Goal: Transaction & Acquisition: Purchase product/service

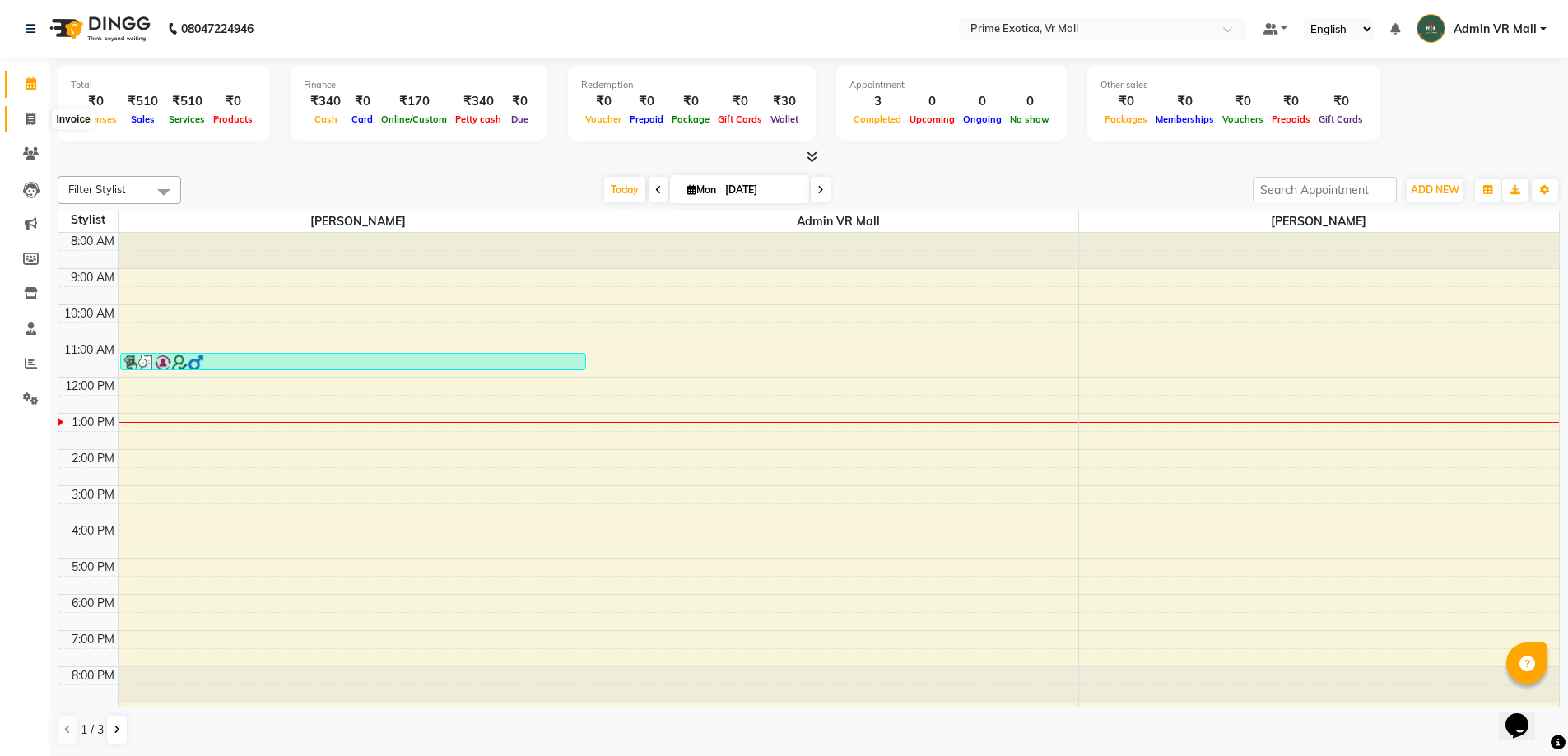
click at [41, 119] on span at bounding box center [31, 120] width 29 height 19
select select "6077"
select select "service"
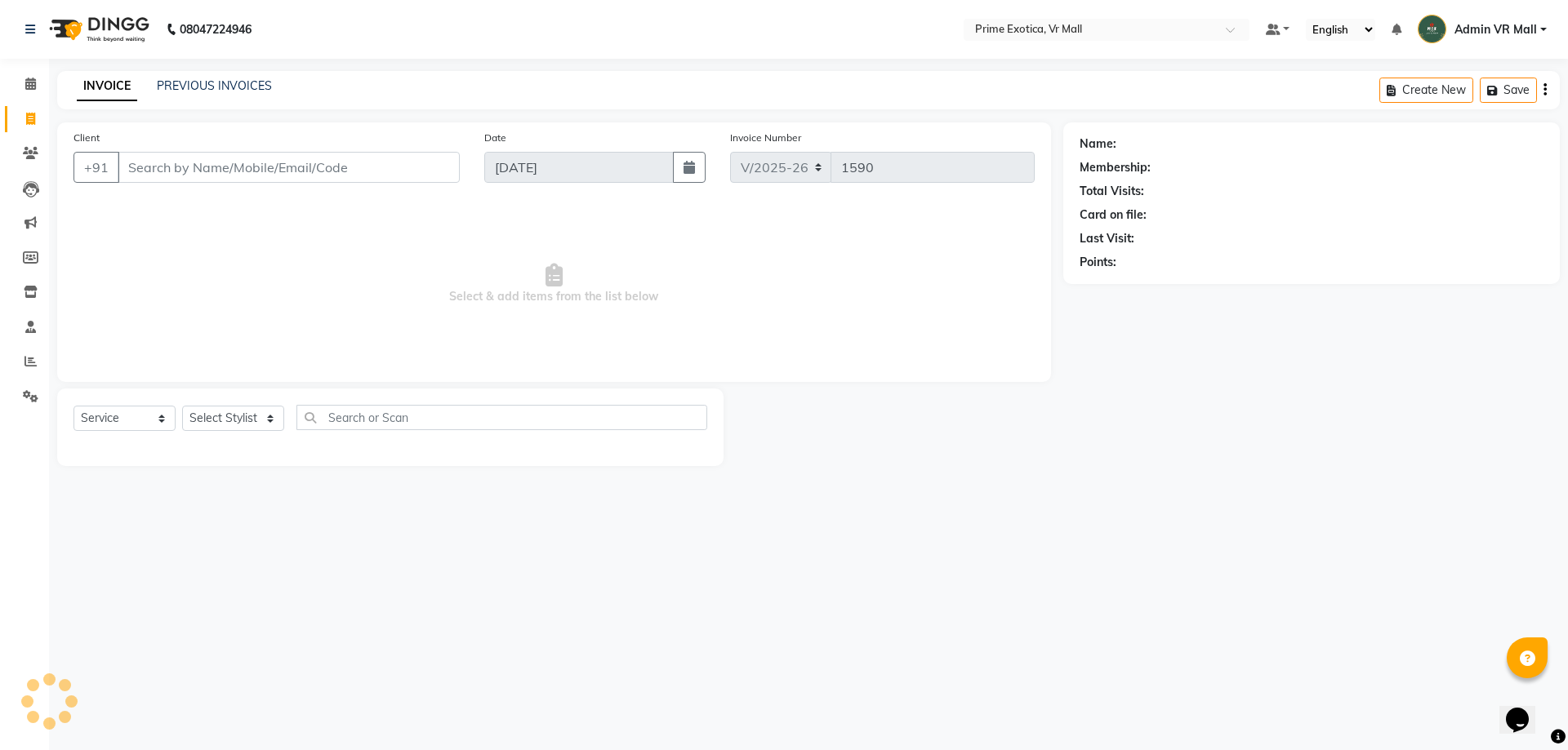
click at [165, 168] on input "Client" at bounding box center [288, 167] width 342 height 31
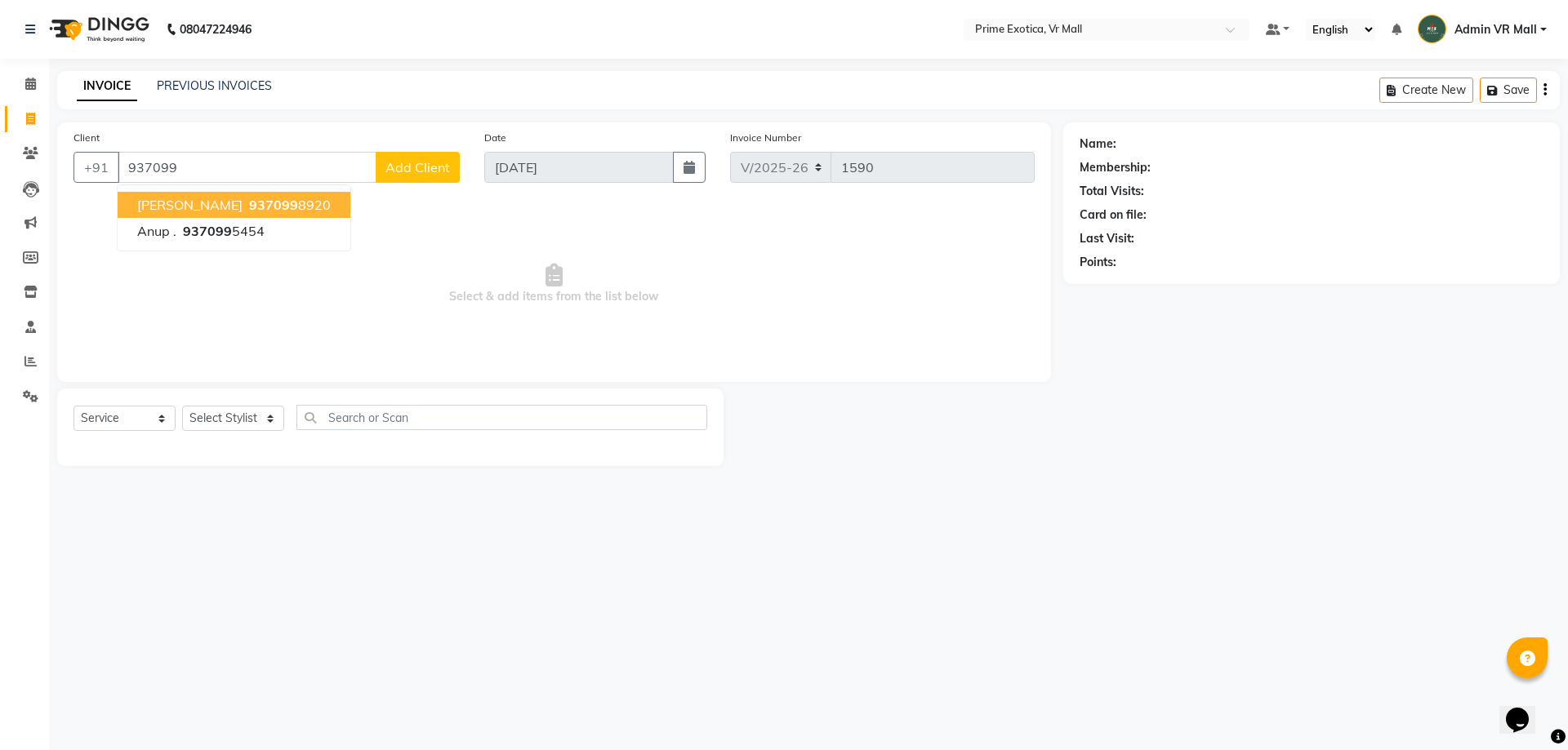
click at [249, 205] on span "937099" at bounding box center [274, 205] width 49 height 17
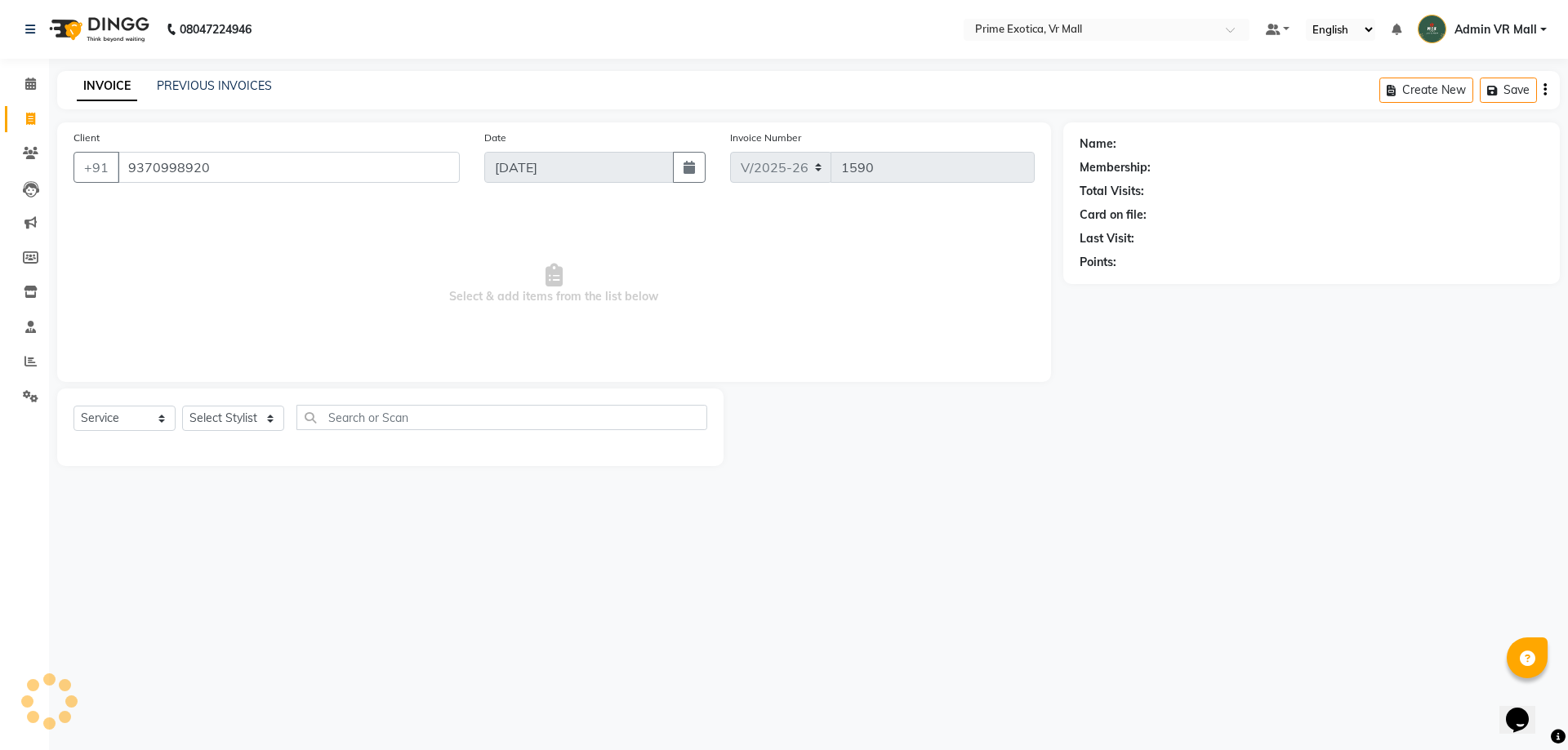
type input "9370998920"
click at [167, 415] on select "Select Service Product Membership Package Voucher Prepaid Gift Card" at bounding box center [125, 419] width 102 height 25
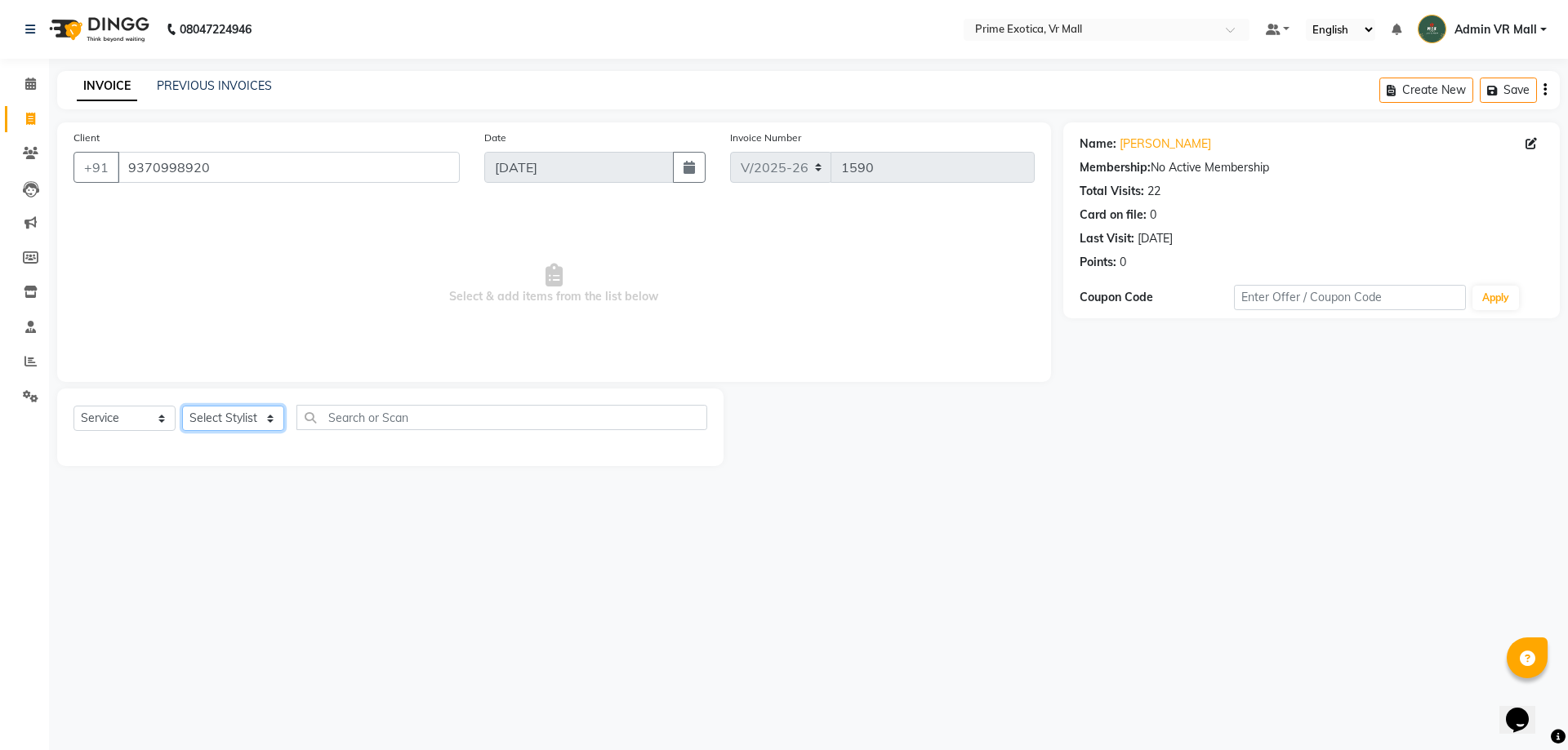
drag, startPoint x: 261, startPoint y: 411, endPoint x: 257, endPoint y: 421, distance: 10.8
click at [261, 411] on select "Select Stylist abhijeet Admin VR Mall AKSHAY RAJENDRRA MANKAR ANGELA S JOHN Arc…" at bounding box center [234, 419] width 102 height 25
select select "69613"
click at [183, 406] on select "Select Stylist abhijeet Admin VR Mall AKSHAY RAJENDRRA MANKAR ANGELA S JOHN Arc…" at bounding box center [234, 419] width 102 height 25
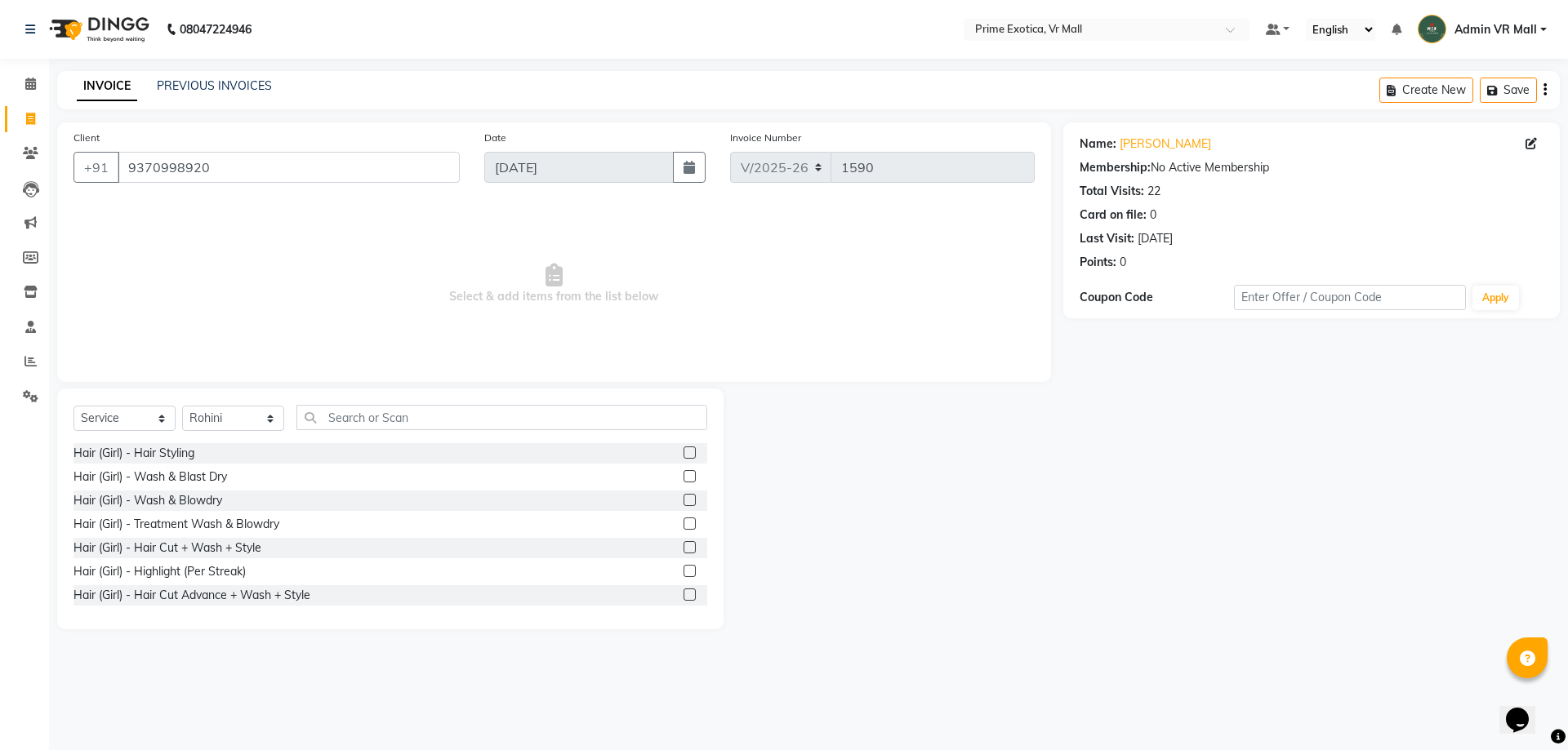
click at [683, 478] on label at bounding box center [689, 476] width 13 height 13
click at [683, 478] on input "checkbox" at bounding box center [688, 477] width 11 height 11
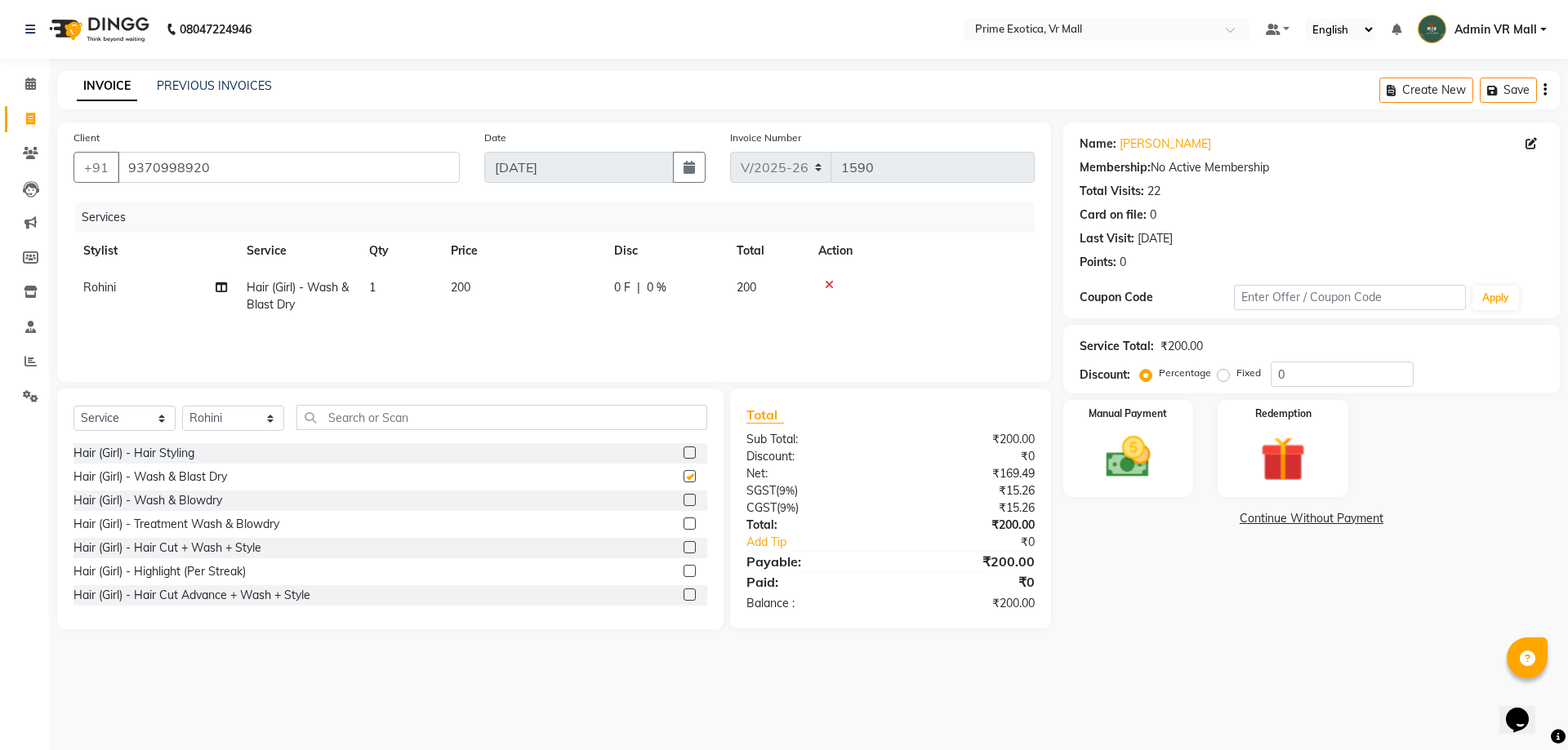
checkbox input "false"
click at [1122, 451] on img at bounding box center [1128, 457] width 76 height 54
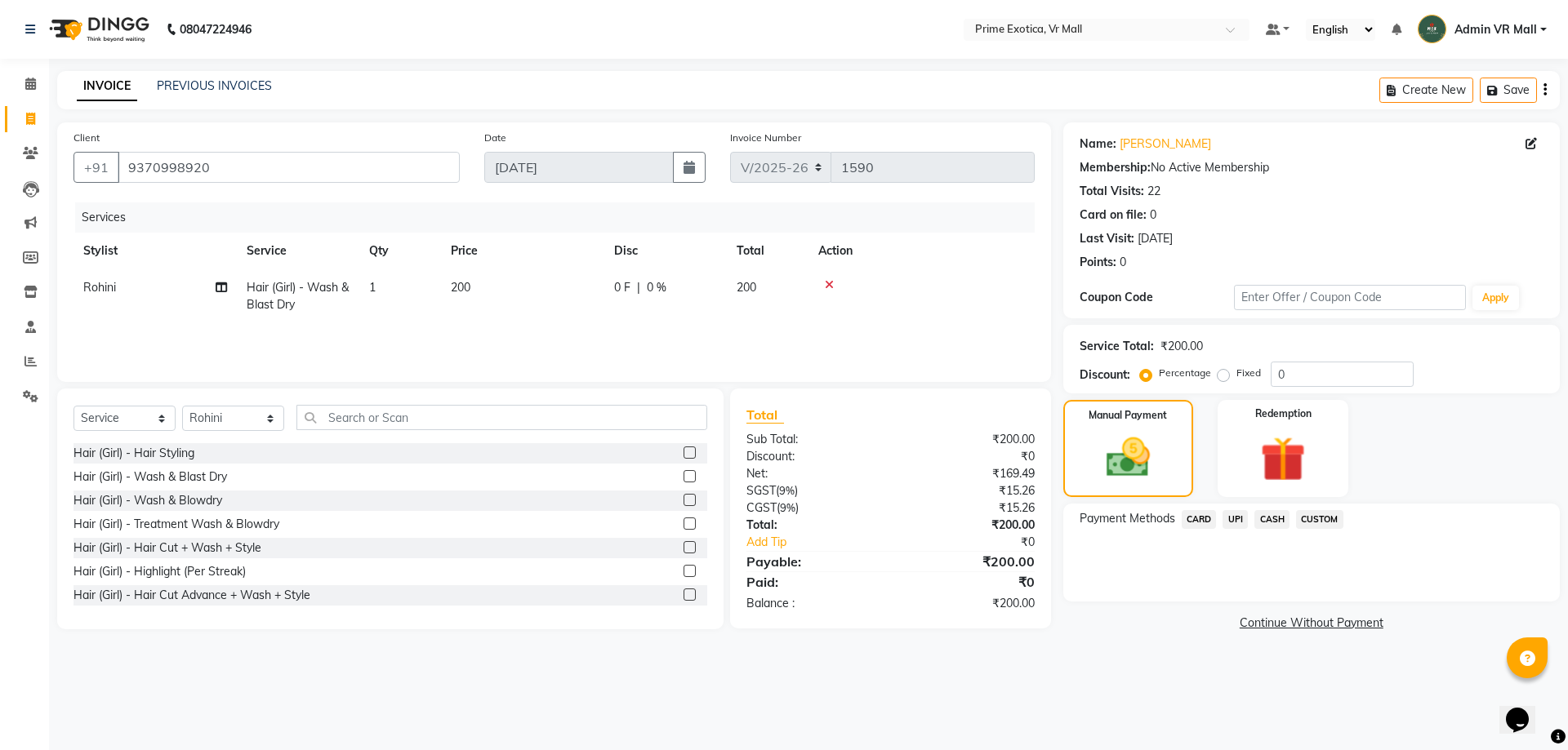
click at [1269, 522] on span "CASH" at bounding box center [1272, 520] width 35 height 18
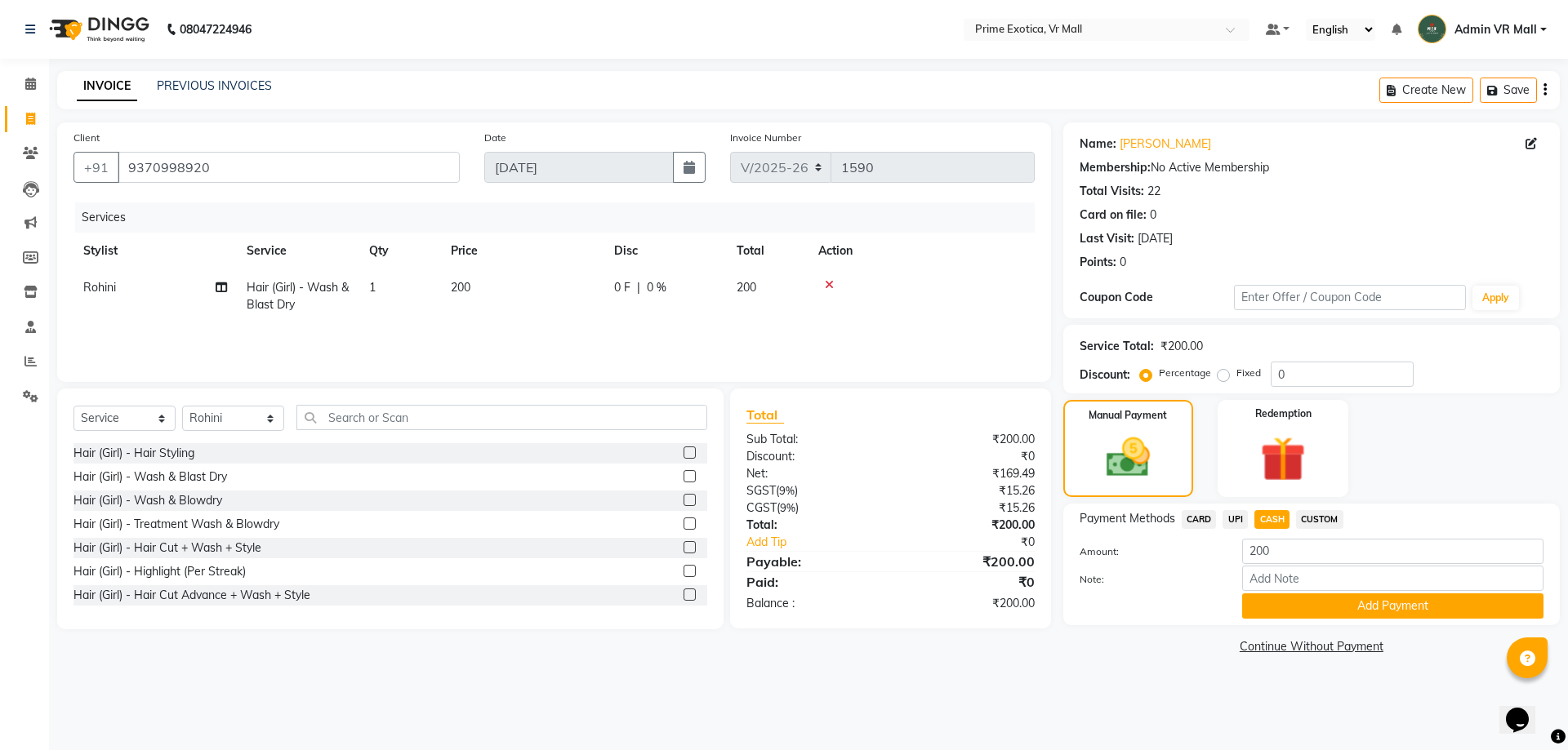
click at [1303, 592] on div "Note:" at bounding box center [1311, 579] width 488 height 28
click at [1314, 603] on button "Add Payment" at bounding box center [1393, 606] width 301 height 25
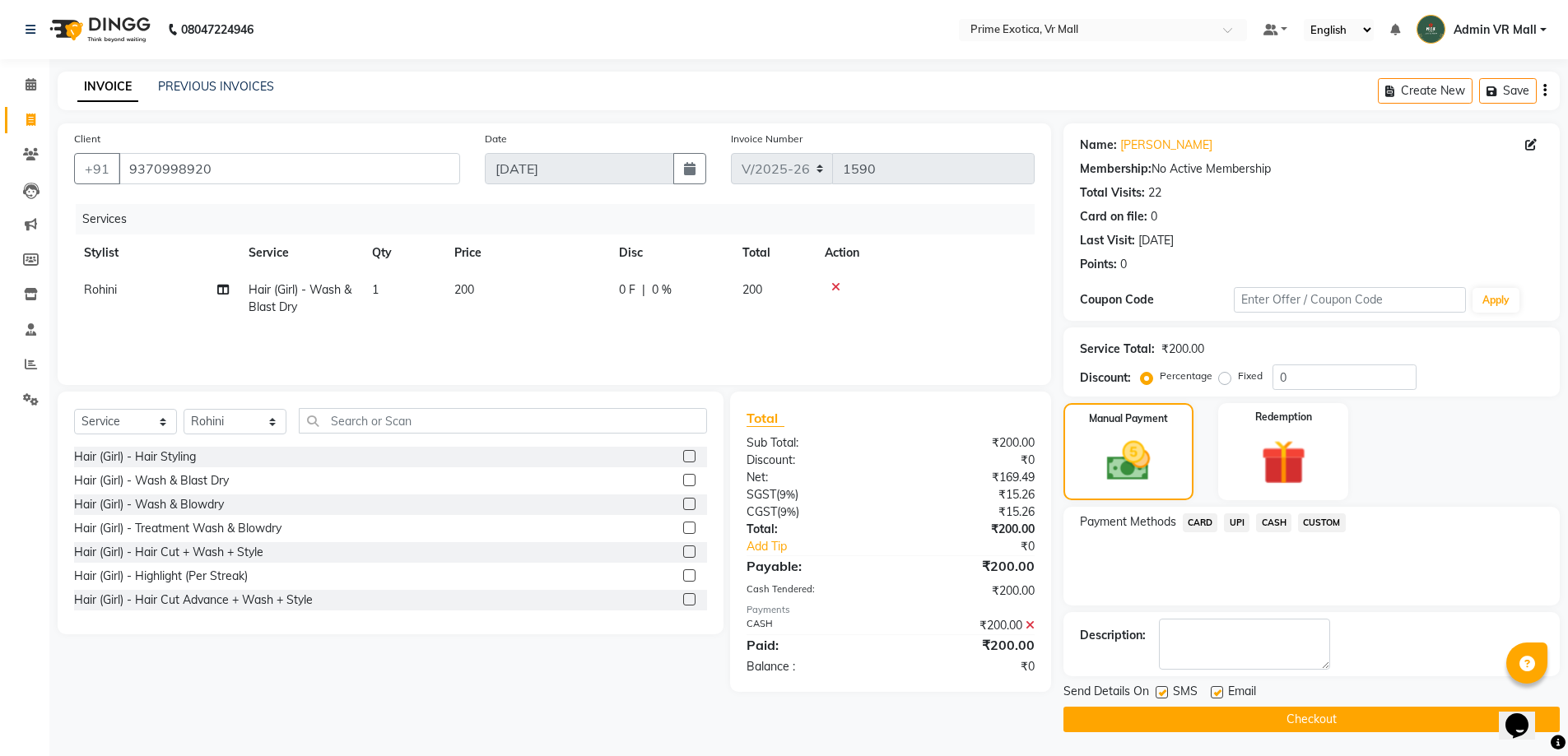
scroll to position [1, 0]
click at [1314, 722] on button "Checkout" at bounding box center [1311, 719] width 496 height 25
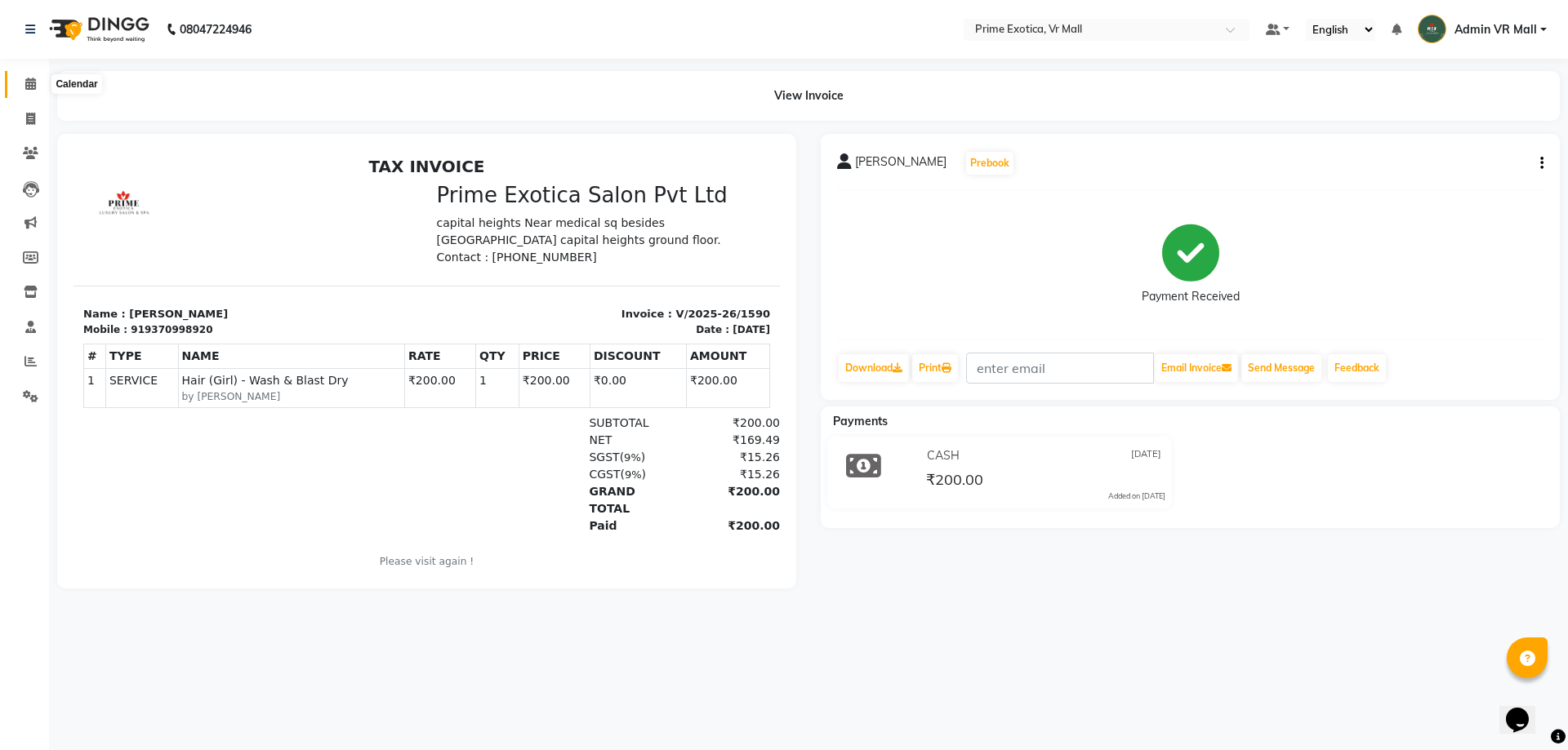
click at [33, 83] on icon at bounding box center [30, 84] width 11 height 13
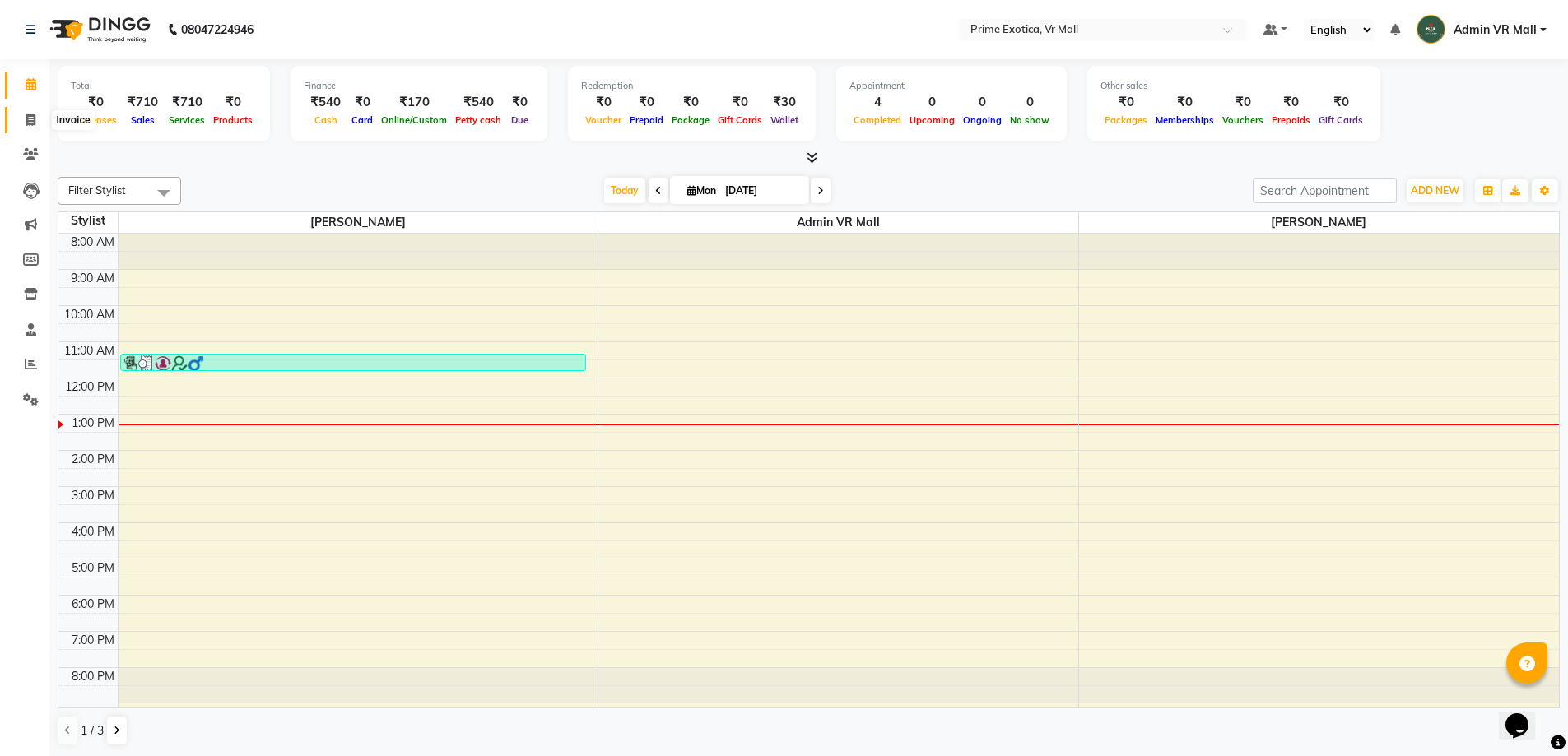
click at [35, 126] on span at bounding box center [31, 121] width 29 height 19
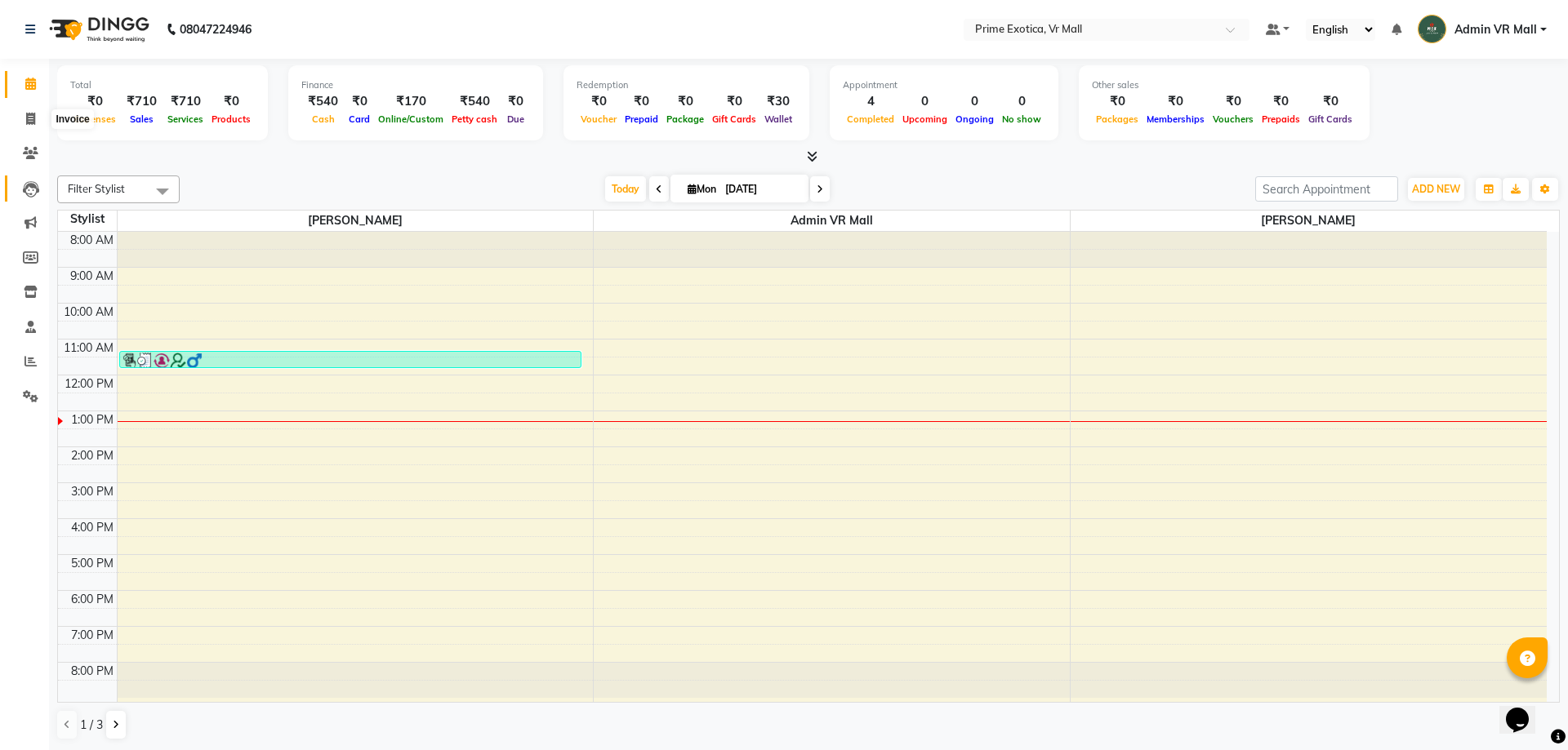
select select "6077"
select select "service"
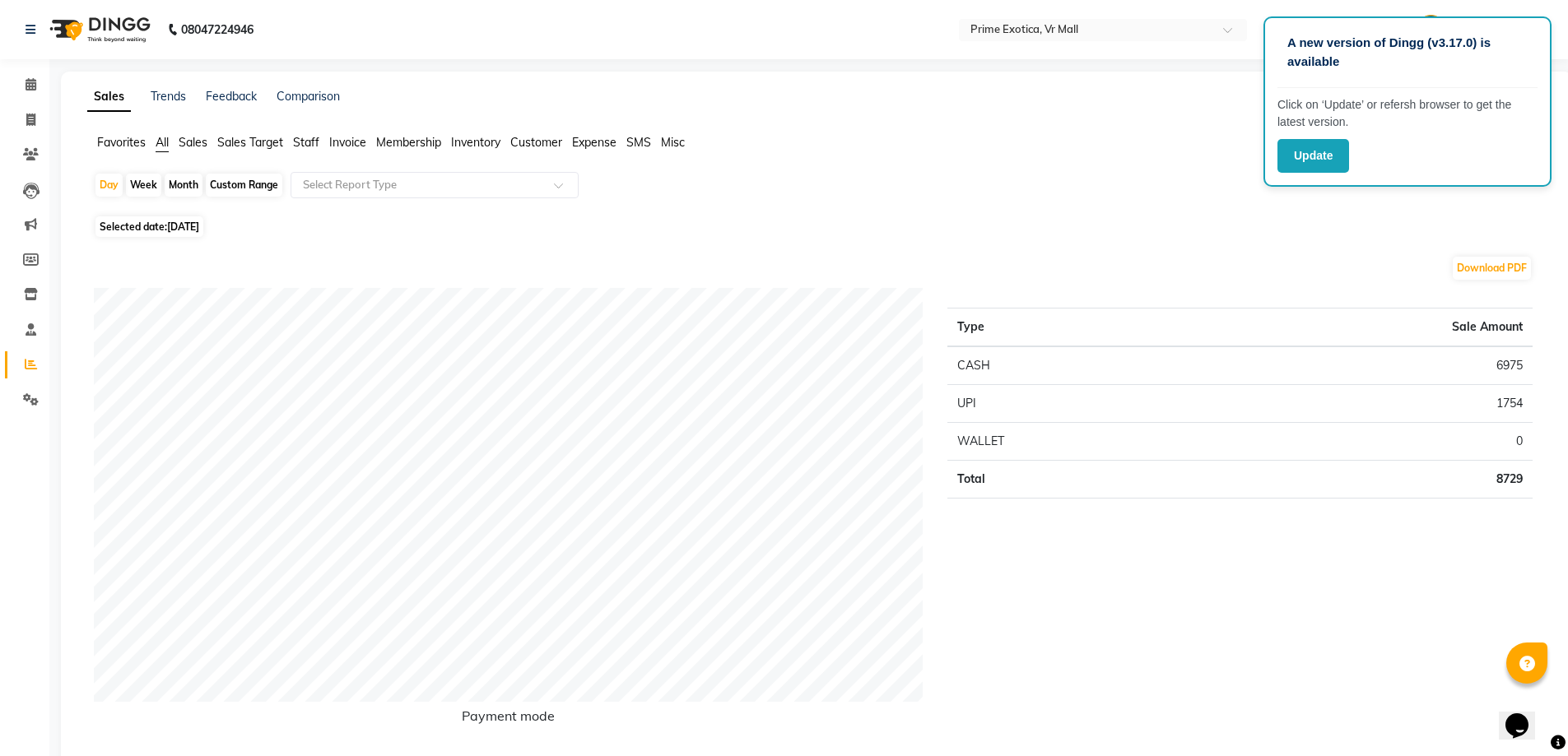
click at [188, 184] on div "Month" at bounding box center [183, 185] width 38 height 23
select select "8"
select select "2025"
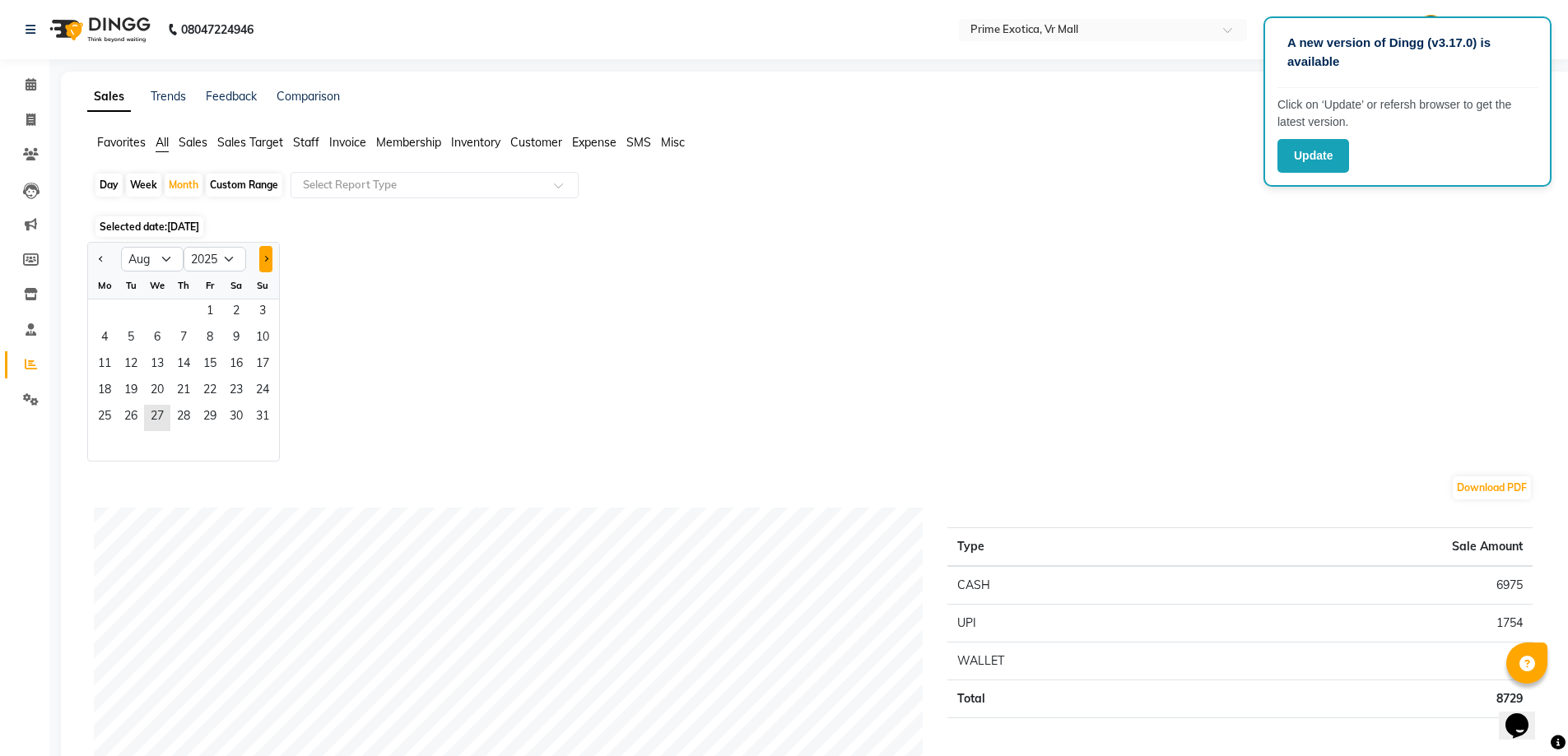
click at [261, 256] on button "Next month" at bounding box center [266, 259] width 14 height 26
select select "9"
click at [102, 308] on span "1" at bounding box center [104, 312] width 26 height 26
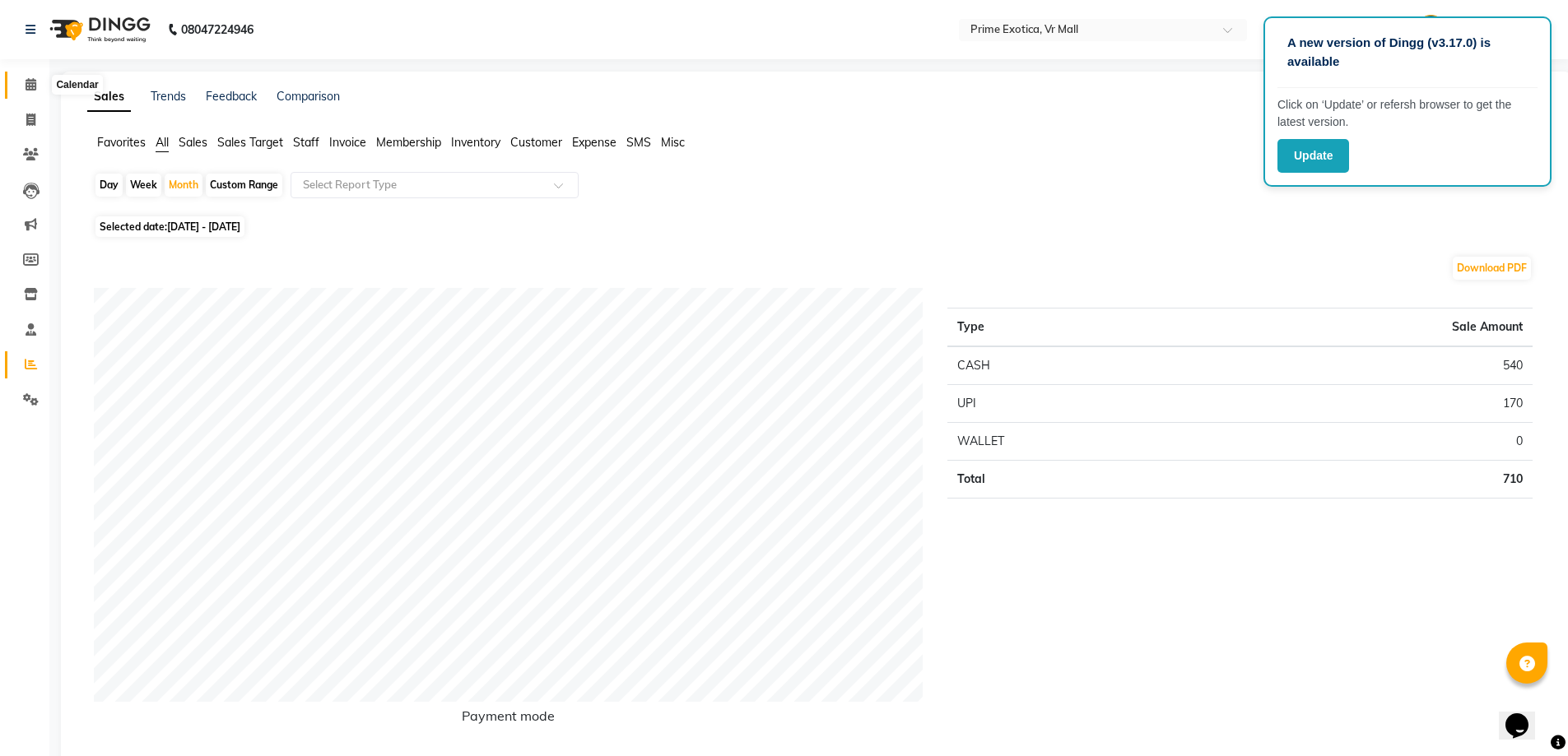
click at [32, 81] on icon at bounding box center [30, 84] width 11 height 13
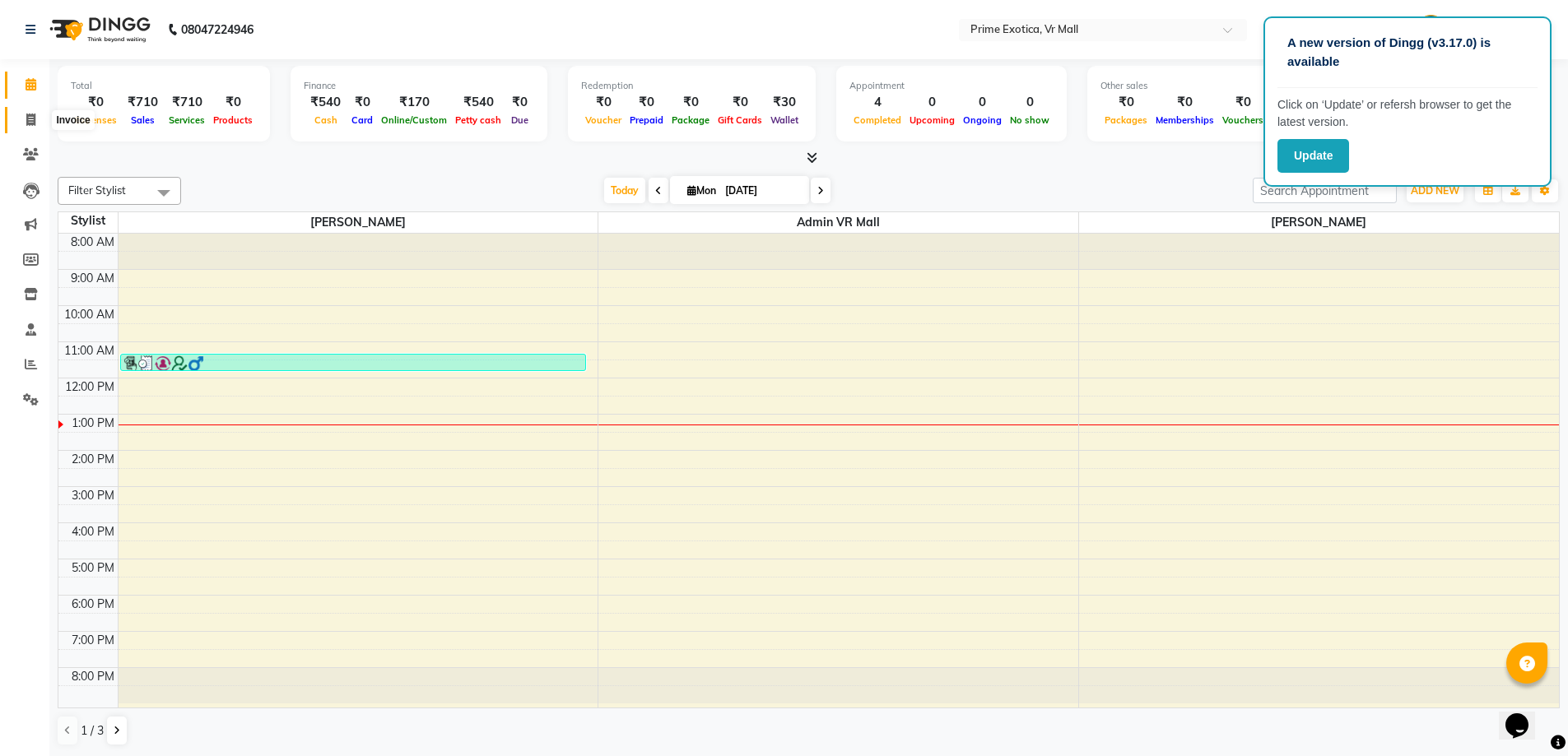
click at [29, 126] on span at bounding box center [31, 121] width 29 height 19
select select "service"
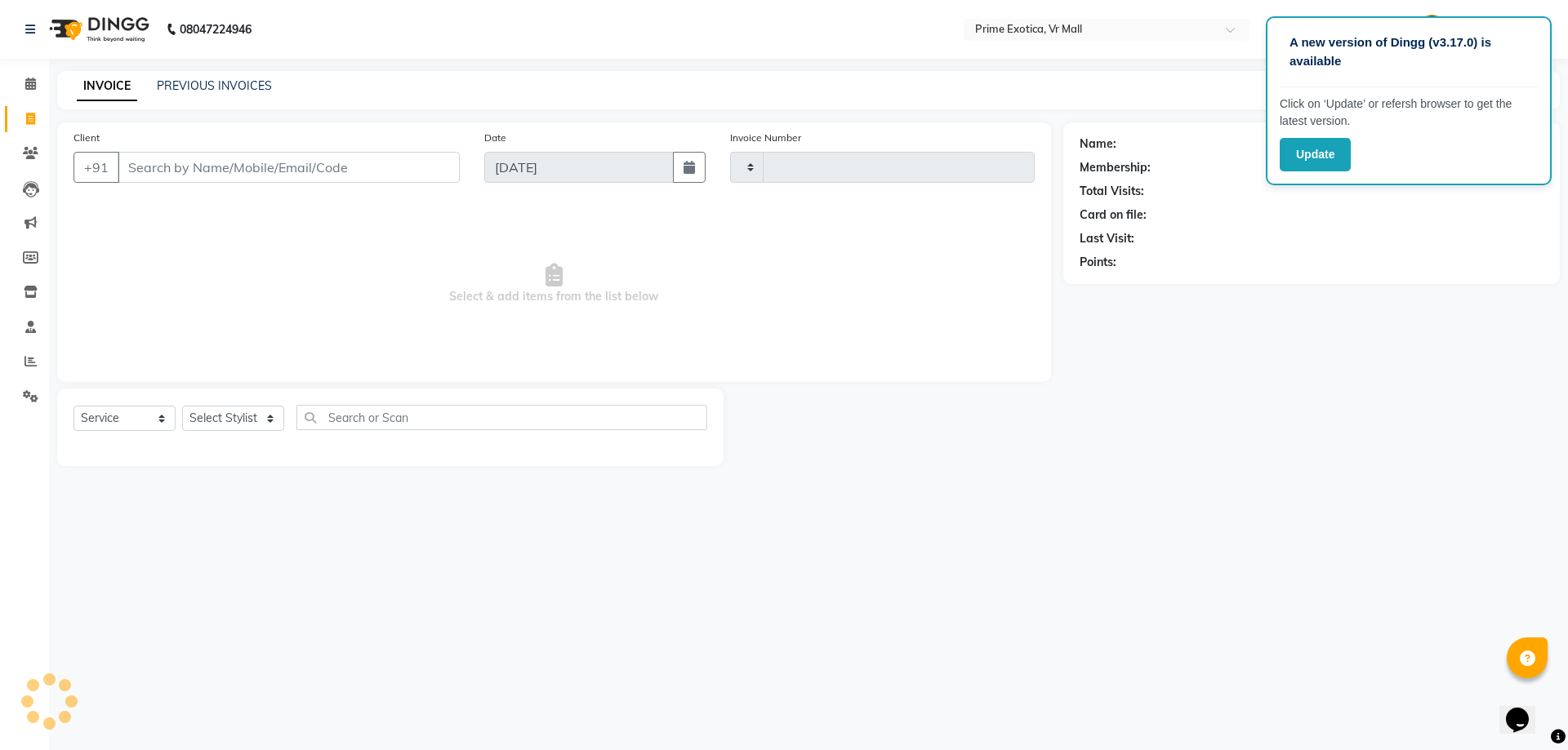
type input "1591"
select select "6077"
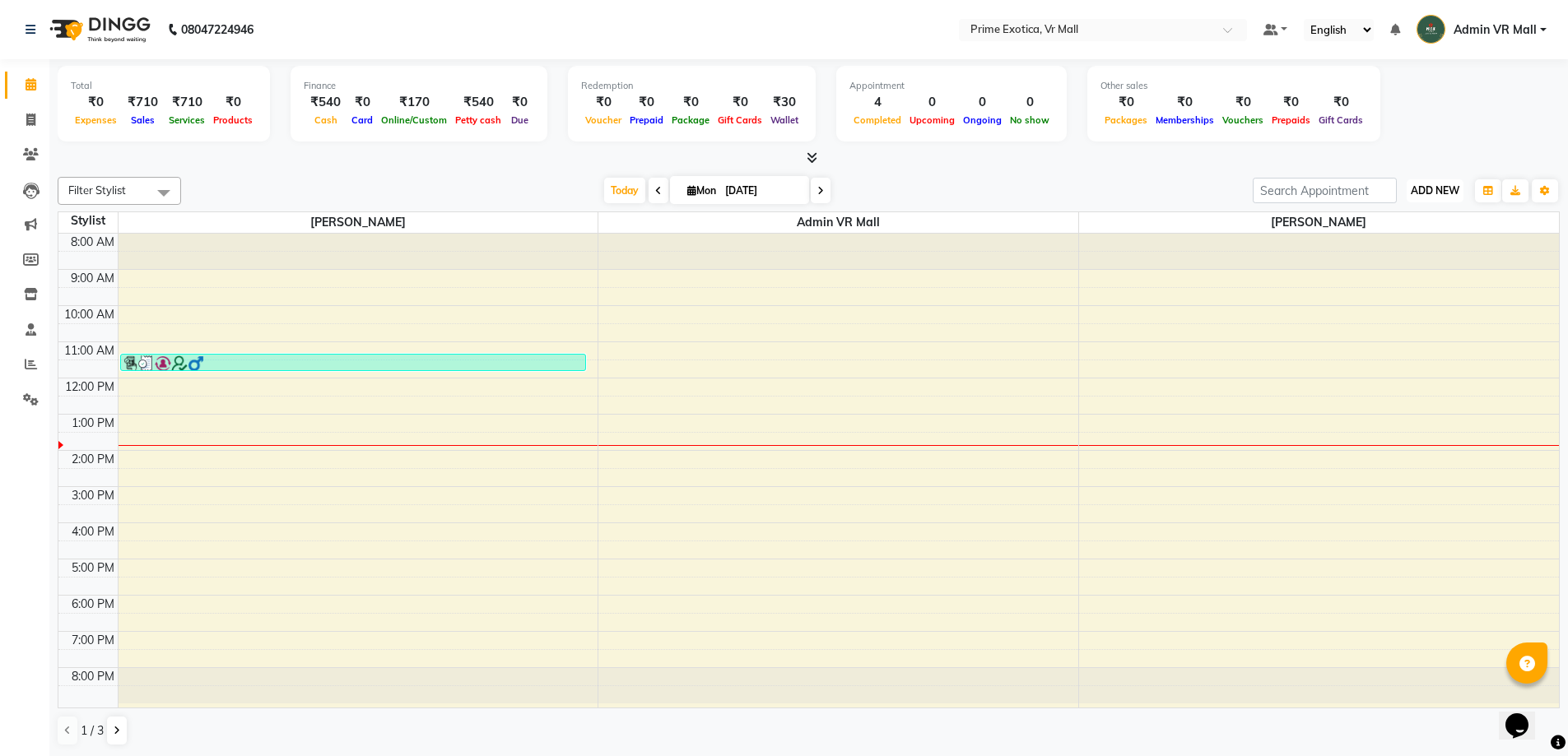
click at [1437, 190] on span "ADD NEW" at bounding box center [1436, 191] width 49 height 13
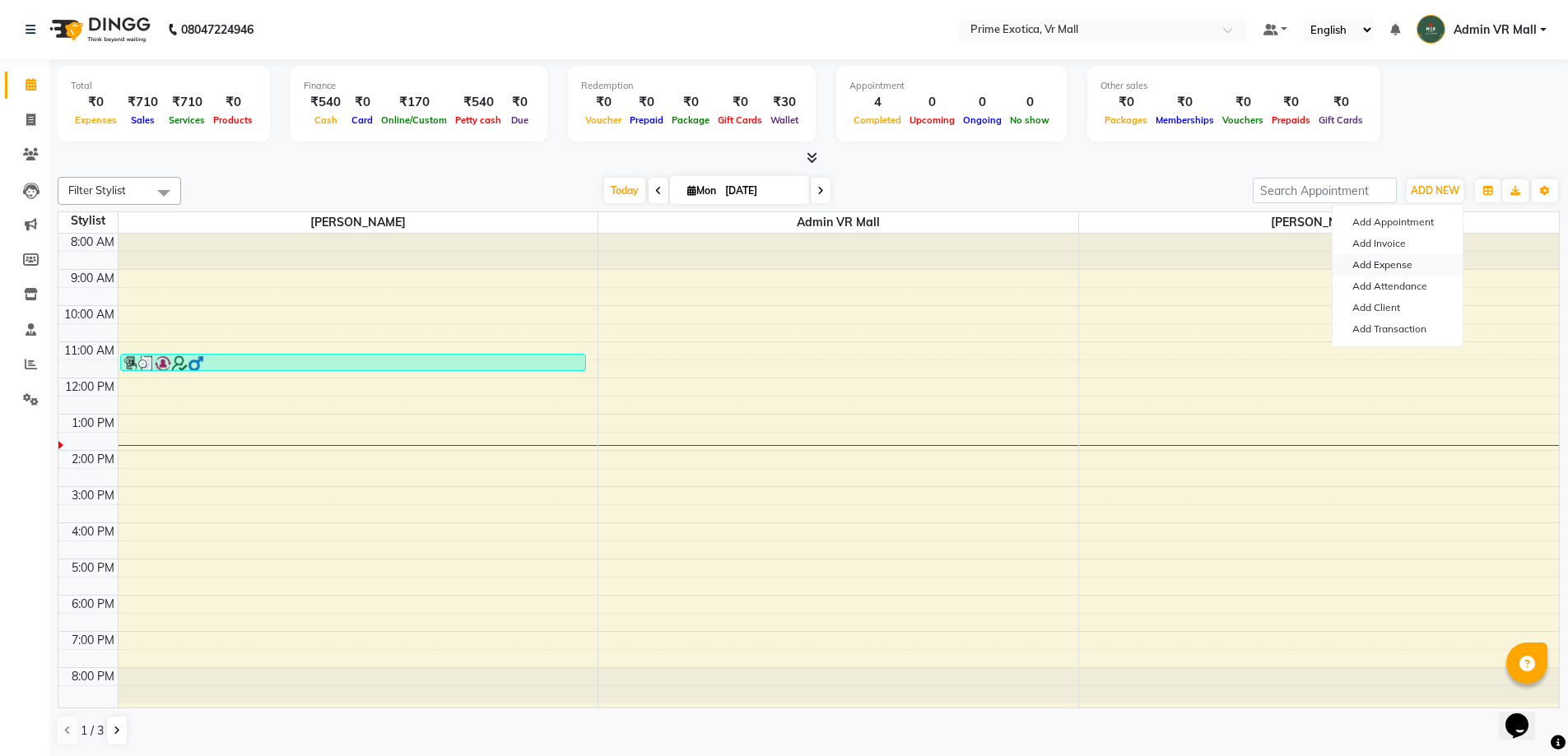
click at [1377, 263] on link "Add Expense" at bounding box center [1398, 264] width 130 height 21
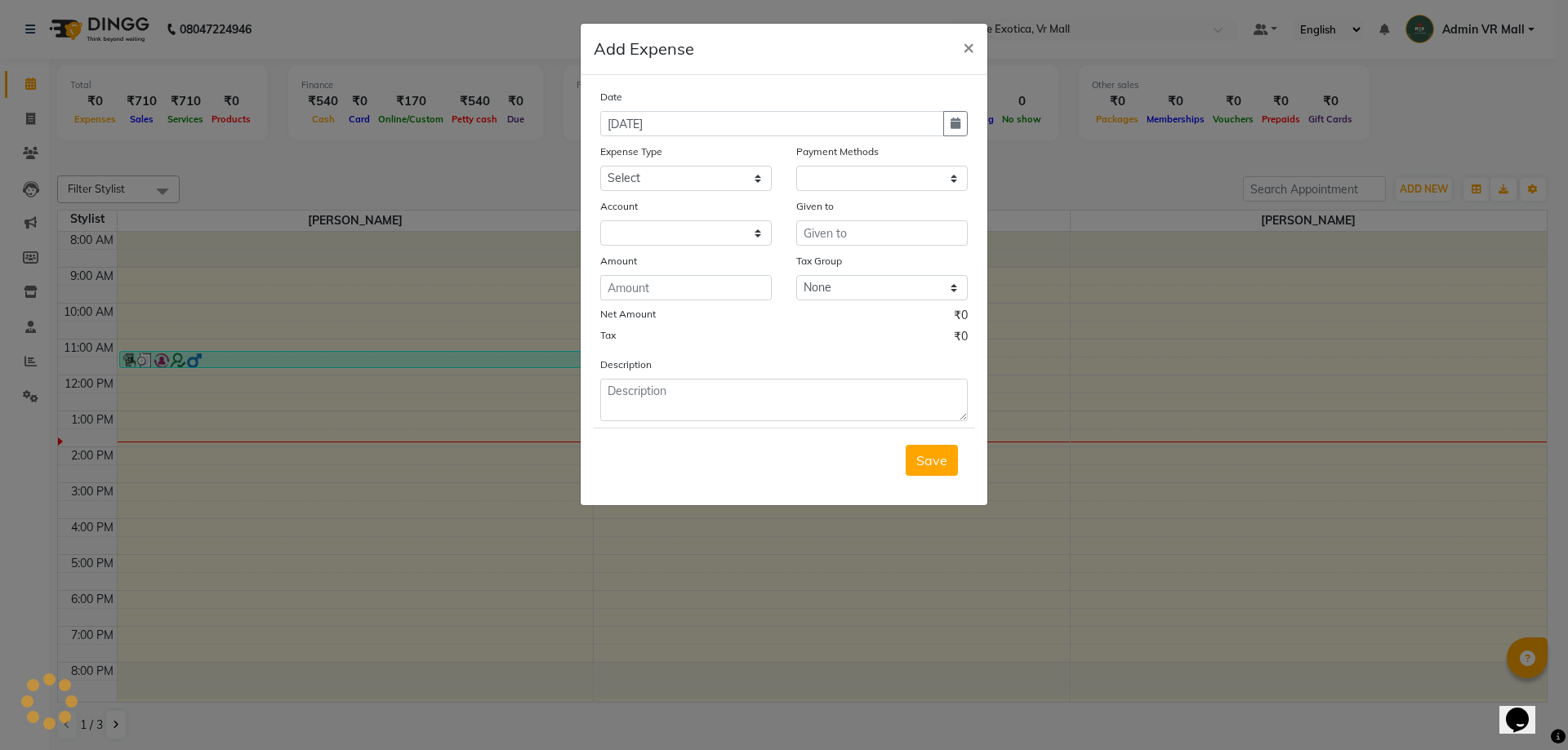
select select "1"
select select "5063"
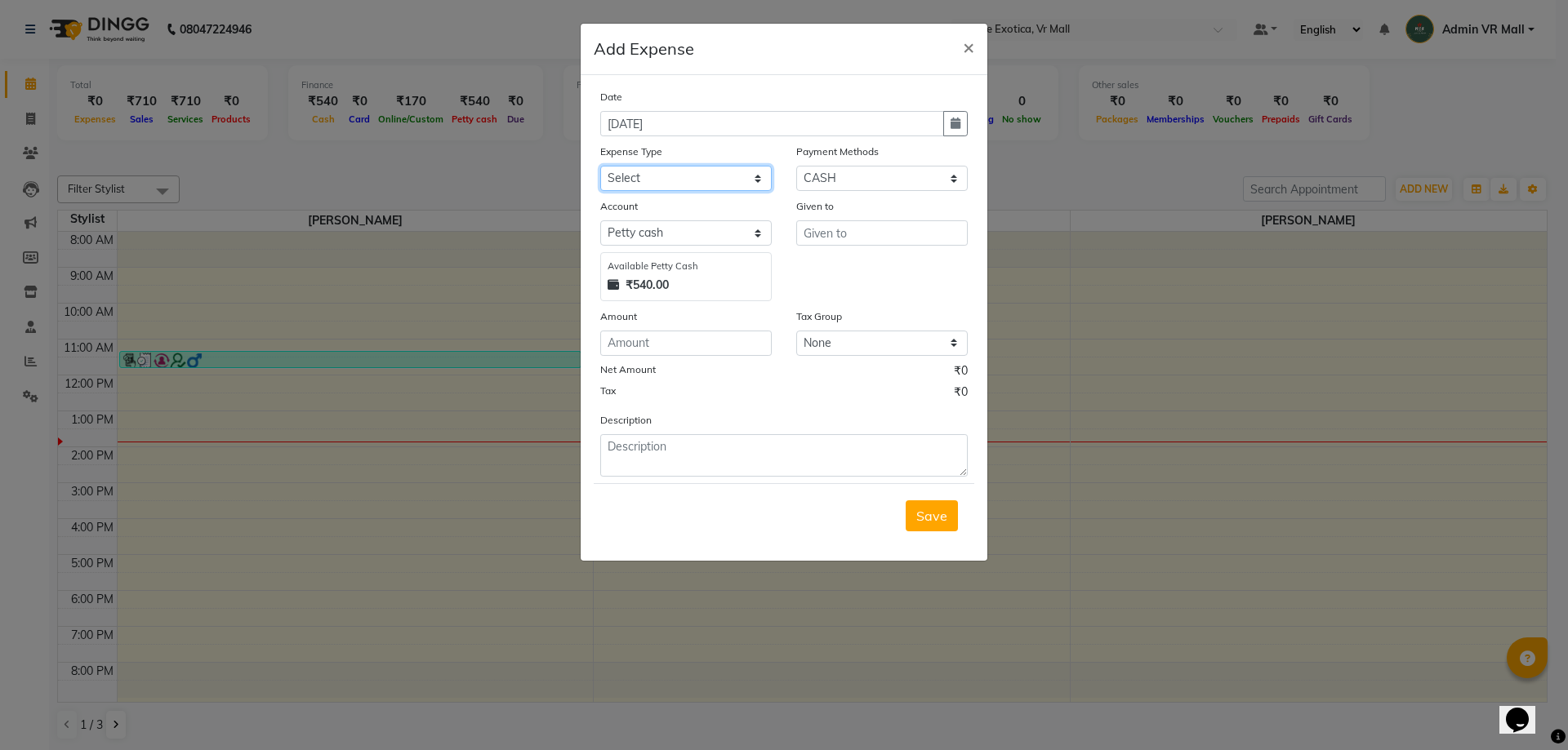
click at [757, 178] on select "Select ABC Advance Salary Bank charges Car maintenance Cash transfer to bank Ca…" at bounding box center [686, 178] width 172 height 25
select select "11912"
click at [600, 166] on select "Select ABC Advance Salary Bank charges Car maintenance Cash transfer to bank Ca…" at bounding box center [686, 178] width 172 height 25
click at [886, 232] on input "text" at bounding box center [882, 233] width 172 height 25
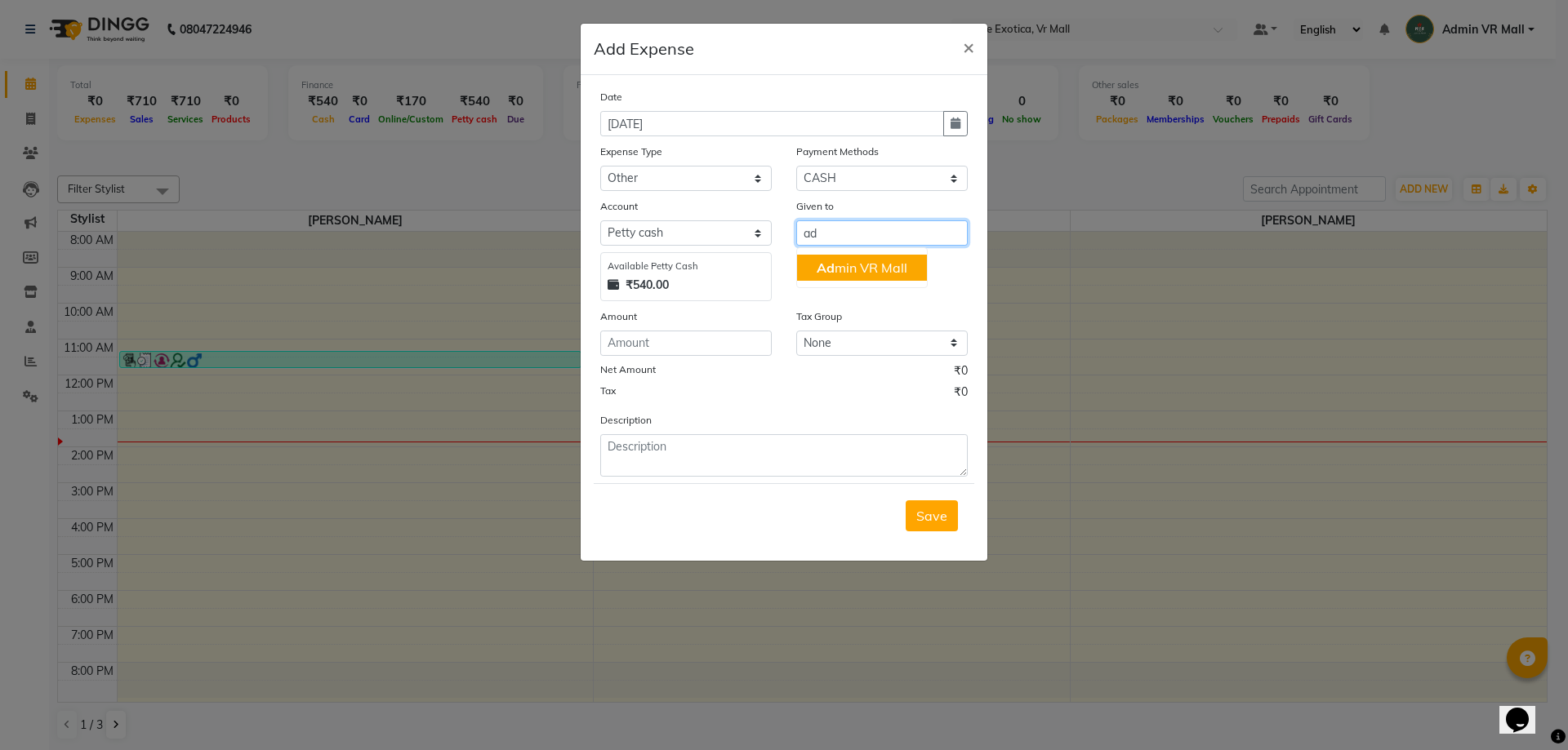
click at [883, 272] on ngb-highlight "Ad min VR Mall" at bounding box center [861, 268] width 90 height 17
type input "Admin VR Mall"
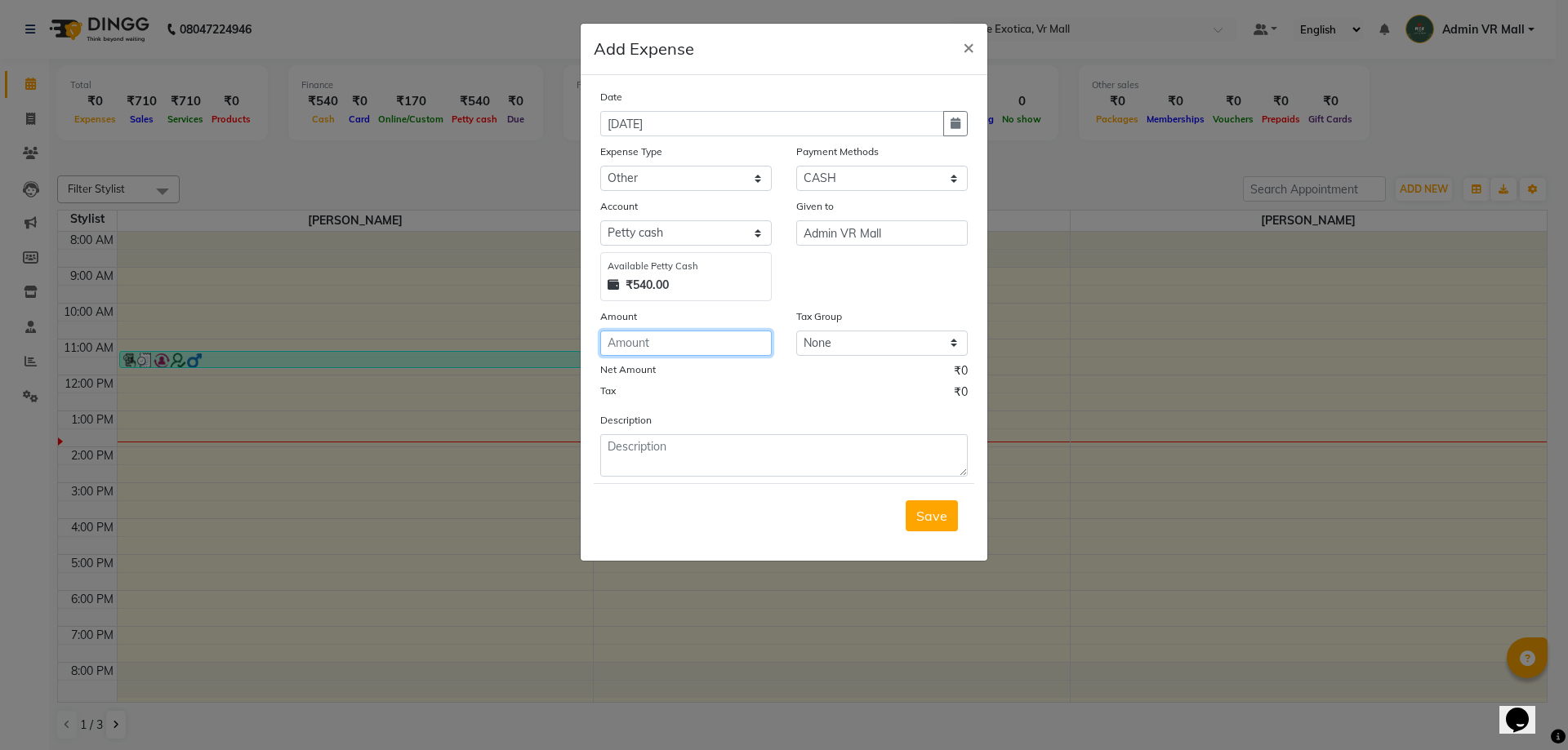
click at [701, 340] on input "number" at bounding box center [686, 343] width 172 height 25
type input "300"
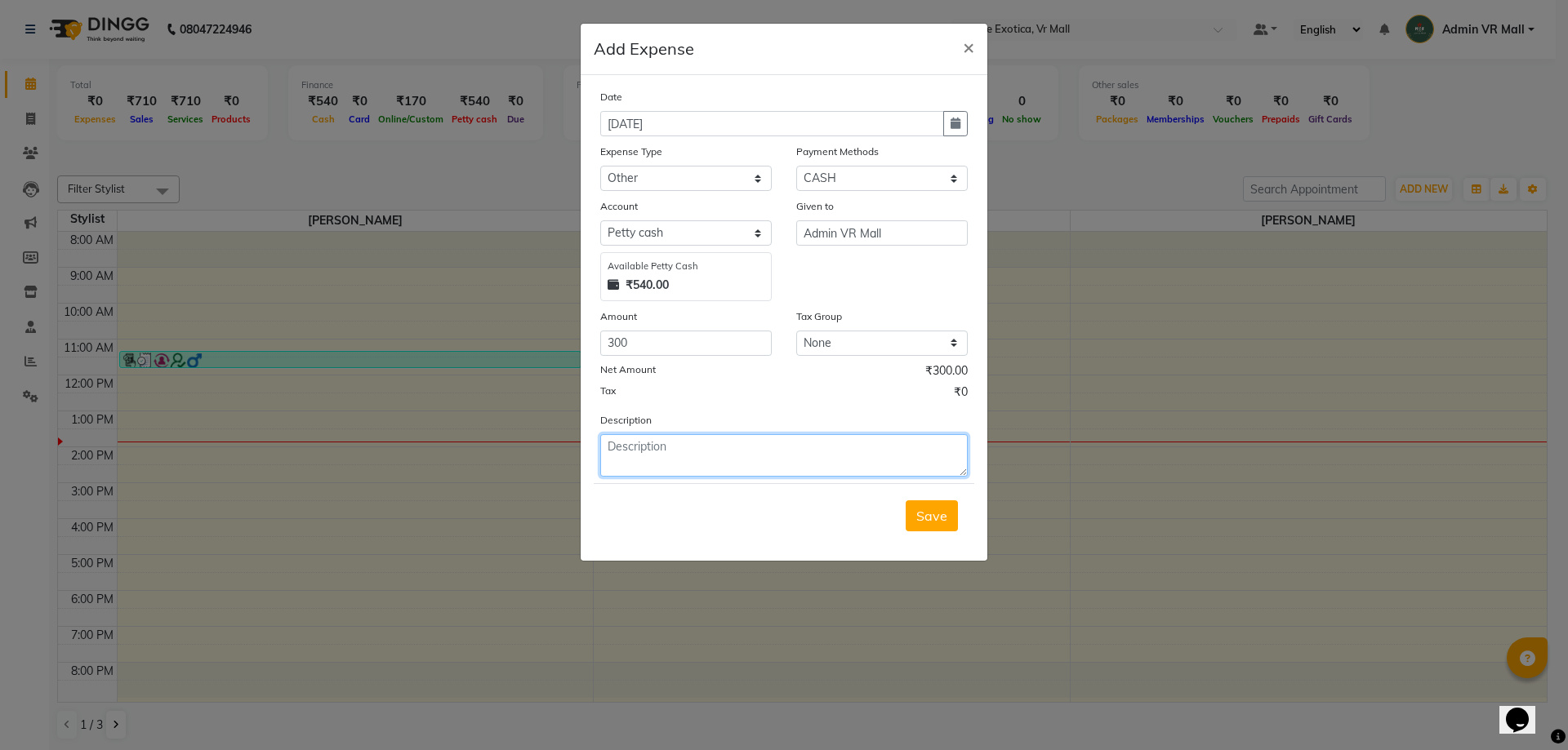
click at [717, 455] on textarea at bounding box center [784, 455] width 368 height 43
type textarea "Breakfast to Arti, Kashish, Rohini, Archana, Shivam, Akshay Total - 300rs."
click at [928, 513] on span "Save" at bounding box center [931, 516] width 31 height 17
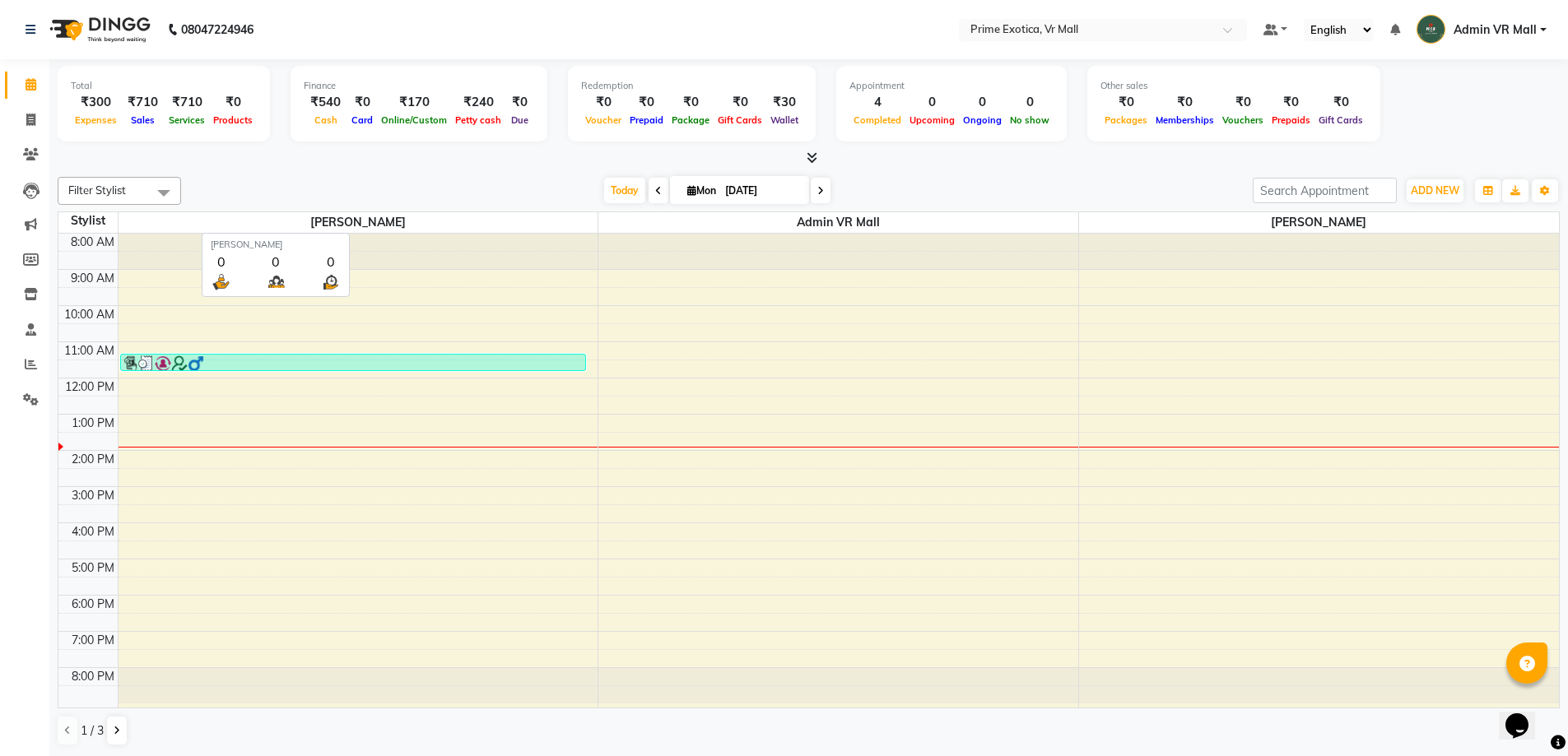
scroll to position [1, 0]
click at [521, 214] on span "[PERSON_NAME]" at bounding box center [358, 222] width 480 height 20
click at [525, 181] on div "[DATE] [DATE]" at bounding box center [716, 190] width 1056 height 24
click at [26, 363] on icon at bounding box center [30, 363] width 13 height 13
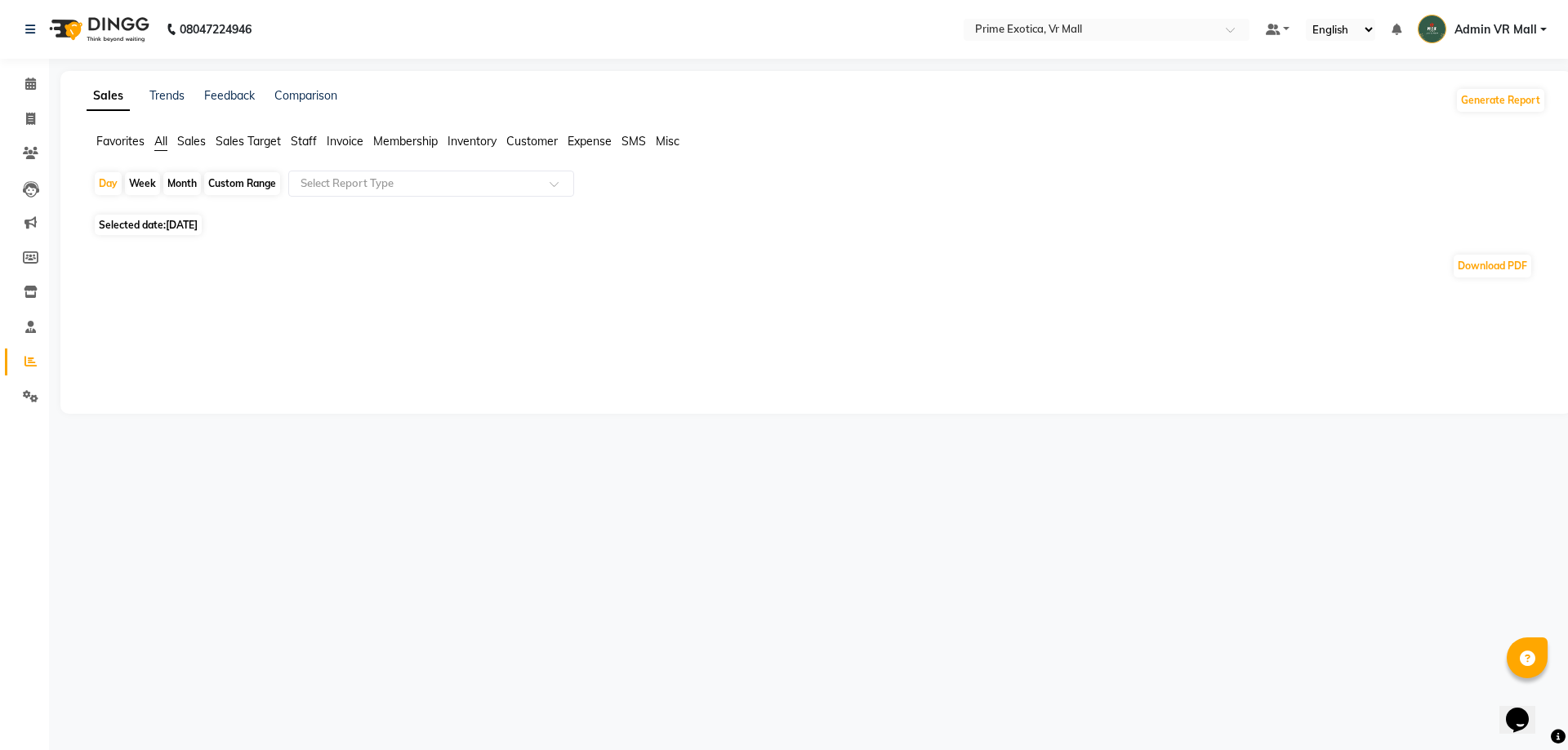
click at [139, 183] on div "Week" at bounding box center [142, 183] width 35 height 23
select select "9"
select select "2025"
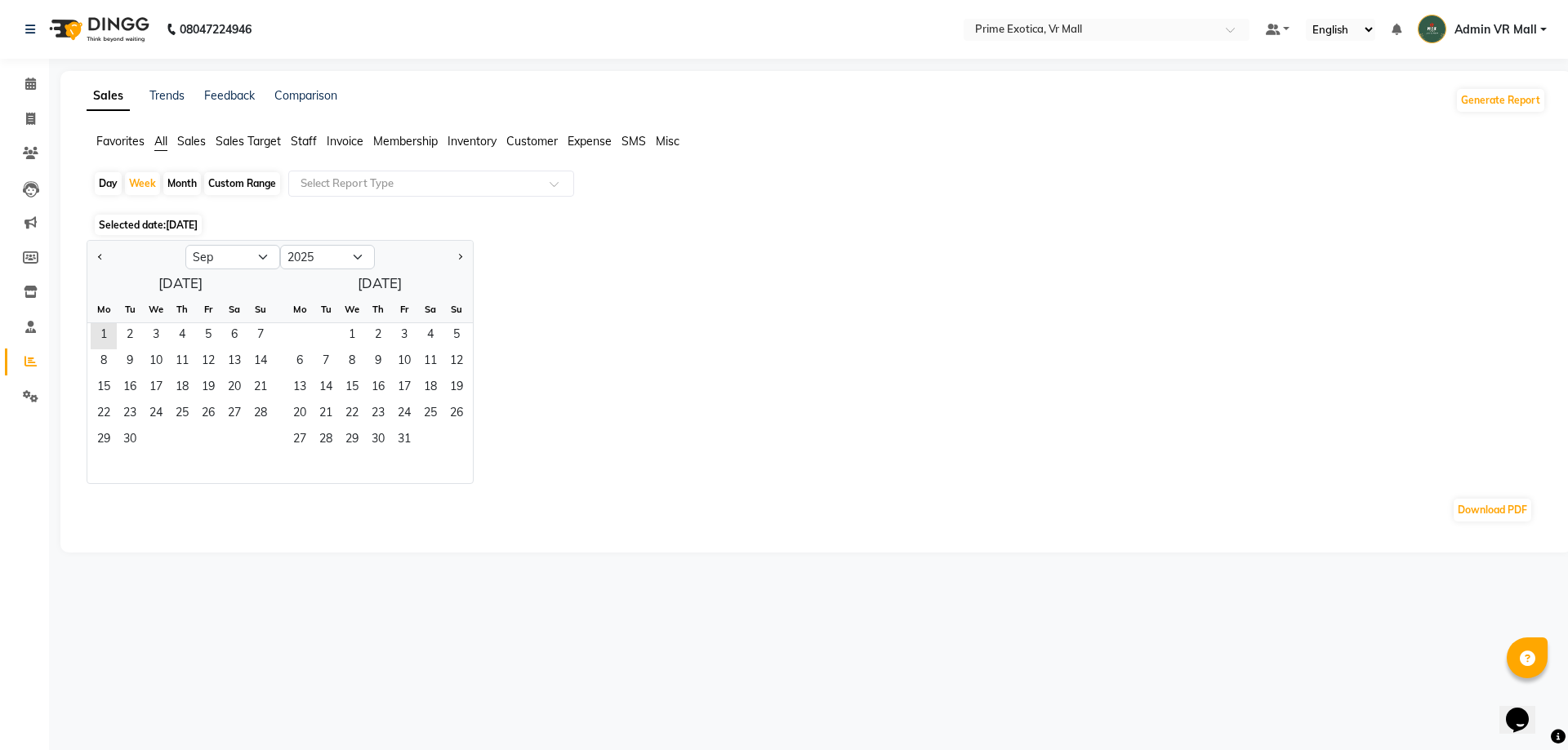
click at [189, 184] on div "Month" at bounding box center [182, 183] width 38 height 23
select select "9"
select select "2025"
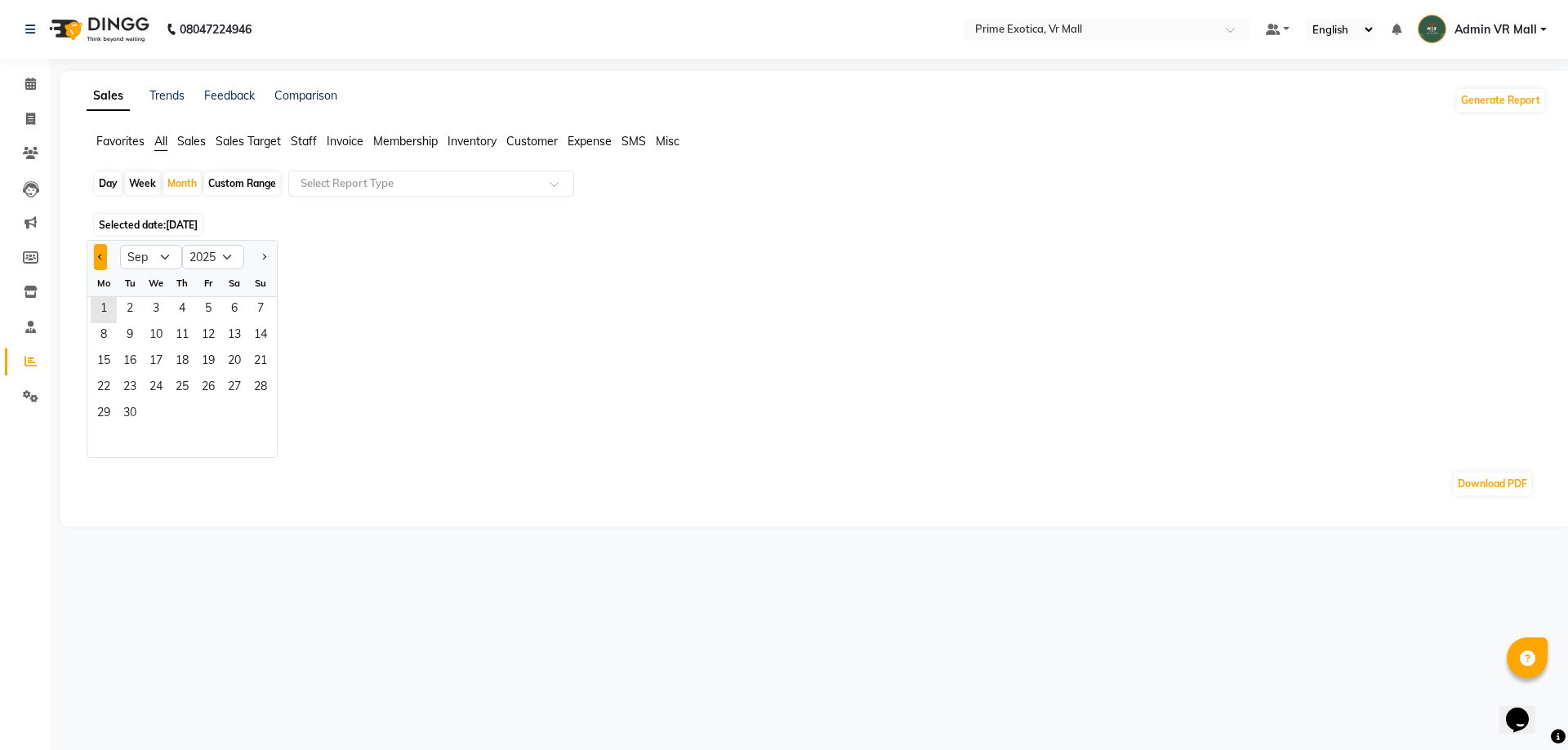
click at [103, 255] on span "Previous month" at bounding box center [100, 255] width 6 height 6
select select "8"
click at [112, 181] on div "Day" at bounding box center [108, 183] width 27 height 23
select select "9"
select select "2025"
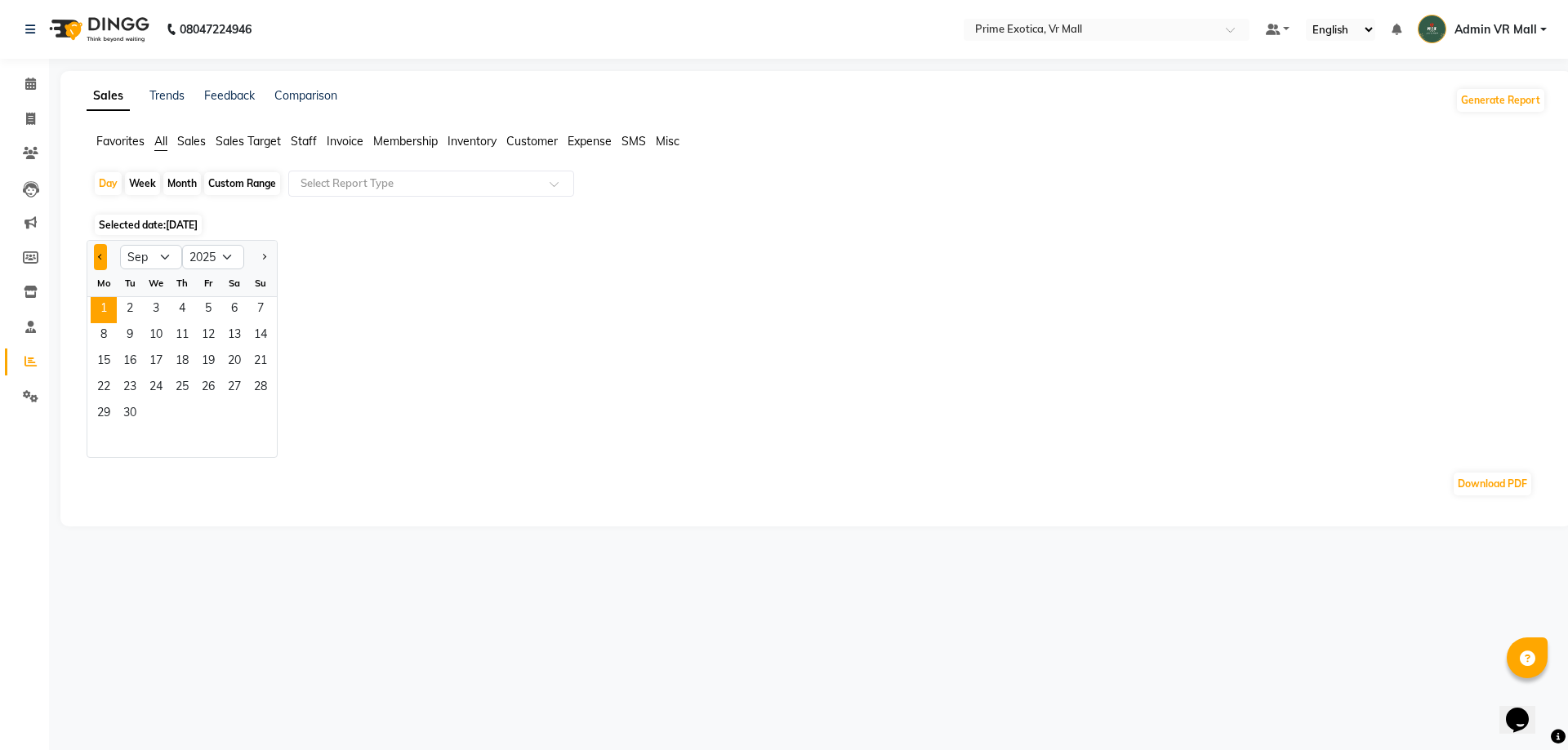
click at [103, 252] on button "Previous month" at bounding box center [100, 257] width 13 height 26
select select "8"
click at [152, 414] on span "27" at bounding box center [156, 414] width 26 height 26
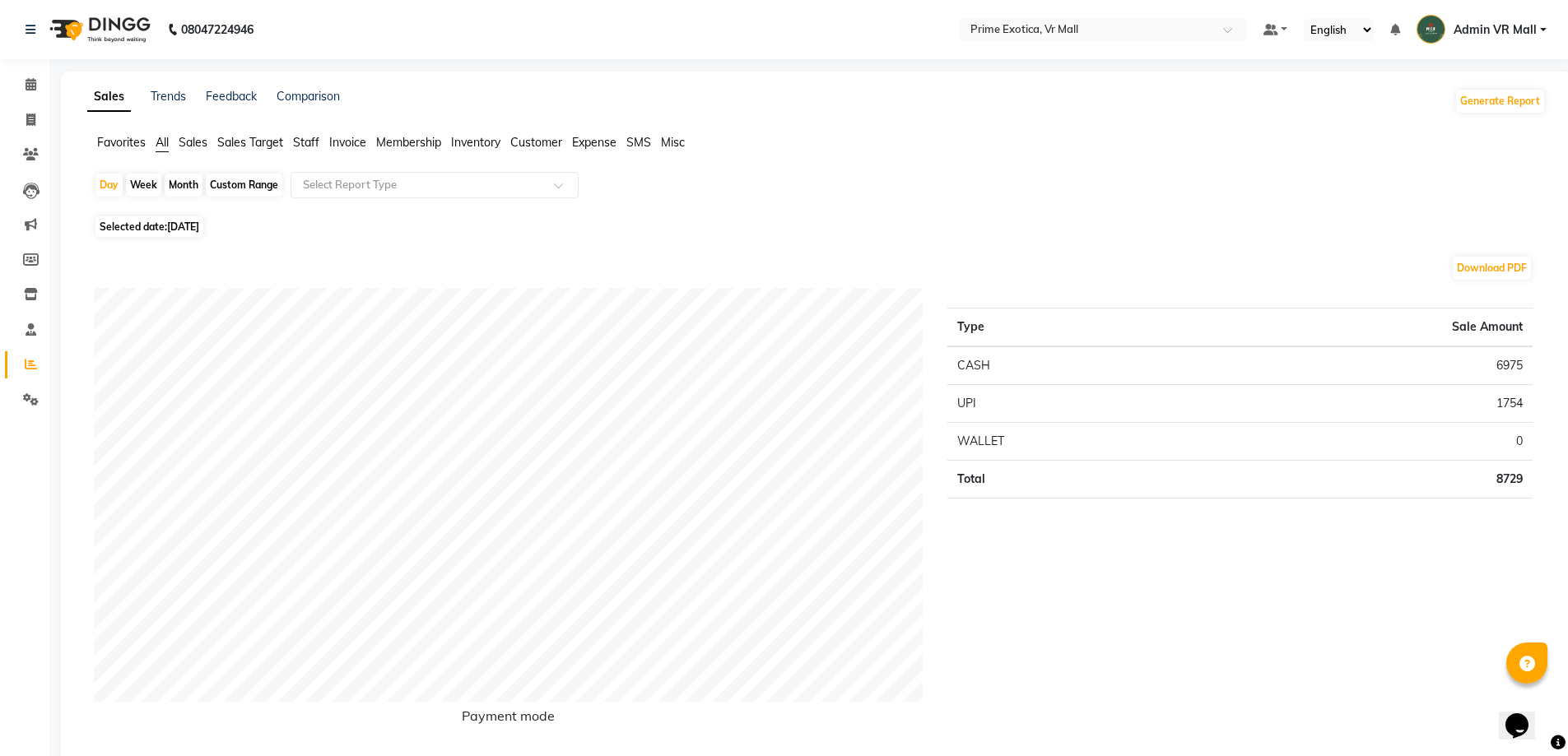
click at [199, 224] on span "27-08-2025" at bounding box center [183, 226] width 32 height 13
select select "8"
select select "2025"
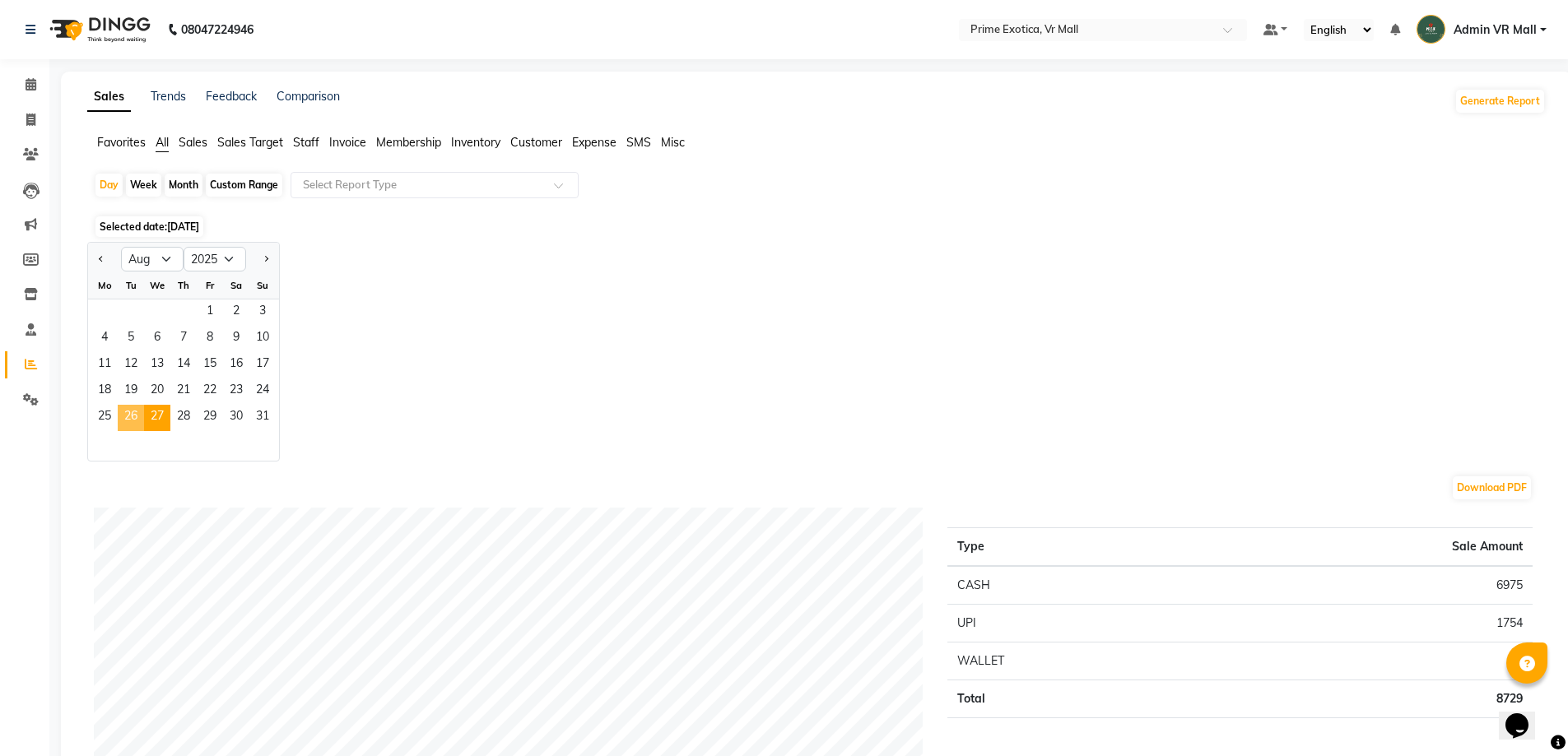
click at [132, 413] on span "26" at bounding box center [130, 418] width 26 height 26
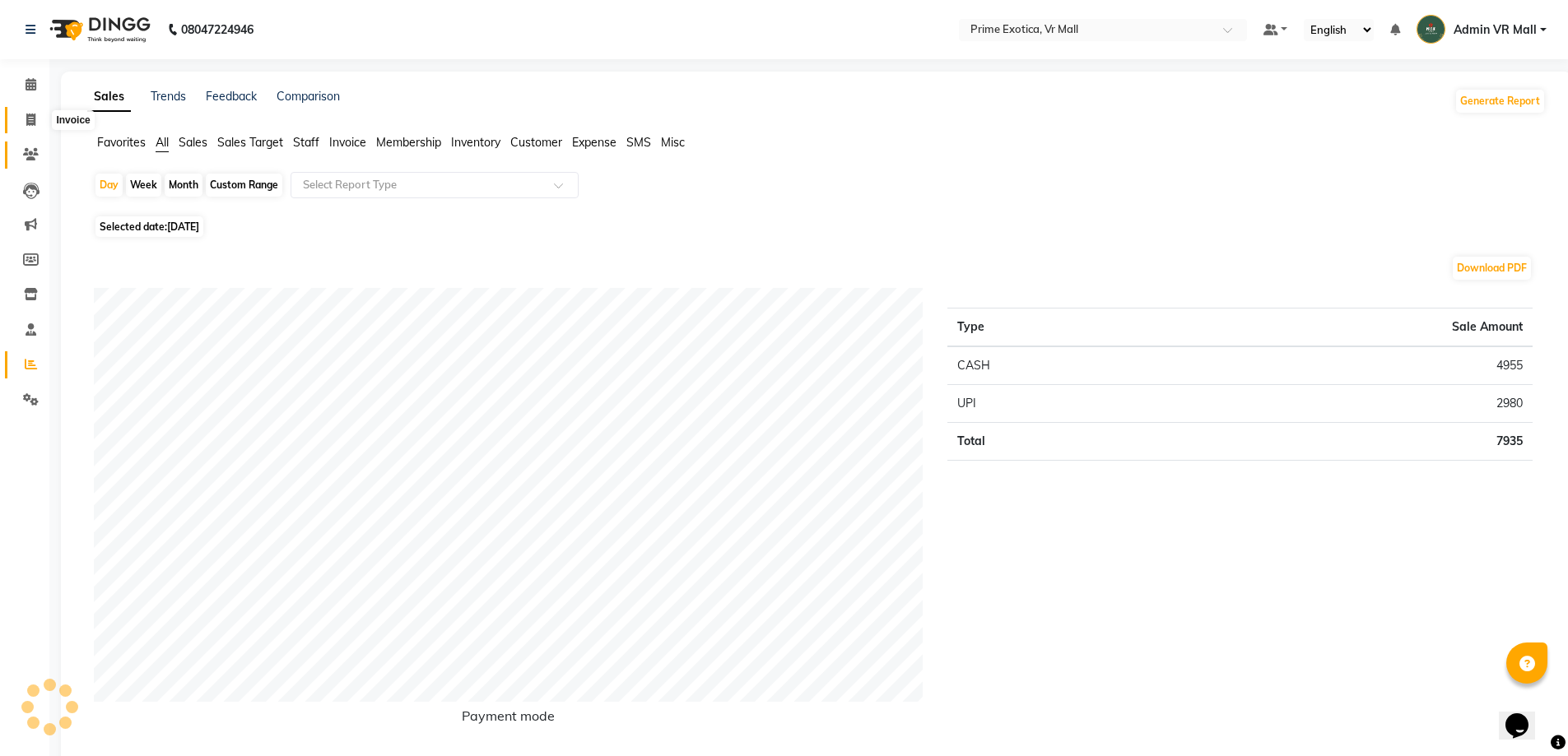
click at [28, 111] on span at bounding box center [31, 121] width 29 height 19
select select "service"
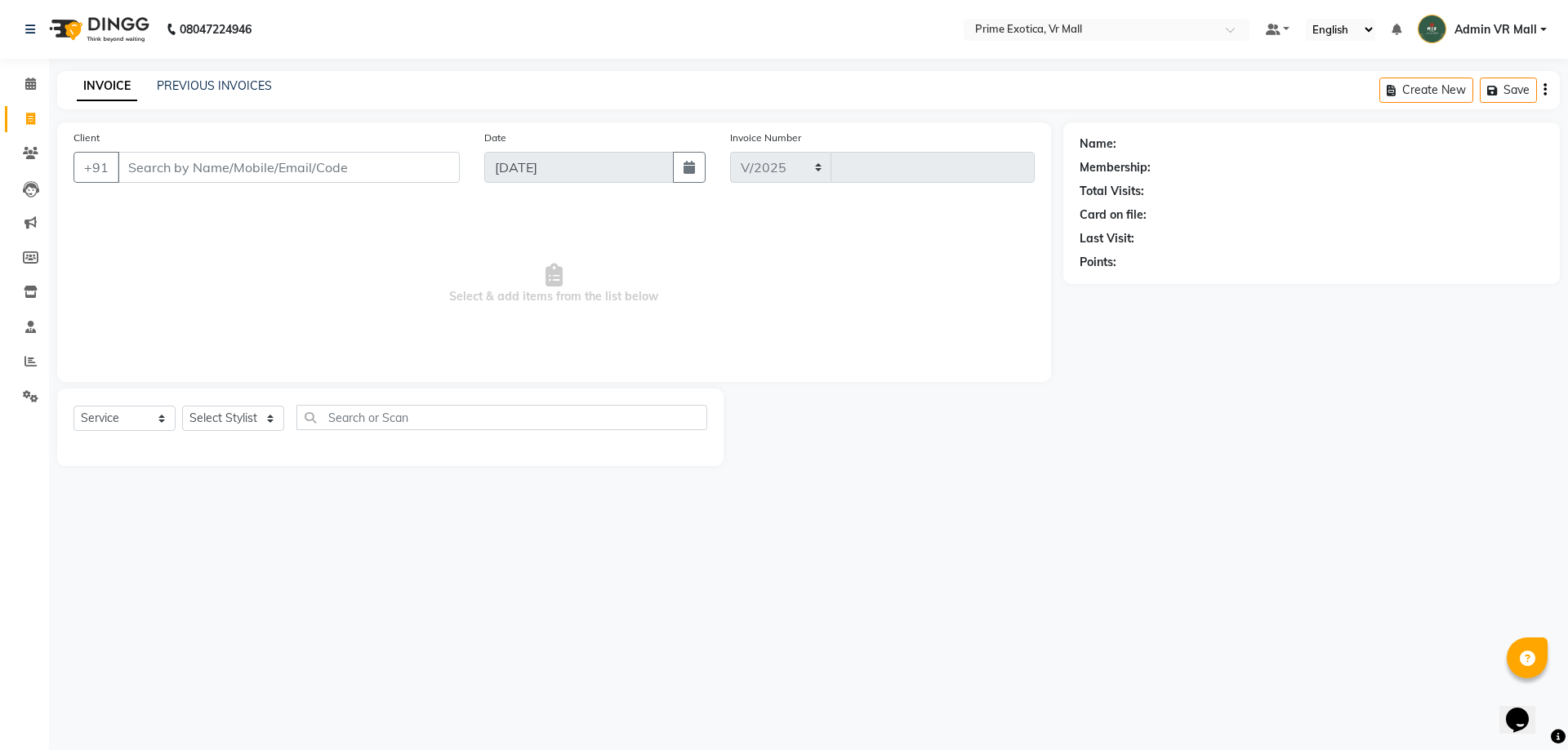
select select "6077"
type input "1591"
click at [261, 77] on div "INVOICE PREVIOUS INVOICES Create New Save" at bounding box center [808, 90] width 1503 height 39
click at [242, 80] on link "PREVIOUS INVOICES" at bounding box center [214, 86] width 116 height 15
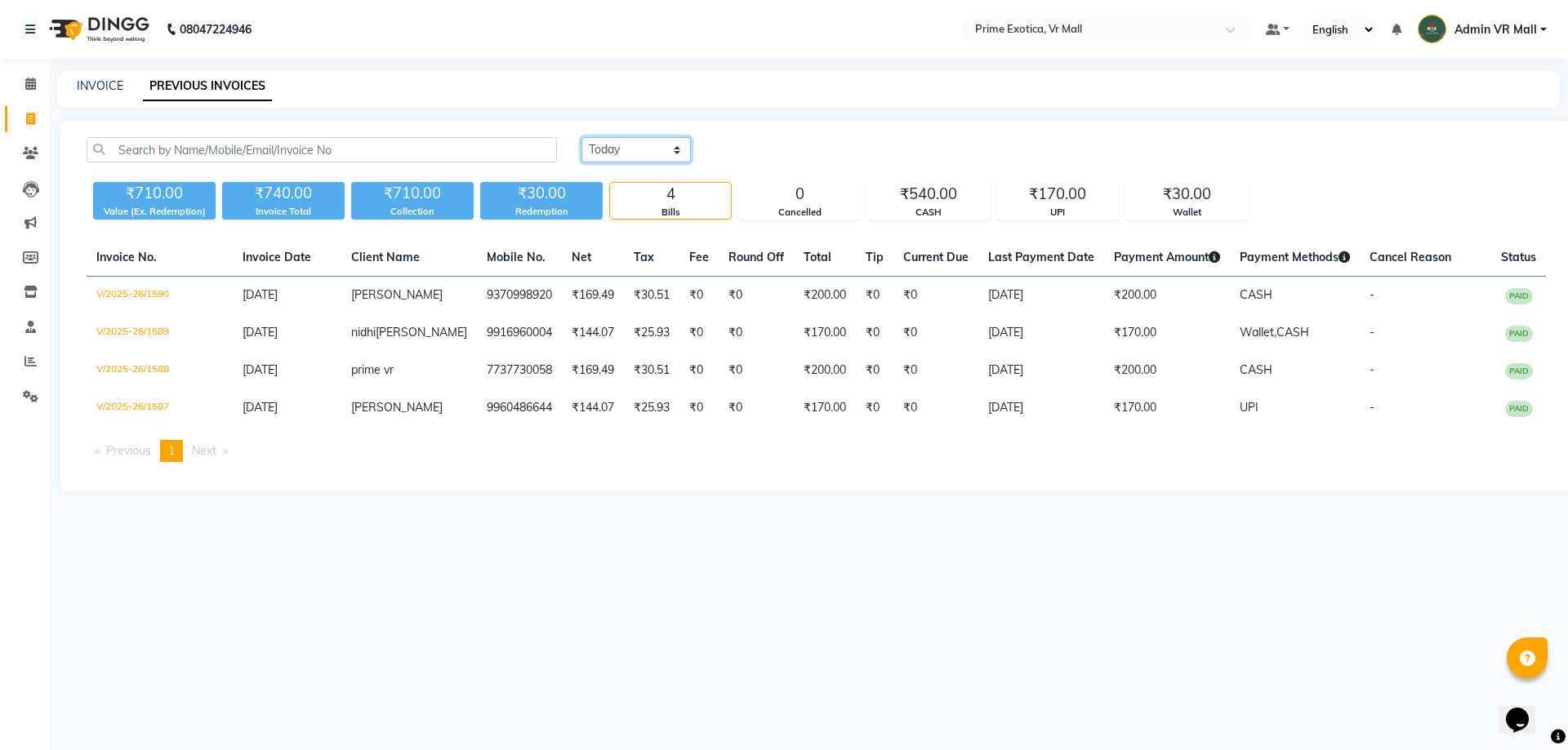
click at [676, 150] on select "Today Yesterday Custom Range" at bounding box center [636, 150] width 110 height 25
select select "range"
click at [582, 137] on select "Today Yesterday Custom Range" at bounding box center [636, 150] width 110 height 25
click at [779, 152] on input "[DATE]" at bounding box center [769, 150] width 115 height 23
select select "9"
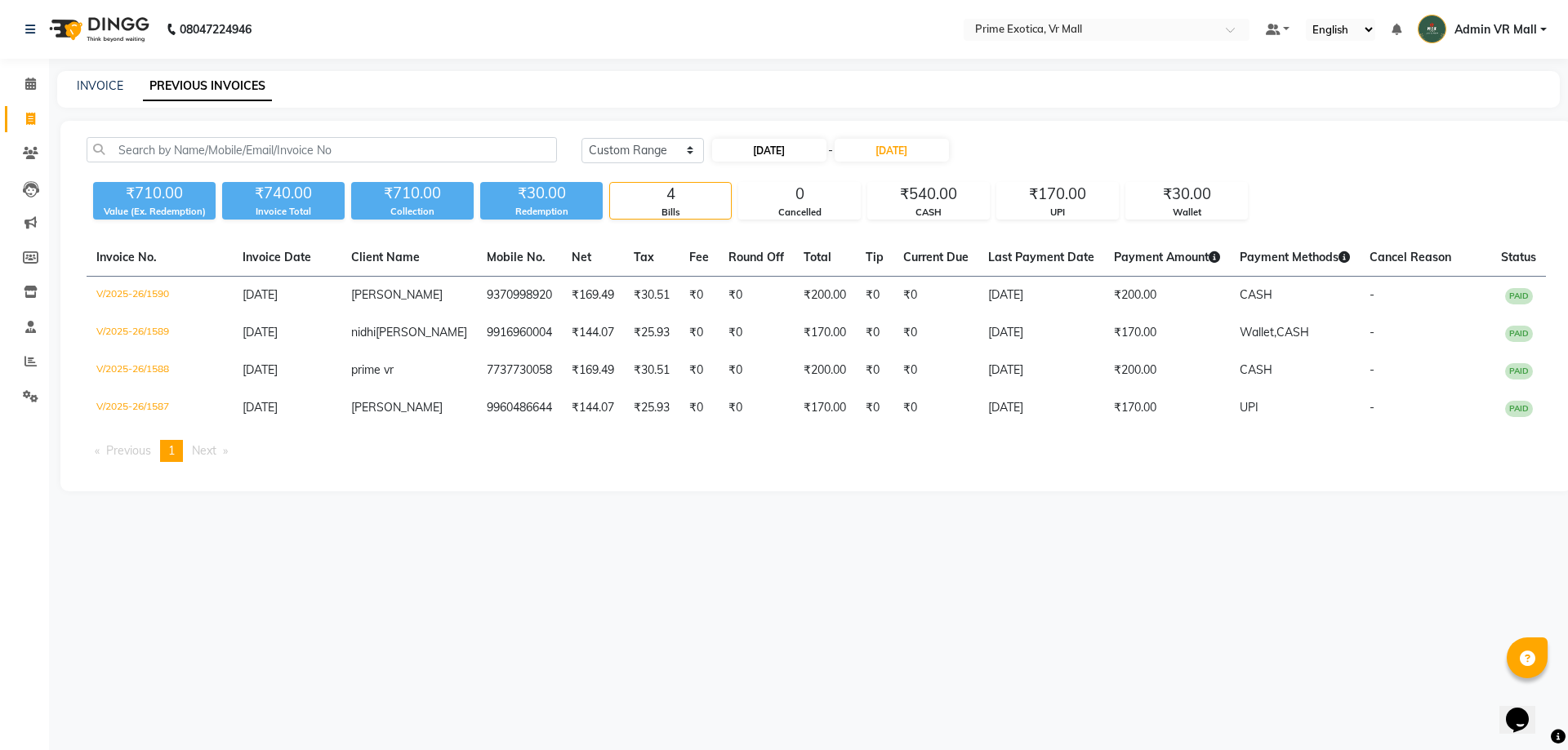
select select "2025"
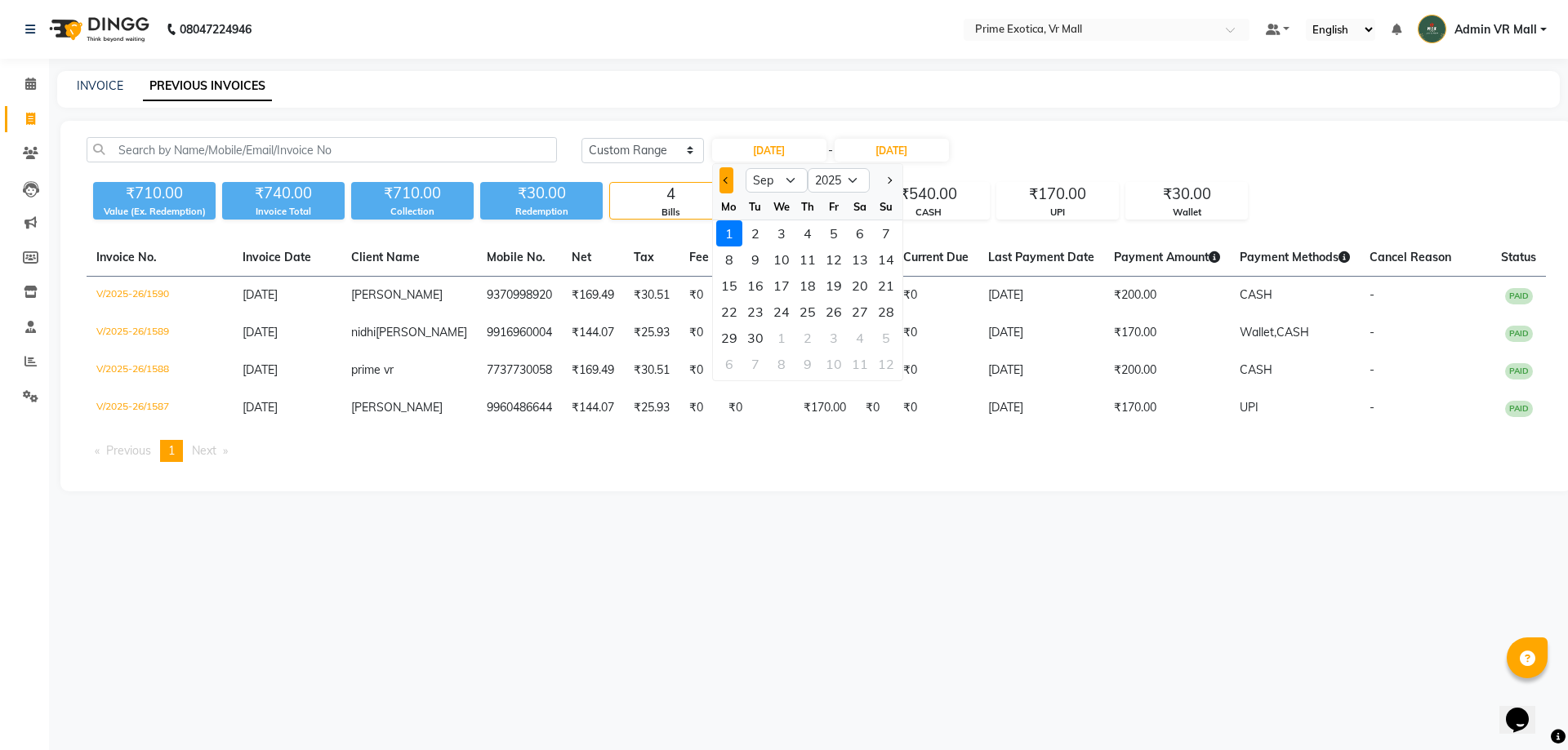
click at [730, 183] on button "Previous month" at bounding box center [726, 180] width 14 height 26
select select "8"
click at [780, 338] on div "27" at bounding box center [781, 337] width 26 height 26
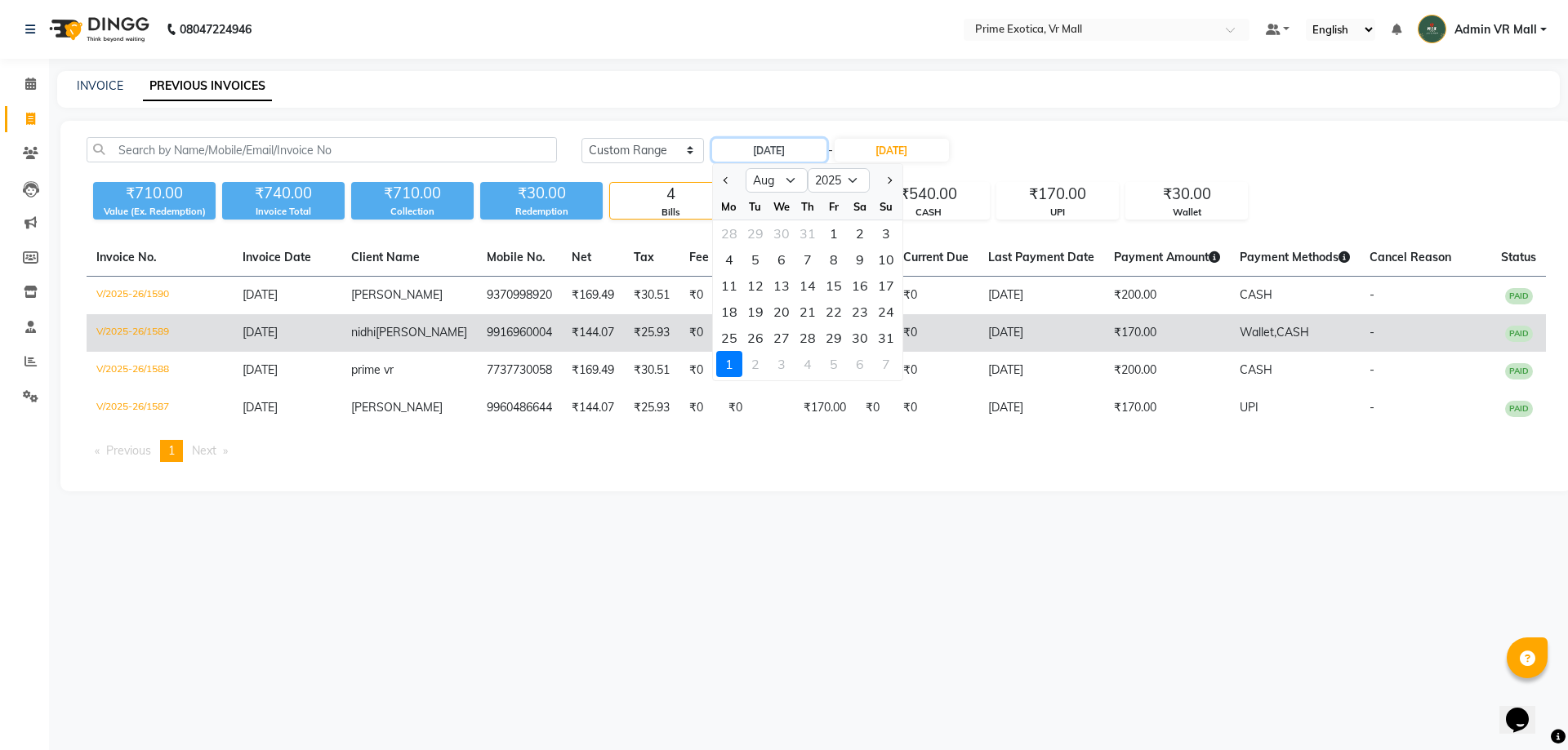
type input "27-08-2025"
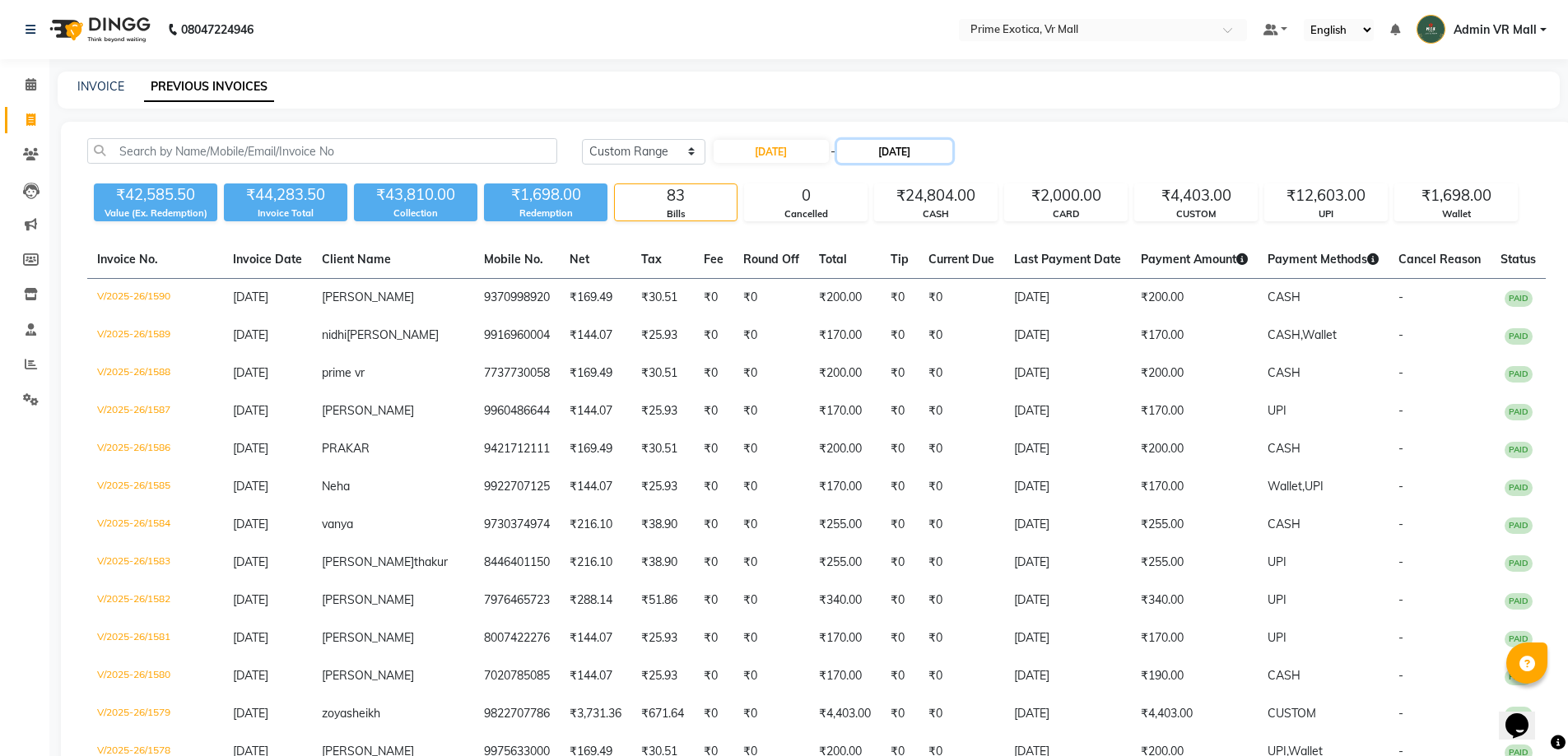
click at [902, 152] on input "[DATE]" at bounding box center [895, 151] width 116 height 23
select select "9"
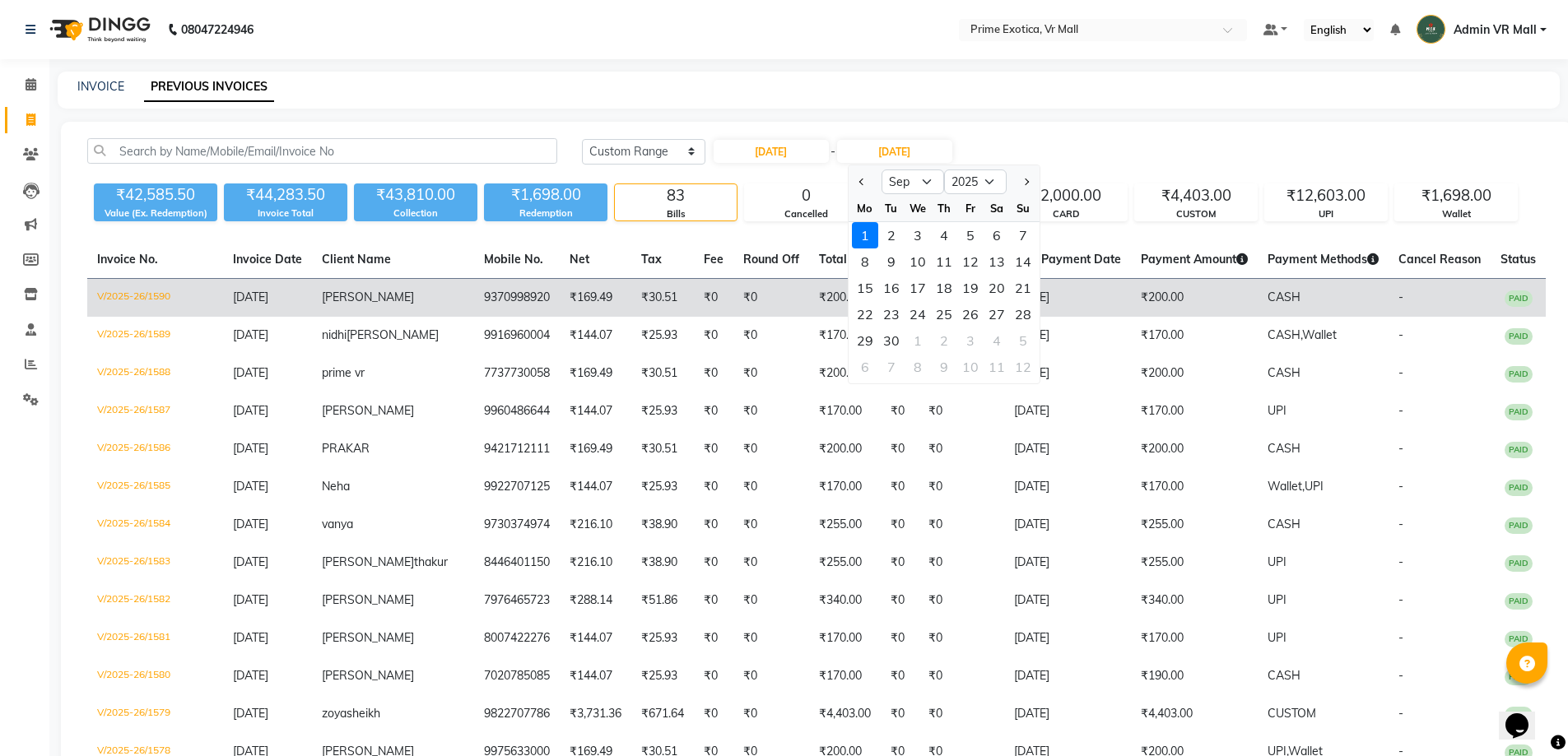
click at [994, 313] on div "27" at bounding box center [997, 314] width 26 height 26
type input "27-09-2025"
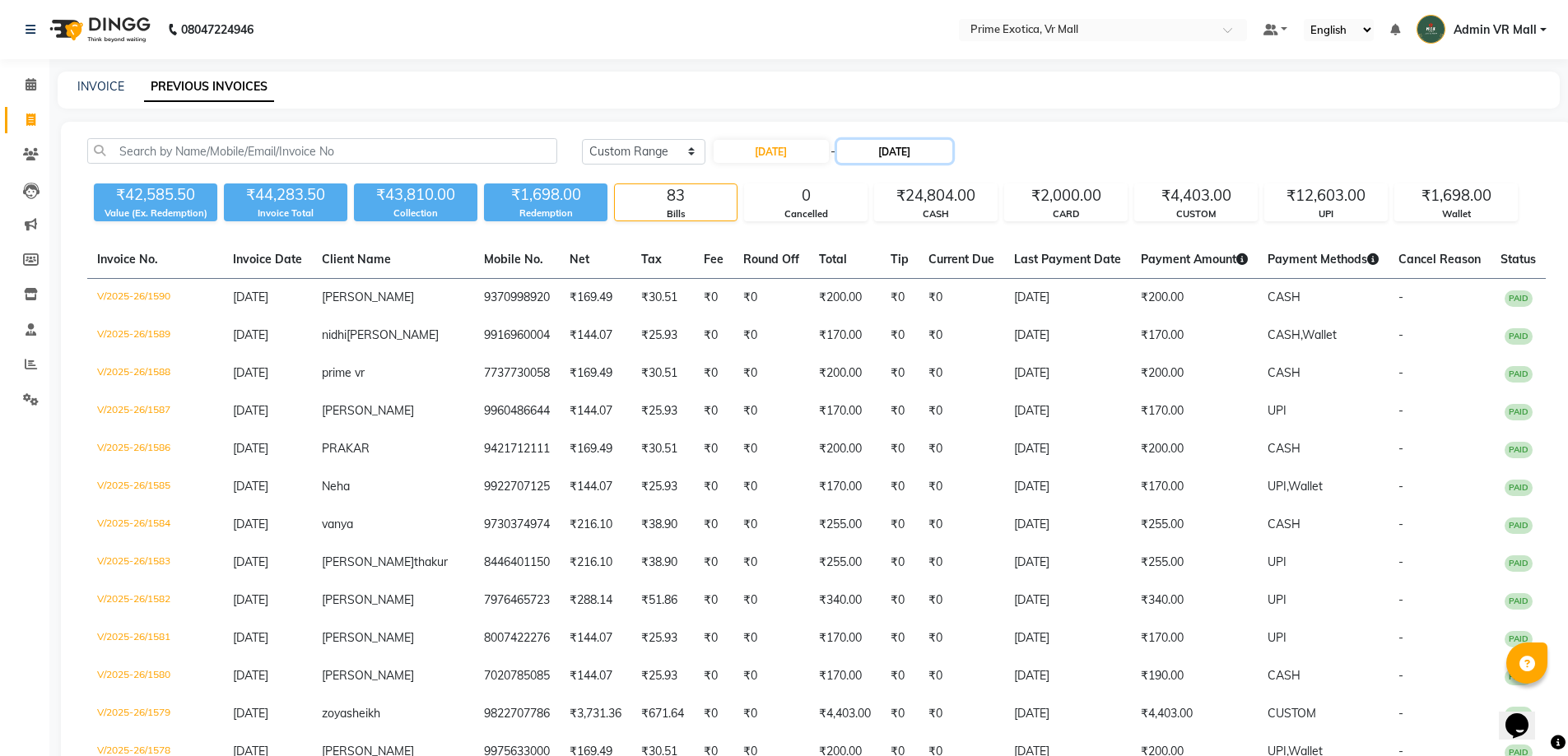
click at [920, 146] on input "27-09-2025" at bounding box center [895, 151] width 116 height 23
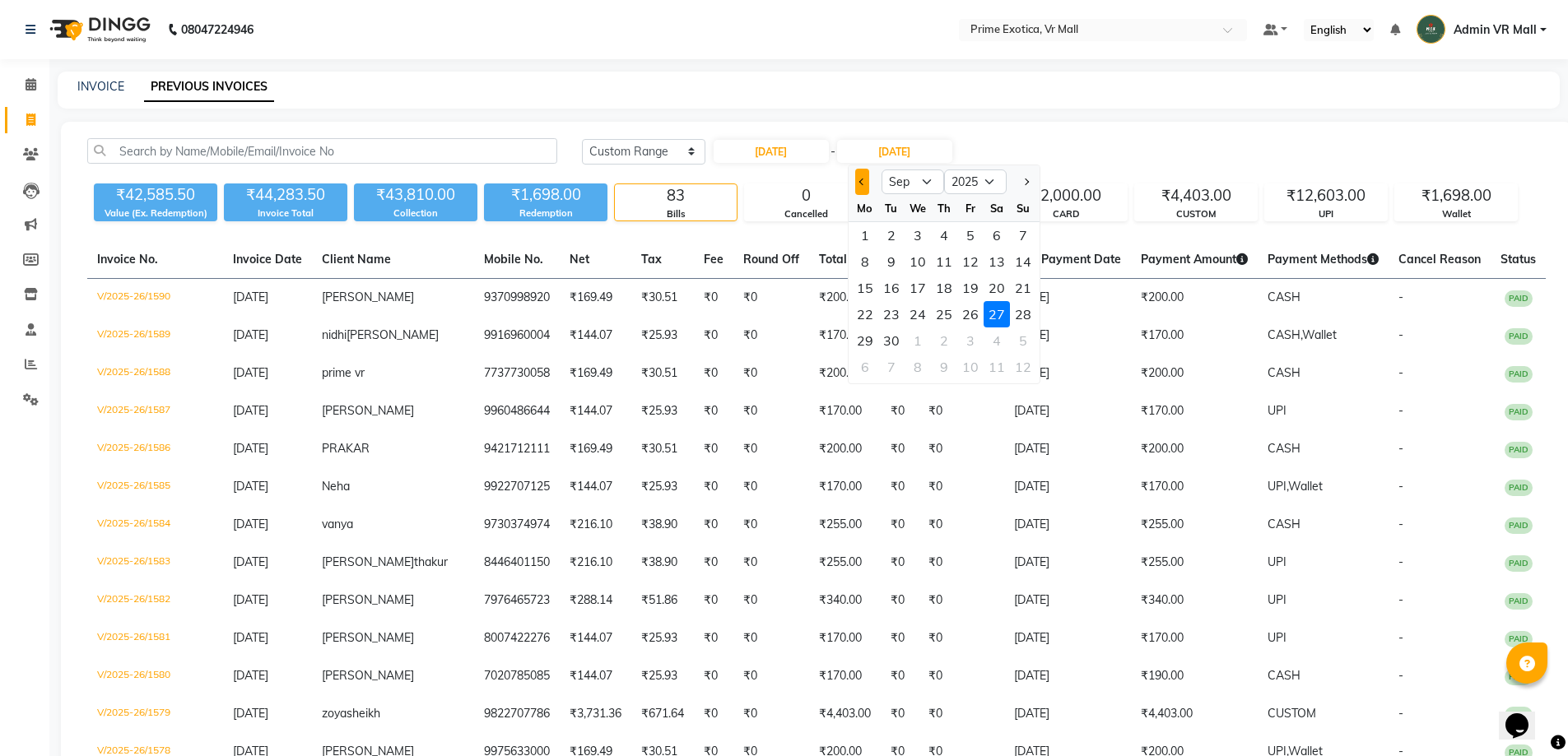
click at [861, 178] on button "Previous month" at bounding box center [862, 181] width 14 height 26
select select "8"
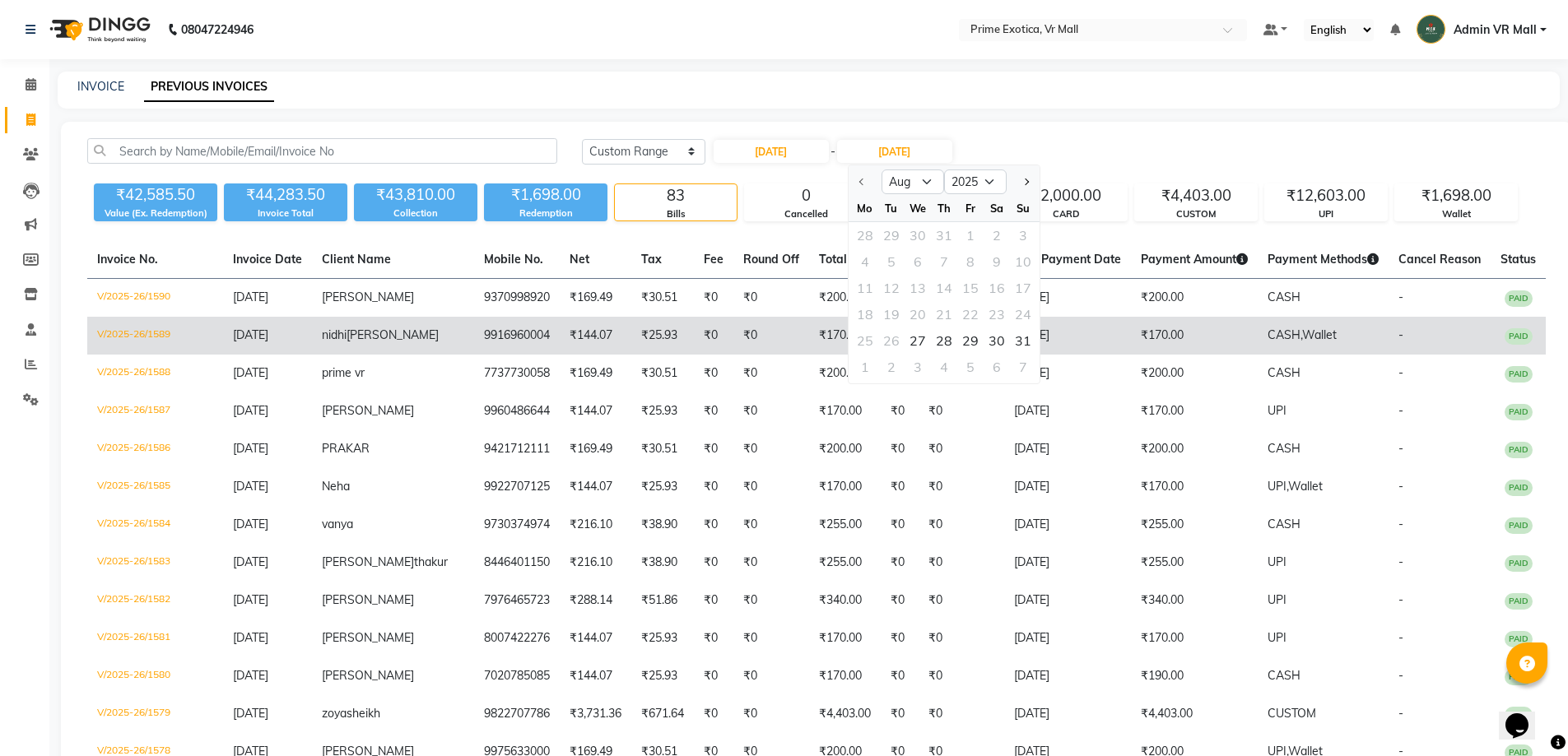
click at [922, 339] on div "27" at bounding box center [917, 340] width 26 height 26
type input "27-08-2025"
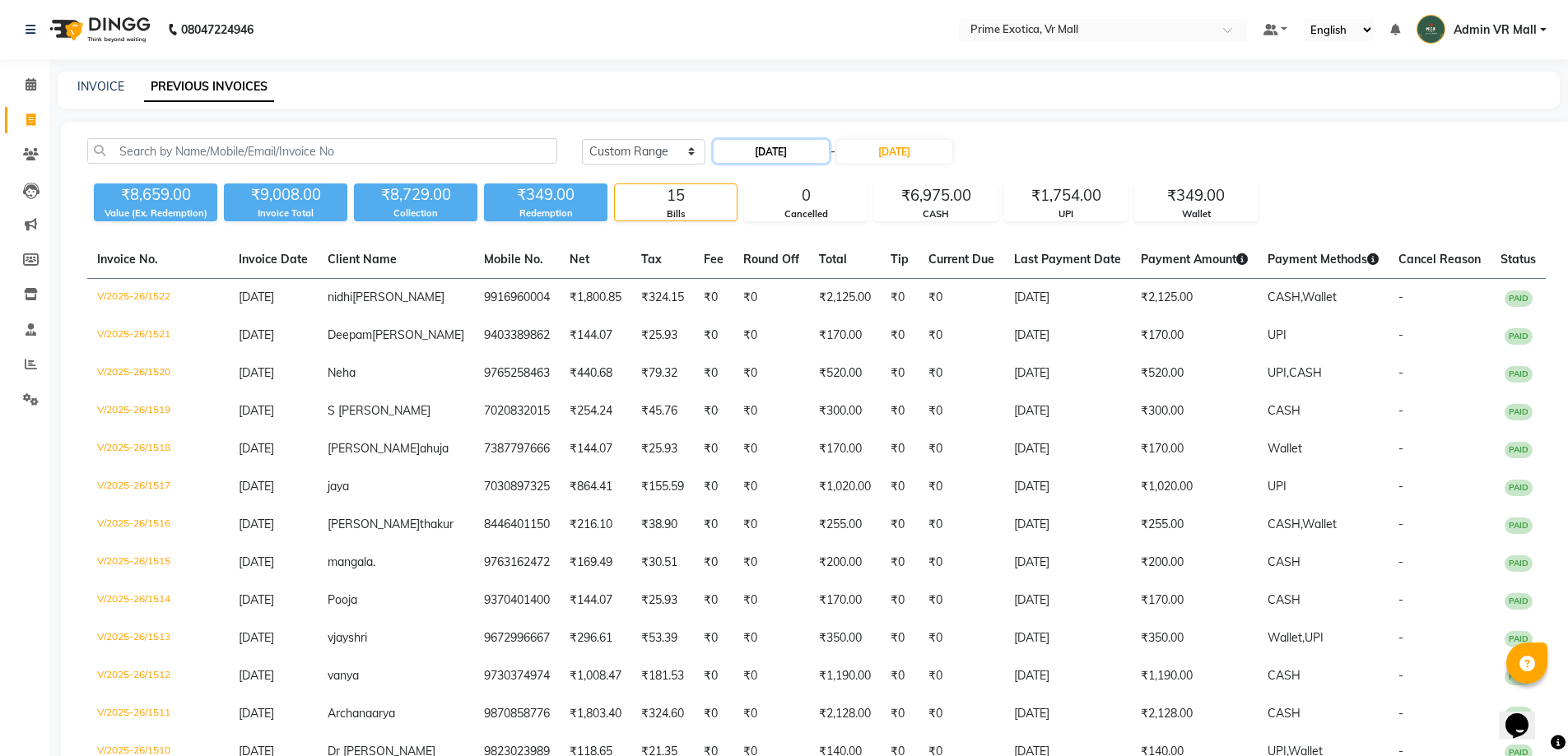
click at [787, 152] on input "27-08-2025" at bounding box center [771, 151] width 116 height 23
select select "8"
select select "2025"
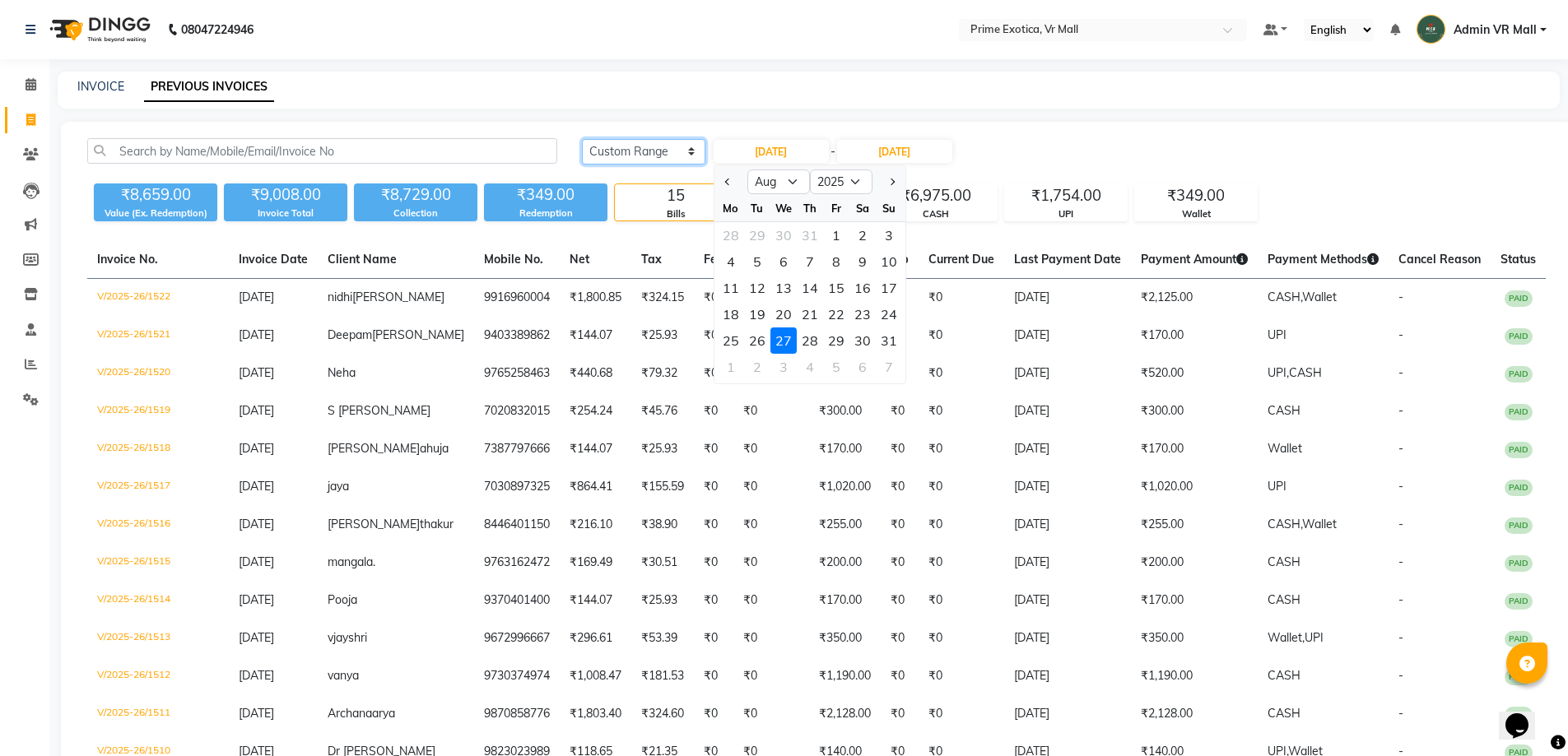
click at [689, 152] on select "Today Yesterday Custom Range" at bounding box center [644, 152] width 123 height 25
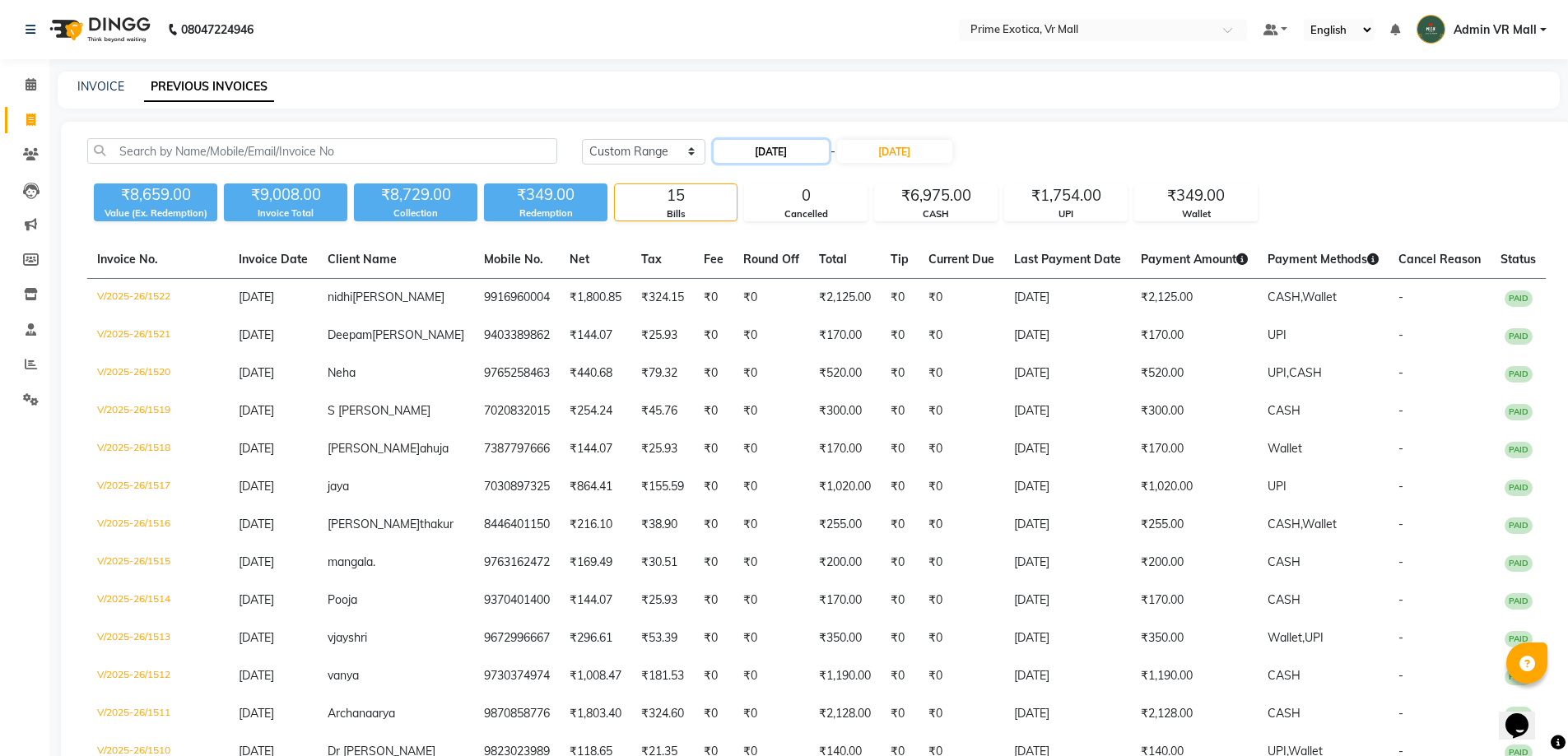
click at [829, 151] on input "27-08-2025" at bounding box center [771, 151] width 116 height 23
select select "8"
select select "2025"
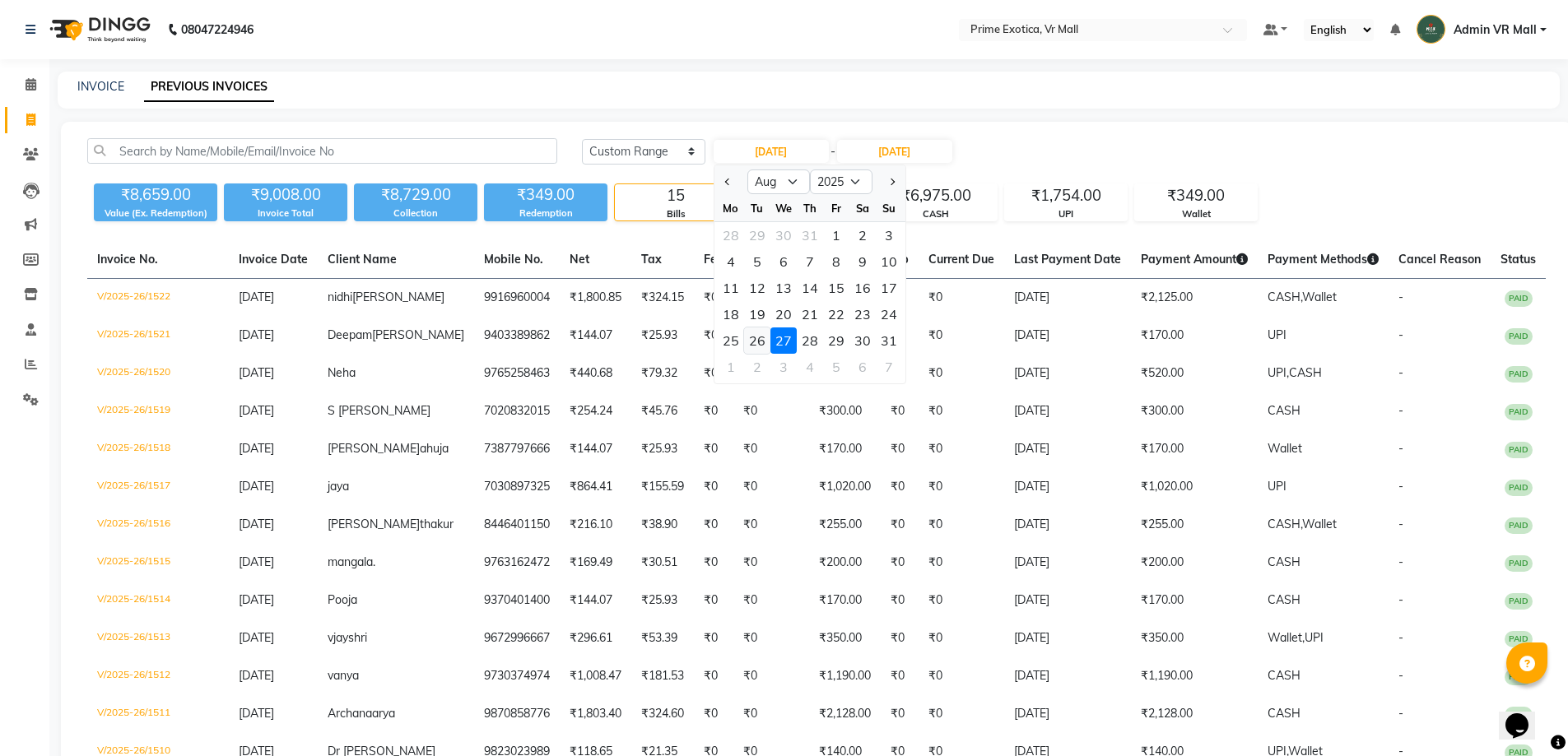
click at [754, 338] on div "26" at bounding box center [757, 340] width 26 height 26
type input "26-08-2025"
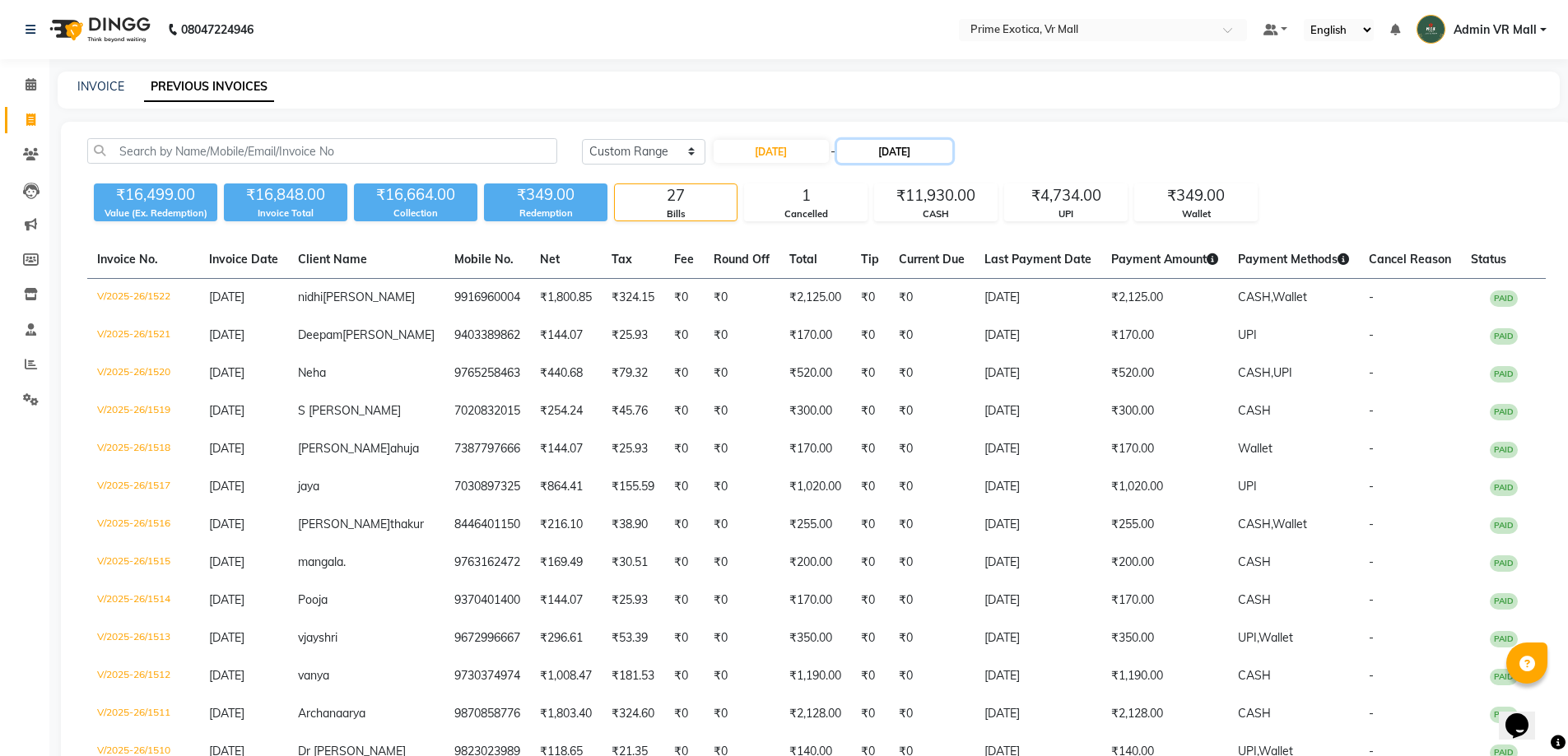
click at [928, 146] on input "27-08-2025" at bounding box center [895, 151] width 116 height 23
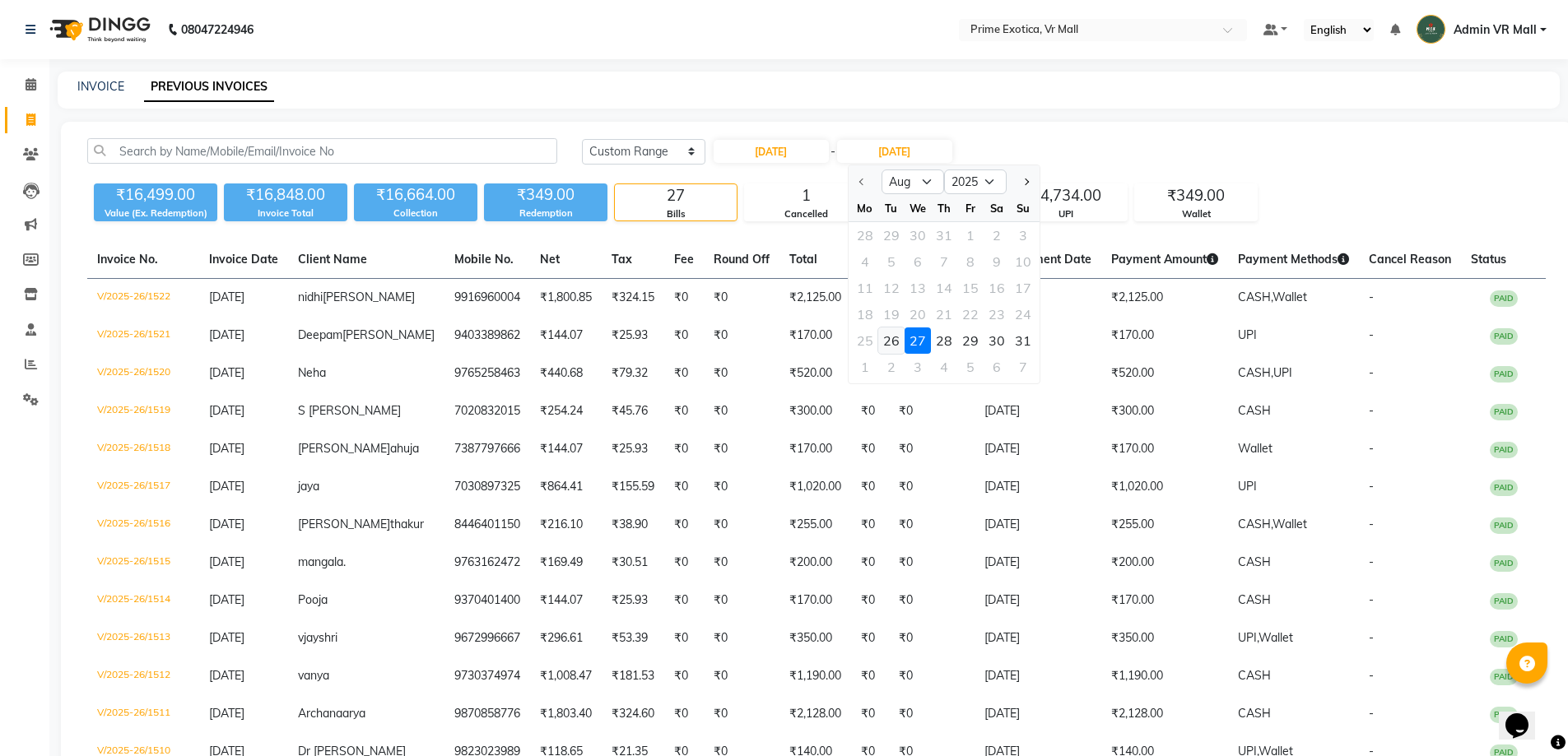
click at [886, 338] on div "26" at bounding box center [891, 340] width 26 height 26
type input "26-08-2025"
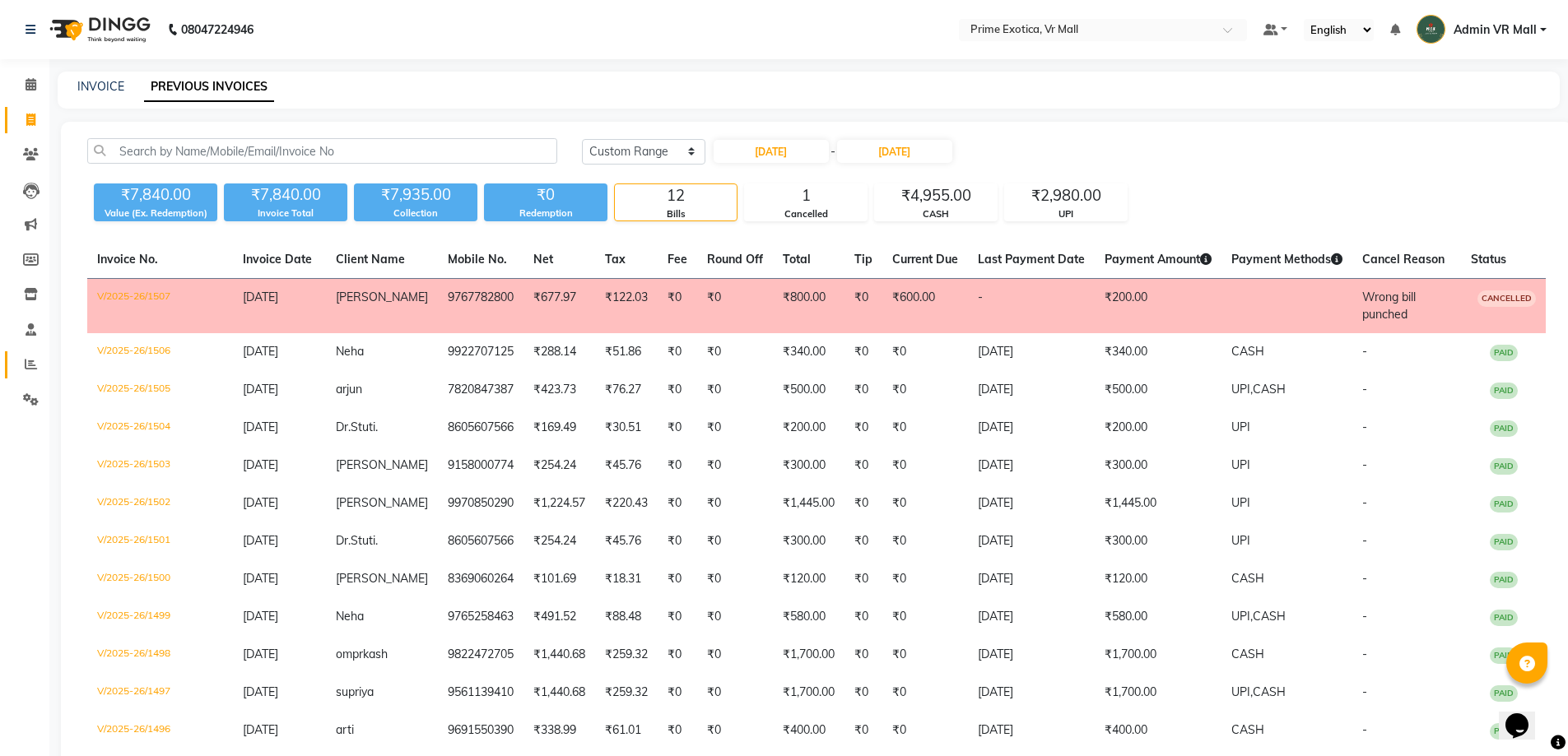
click at [29, 364] on icon at bounding box center [30, 364] width 13 height 13
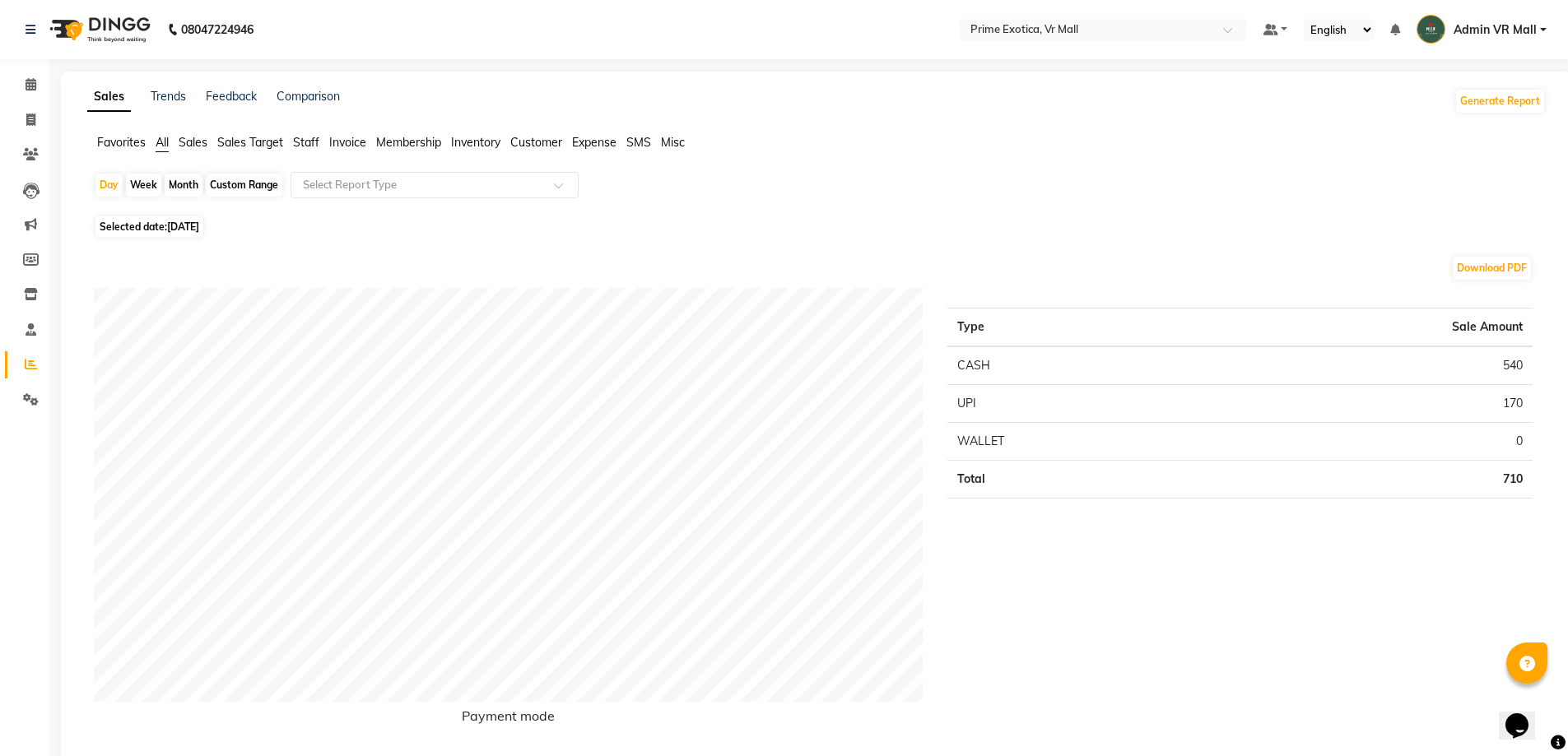
click at [189, 177] on div "Month" at bounding box center [183, 185] width 38 height 23
select select "9"
select select "2025"
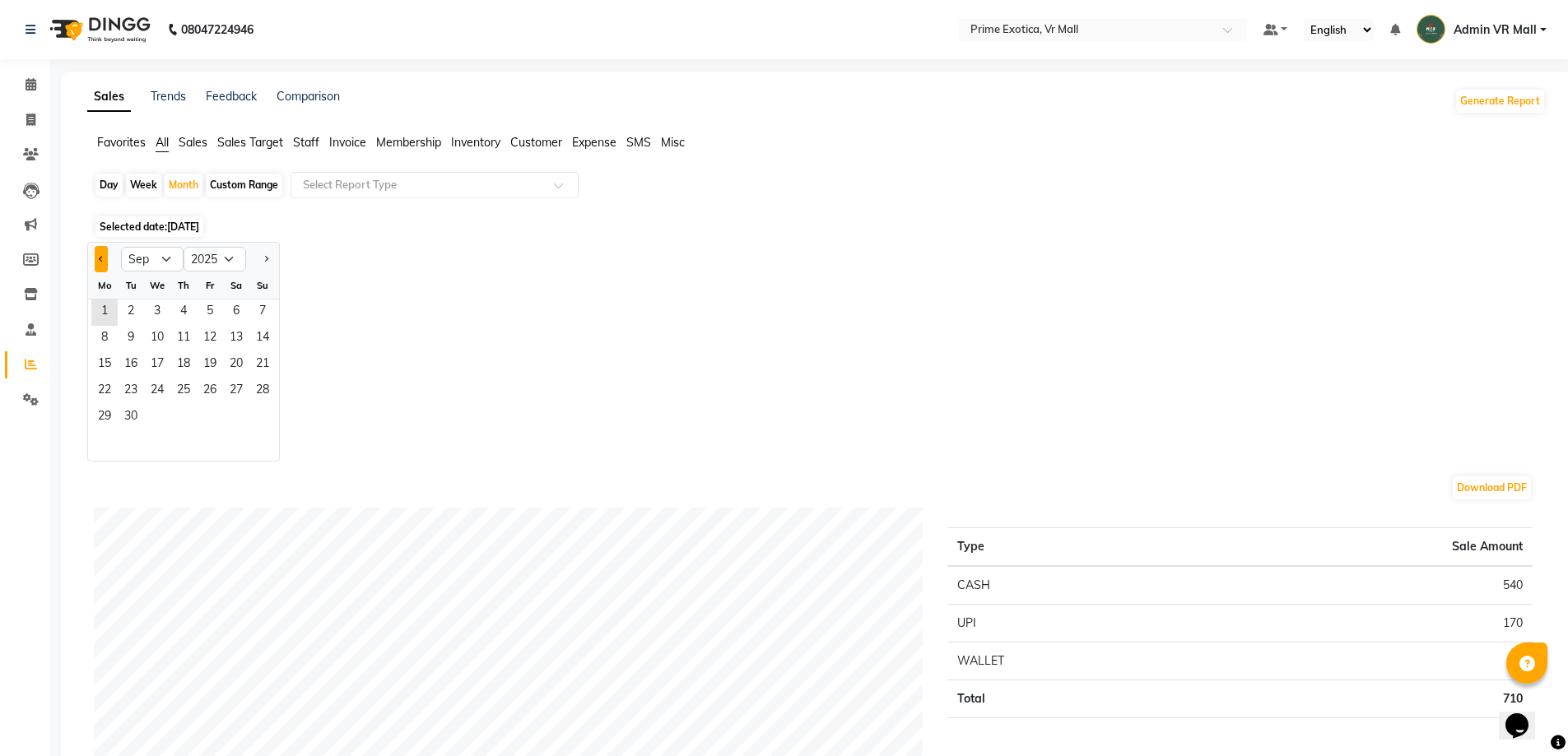
click at [95, 258] on button "Previous month" at bounding box center [101, 259] width 14 height 26
select select "8"
click at [132, 413] on span "26" at bounding box center [130, 418] width 26 height 26
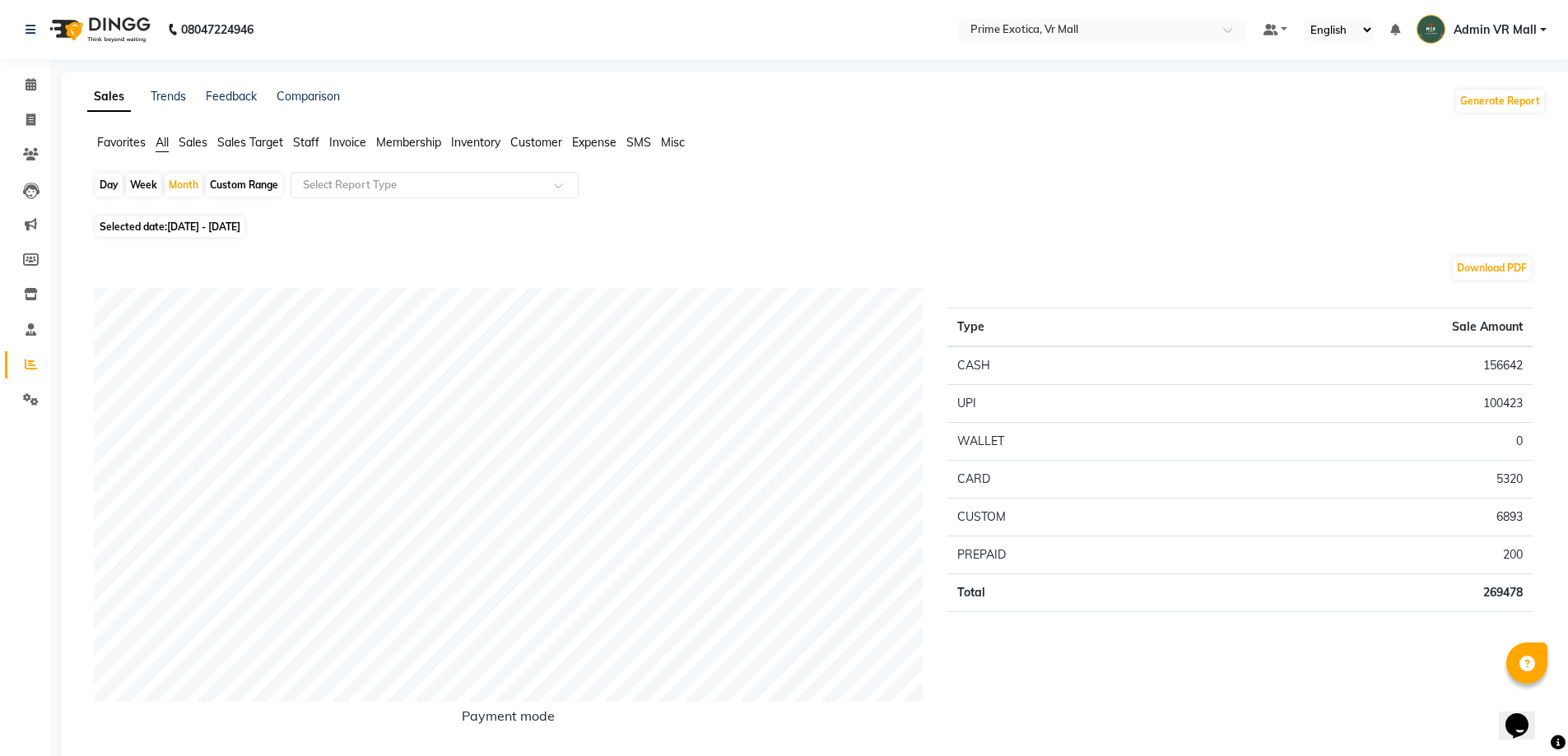
click at [99, 183] on div "Day" at bounding box center [109, 185] width 27 height 23
select select "8"
select select "2025"
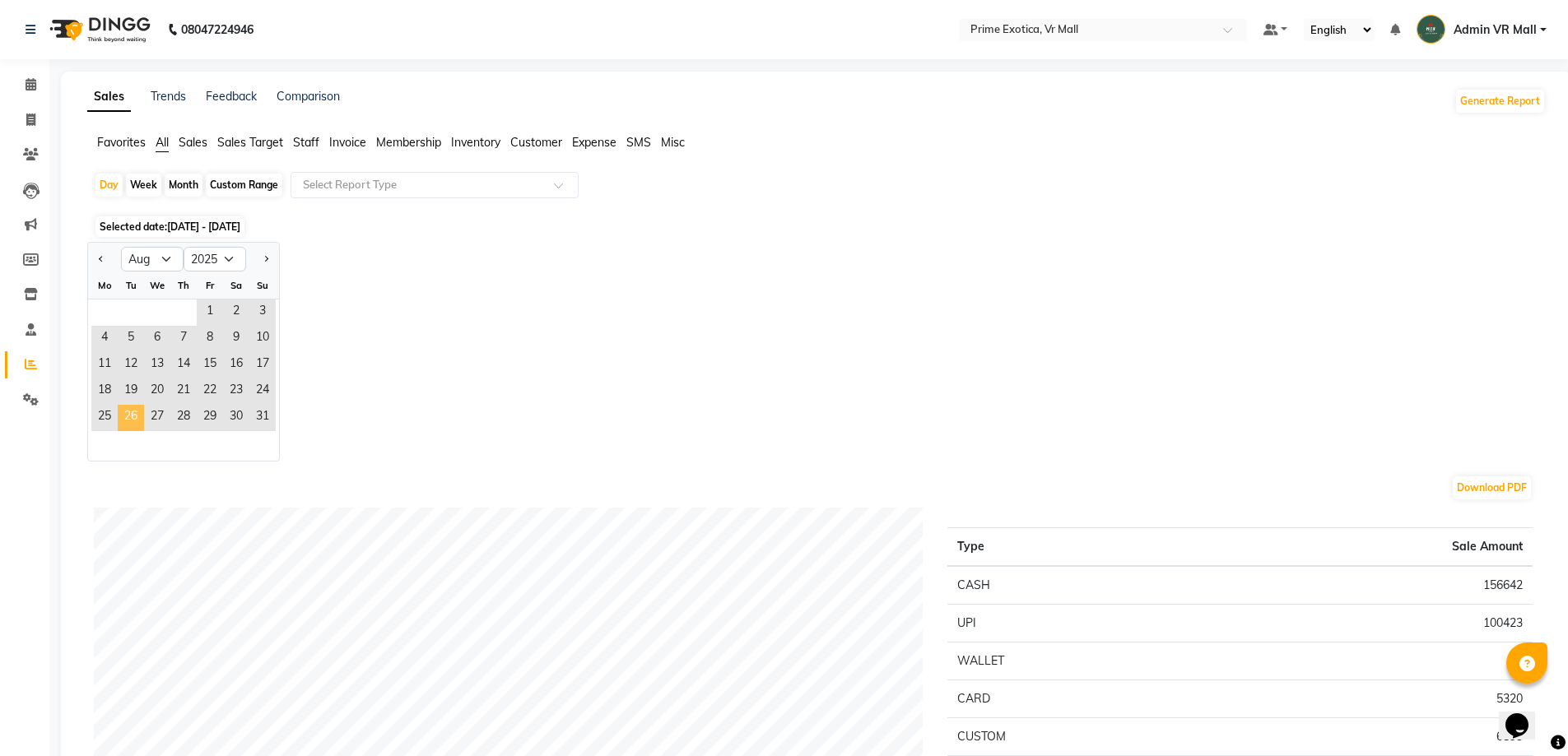
click at [136, 407] on span "26" at bounding box center [130, 418] width 26 height 26
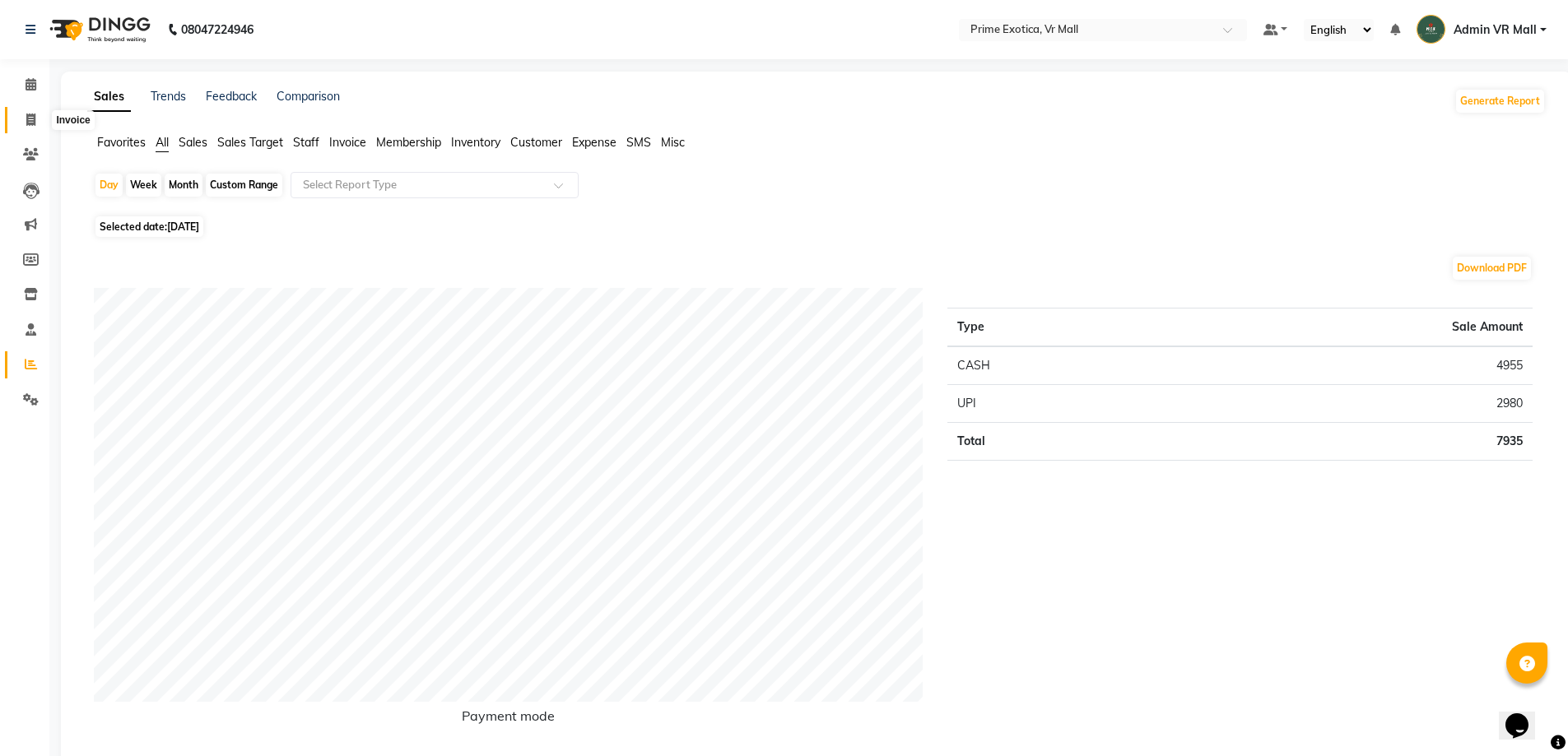
click at [30, 121] on icon at bounding box center [30, 120] width 9 height 13
select select "service"
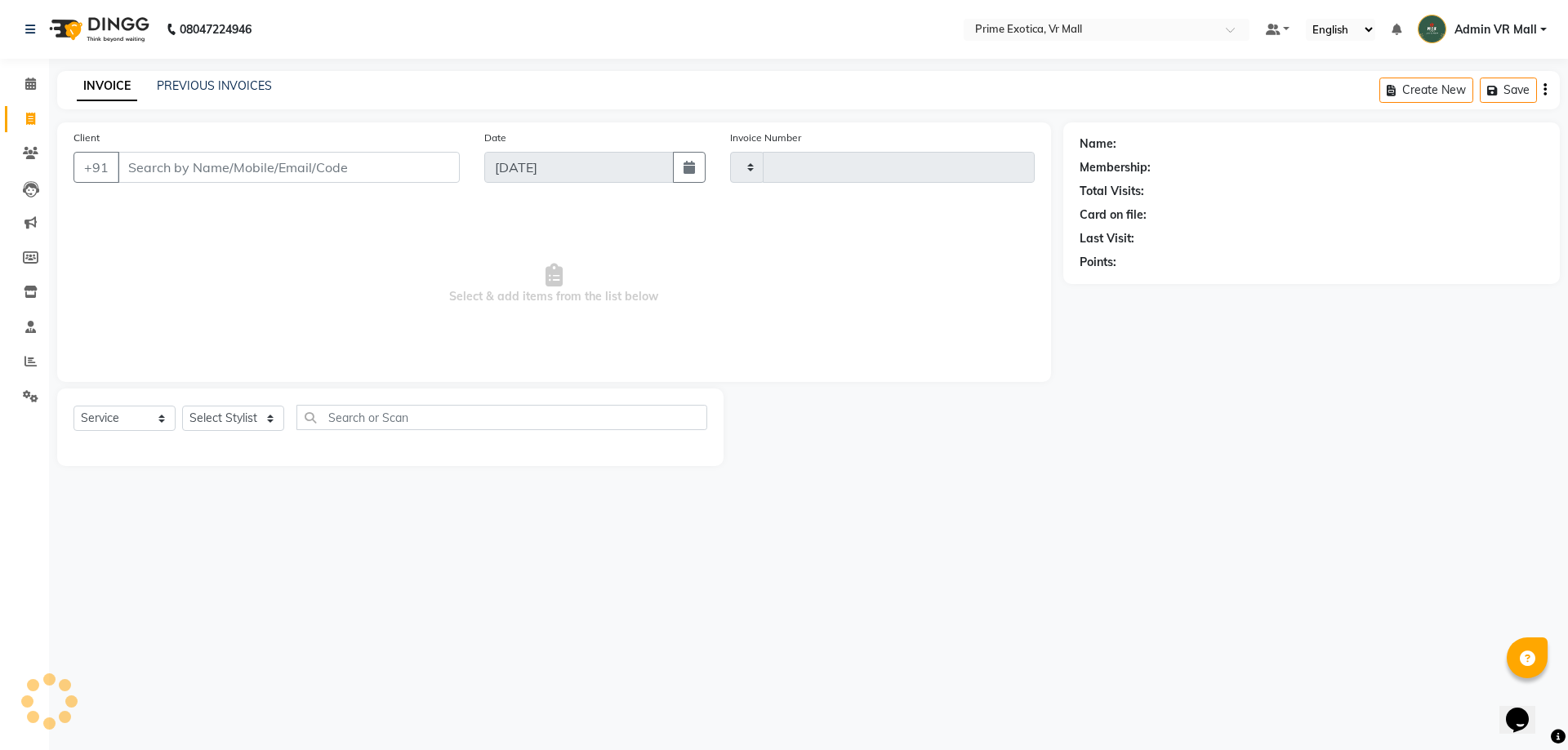
type input "1591"
select select "6077"
click at [285, 162] on input "Client" at bounding box center [288, 167] width 342 height 31
click at [284, 416] on select "Select Stylist [PERSON_NAME] Admin VR Mall [PERSON_NAME] [PERSON_NAME] Archana …" at bounding box center [234, 419] width 102 height 25
select select "65217"
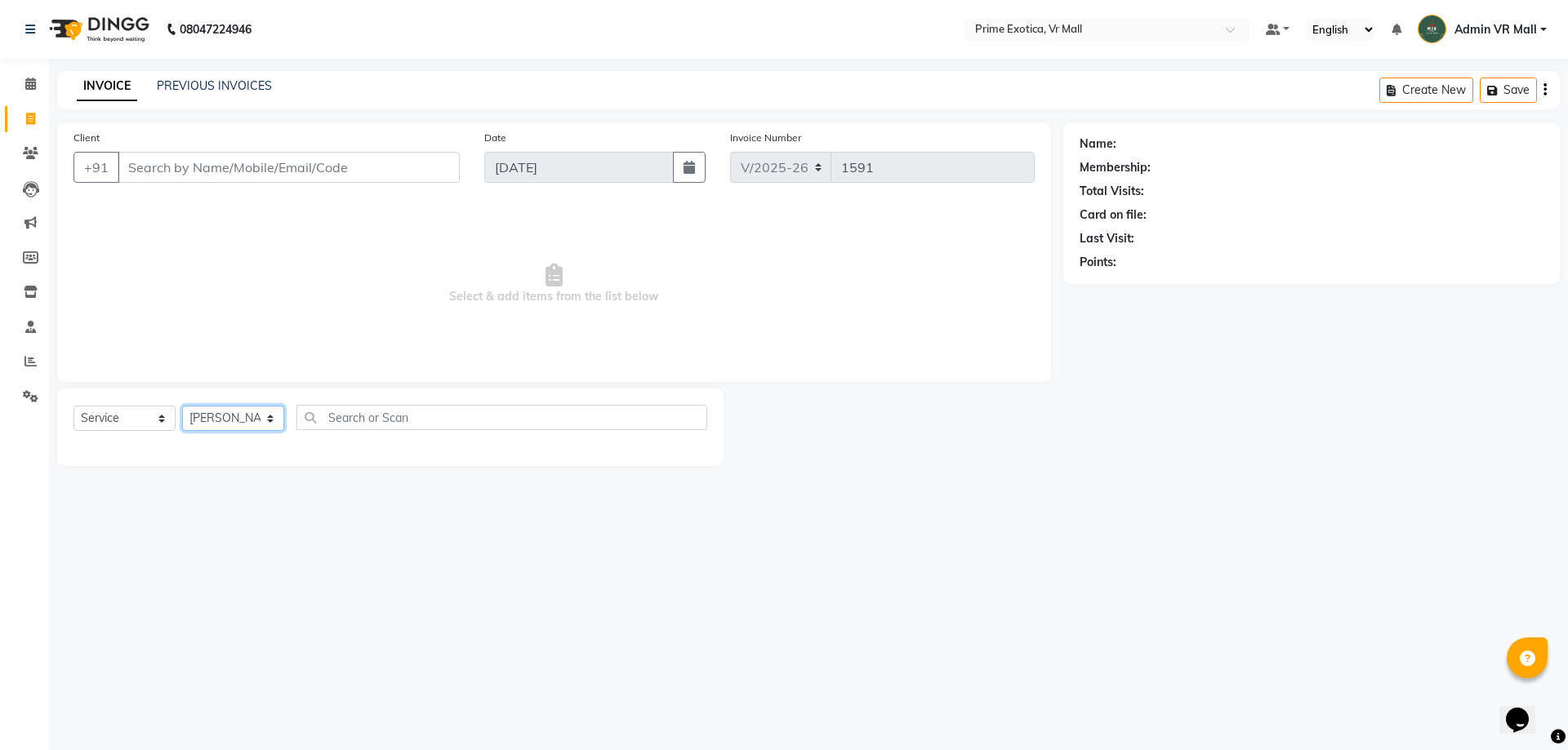
click at [183, 406] on select "Select Stylist [PERSON_NAME] Admin VR Mall [PERSON_NAME] [PERSON_NAME] Archana …" at bounding box center [234, 419] width 102 height 25
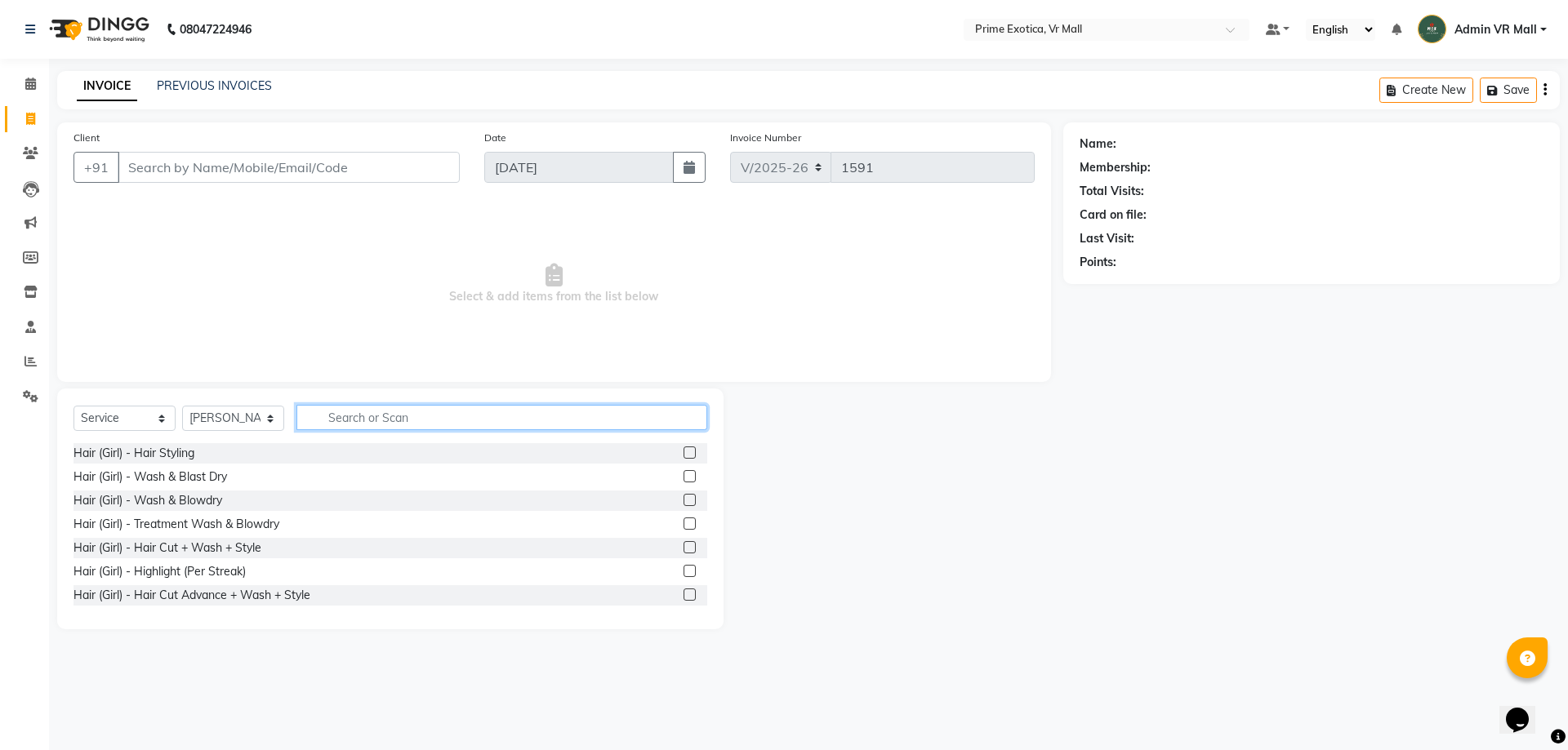
click at [419, 407] on input "text" at bounding box center [501, 418] width 411 height 25
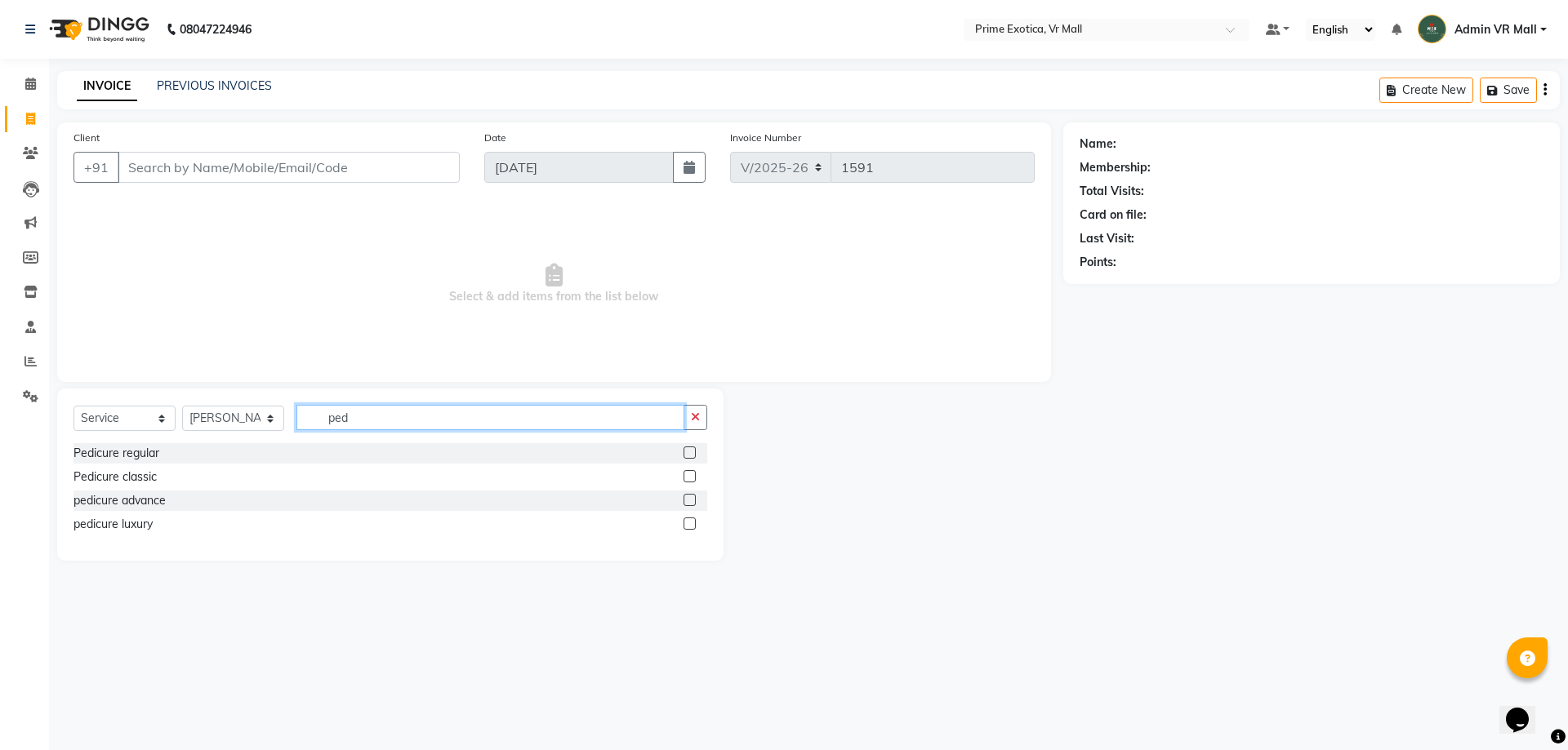
type input "ped"
click at [689, 447] on label at bounding box center [689, 453] width 13 height 13
click at [689, 449] on input "checkbox" at bounding box center [688, 454] width 11 height 11
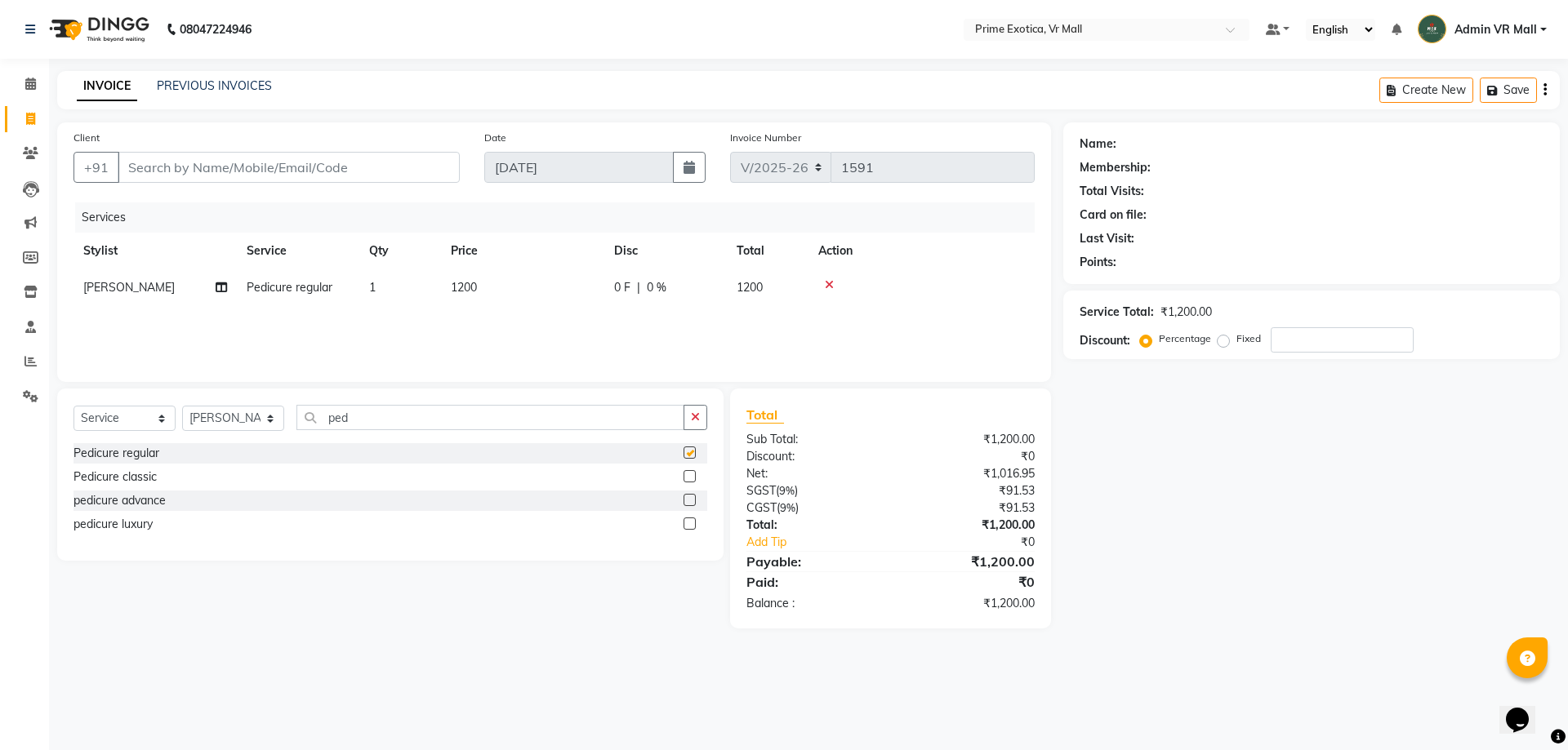
checkbox input "false"
click at [407, 417] on input "ped" at bounding box center [490, 418] width 388 height 25
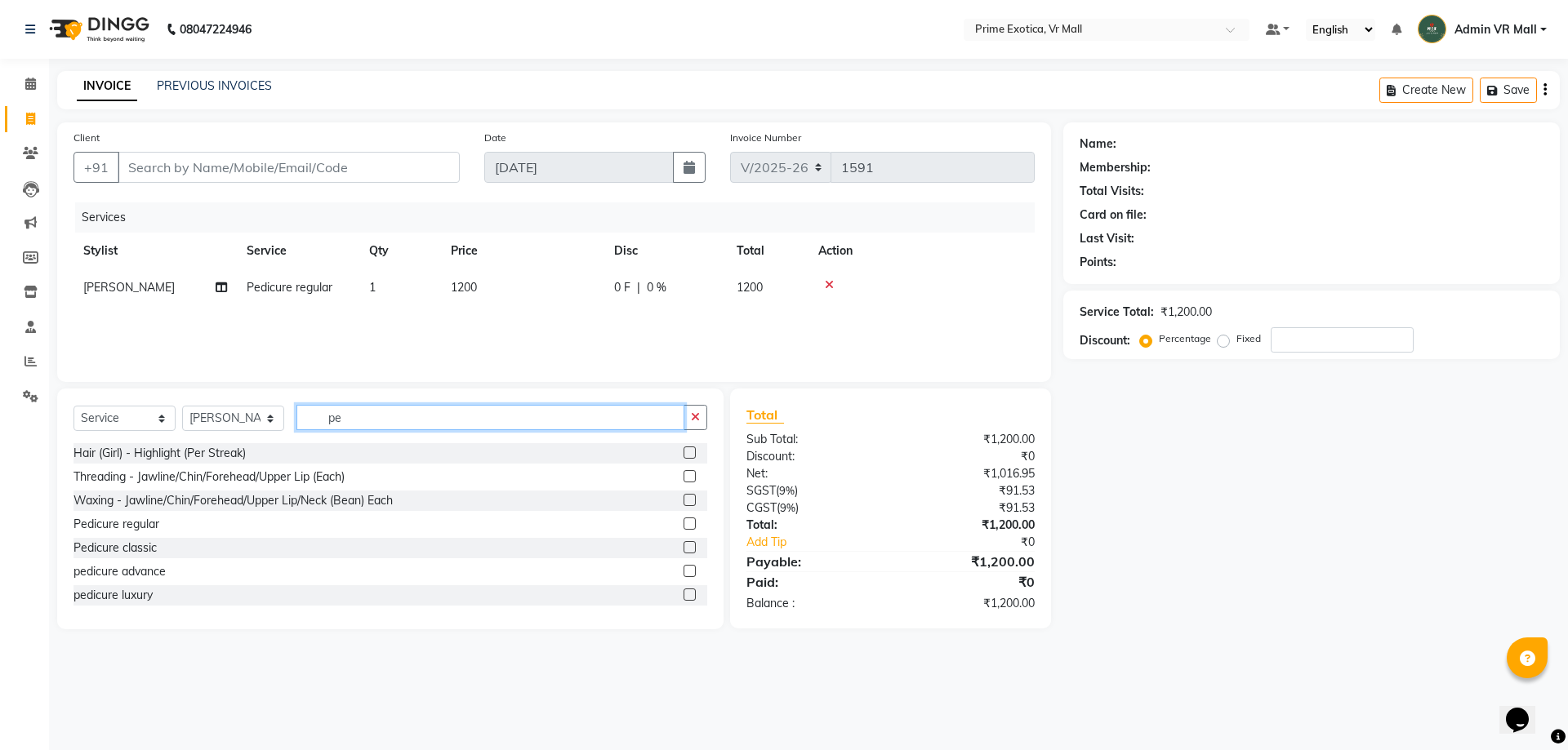
type input "p"
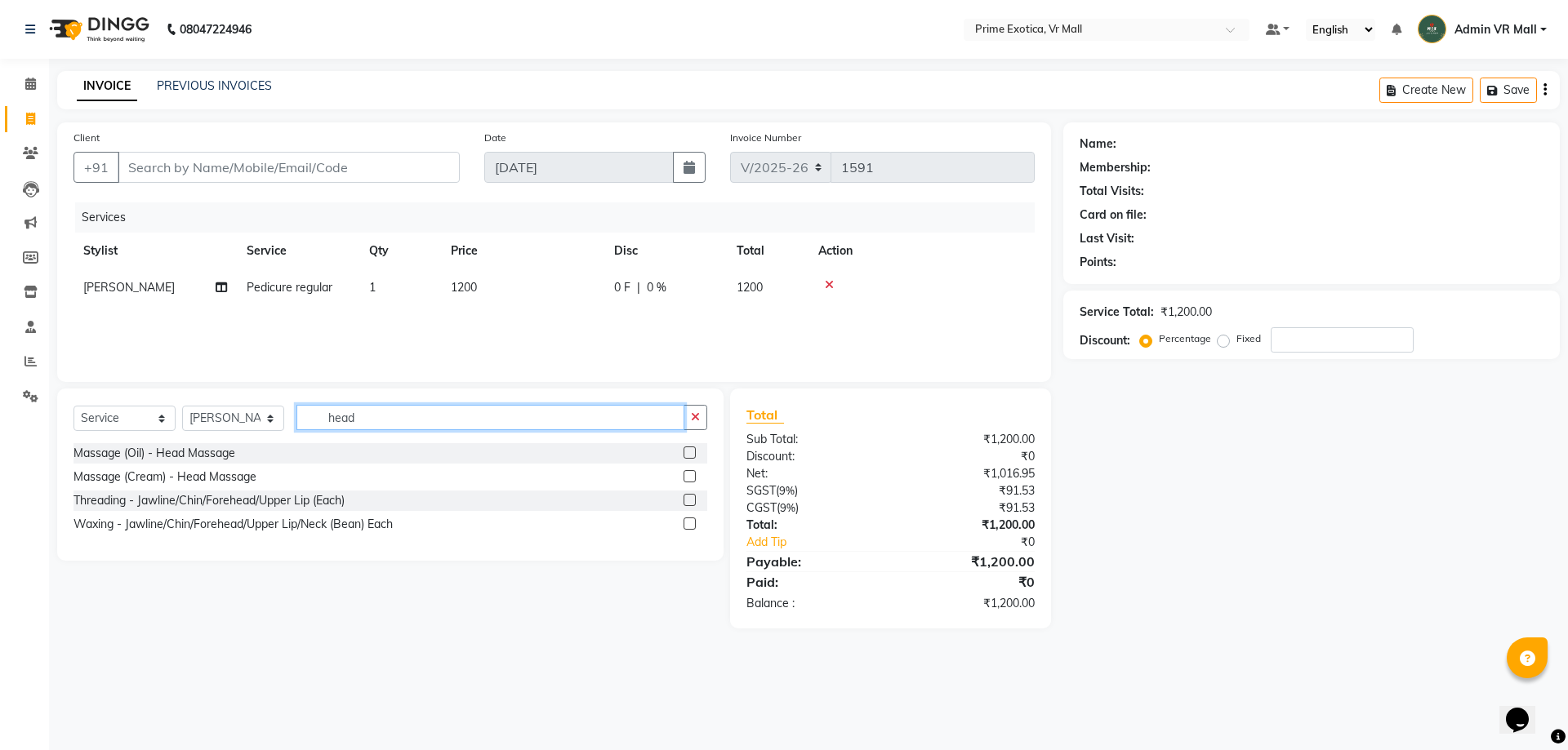
type input "head"
click at [691, 452] on label at bounding box center [689, 453] width 13 height 13
click at [691, 452] on input "checkbox" at bounding box center [688, 454] width 11 height 11
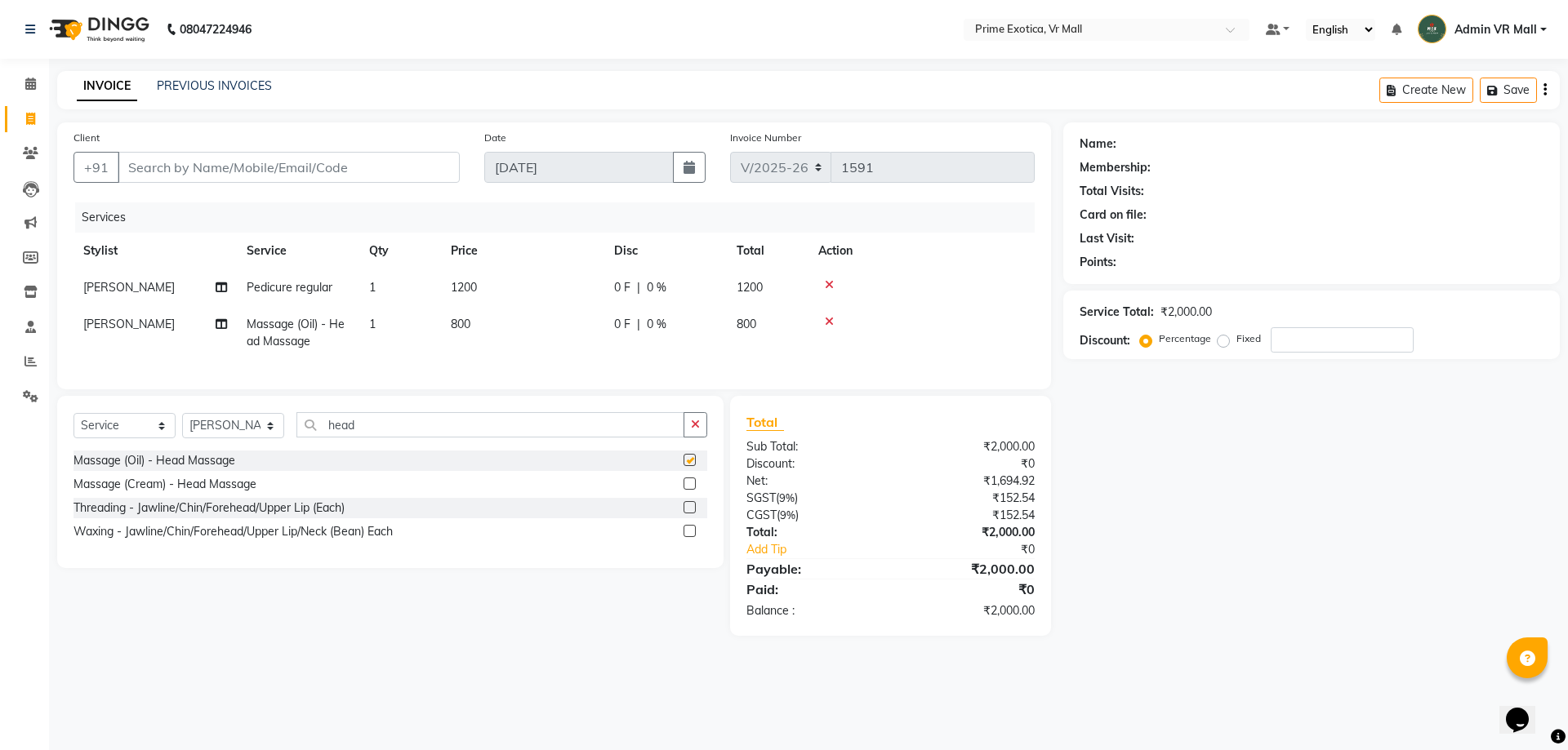
checkbox input "false"
click at [831, 319] on icon at bounding box center [829, 321] width 9 height 12
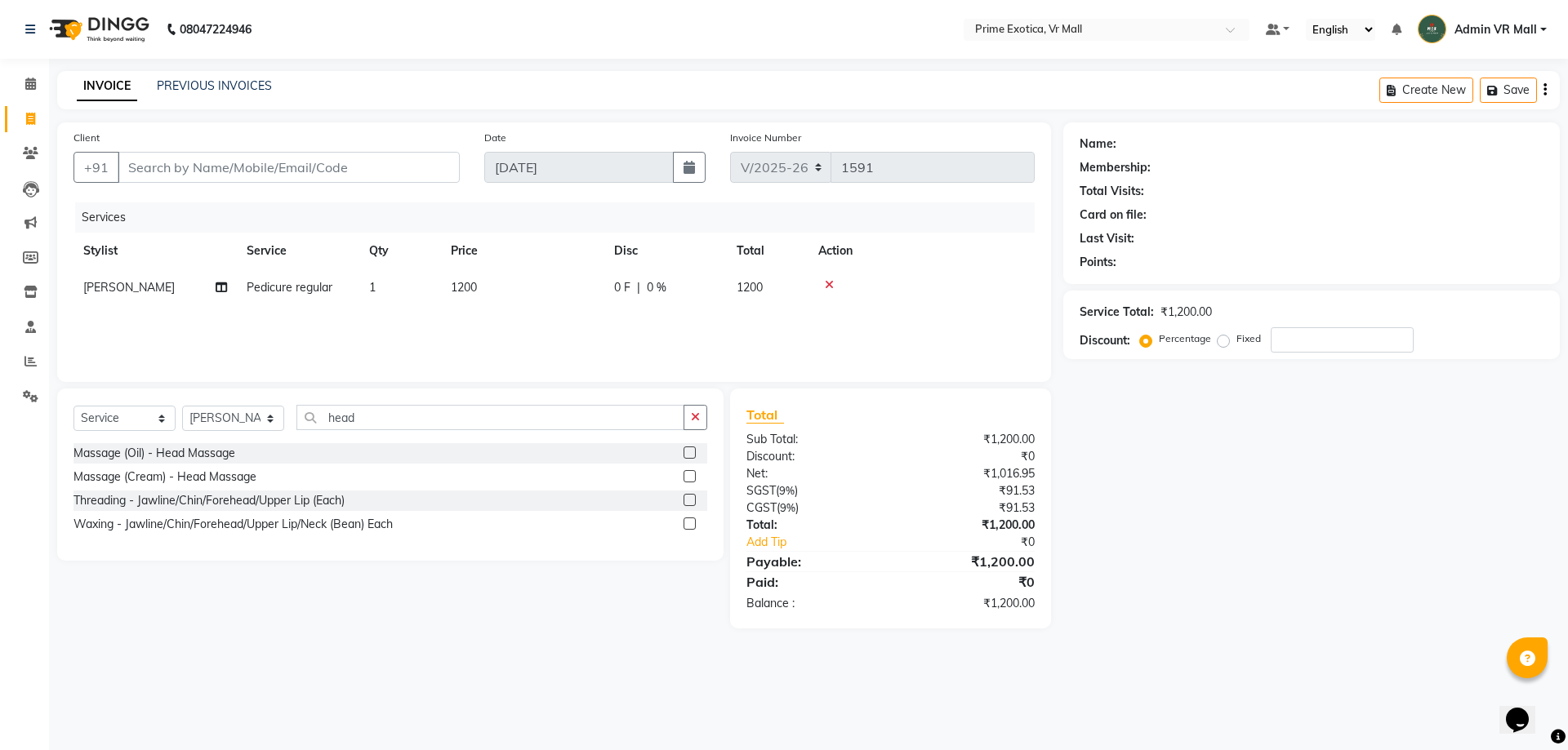
click at [825, 283] on icon at bounding box center [829, 285] width 9 height 12
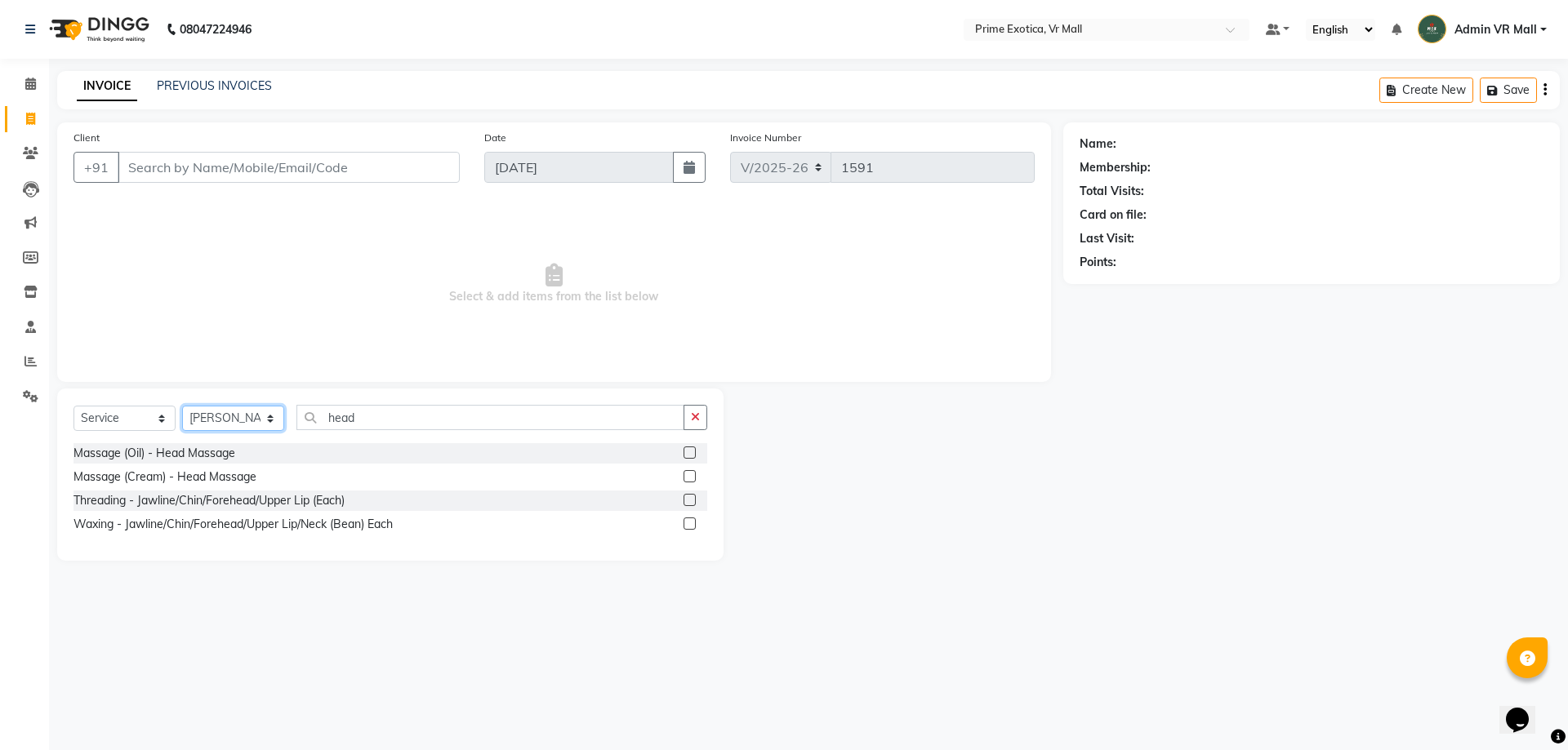
click at [284, 414] on select "Select Stylist [PERSON_NAME] Admin VR Mall [PERSON_NAME] [PERSON_NAME] Archana …" at bounding box center [234, 419] width 102 height 25
select select "69613"
click at [183, 406] on select "Select Stylist [PERSON_NAME] Admin VR Mall [PERSON_NAME] [PERSON_NAME] Archana …" at bounding box center [234, 419] width 102 height 25
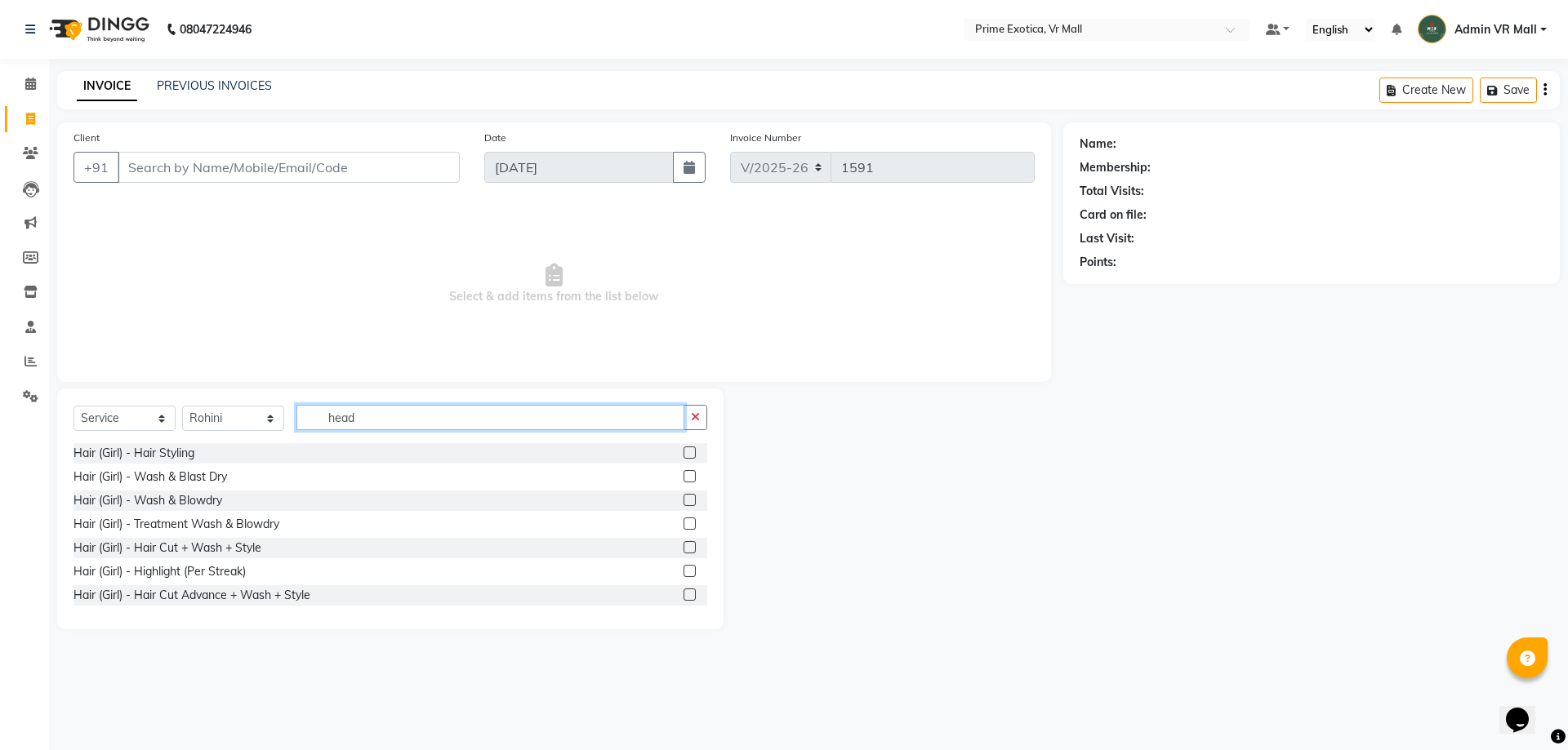
click at [491, 424] on input "head" at bounding box center [490, 418] width 388 height 25
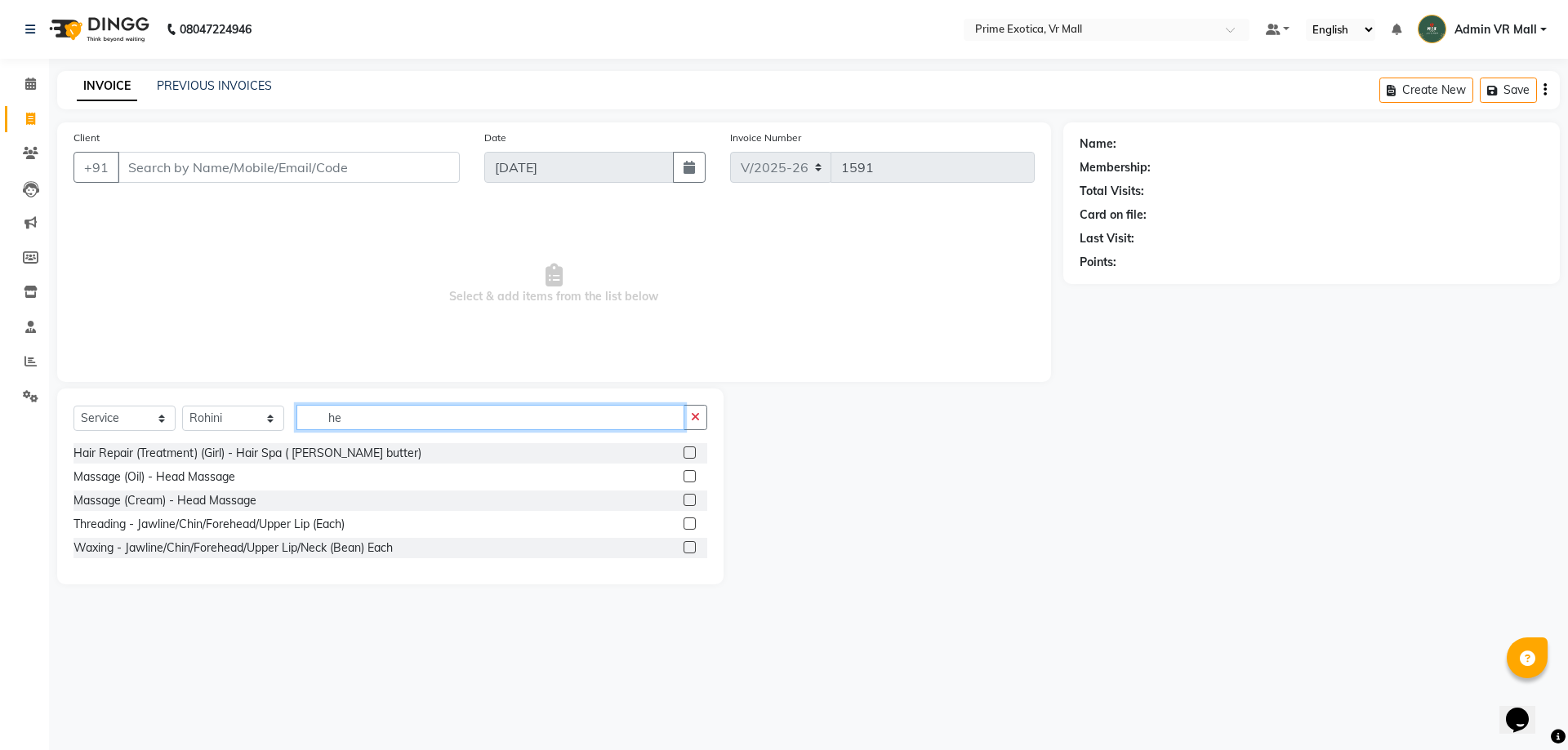
type input "h"
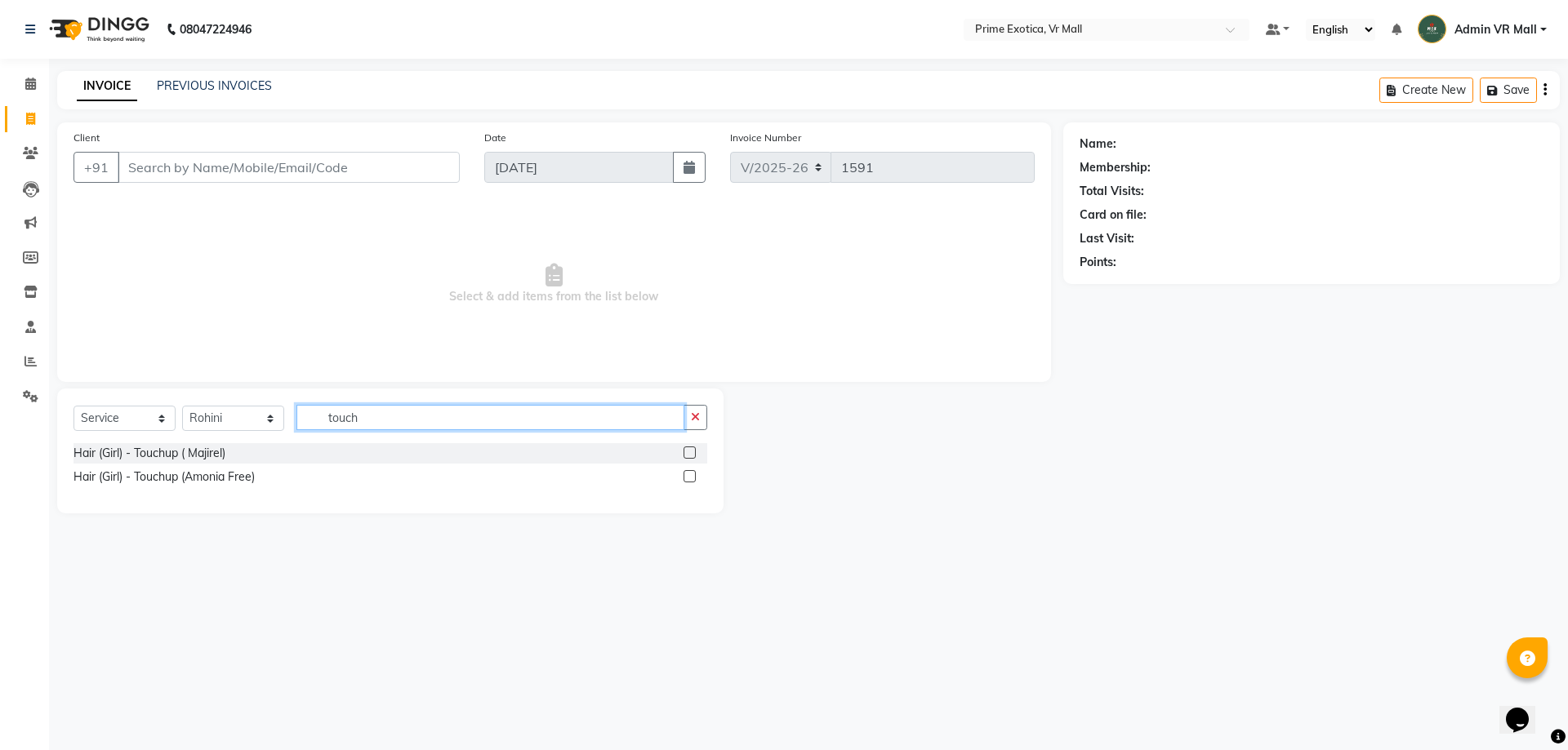
type input "touch"
click at [691, 452] on label at bounding box center [689, 453] width 13 height 13
click at [691, 452] on input "checkbox" at bounding box center [688, 454] width 11 height 11
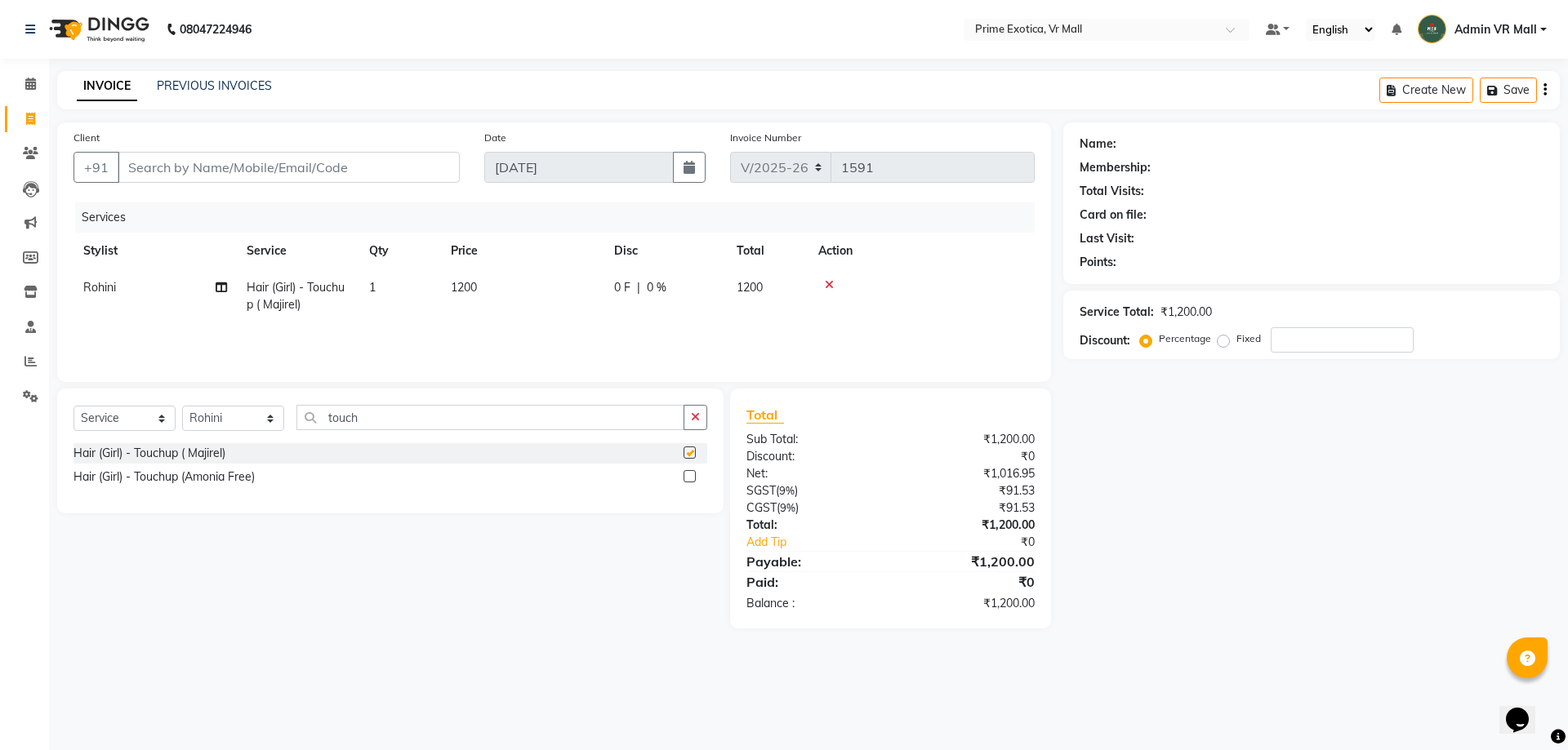
checkbox input "false"
click at [401, 168] on input "Client" at bounding box center [288, 167] width 342 height 31
click at [349, 166] on input "Client" at bounding box center [288, 167] width 342 height 31
click at [359, 172] on input "Client" at bounding box center [288, 167] width 342 height 31
click at [219, 159] on input "Client" at bounding box center [288, 167] width 342 height 31
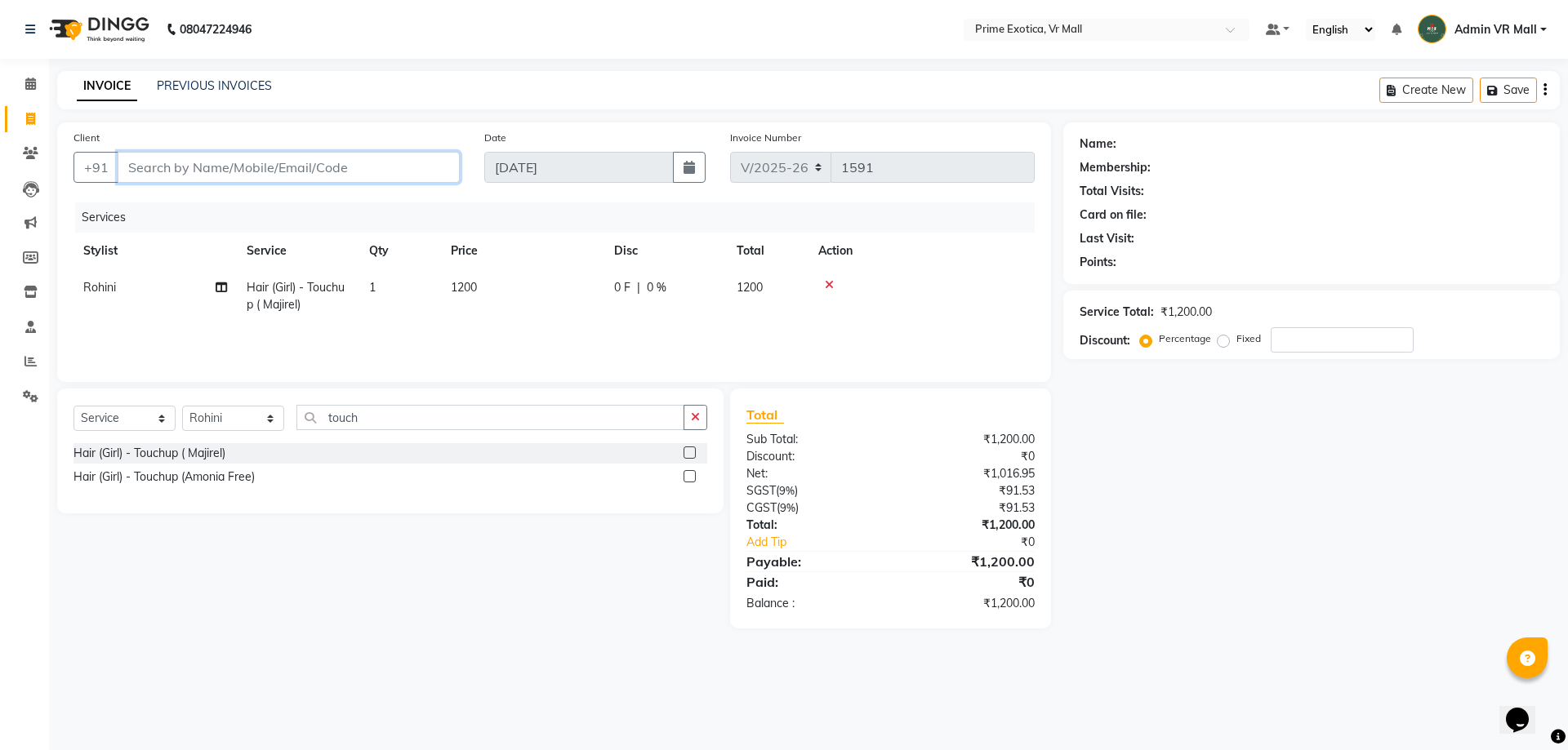
click at [370, 162] on input "Client" at bounding box center [288, 167] width 342 height 31
click at [358, 162] on input "Client" at bounding box center [288, 167] width 342 height 31
type input "9"
type input "0"
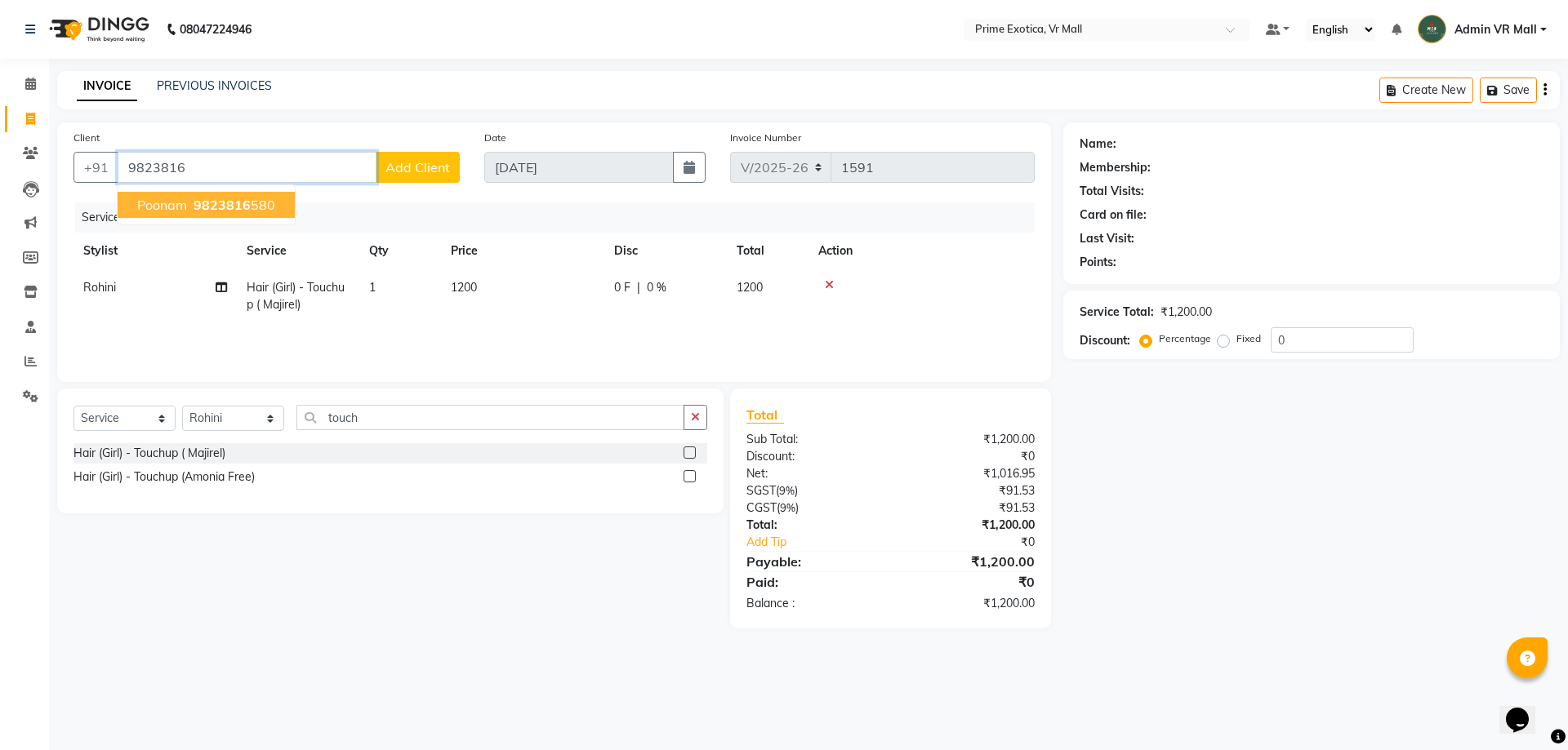
click at [270, 208] on ngb-highlight "9823816 580" at bounding box center [232, 205] width 85 height 17
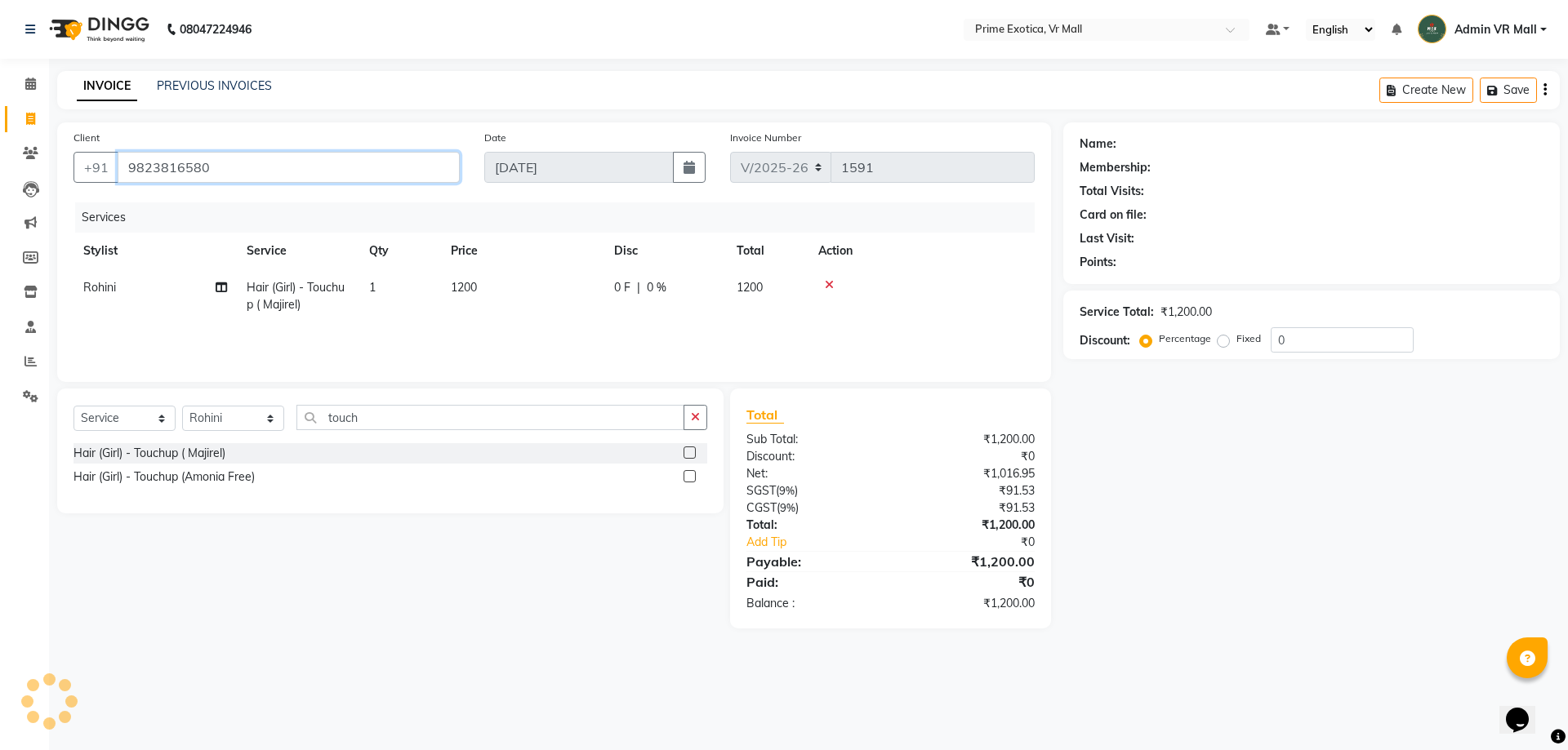
type input "9823816580"
select select "1: Object"
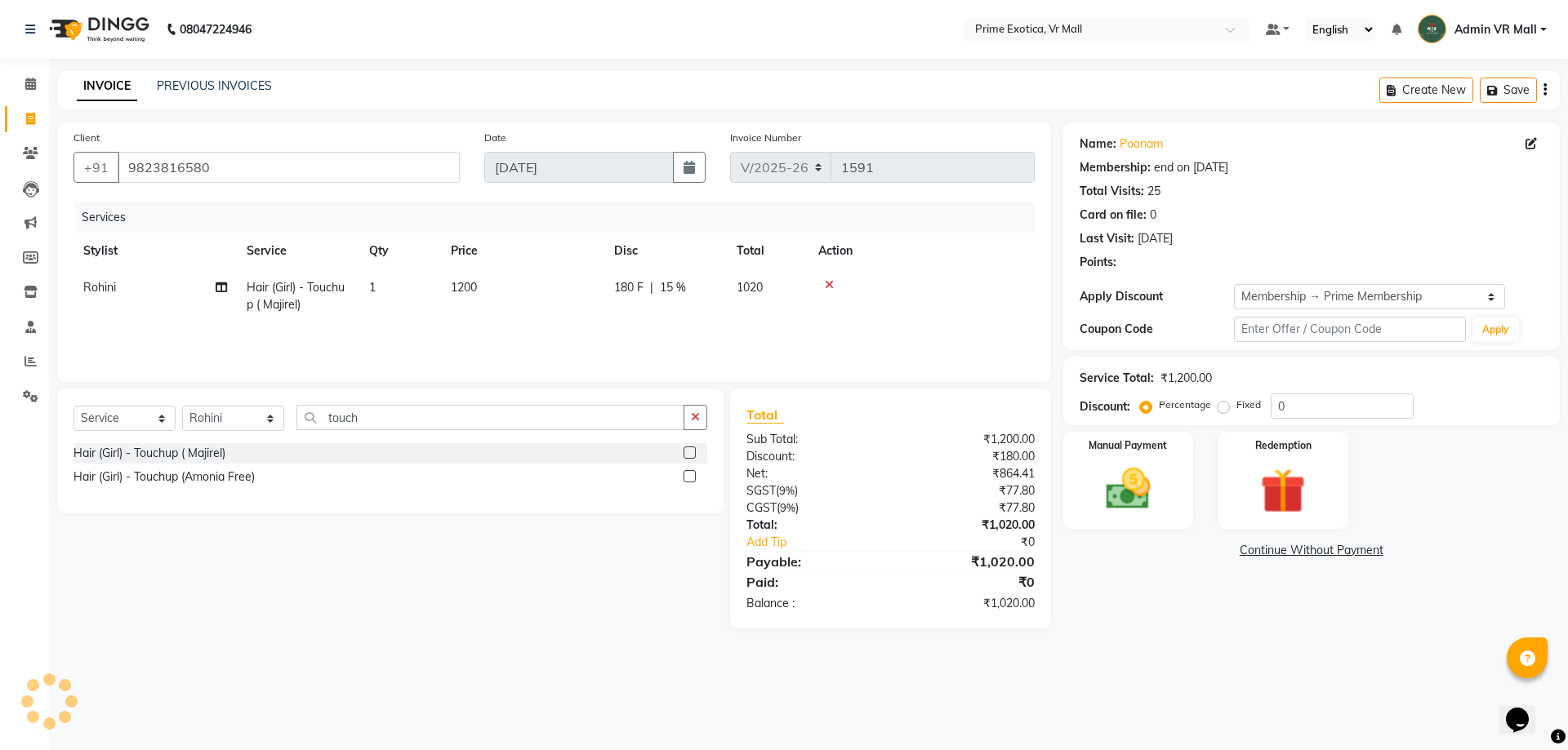
type input "15"
click at [284, 416] on select "Select Stylist [PERSON_NAME] Admin VR Mall [PERSON_NAME] [PERSON_NAME] Archana …" at bounding box center [234, 419] width 102 height 25
click at [464, 512] on div "Select Service Product Membership Package Voucher Prepaid Gift Card Select Styl…" at bounding box center [390, 450] width 666 height 125
click at [422, 83] on div "INVOICE PREVIOUS INVOICES Create New Save" at bounding box center [808, 90] width 1503 height 39
click at [1140, 501] on img at bounding box center [1128, 489] width 76 height 54
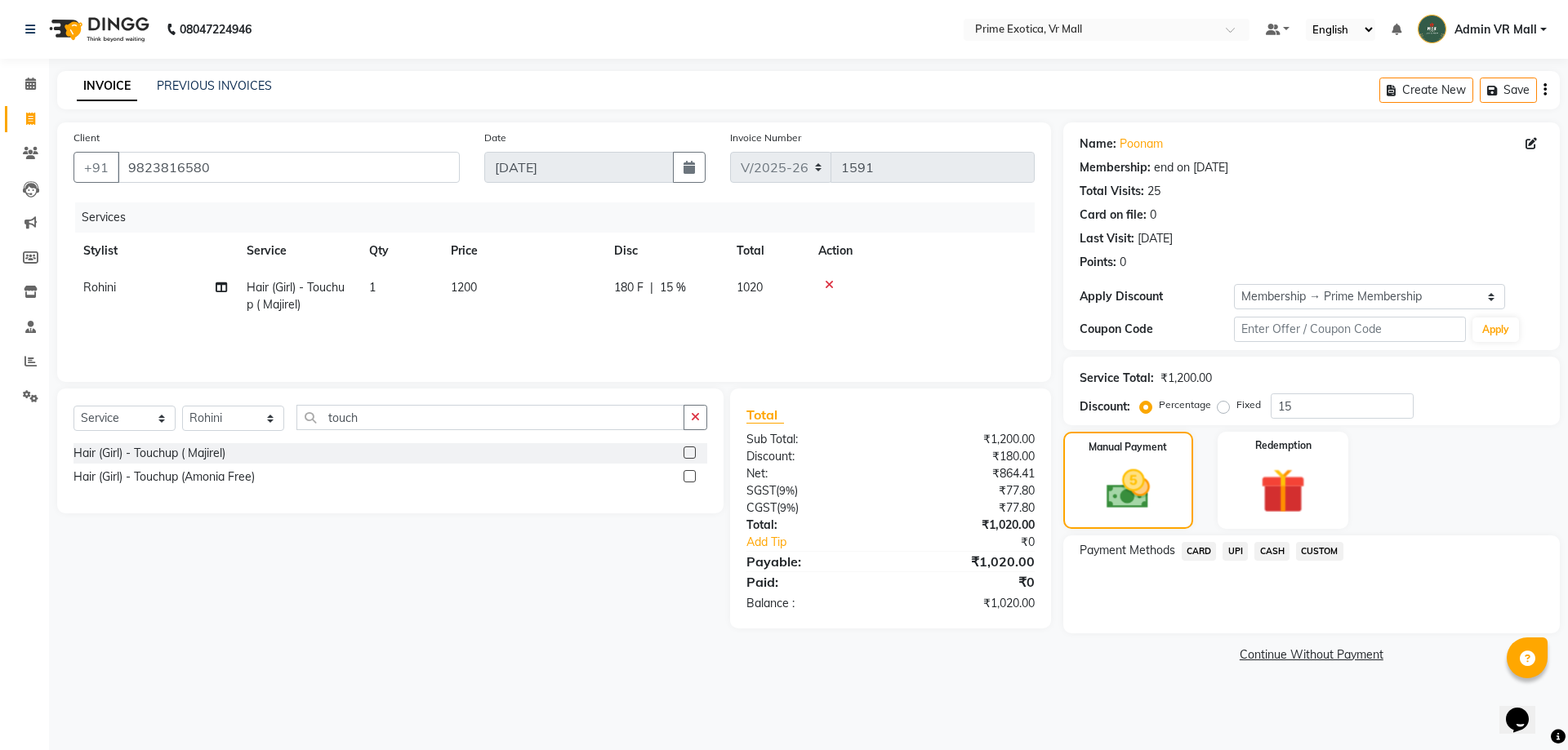
click at [1232, 552] on span "UPI" at bounding box center [1235, 552] width 25 height 18
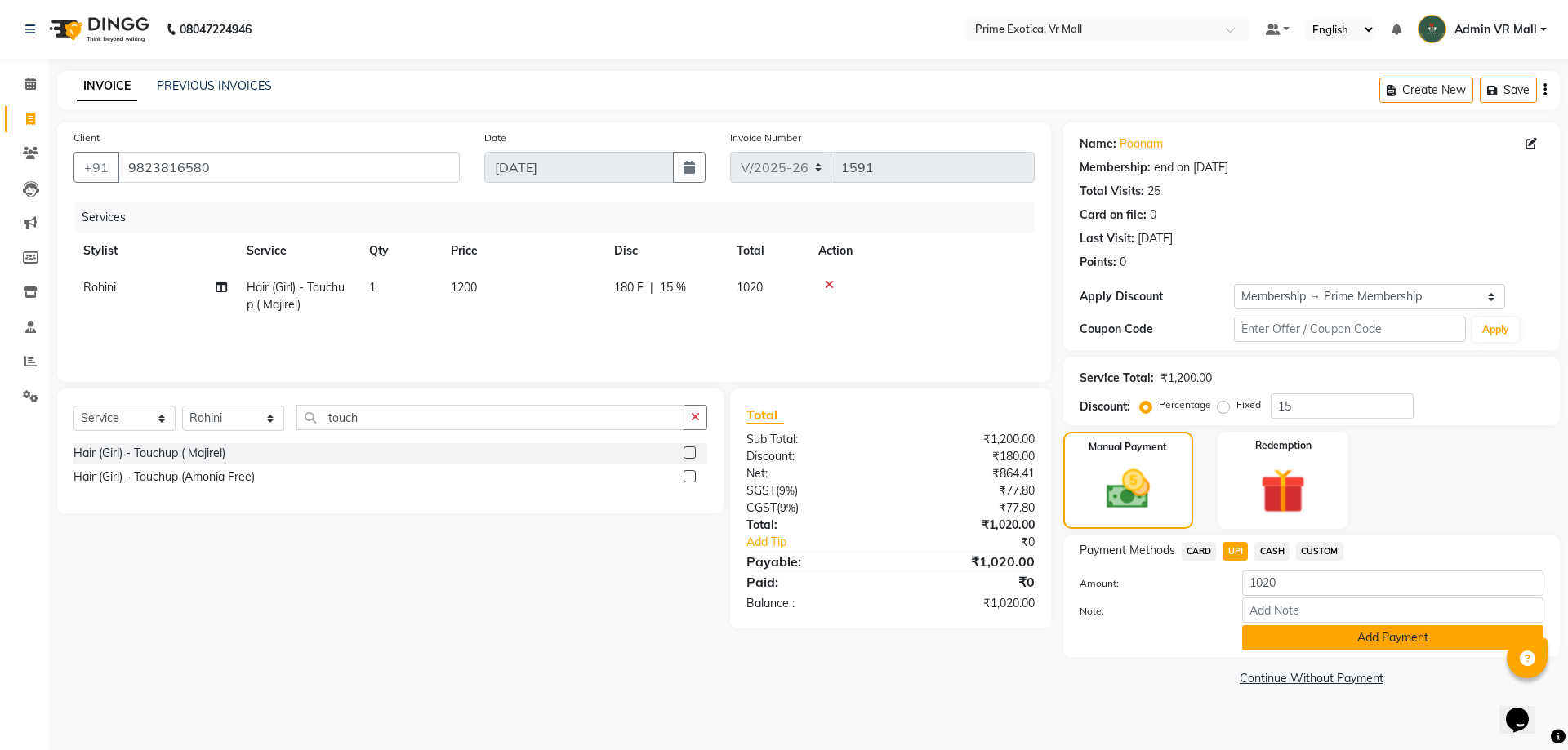
click at [1363, 638] on button "Add Payment" at bounding box center [1393, 638] width 301 height 25
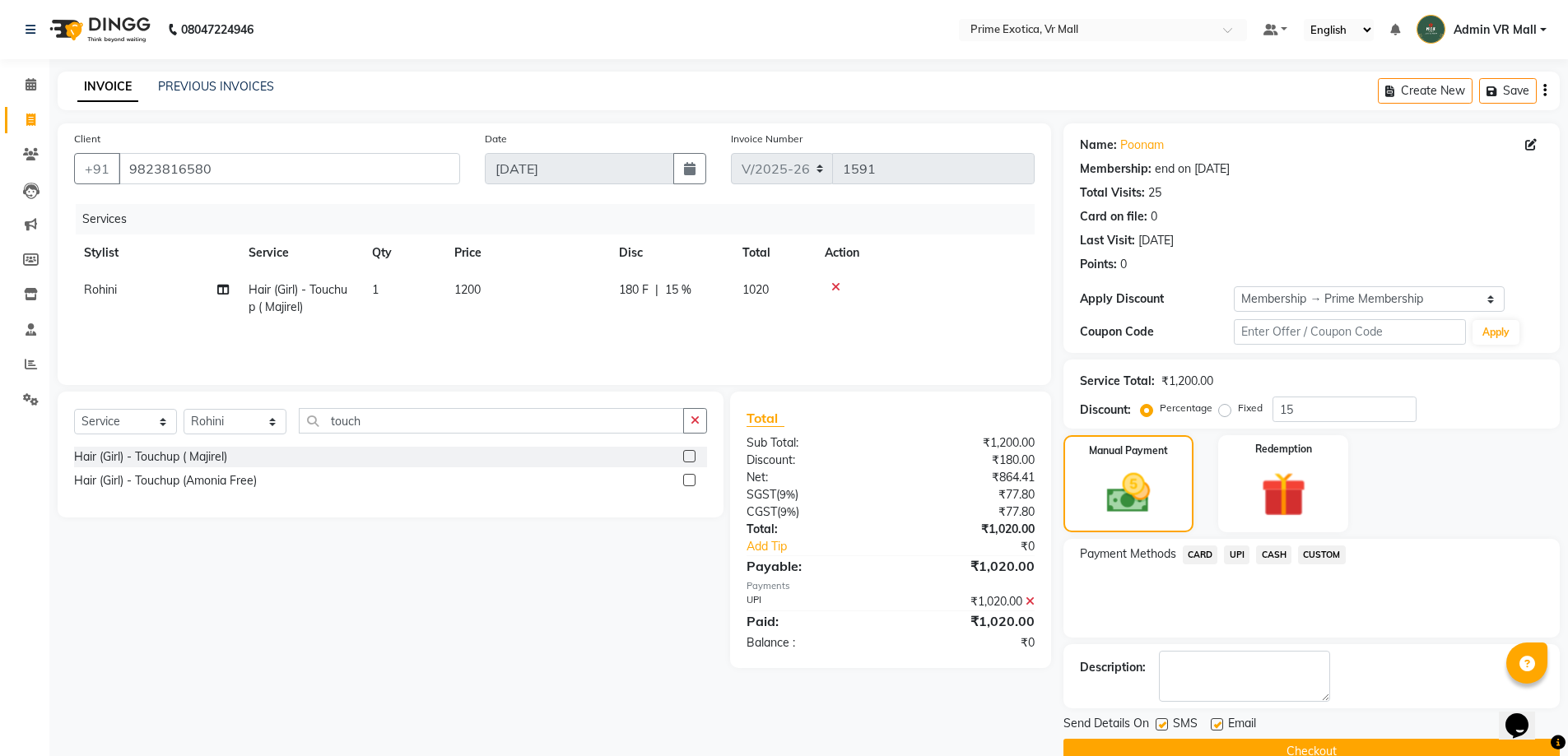
scroll to position [33, 0]
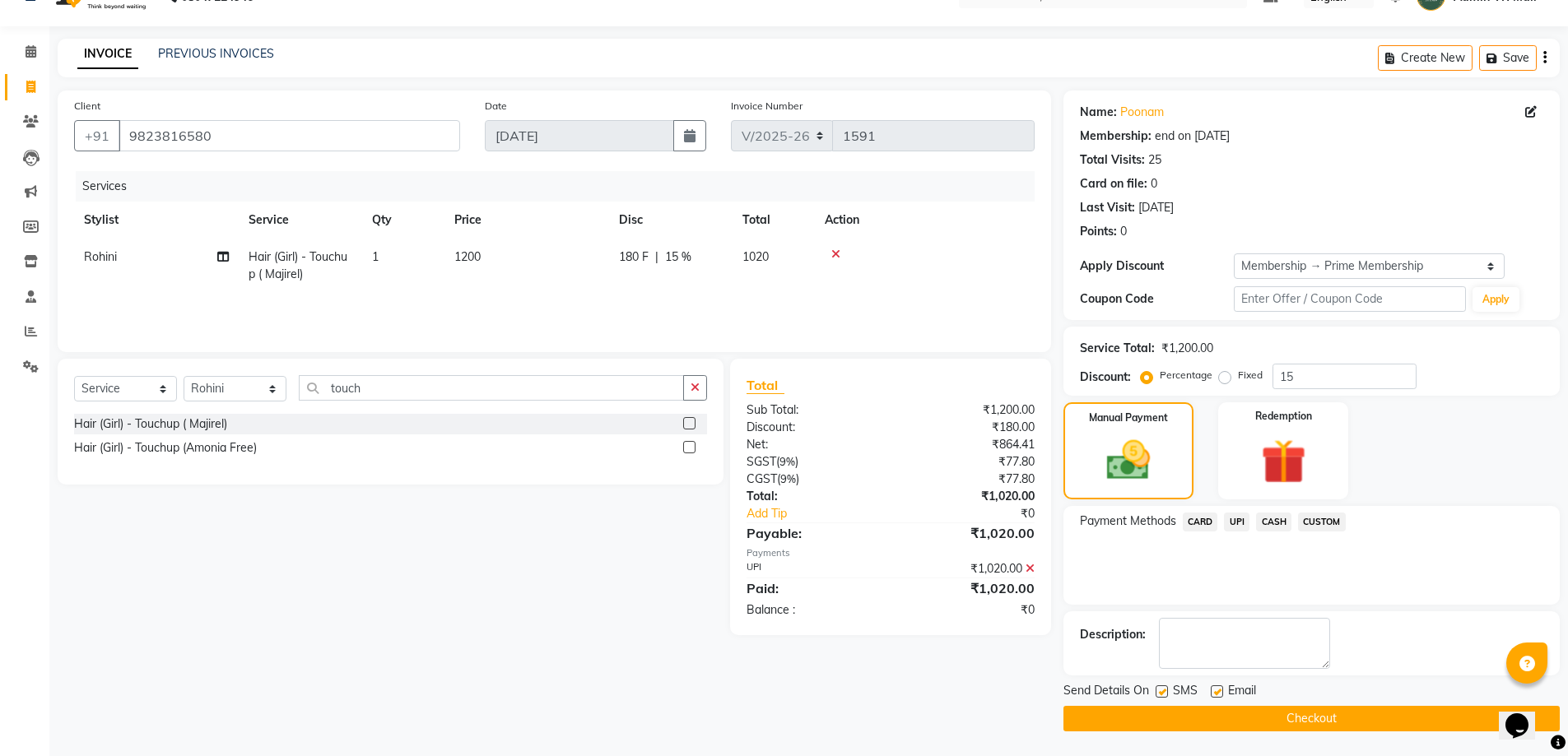
click at [1291, 715] on button "Checkout" at bounding box center [1311, 719] width 496 height 25
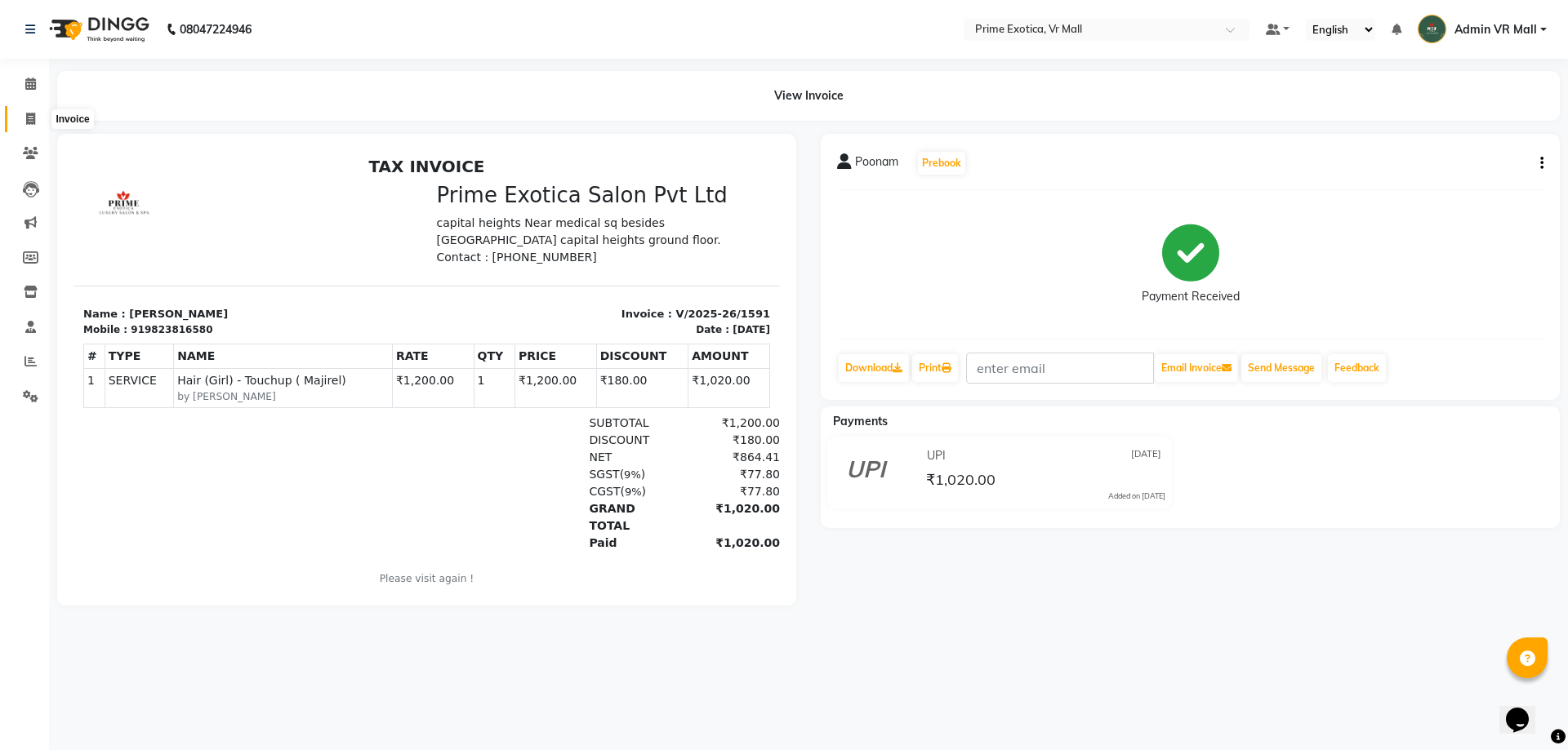
click at [21, 123] on span at bounding box center [31, 120] width 28 height 18
select select "service"
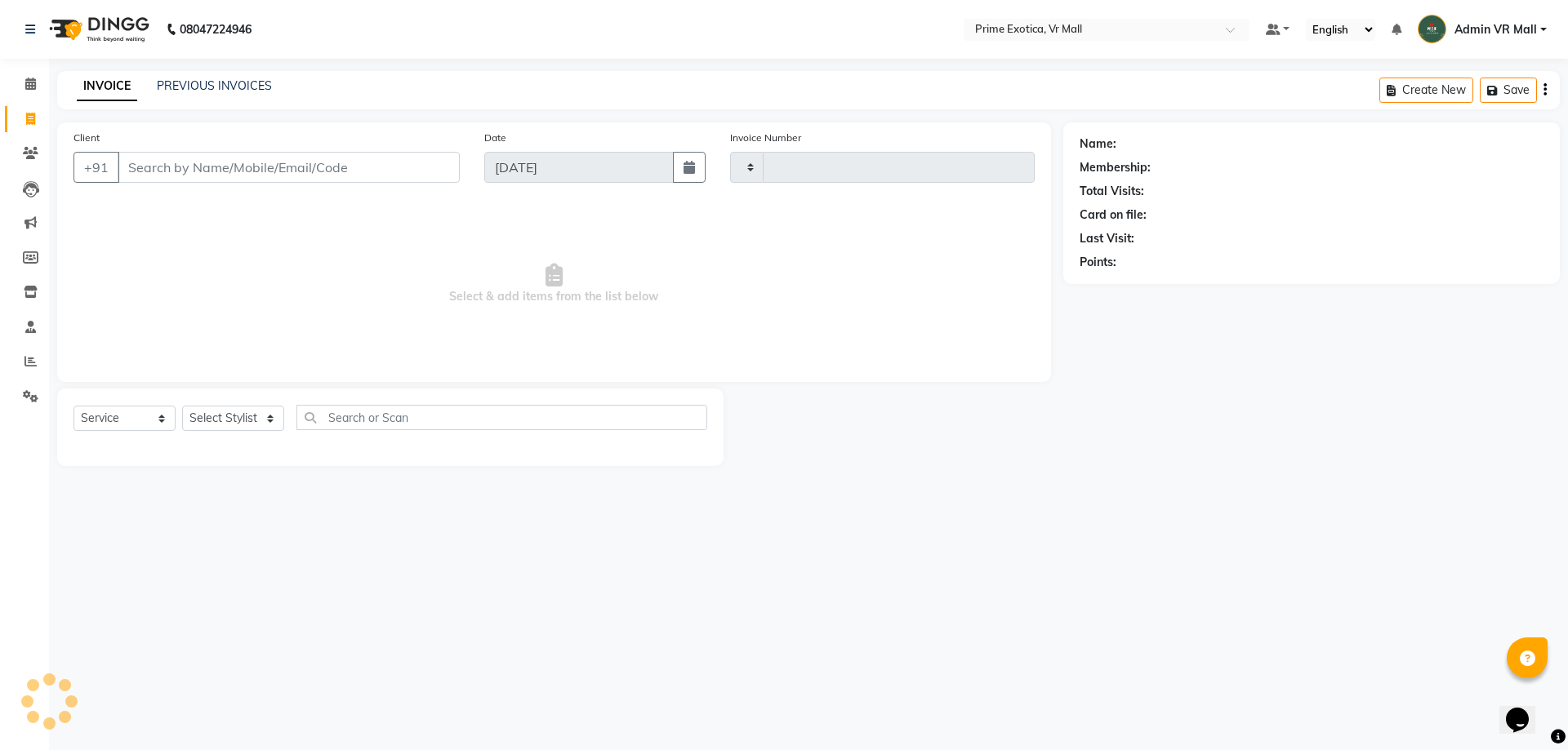
type input "1592"
select select "6077"
click at [284, 414] on select "Select Stylist [PERSON_NAME] Admin VR Mall [PERSON_NAME] [PERSON_NAME] Archana …" at bounding box center [234, 419] width 102 height 25
select select "65217"
click at [183, 406] on select "Select Stylist [PERSON_NAME] Admin VR Mall [PERSON_NAME] [PERSON_NAME] Archana …" at bounding box center [234, 419] width 102 height 25
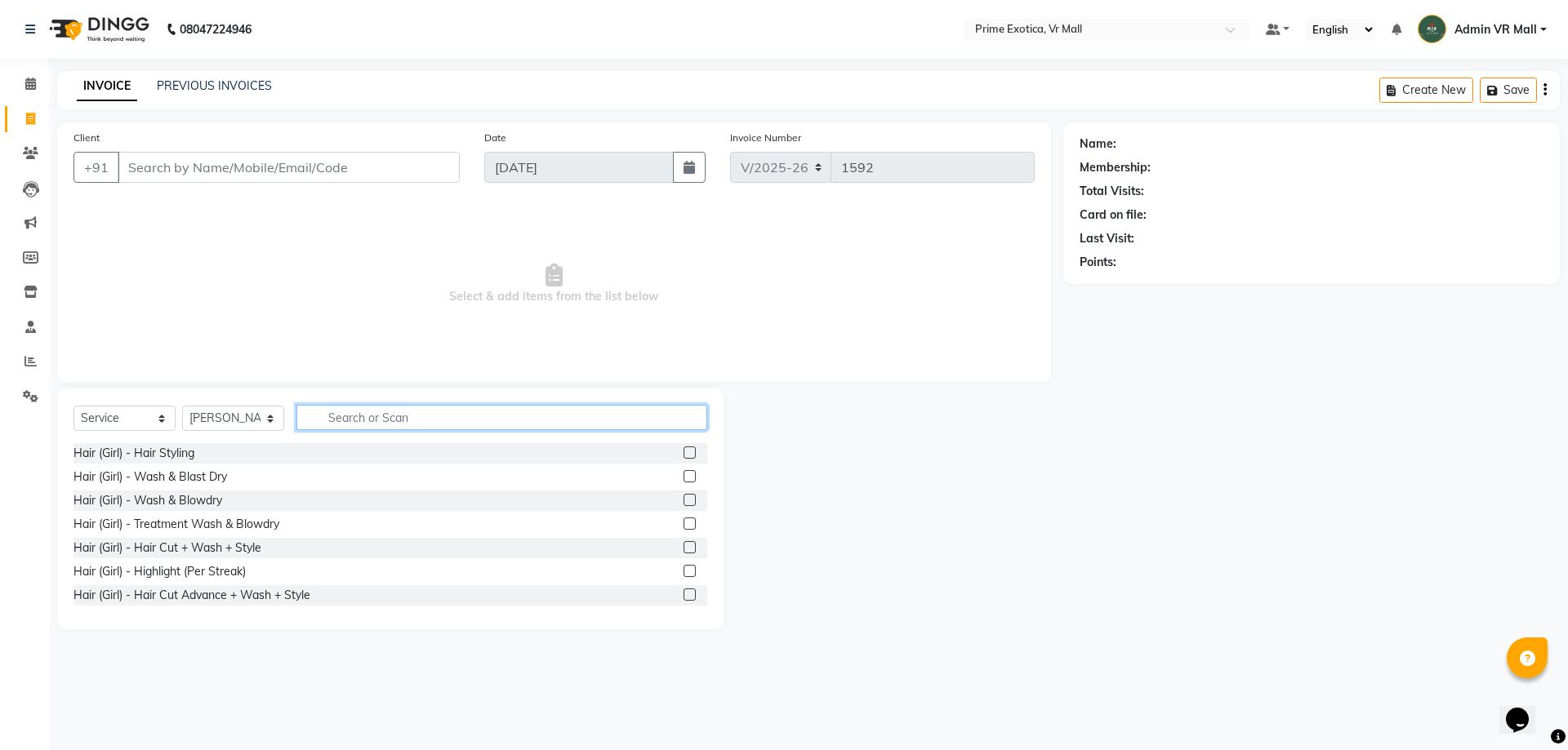
click at [495, 414] on input "text" at bounding box center [501, 418] width 411 height 25
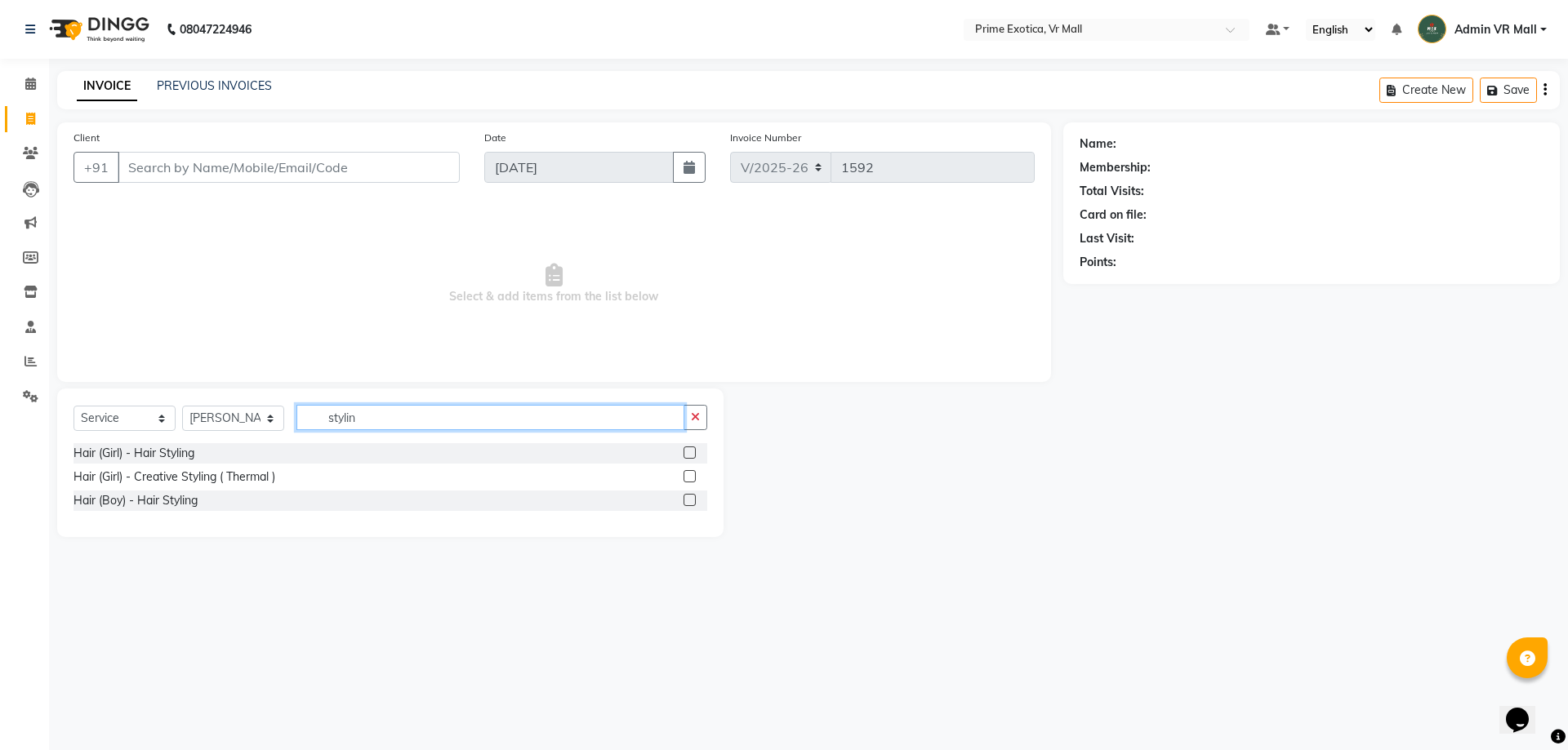
type input "stylin"
click at [686, 474] on label at bounding box center [689, 476] width 13 height 13
click at [686, 474] on input "checkbox" at bounding box center [688, 477] width 11 height 11
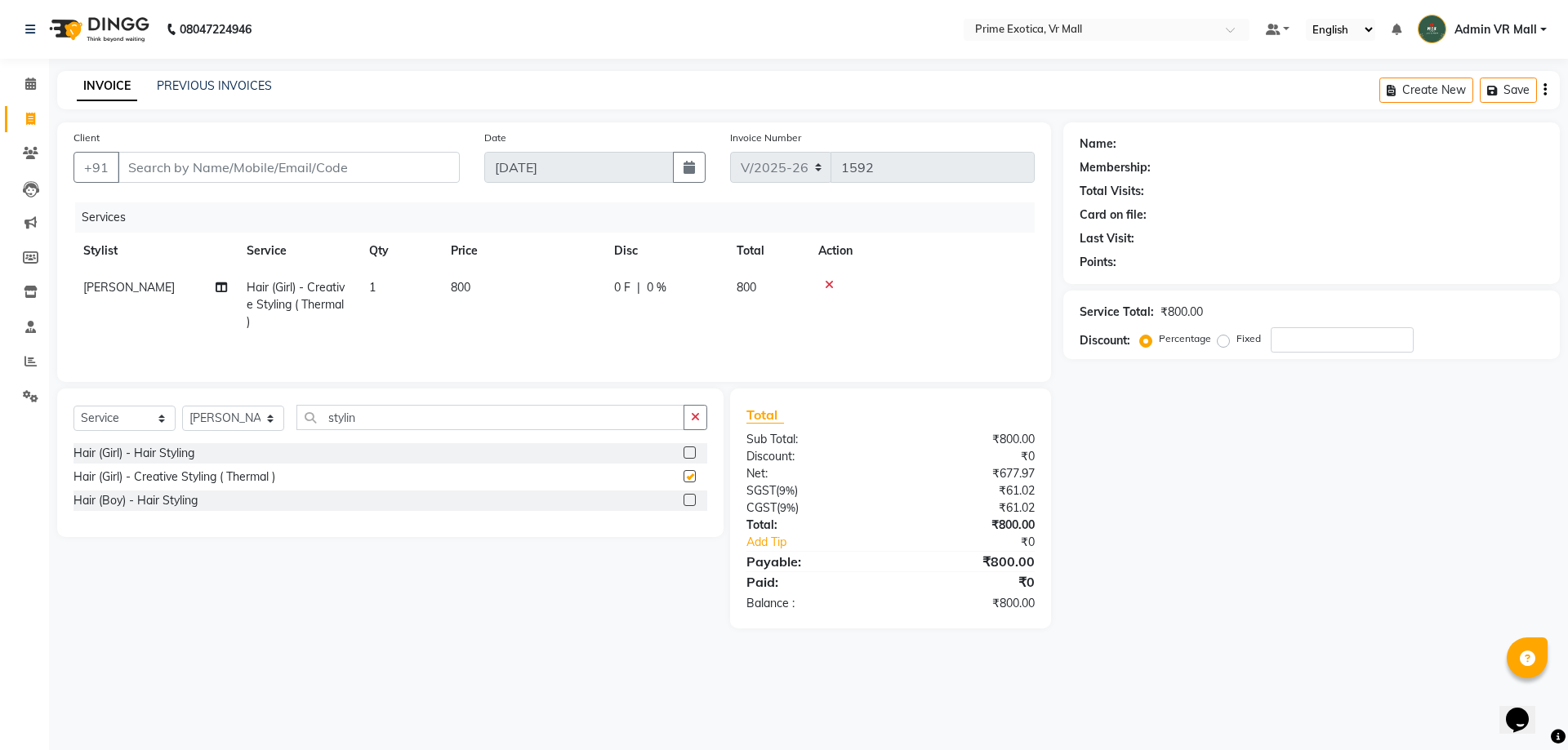
checkbox input "false"
drag, startPoint x: 509, startPoint y: 280, endPoint x: 528, endPoint y: 337, distance: 60.1
click at [509, 280] on td "800" at bounding box center [522, 305] width 163 height 71
select select "65217"
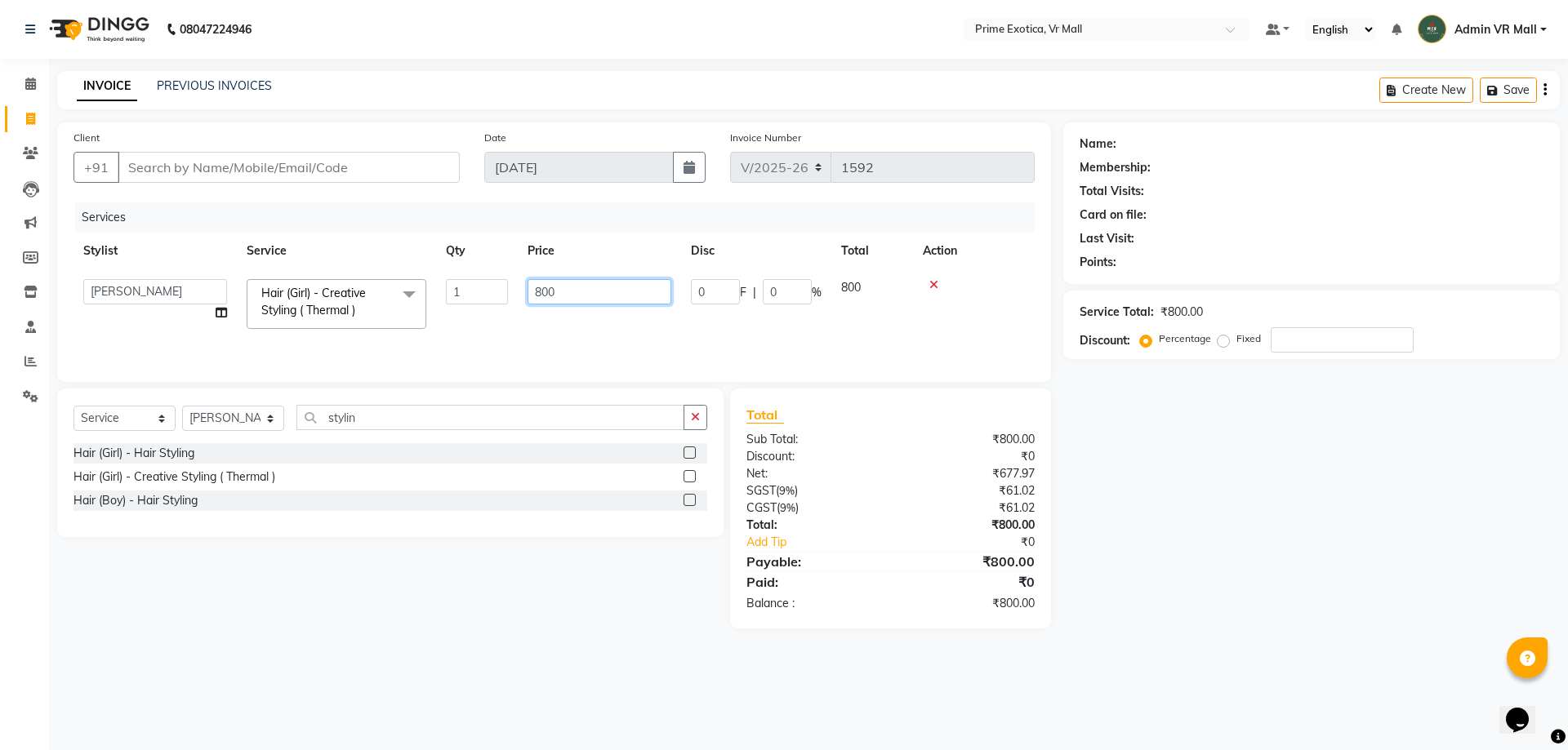
click at [614, 294] on input "800" at bounding box center [599, 292] width 144 height 25
type input "8"
type input "1200"
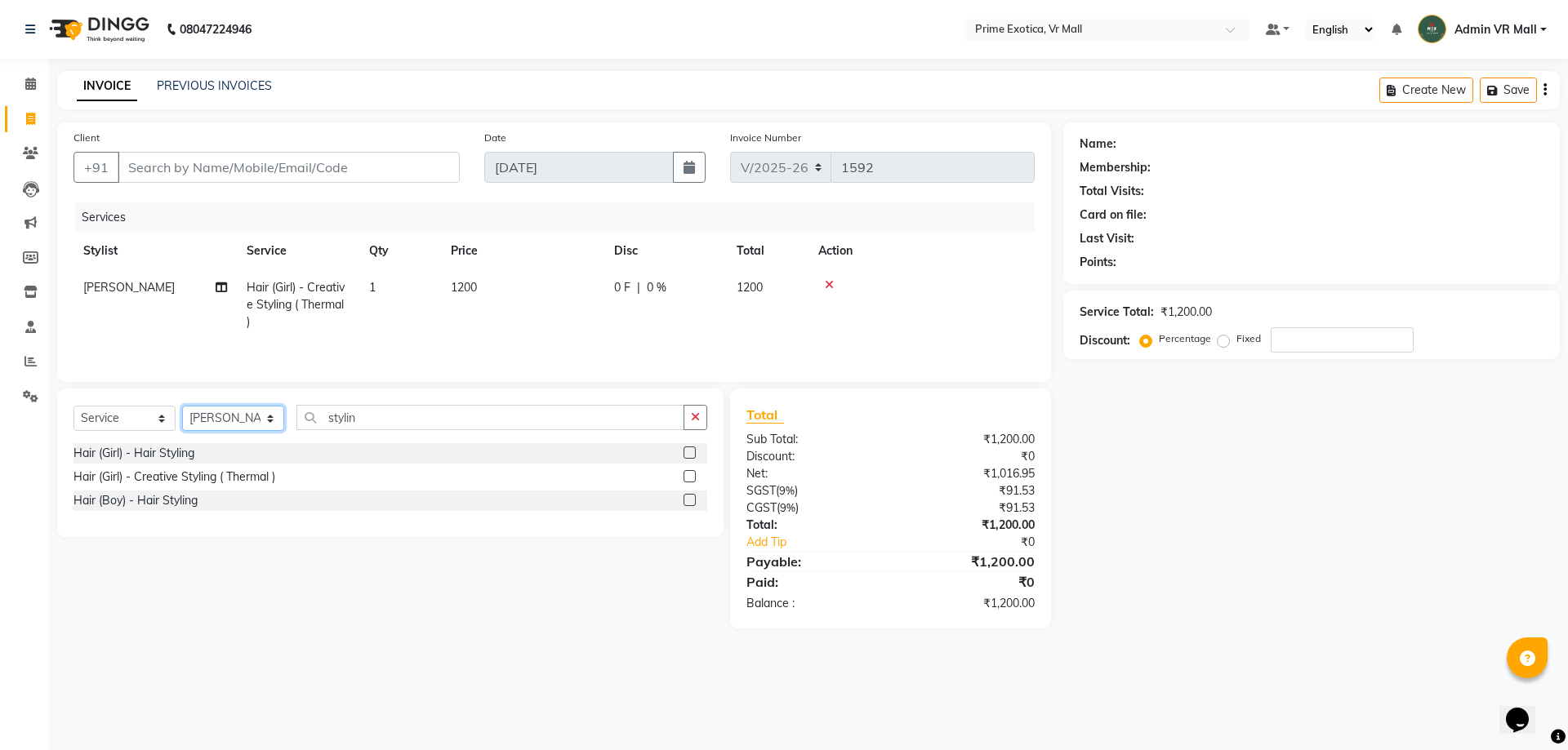
click at [284, 419] on select "Select Stylist [PERSON_NAME] Admin VR Mall [PERSON_NAME] [PERSON_NAME] Archana …" at bounding box center [234, 419] width 102 height 25
select select "47391"
click at [183, 406] on select "Select Stylist [PERSON_NAME] Admin VR Mall [PERSON_NAME] [PERSON_NAME] Archana …" at bounding box center [234, 419] width 102 height 25
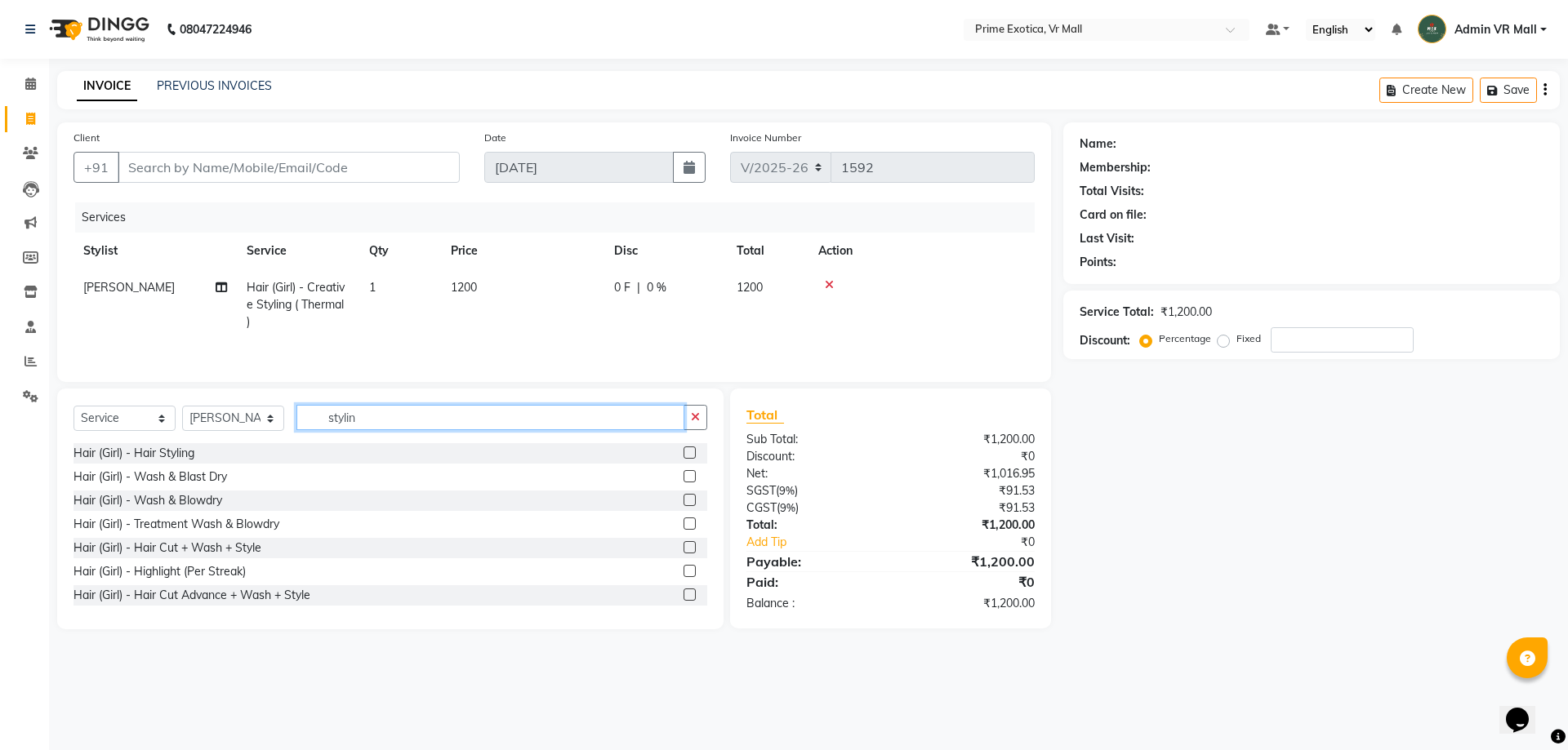
click at [512, 407] on input "stylin" at bounding box center [490, 418] width 388 height 25
type input "s"
click at [683, 499] on label at bounding box center [689, 500] width 13 height 13
click at [683, 499] on input "checkbox" at bounding box center [688, 501] width 11 height 11
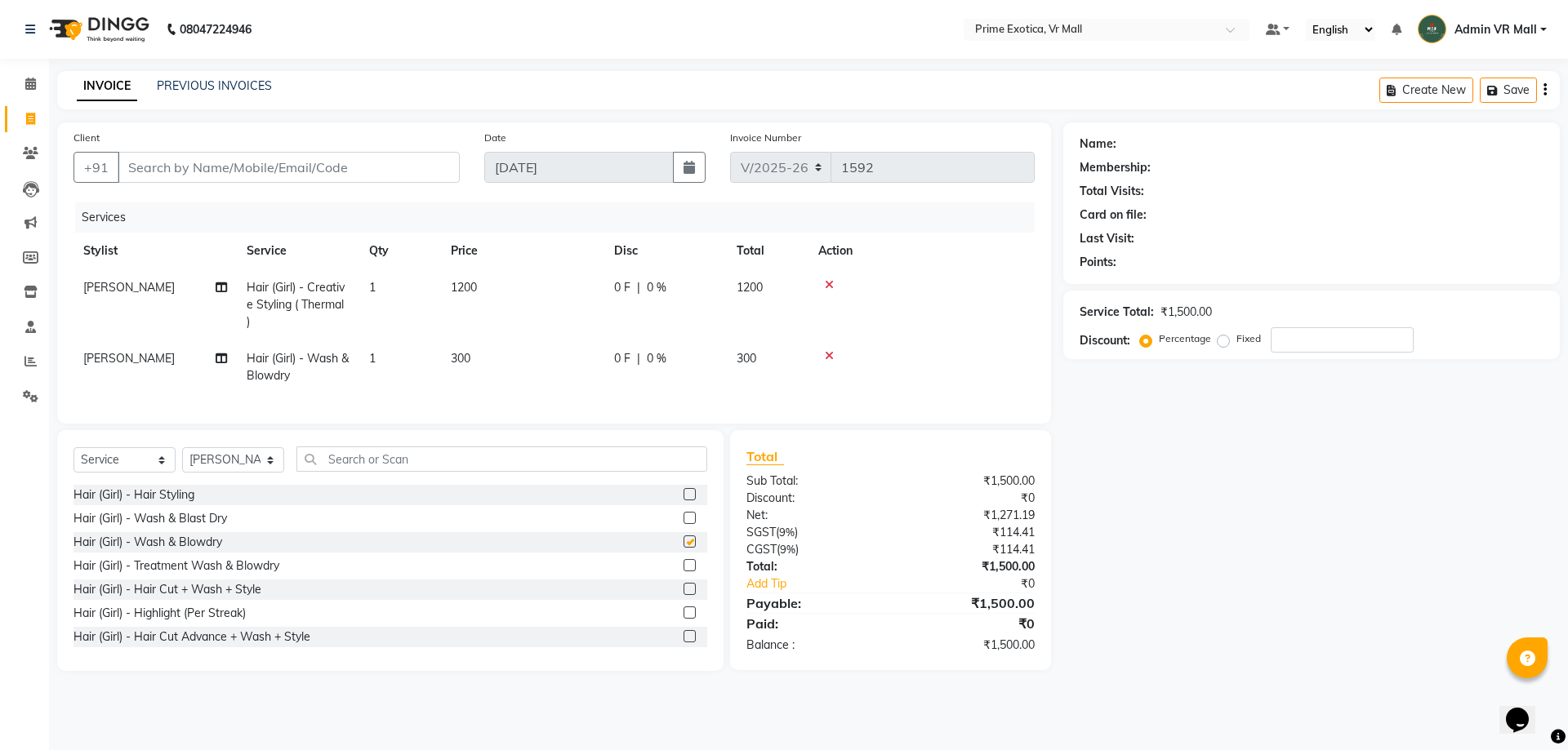
checkbox input "false"
click at [1234, 536] on div "Name: Membership: Total Visits: Card on file: Last Visit: Points: Service Total…" at bounding box center [1318, 397] width 509 height 549
click at [379, 170] on input "Client" at bounding box center [288, 167] width 342 height 31
type input "9"
type input "0"
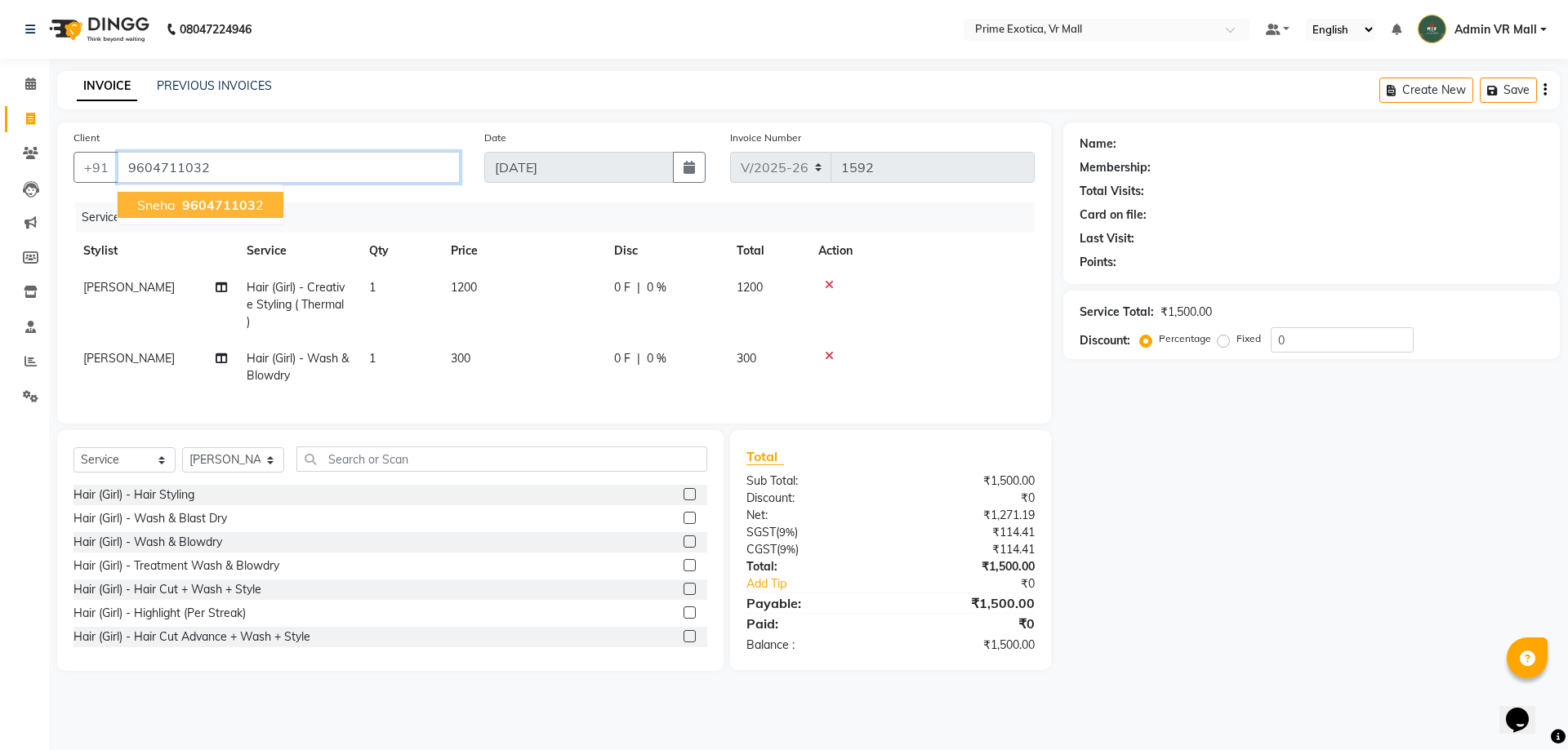
type input "9604711032"
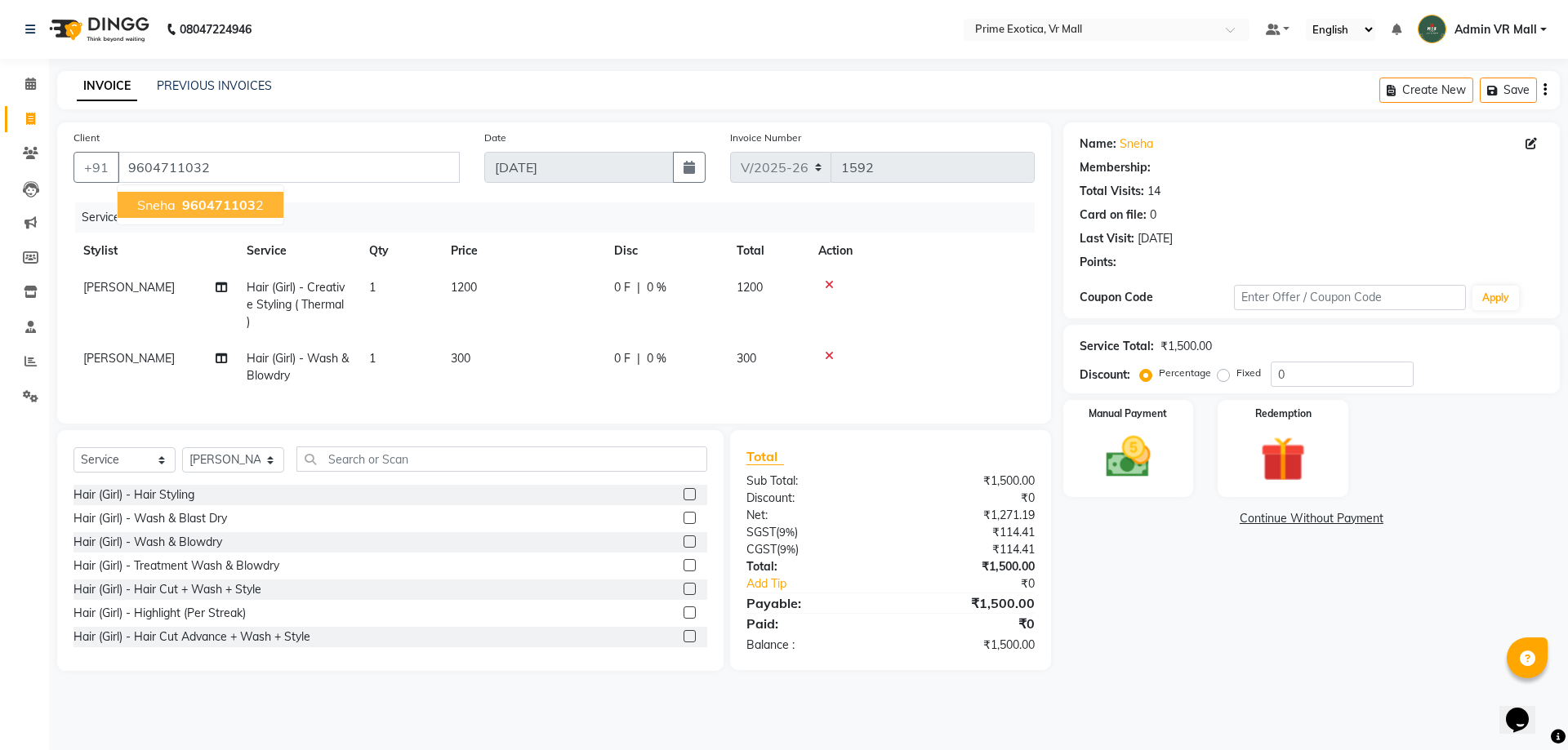
type input "15"
select select "1: Object"
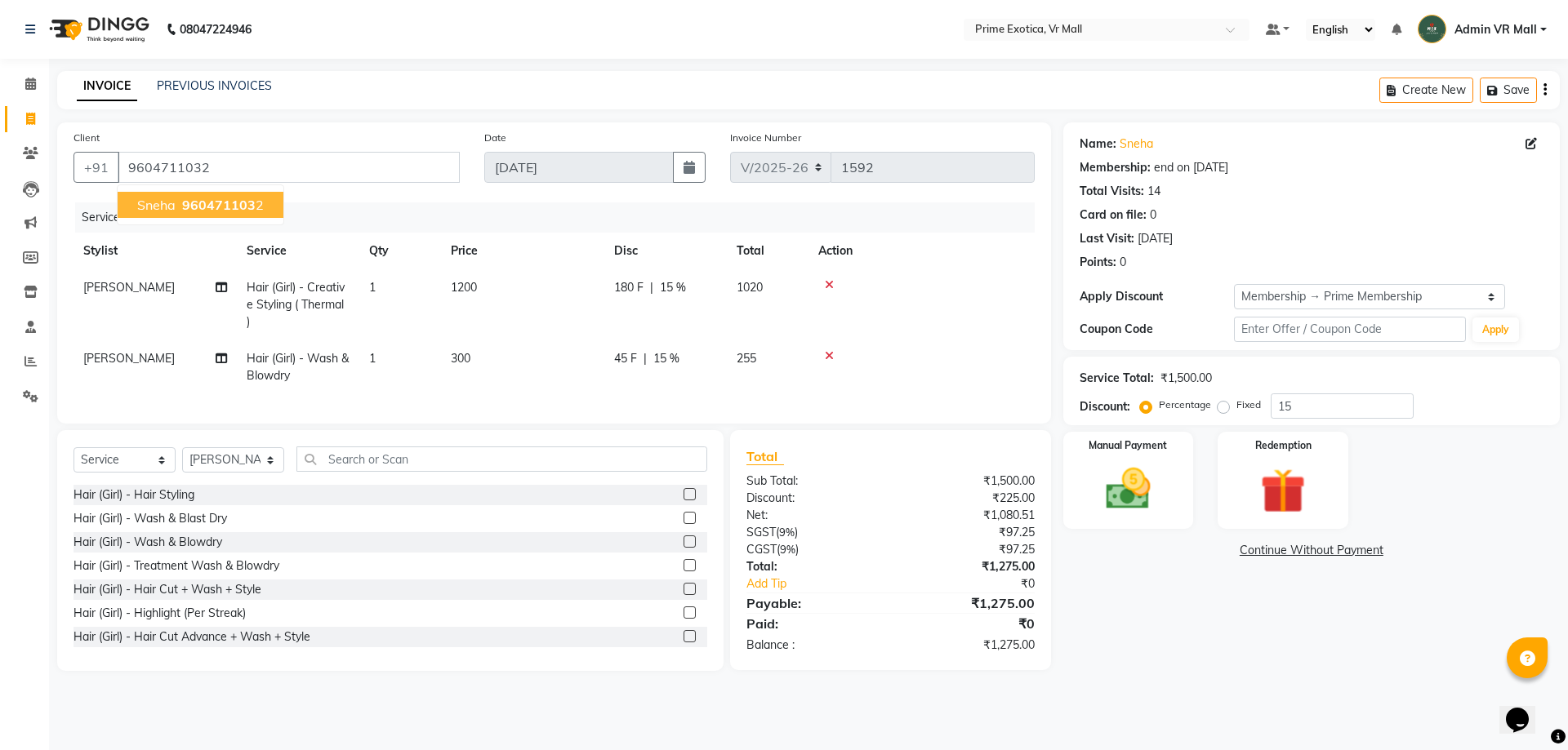
click at [234, 209] on span "960471103" at bounding box center [219, 205] width 74 height 17
type input "0"
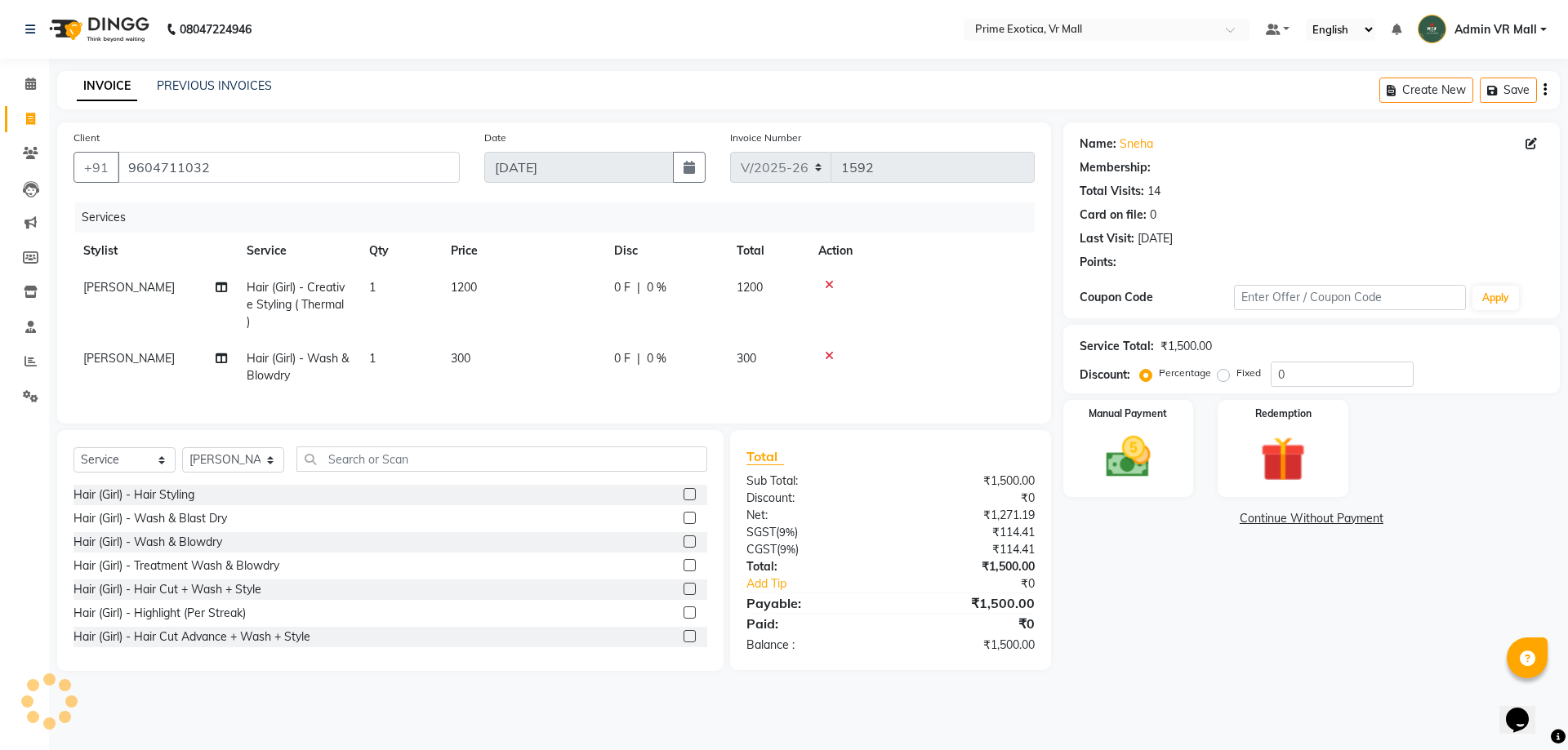
select select "1: Object"
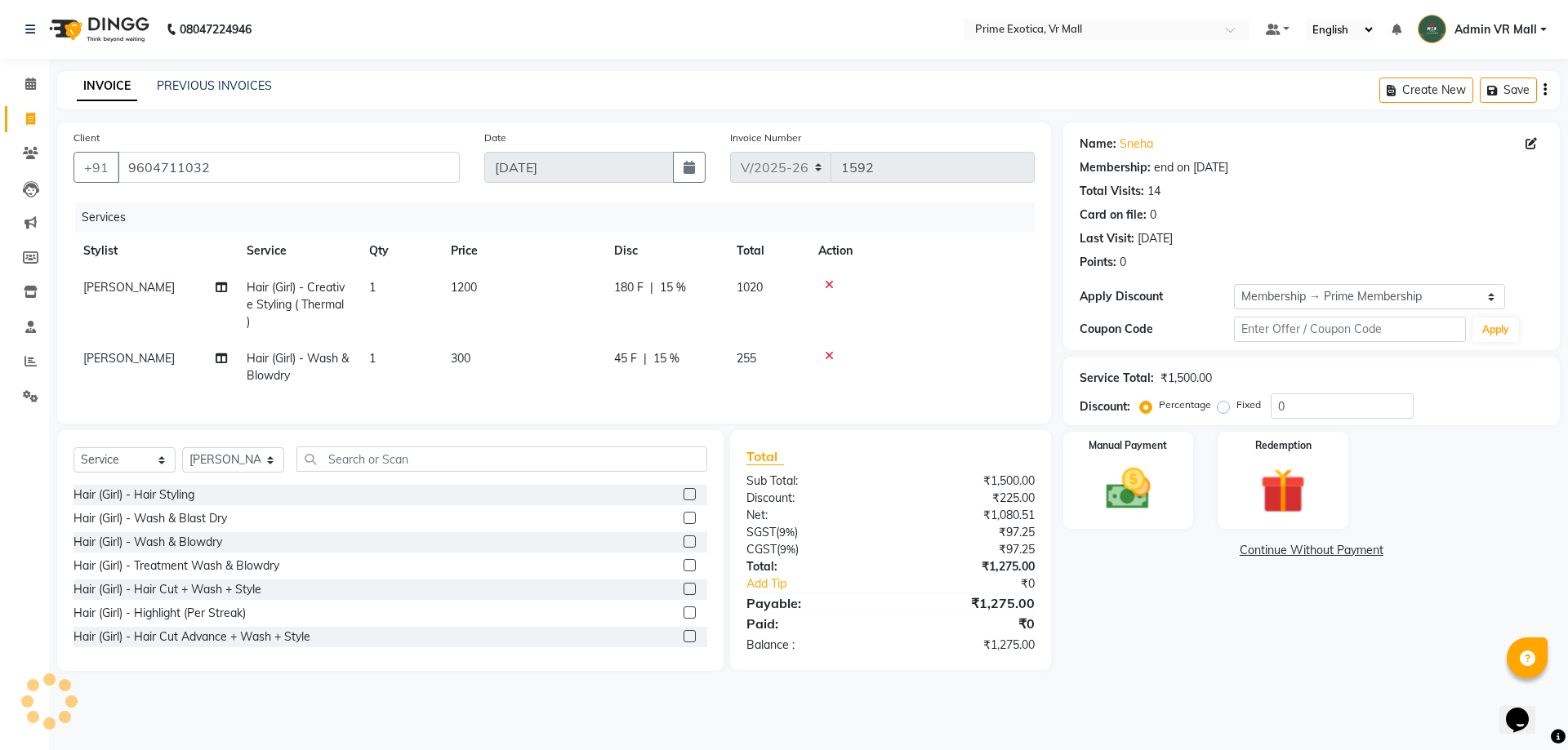
type input "15"
click at [1124, 485] on img at bounding box center [1128, 489] width 76 height 54
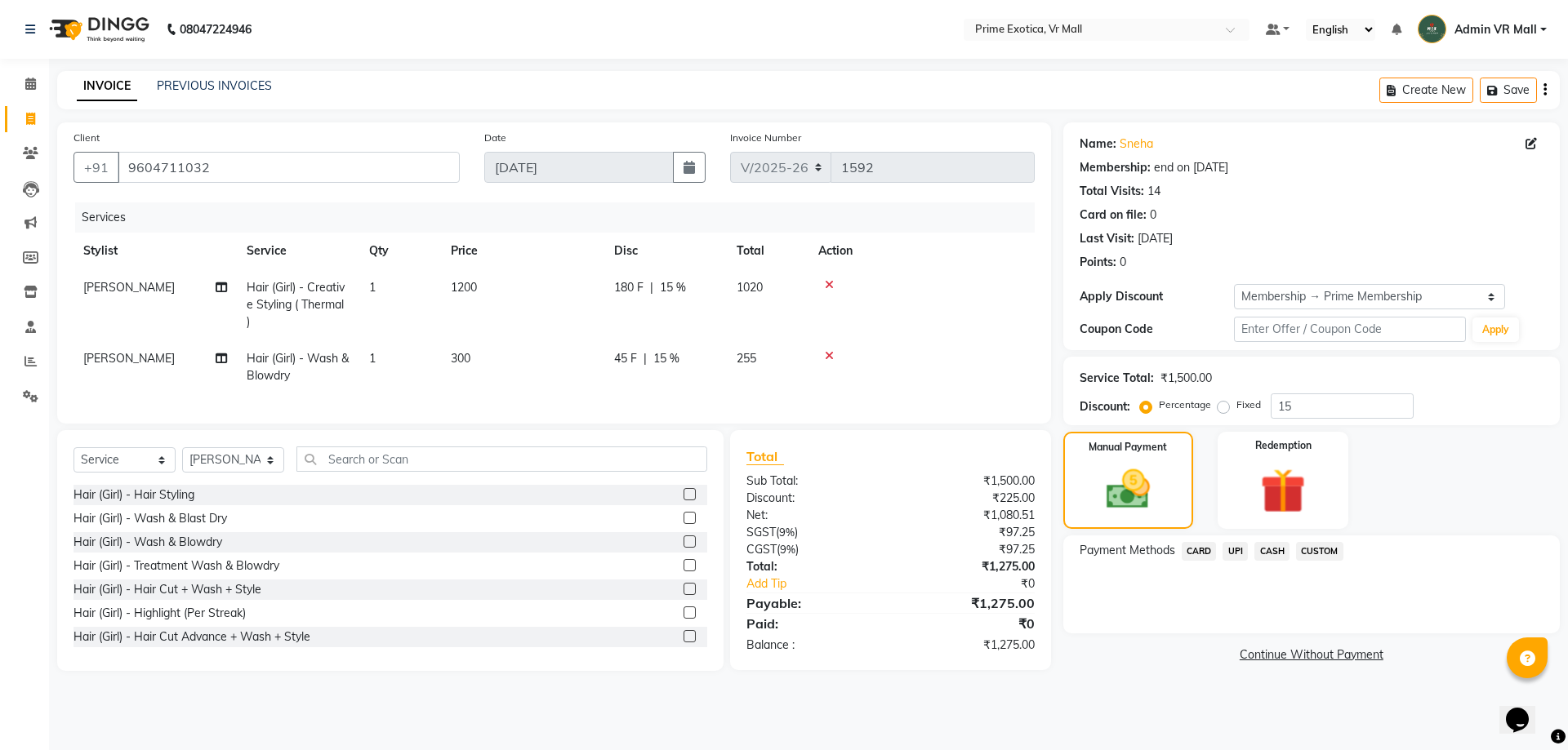
click at [1277, 552] on span "CASH" at bounding box center [1272, 552] width 35 height 18
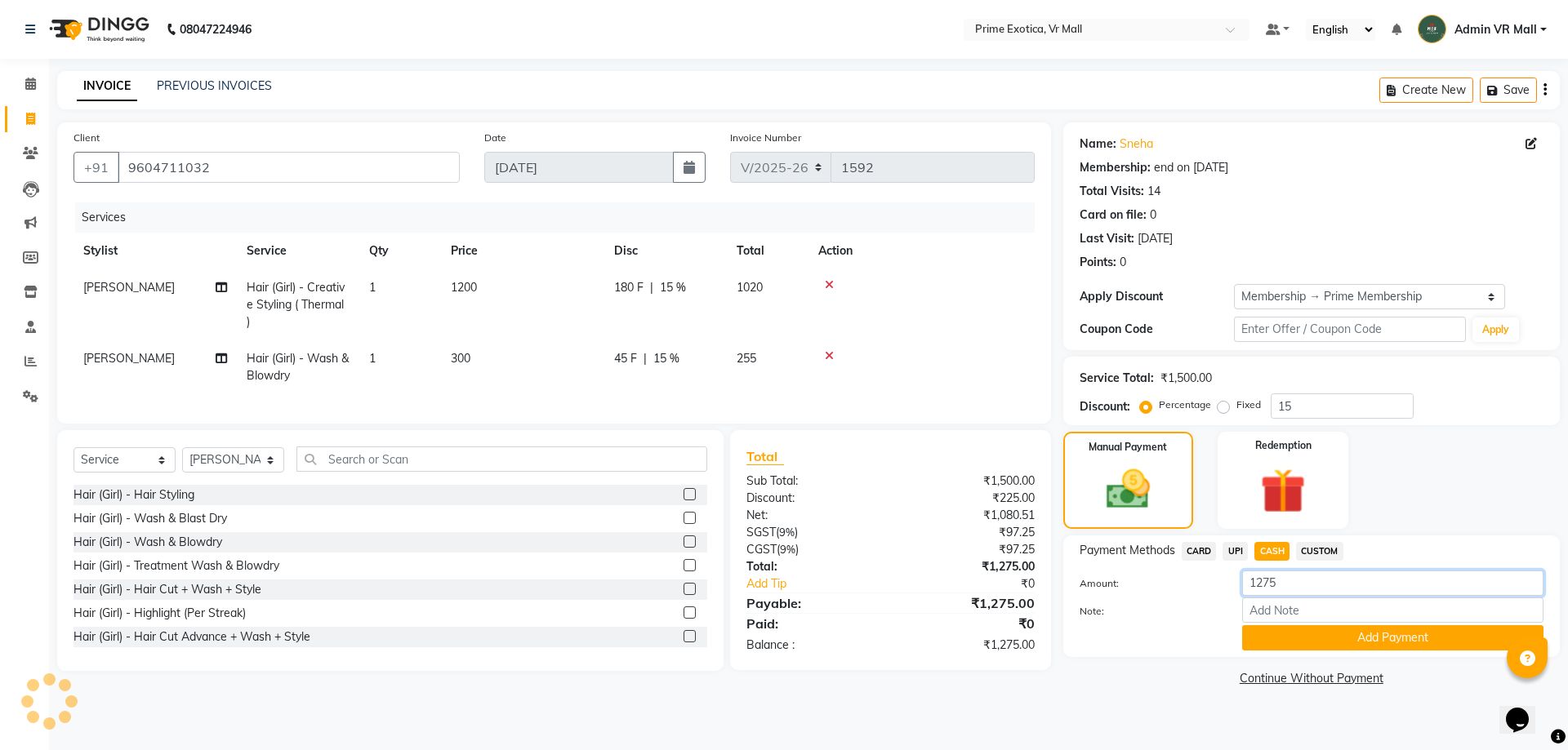
click at [1299, 582] on input "1275" at bounding box center [1393, 583] width 301 height 25
type input "1200"
click at [1353, 632] on button "Add Payment" at bounding box center [1393, 638] width 301 height 25
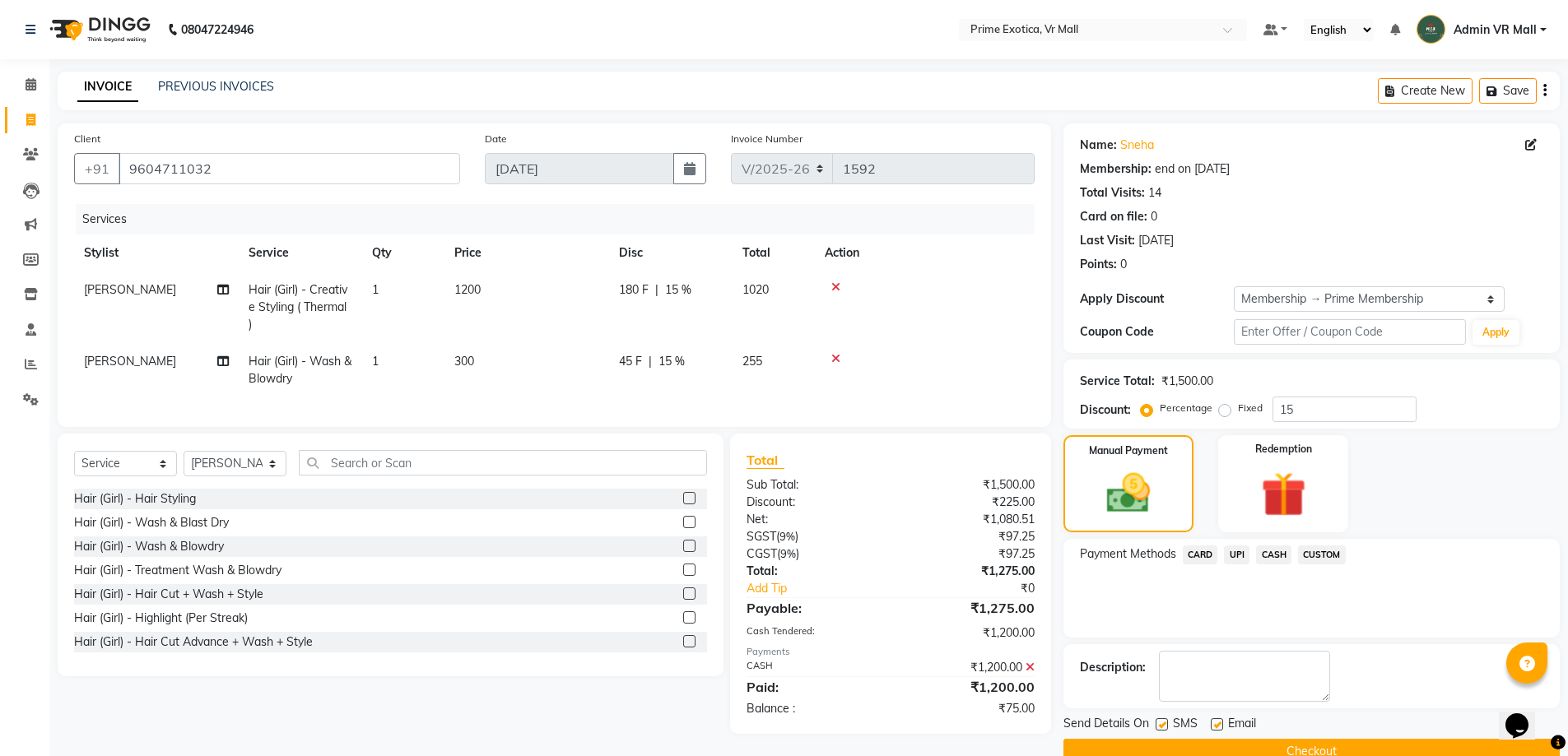
scroll to position [33, 0]
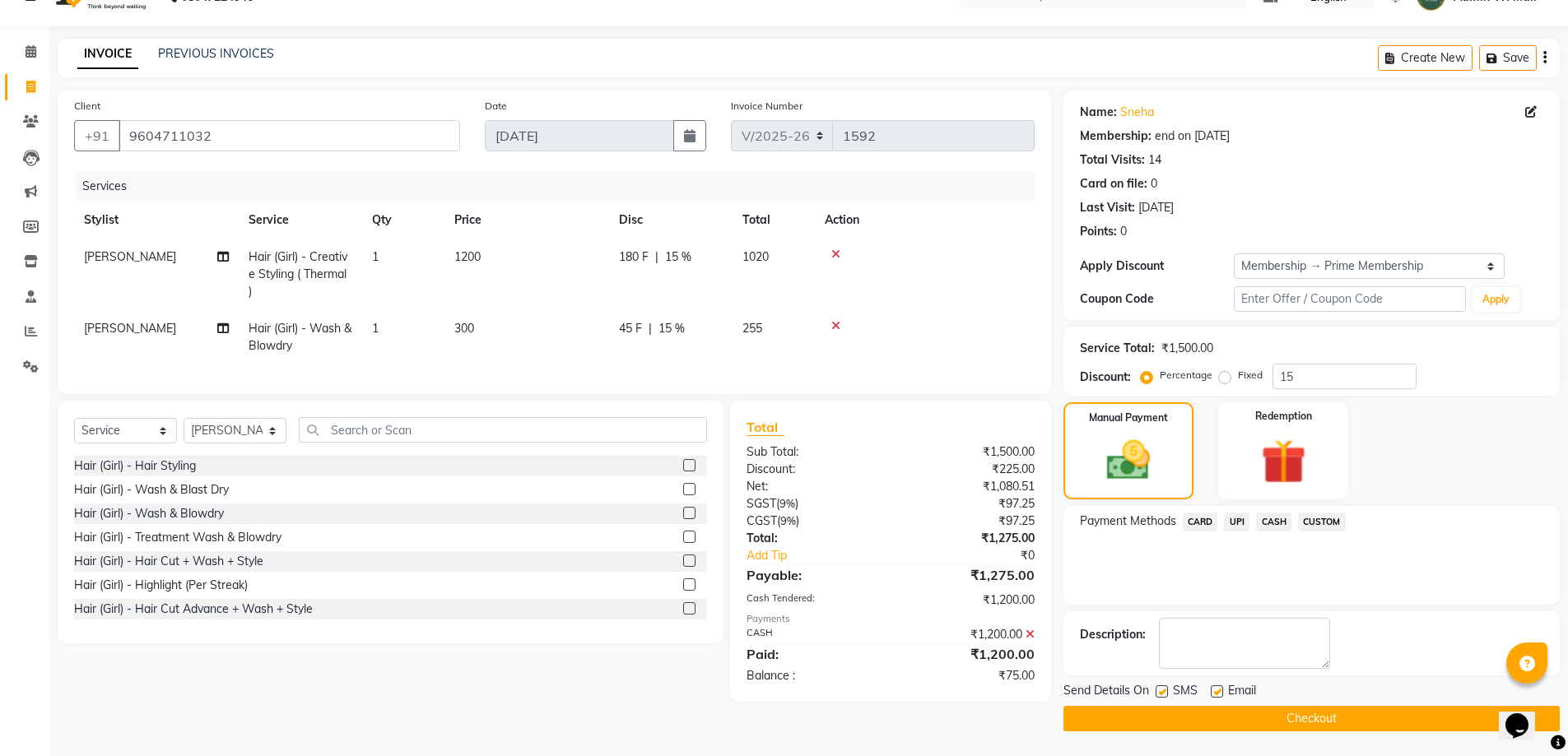
click at [1235, 521] on span "UPI" at bounding box center [1236, 522] width 25 height 19
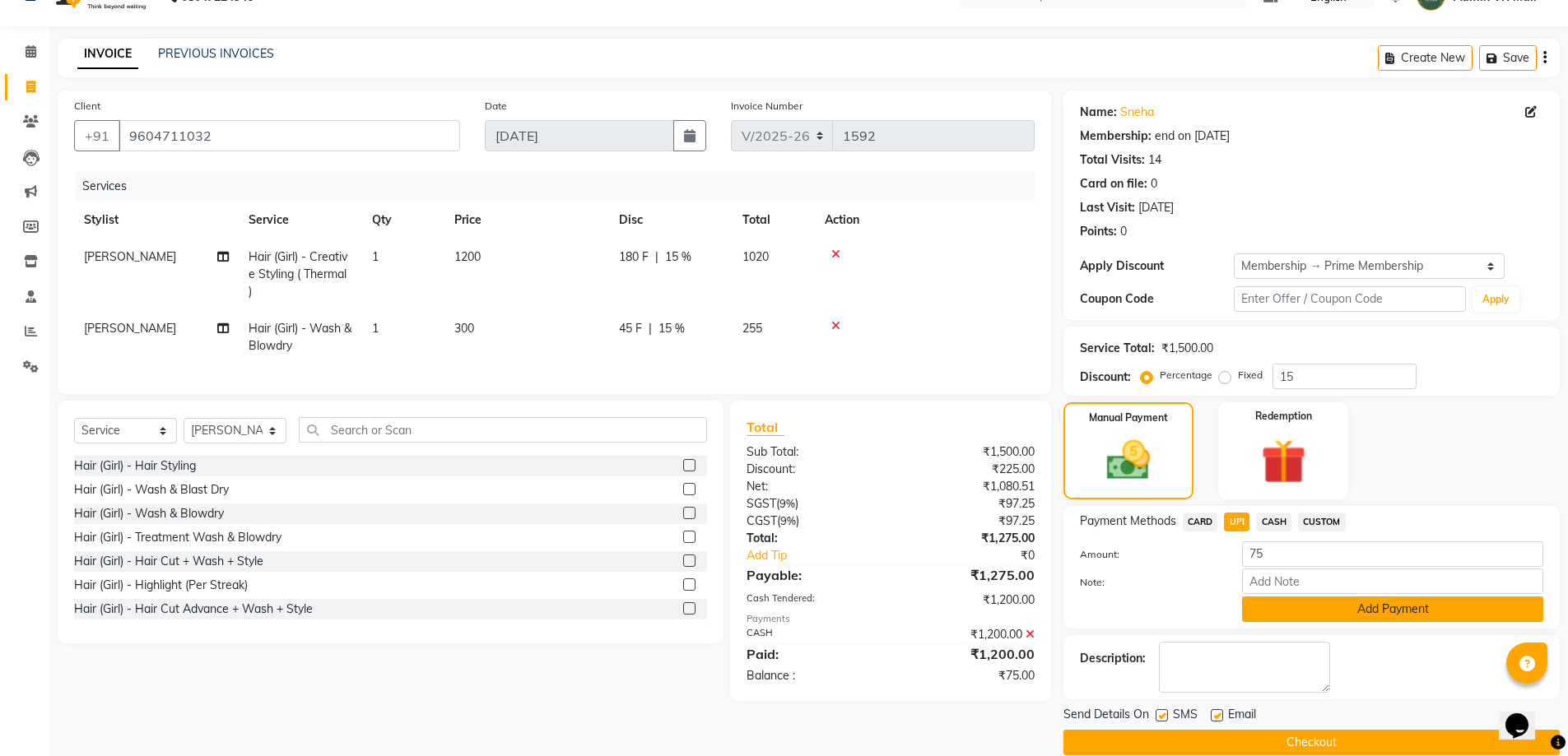
click at [1405, 616] on button "Add Payment" at bounding box center [1392, 609] width 301 height 25
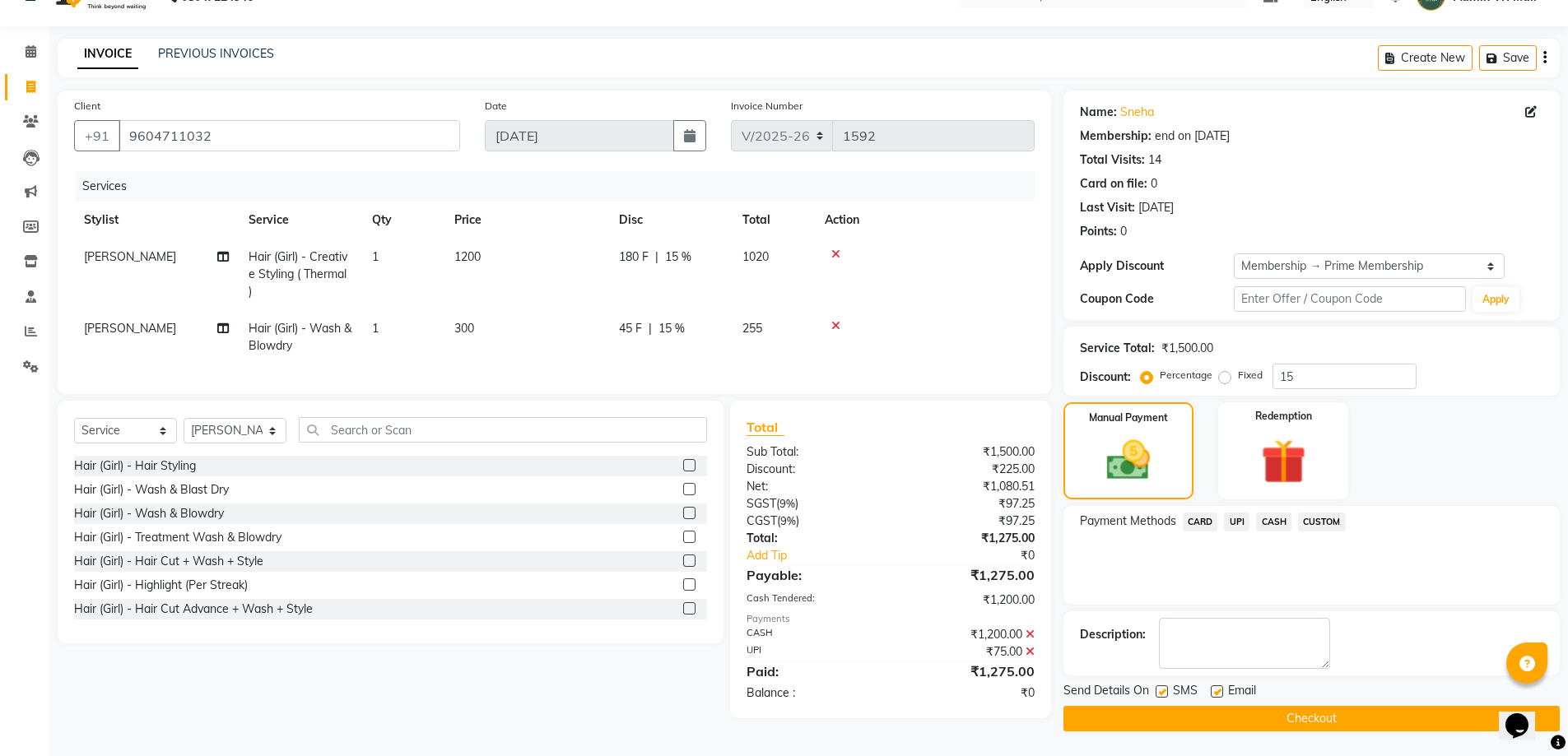
click at [1286, 714] on button "Checkout" at bounding box center [1311, 719] width 496 height 25
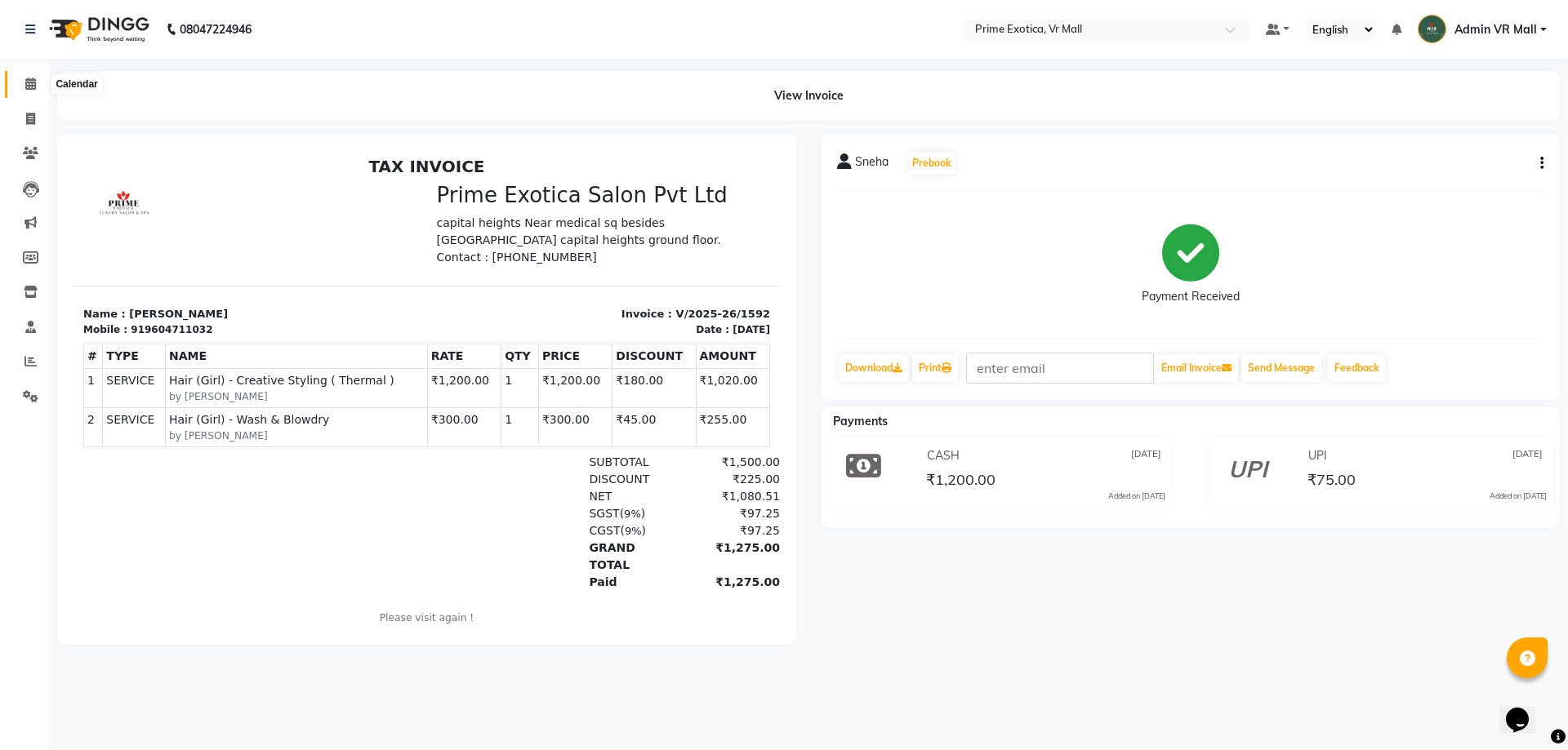
click at [28, 88] on icon at bounding box center [30, 84] width 11 height 13
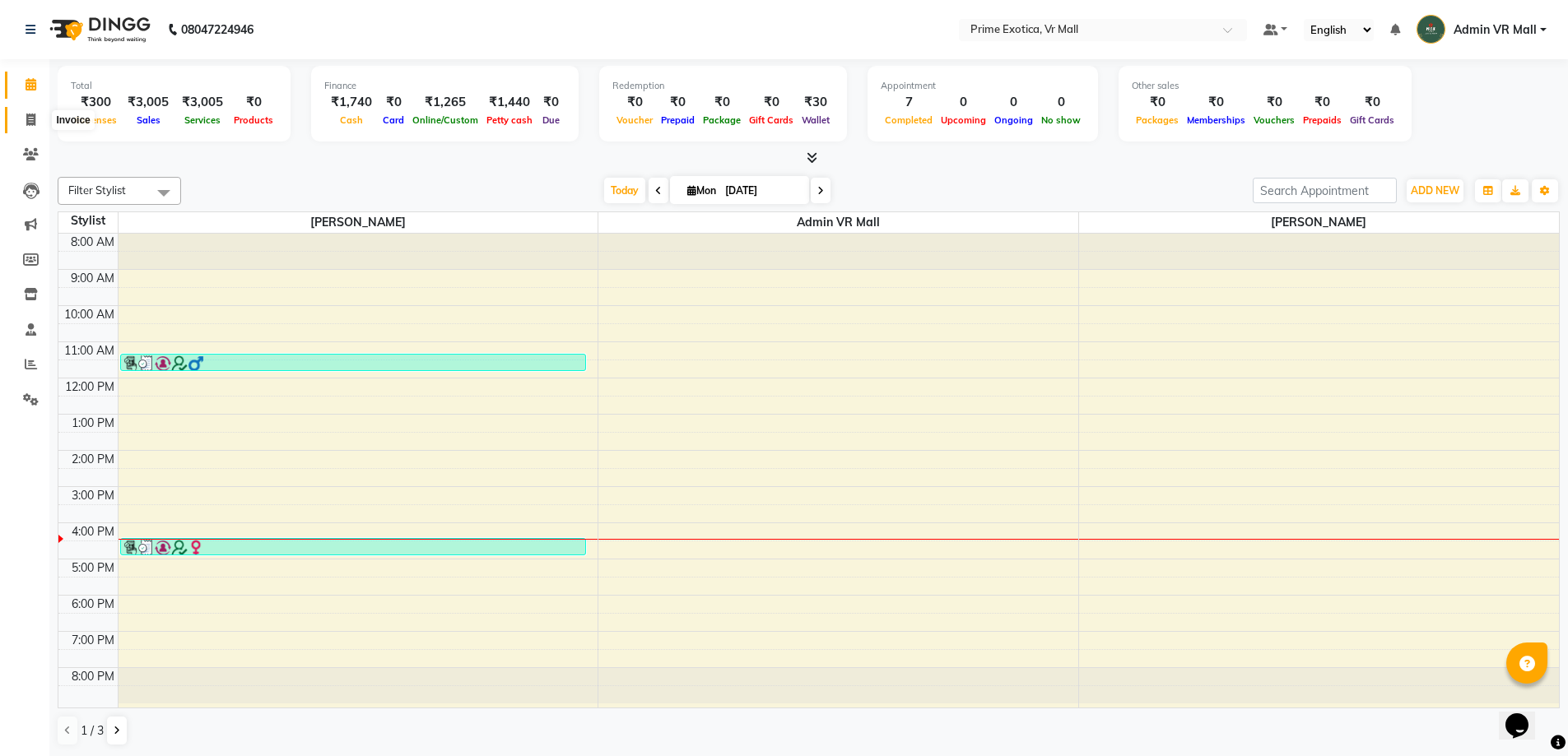
click at [28, 123] on icon at bounding box center [30, 120] width 9 height 13
select select "6077"
select select "service"
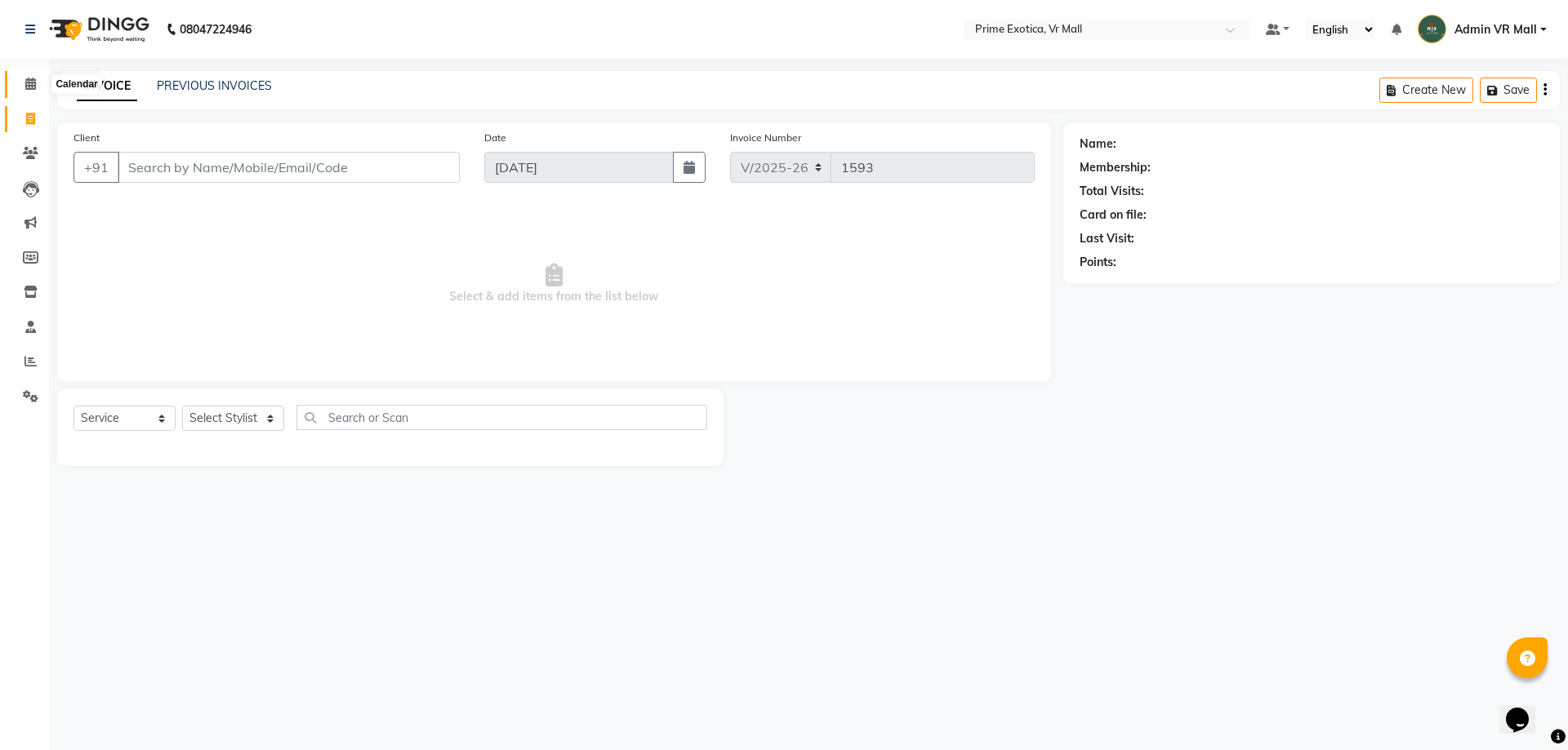
click at [27, 90] on span at bounding box center [31, 85] width 28 height 18
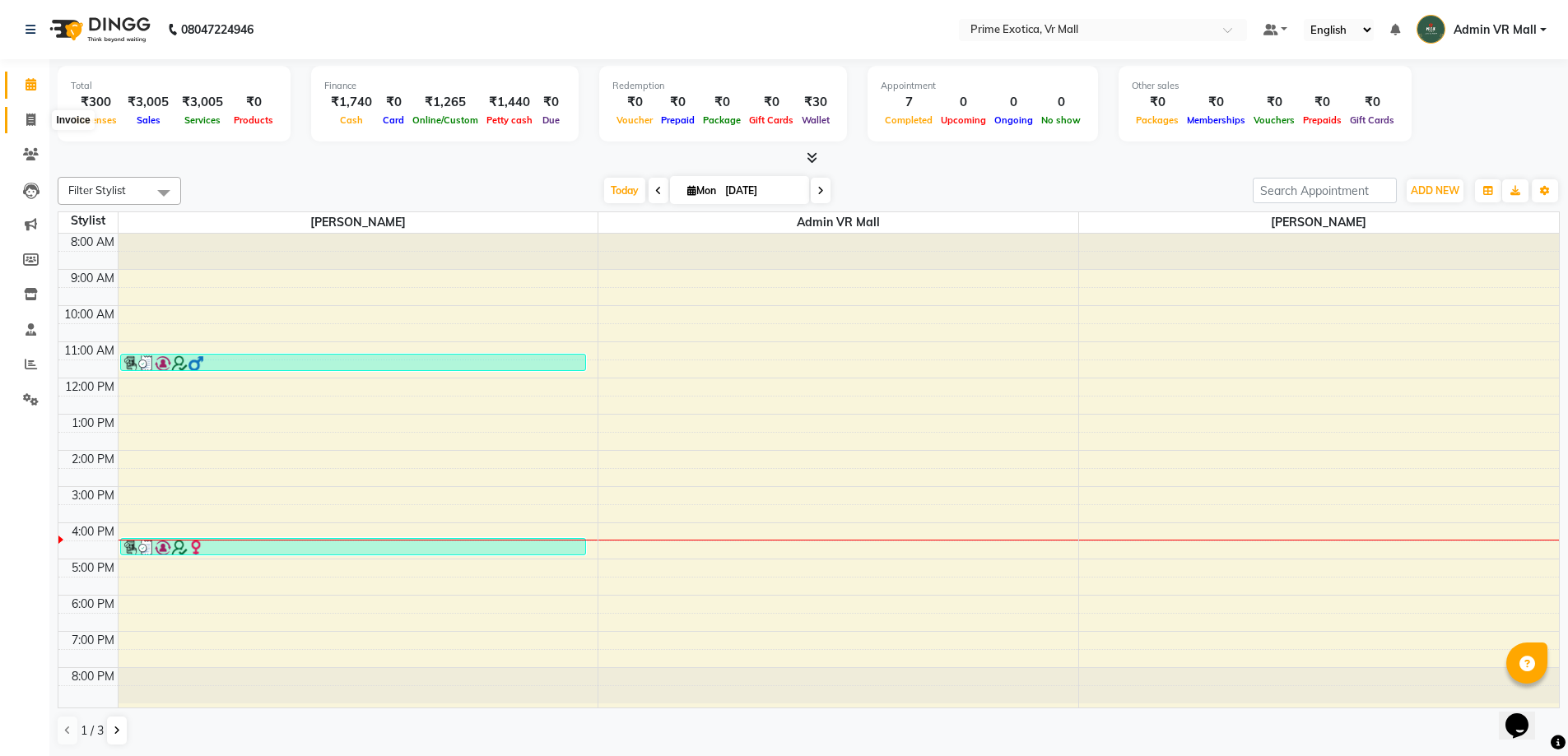
click at [32, 121] on icon at bounding box center [30, 120] width 9 height 13
select select "6077"
select select "service"
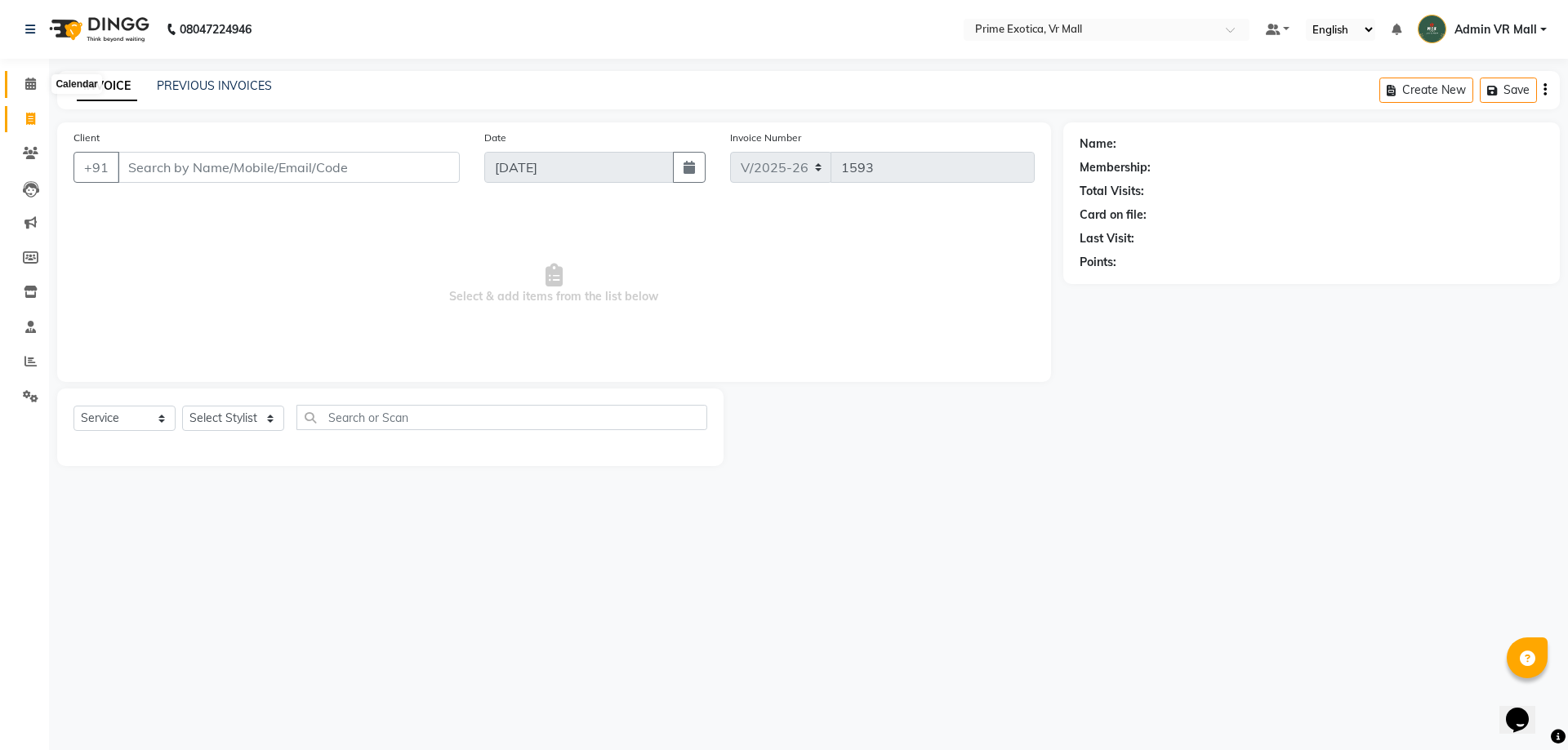
click at [33, 85] on icon at bounding box center [30, 84] width 11 height 13
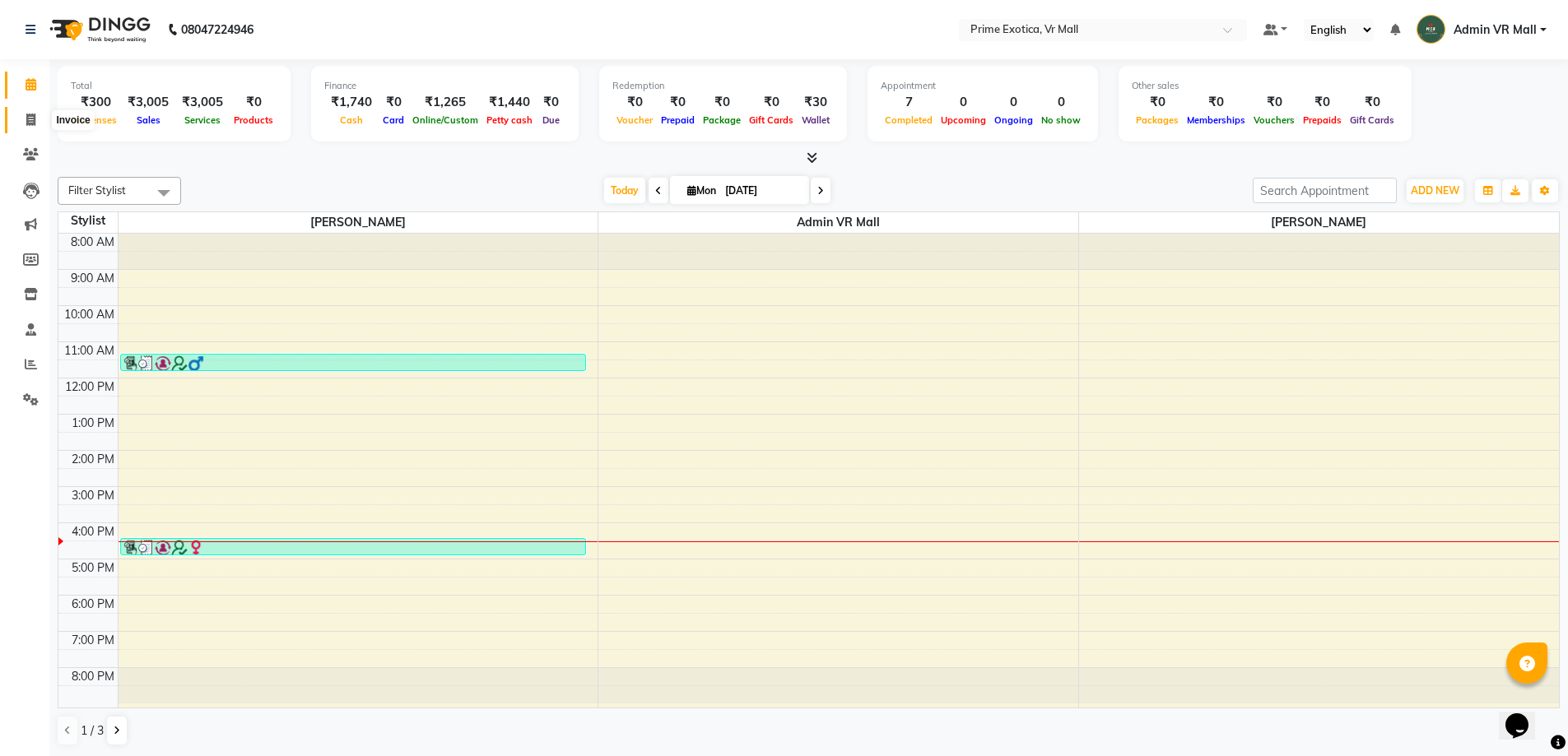
click at [29, 117] on icon at bounding box center [30, 120] width 9 height 13
select select "service"
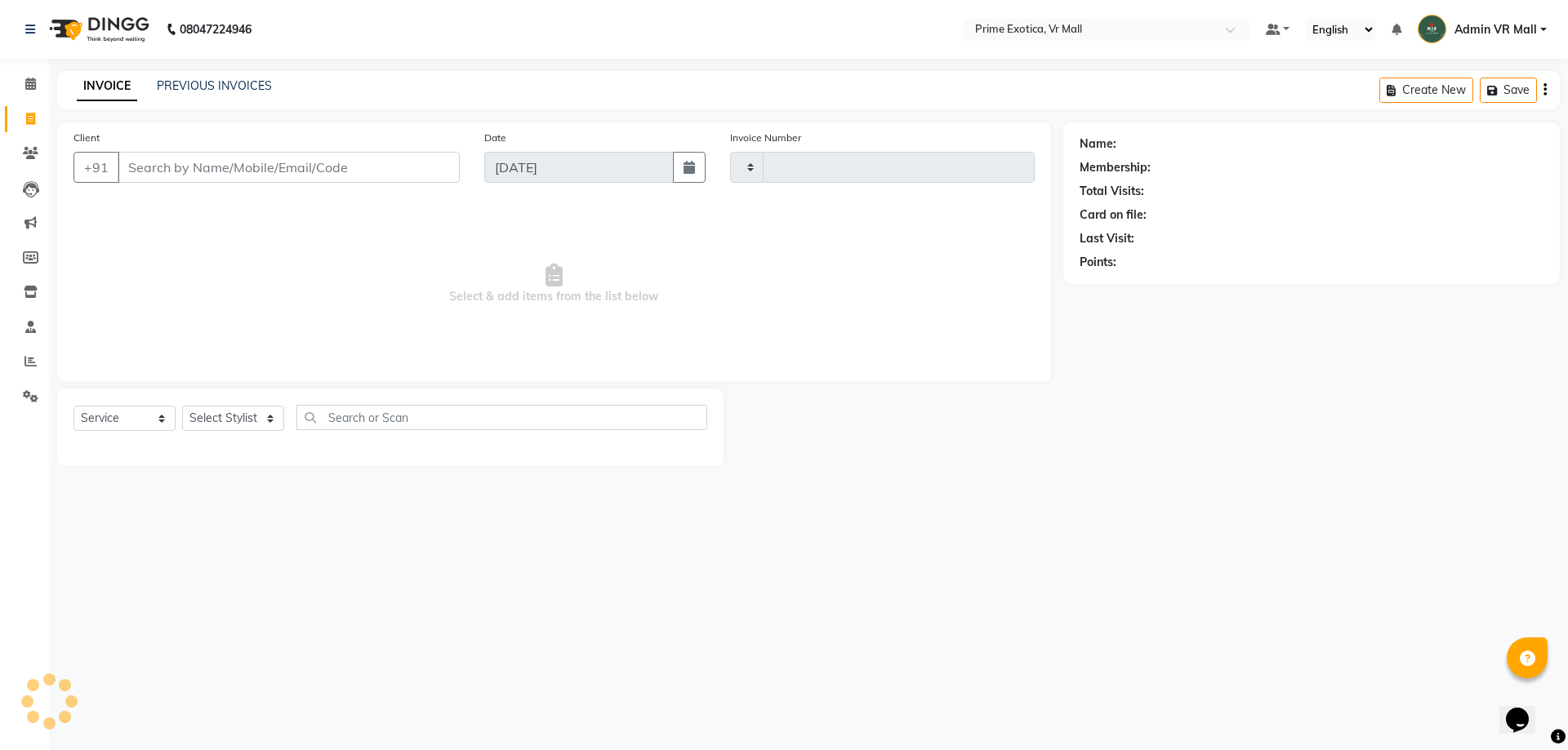
type input "1593"
select select "6077"
click at [284, 426] on select "Select Stylist [PERSON_NAME] Admin VR Mall [PERSON_NAME] [PERSON_NAME] Archana …" at bounding box center [234, 419] width 102 height 25
select select "76888"
click at [183, 406] on select "Select Stylist [PERSON_NAME] Admin VR Mall [PERSON_NAME] [PERSON_NAME] Archana …" at bounding box center [234, 419] width 102 height 25
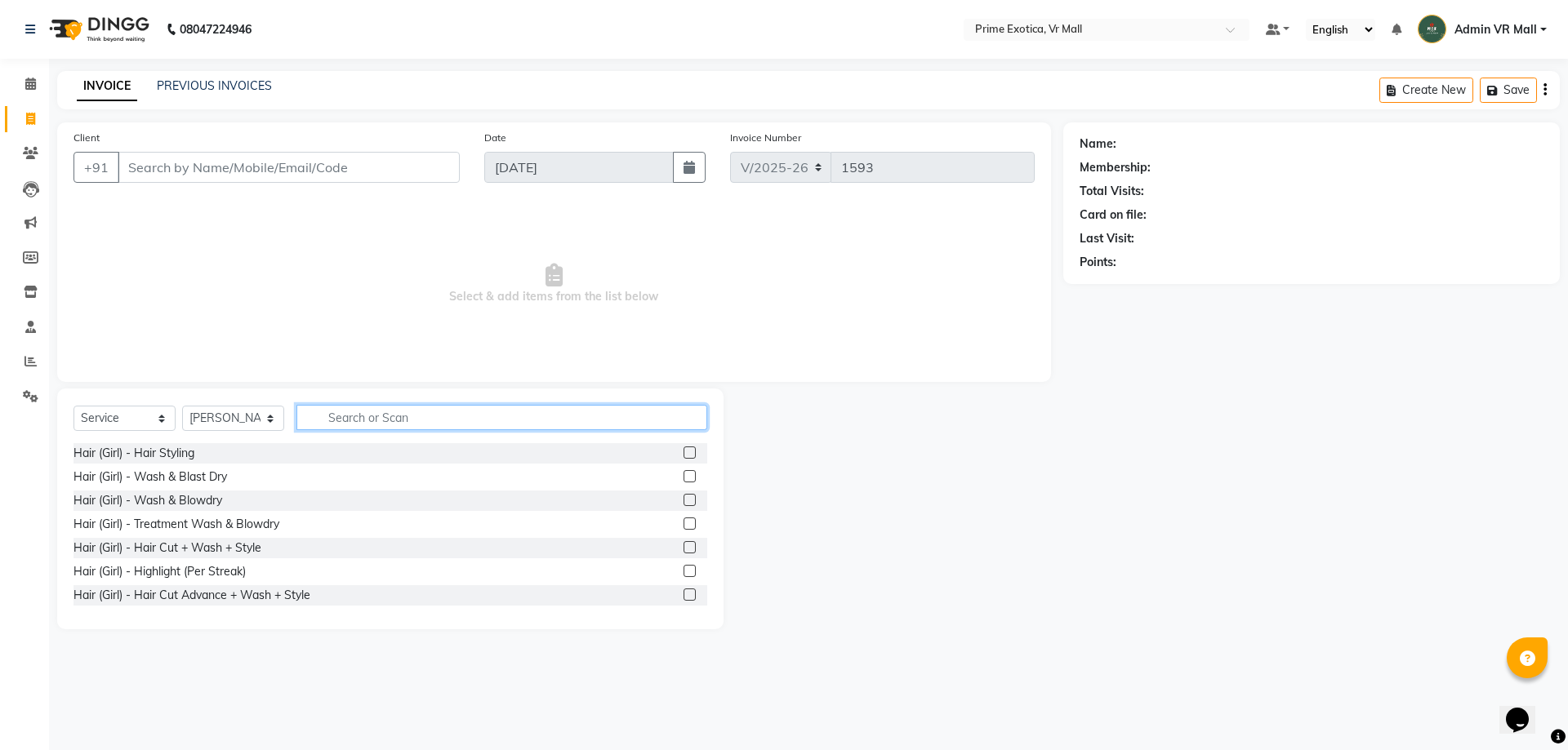
click at [477, 416] on input "text" at bounding box center [501, 418] width 411 height 25
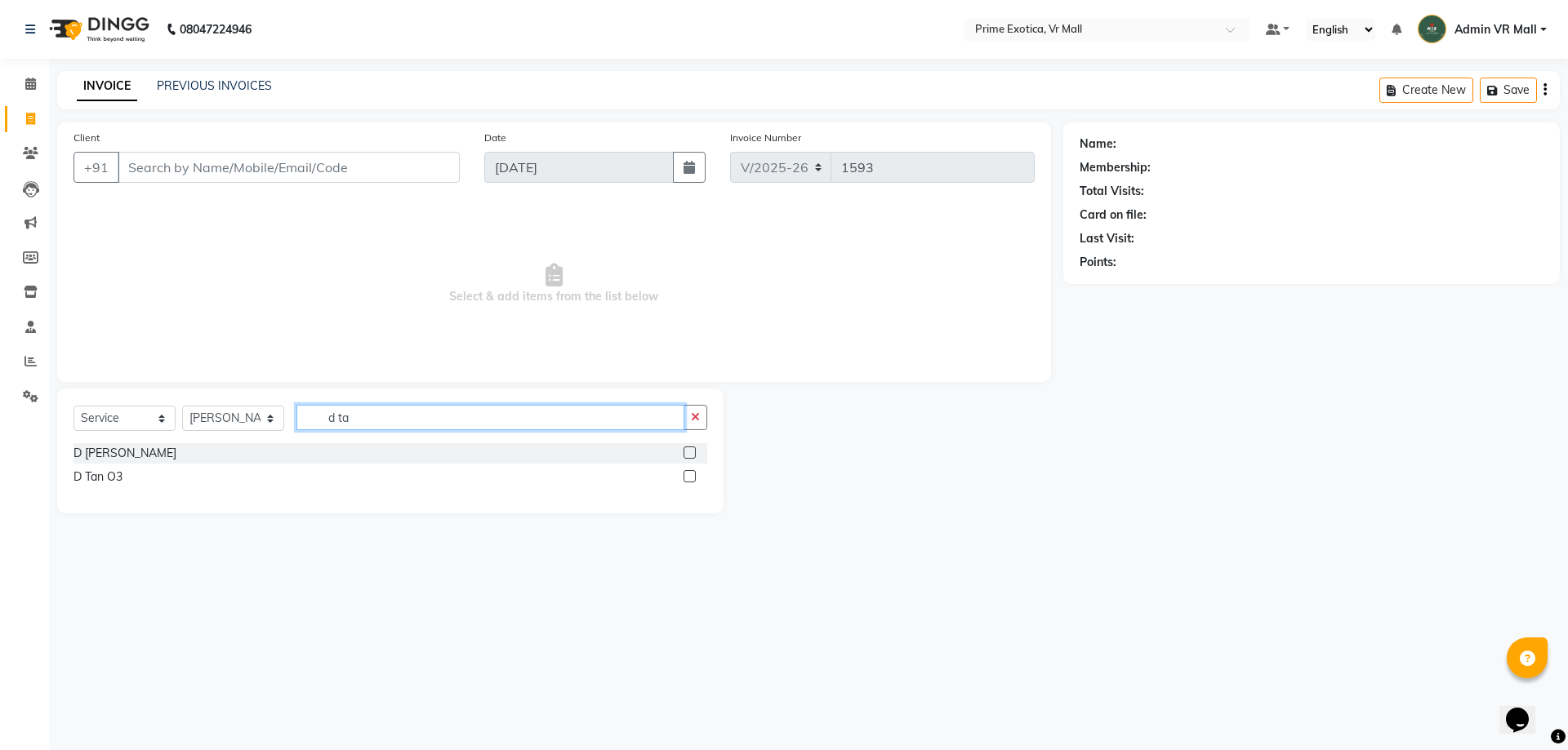
type input "d ta"
click at [697, 452] on div at bounding box center [695, 454] width 23 height 20
click at [686, 451] on label at bounding box center [689, 453] width 13 height 13
click at [686, 451] on input "checkbox" at bounding box center [688, 454] width 11 height 11
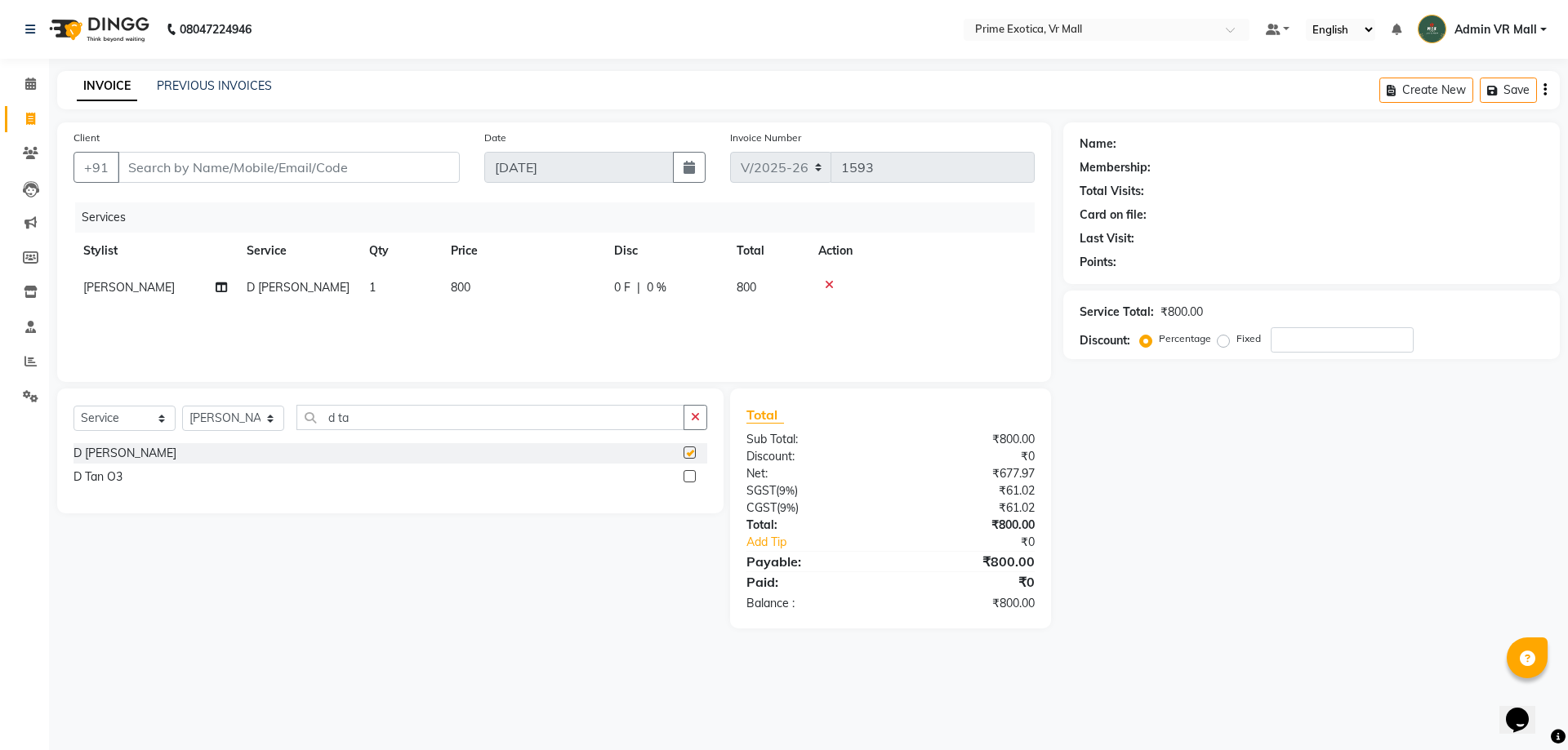
checkbox input "false"
click at [517, 295] on td "800" at bounding box center [522, 288] width 163 height 37
select select "76888"
click at [605, 293] on input "800" at bounding box center [599, 292] width 144 height 25
type input "8"
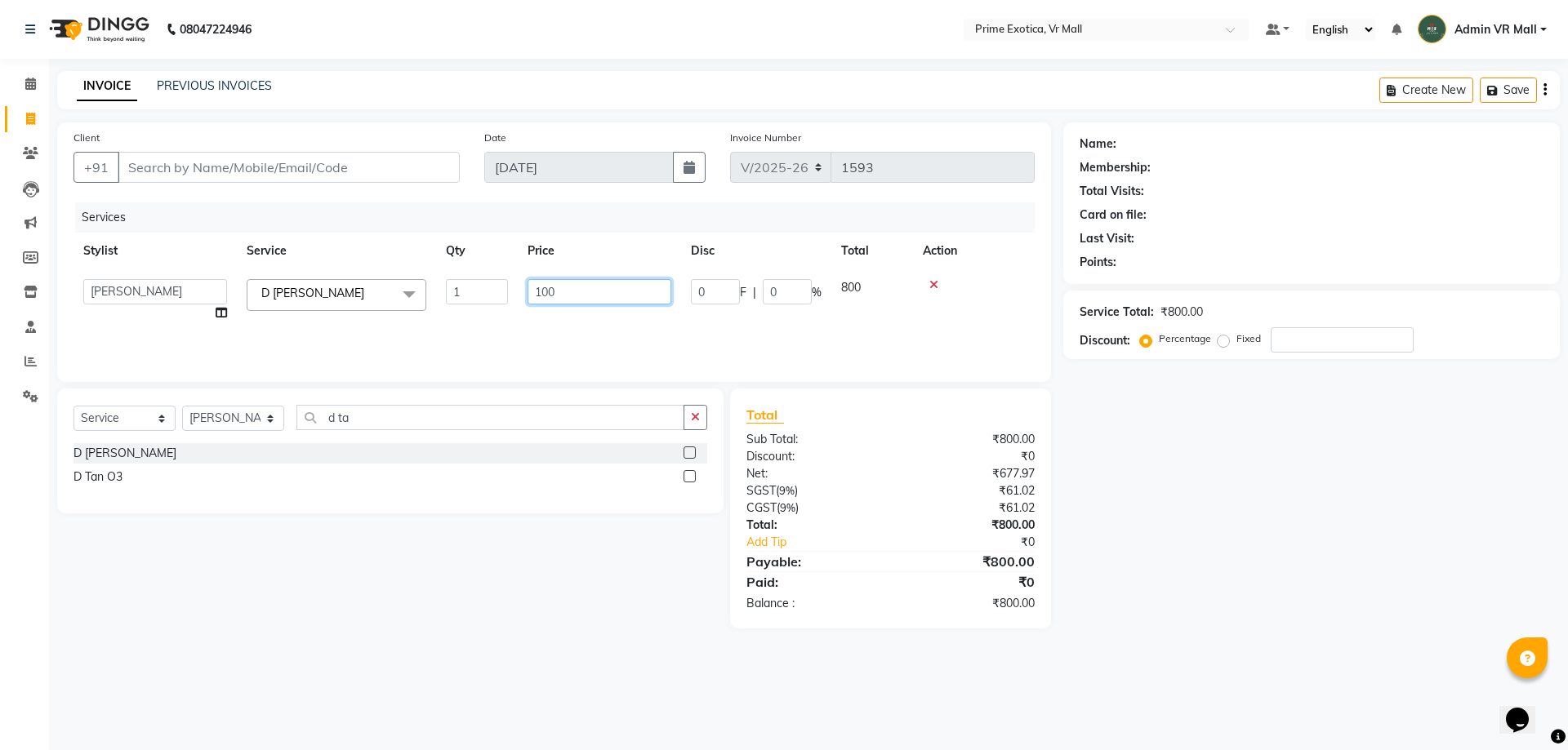
type input "1000"
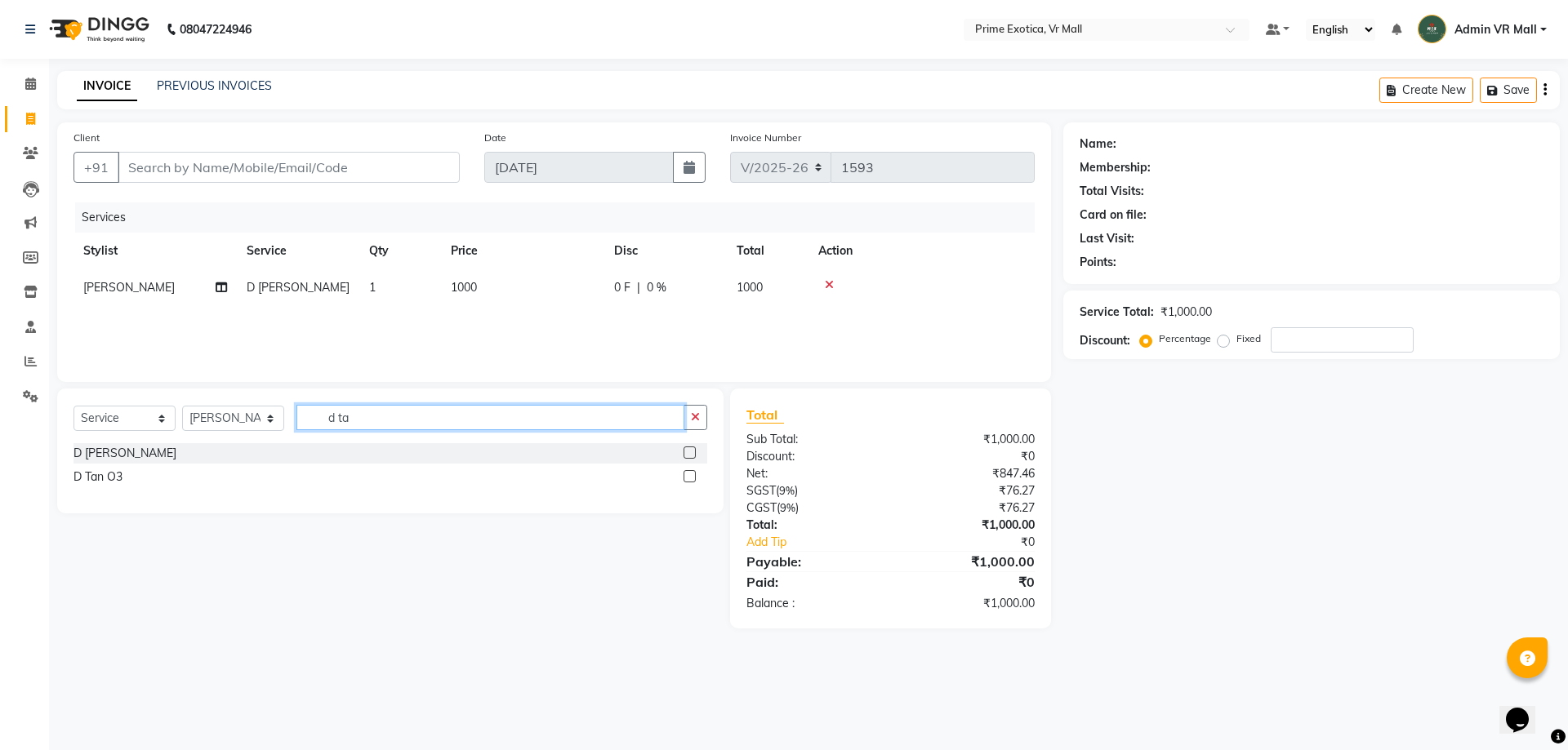
click at [430, 419] on input "d ta" at bounding box center [490, 418] width 388 height 25
click at [389, 413] on input "d ta" at bounding box center [490, 418] width 388 height 25
type input "d"
type input "thr"
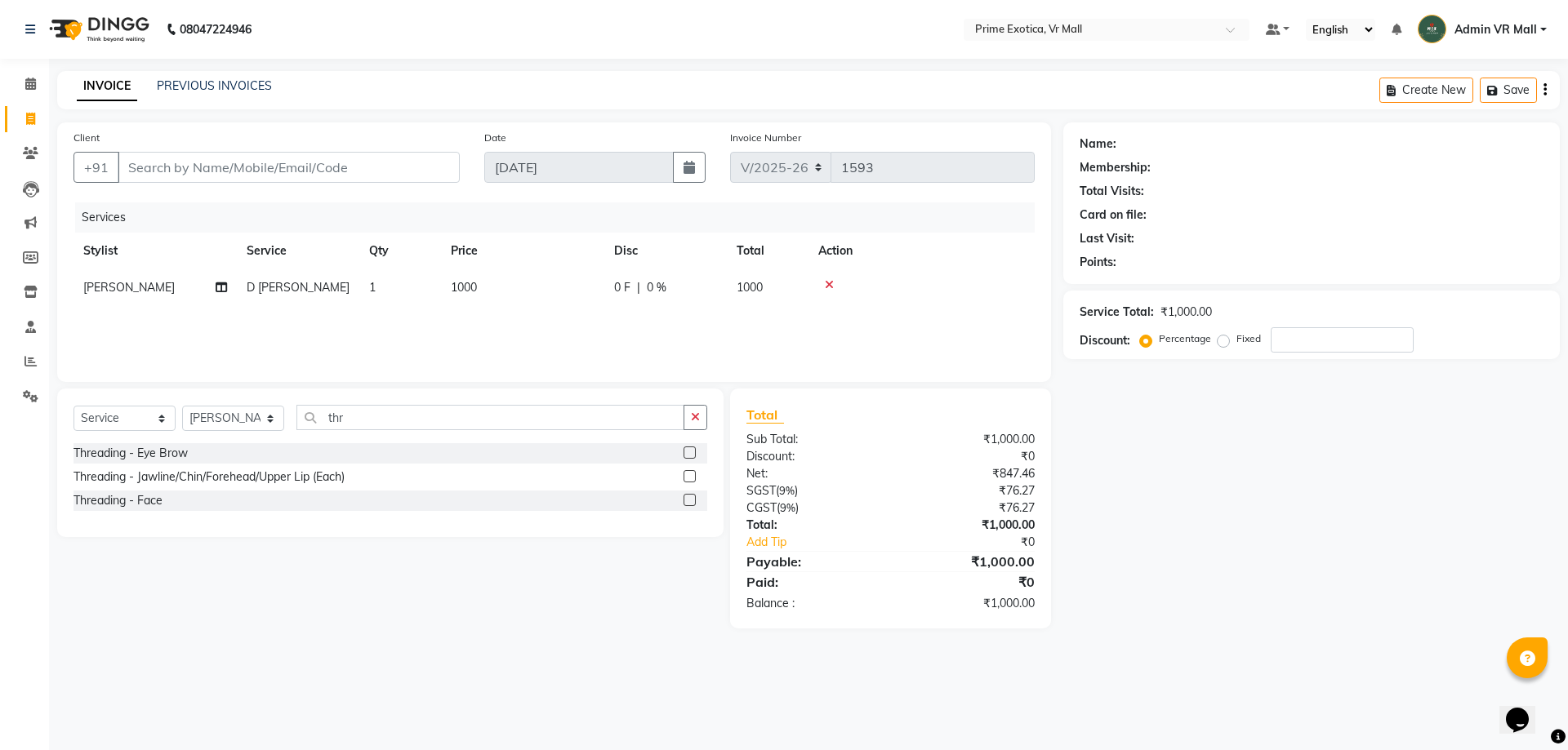
click at [691, 471] on label at bounding box center [689, 476] width 13 height 13
click at [691, 472] on input "checkbox" at bounding box center [688, 477] width 11 height 11
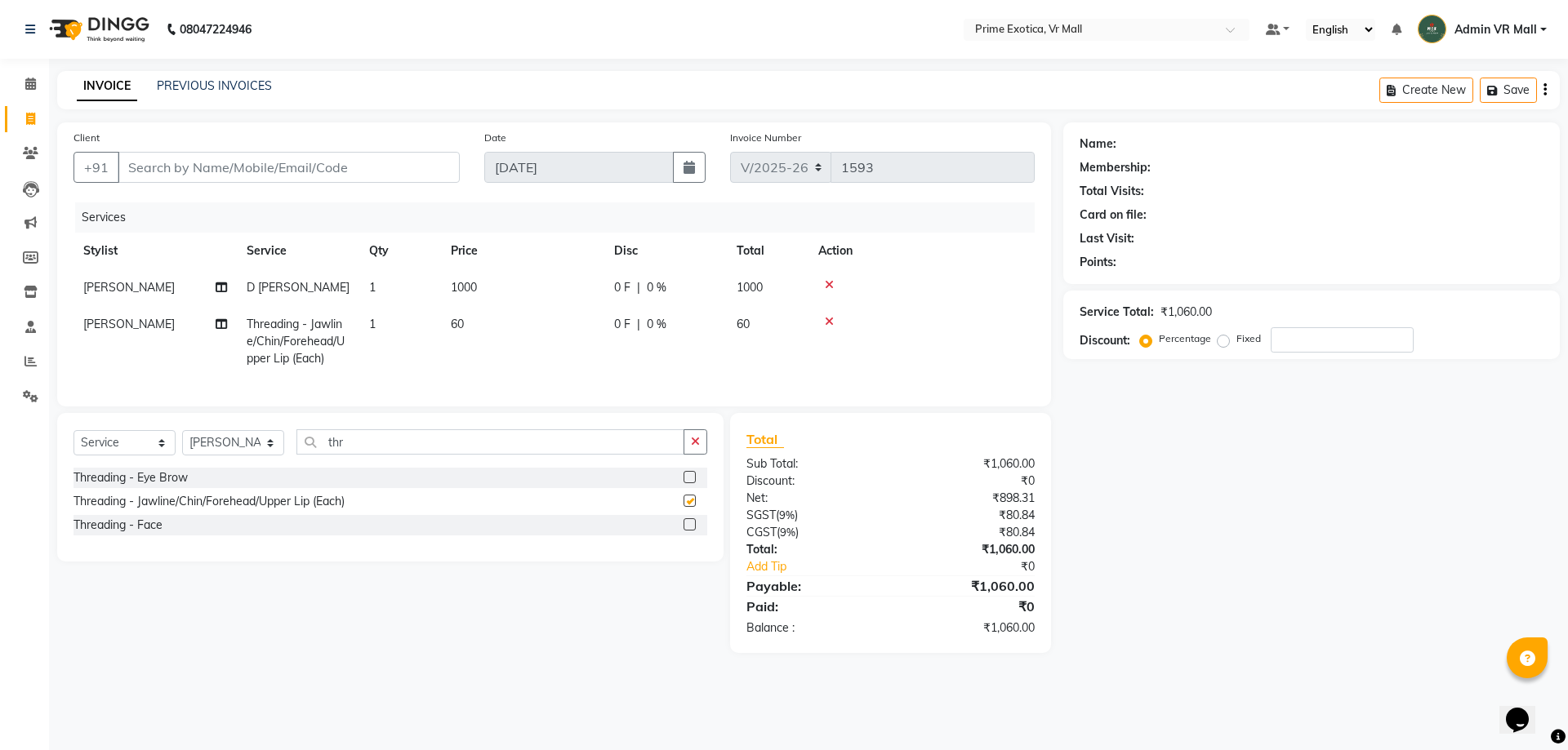
checkbox input "false"
click at [388, 323] on td "1" at bounding box center [400, 342] width 82 height 71
select select "76888"
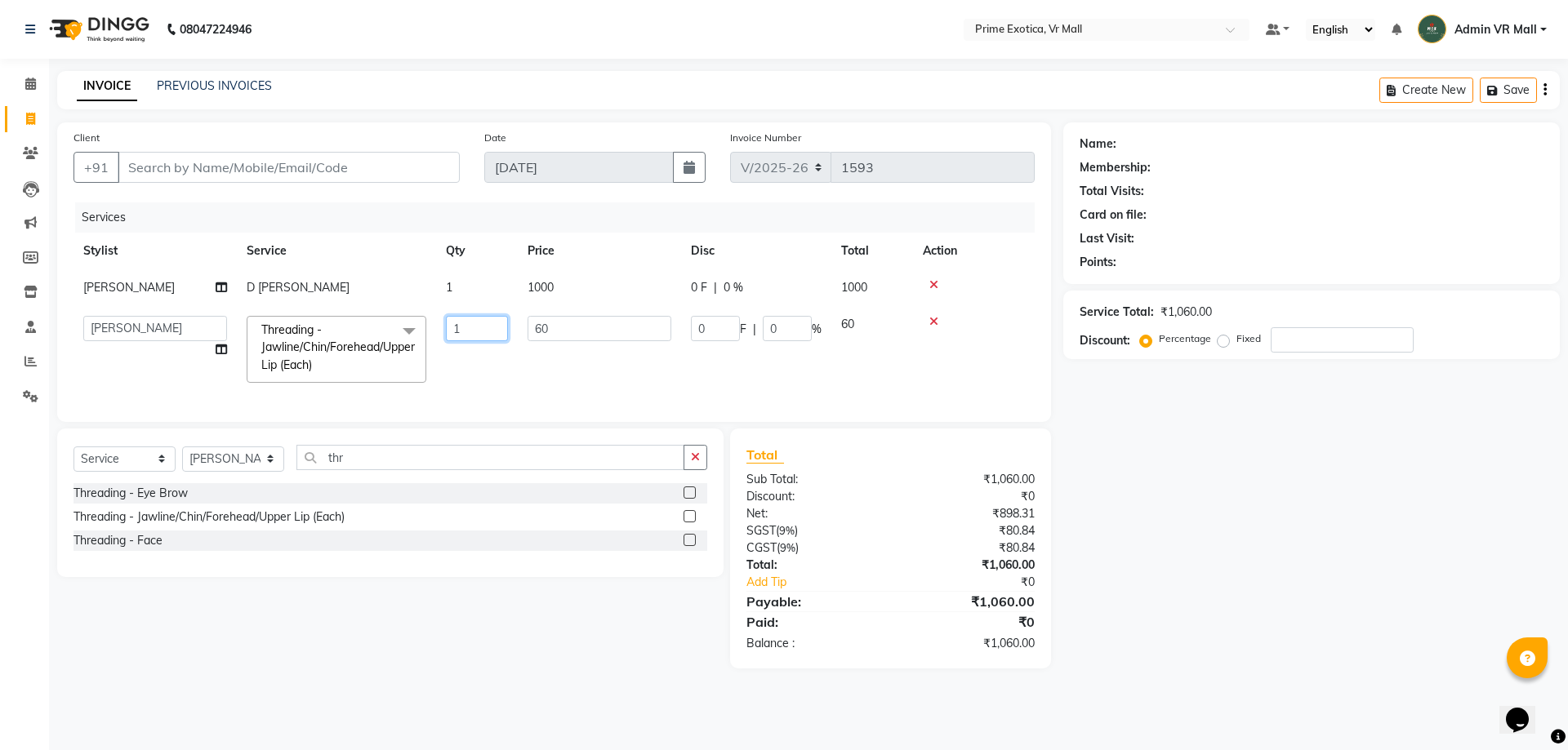
click at [482, 323] on input "1" at bounding box center [477, 328] width 62 height 25
type input "3"
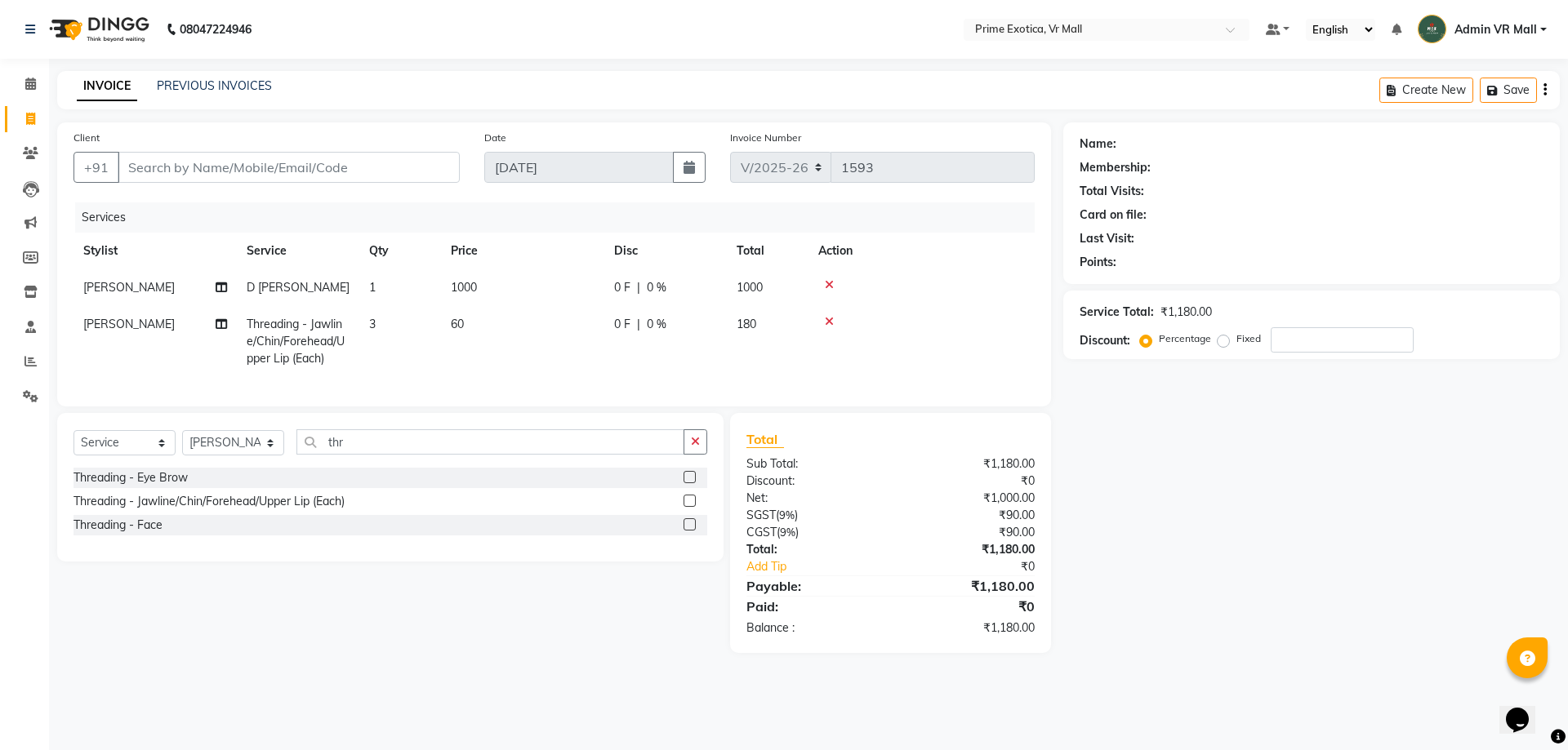
click at [531, 591] on div "Select Service Product Membership Package Voucher Prepaid Gift Card Select Styl…" at bounding box center [384, 533] width 679 height 240
click at [400, 327] on td "3" at bounding box center [400, 342] width 82 height 71
select select "76888"
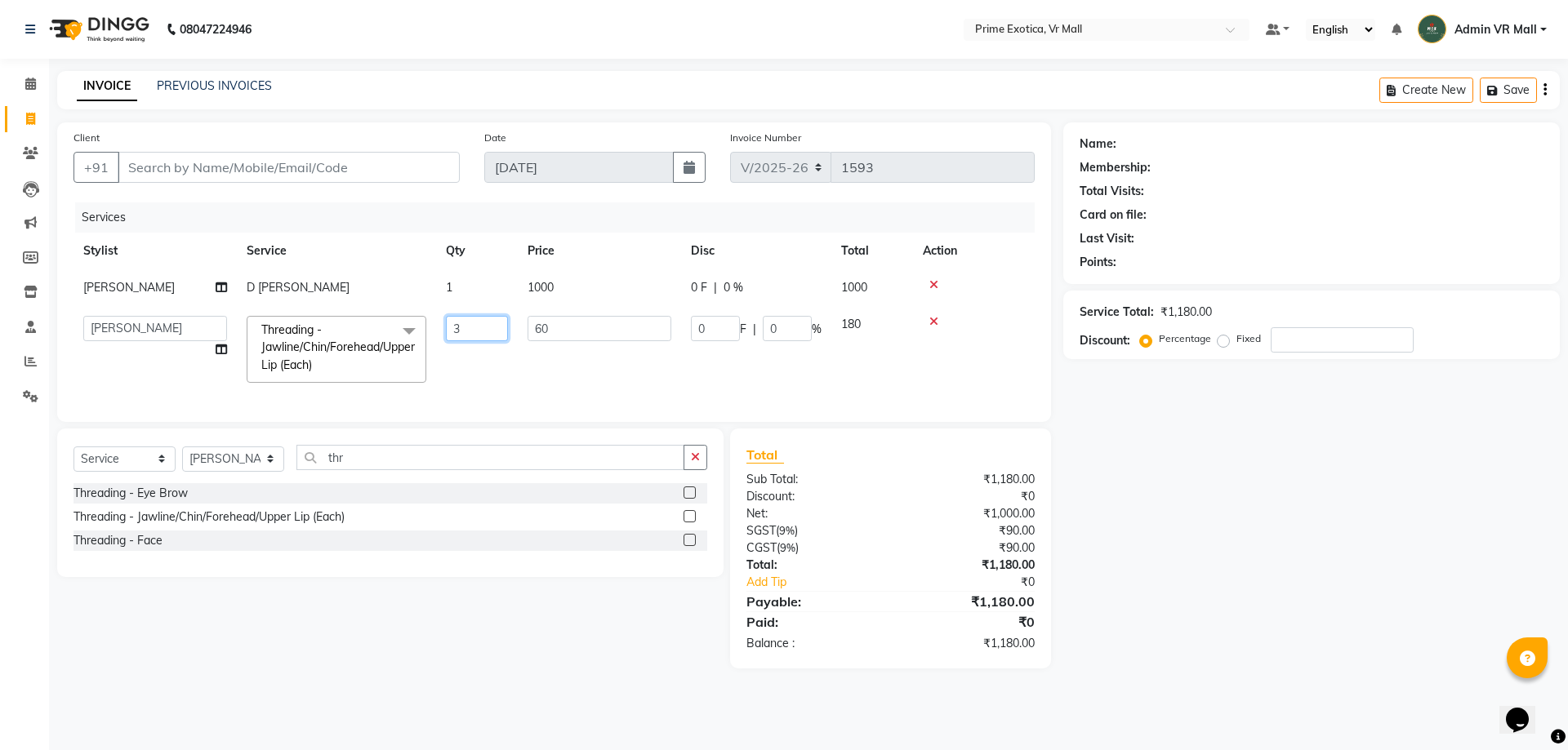
click at [482, 332] on input "3" at bounding box center [477, 328] width 62 height 25
type input "4"
click at [565, 284] on td "1000" at bounding box center [599, 288] width 163 height 37
select select "76888"
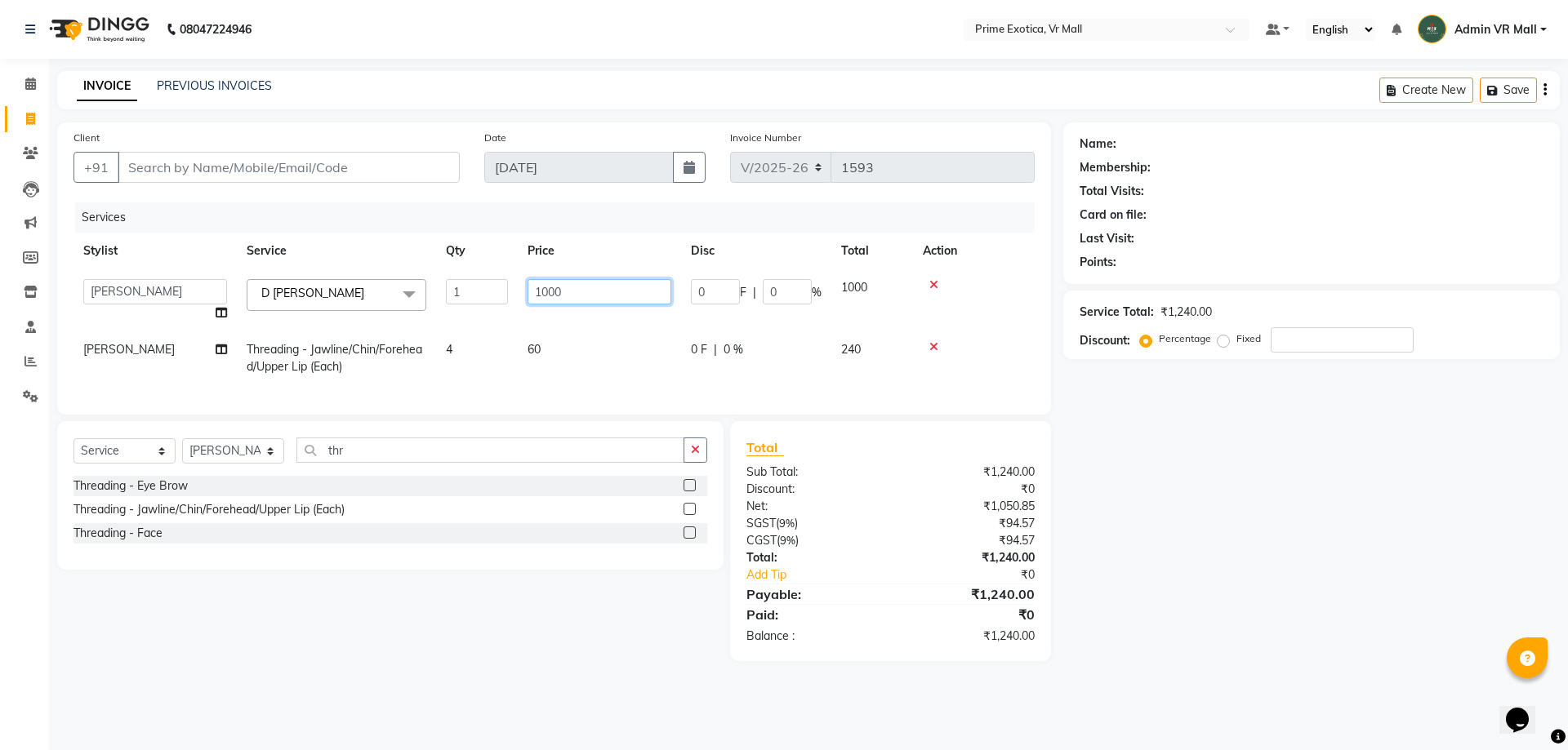
click at [549, 287] on input "1000" at bounding box center [599, 292] width 144 height 25
type input "1200"
click at [535, 609] on div "Select Service Product Membership Package Voucher Prepaid Gift Card Select Styl…" at bounding box center [384, 541] width 679 height 240
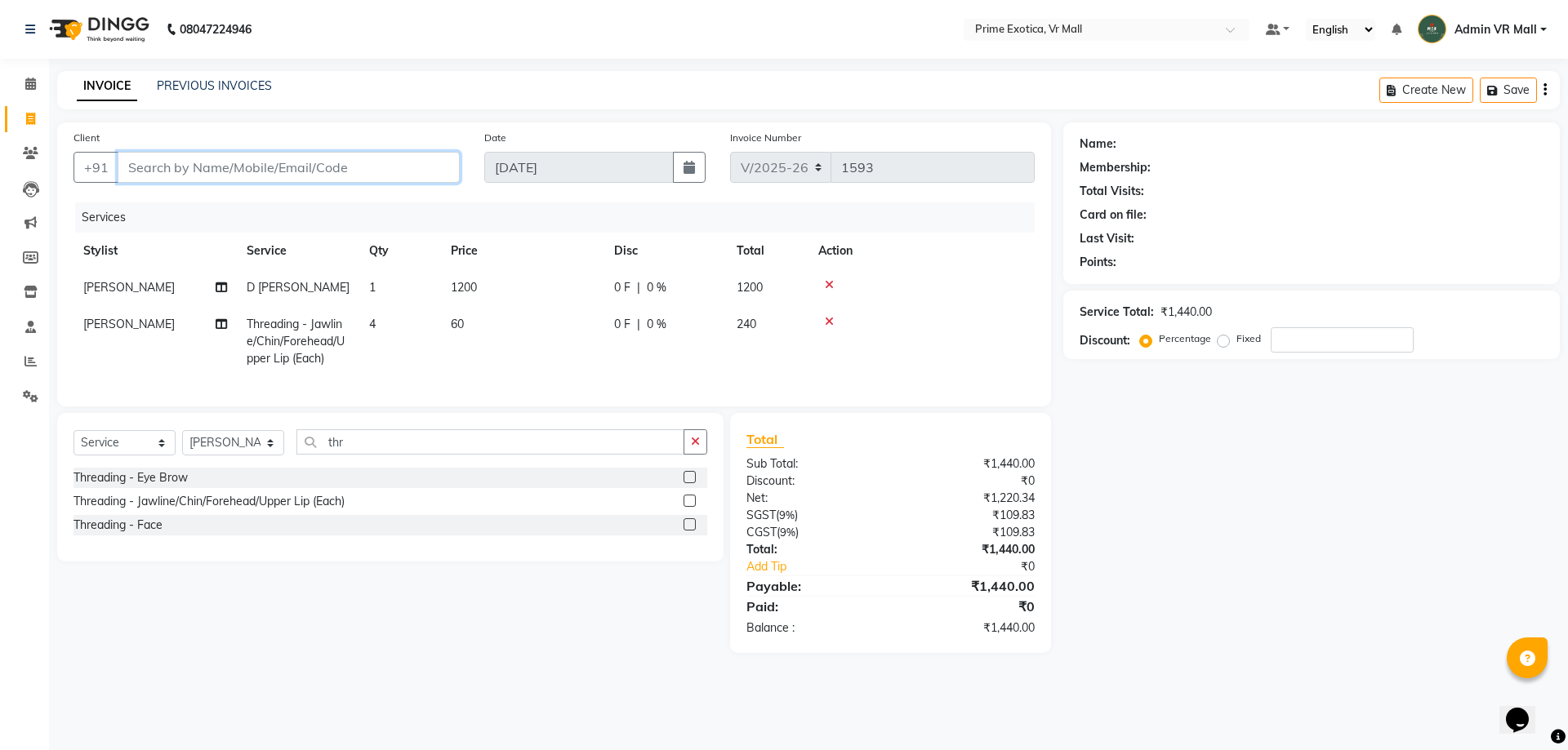
click at [406, 168] on input "Client" at bounding box center [288, 167] width 342 height 31
click at [408, 171] on input "Client" at bounding box center [288, 167] width 342 height 31
type input "7"
type input "0"
click at [205, 201] on span "7999855" at bounding box center [204, 205] width 57 height 17
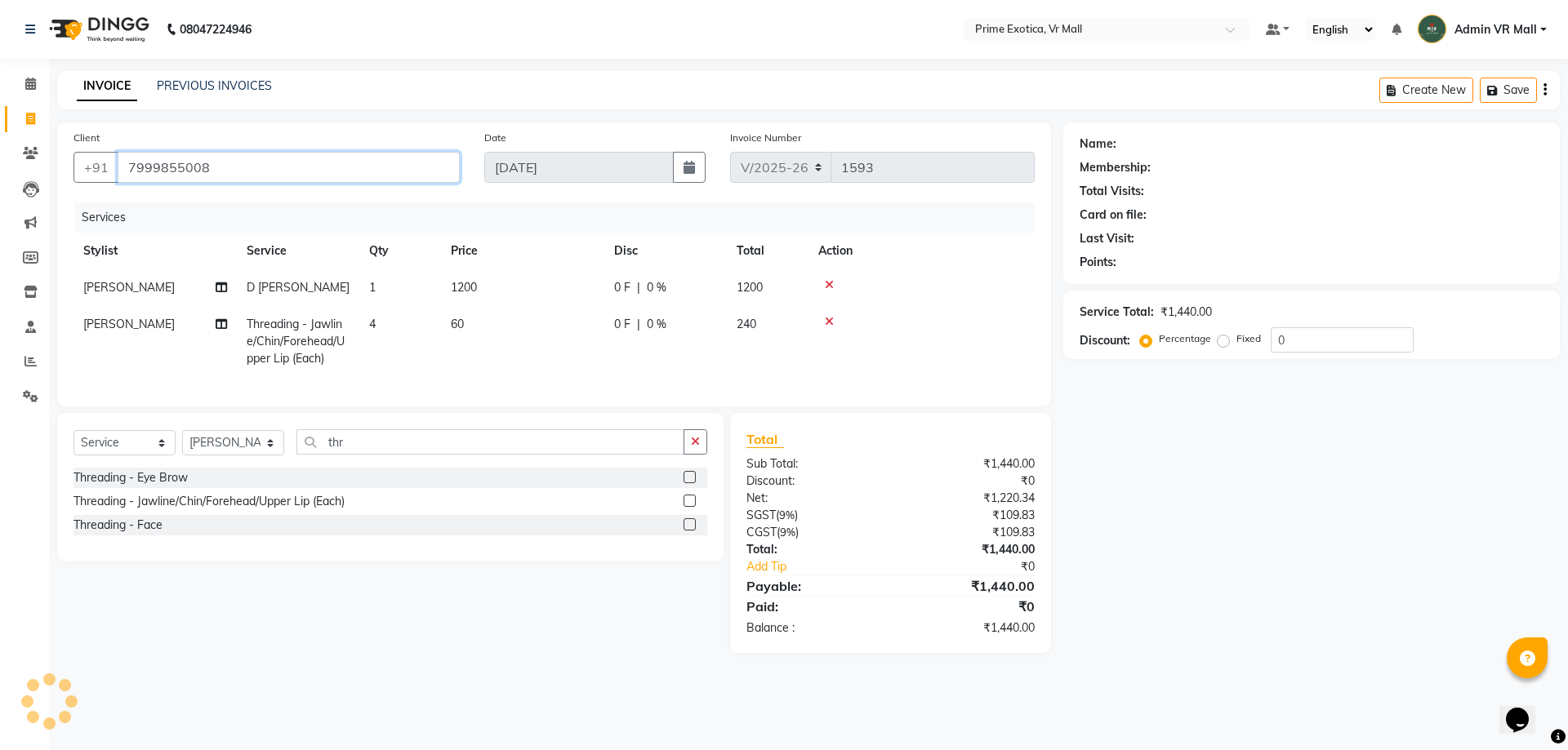
type input "7999855008"
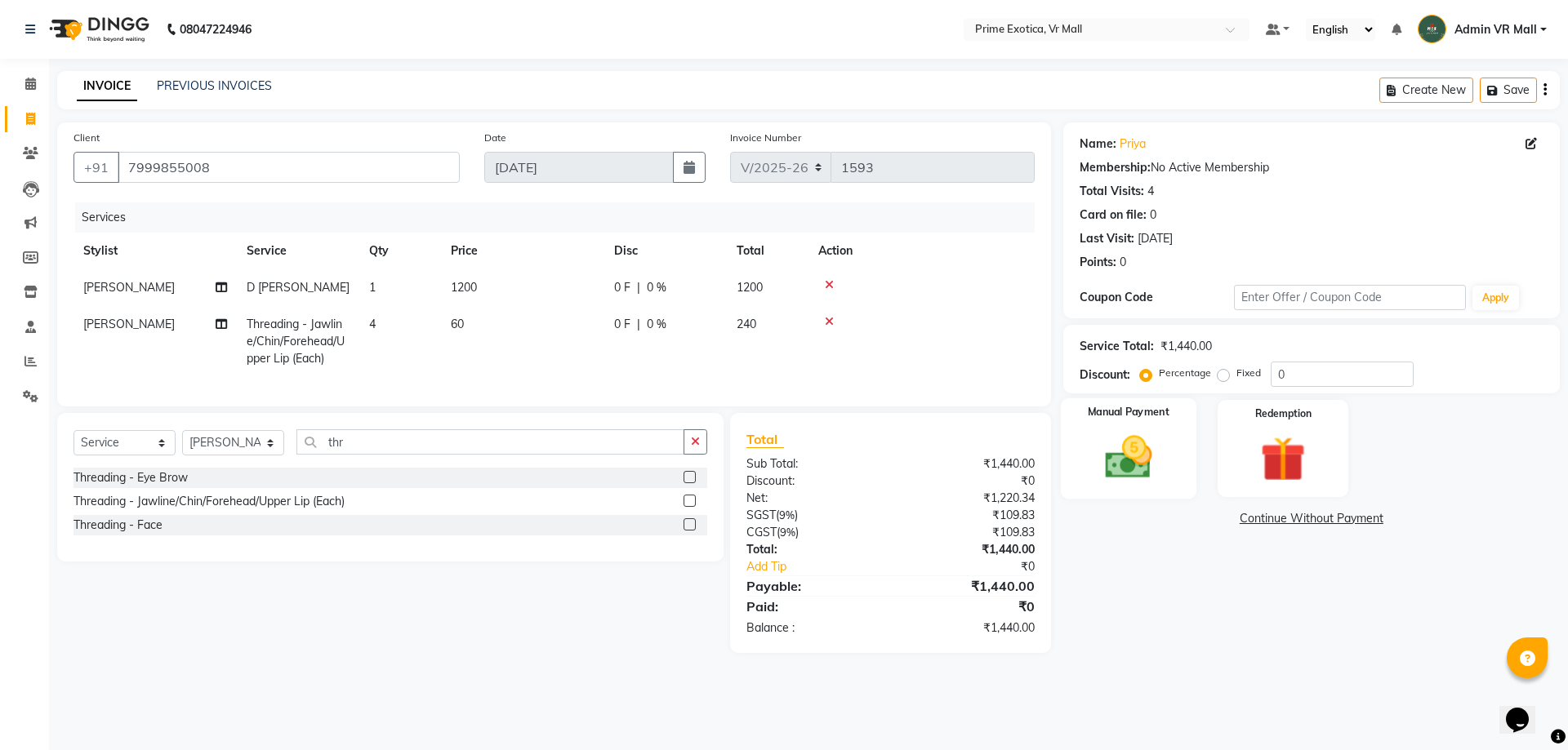
click at [1124, 465] on img at bounding box center [1128, 457] width 76 height 54
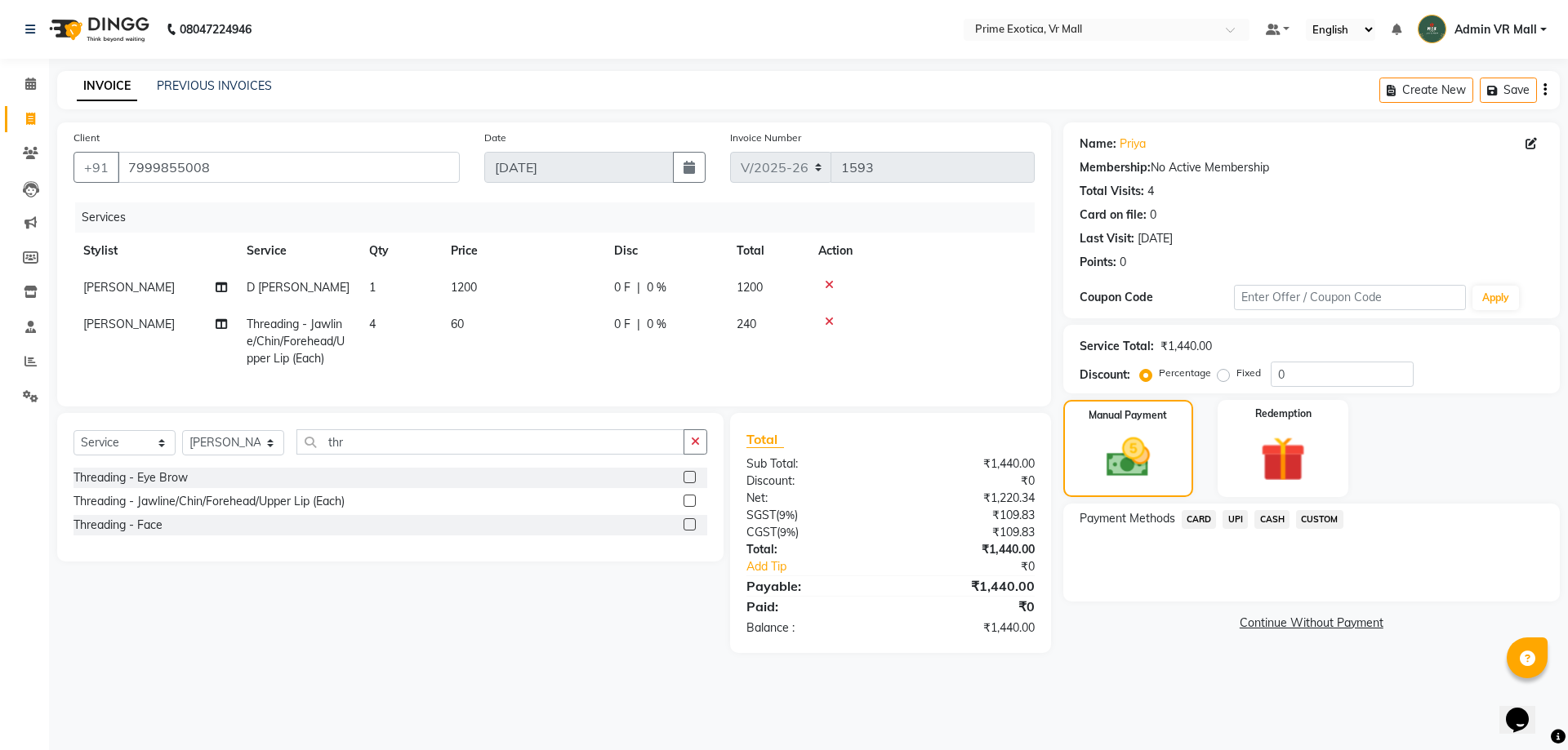
click at [1274, 513] on span "CASH" at bounding box center [1272, 520] width 35 height 18
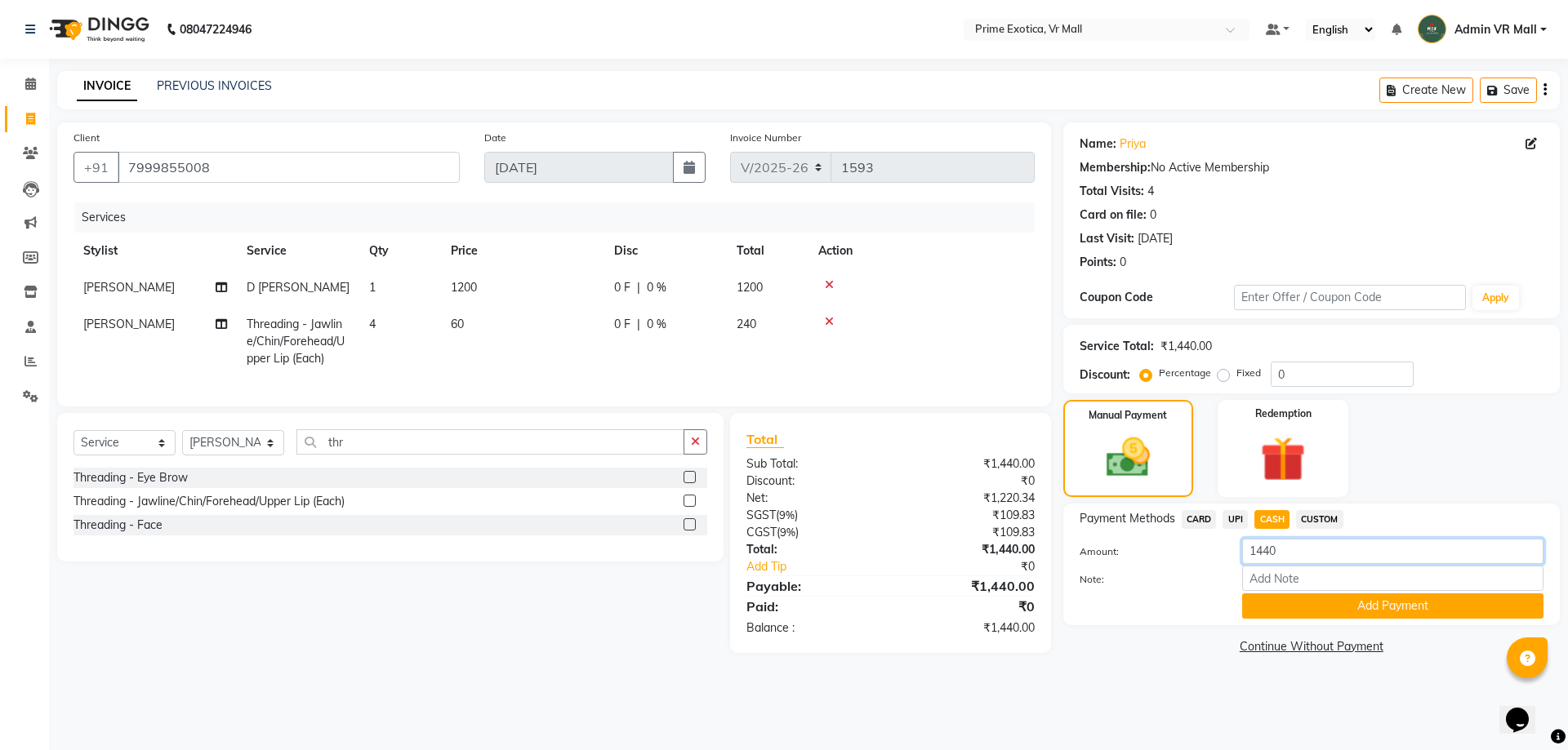
click at [1293, 548] on input "1440" at bounding box center [1393, 552] width 301 height 25
type input "1"
type input "1500"
click at [1343, 602] on button "Add Payment" at bounding box center [1393, 606] width 301 height 25
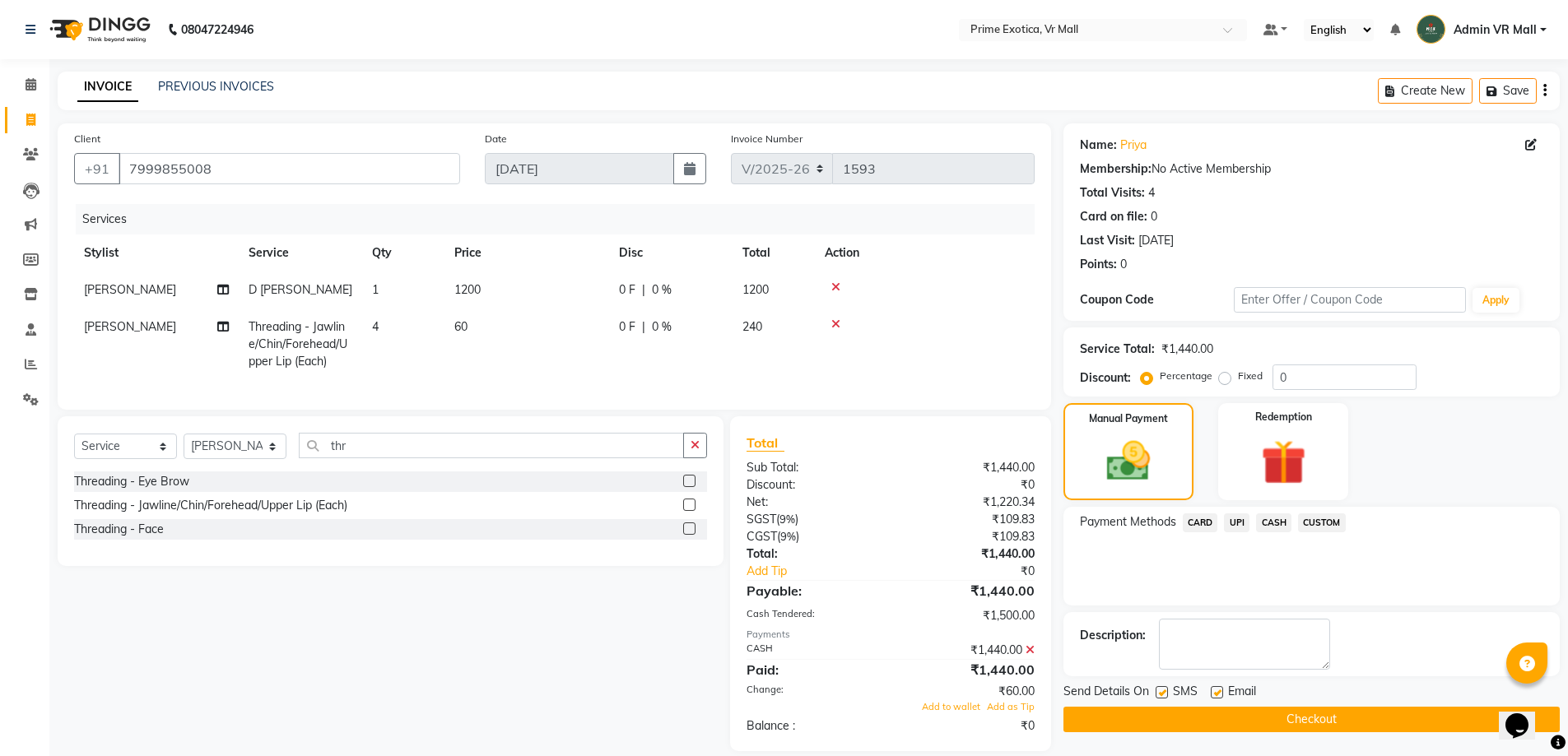
click at [1031, 656] on icon at bounding box center [1030, 651] width 9 height 12
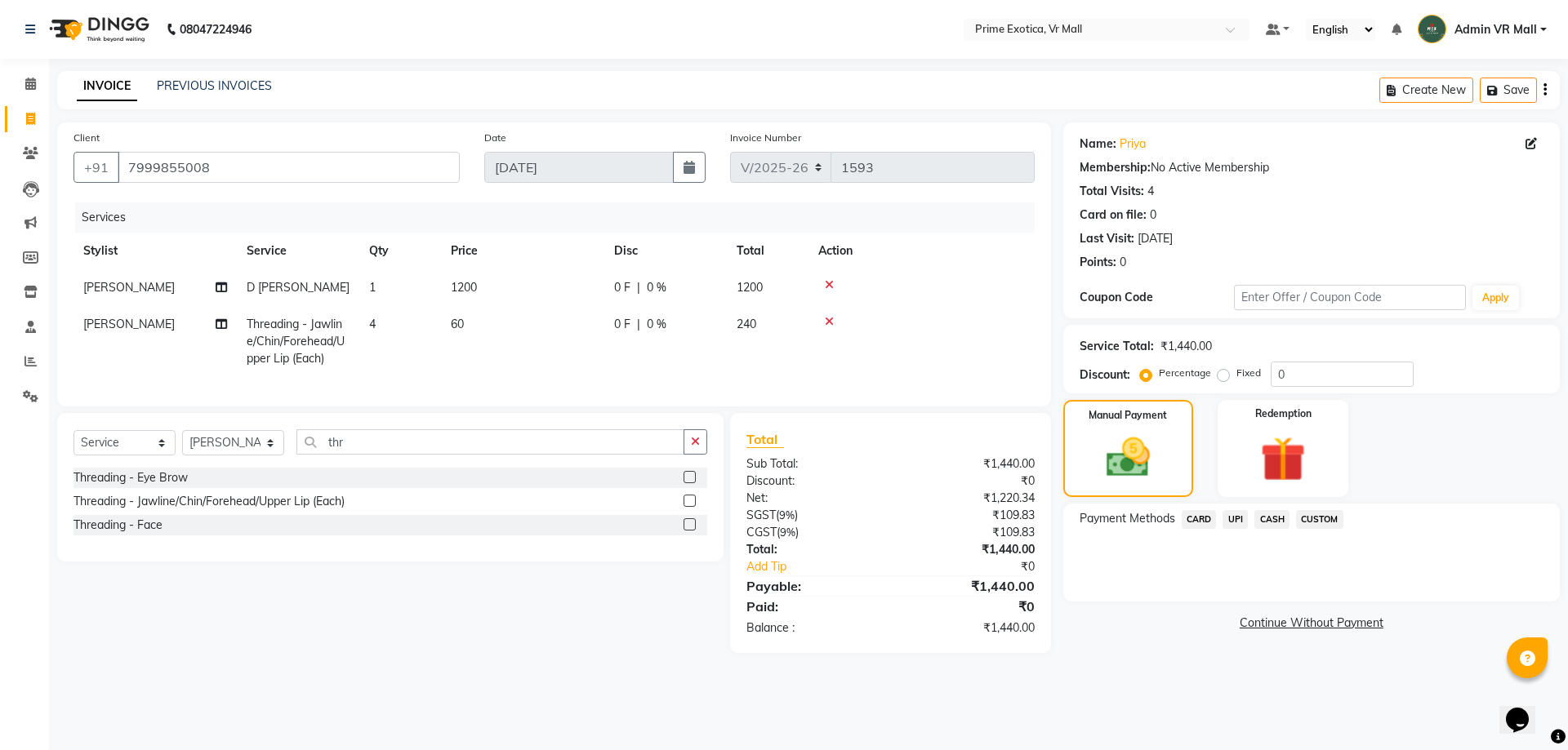
click at [1273, 518] on span "CASH" at bounding box center [1272, 520] width 35 height 18
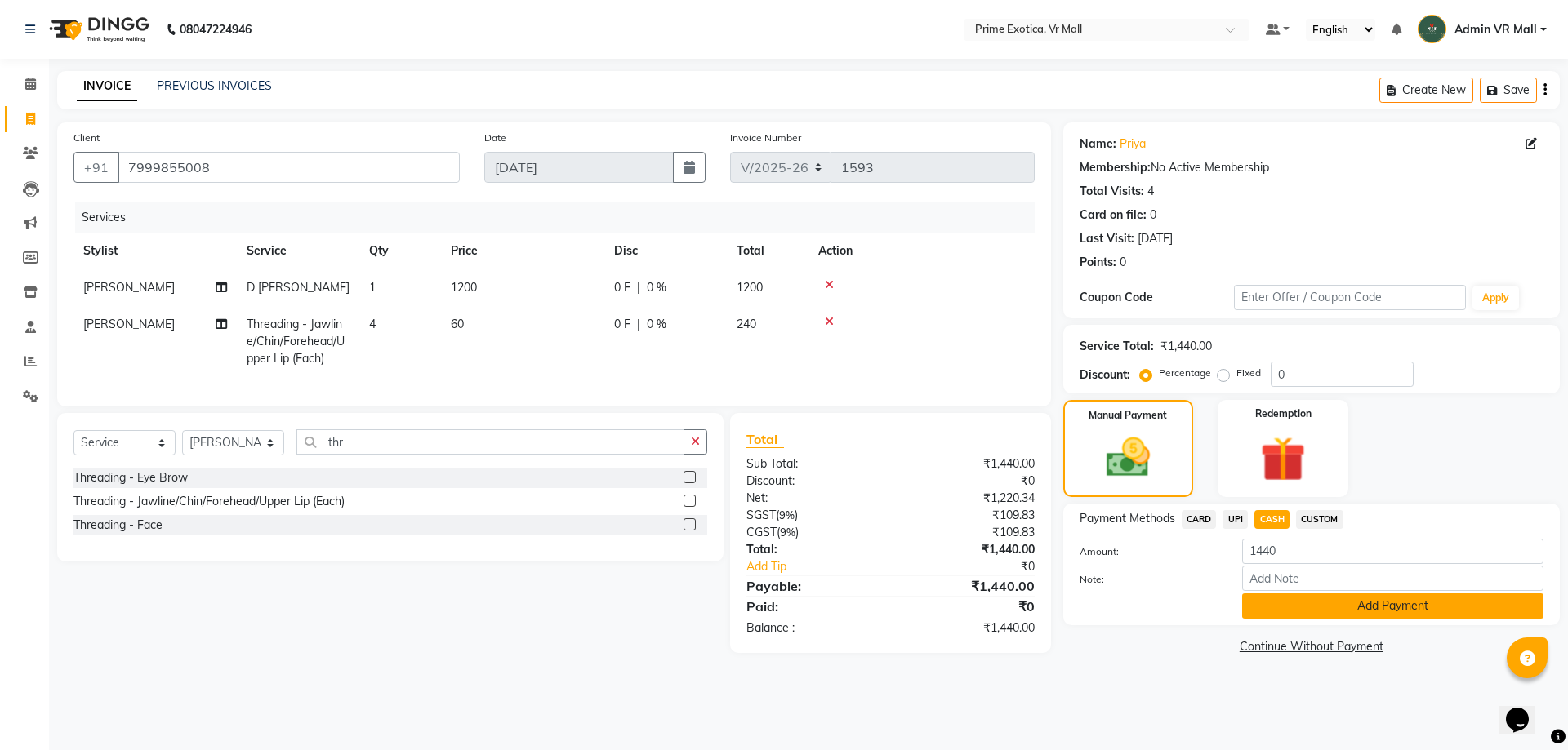
click at [1347, 609] on button "Add Payment" at bounding box center [1393, 606] width 301 height 25
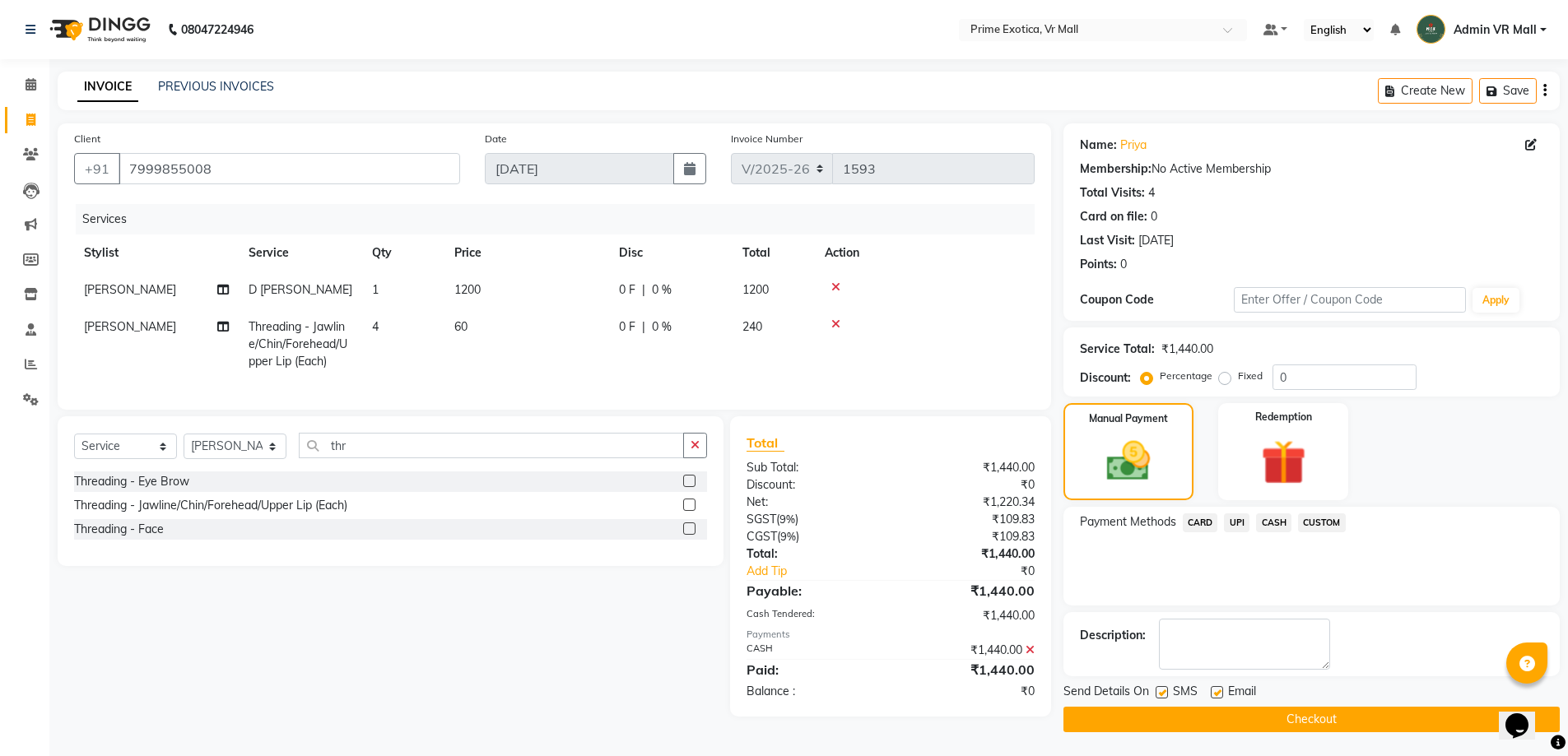
scroll to position [1, 0]
click at [1295, 718] on button "Checkout" at bounding box center [1311, 719] width 496 height 25
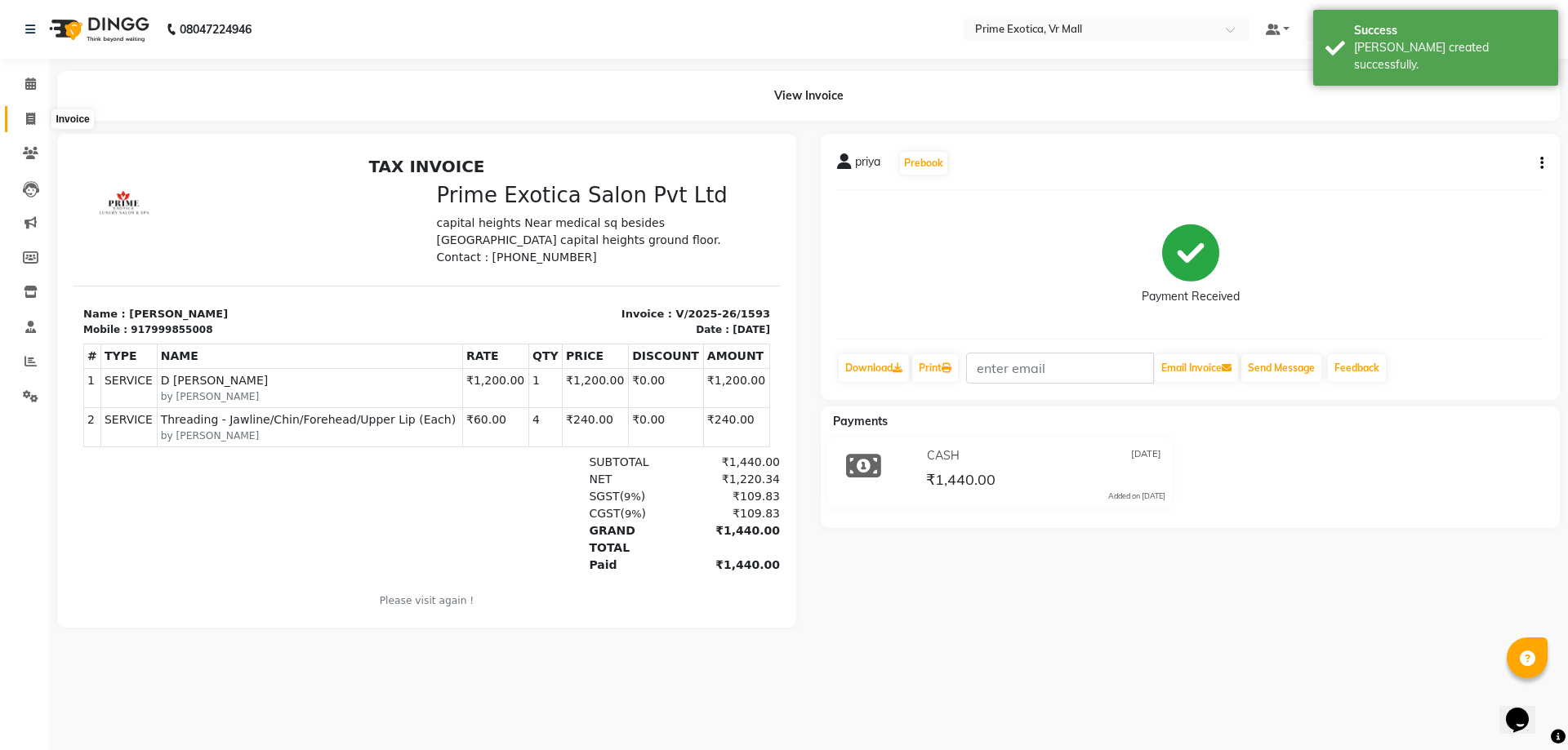
click at [35, 116] on icon at bounding box center [30, 119] width 9 height 13
select select "service"
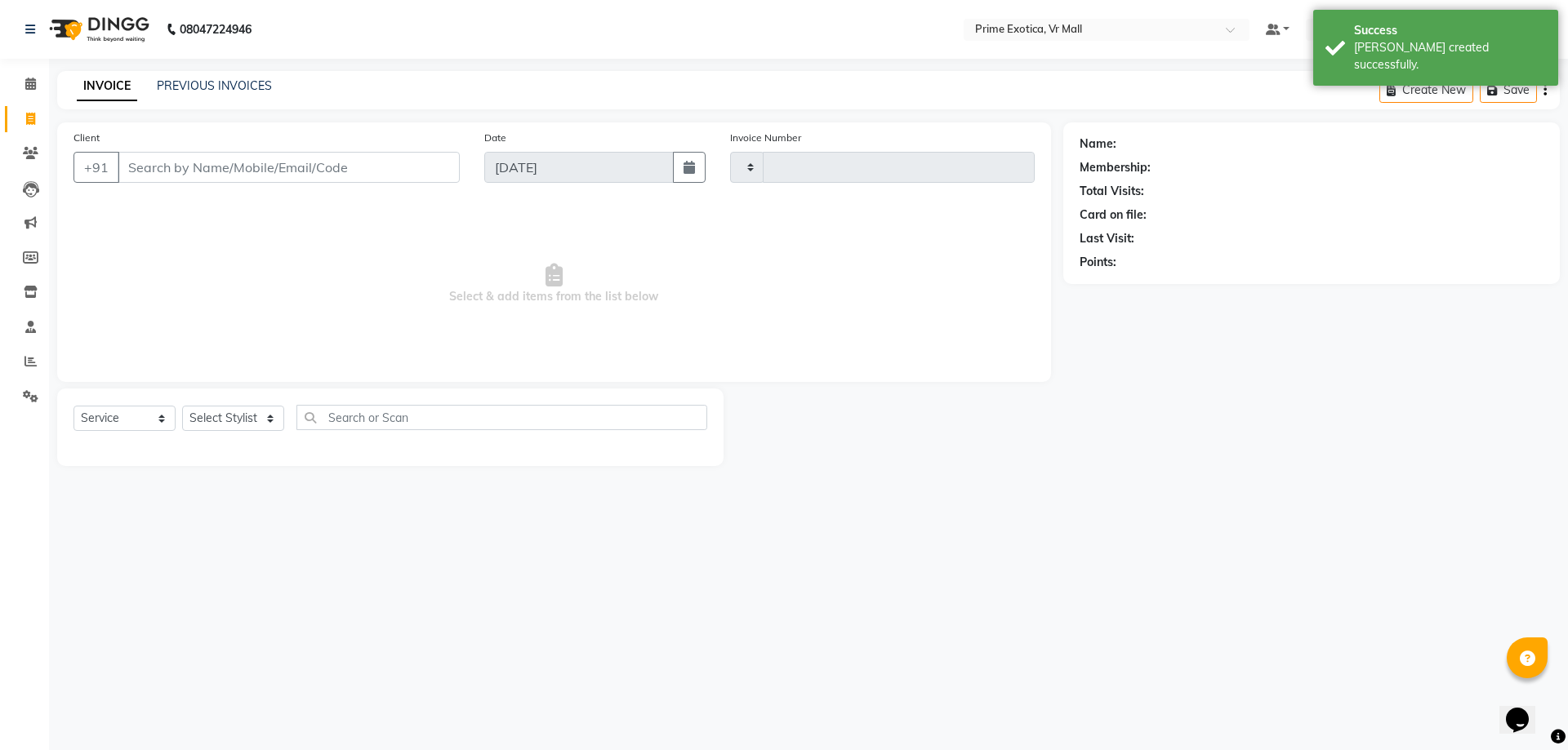
type input "1594"
select select "6077"
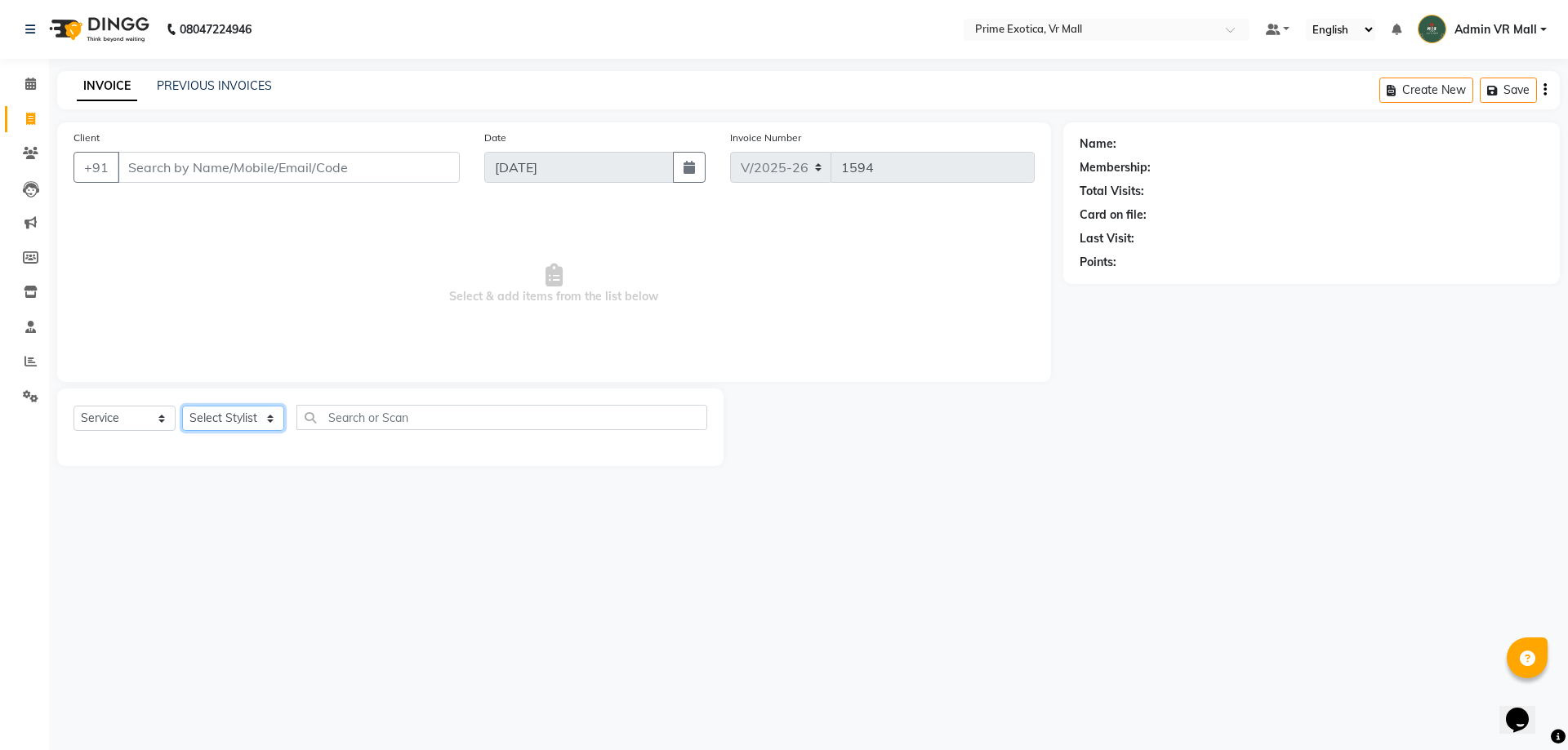
click at [284, 419] on select "Select Stylist [PERSON_NAME] Admin VR Mall [PERSON_NAME] [PERSON_NAME] Archana …" at bounding box center [234, 419] width 102 height 25
select select "69613"
click at [183, 406] on select "Select Stylist [PERSON_NAME] Admin VR Mall [PERSON_NAME] [PERSON_NAME] Archana …" at bounding box center [234, 419] width 102 height 25
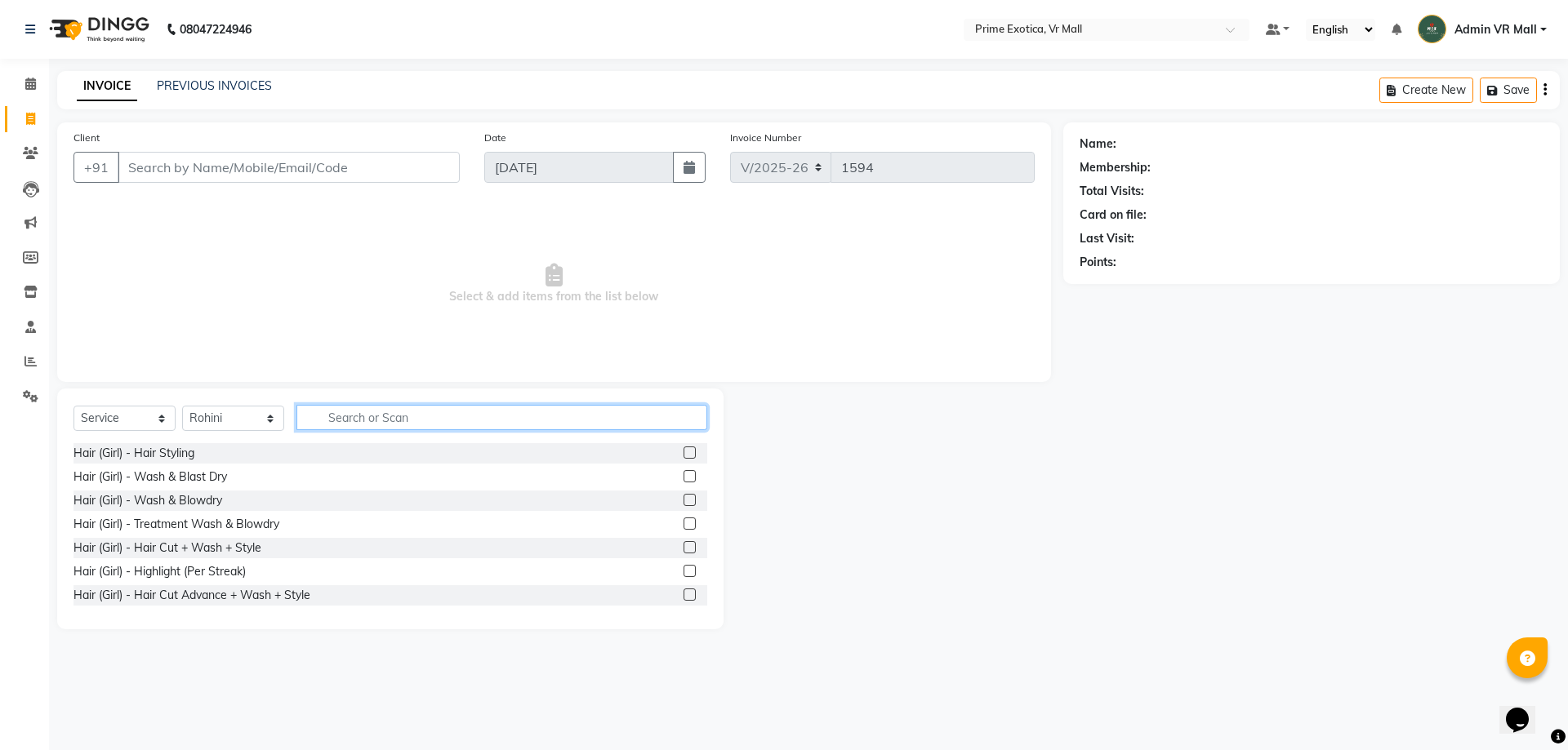
click at [459, 416] on input "text" at bounding box center [501, 418] width 411 height 25
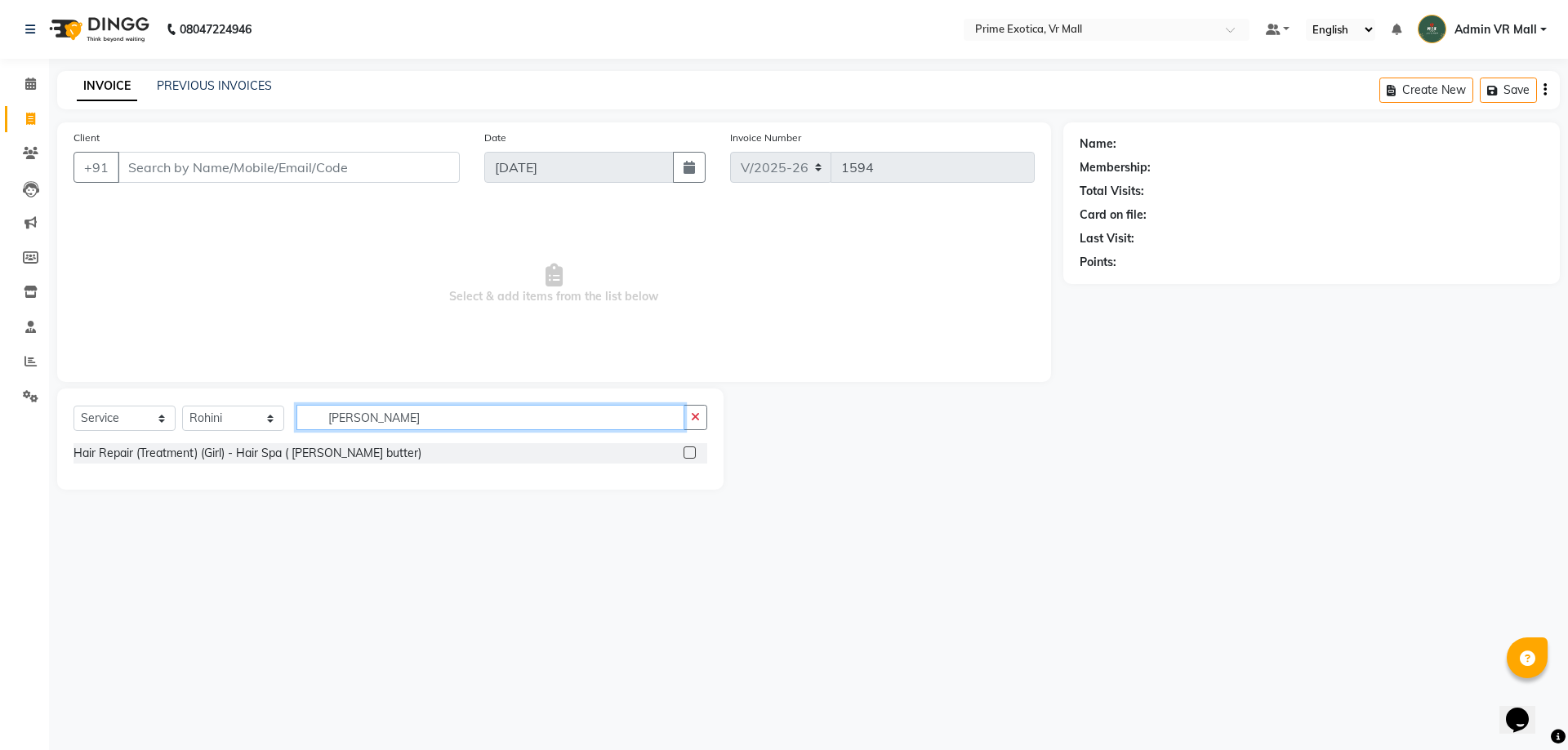
type input "shea"
click at [684, 450] on label at bounding box center [689, 453] width 13 height 13
click at [684, 450] on input "checkbox" at bounding box center [688, 454] width 11 height 11
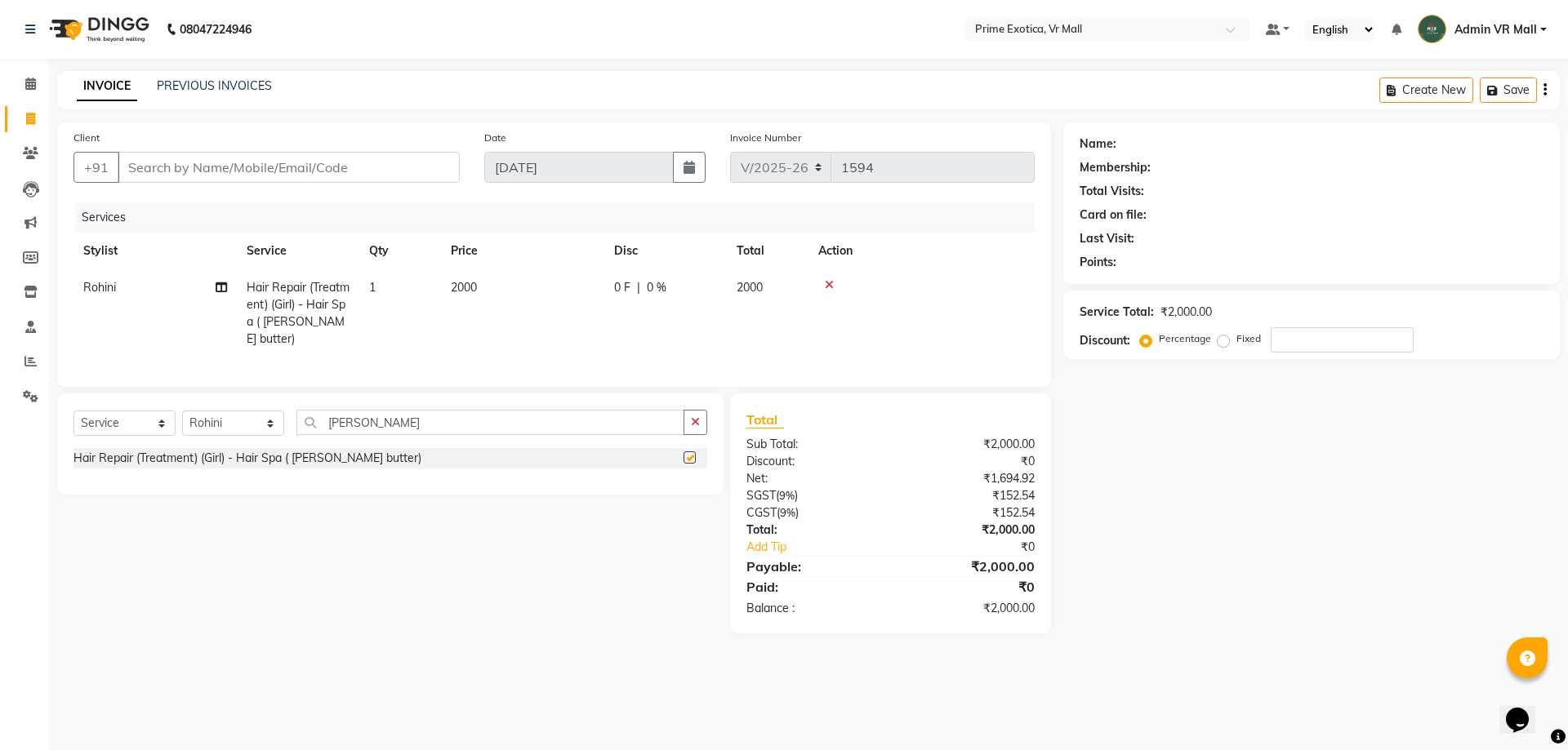
checkbox input "false"
drag, startPoint x: 481, startPoint y: 288, endPoint x: 488, endPoint y: 324, distance: 36.7
click at [481, 289] on td "2000" at bounding box center [522, 313] width 163 height 88
select select "69613"
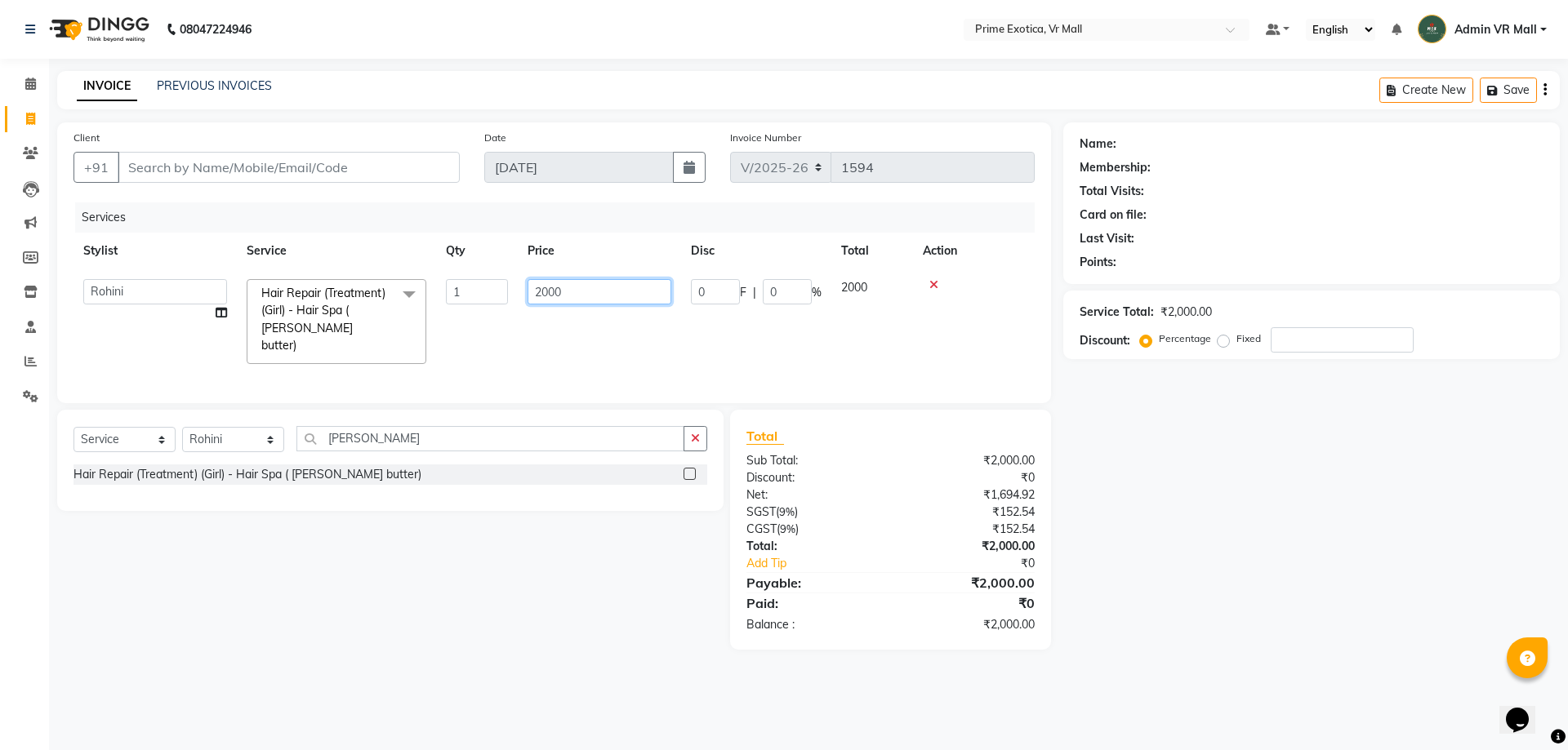
click at [547, 289] on input "2000" at bounding box center [599, 292] width 144 height 25
type input "2500"
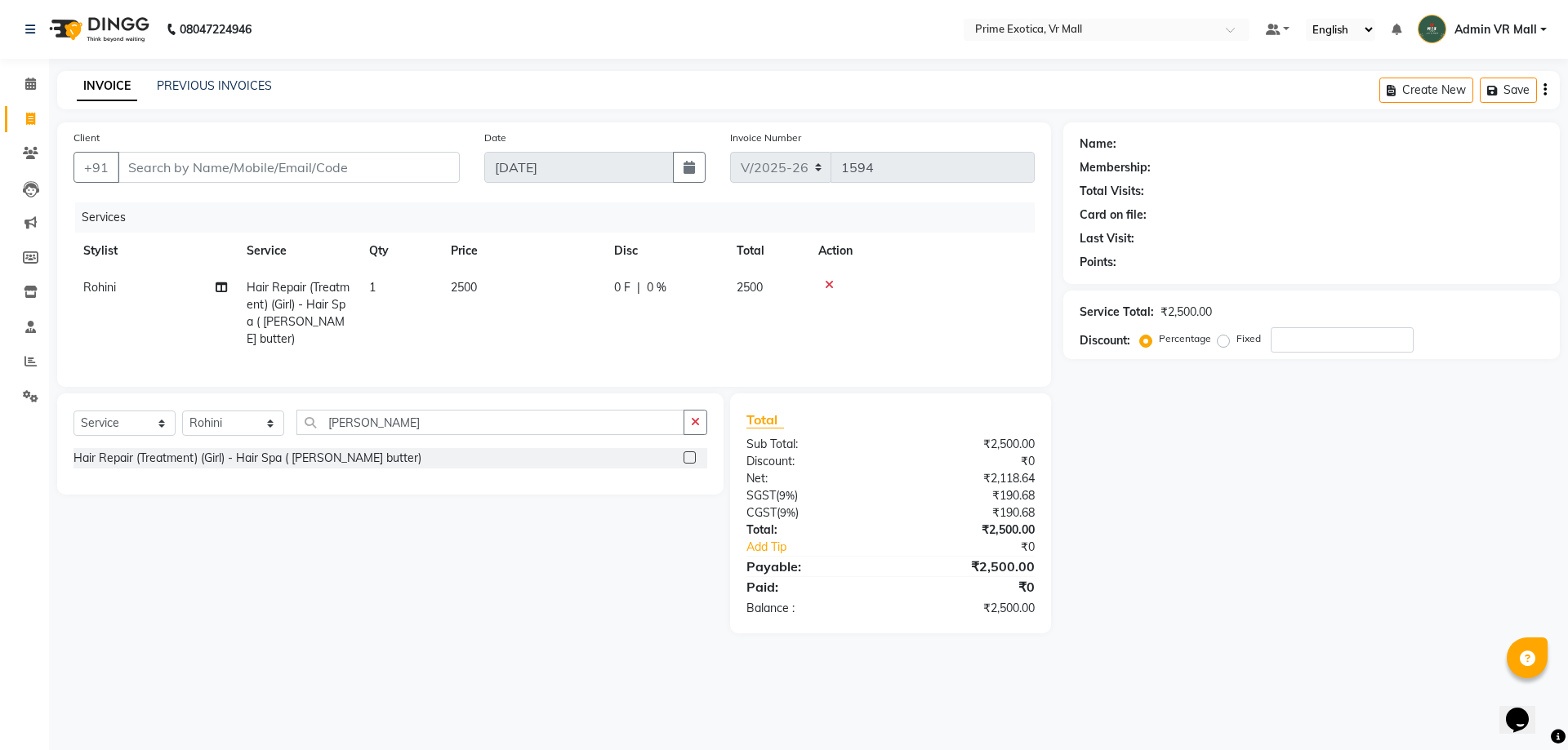
click at [579, 555] on div "Select Service Product Membership Package Voucher Prepaid Gift Card Select Styl…" at bounding box center [384, 513] width 679 height 240
click at [411, 162] on input "Client" at bounding box center [288, 167] width 342 height 31
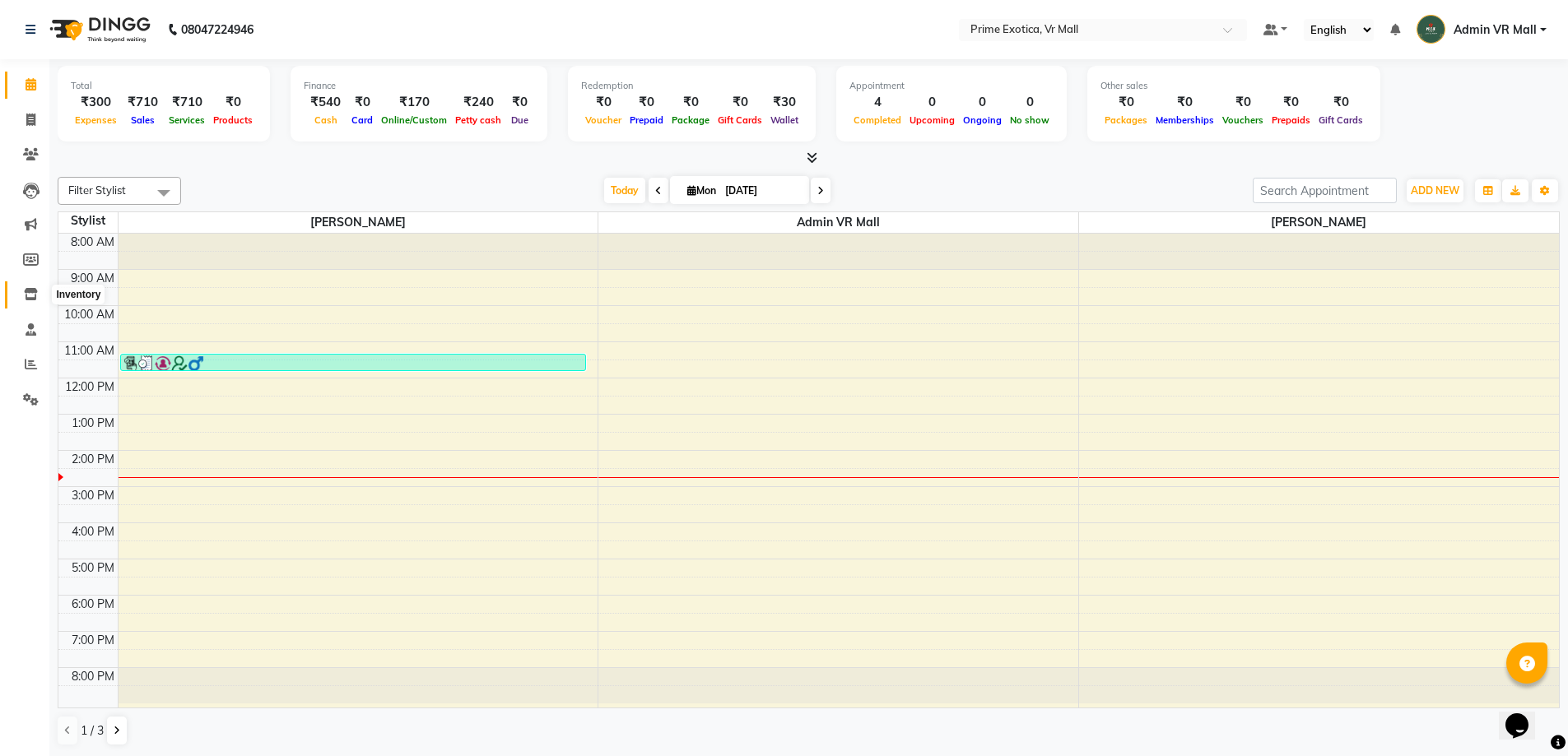
click at [36, 296] on icon at bounding box center [30, 294] width 14 height 13
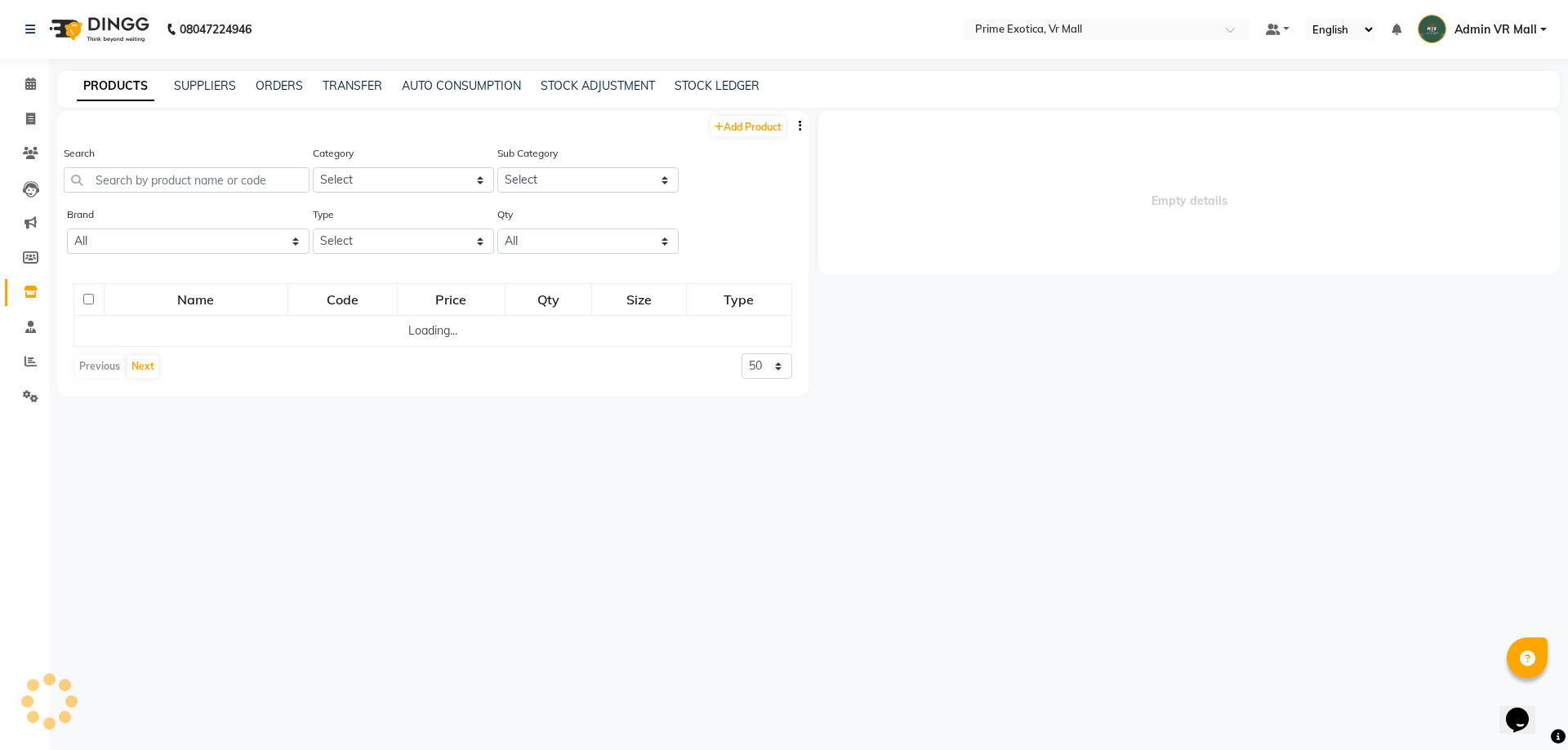
select select
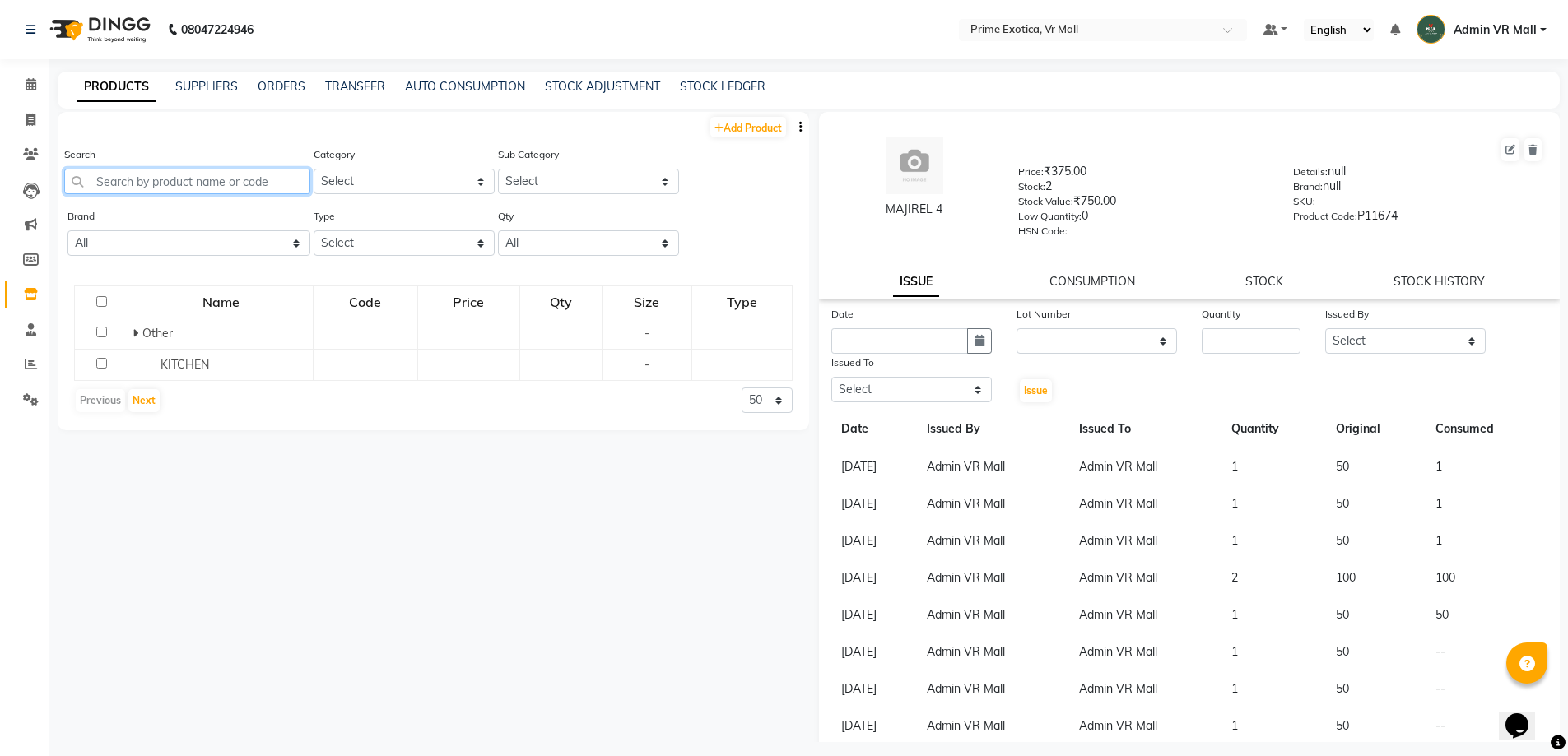
click at [254, 180] on input "text" at bounding box center [187, 181] width 246 height 25
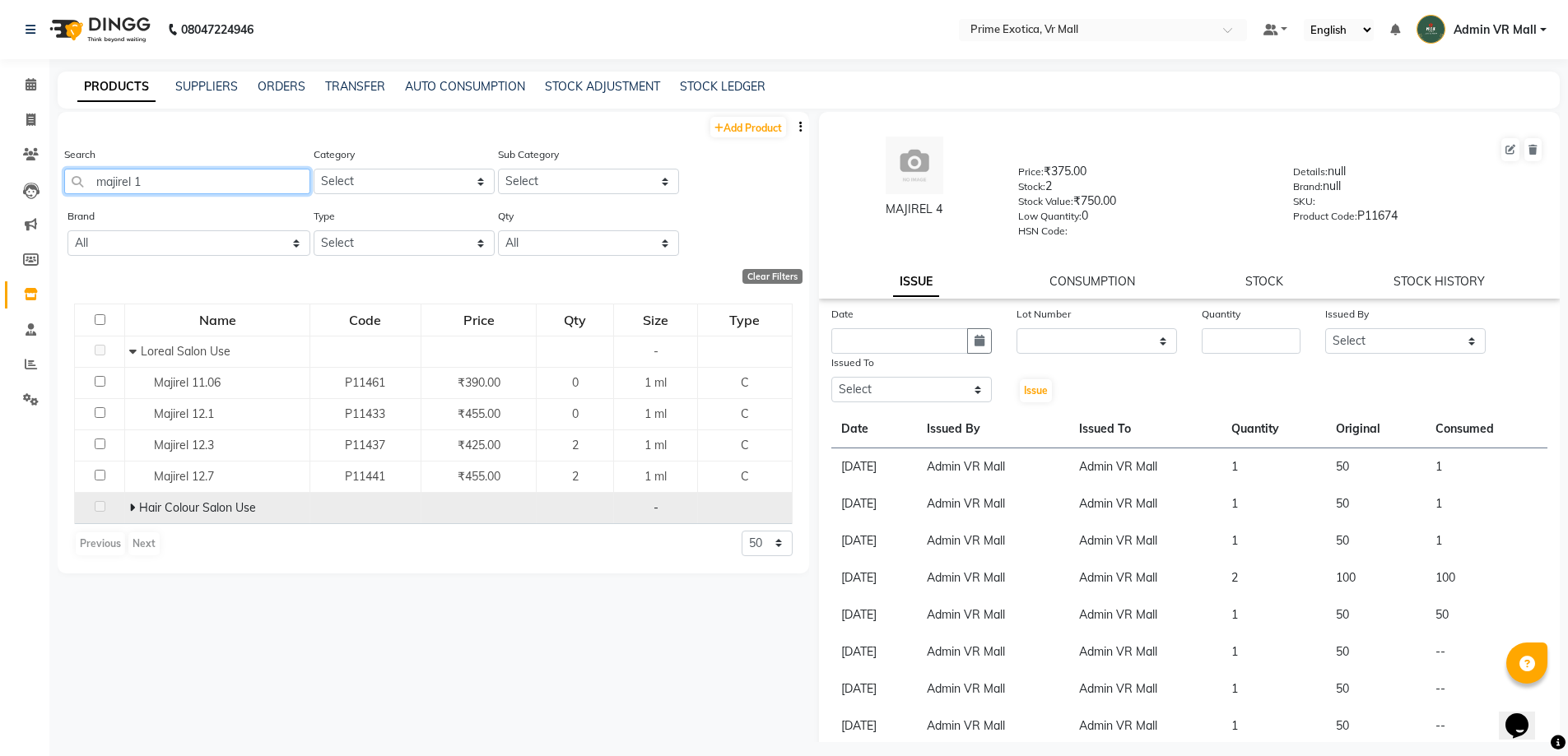
type input "majirel 1"
click at [133, 510] on icon at bounding box center [132, 508] width 6 height 12
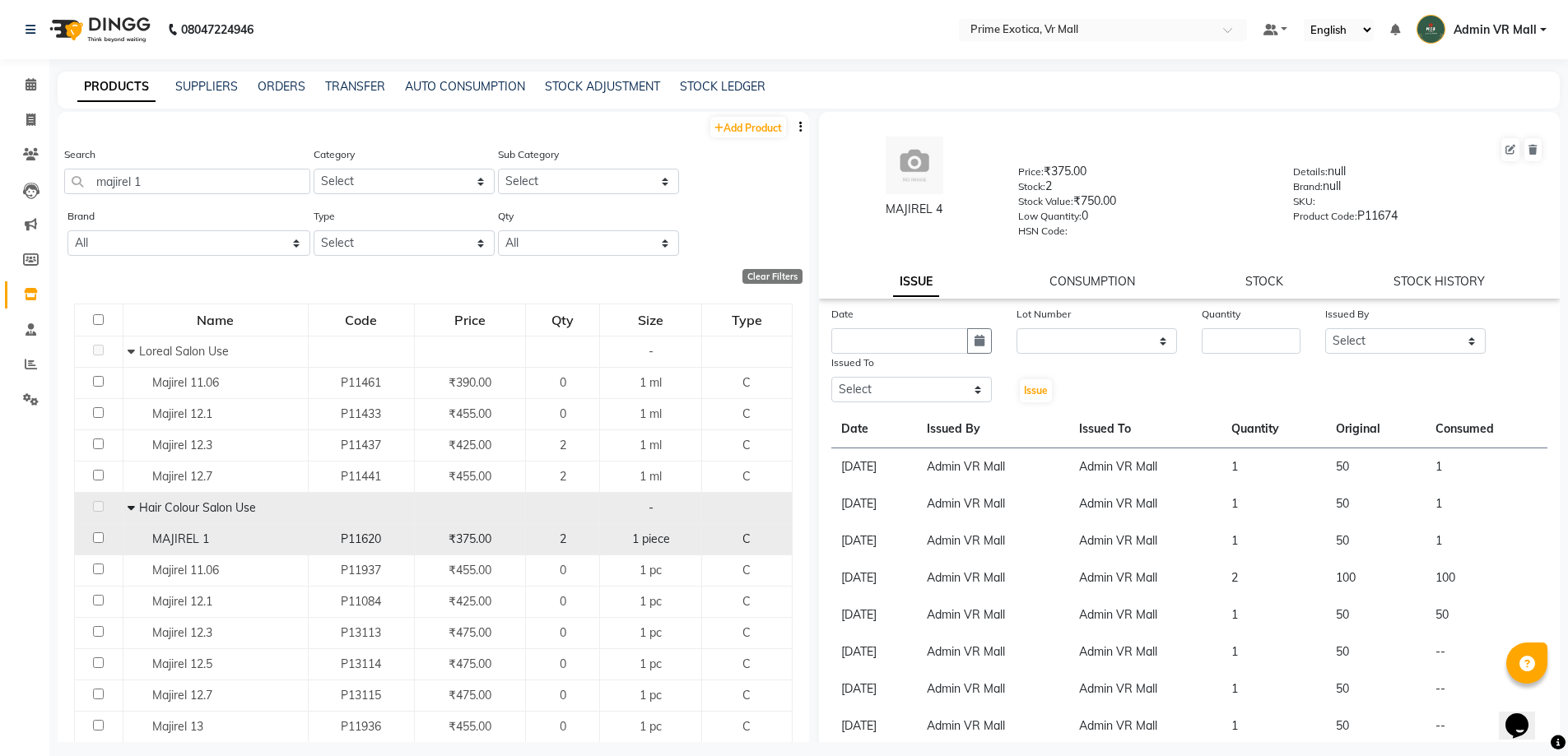
click at [93, 534] on input "checkbox" at bounding box center [98, 537] width 11 height 11
checkbox input "true"
select select
click at [976, 335] on icon "button" at bounding box center [980, 341] width 10 height 12
select select "9"
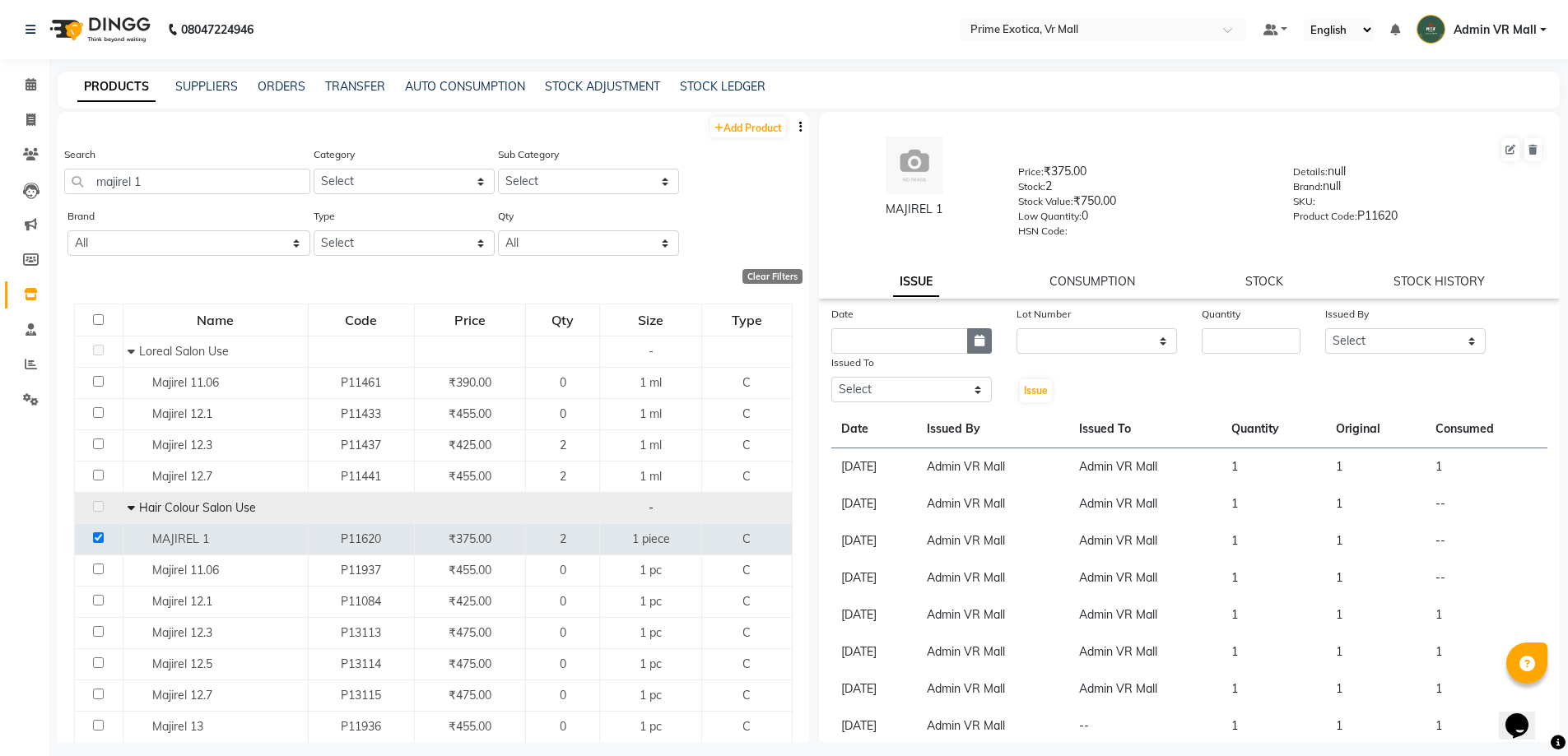
select select "2025"
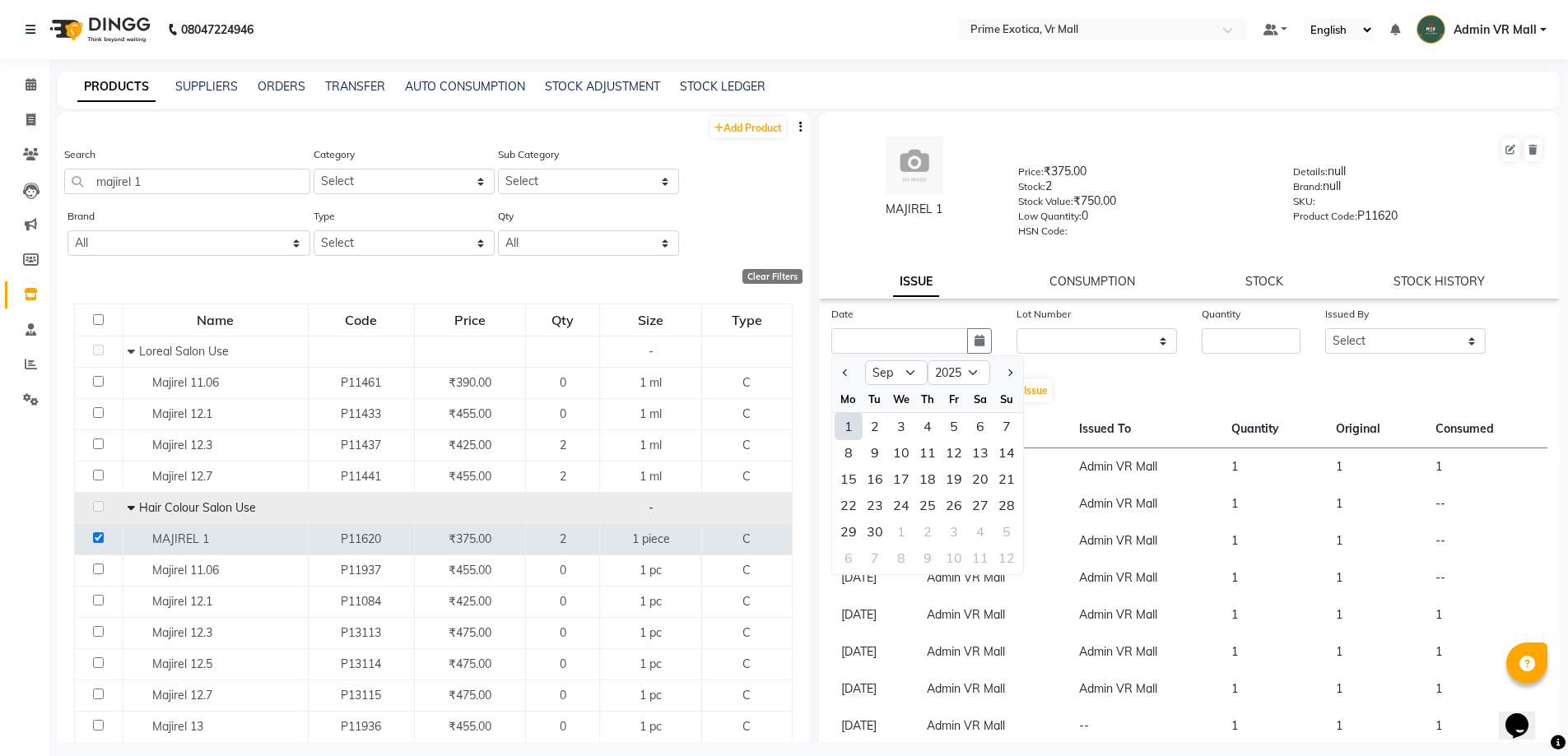
click at [851, 429] on div "1" at bounding box center [848, 426] width 26 height 26
type input "[DATE]"
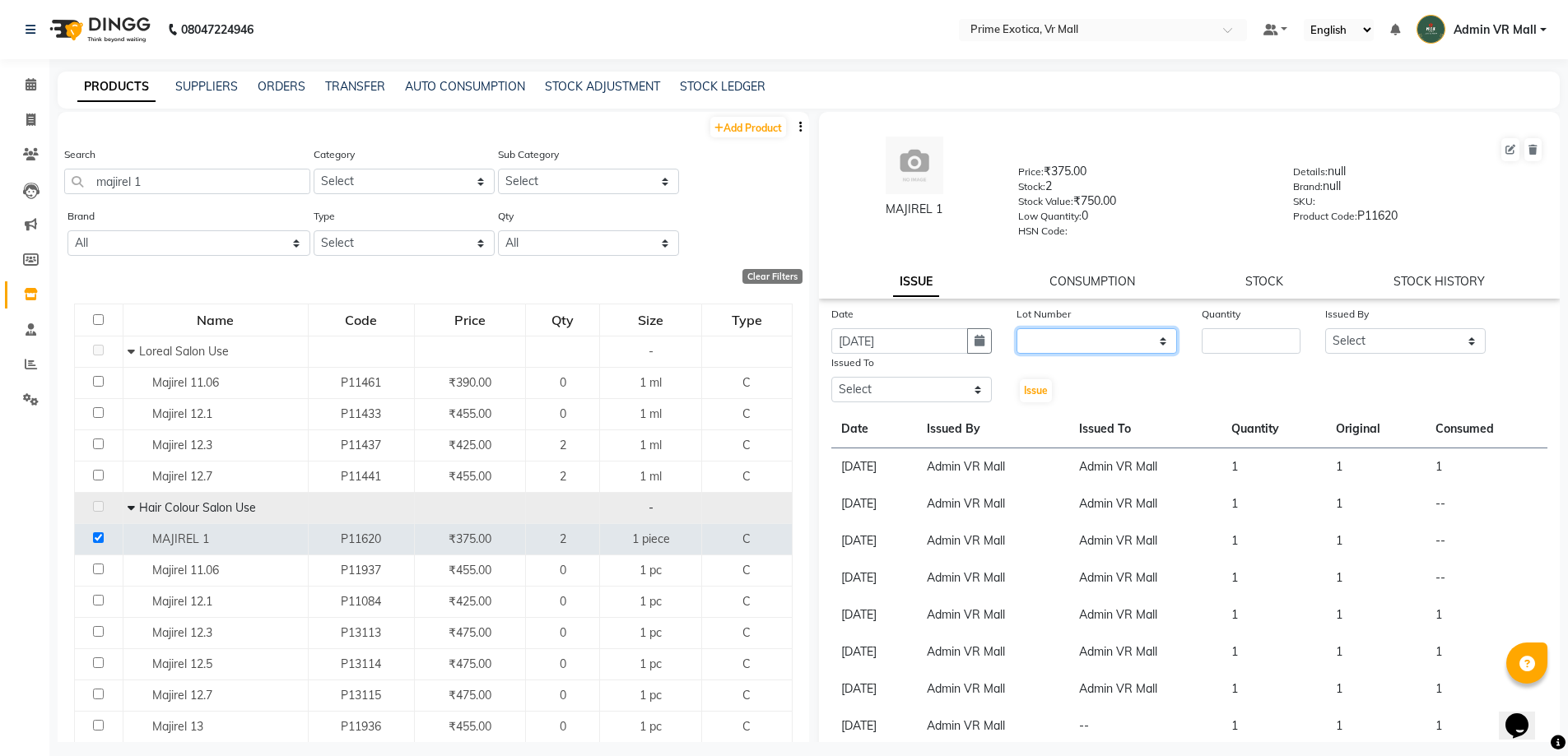
click at [1158, 333] on select "None" at bounding box center [1097, 341] width 160 height 25
select select "0: null"
click at [1017, 328] on select "None" at bounding box center [1097, 341] width 160 height 25
click at [1241, 338] on input "number" at bounding box center [1251, 341] width 99 height 25
type input "1"
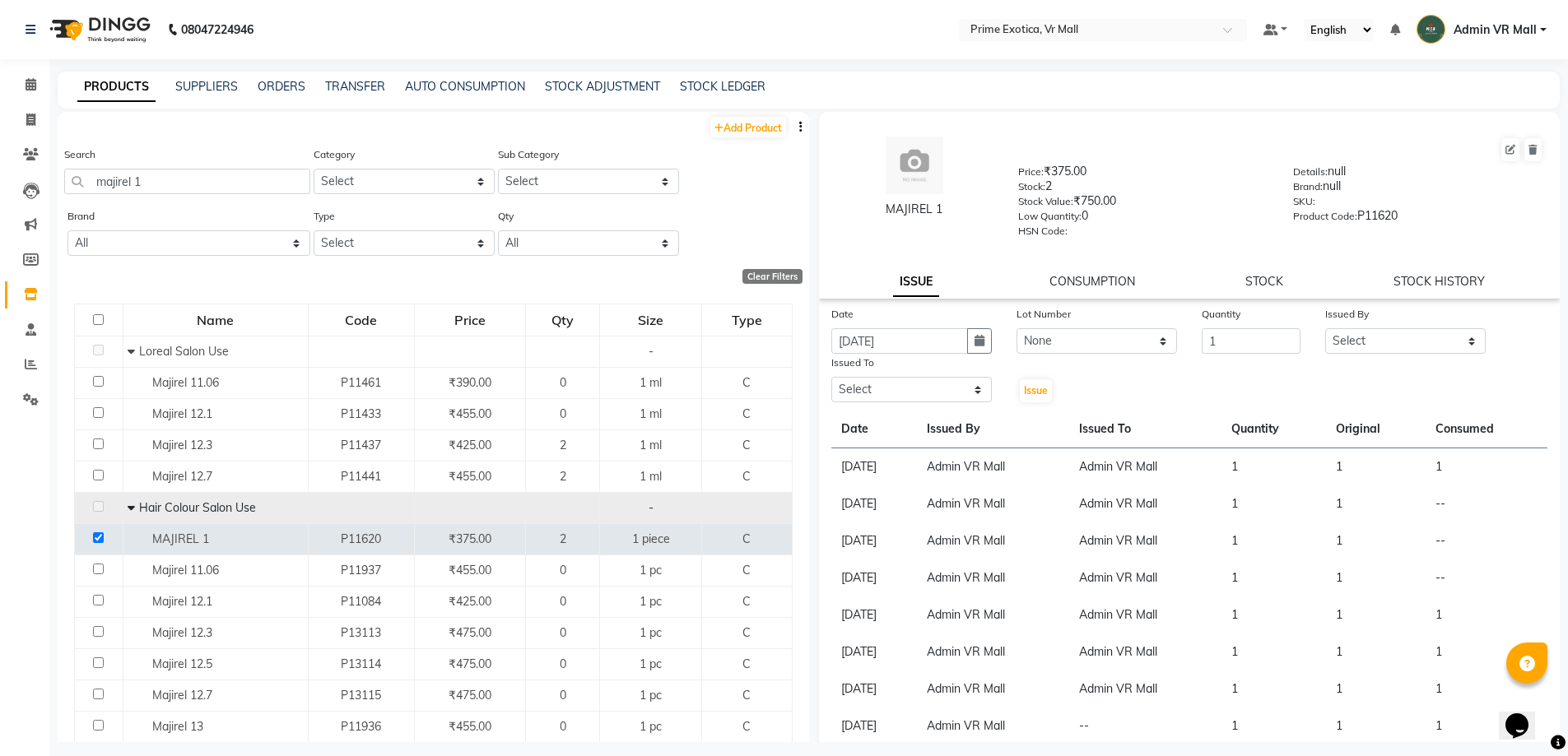
click at [1458, 324] on div "Issued By" at bounding box center [1405, 316] width 160 height 23
click at [1463, 343] on select "Select [PERSON_NAME] Admin VR Mall [PERSON_NAME] [PERSON_NAME] Archana [PERSON_…" at bounding box center [1405, 341] width 160 height 25
select select "44152"
click at [1325, 328] on select "Select [PERSON_NAME] Admin VR Mall [PERSON_NAME] [PERSON_NAME] Archana [PERSON_…" at bounding box center [1405, 341] width 160 height 25
click at [977, 388] on select "Select abhijeet Admin VR Mall AKSHAY RAJENDRRA MANKAR ANGELA S JOHN Archana Gou…" at bounding box center [911, 390] width 160 height 25
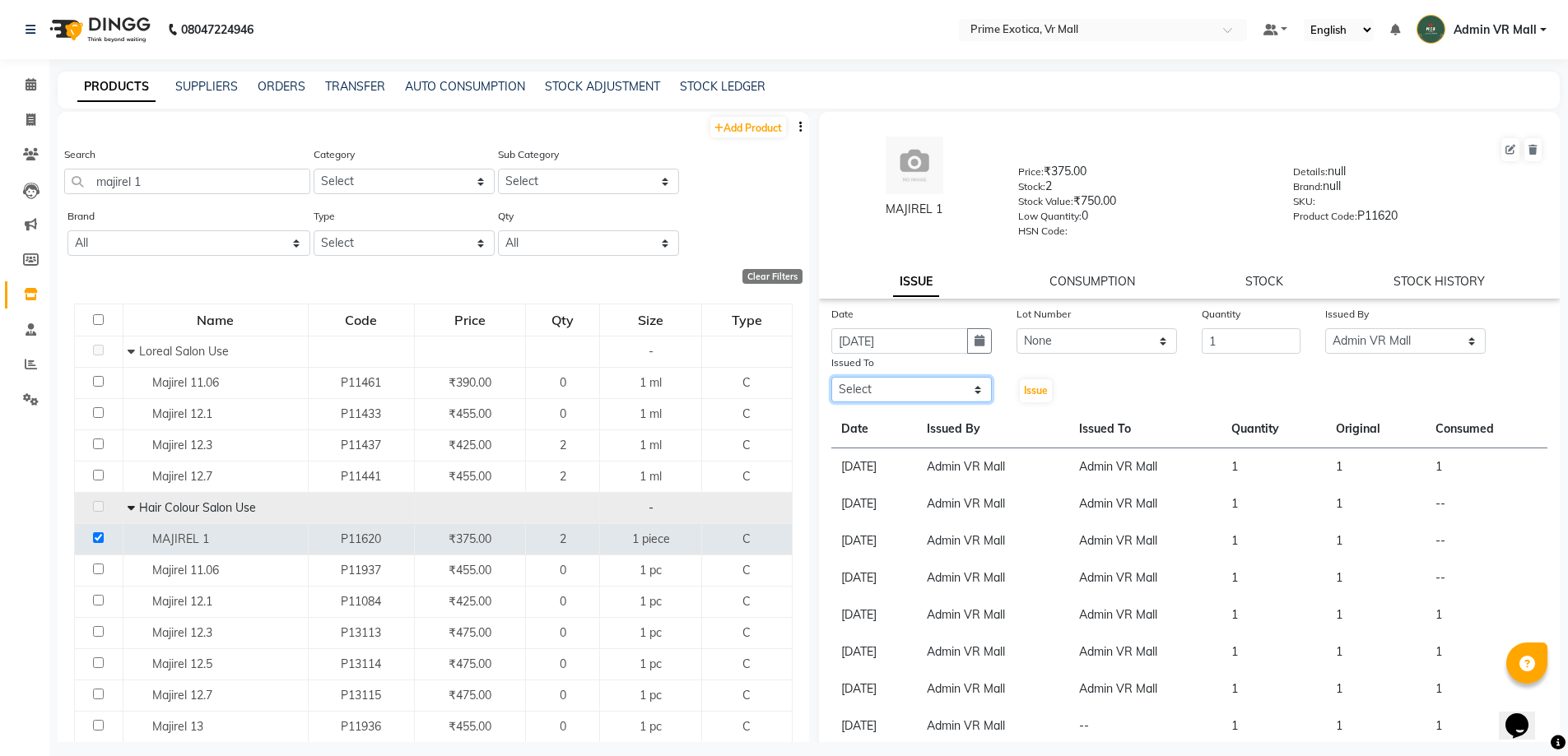
select select "44152"
click at [831, 377] on select "Select abhijeet Admin VR Mall AKSHAY RAJENDRRA MANKAR ANGELA S JOHN Archana Gou…" at bounding box center [911, 390] width 160 height 25
click at [1036, 394] on span "Issue" at bounding box center [1035, 391] width 24 height 13
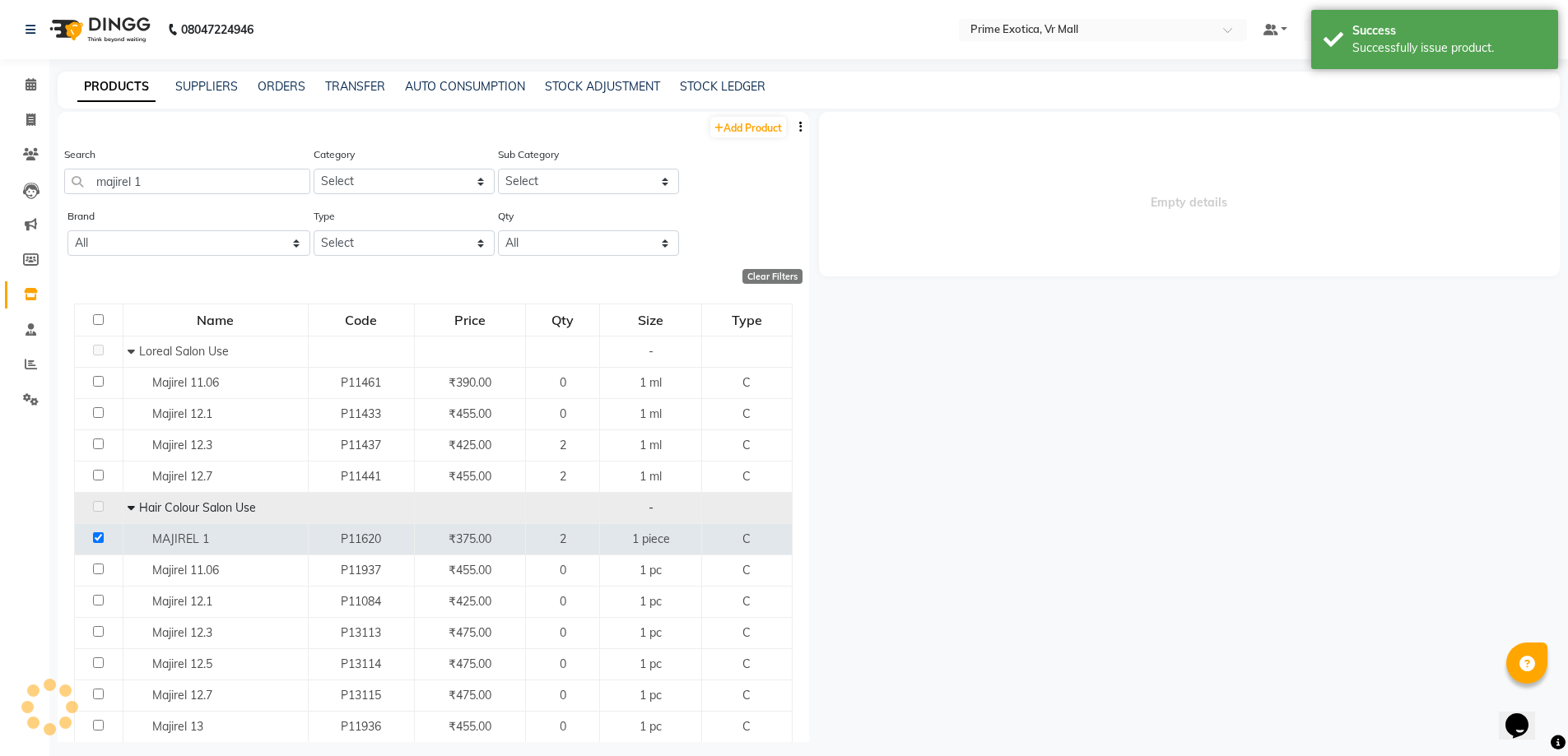
select select
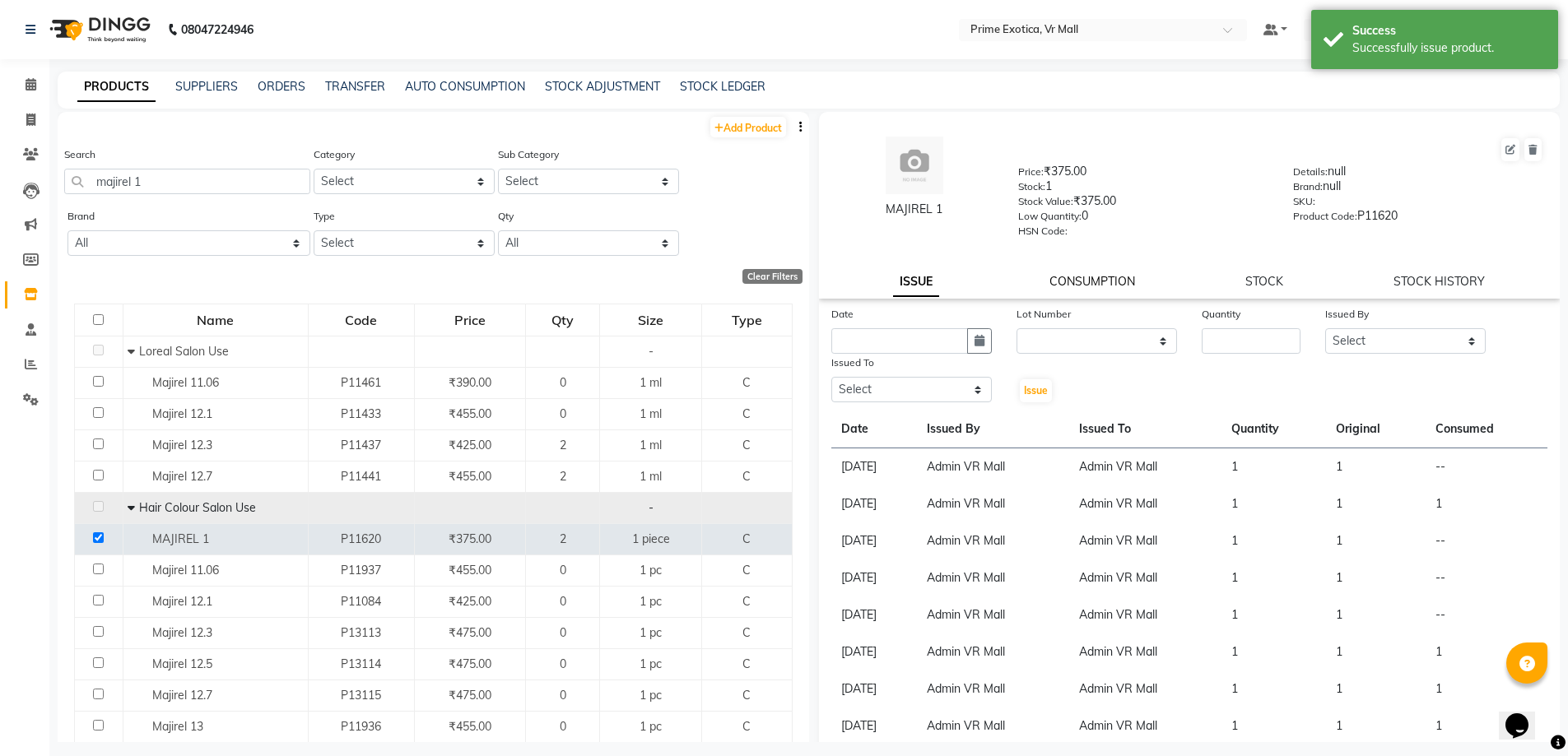
click at [1107, 278] on link "CONSUMPTION" at bounding box center [1092, 282] width 85 height 15
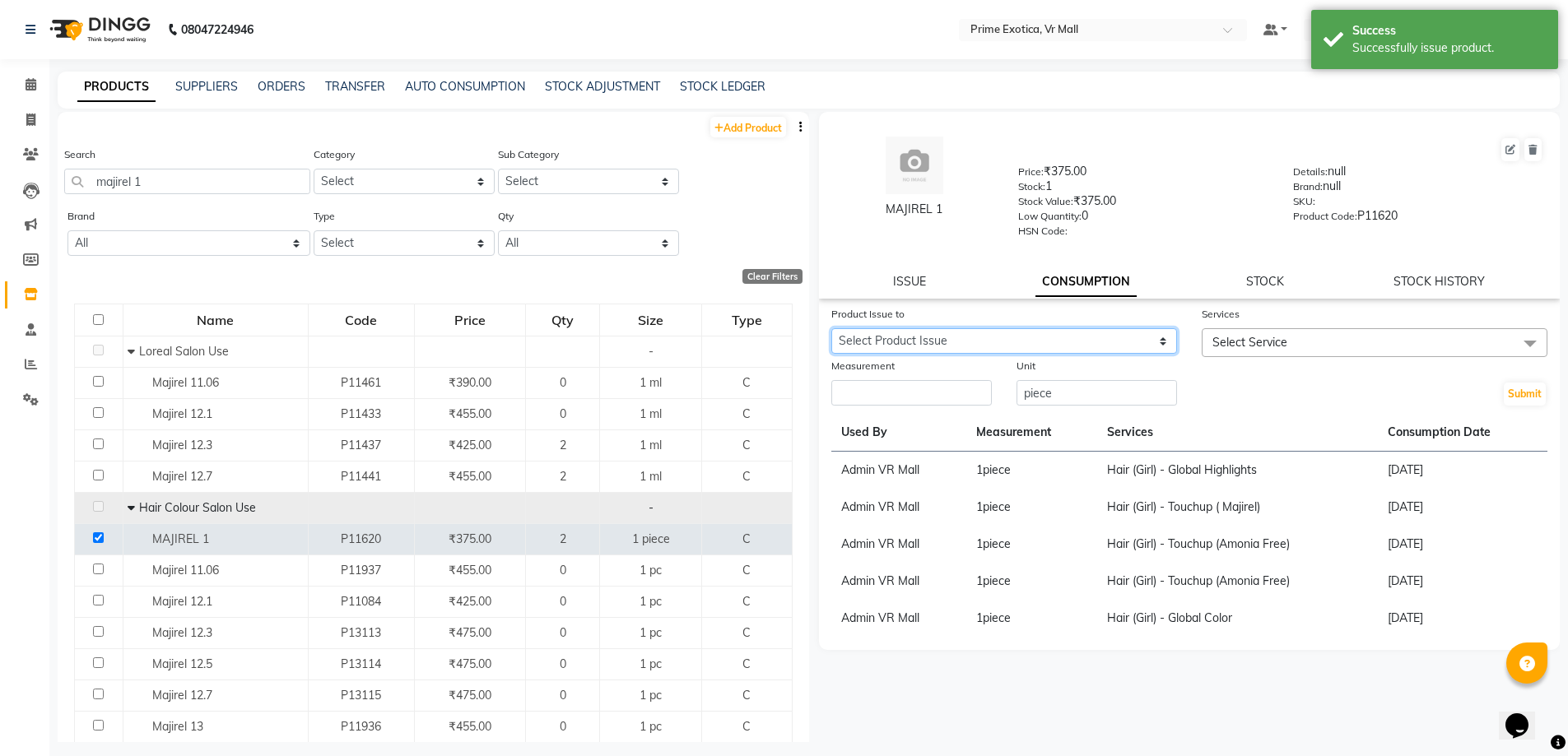
click at [1161, 336] on select "Select Product Issue 2025-09-01, Issued to: Admin VR Mall, Balance: 1 2025-06-2…" at bounding box center [1004, 341] width 346 height 25
select select "1197919"
click at [831, 328] on select "Select Product Issue 2025-09-01, Issued to: Admin VR Mall, Balance: 1 2025-06-2…" at bounding box center [1004, 341] width 346 height 25
click at [1526, 338] on span at bounding box center [1530, 343] width 33 height 31
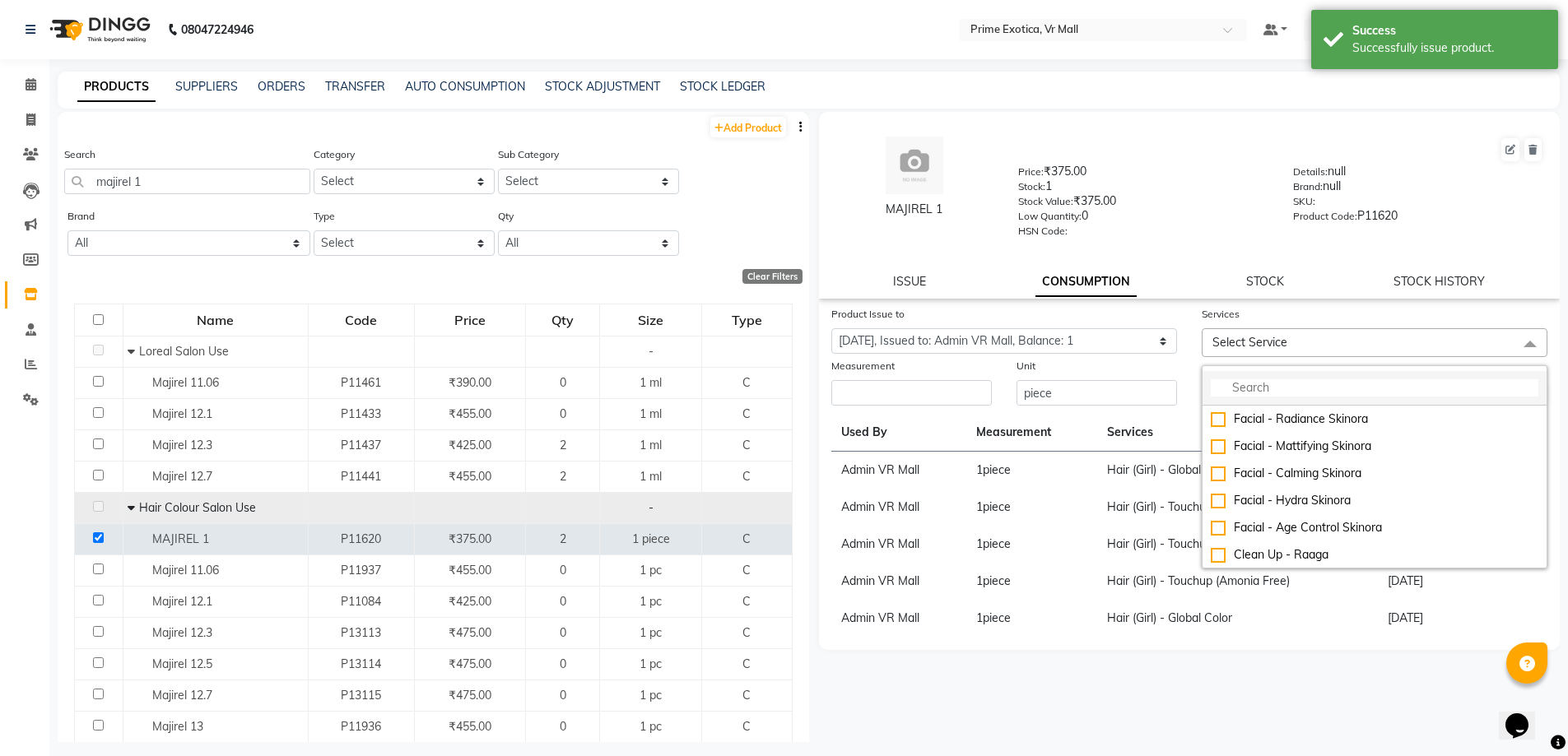
click at [1277, 384] on input "multiselect-search" at bounding box center [1375, 388] width 327 height 17
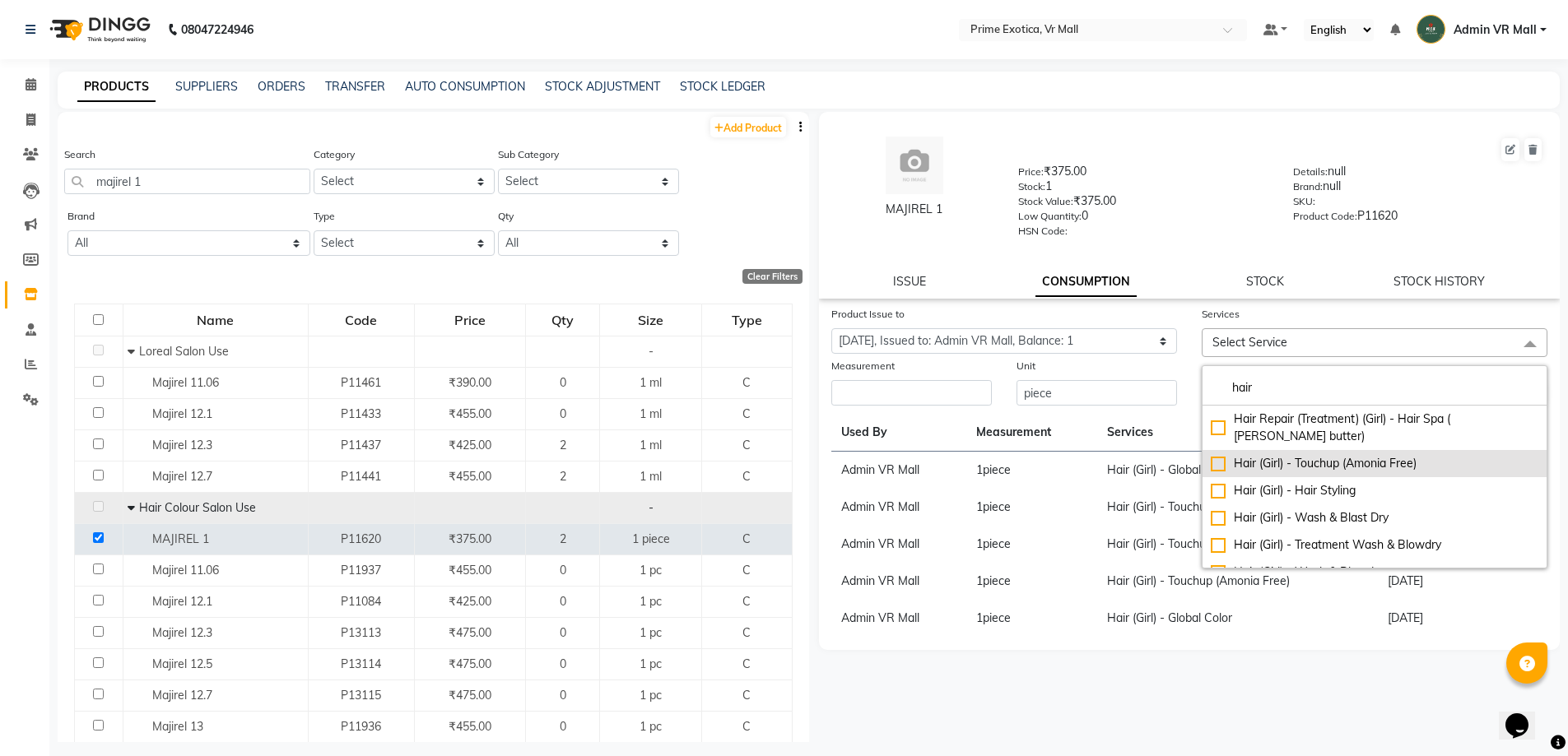
type input "hair"
click at [1219, 455] on div "Hair (Girl) - Touchup (Amonia Free)" at bounding box center [1375, 463] width 327 height 17
checkbox input "true"
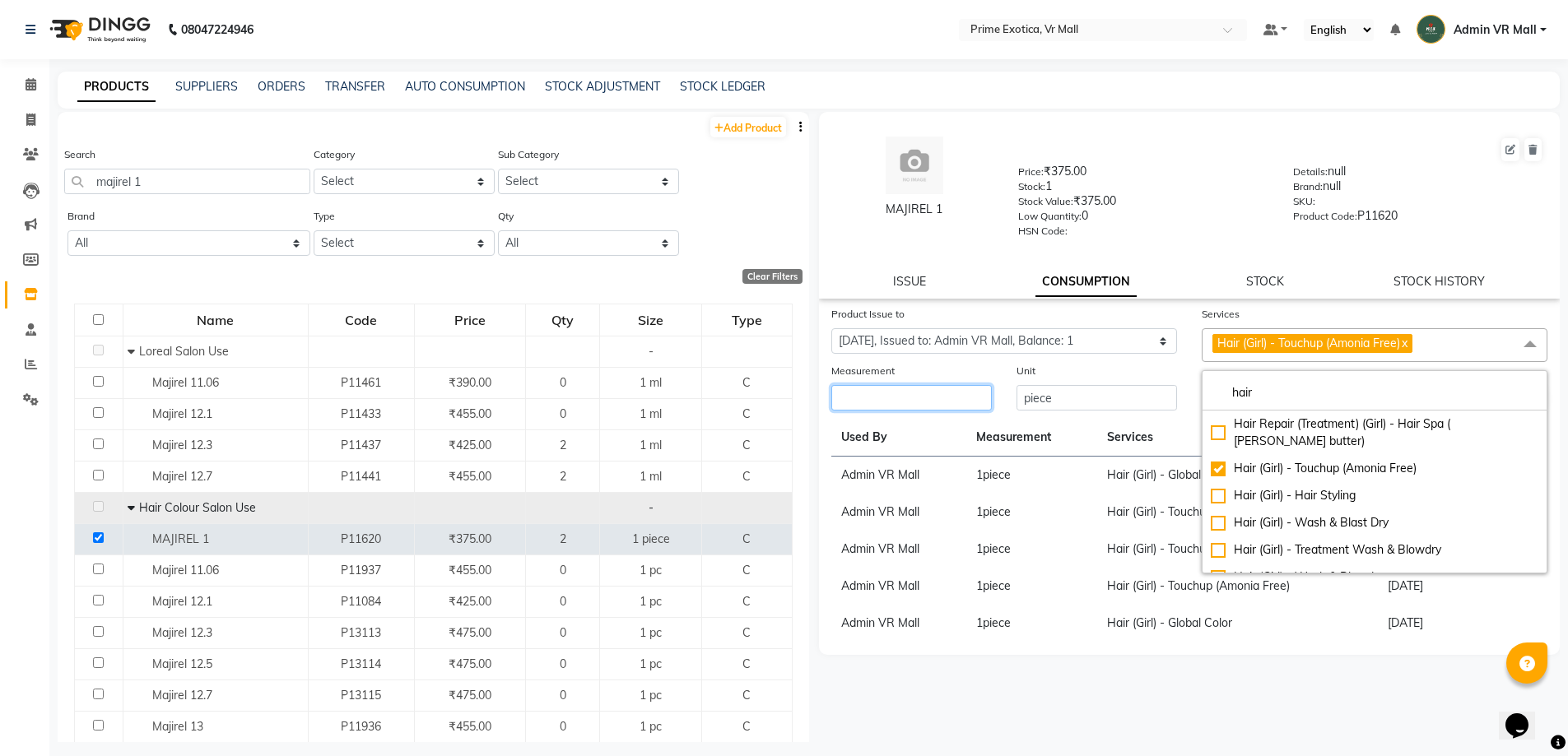
click at [923, 398] on input "number" at bounding box center [911, 398] width 160 height 25
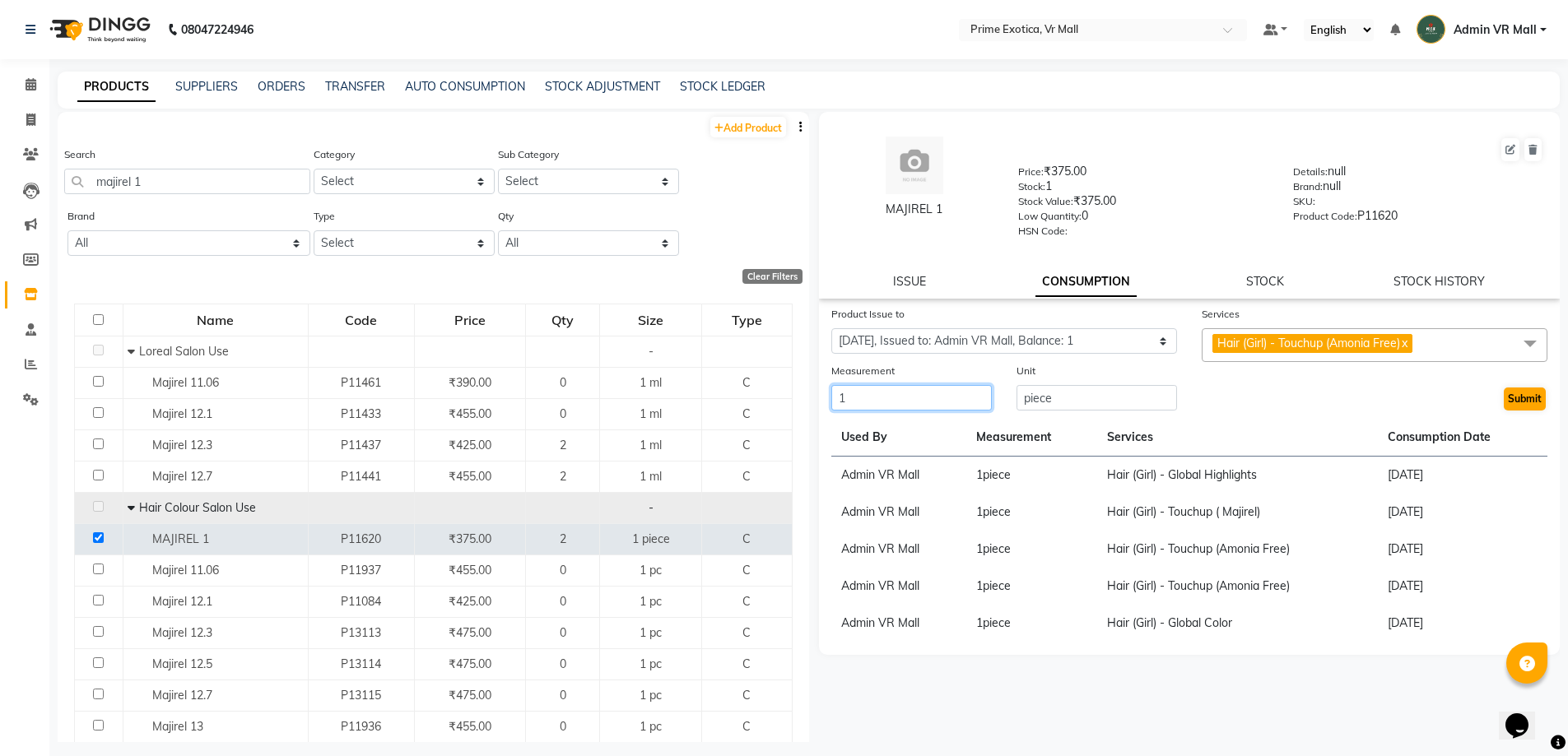
type input "1"
click at [1522, 406] on button "Submit" at bounding box center [1525, 398] width 42 height 23
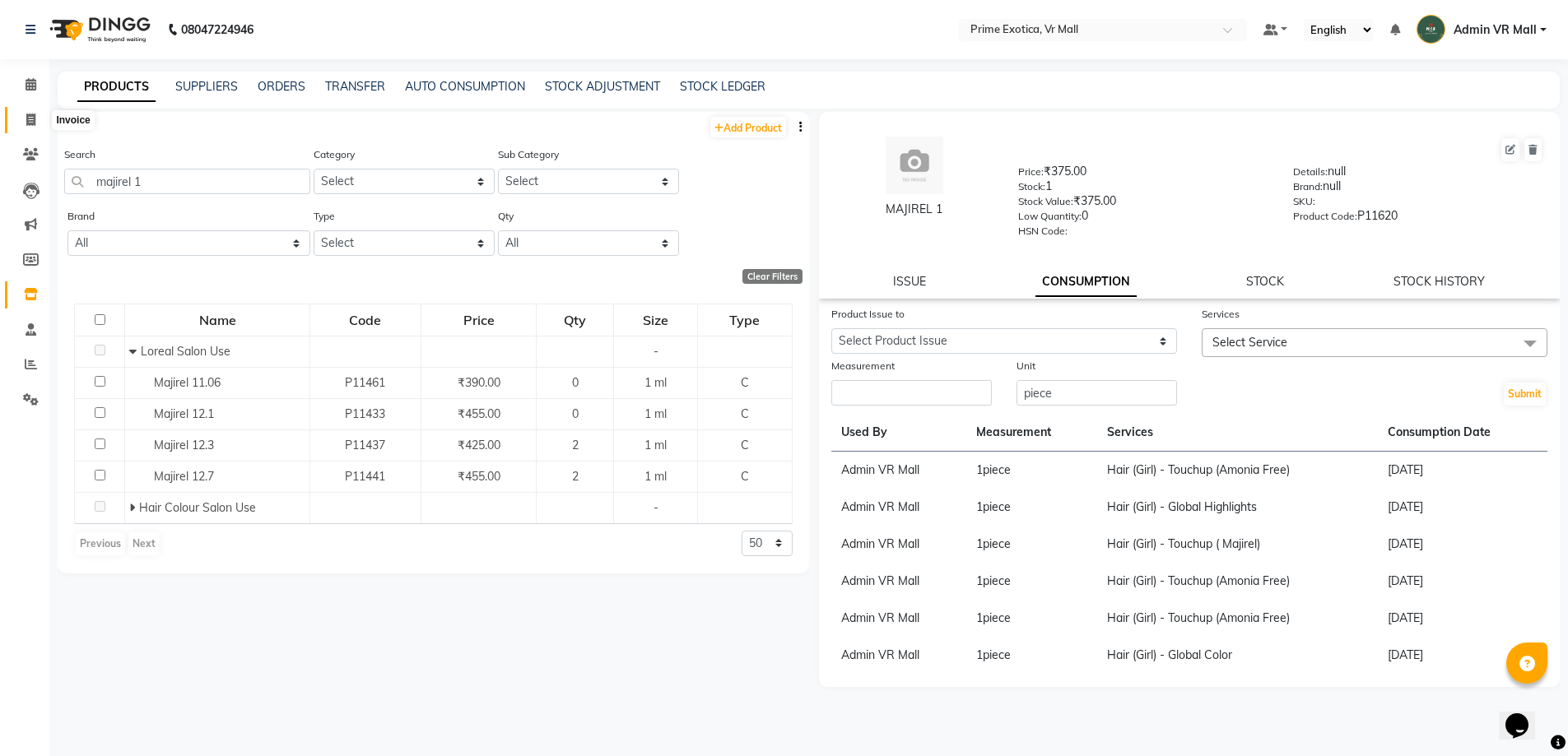
click at [35, 115] on icon at bounding box center [30, 120] width 9 height 13
select select "service"
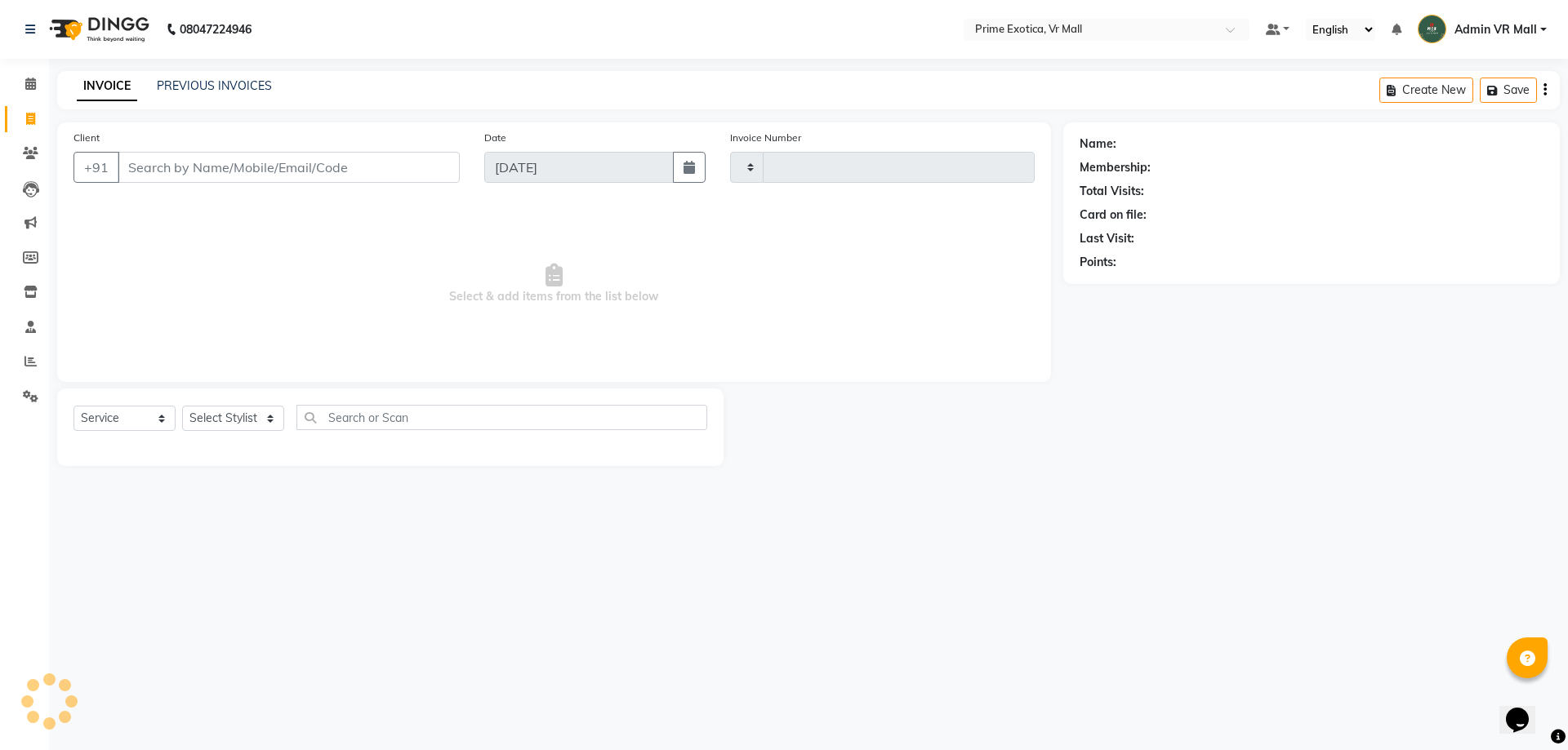
type input "1591"
select select "6077"
drag, startPoint x: 302, startPoint y: 422, endPoint x: 288, endPoint y: 430, distance: 16.1
click at [284, 421] on select "Select Stylist [PERSON_NAME] Admin VR Mall [PERSON_NAME] [PERSON_NAME] Archana …" at bounding box center [234, 419] width 102 height 25
select select "65217"
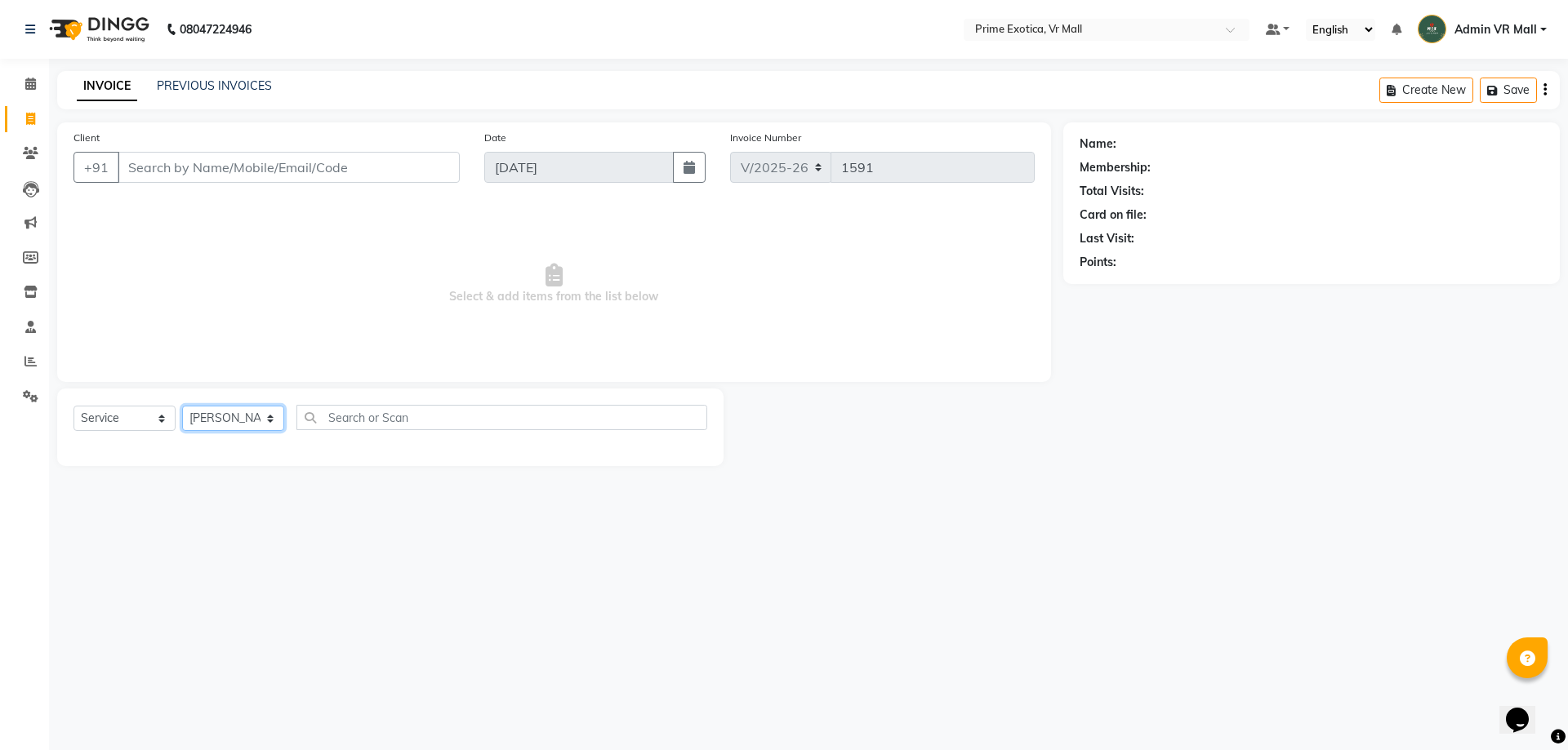
click at [183, 406] on select "Select Stylist [PERSON_NAME] Admin VR Mall [PERSON_NAME] [PERSON_NAME] Archana …" at bounding box center [234, 419] width 102 height 25
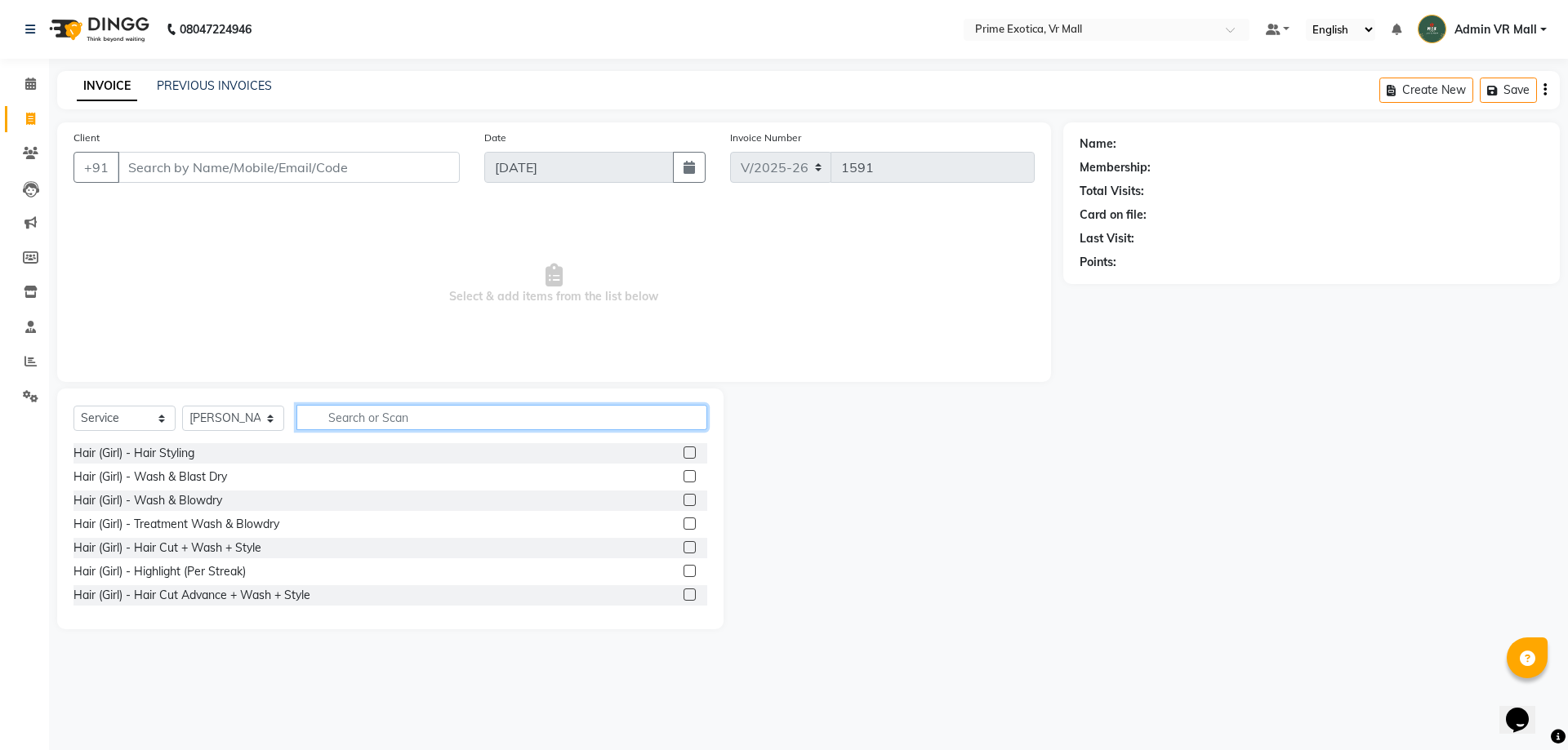
click at [423, 415] on input "text" at bounding box center [501, 418] width 411 height 25
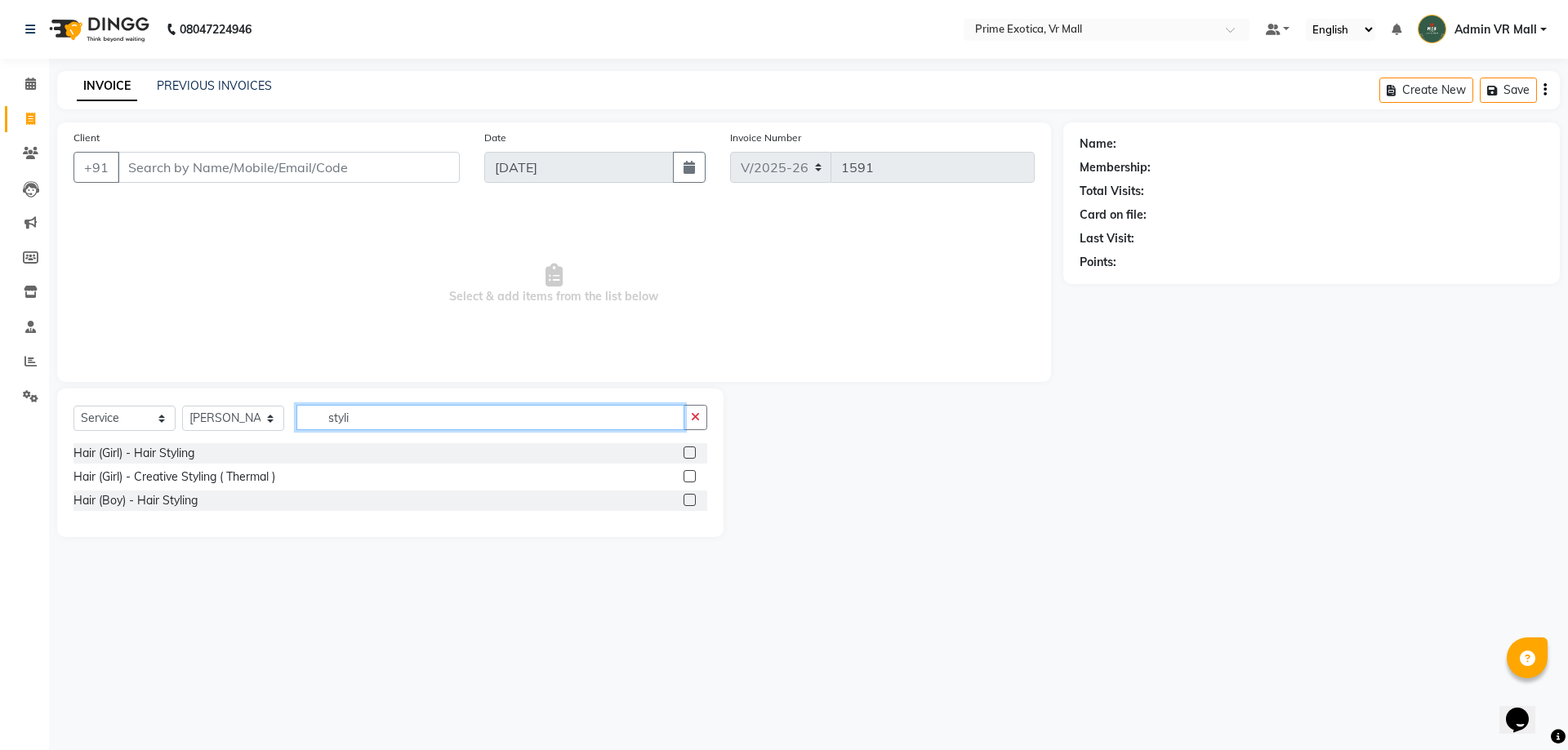
type input "styli"
click at [681, 480] on div "Hair (Girl) - Creative Styling ( Thermal )" at bounding box center [390, 477] width 634 height 20
click at [686, 484] on div at bounding box center [688, 479] width 11 height 17
click at [687, 480] on label at bounding box center [689, 476] width 13 height 13
click at [687, 480] on input "checkbox" at bounding box center [688, 477] width 11 height 11
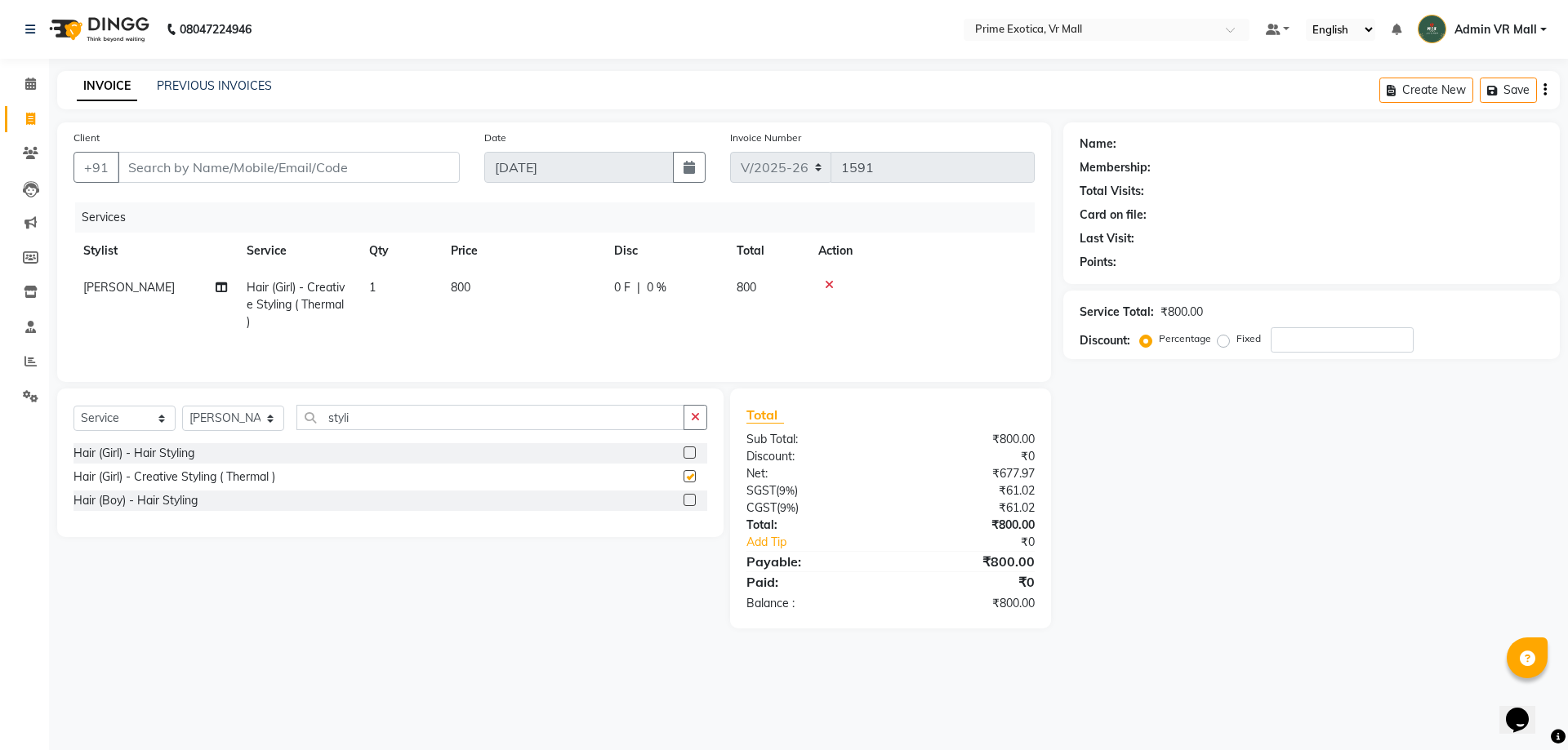
checkbox input "false"
click at [476, 296] on td "800" at bounding box center [522, 305] width 163 height 71
select select "65217"
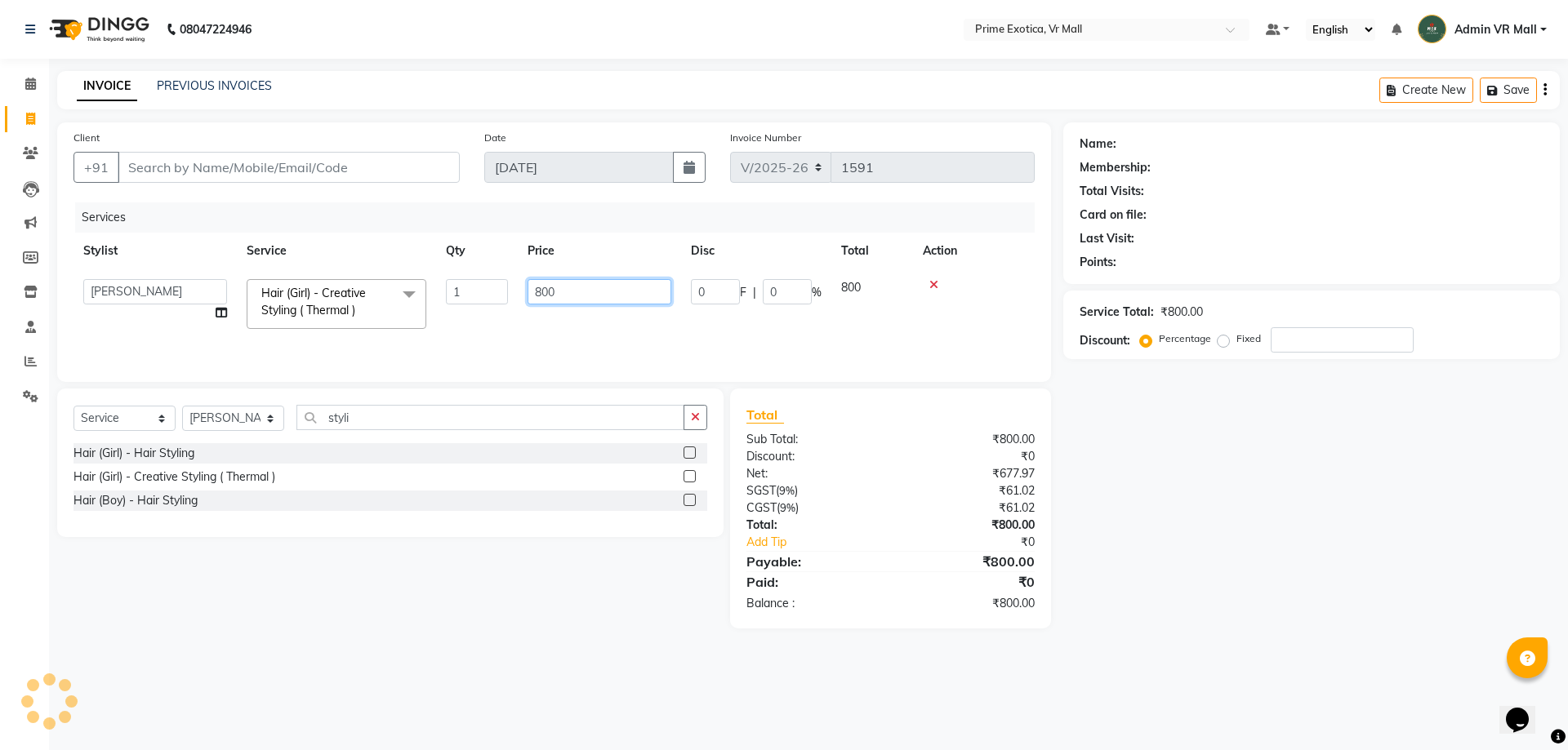
click at [573, 295] on input "800" at bounding box center [599, 292] width 144 height 25
type input "8"
type input "1200"
click at [501, 520] on div "Select Service Product Membership Package Voucher Prepaid Gift Card Select Styl…" at bounding box center [390, 463] width 666 height 149
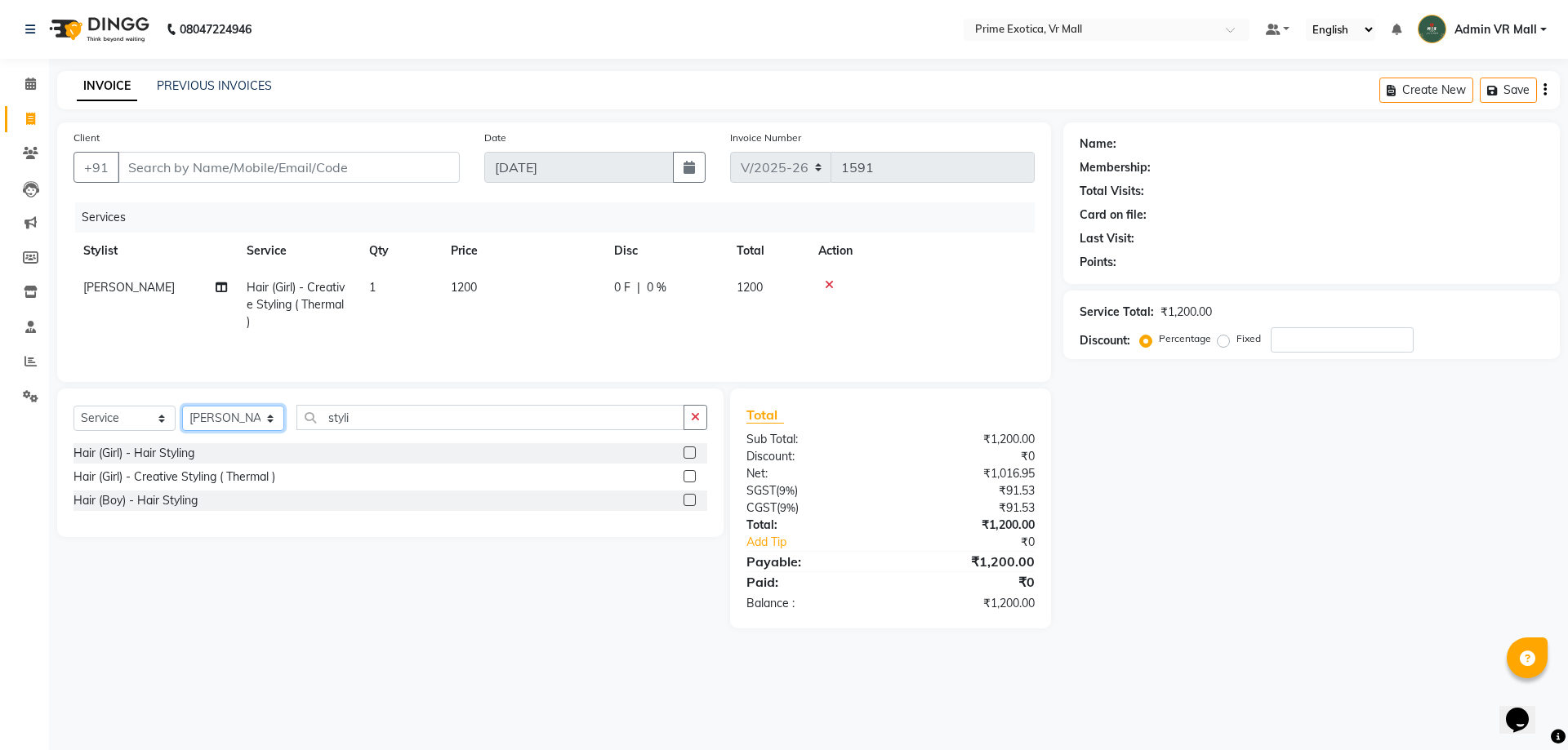
click at [284, 418] on select "Select Stylist abhijeet Admin VR Mall AKSHAY RAJENDRRA MANKAR ANGELA S JOHN Arc…" at bounding box center [234, 419] width 102 height 25
select select "47391"
click at [183, 406] on select "Select Stylist abhijeet Admin VR Mall AKSHAY RAJENDRRA MANKAR ANGELA S JOHN Arc…" at bounding box center [234, 419] width 102 height 25
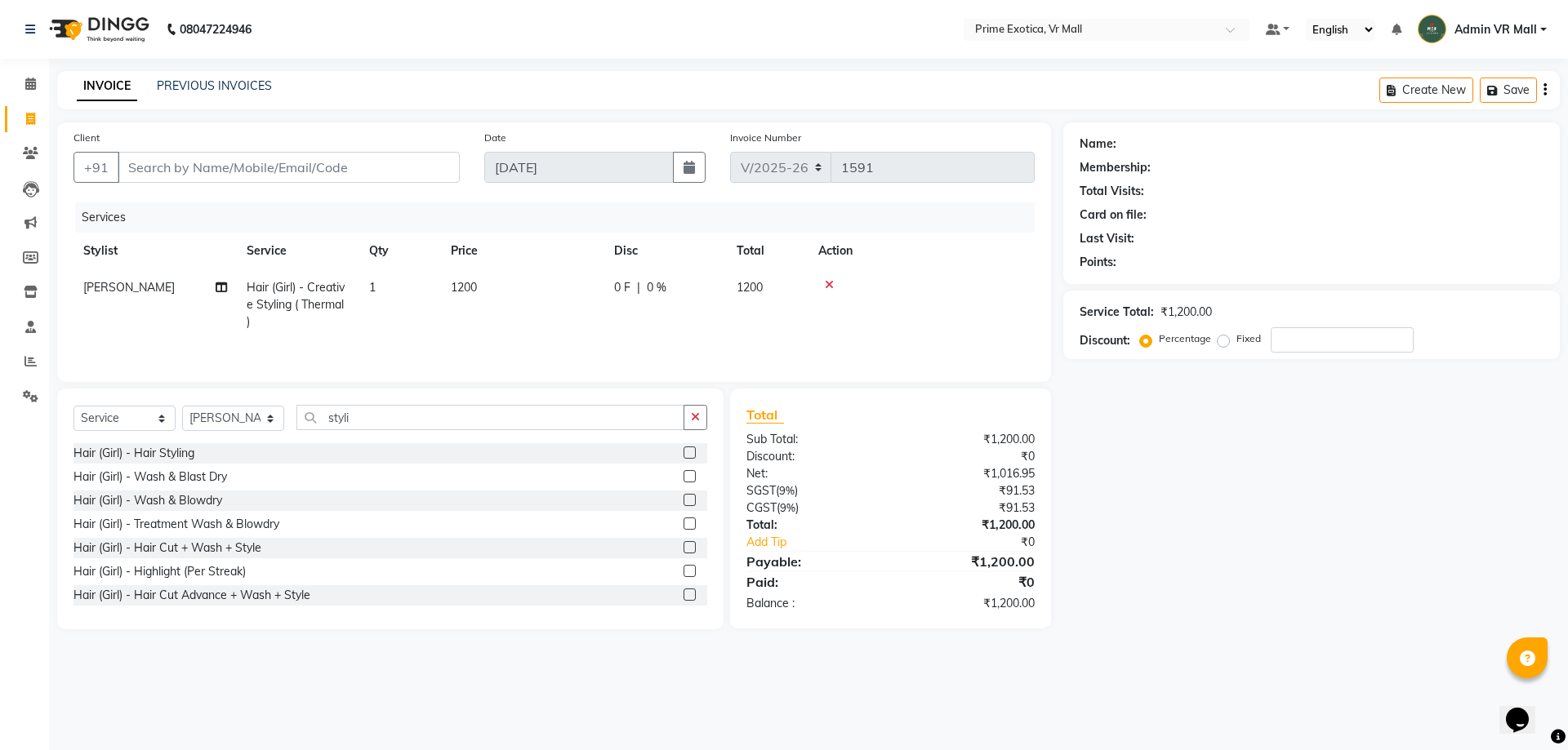
click at [683, 503] on label at bounding box center [689, 500] width 13 height 13
click at [683, 503] on input "checkbox" at bounding box center [688, 501] width 11 height 11
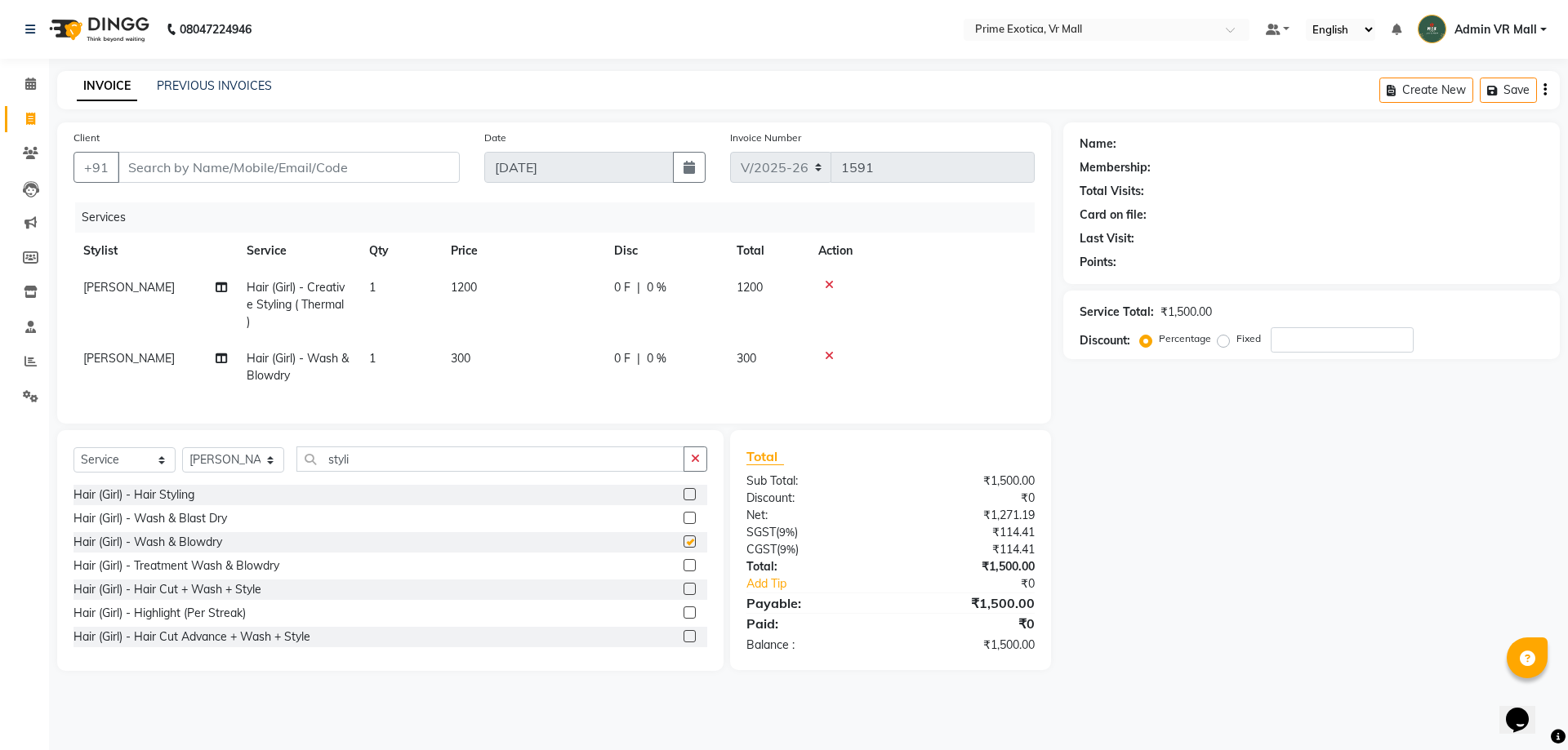
checkbox input "false"
click at [391, 160] on input "Client" at bounding box center [288, 167] width 342 height 31
click at [830, 290] on td at bounding box center [922, 305] width 226 height 71
click at [831, 283] on icon at bounding box center [829, 285] width 9 height 12
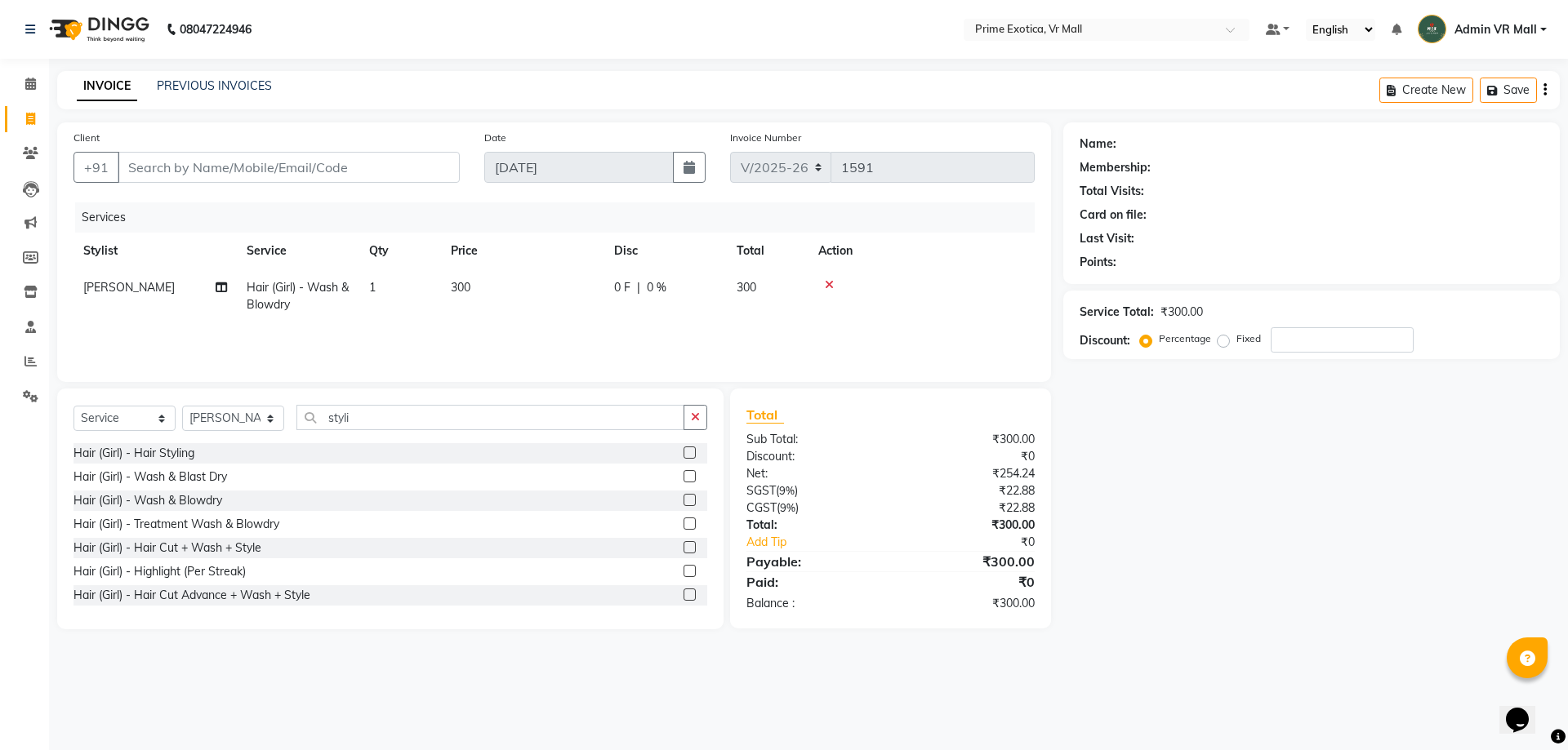
click at [830, 278] on td at bounding box center [922, 296] width 226 height 54
click at [830, 280] on icon at bounding box center [829, 285] width 9 height 12
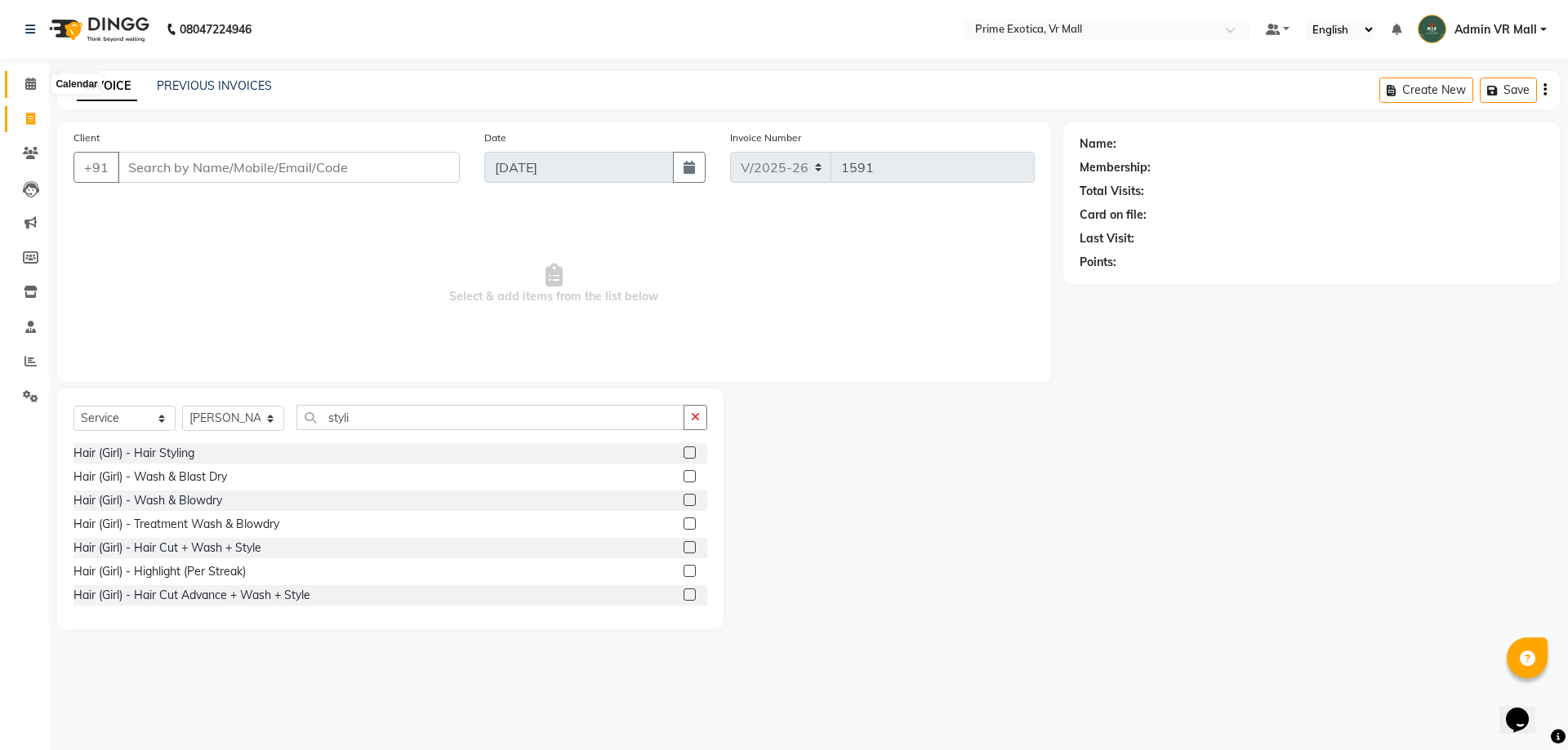
click at [31, 83] on icon at bounding box center [30, 84] width 11 height 13
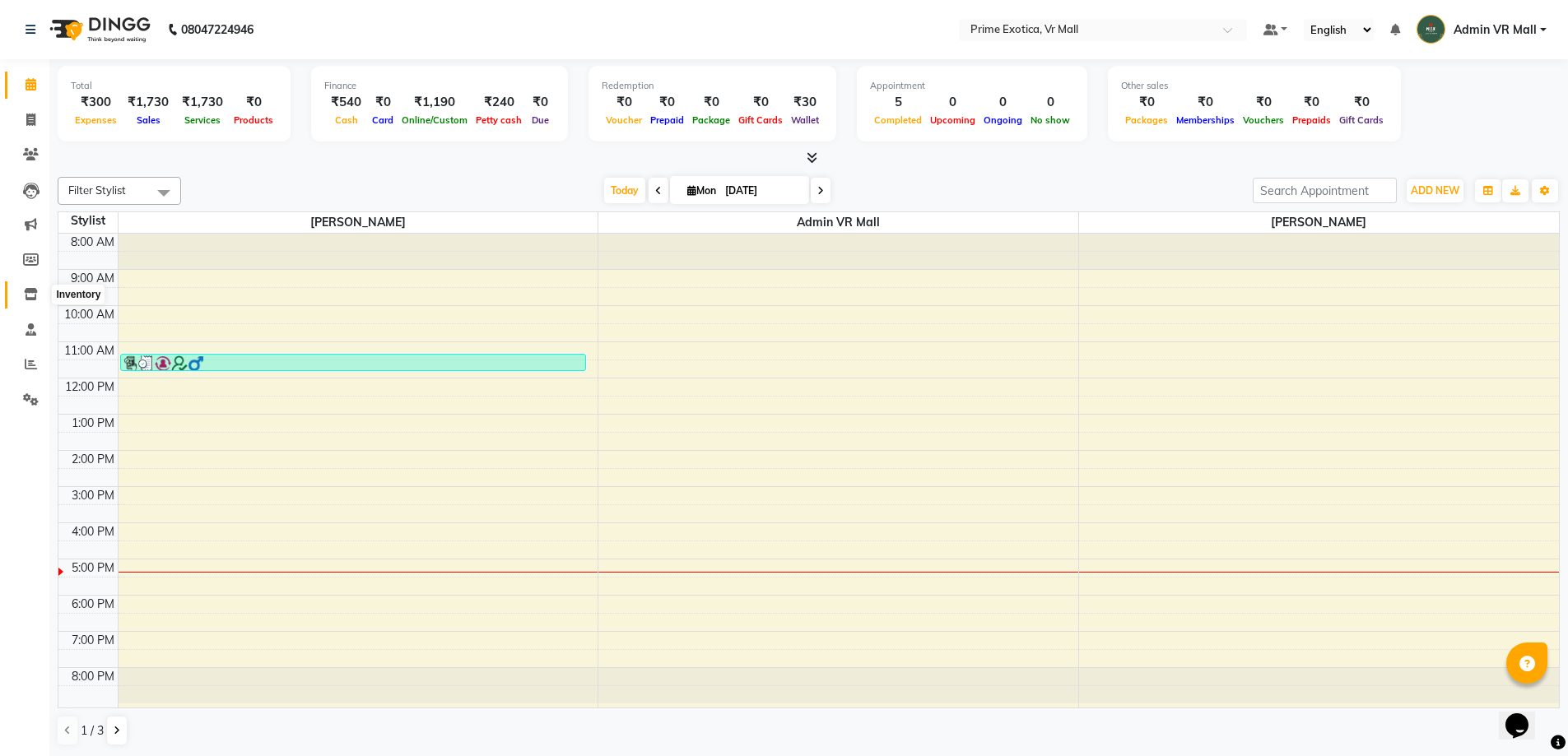
click at [30, 294] on icon at bounding box center [30, 294] width 14 height 13
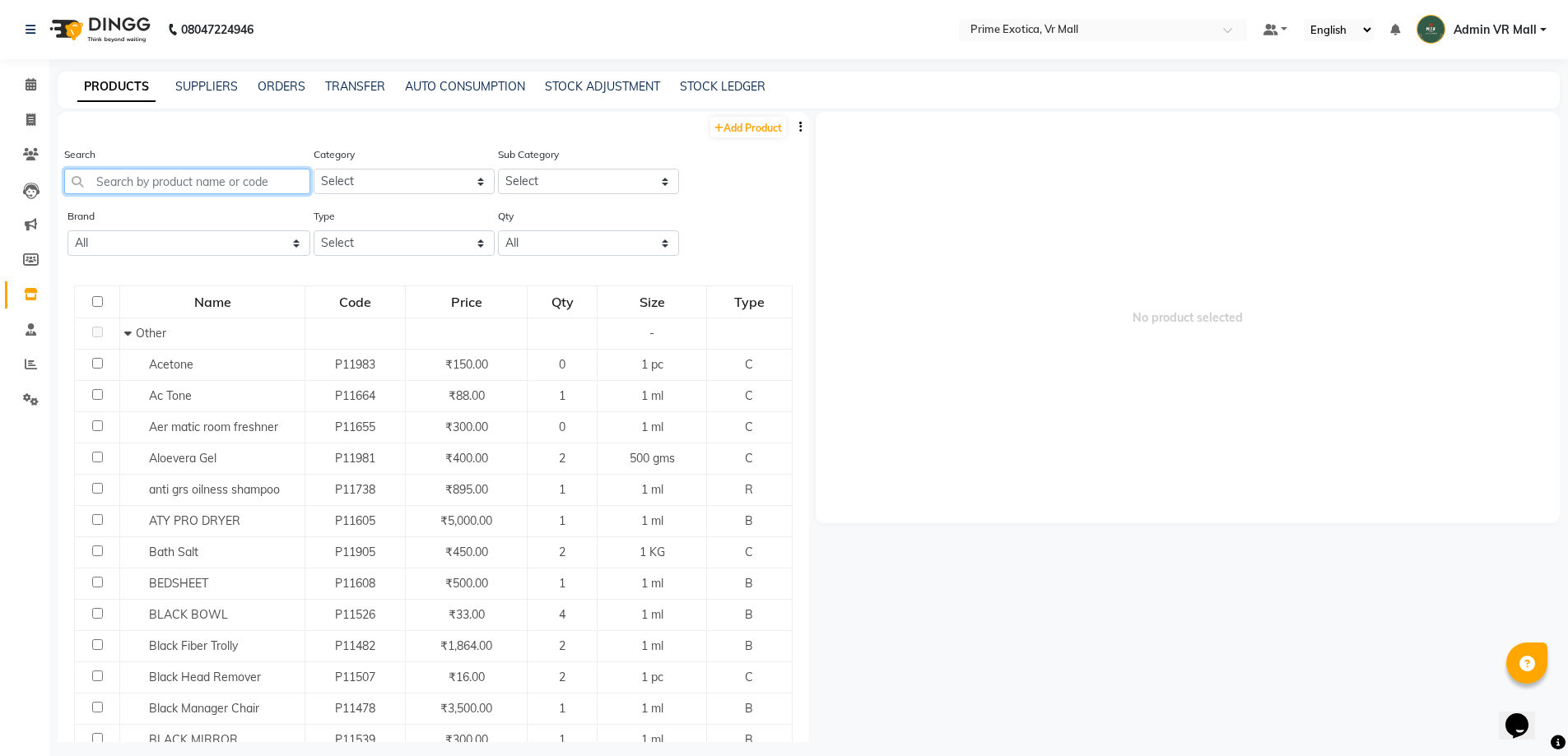
click at [285, 172] on input "text" at bounding box center [187, 181] width 246 height 25
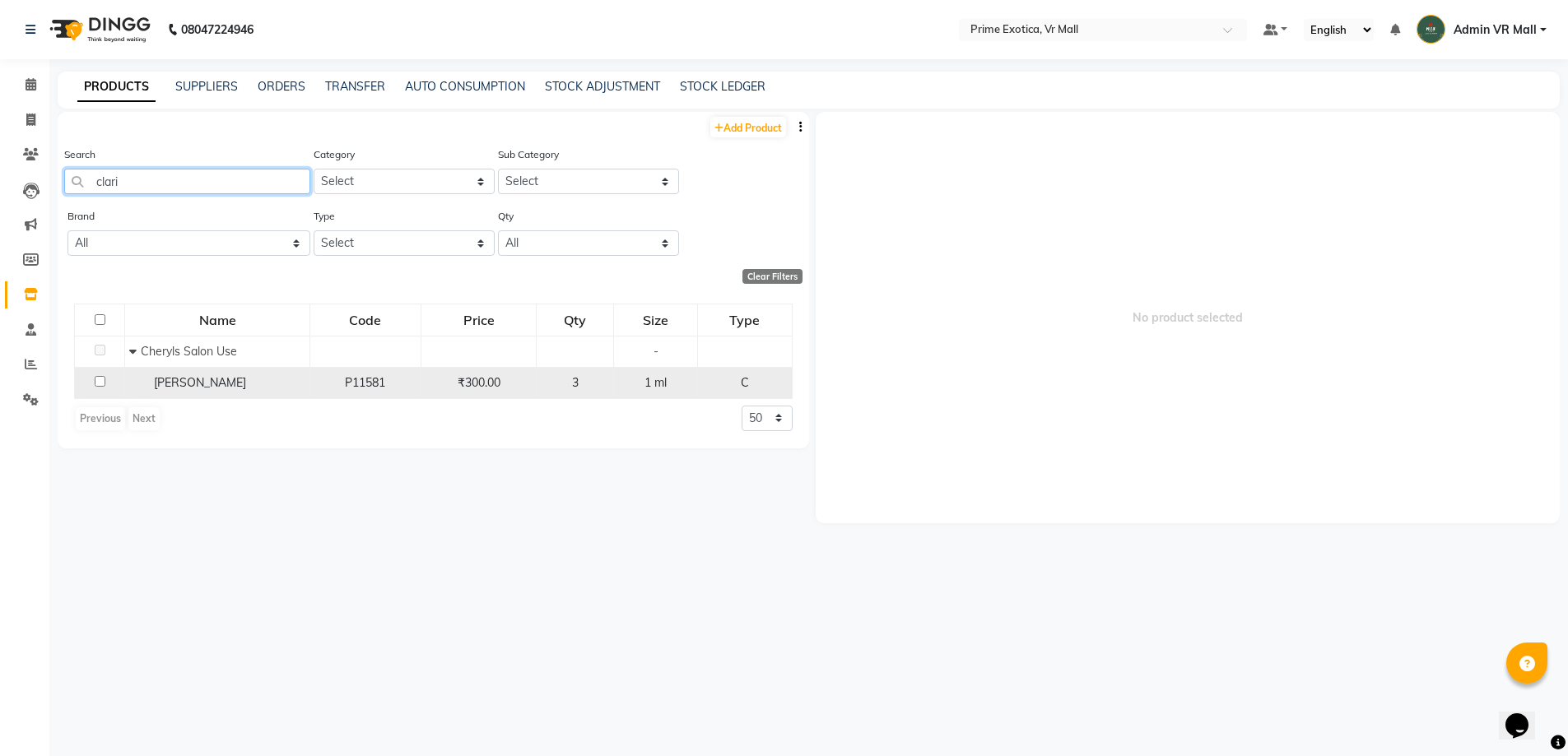
type input "clari"
click at [98, 381] on input "checkbox" at bounding box center [100, 381] width 11 height 11
checkbox input "true"
select select
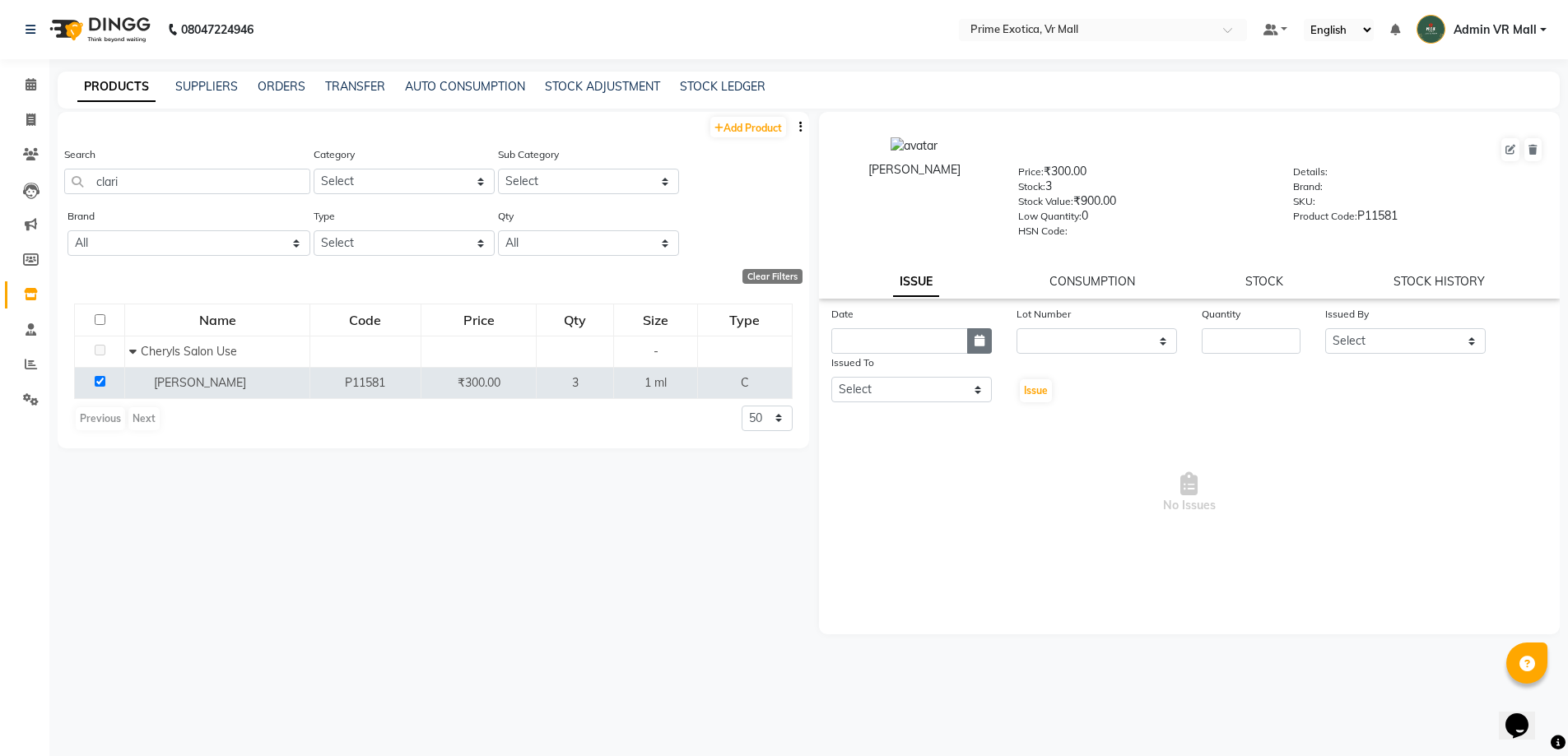
click at [976, 329] on button "button" at bounding box center [979, 341] width 24 height 25
select select "9"
select select "2025"
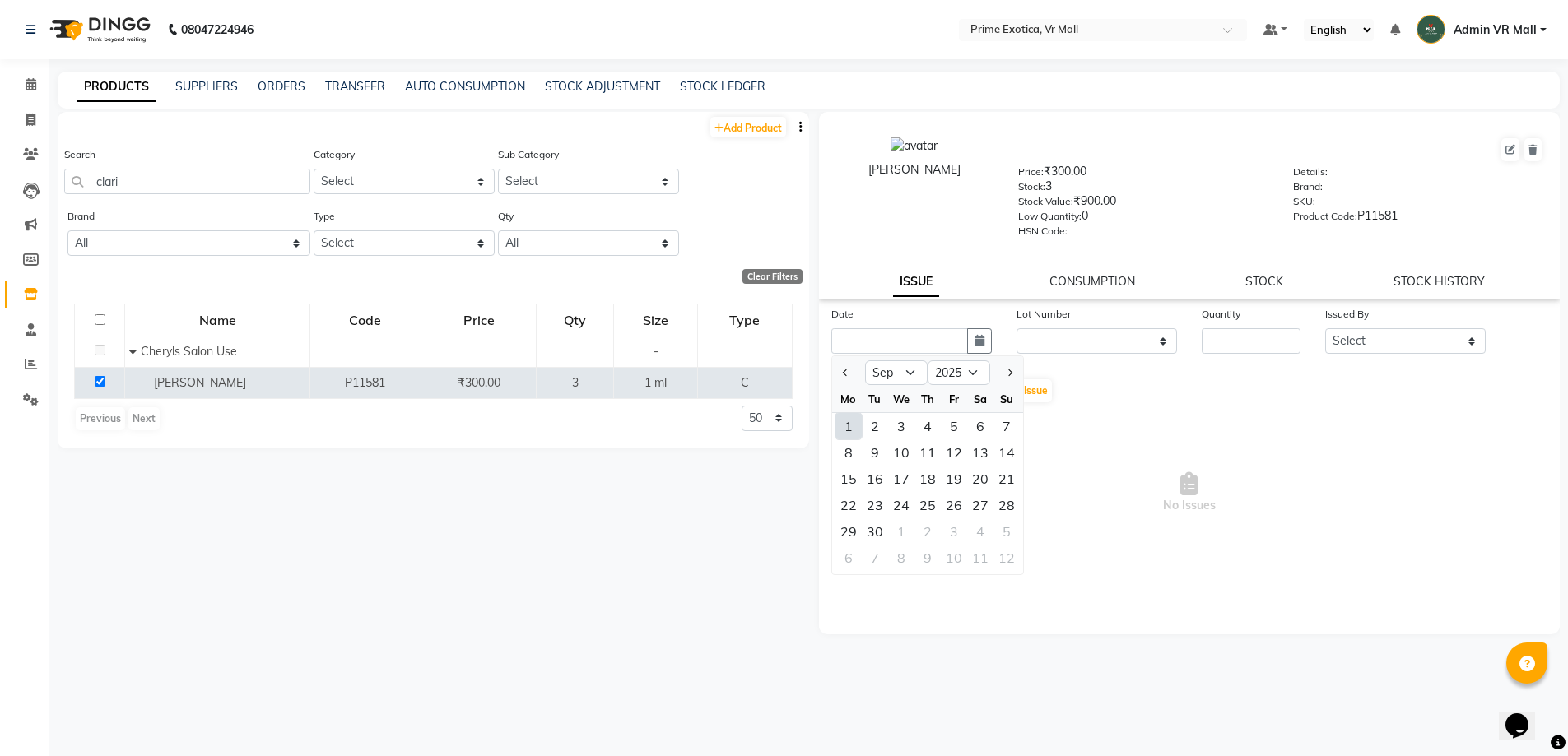
click at [845, 429] on div "1" at bounding box center [848, 426] width 26 height 26
type input "[DATE]"
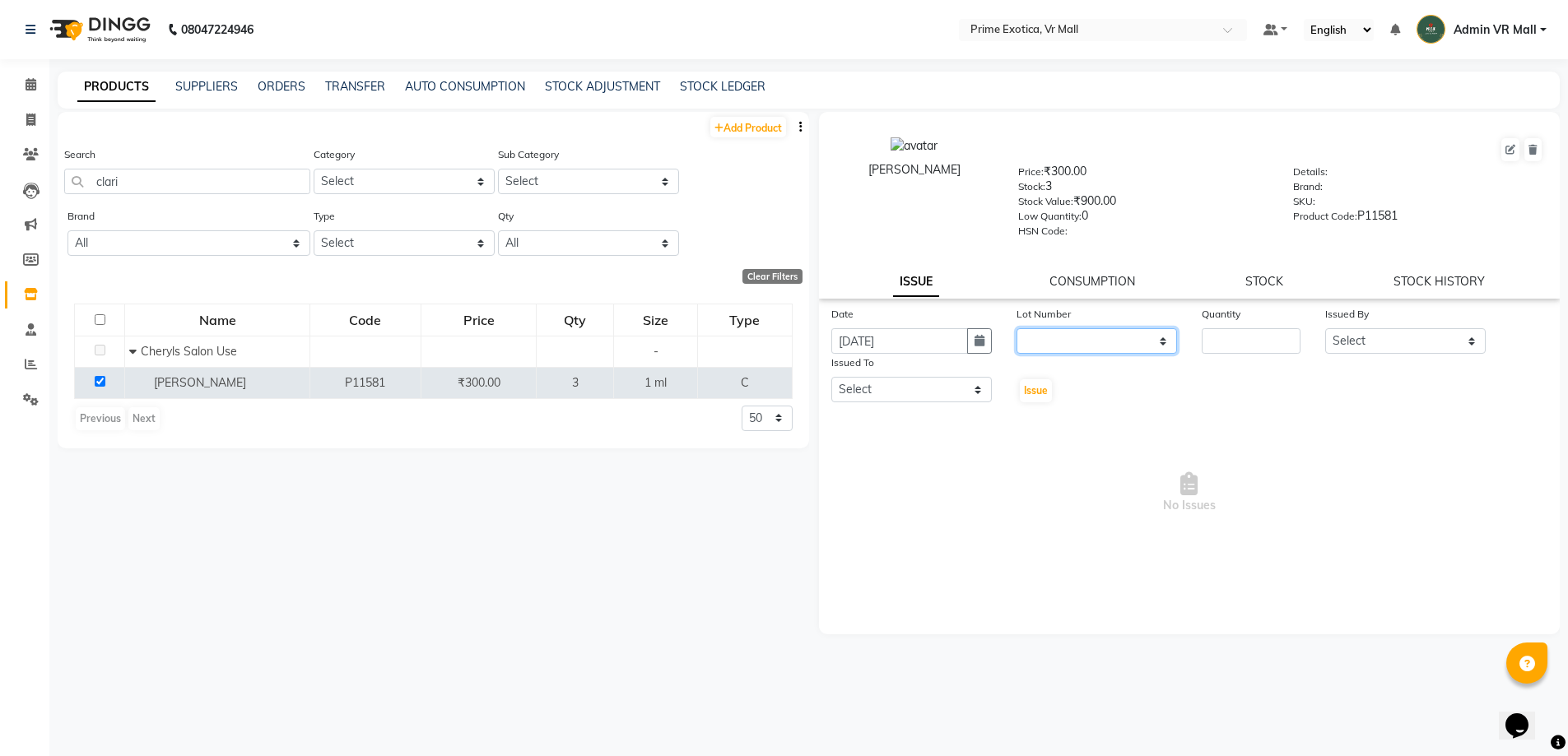
drag, startPoint x: 1165, startPoint y: 345, endPoint x: 1166, endPoint y: 353, distance: 8.1
click at [1165, 346] on select "None" at bounding box center [1097, 341] width 160 height 25
select select "0: null"
click at [1017, 328] on select "None" at bounding box center [1097, 341] width 160 height 25
click at [1208, 336] on input "number" at bounding box center [1251, 341] width 99 height 25
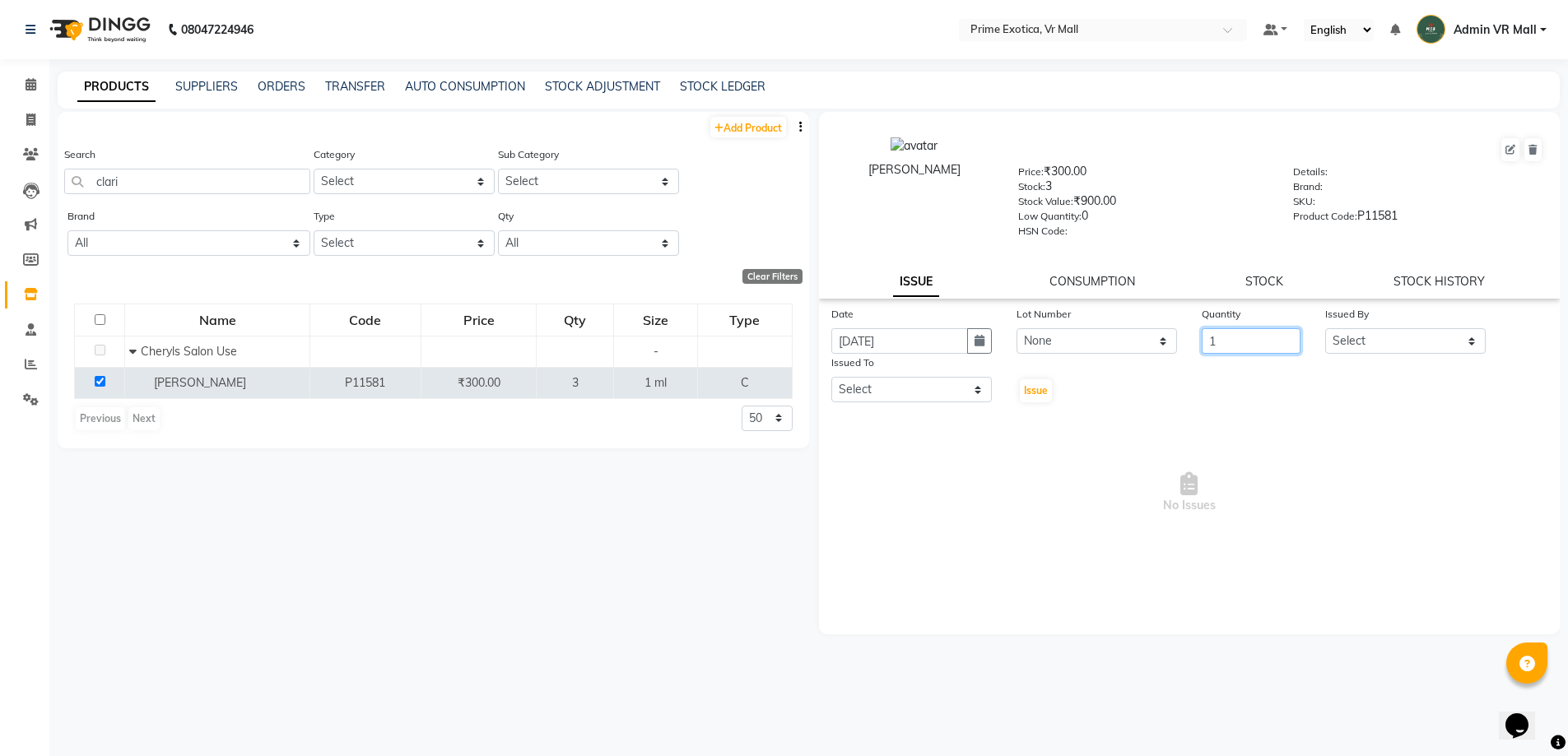
type input "1"
click at [1464, 342] on select "Select abhijeet Admin VR Mall AKSHAY RAJENDRRA MANKAR ANGELA S JOHN Archana Gou…" at bounding box center [1405, 341] width 160 height 25
select select "44152"
click at [1325, 328] on select "Select abhijeet Admin VR Mall AKSHAY RAJENDRRA MANKAR ANGELA S JOHN Archana Gou…" at bounding box center [1405, 341] width 160 height 25
click at [956, 389] on select "Select abhijeet Admin VR Mall AKSHAY RAJENDRRA MANKAR ANGELA S JOHN Archana Gou…" at bounding box center [911, 390] width 160 height 25
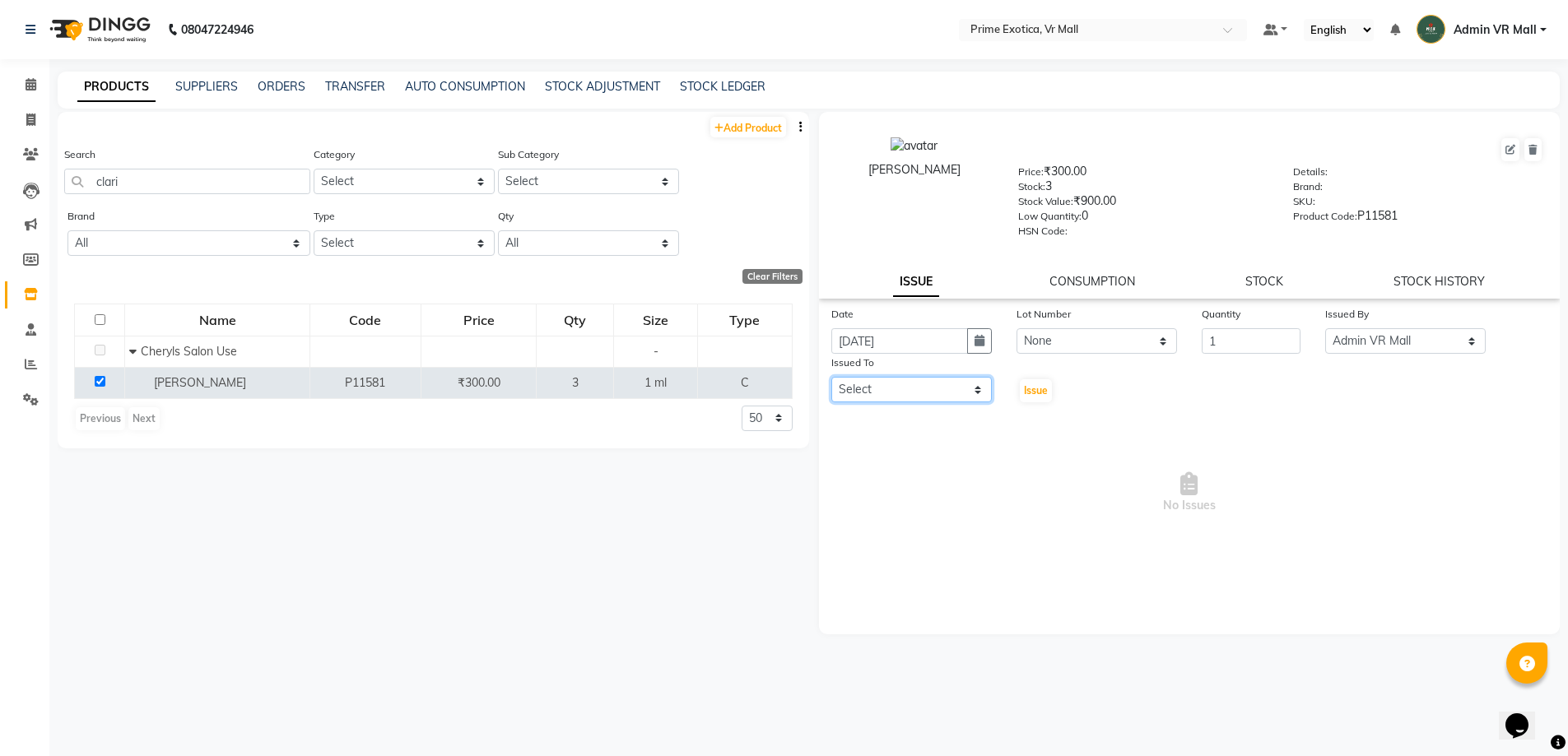
select select "44152"
click at [831, 377] on select "Select abhijeet Admin VR Mall AKSHAY RAJENDRRA MANKAR ANGELA S JOHN Archana Gou…" at bounding box center [911, 390] width 160 height 25
click at [1028, 380] on button "Issue" at bounding box center [1036, 391] width 32 height 23
select select
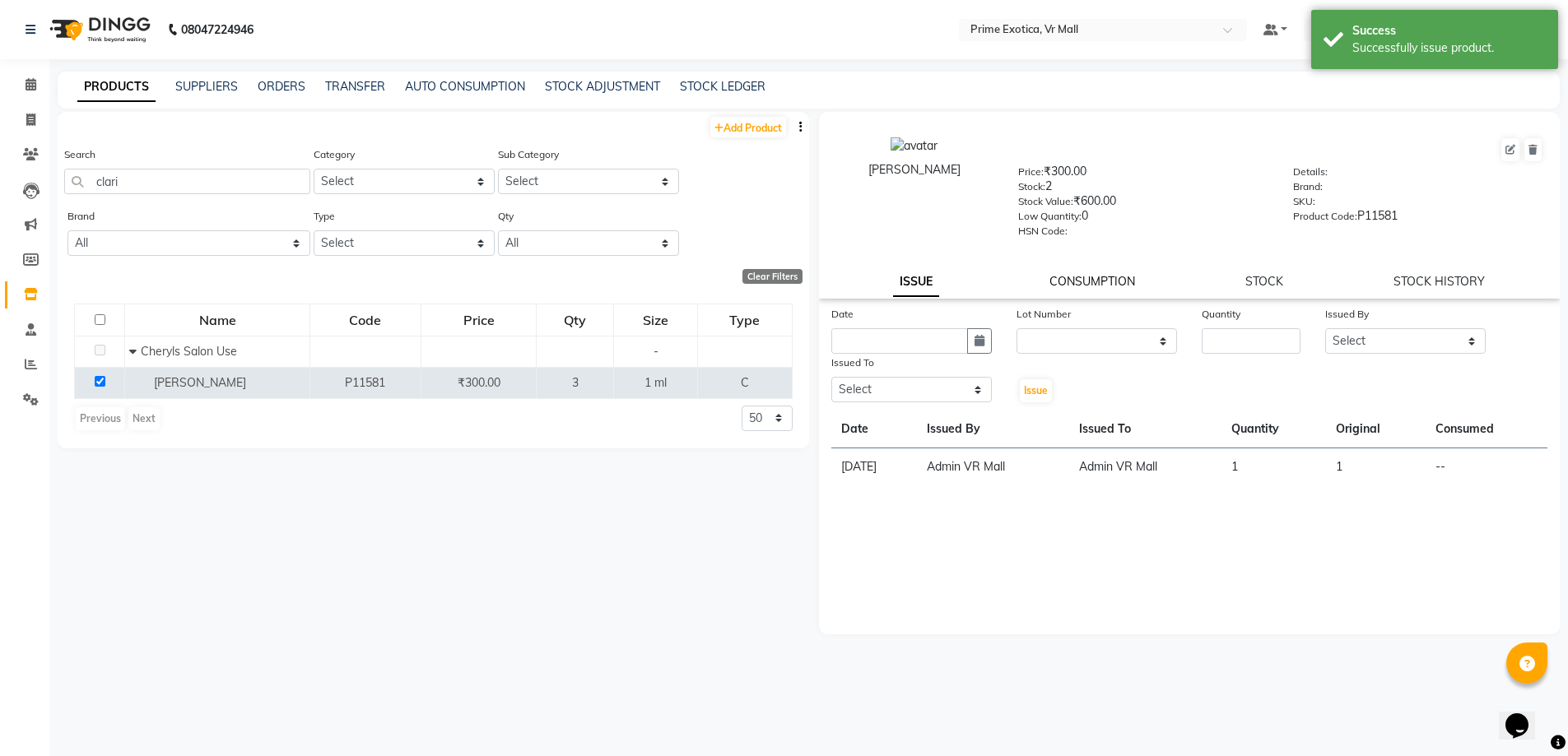
click at [1125, 275] on link "CONSUMPTION" at bounding box center [1092, 282] width 85 height 15
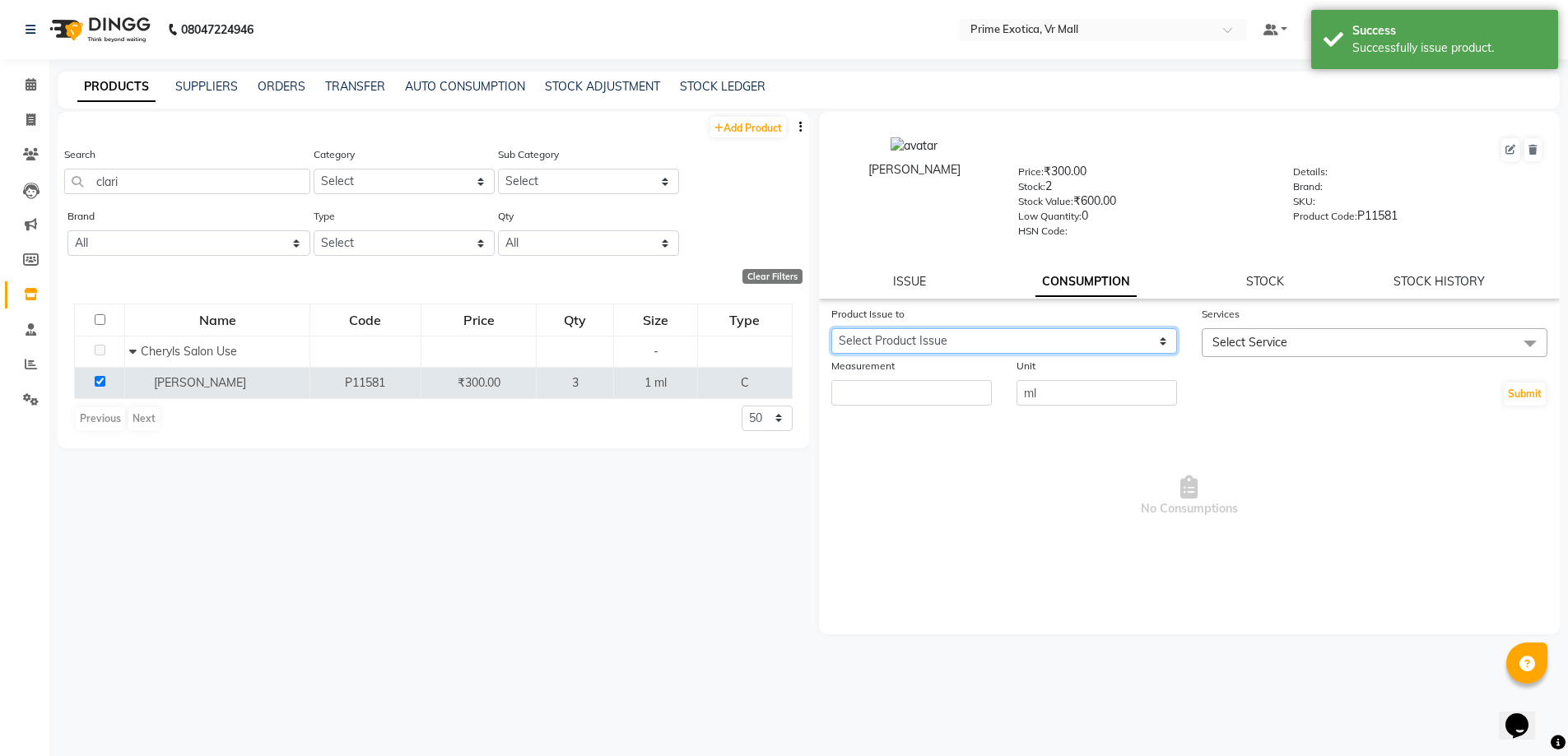
click at [1169, 339] on select "Select Product Issue 2025-09-01, Issued to: Admin VR Mall, Balance: 1" at bounding box center [1004, 341] width 346 height 25
select select "1198536"
click at [831, 328] on select "Select Product Issue 2025-09-01, Issued to: Admin VR Mall, Balance: 1" at bounding box center [1004, 341] width 346 height 25
click at [1511, 342] on span "Select Service" at bounding box center [1375, 343] width 346 height 29
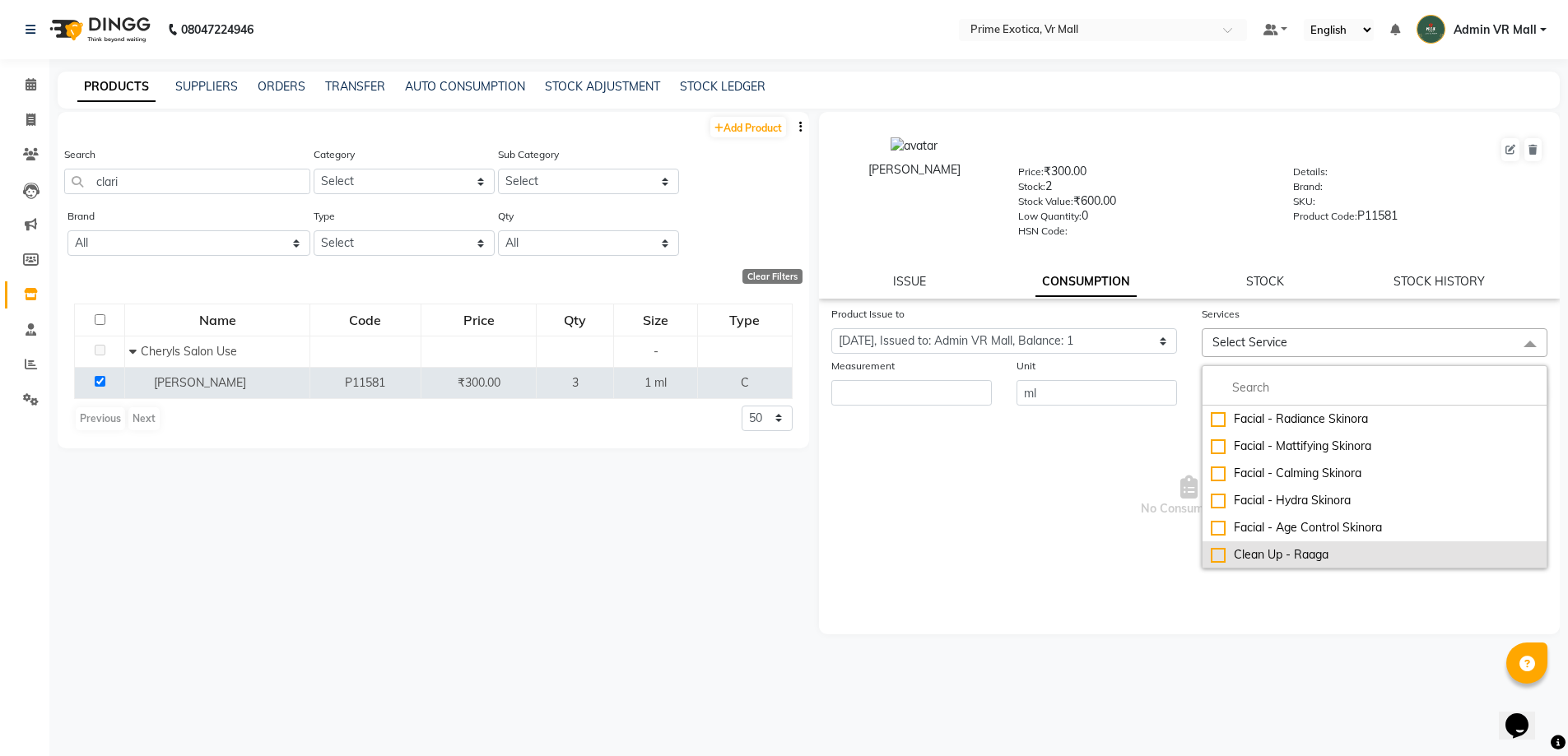
click at [1212, 550] on div "Clean Up - Raaga" at bounding box center [1375, 555] width 327 height 17
checkbox input "true"
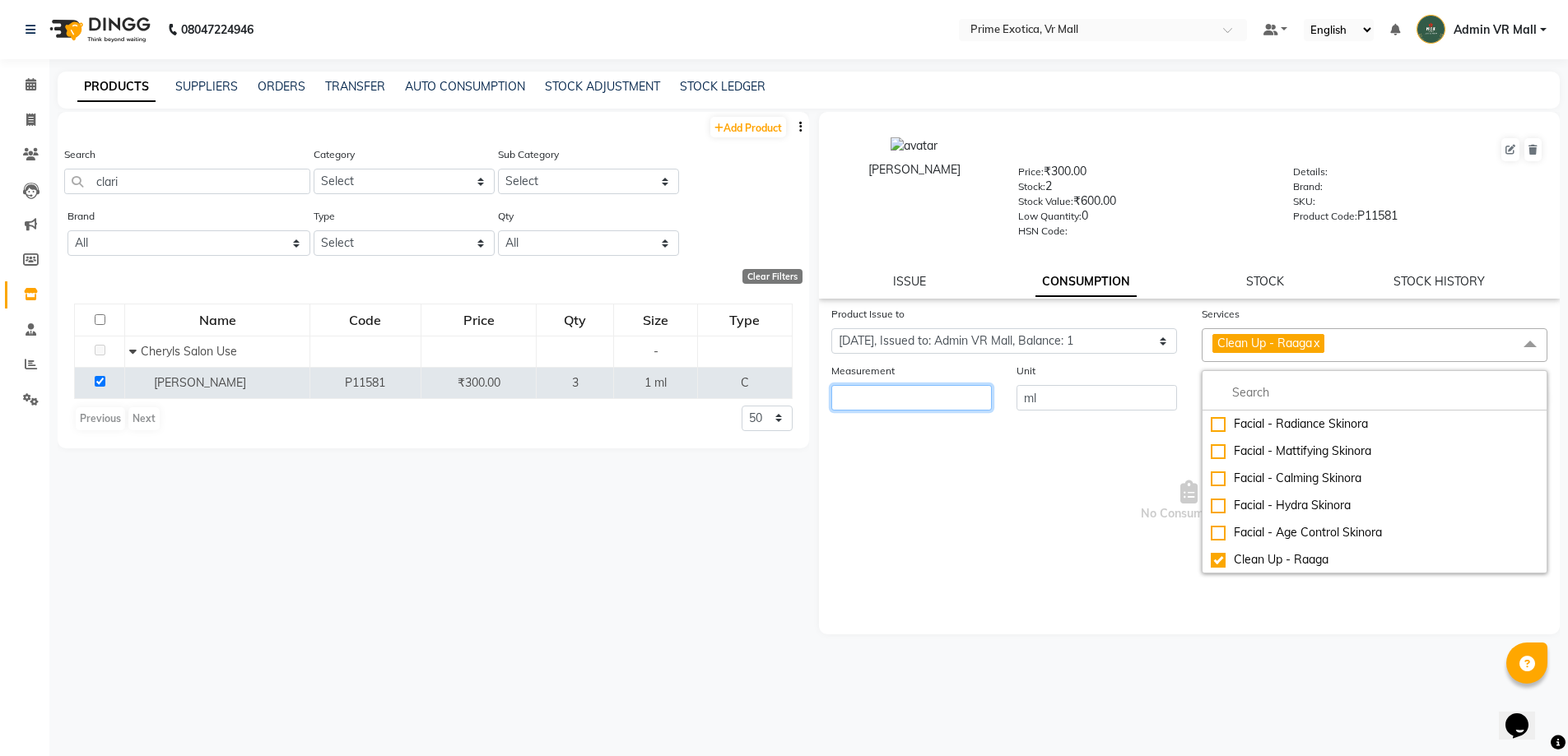
click at [929, 390] on input "number" at bounding box center [911, 398] width 160 height 25
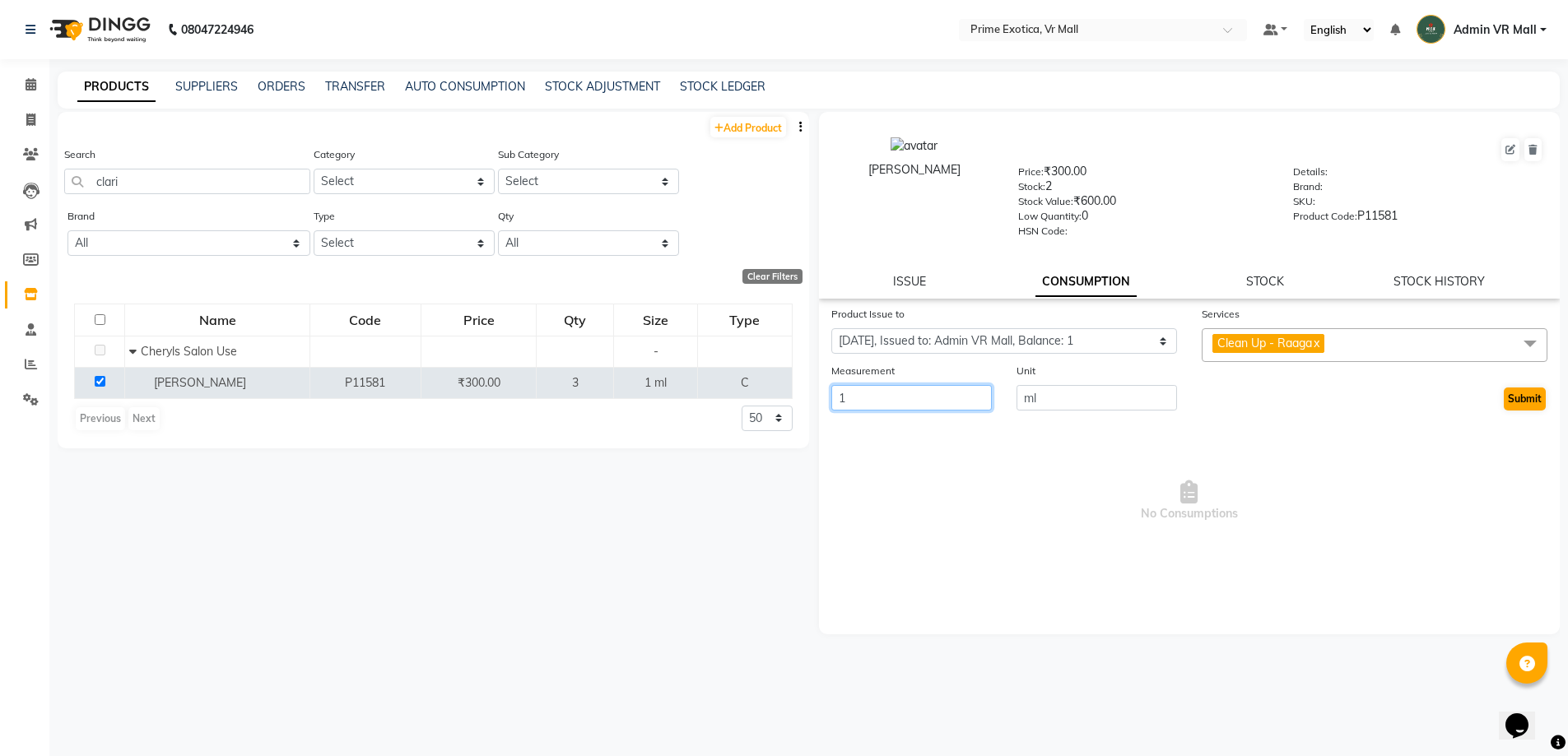
type input "1"
click at [1523, 394] on button "Submit" at bounding box center [1525, 398] width 42 height 23
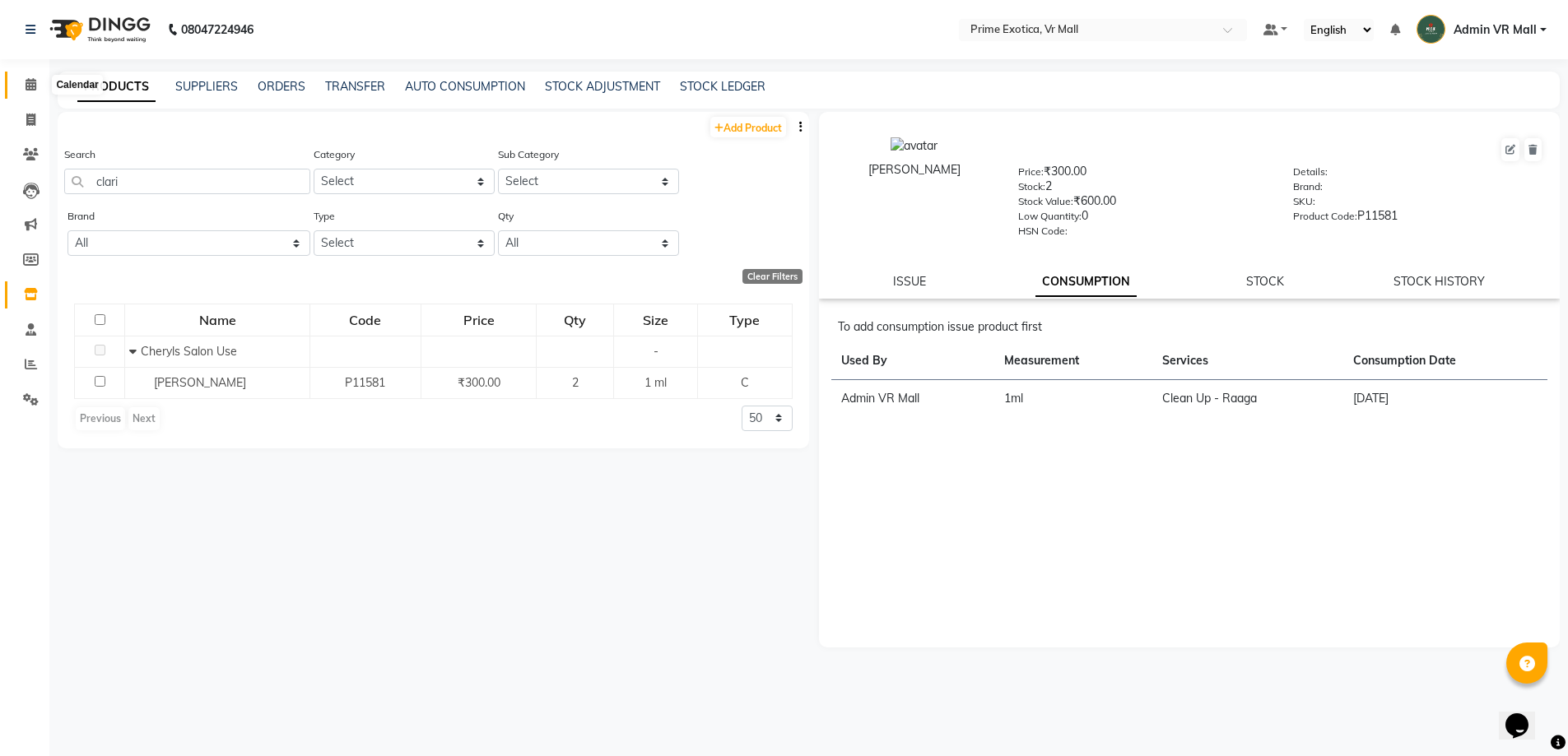
click at [26, 84] on icon at bounding box center [30, 84] width 11 height 13
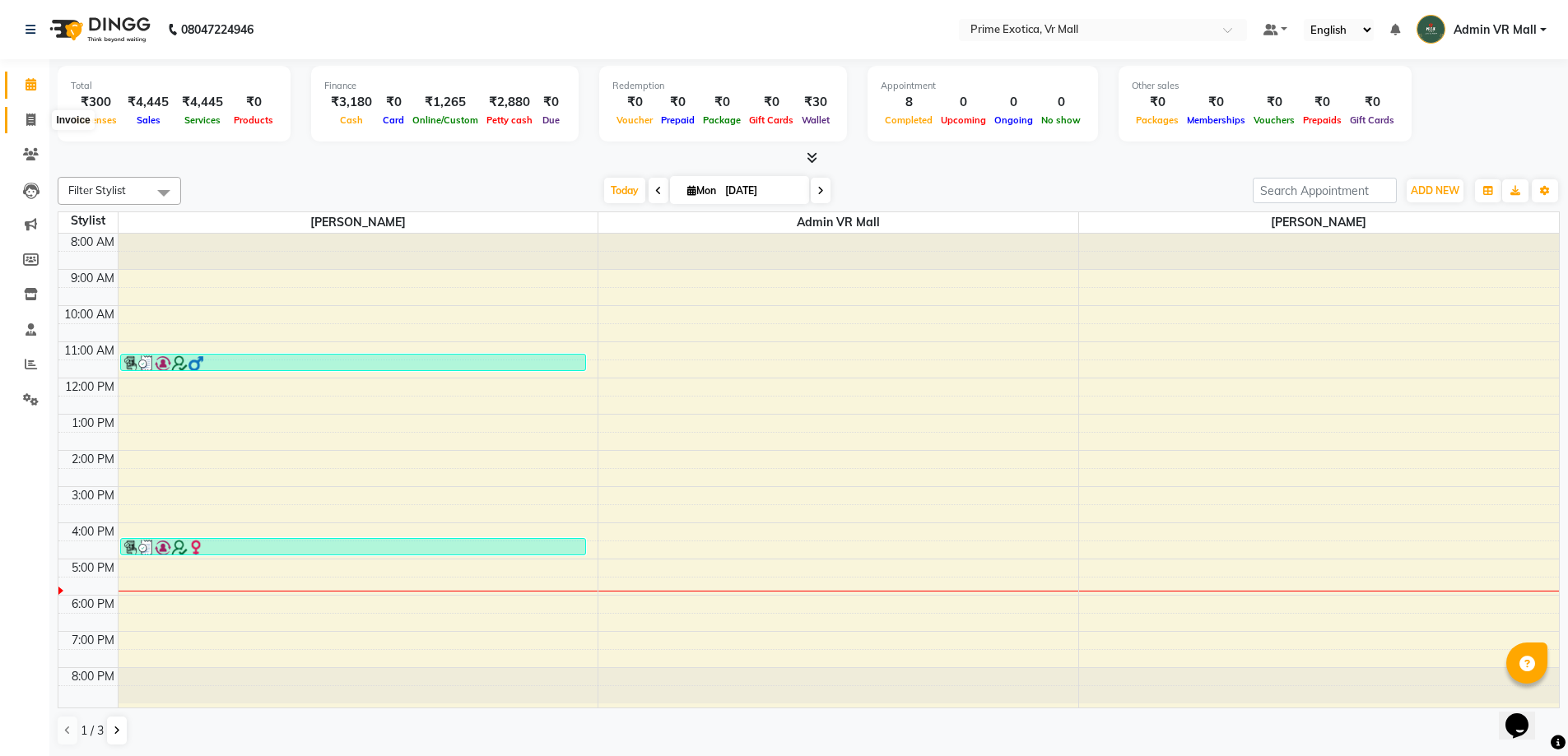
click at [30, 117] on icon at bounding box center [30, 120] width 9 height 13
select select "service"
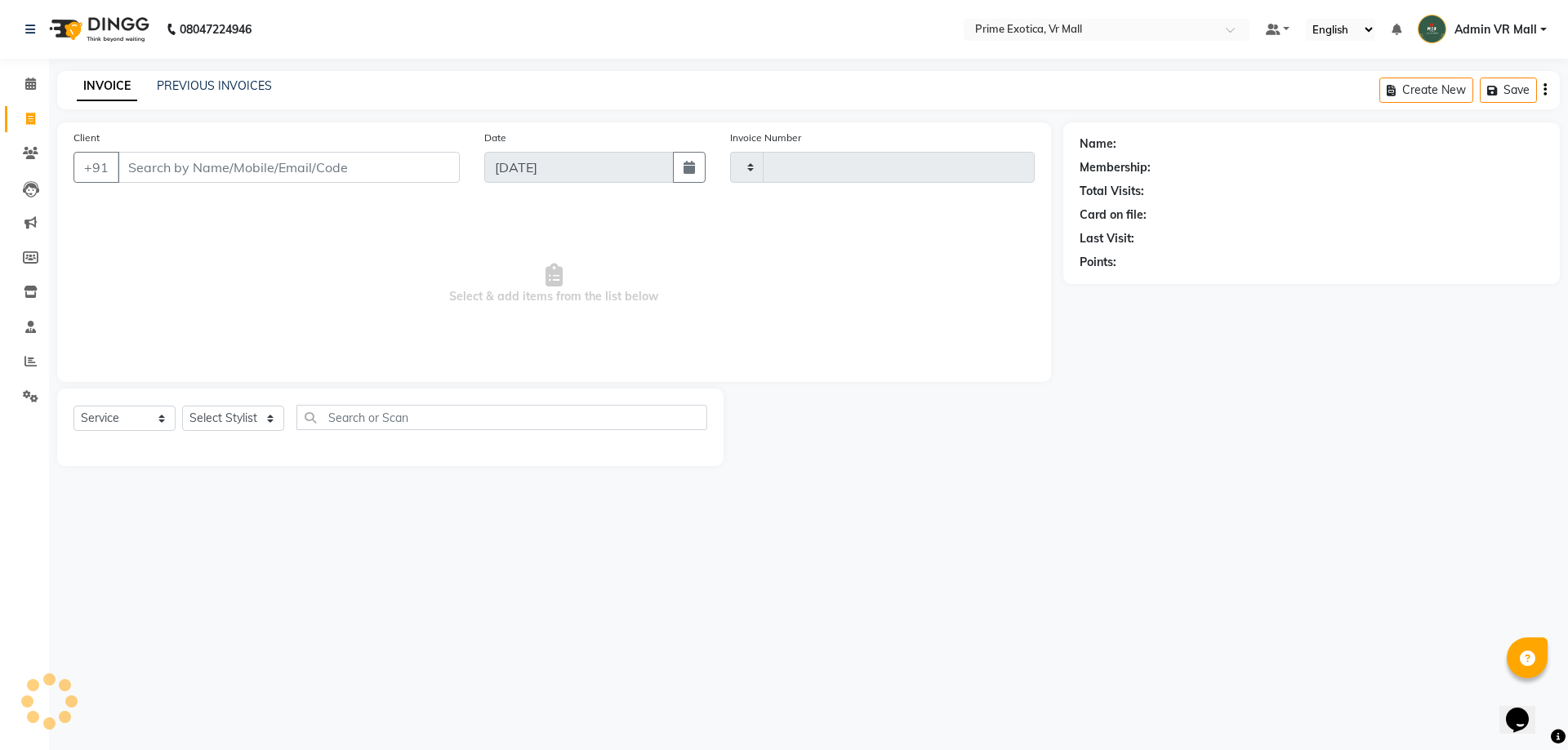
type input "1594"
select select "6077"
click at [31, 88] on icon at bounding box center [30, 84] width 11 height 13
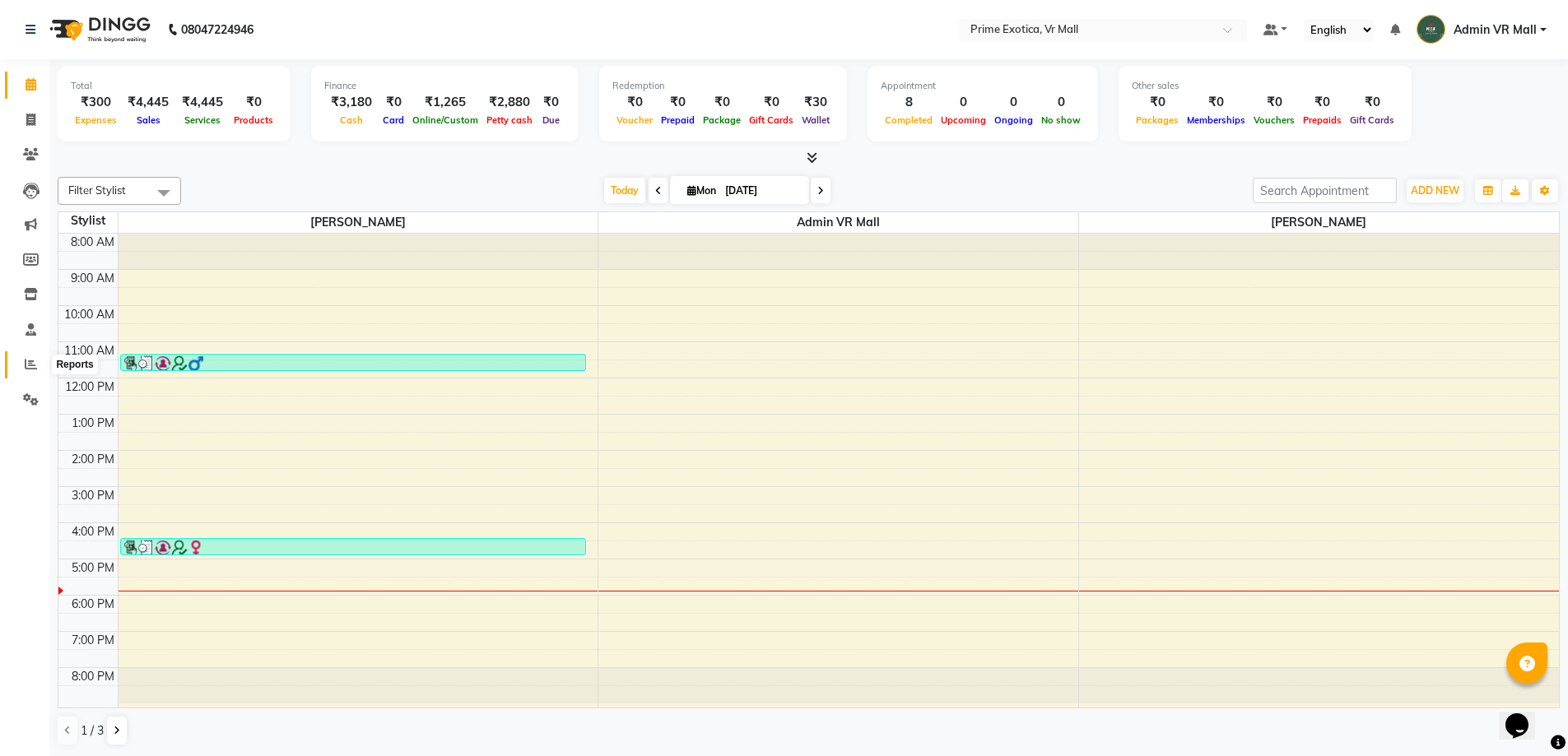
click at [31, 361] on icon at bounding box center [30, 364] width 13 height 13
click at [31, 118] on icon at bounding box center [30, 120] width 9 height 13
click at [26, 117] on icon at bounding box center [30, 120] width 9 height 13
select select "service"
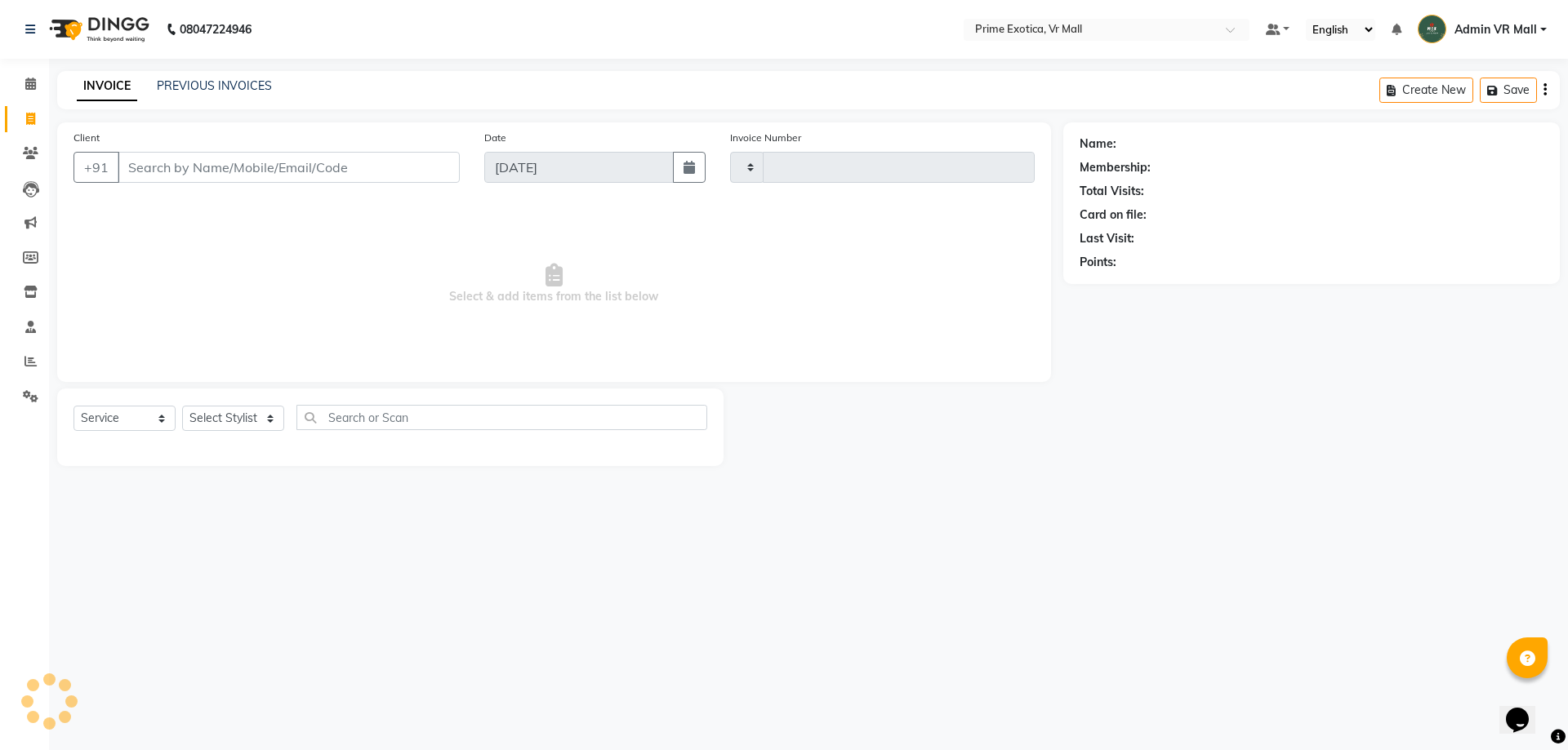
type input "1594"
select select "6077"
click at [270, 414] on select "Select Stylist" at bounding box center [234, 419] width 102 height 25
click at [272, 416] on select "Select Stylist" at bounding box center [234, 419] width 102 height 25
click at [272, 416] on select "Select Stylist [PERSON_NAME] Admin VR Mall [PERSON_NAME] [PERSON_NAME] Archana …" at bounding box center [234, 419] width 102 height 25
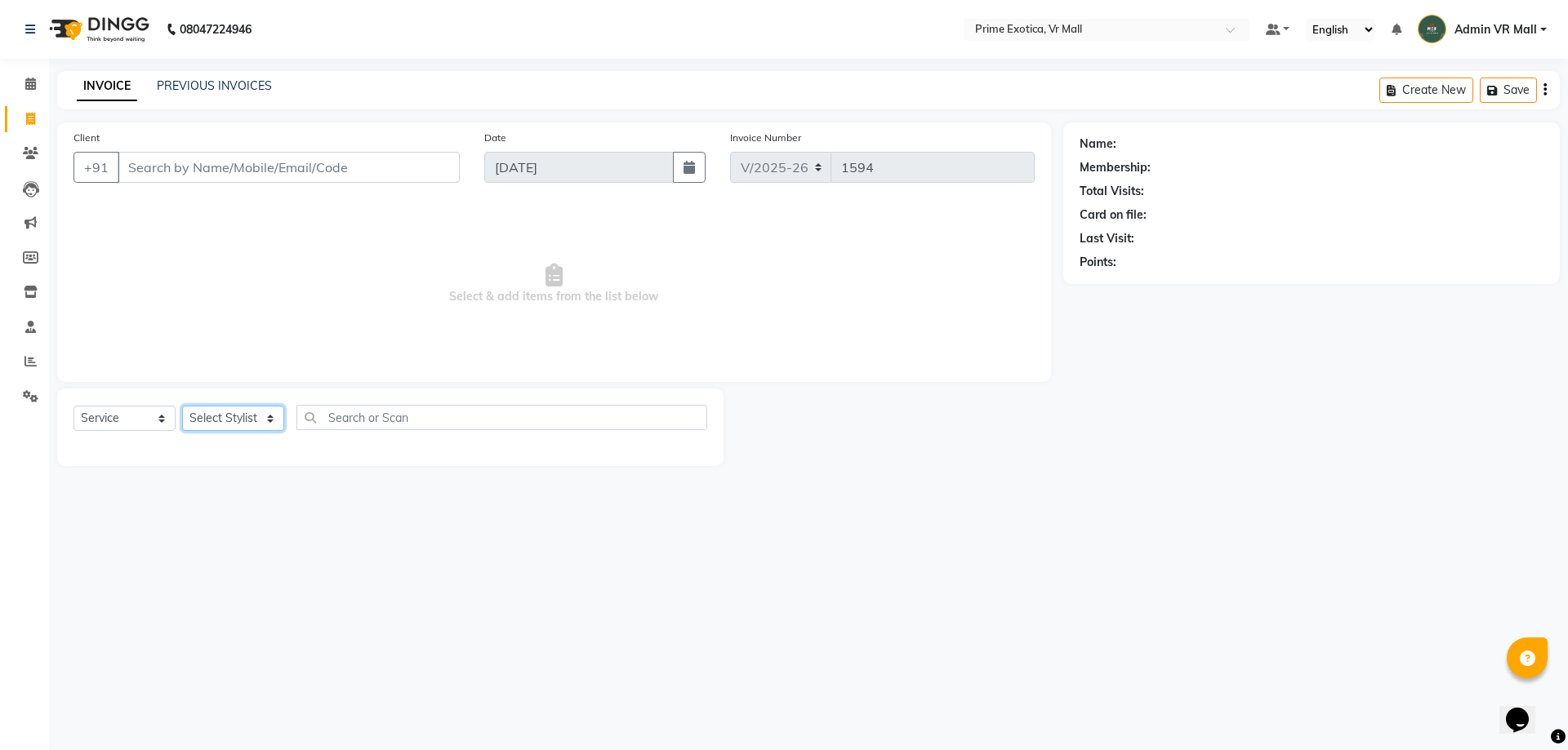
select select "69613"
click at [183, 406] on select "Select Stylist [PERSON_NAME] Admin VR Mall [PERSON_NAME] [PERSON_NAME] Archana …" at bounding box center [234, 419] width 102 height 25
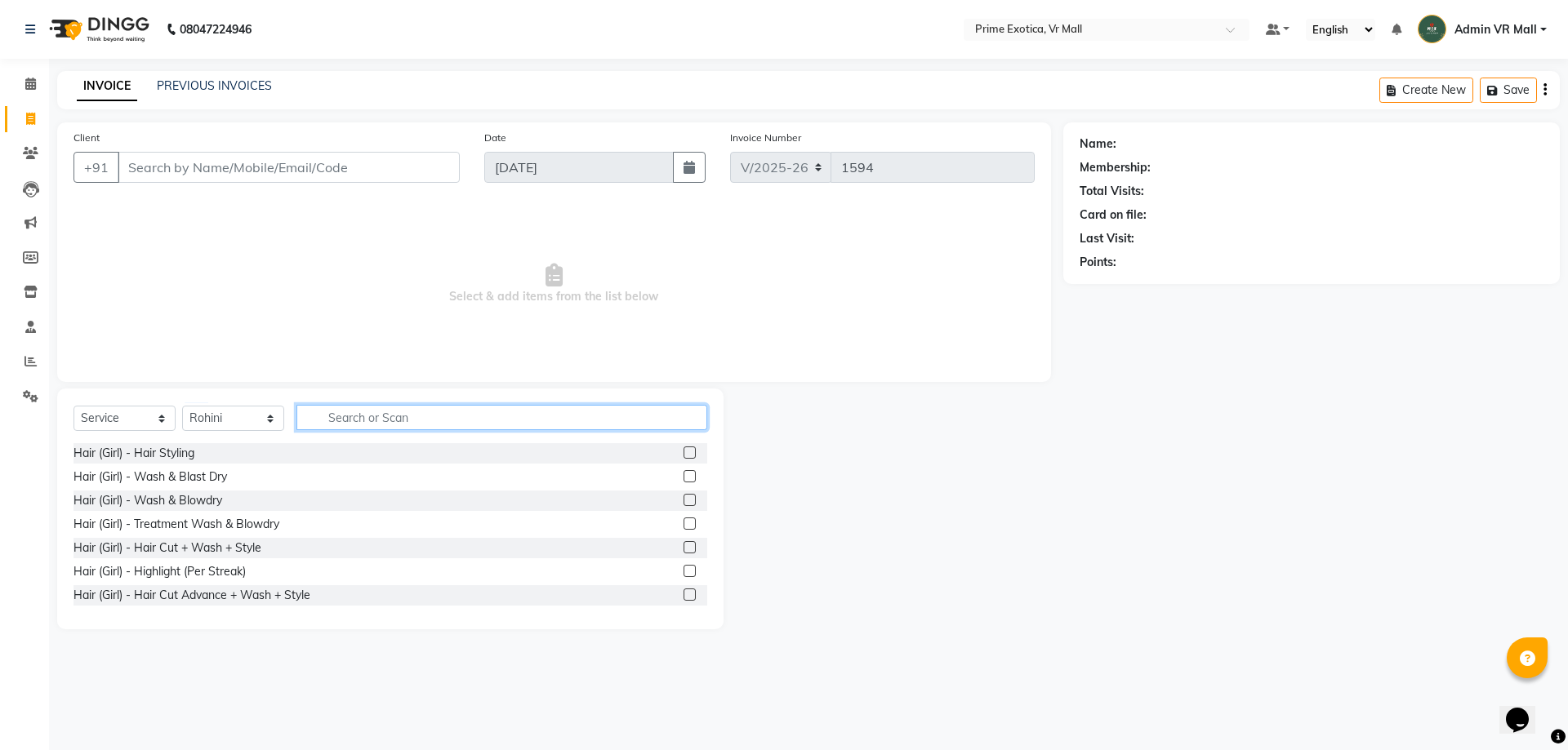
click at [481, 414] on input "text" at bounding box center [501, 418] width 411 height 25
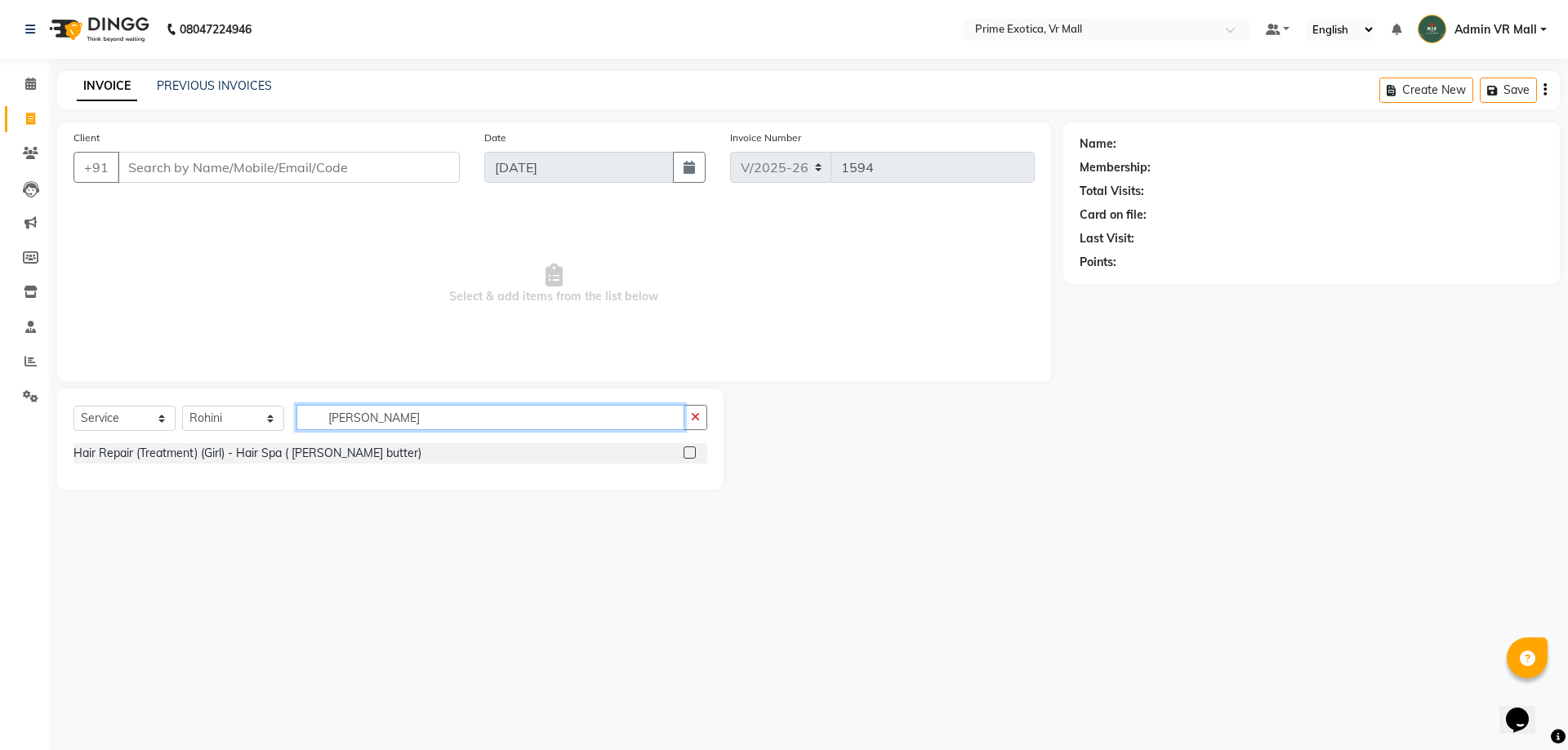
type input "[PERSON_NAME]"
click at [685, 451] on label at bounding box center [689, 453] width 13 height 13
click at [685, 451] on input "checkbox" at bounding box center [688, 454] width 11 height 11
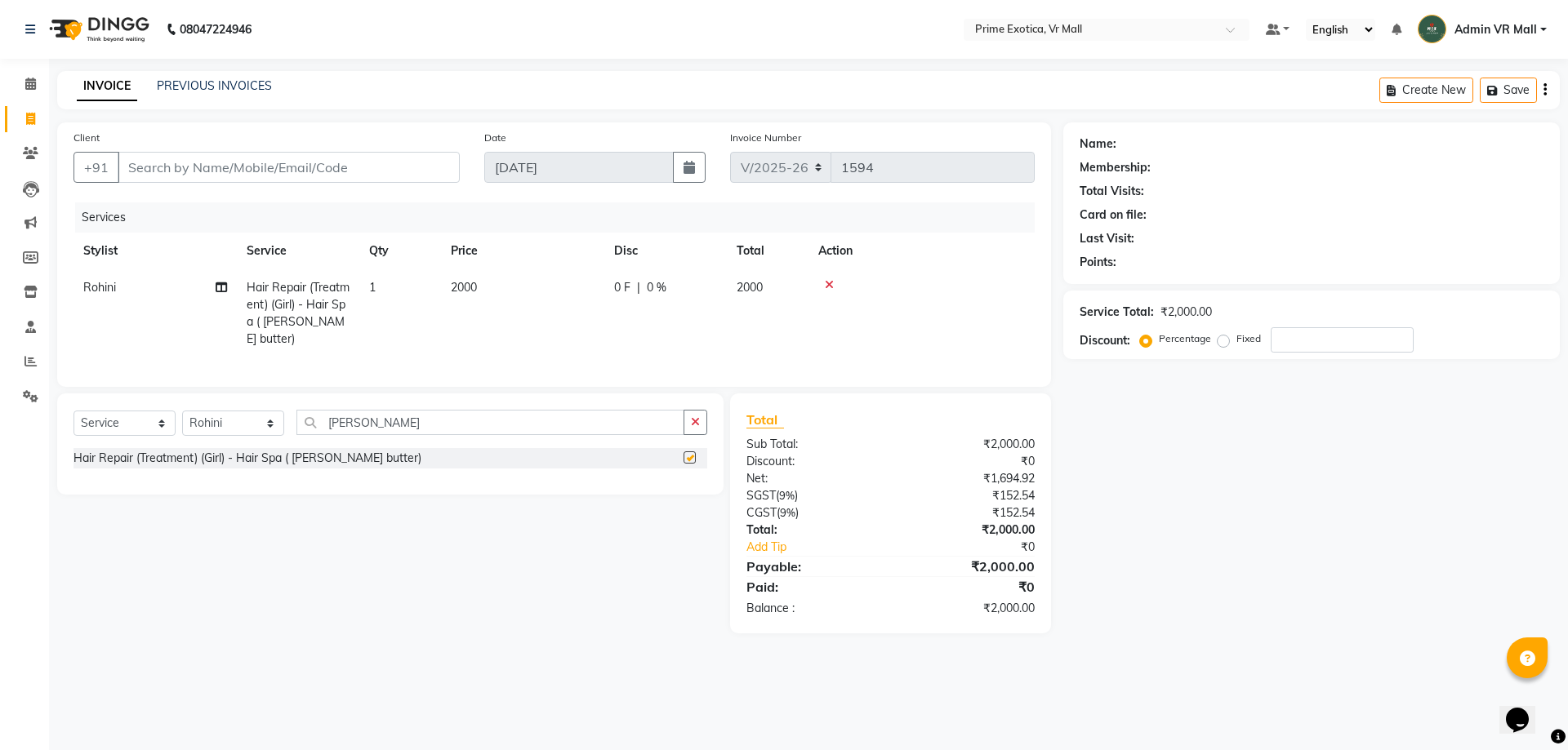
checkbox input "false"
click at [457, 281] on span "2000" at bounding box center [463, 288] width 26 height 15
select select "69613"
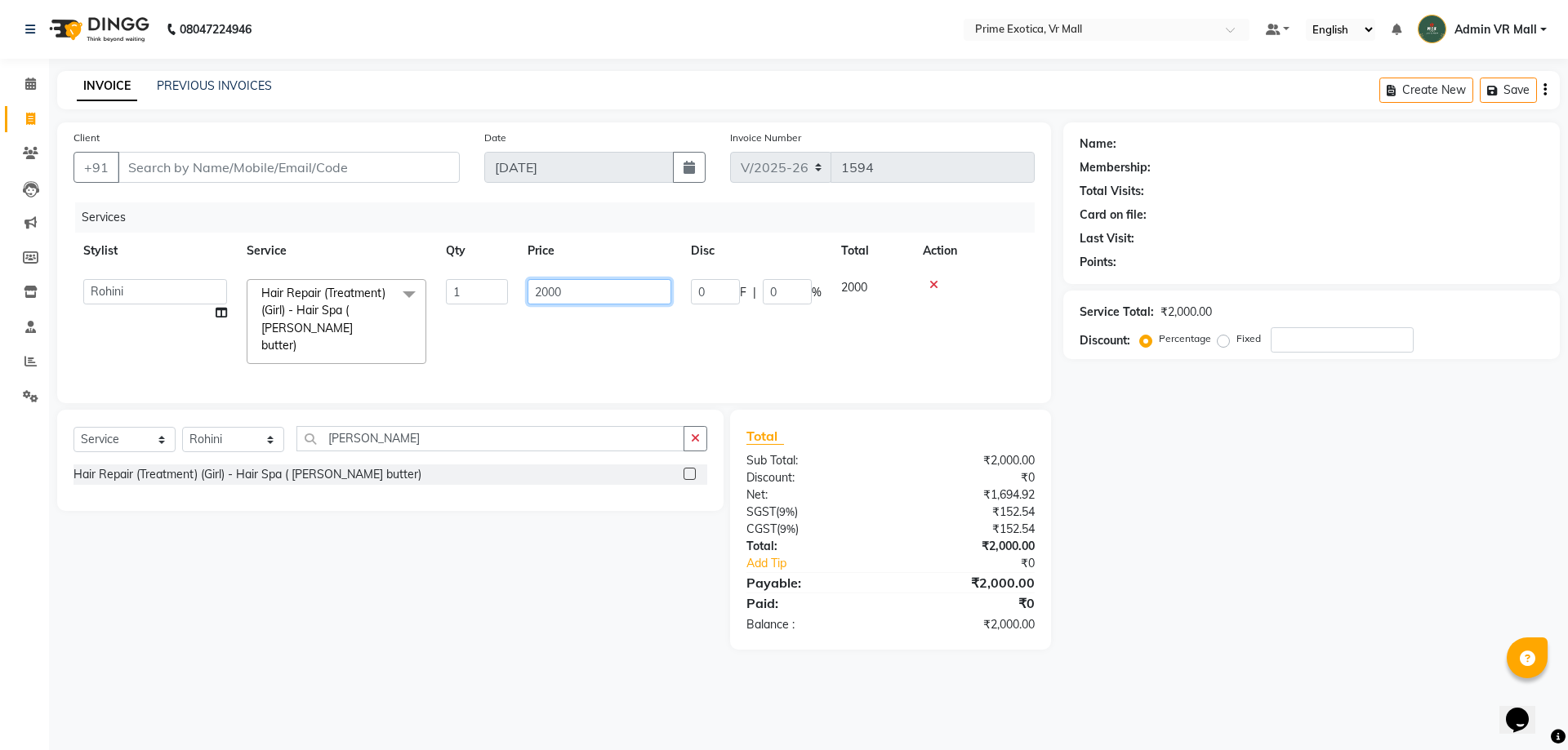
click at [548, 292] on input "2000" at bounding box center [599, 292] width 144 height 25
type input "2500"
click at [380, 608] on div "Select Service Product Membership Package Voucher Prepaid Gift Card Select Styl…" at bounding box center [384, 530] width 679 height 240
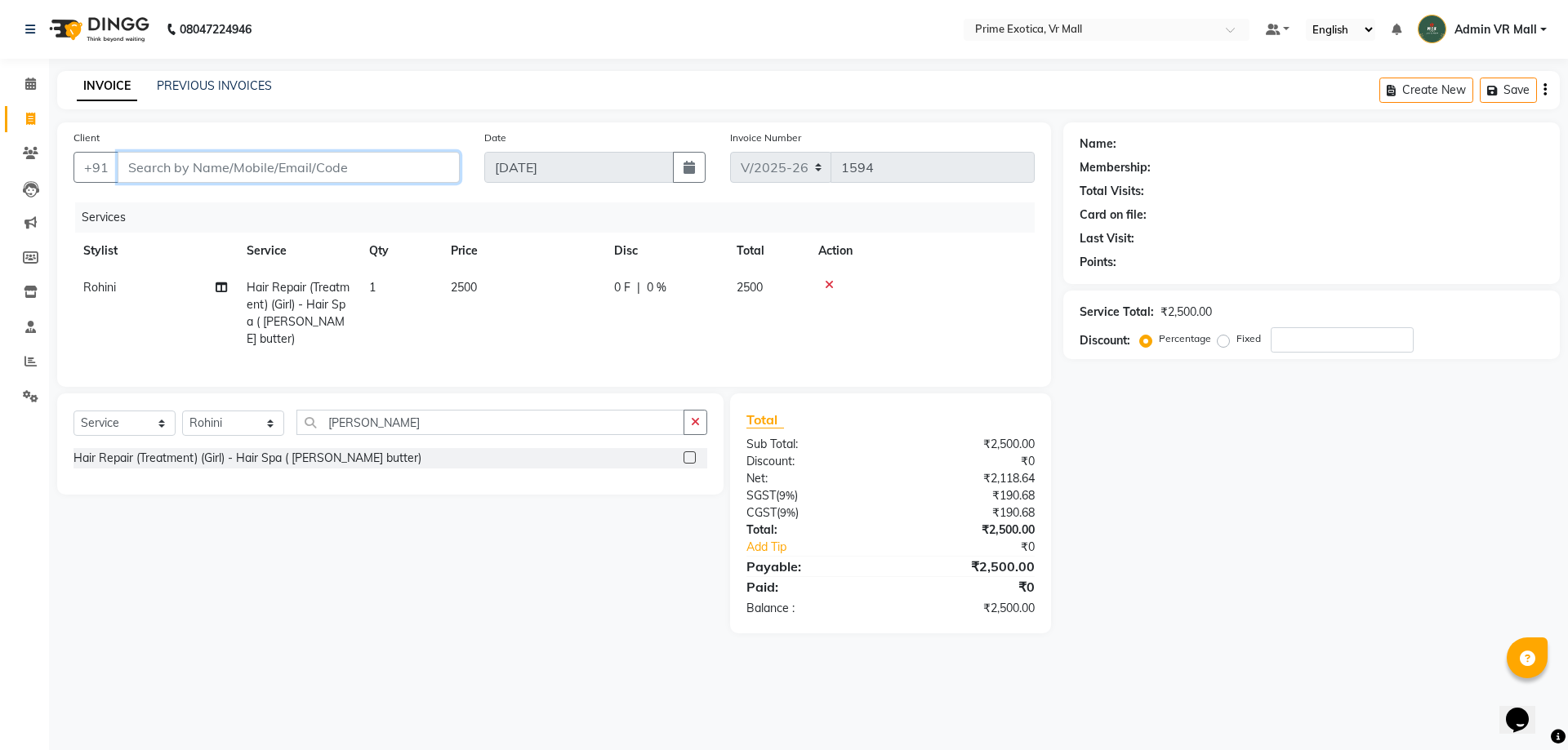
click at [335, 160] on input "Client" at bounding box center [288, 167] width 342 height 31
click at [243, 160] on input "Client" at bounding box center [288, 167] width 342 height 31
type input "7"
type input "0"
click at [139, 163] on input "7872886565" at bounding box center [246, 167] width 259 height 31
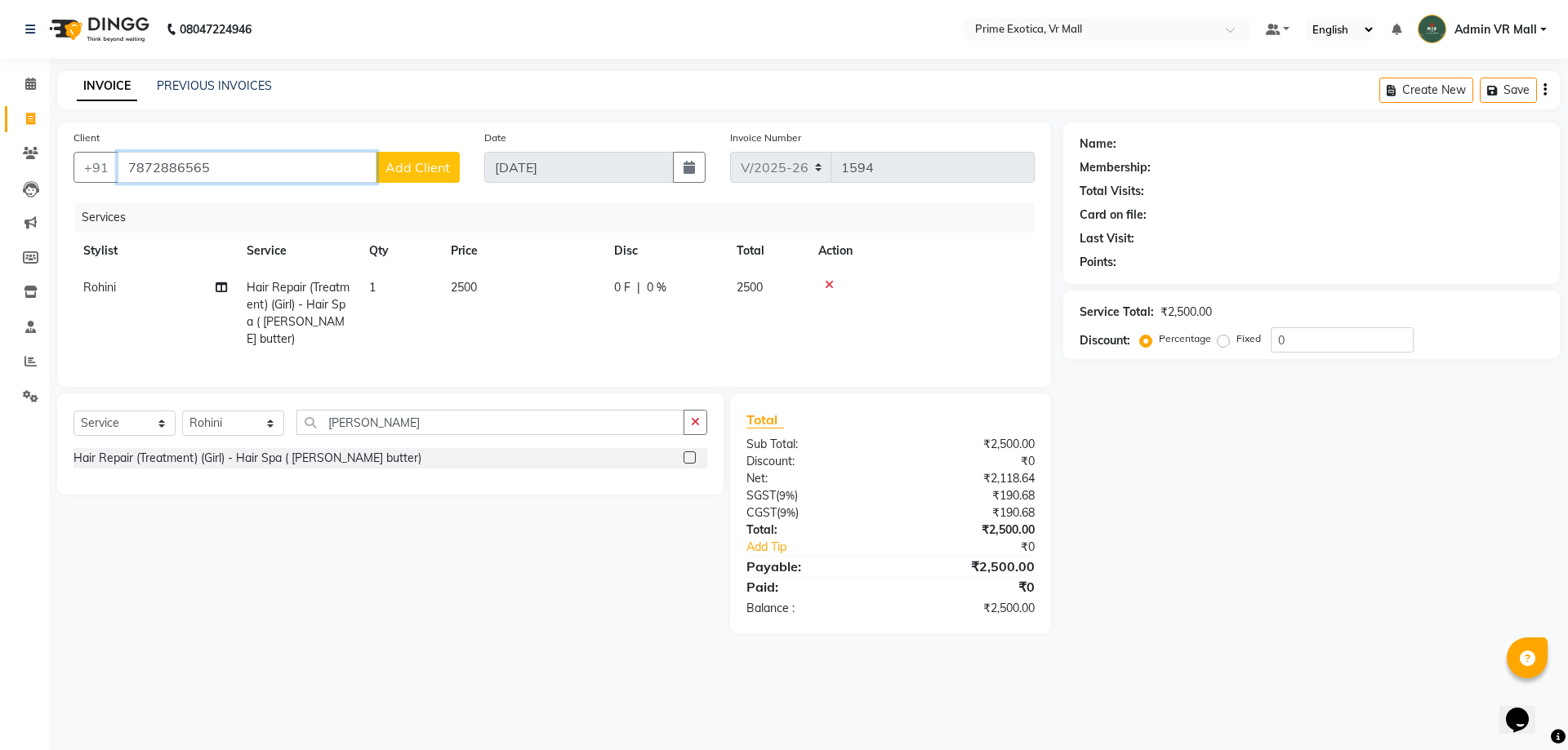
click at [140, 163] on input "7872886565" at bounding box center [246, 167] width 259 height 31
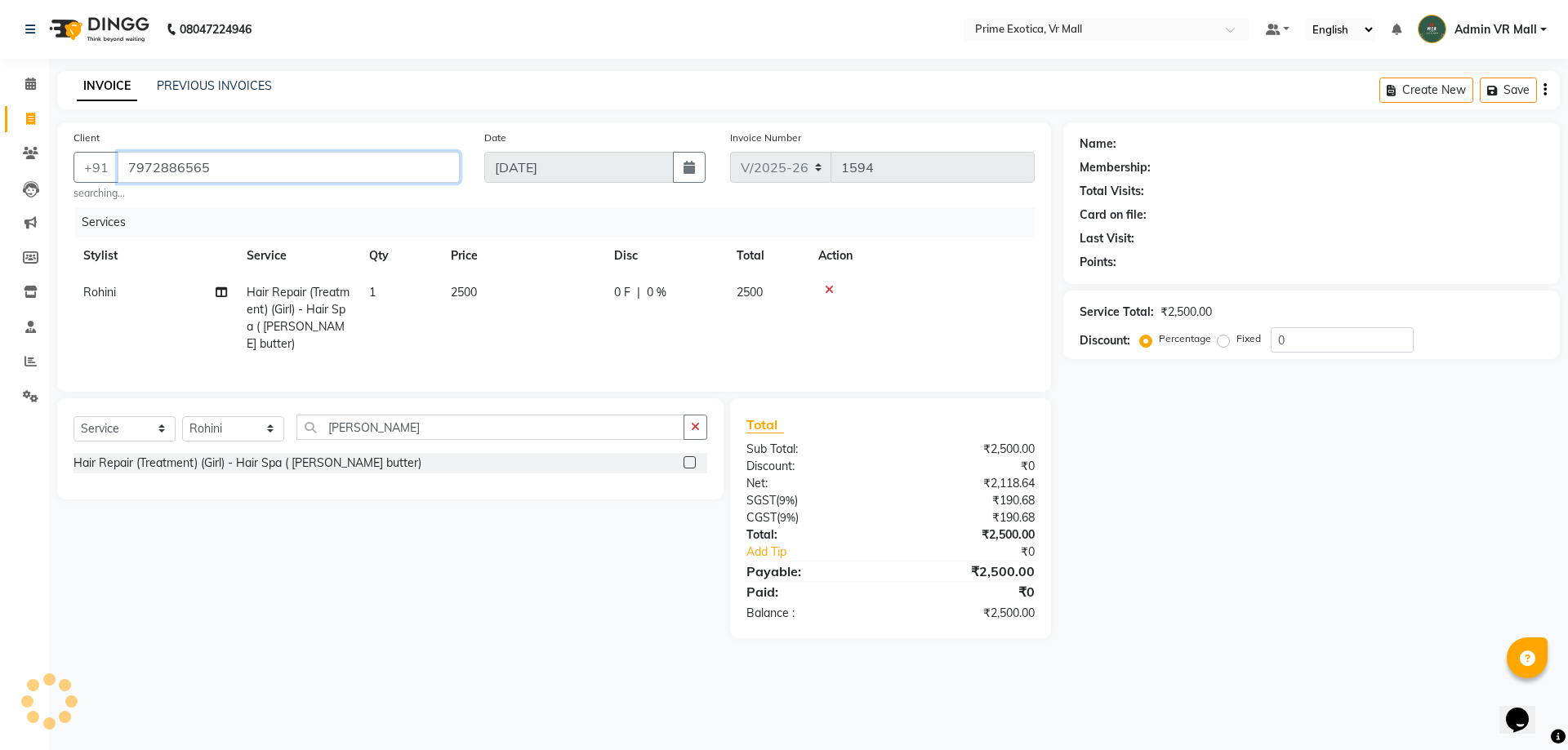
type input "7972886565"
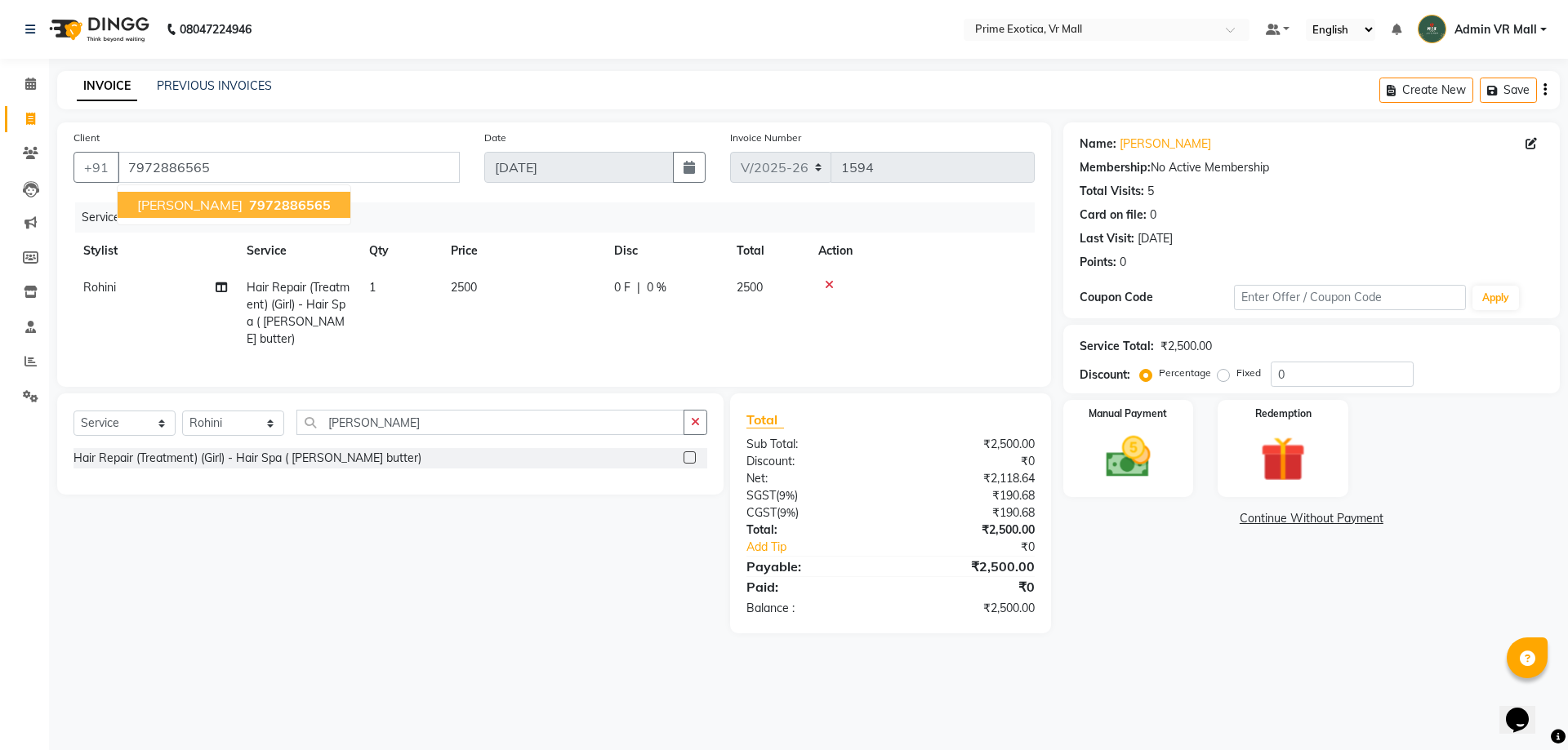
click at [249, 208] on span "7972886565" at bounding box center [290, 205] width 82 height 17
click at [171, 416] on select "Select Service Product Membership Package Voucher Prepaid Gift Card" at bounding box center [125, 424] width 102 height 25
select select "membership"
click at [74, 411] on select "Select Service Product Membership Package Voucher Prepaid Gift Card" at bounding box center [125, 424] width 102 height 25
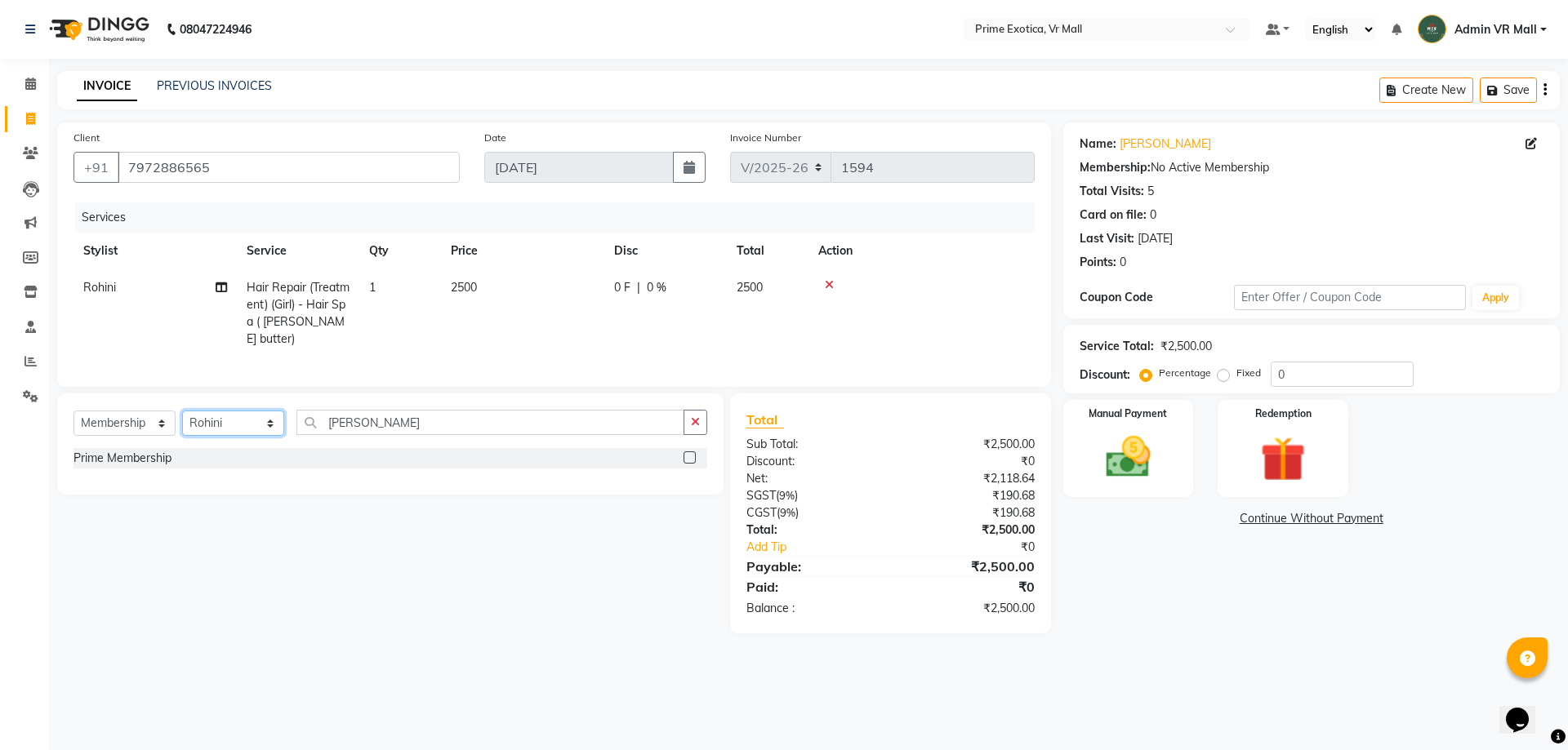
click at [284, 420] on select "Select Stylist [PERSON_NAME] Admin VR Mall [PERSON_NAME] [PERSON_NAME] Archana …" at bounding box center [234, 424] width 102 height 25
select select "44152"
click at [183, 411] on select "Select Stylist [PERSON_NAME] Admin VR Mall [PERSON_NAME] [PERSON_NAME] Archana …" at bounding box center [234, 424] width 102 height 25
click at [693, 453] on label at bounding box center [689, 457] width 13 height 13
click at [693, 453] on input "checkbox" at bounding box center [688, 458] width 11 height 11
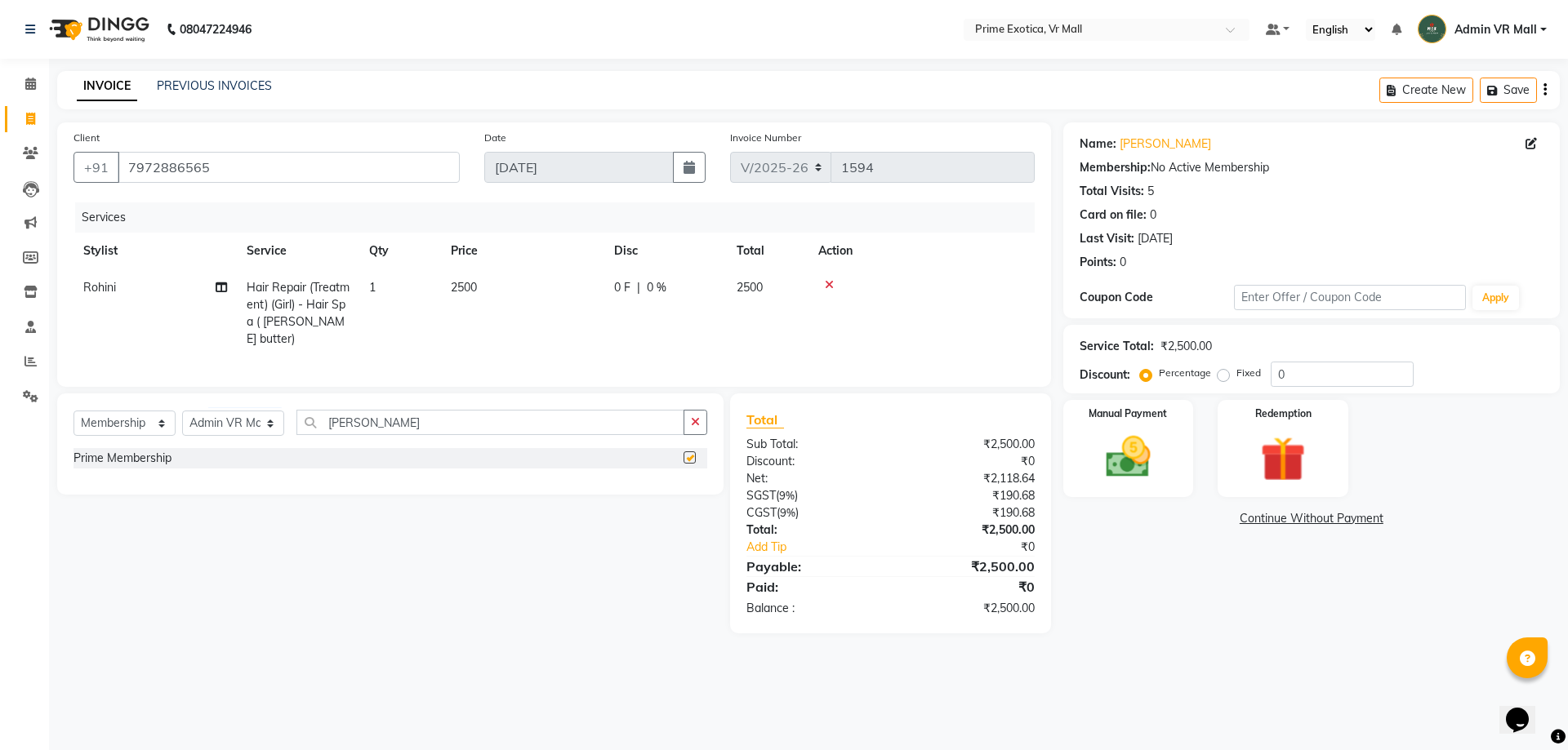
select select "select"
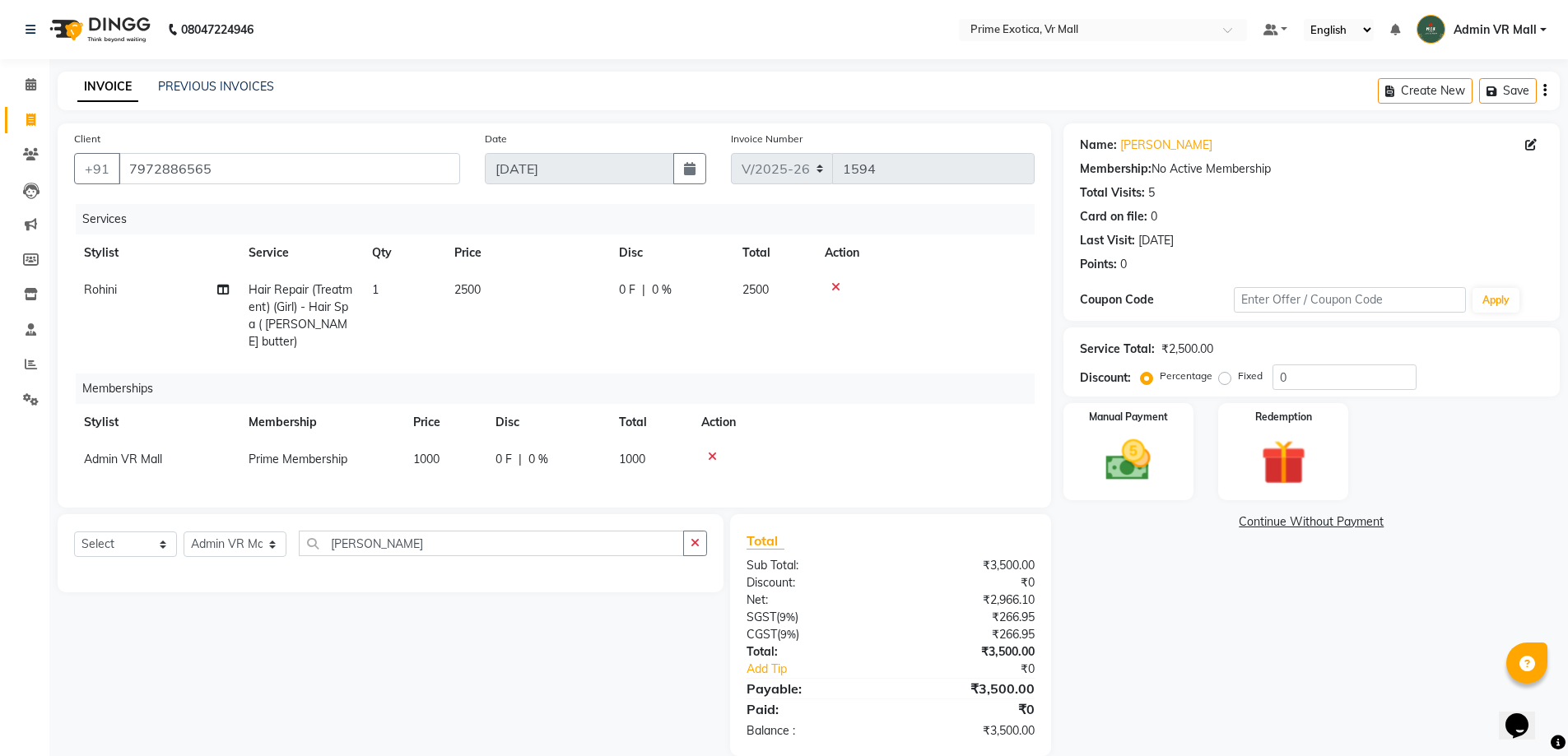
scroll to position [19, 0]
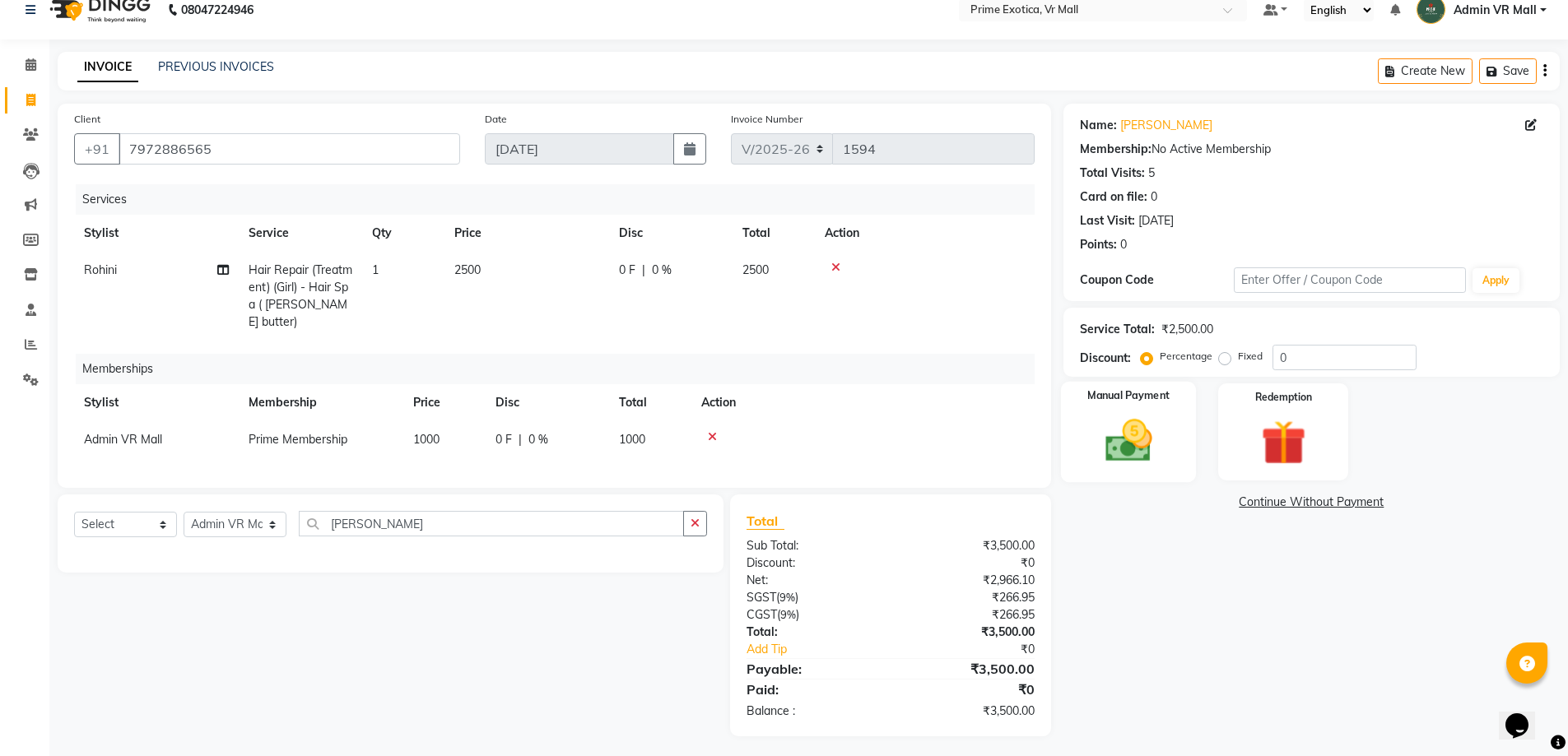
click at [1137, 440] on img at bounding box center [1128, 440] width 76 height 53
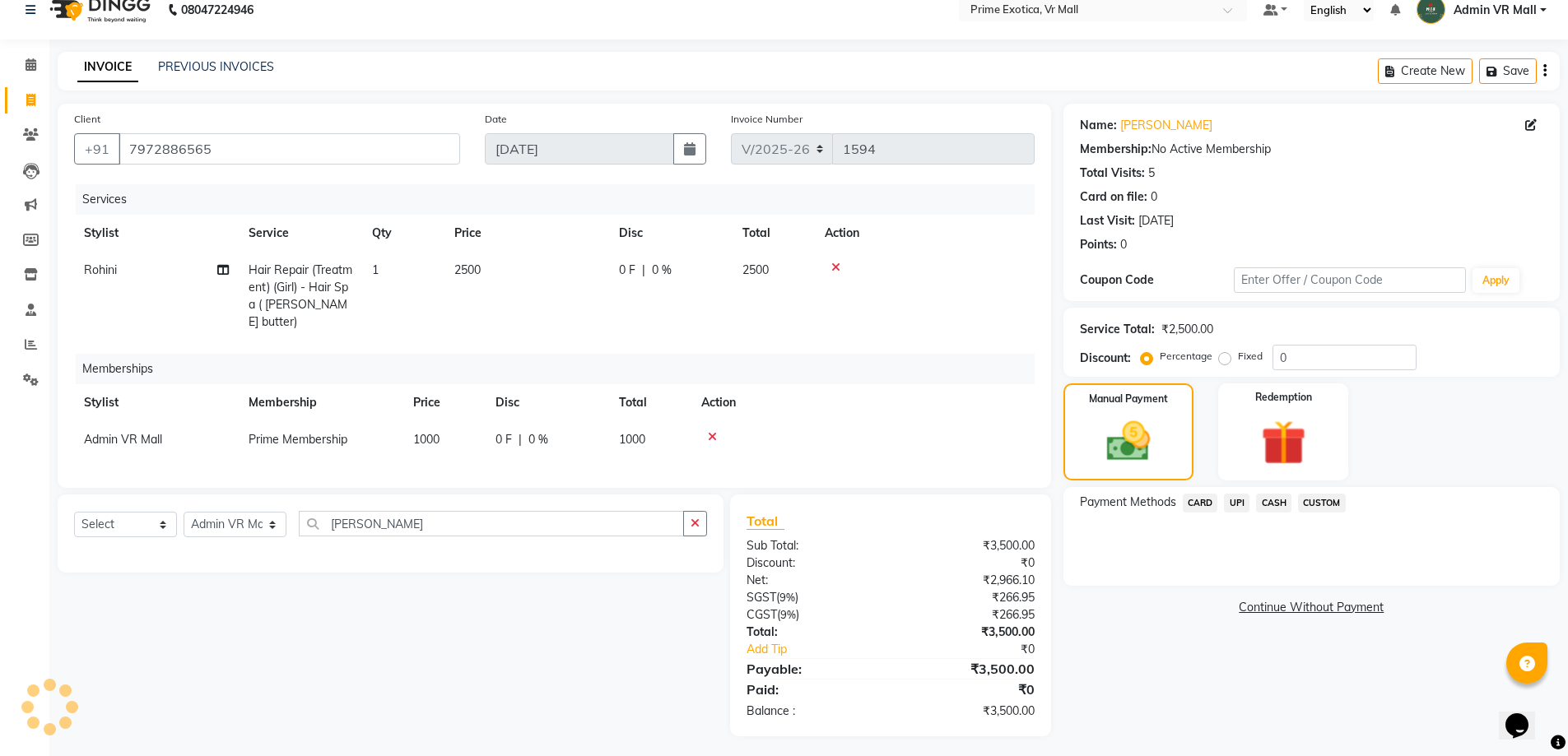
click at [1282, 504] on span "CASH" at bounding box center [1274, 503] width 35 height 19
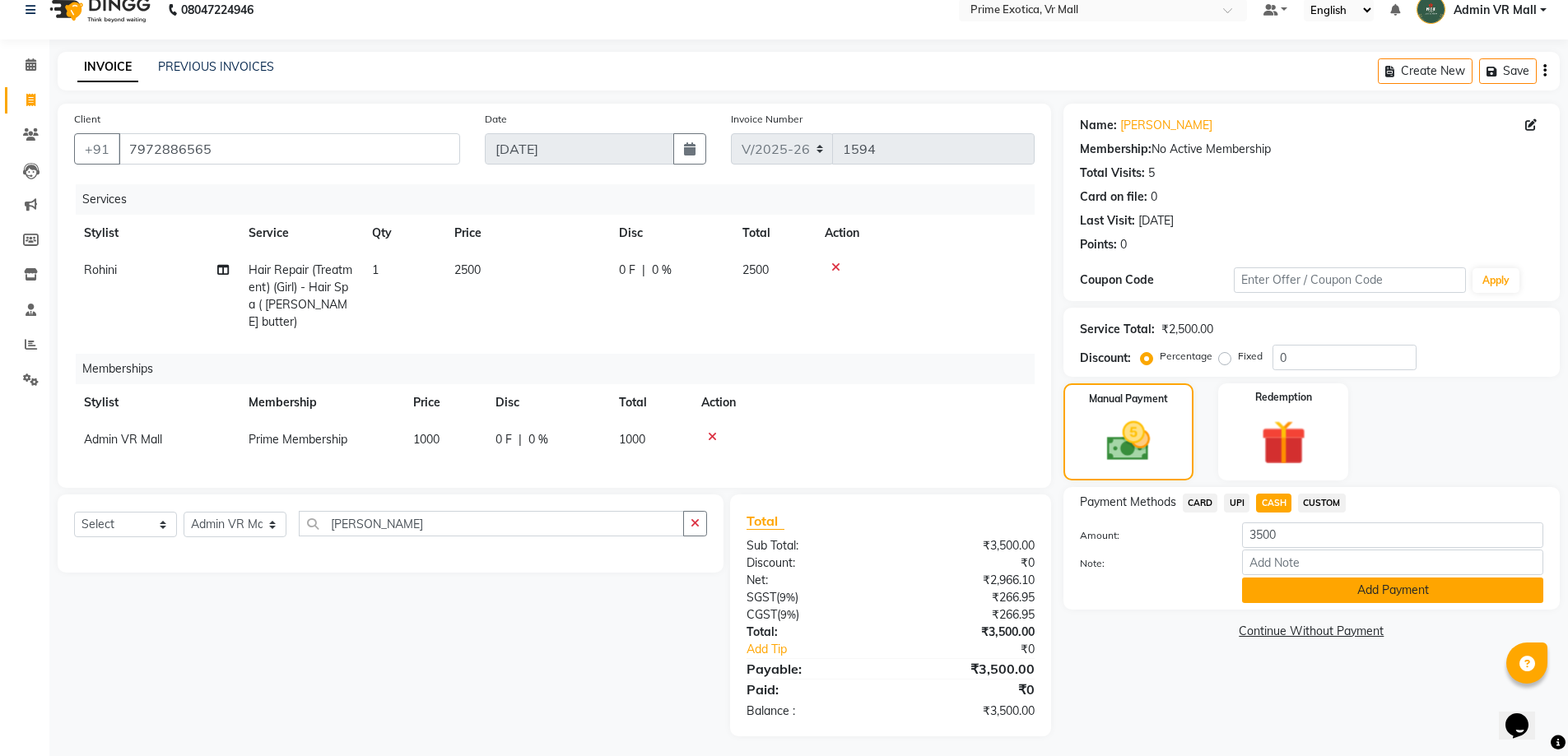
click at [1375, 589] on button "Add Payment" at bounding box center [1392, 591] width 301 height 25
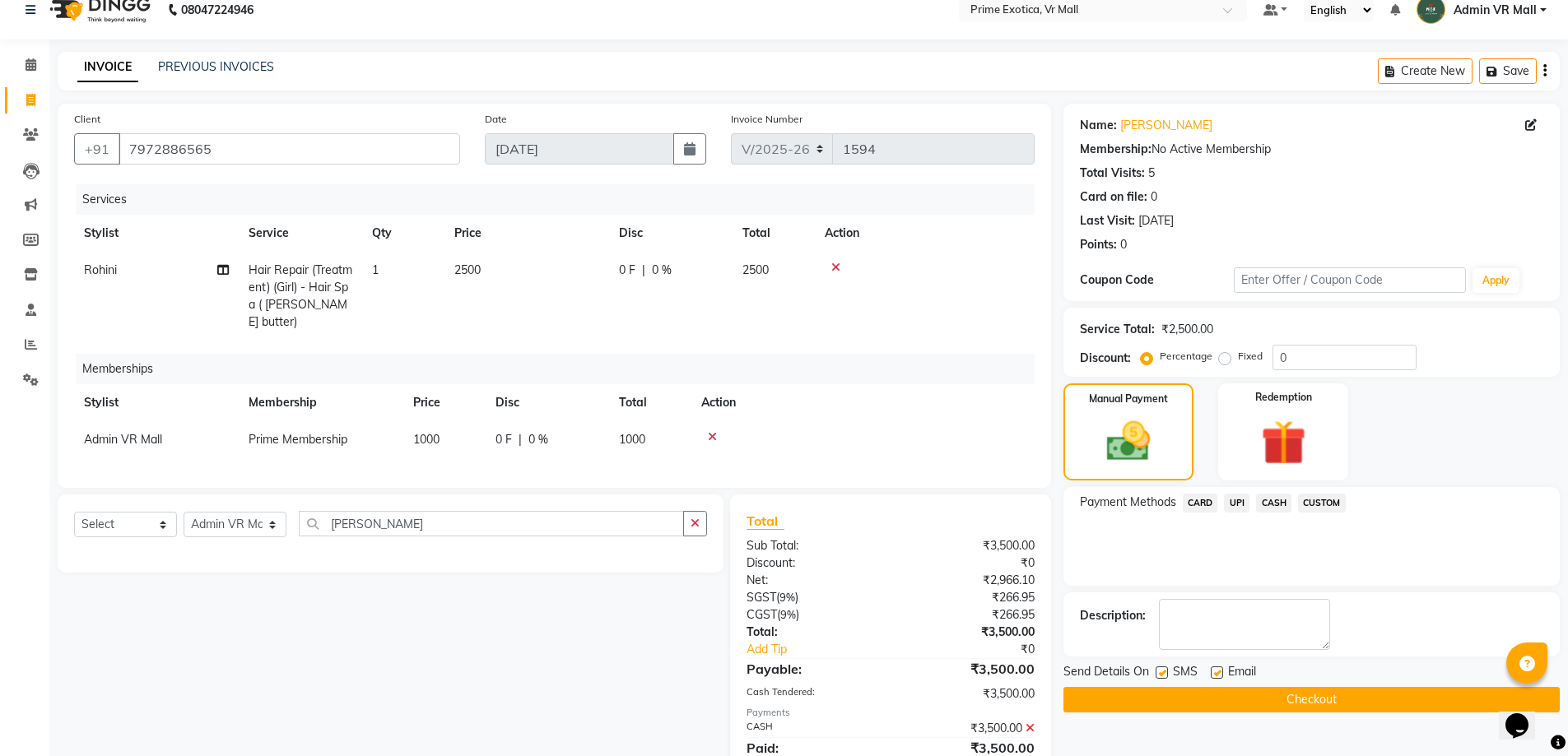
scroll to position [78, 0]
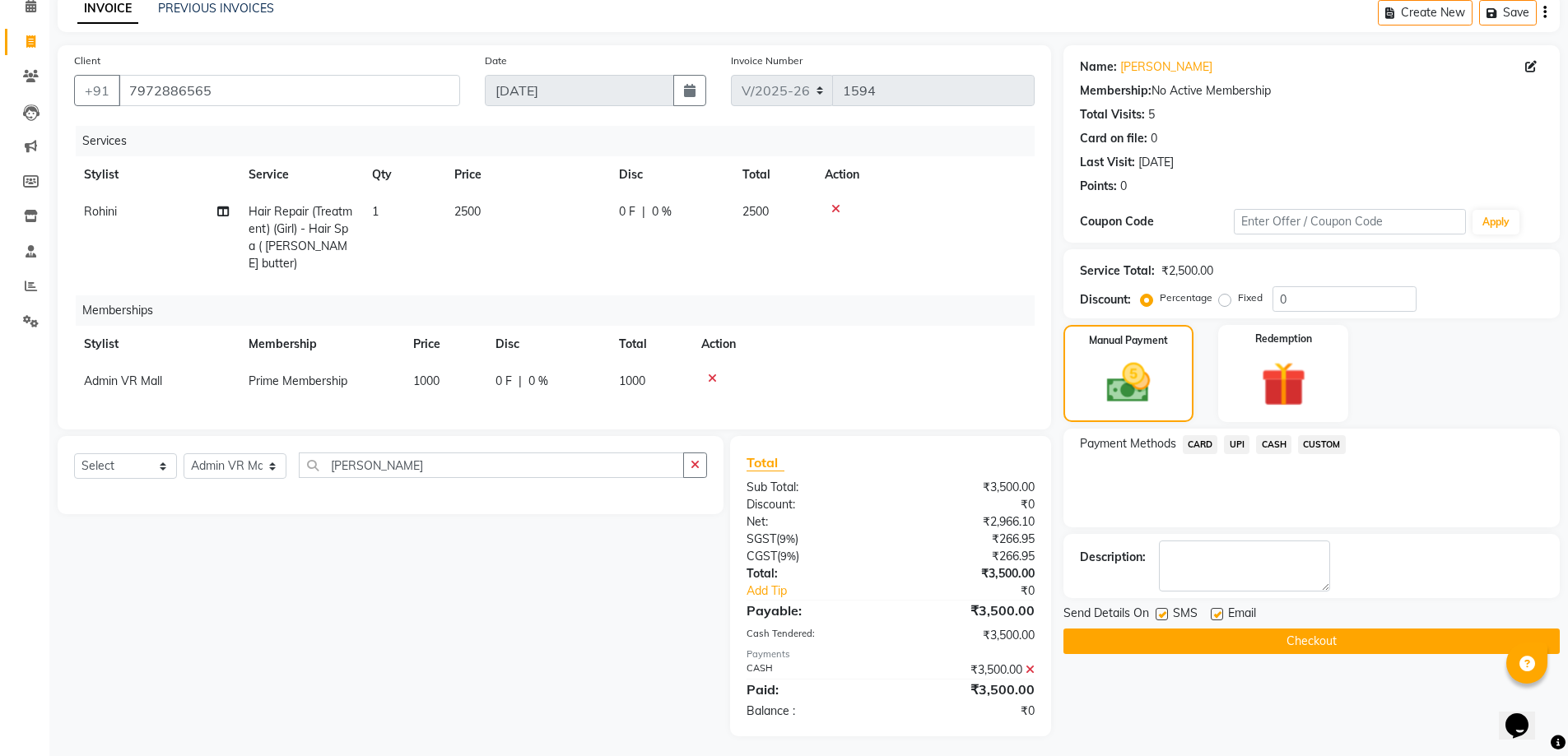
click at [1318, 637] on button "Checkout" at bounding box center [1311, 641] width 496 height 25
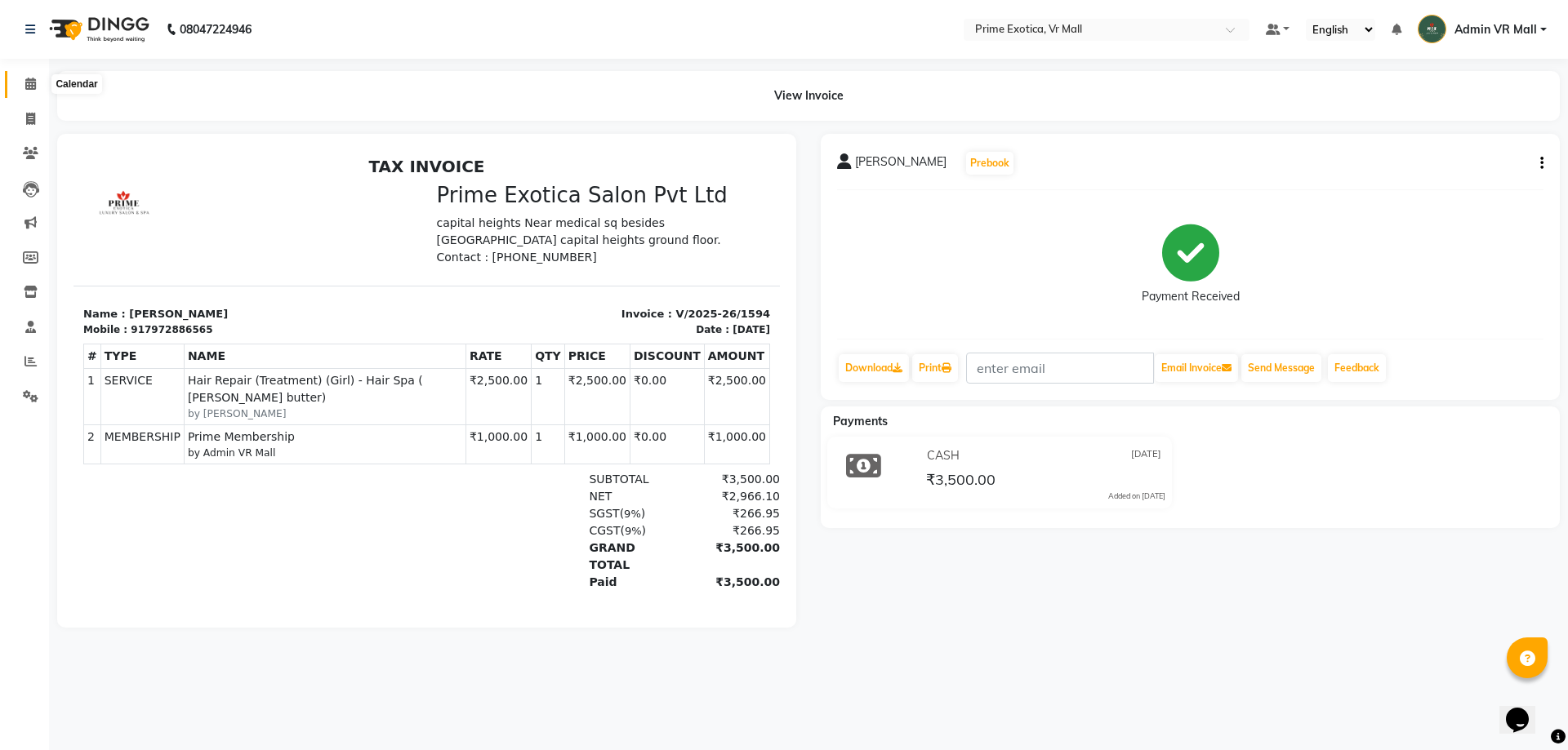
click at [27, 85] on icon at bounding box center [30, 84] width 11 height 13
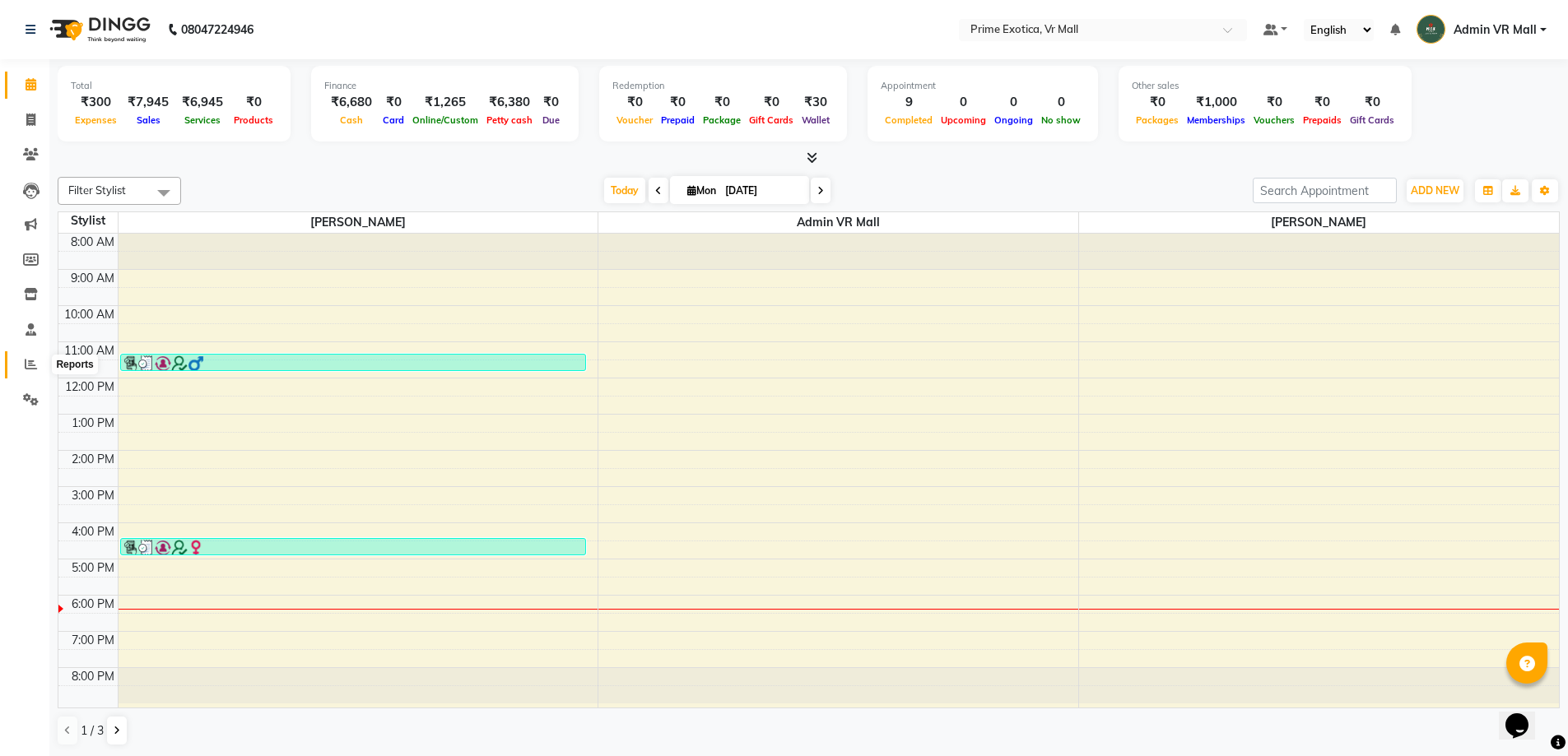
click at [31, 361] on icon at bounding box center [30, 364] width 13 height 13
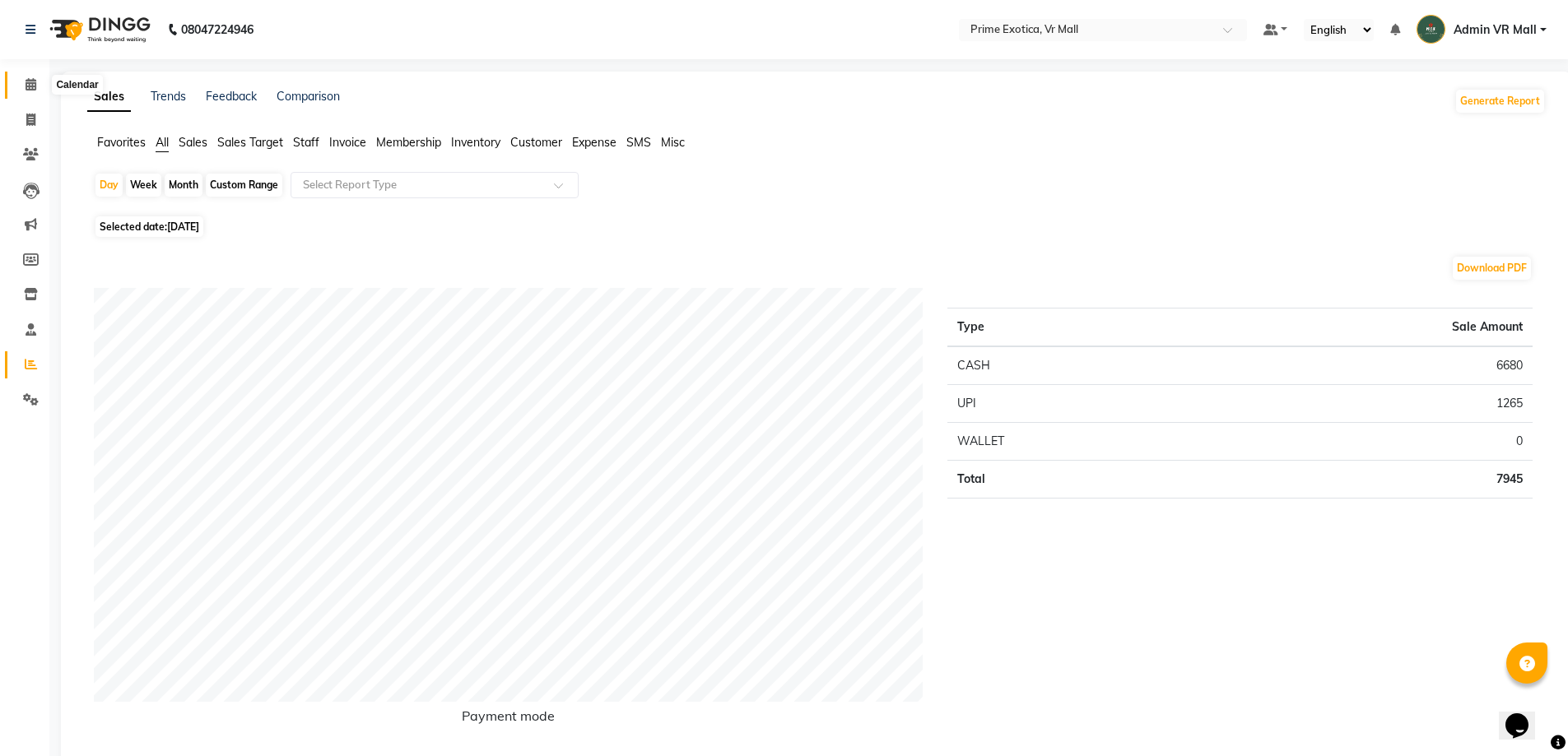
click at [38, 88] on span at bounding box center [31, 85] width 29 height 19
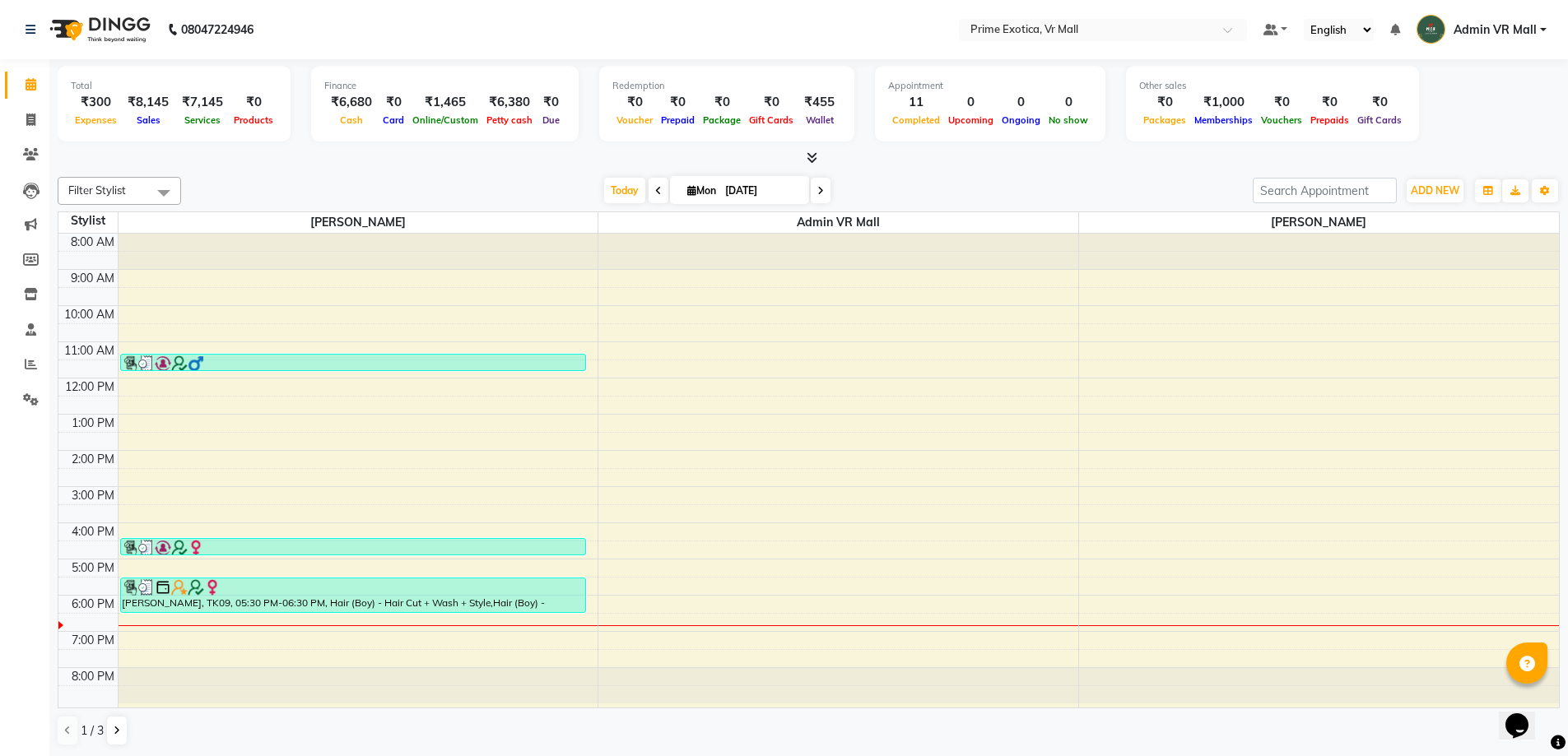
click at [1351, 575] on div "8:00 AM 9:00 AM 10:00 AM 11:00 AM 12:00 PM 1:00 PM 2:00 PM 3:00 PM 4:00 PM 5:00…" at bounding box center [808, 471] width 1500 height 474
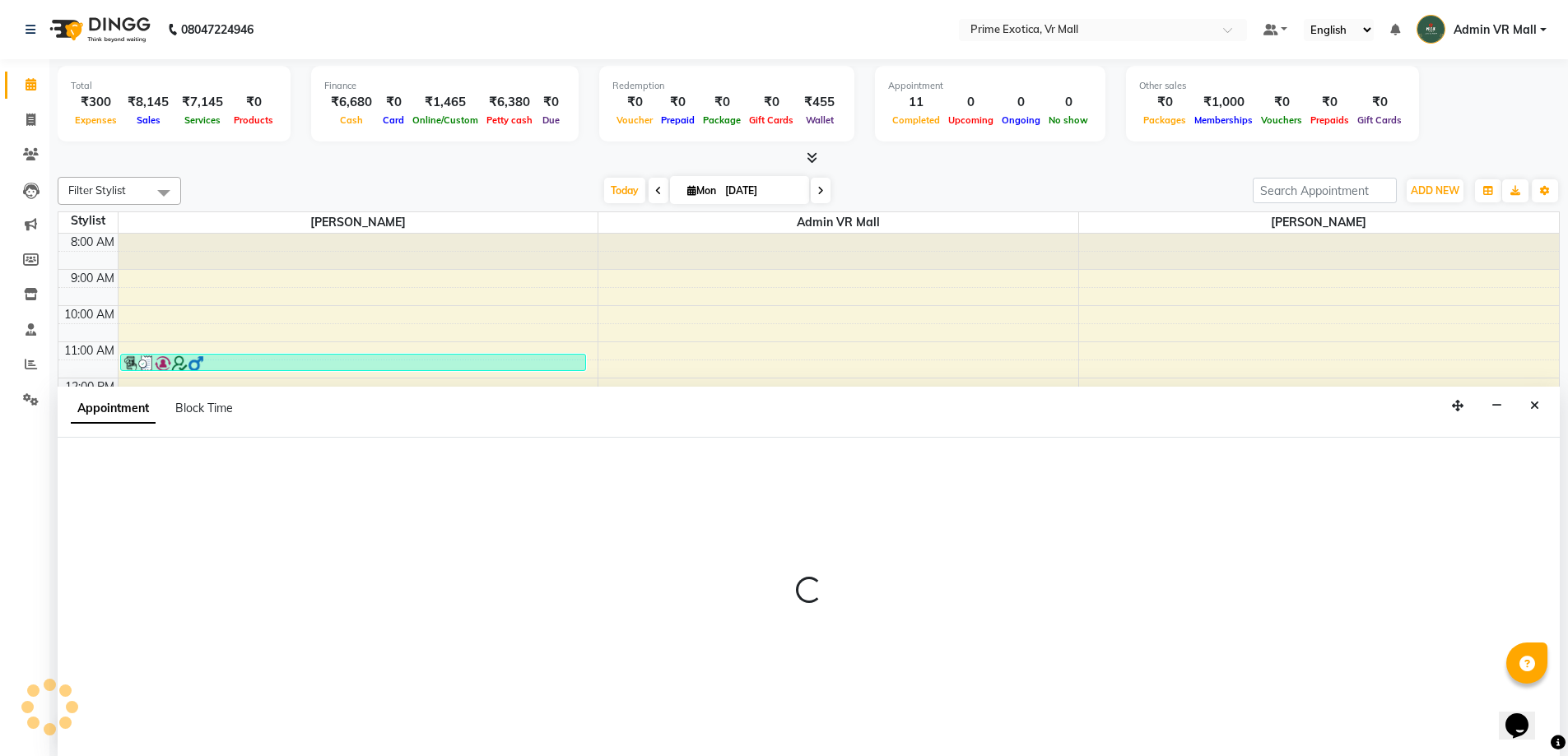
scroll to position [1, 0]
select select "64574"
select select "1020"
select select "tentative"
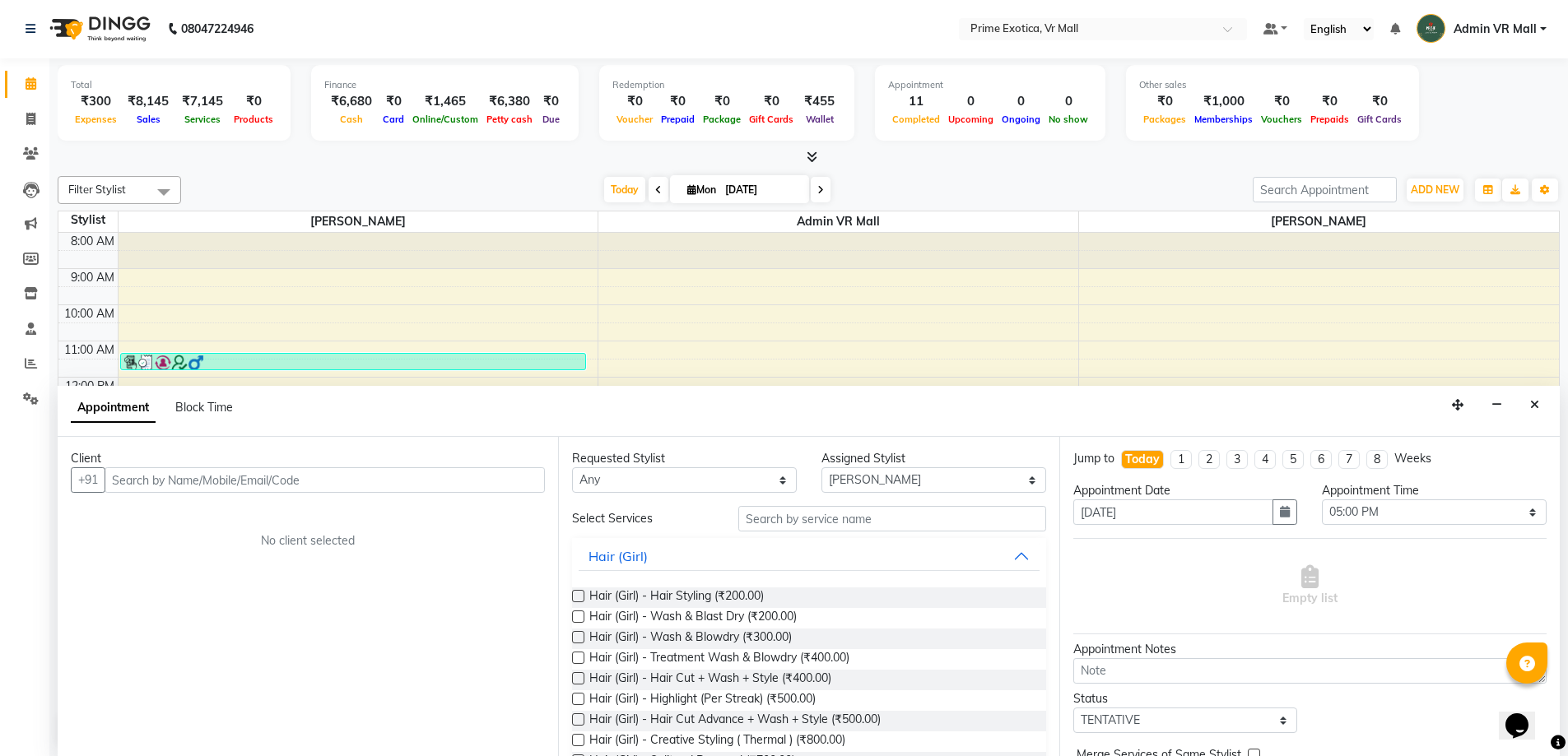
click at [443, 184] on div "[DATE] [DATE]" at bounding box center [716, 190] width 1056 height 24
click at [1538, 399] on icon "Close" at bounding box center [1534, 405] width 9 height 12
click at [1538, 400] on div "8:00 AM 9:00 AM 10:00 AM 11:00 AM 12:00 PM 1:00 PM 2:00 PM 3:00 PM 4:00 PM 5:00…" at bounding box center [808, 470] width 1500 height 474
select select "64574"
select select "tentative"
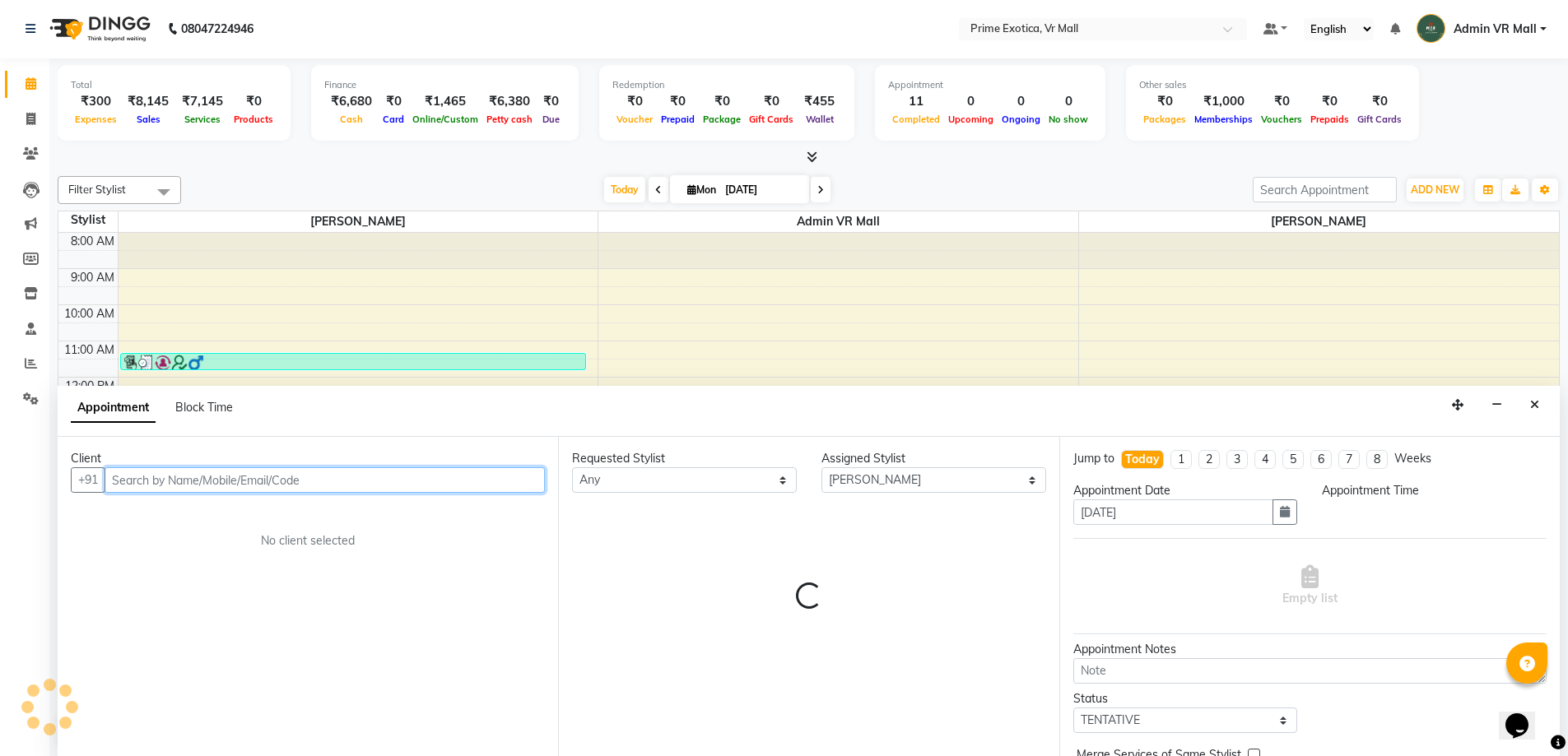
select select "750"
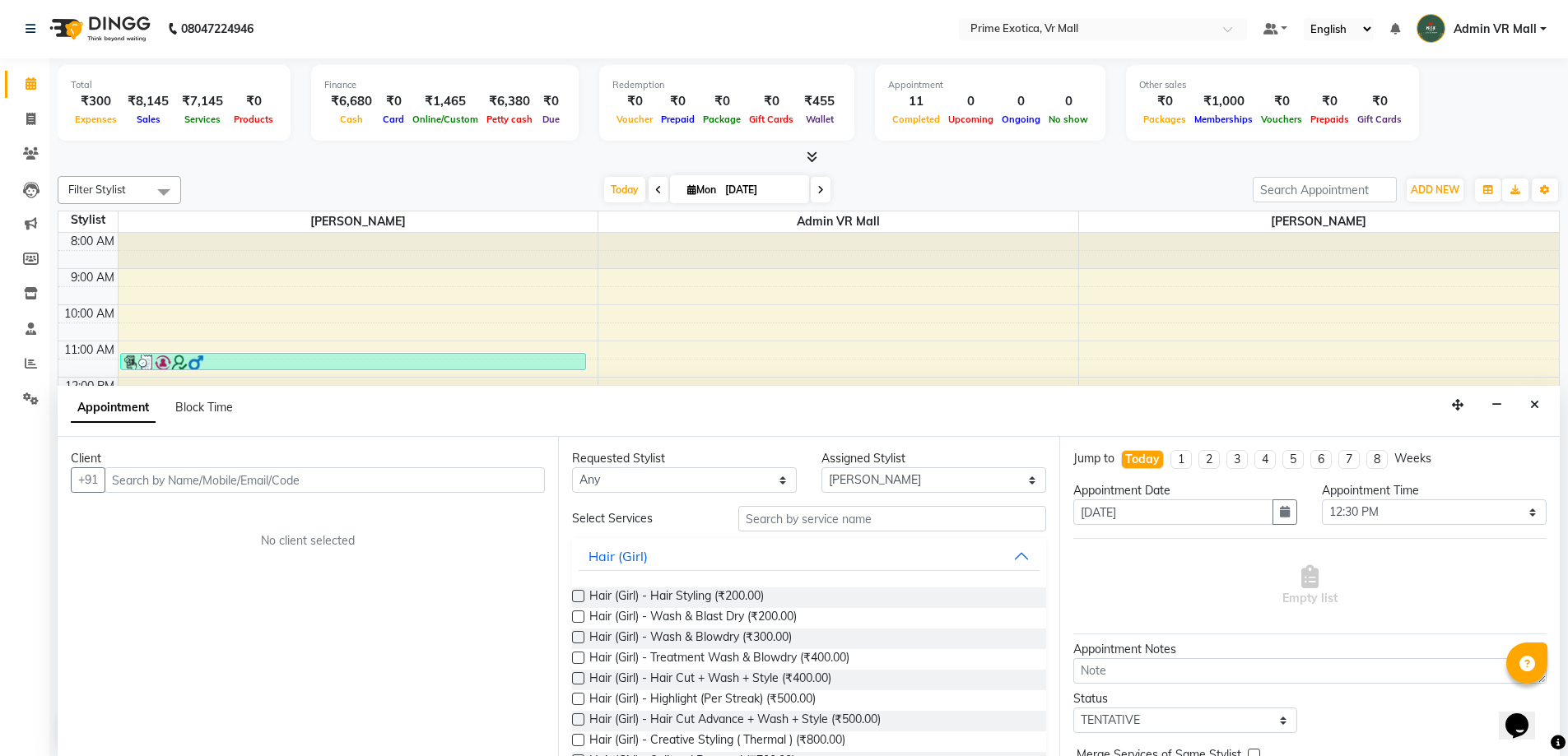
click at [1538, 412] on button "Close" at bounding box center [1535, 405] width 24 height 25
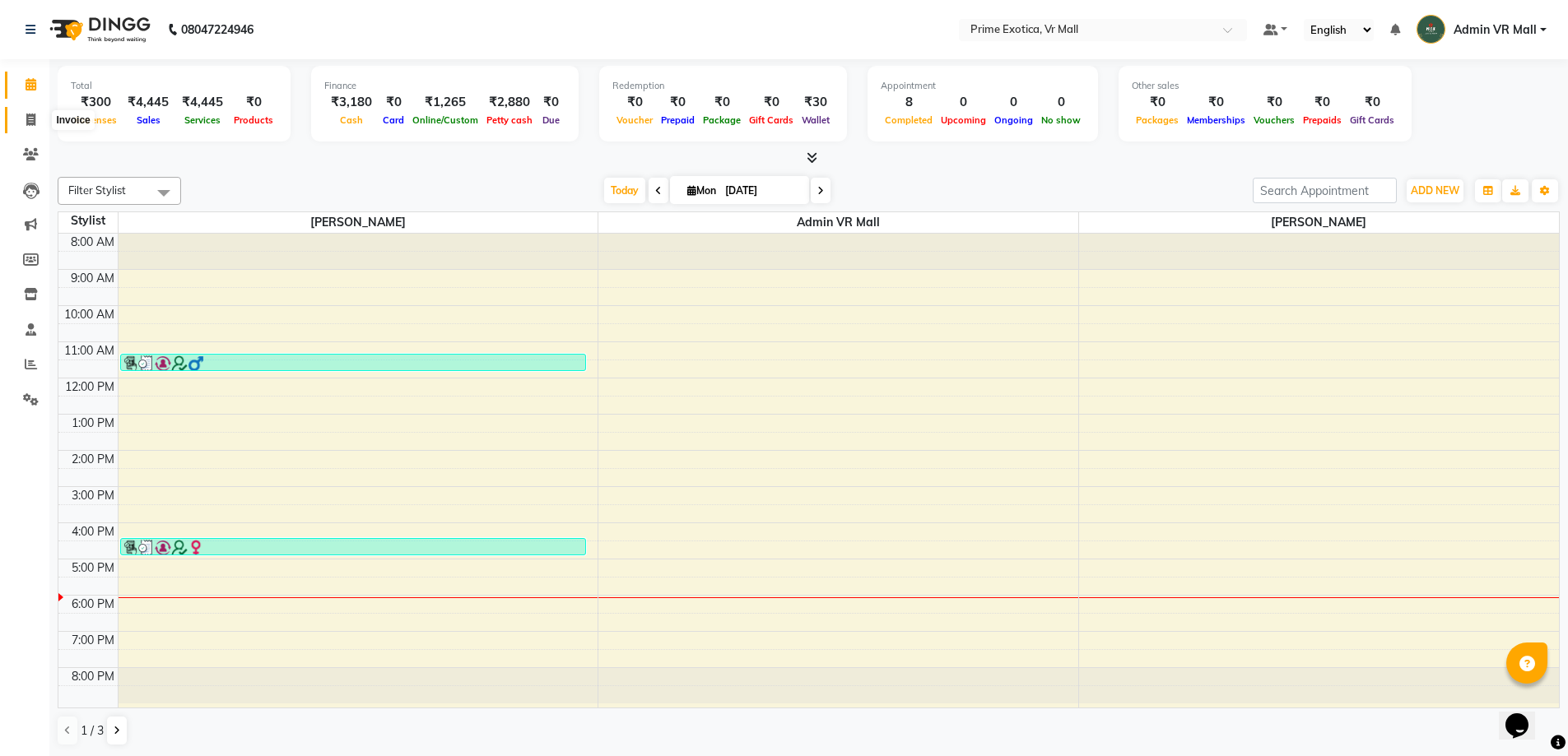
click at [33, 122] on icon at bounding box center [30, 120] width 9 height 13
select select "service"
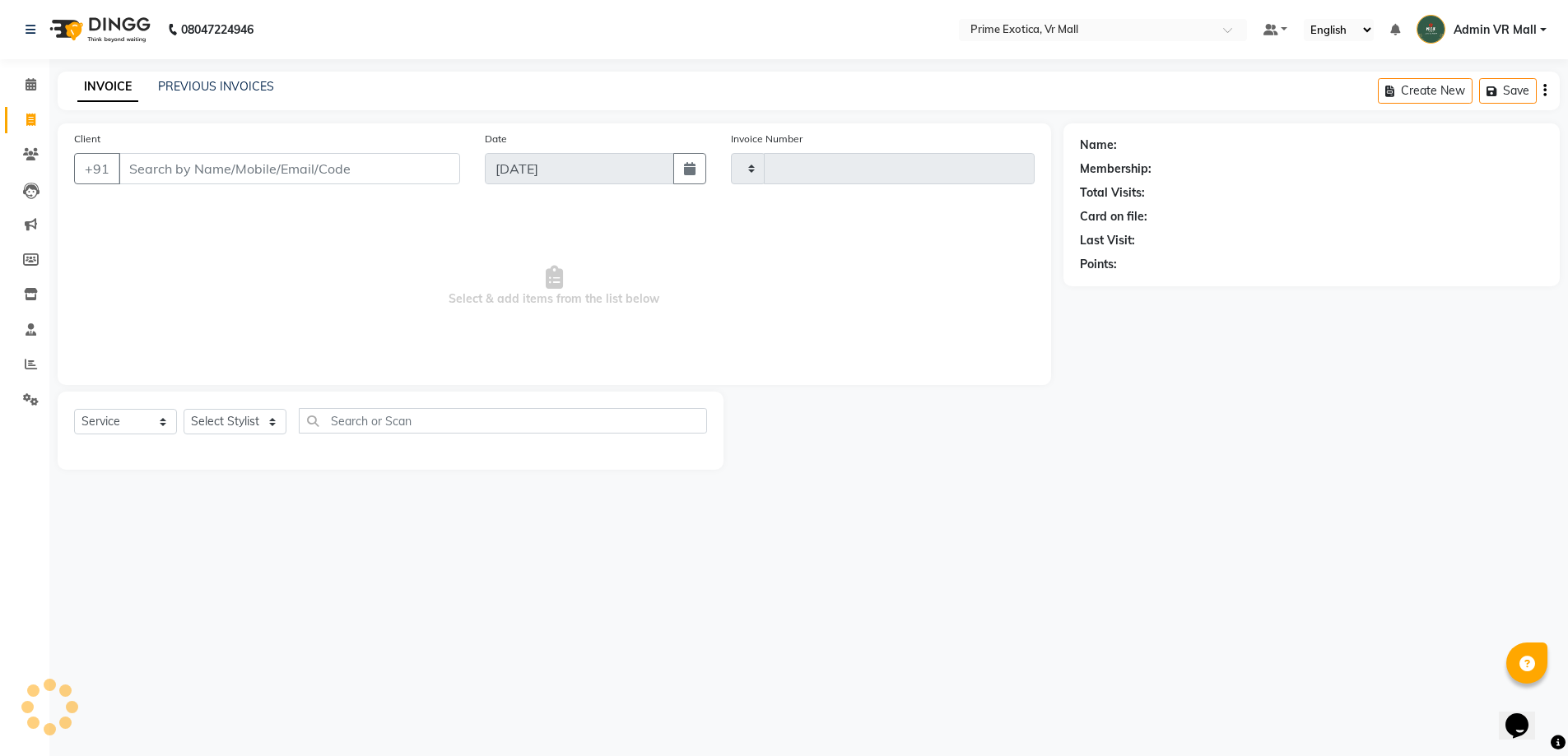
type input "1594"
select select "6077"
click at [284, 421] on select "Select Stylist [PERSON_NAME] Admin VR Mall [PERSON_NAME] [PERSON_NAME] Archana …" at bounding box center [235, 422] width 103 height 25
select select "47391"
click at [184, 409] on select "Select Stylist [PERSON_NAME] Admin VR Mall [PERSON_NAME] [PERSON_NAME] Archana …" at bounding box center [235, 422] width 103 height 25
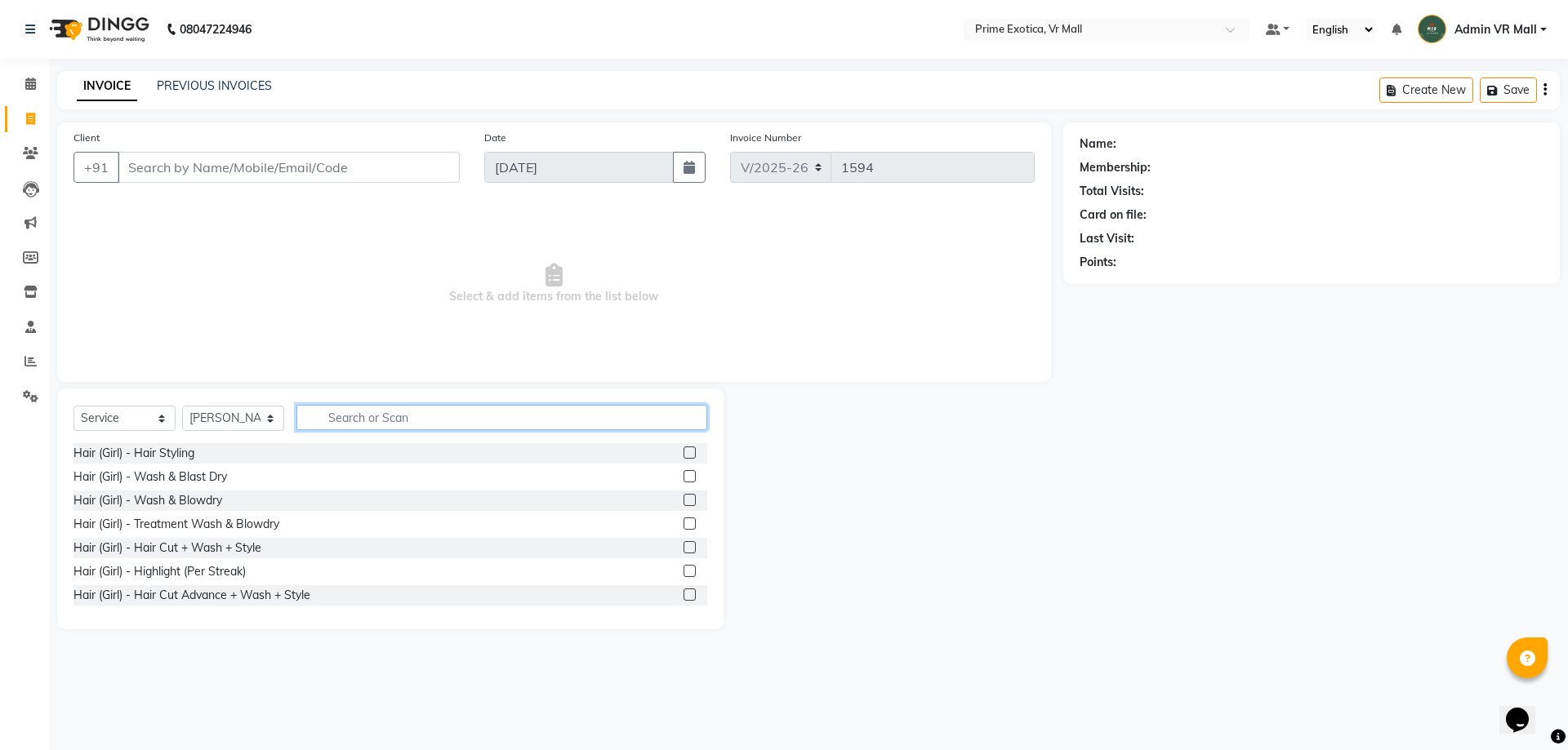
click at [541, 416] on input "text" at bounding box center [501, 418] width 411 height 25
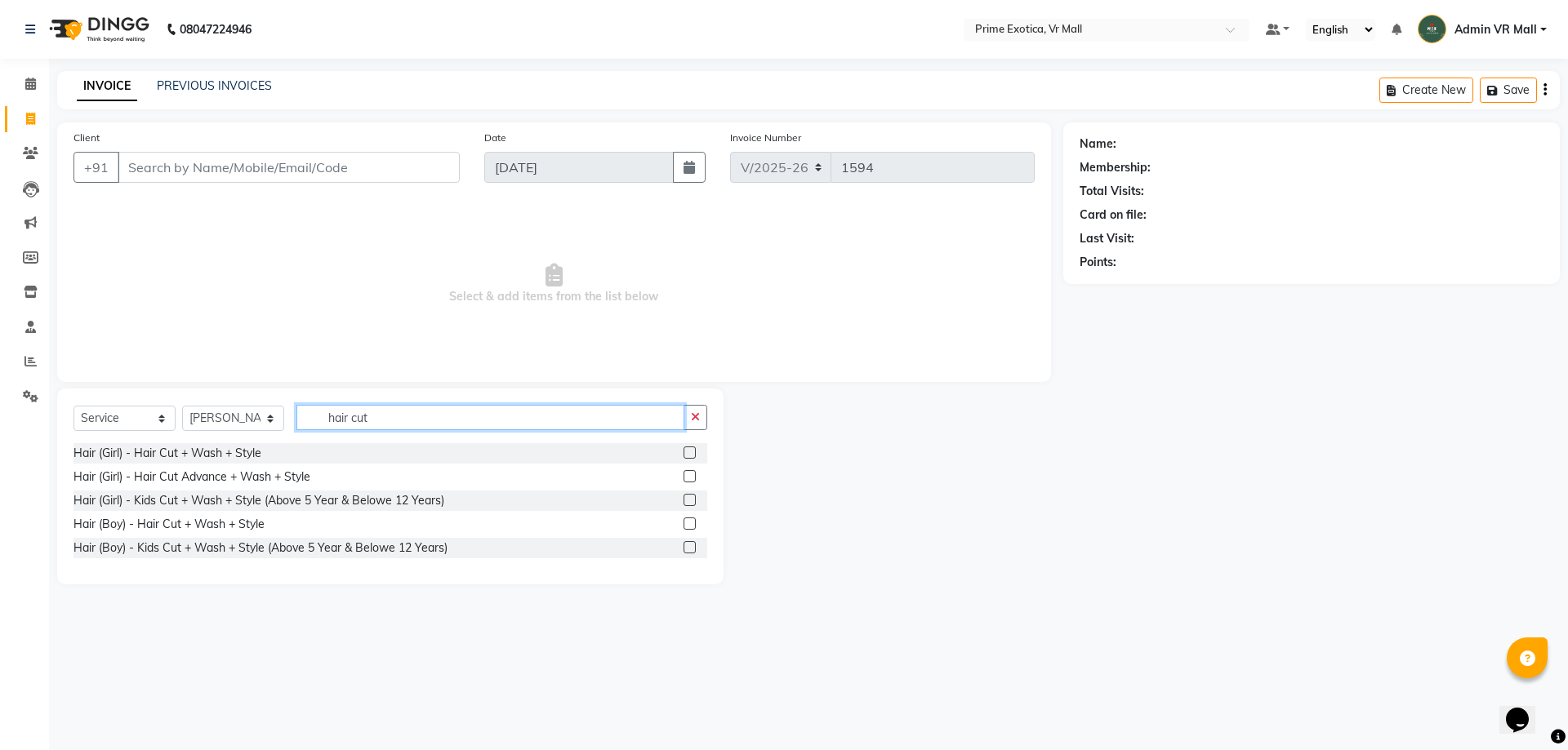
type input "hair cut"
click at [692, 521] on label at bounding box center [689, 523] width 13 height 13
click at [692, 521] on input "checkbox" at bounding box center [688, 524] width 11 height 11
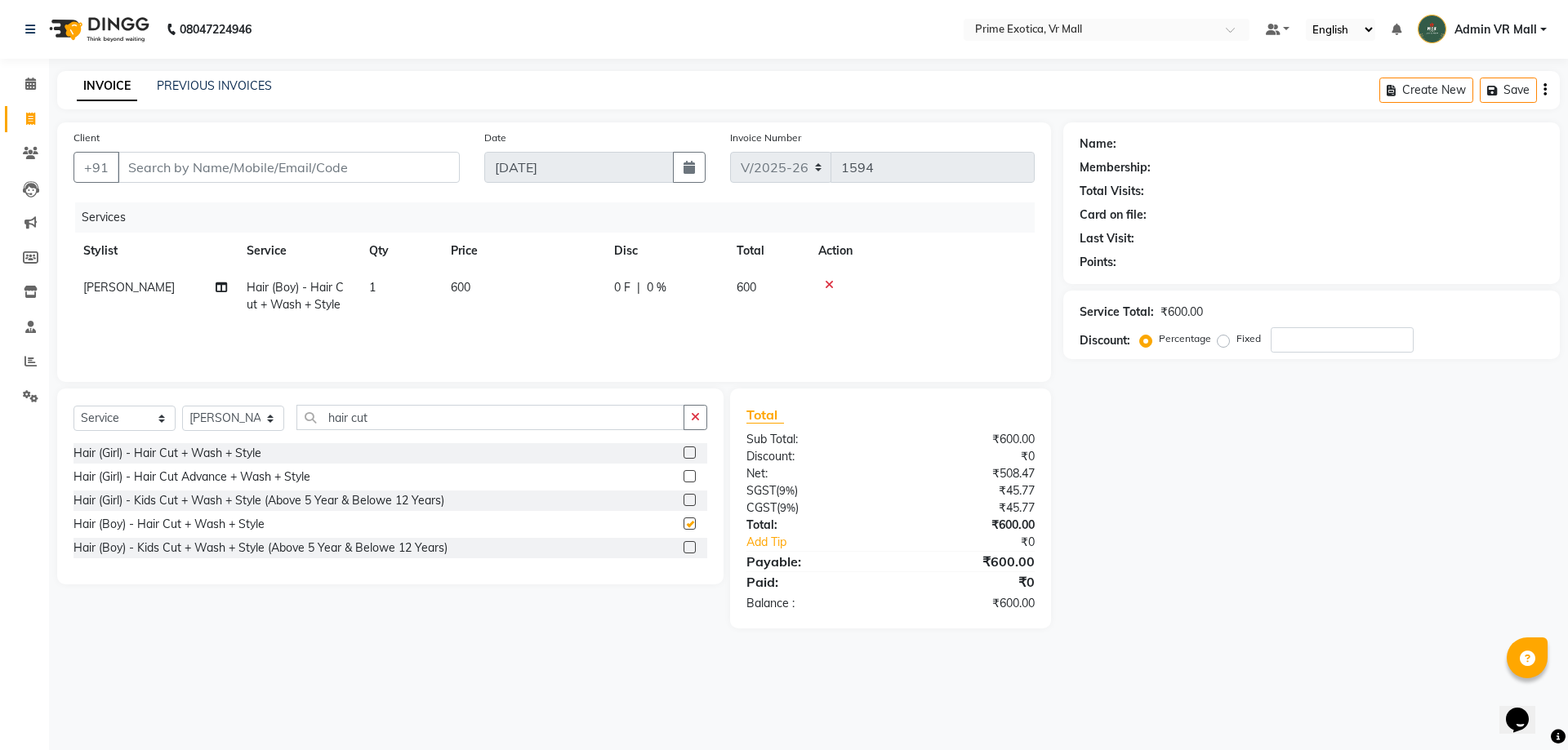
checkbox input "false"
click at [496, 283] on td "600" at bounding box center [522, 296] width 163 height 54
select select "47391"
click at [582, 290] on input "600" at bounding box center [599, 292] width 144 height 25
type input "6"
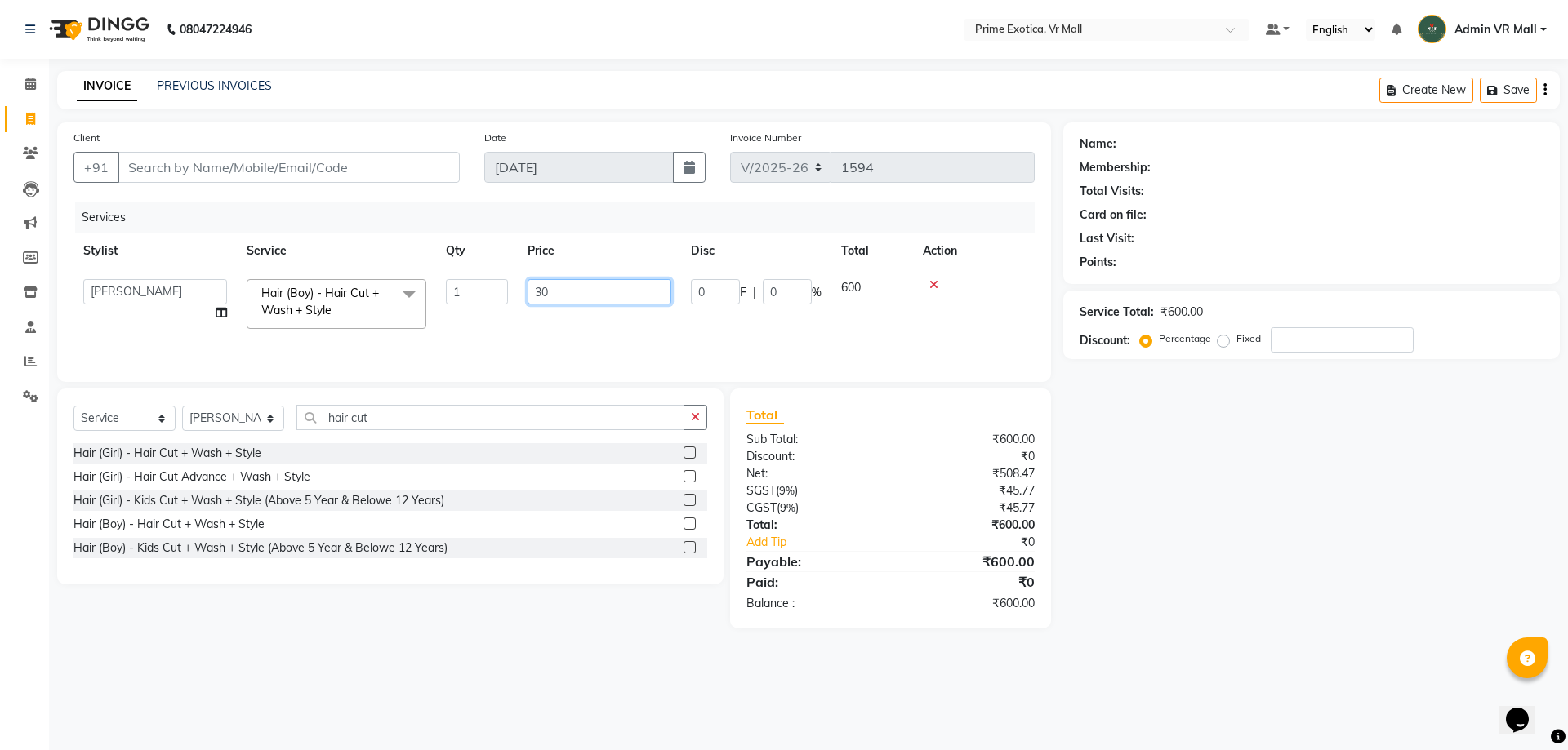
type input "300"
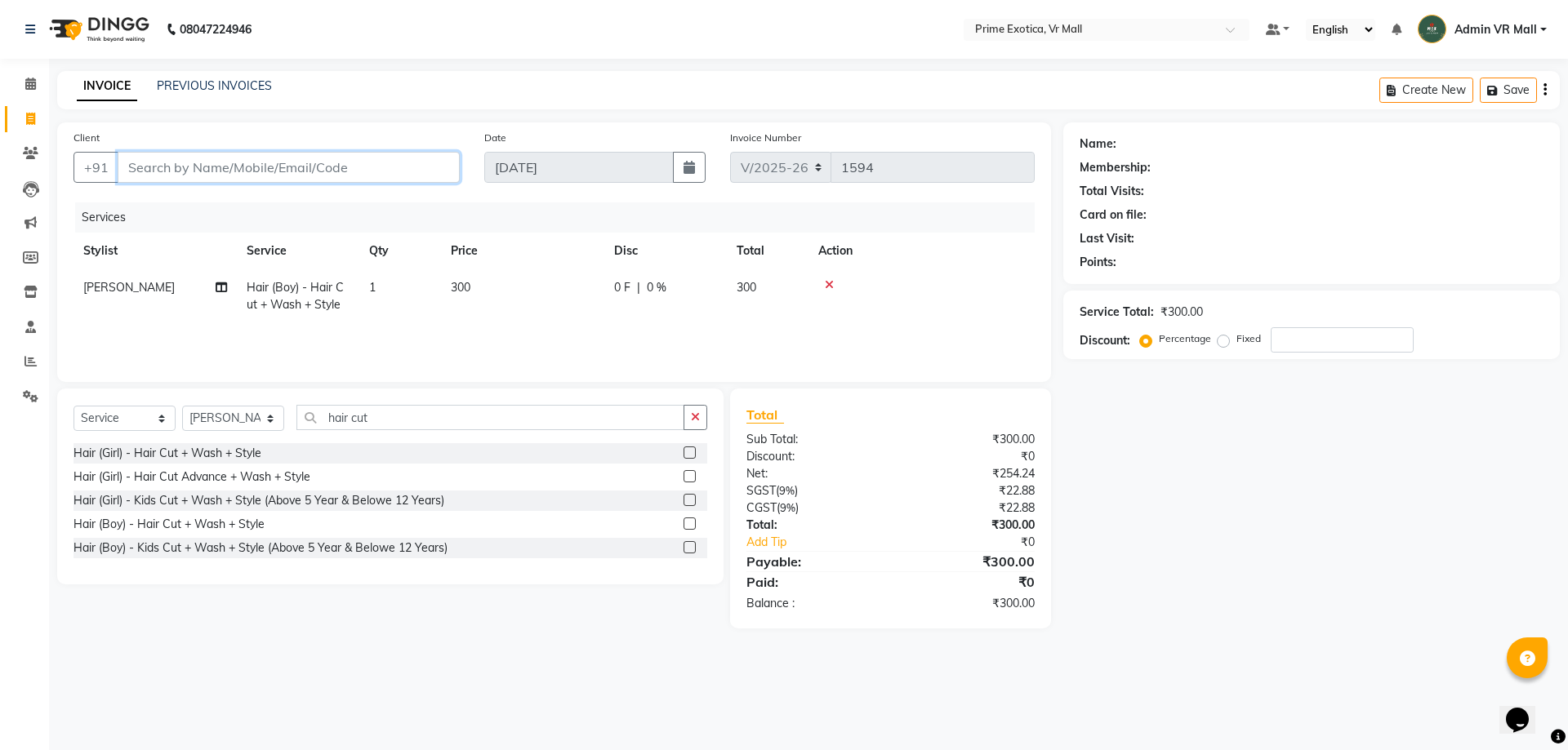
click at [397, 166] on input "Client" at bounding box center [288, 167] width 342 height 31
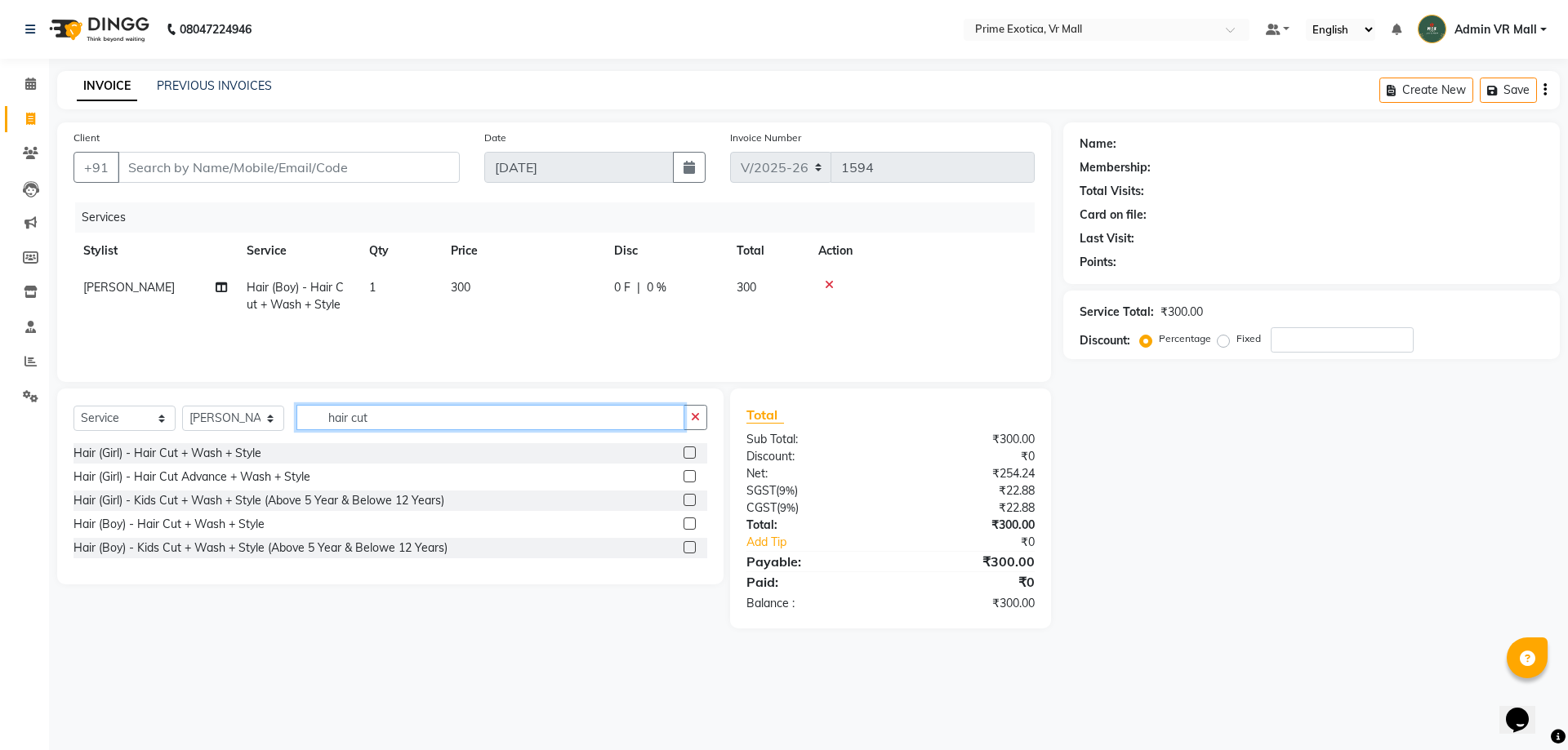
click at [491, 414] on input "hair cut" at bounding box center [490, 418] width 388 height 25
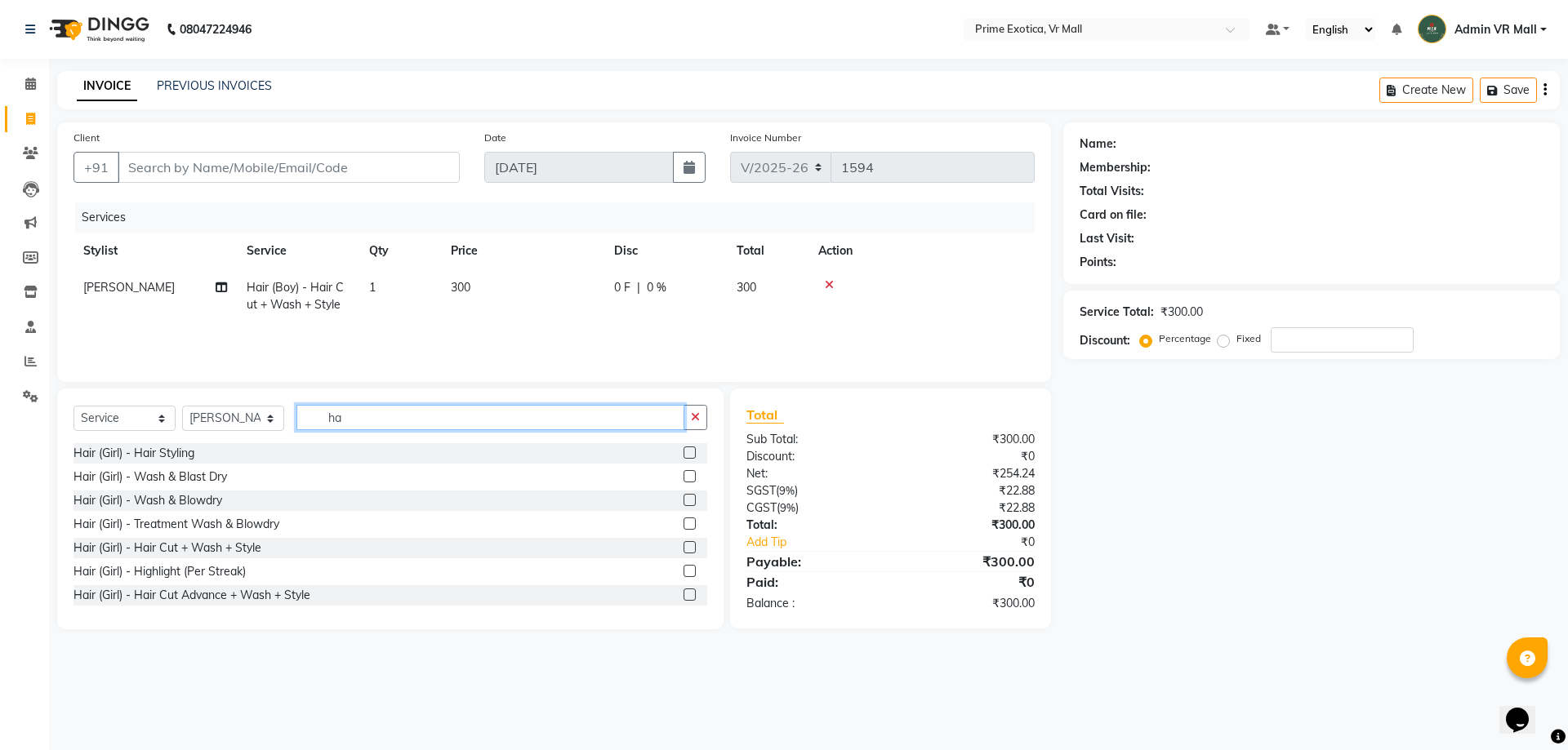
type input "h"
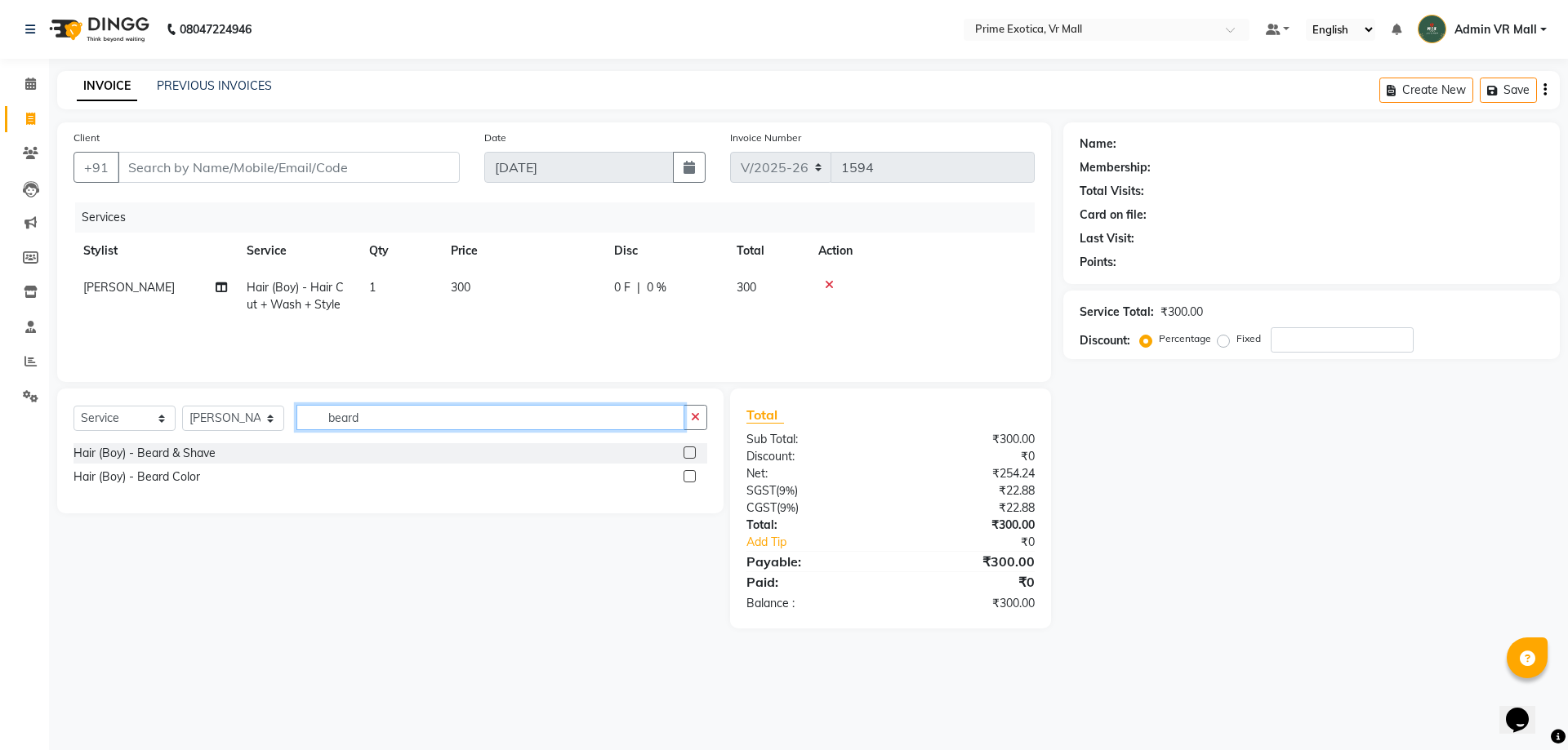
type input "beard"
click at [688, 449] on label at bounding box center [689, 453] width 13 height 13
click at [688, 449] on input "checkbox" at bounding box center [688, 454] width 11 height 11
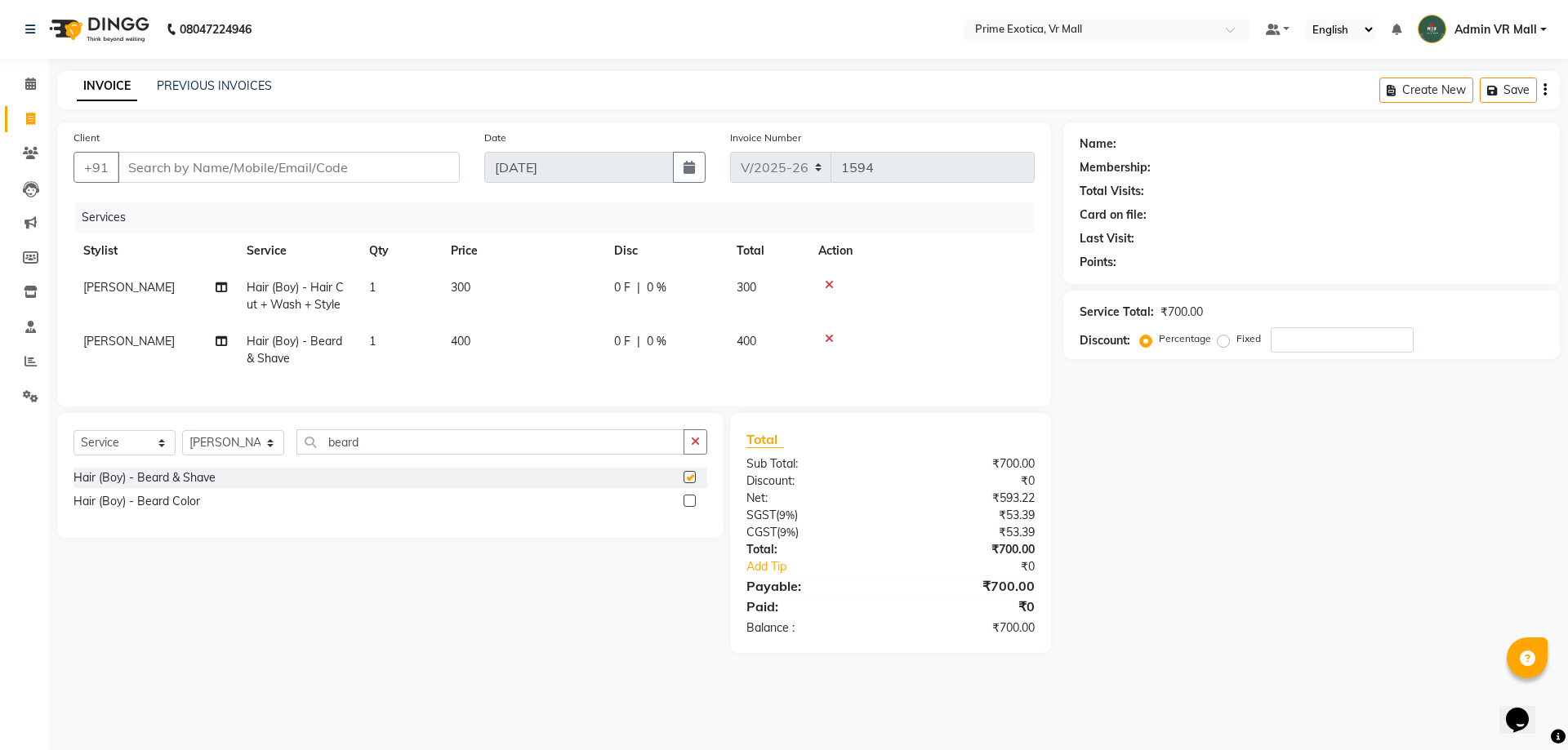
checkbox input "false"
click at [555, 344] on td "400" at bounding box center [522, 350] width 163 height 54
select select "47391"
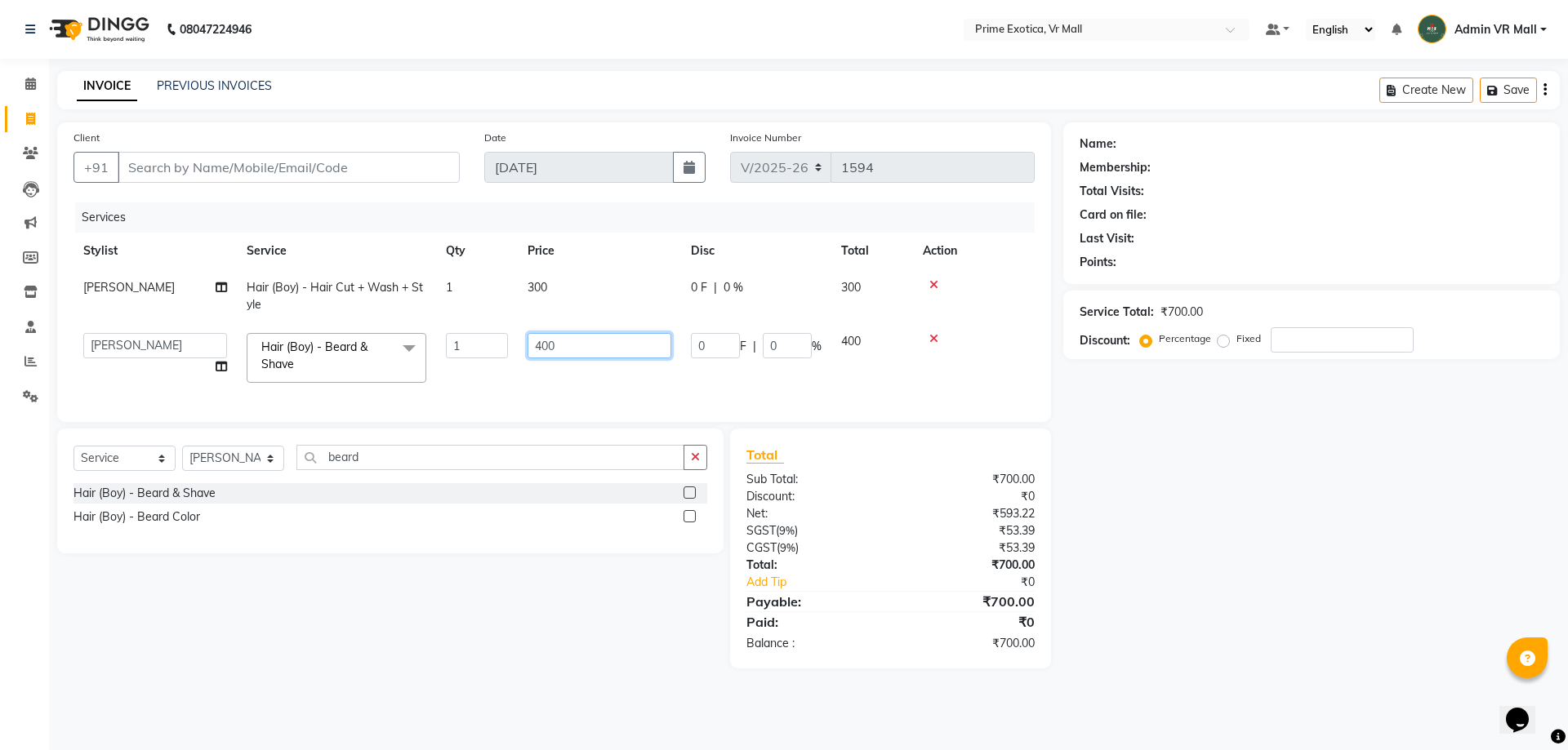
click at [612, 346] on input "400" at bounding box center [599, 346] width 144 height 25
type input "4"
type input "200"
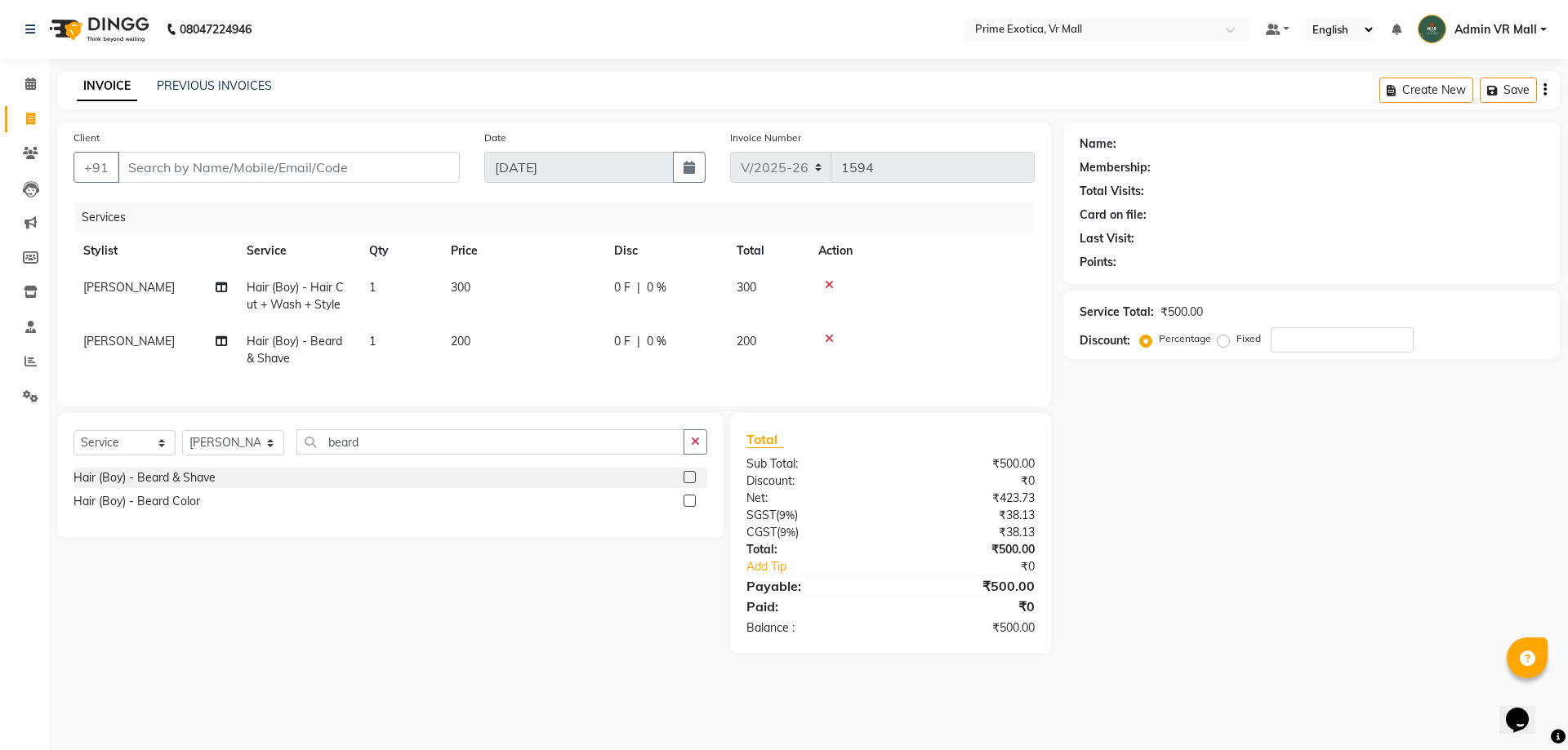
click at [500, 521] on div "Hair (Boy) - [PERSON_NAME] & Shave Hair (Boy) - [PERSON_NAME] Color" at bounding box center [390, 495] width 634 height 54
click at [294, 176] on input "Client" at bounding box center [288, 167] width 342 height 31
click at [387, 162] on input "Client" at bounding box center [288, 167] width 342 height 31
click at [254, 169] on input "Client" at bounding box center [288, 167] width 342 height 31
type input "9"
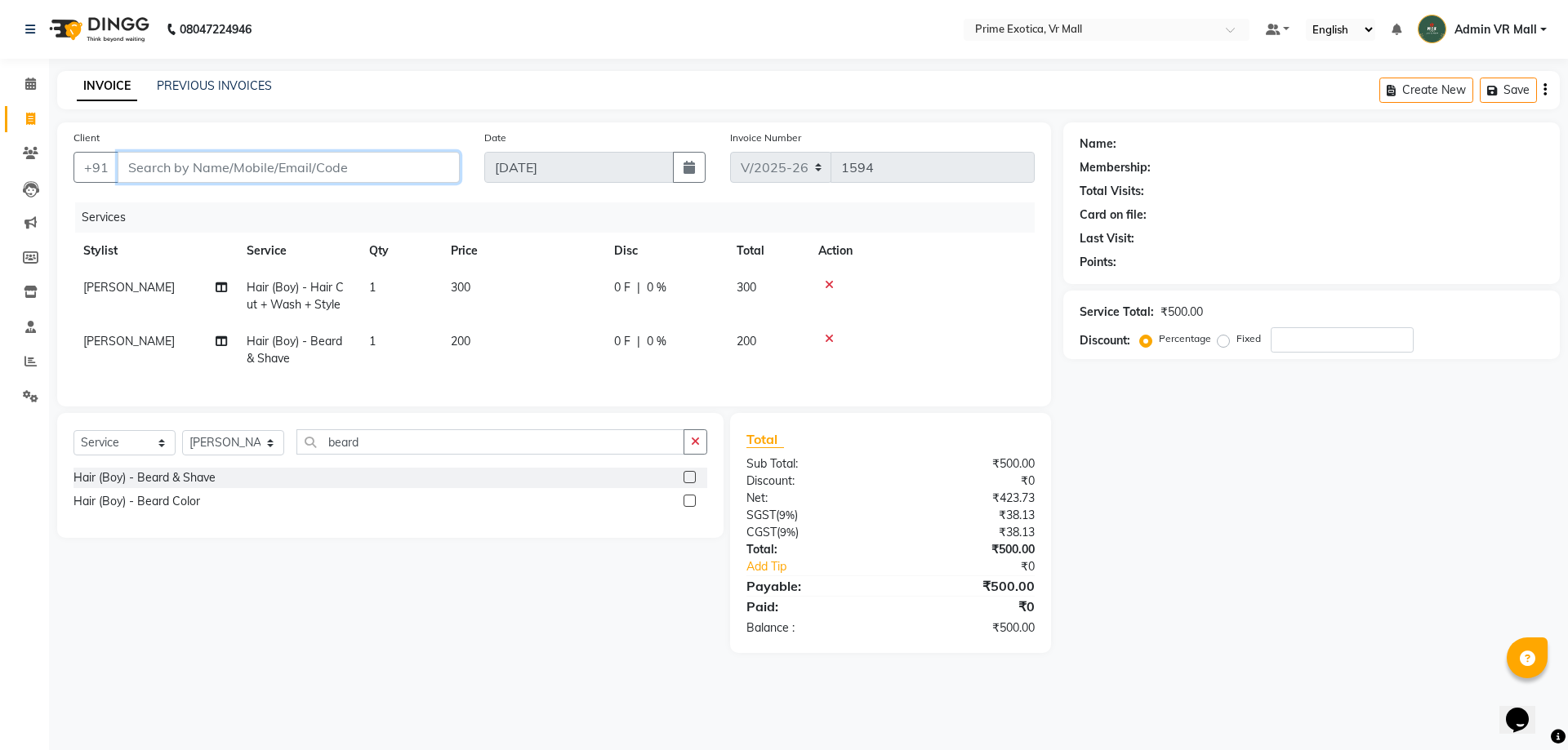
type input "0"
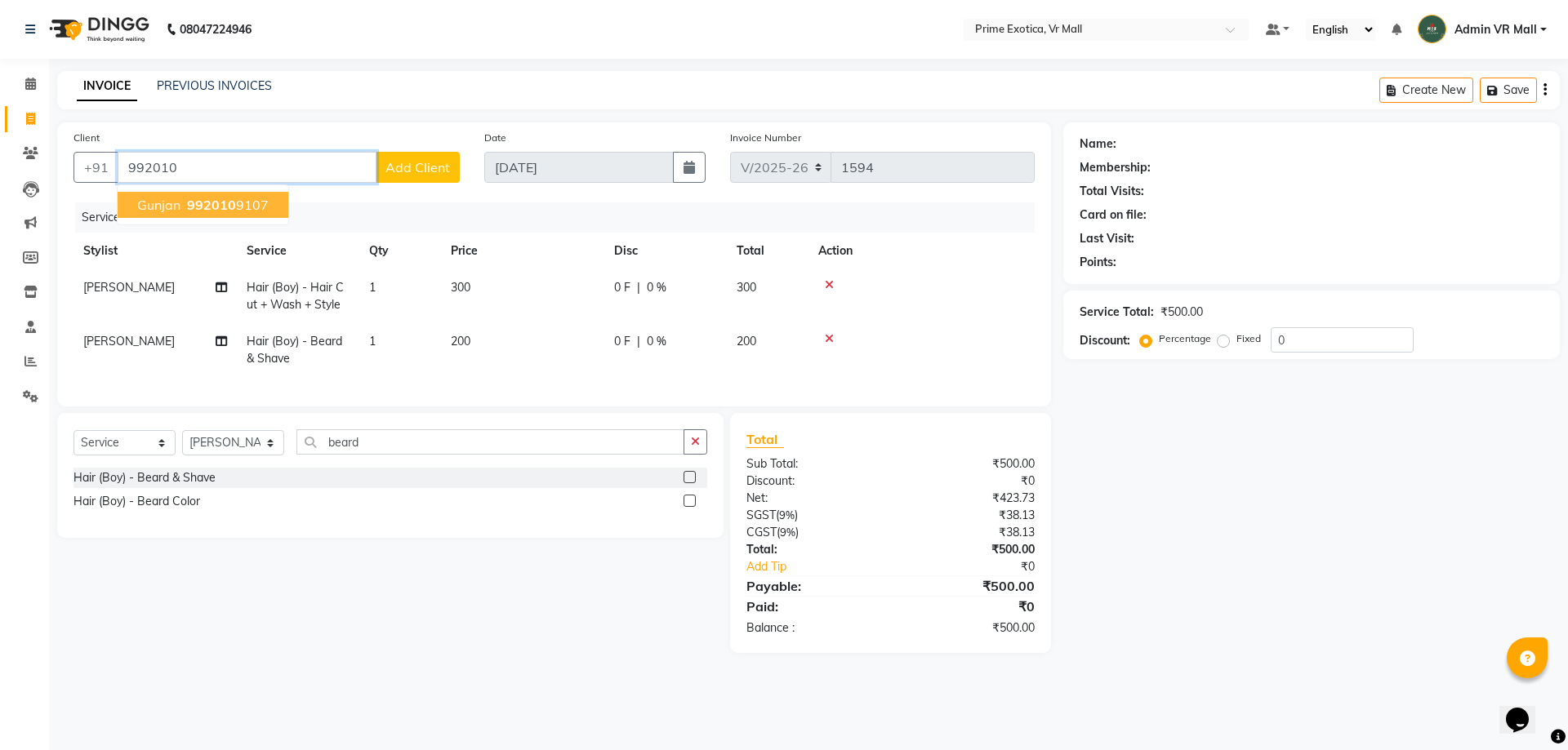
click at [234, 207] on span "992010" at bounding box center [211, 205] width 49 height 17
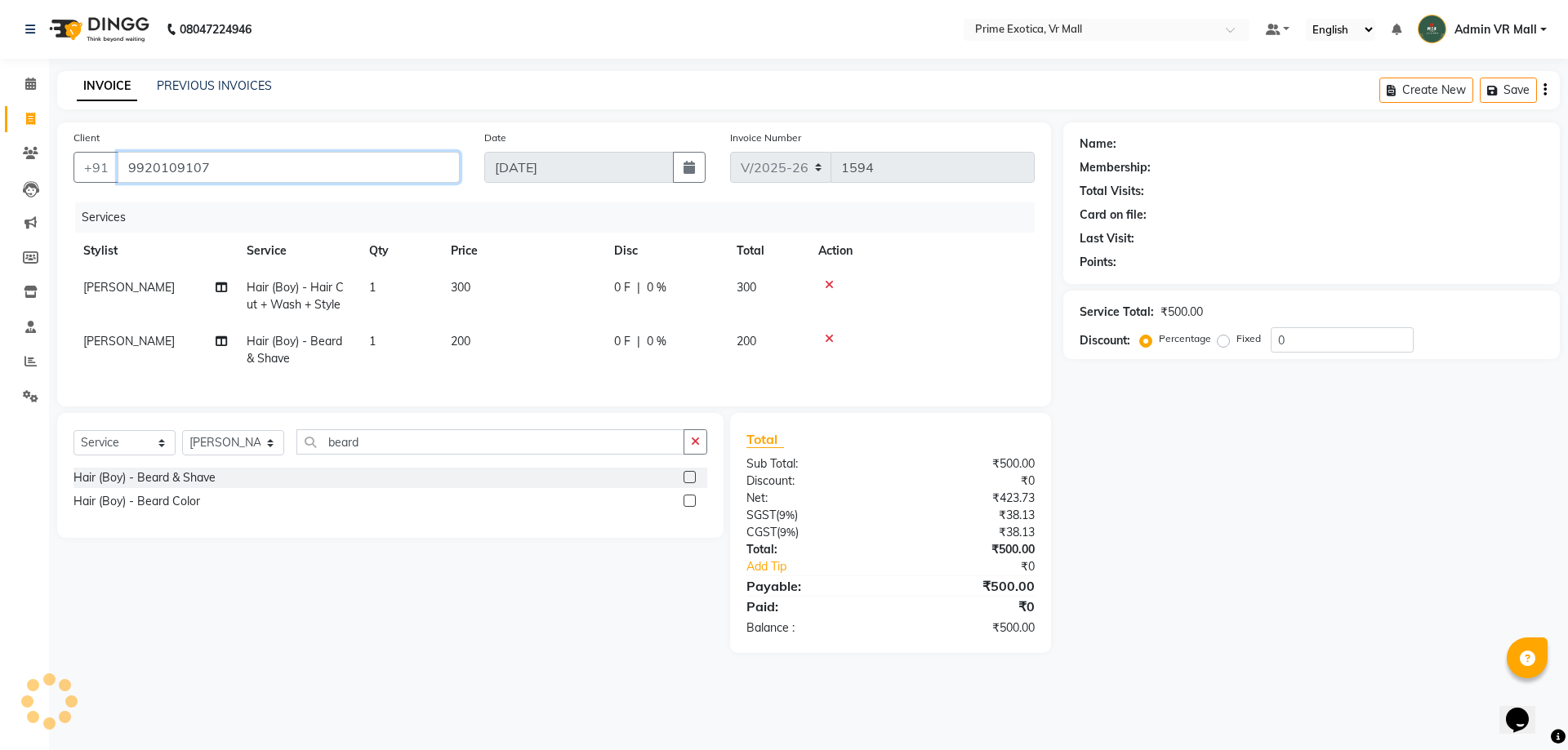
type input "9920109107"
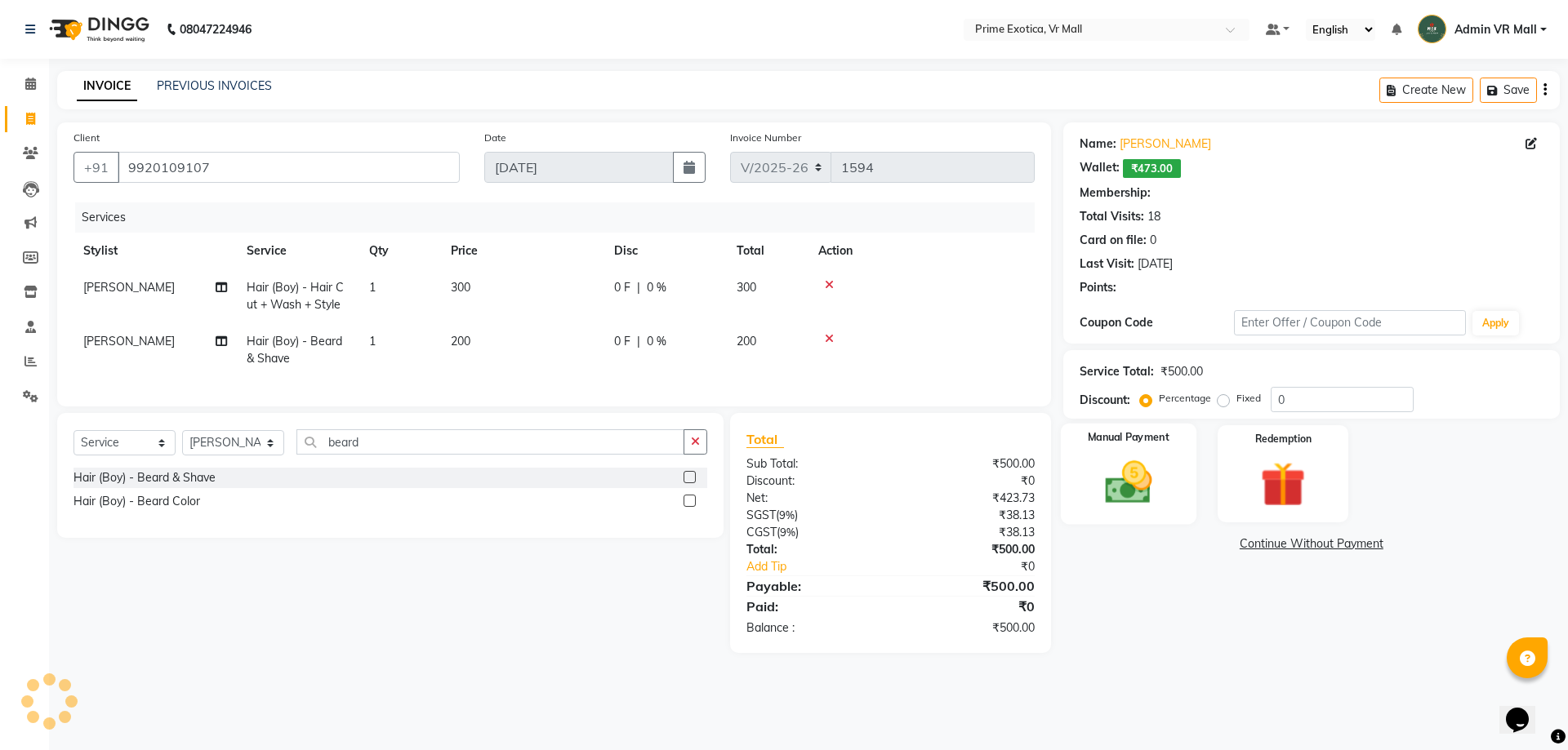
select select "1: Object"
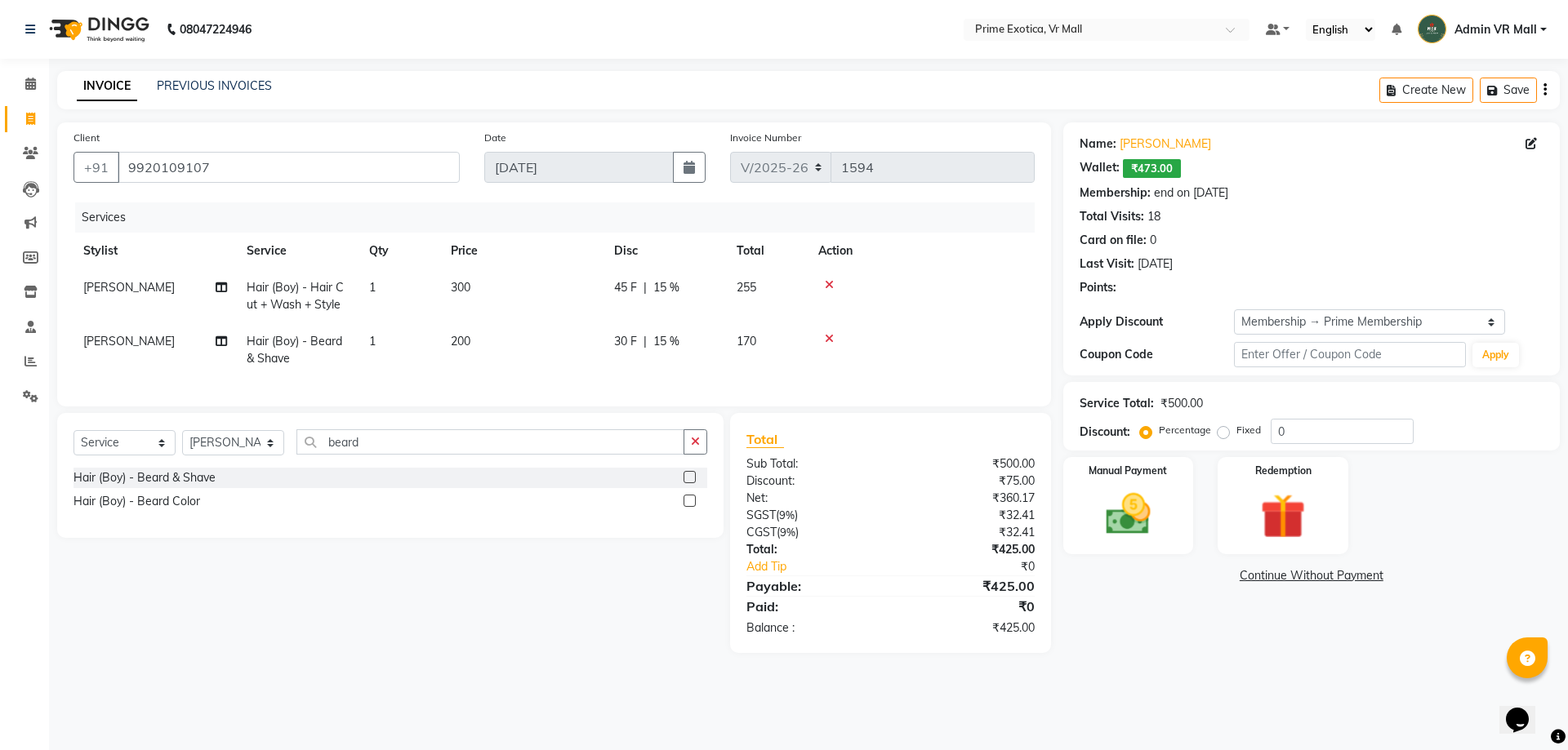
type input "15"
click at [1285, 521] on img at bounding box center [1283, 516] width 76 height 58
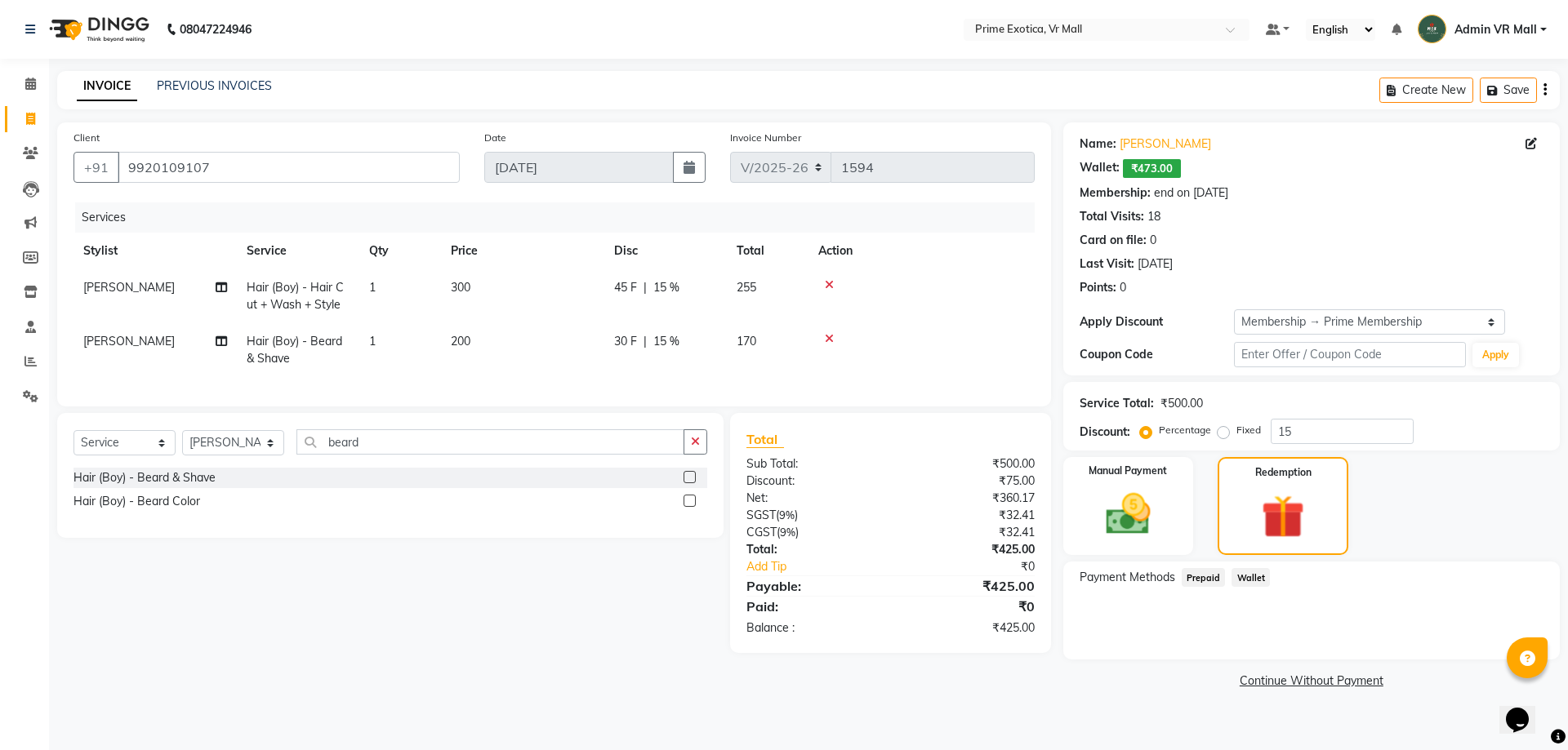
click at [1247, 572] on span "Wallet" at bounding box center [1251, 578] width 39 height 18
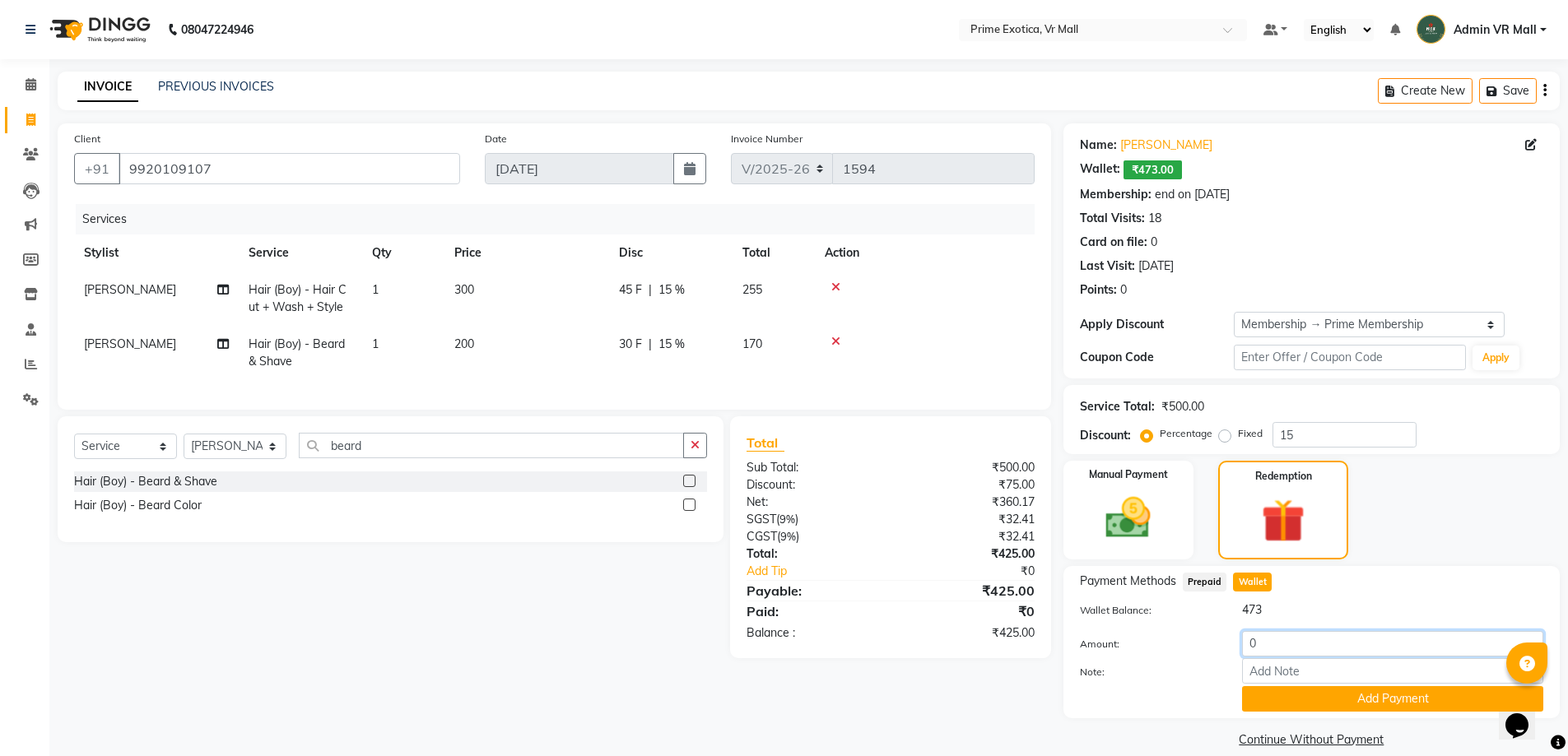
click at [1272, 638] on input "0" at bounding box center [1392, 644] width 301 height 25
type input "425"
click at [1388, 694] on button "Add Payment" at bounding box center [1392, 699] width 301 height 25
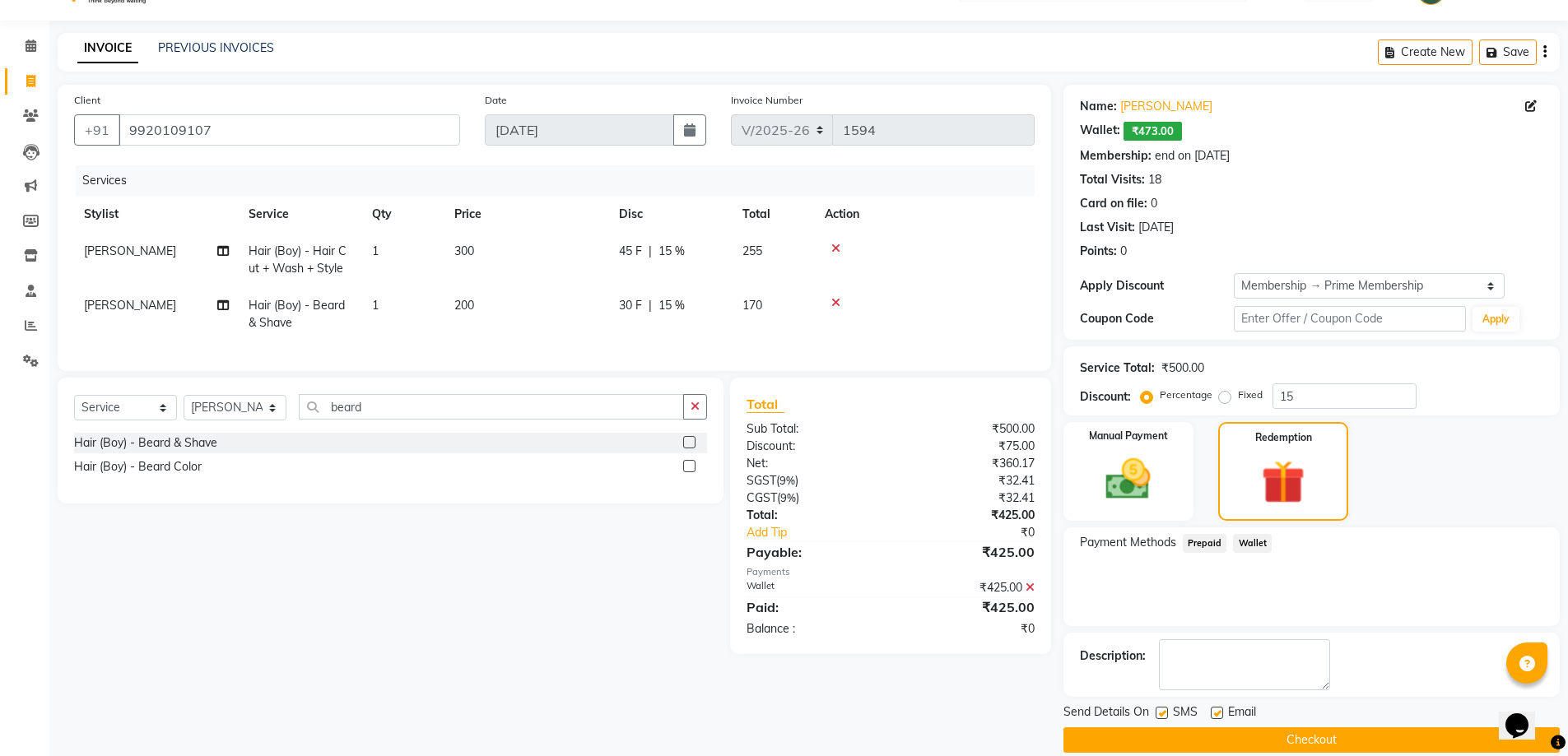
scroll to position [60, 0]
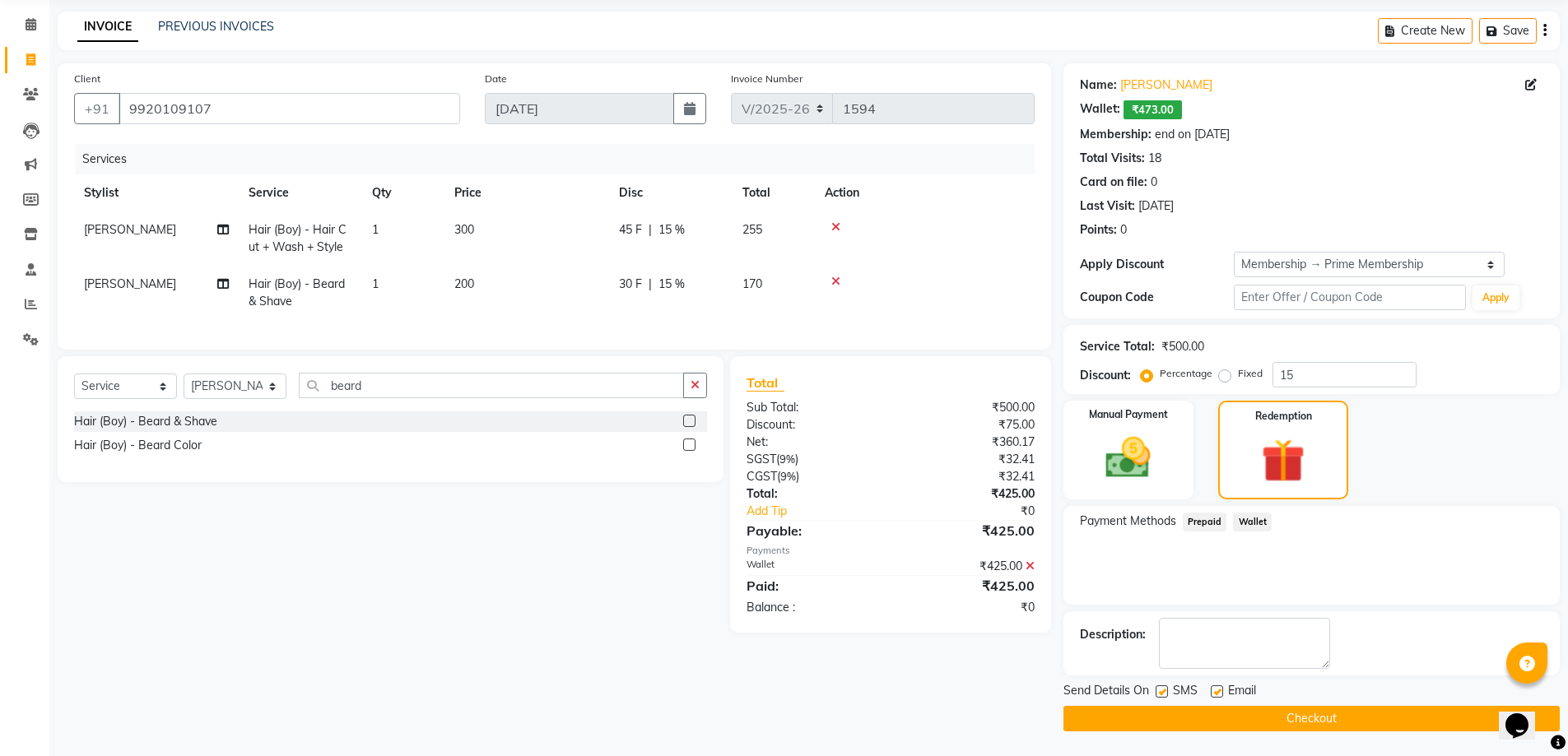
click at [1308, 716] on button "Checkout" at bounding box center [1311, 719] width 496 height 25
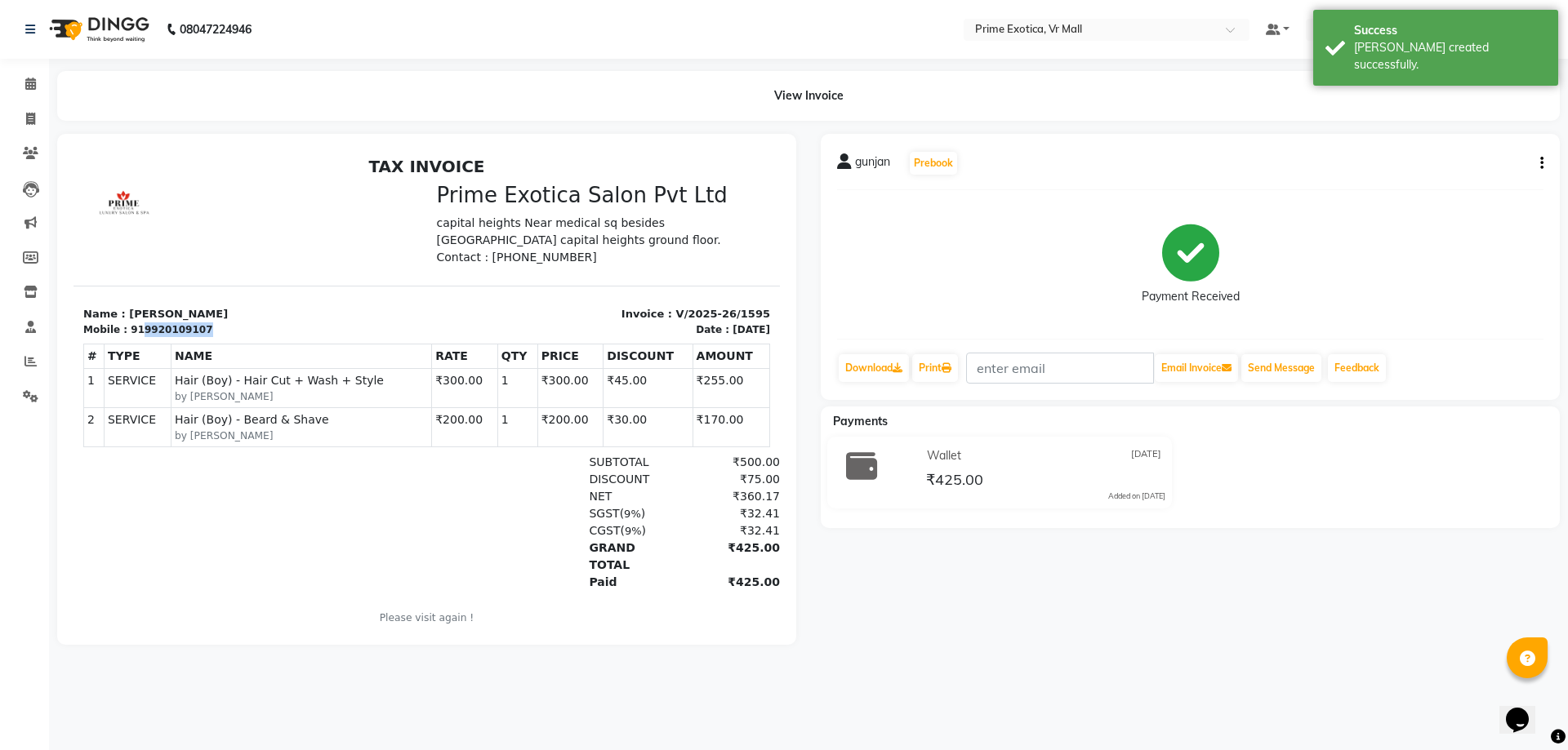
drag, startPoint x: 133, startPoint y: 328, endPoint x: 191, endPoint y: 331, distance: 58.1
click at [191, 331] on div "919920109107" at bounding box center [172, 330] width 82 height 15
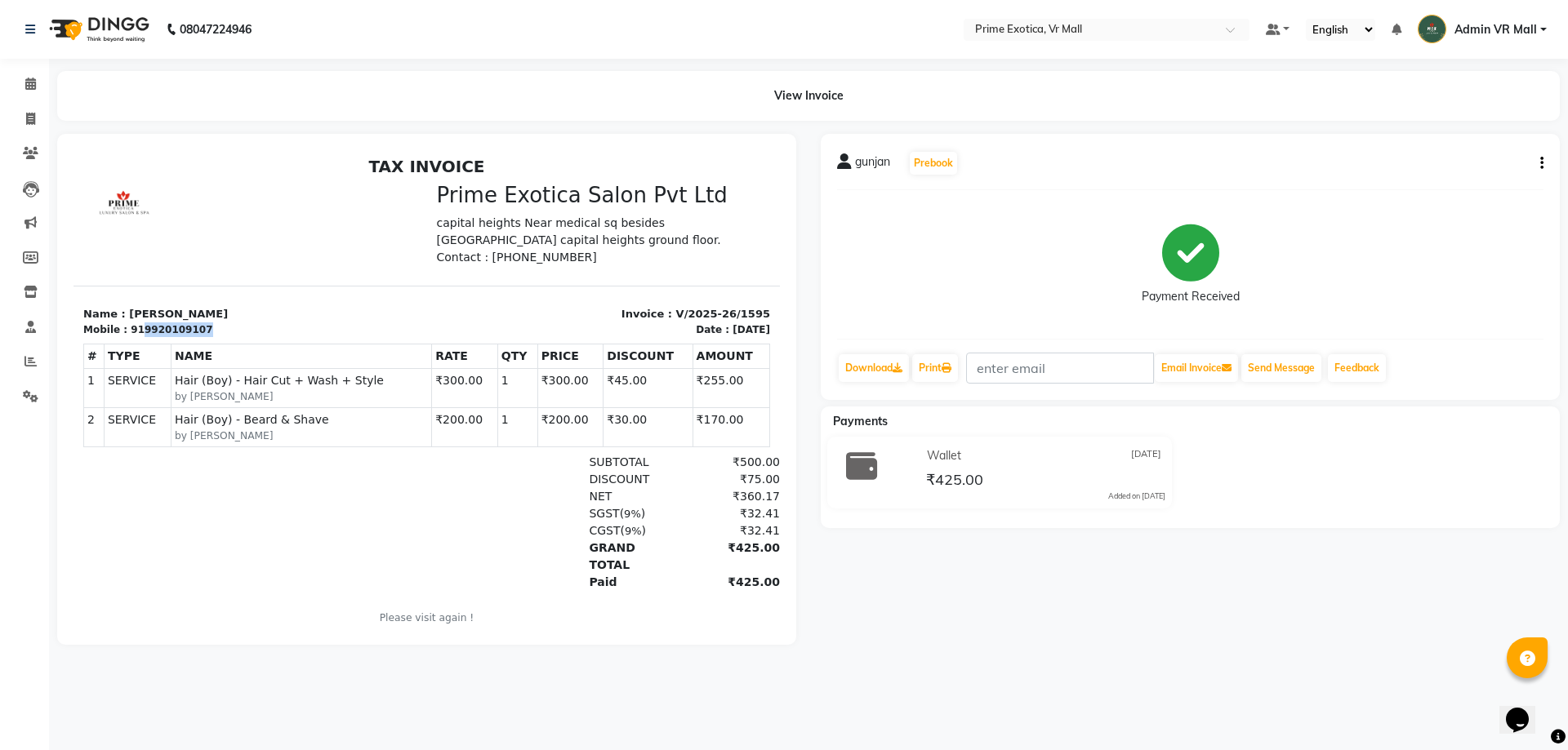
copy div "9920109107"
click at [28, 119] on icon at bounding box center [30, 119] width 9 height 13
select select "service"
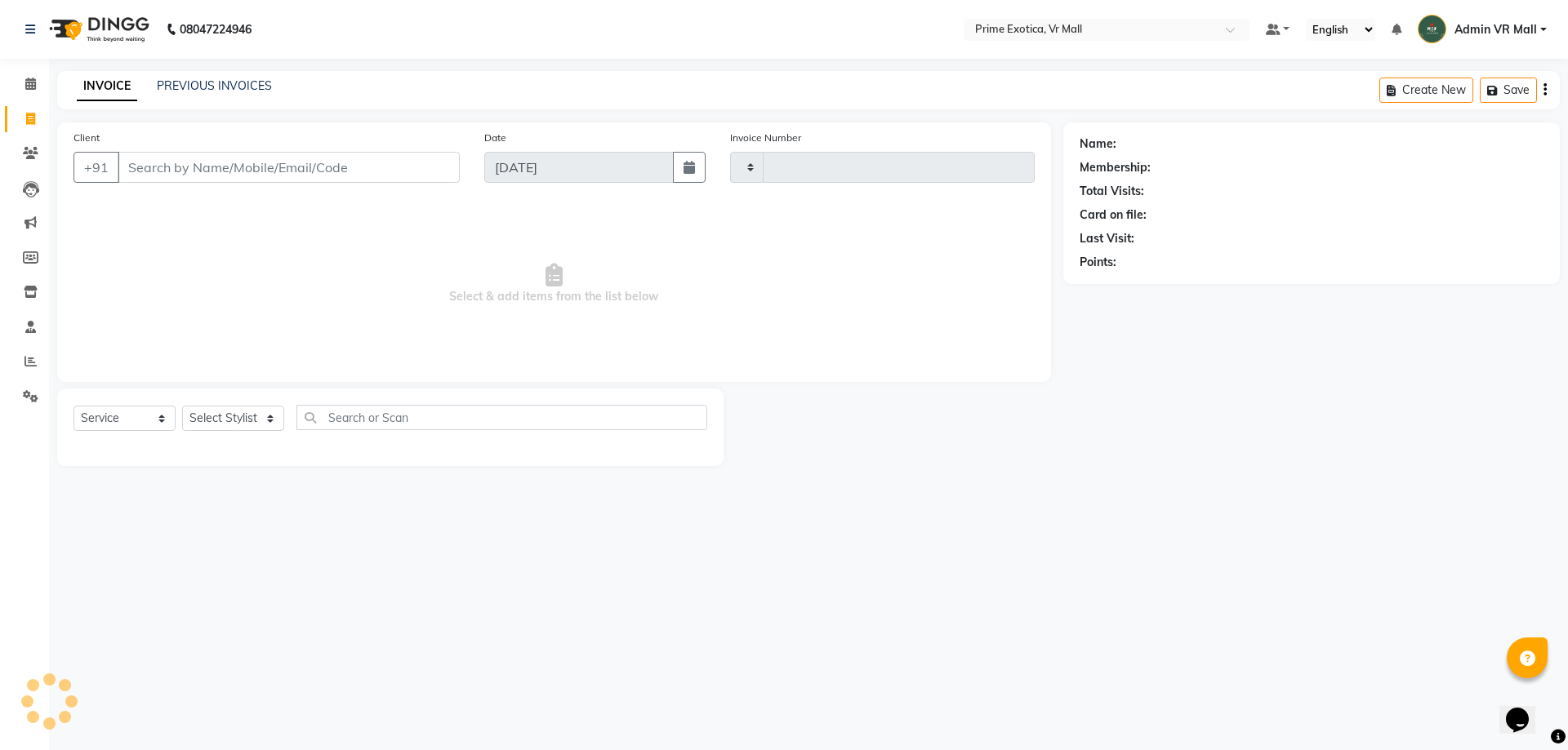
type input "1596"
select select "6077"
click at [210, 167] on input "Client" at bounding box center [288, 167] width 342 height 31
type input "9920109107"
select select "1: Object"
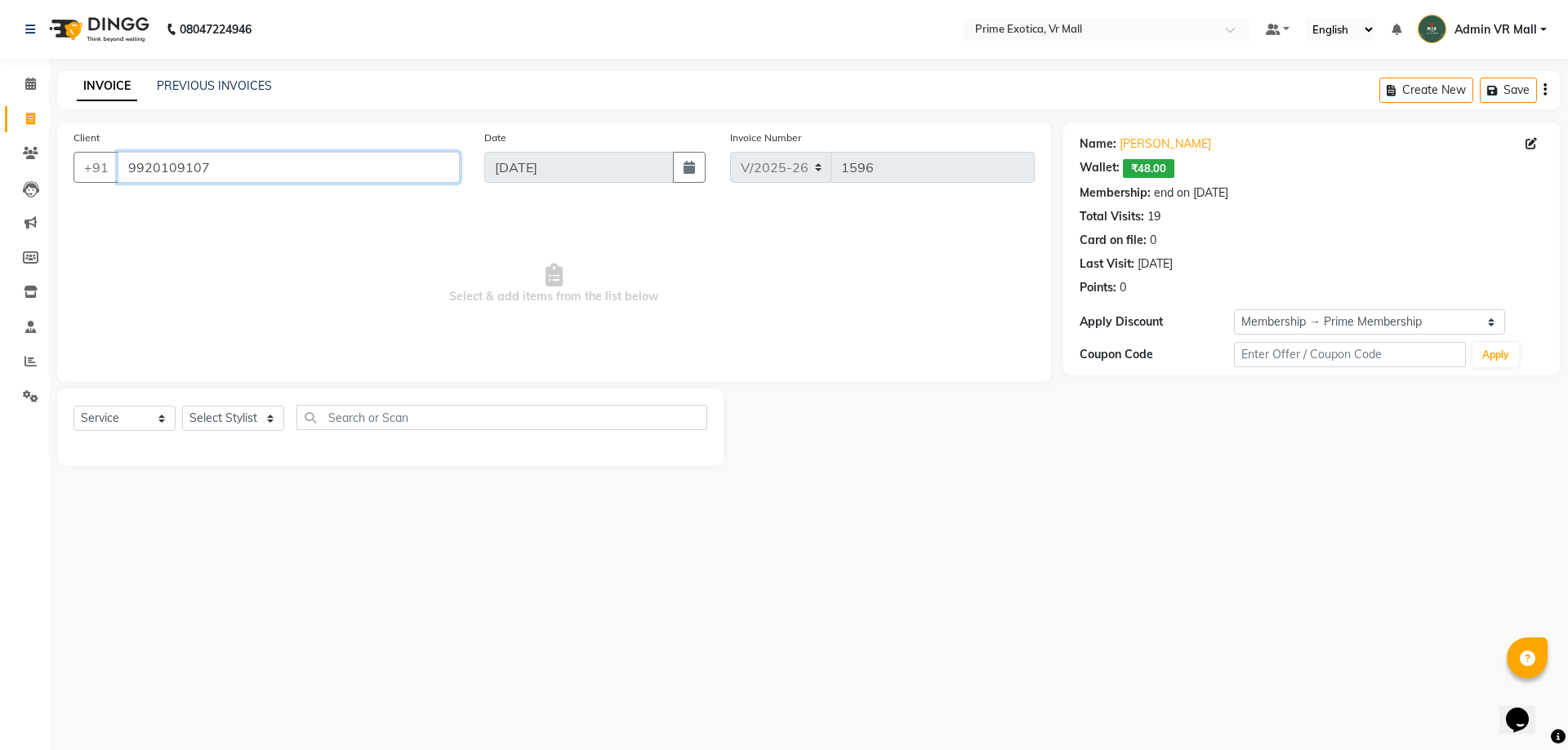
click at [225, 168] on input "9920109107" at bounding box center [288, 167] width 342 height 31
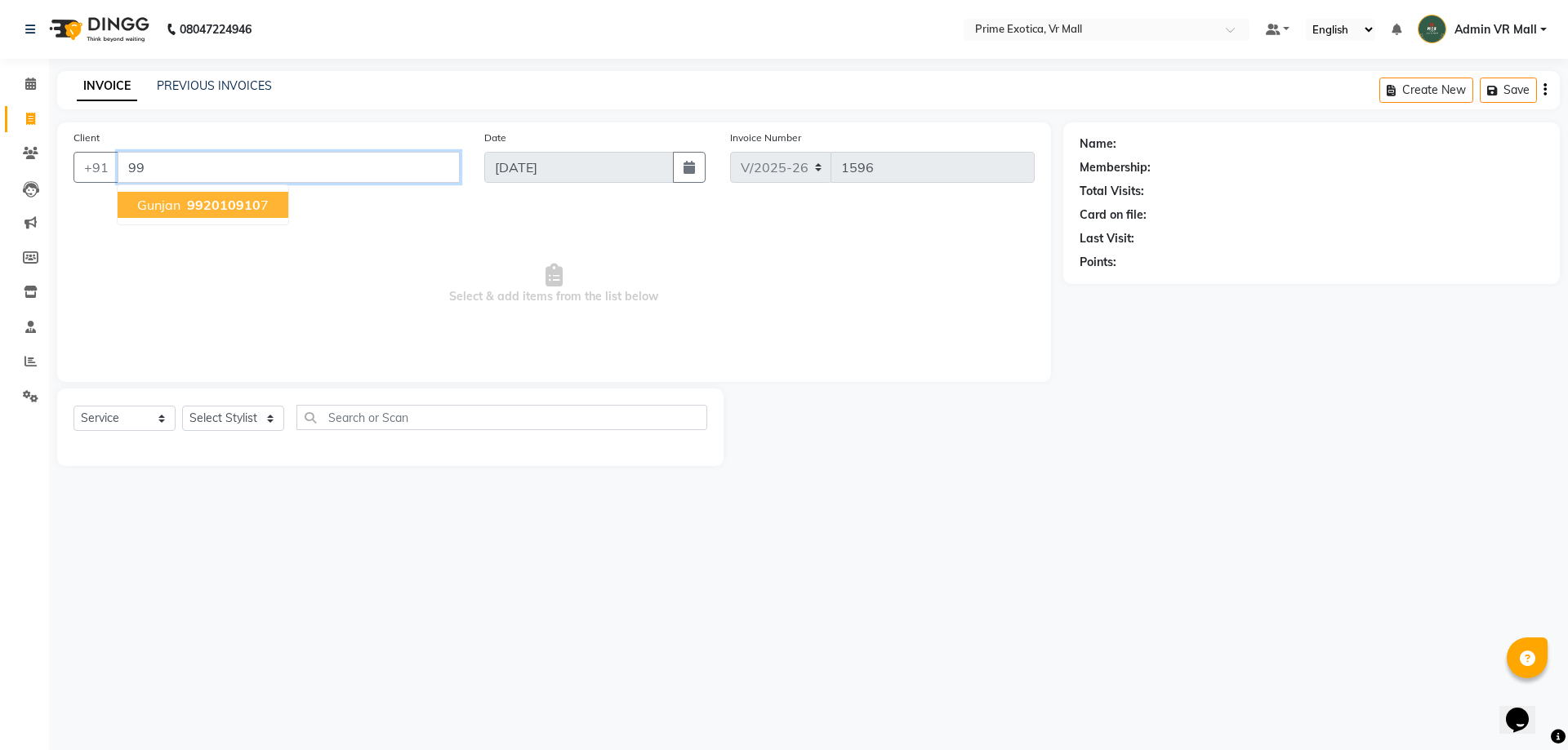
type input "9"
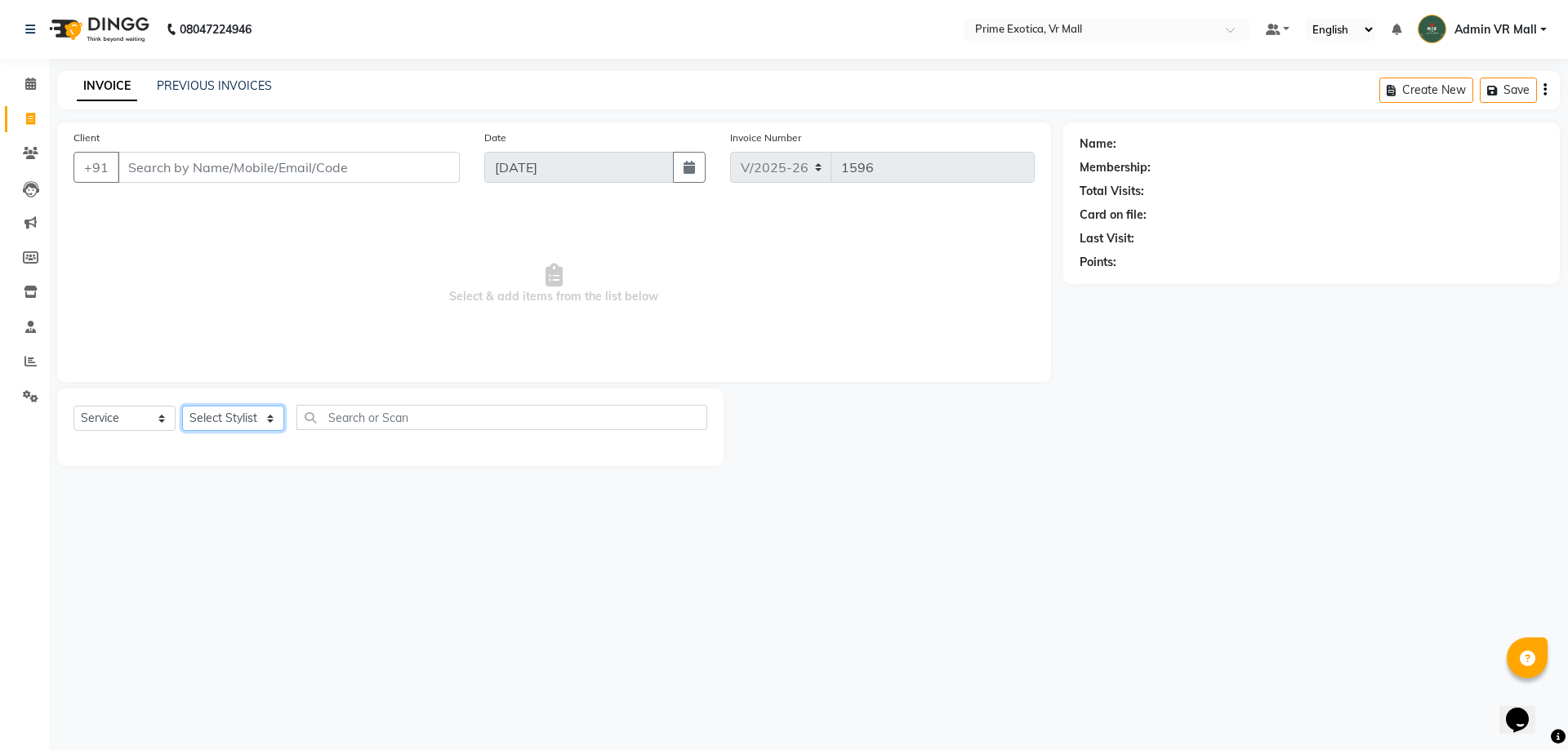
click at [284, 421] on select "Select Stylist [PERSON_NAME] Admin VR Mall [PERSON_NAME] [PERSON_NAME] Archana …" at bounding box center [234, 419] width 102 height 25
select select "62441"
click at [183, 406] on select "Select Stylist [PERSON_NAME] Admin VR Mall [PERSON_NAME] [PERSON_NAME] Archana …" at bounding box center [234, 419] width 102 height 25
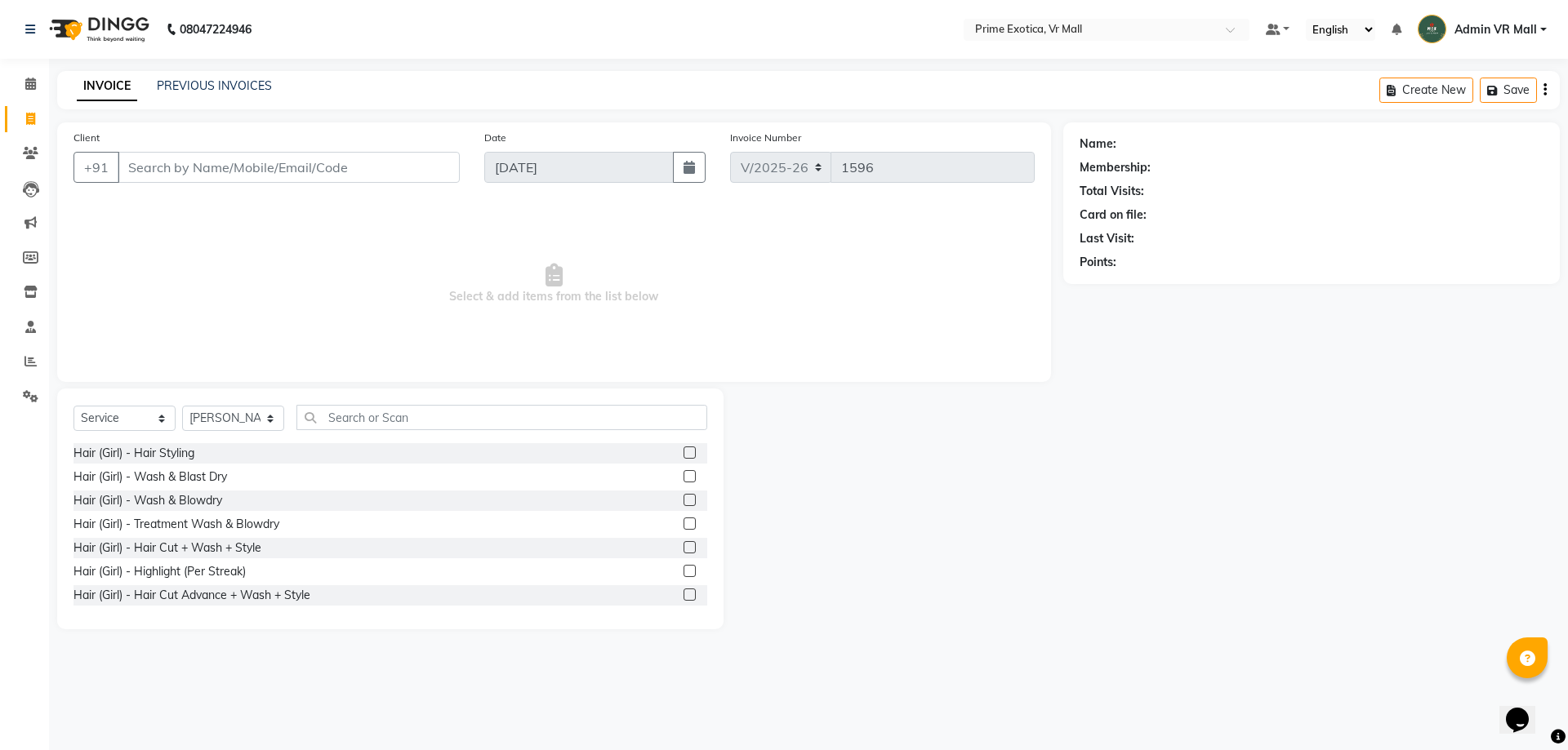
click at [683, 504] on label at bounding box center [689, 500] width 13 height 13
click at [683, 504] on input "checkbox" at bounding box center [688, 501] width 11 height 11
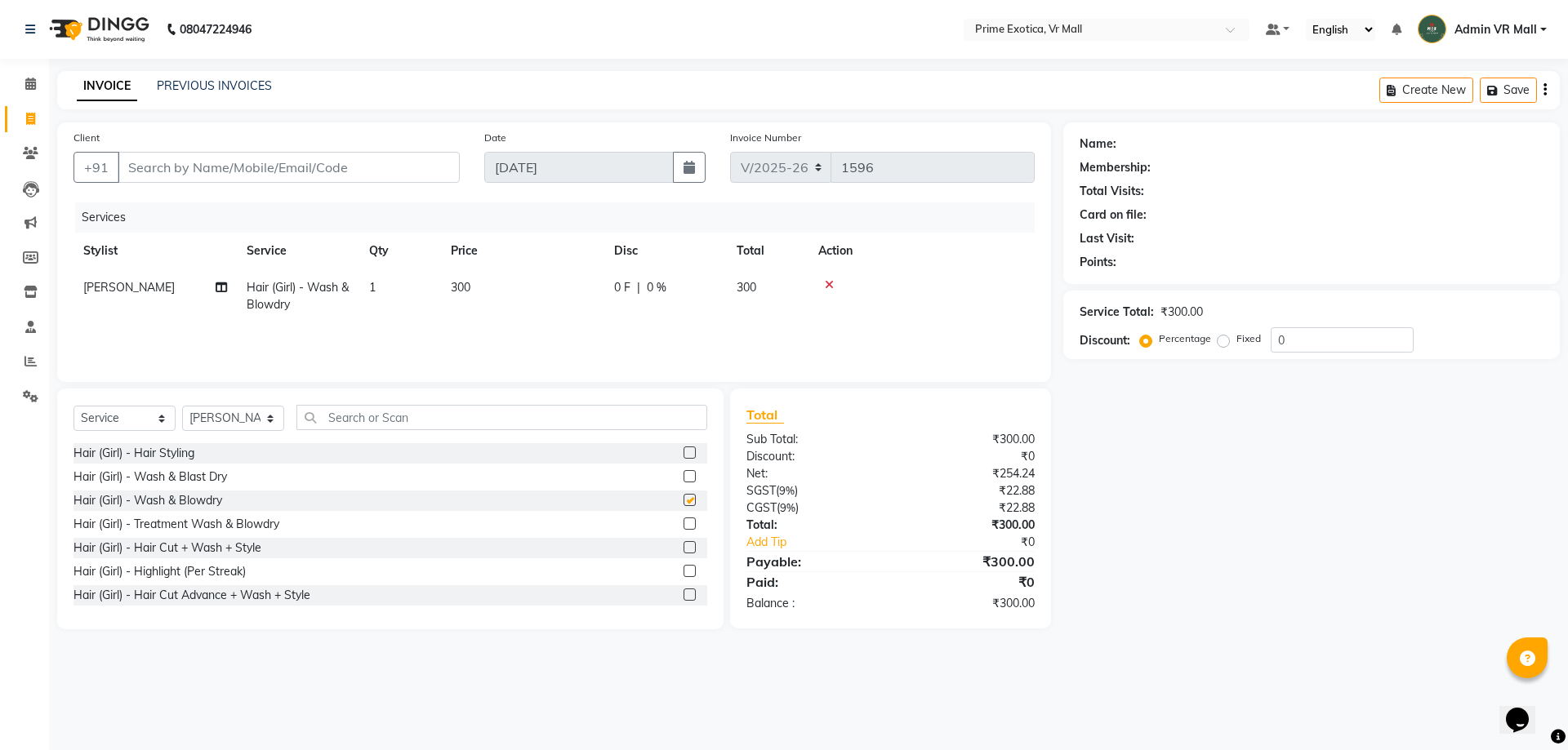
checkbox input "false"
click at [416, 164] on input "Client" at bounding box center [288, 167] width 342 height 31
click at [683, 476] on label at bounding box center [689, 476] width 13 height 13
click at [683, 476] on input "checkbox" at bounding box center [688, 477] width 11 height 11
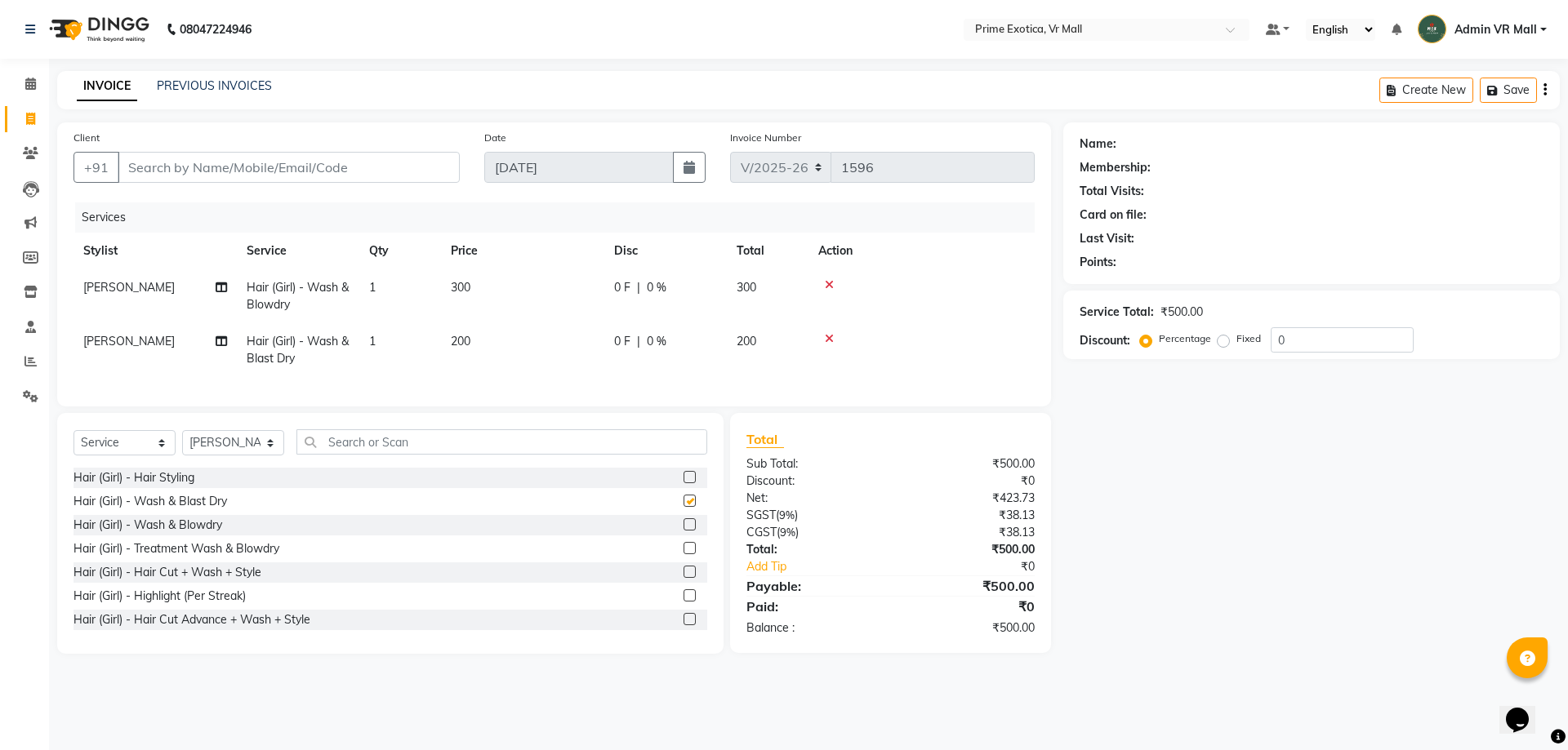
checkbox input "false"
click at [836, 285] on div at bounding box center [921, 285] width 207 height 12
click at [826, 280] on icon at bounding box center [829, 285] width 9 height 12
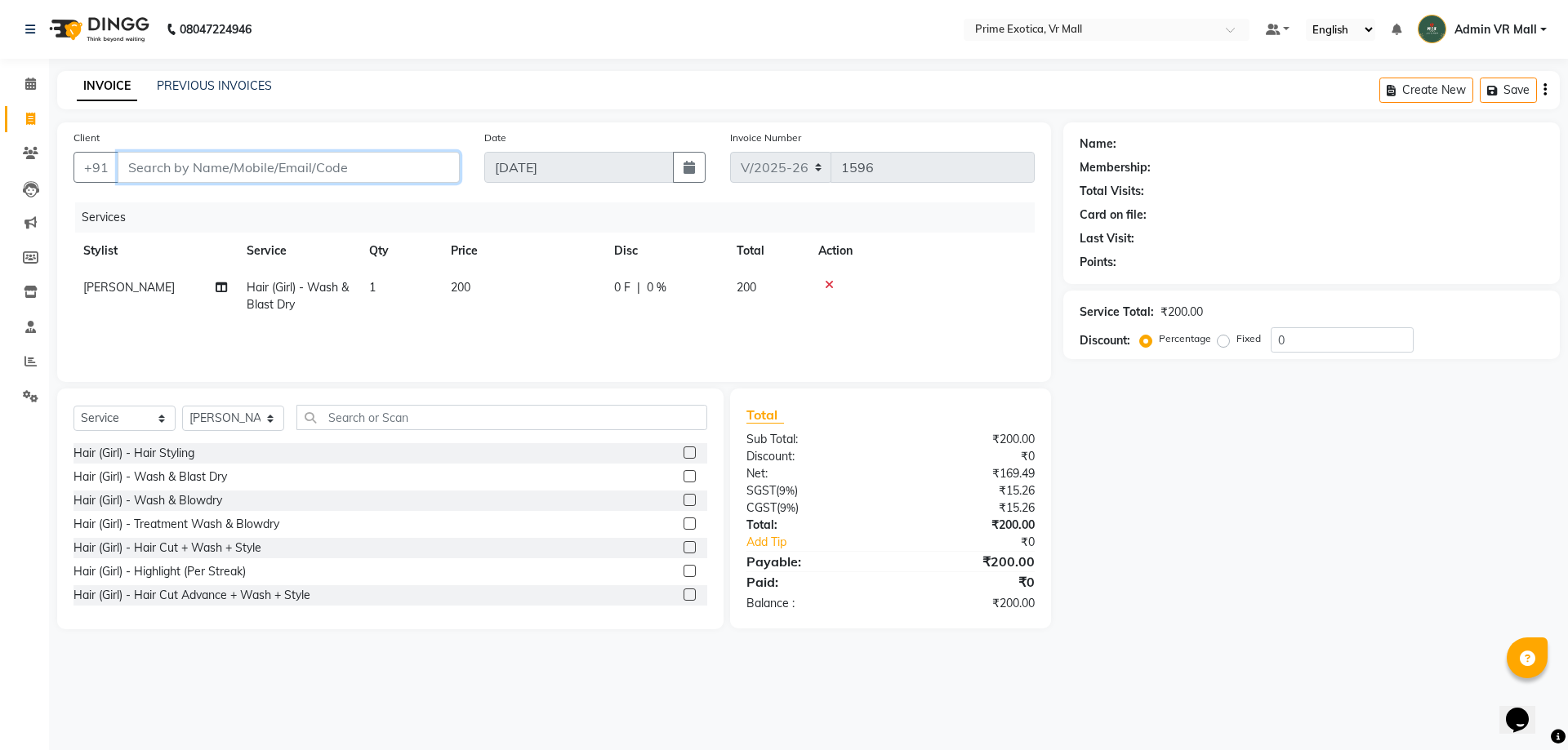
click at [307, 167] on input "Client" at bounding box center [288, 167] width 342 height 31
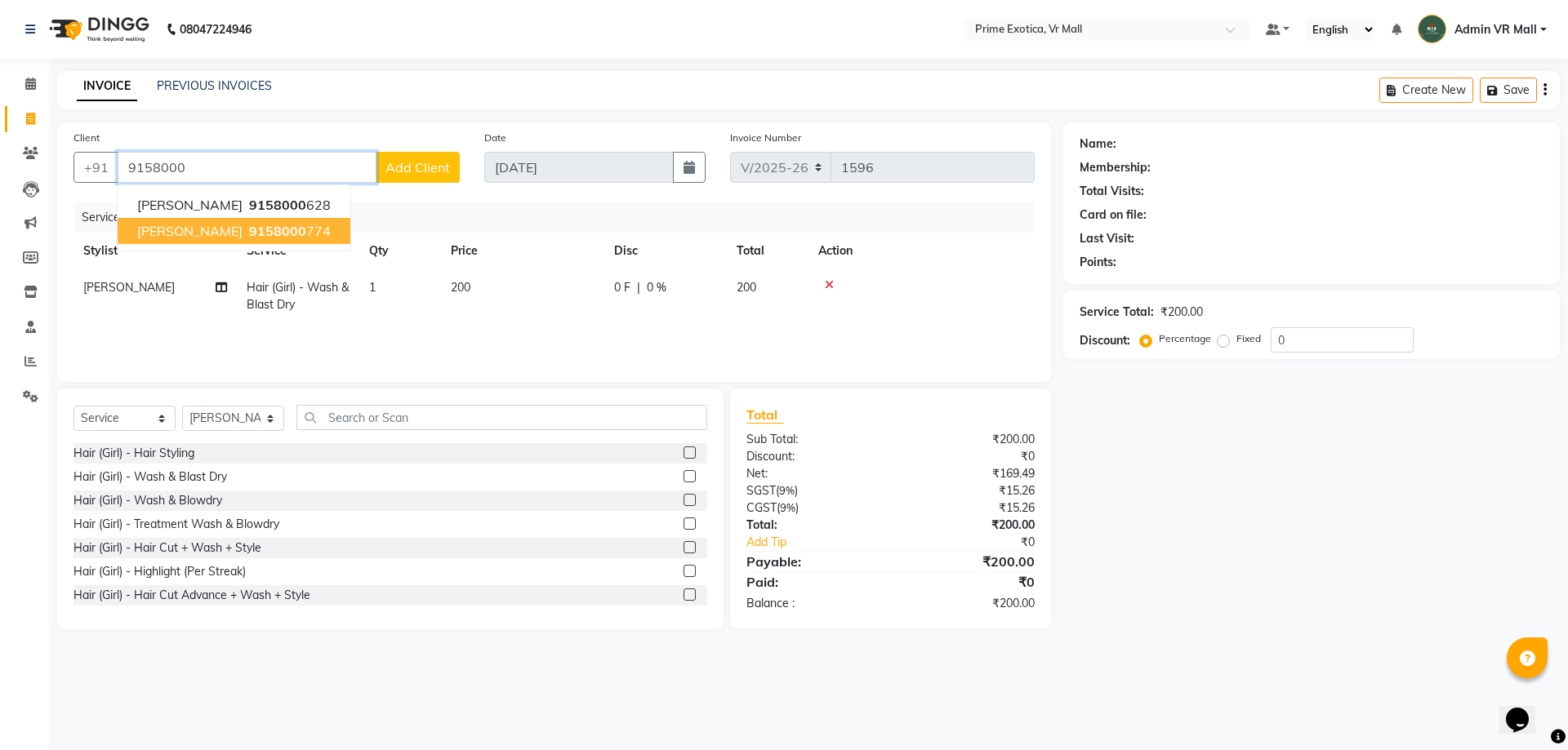
click at [249, 230] on span "9158000" at bounding box center [278, 231] width 57 height 17
type input "9158000774"
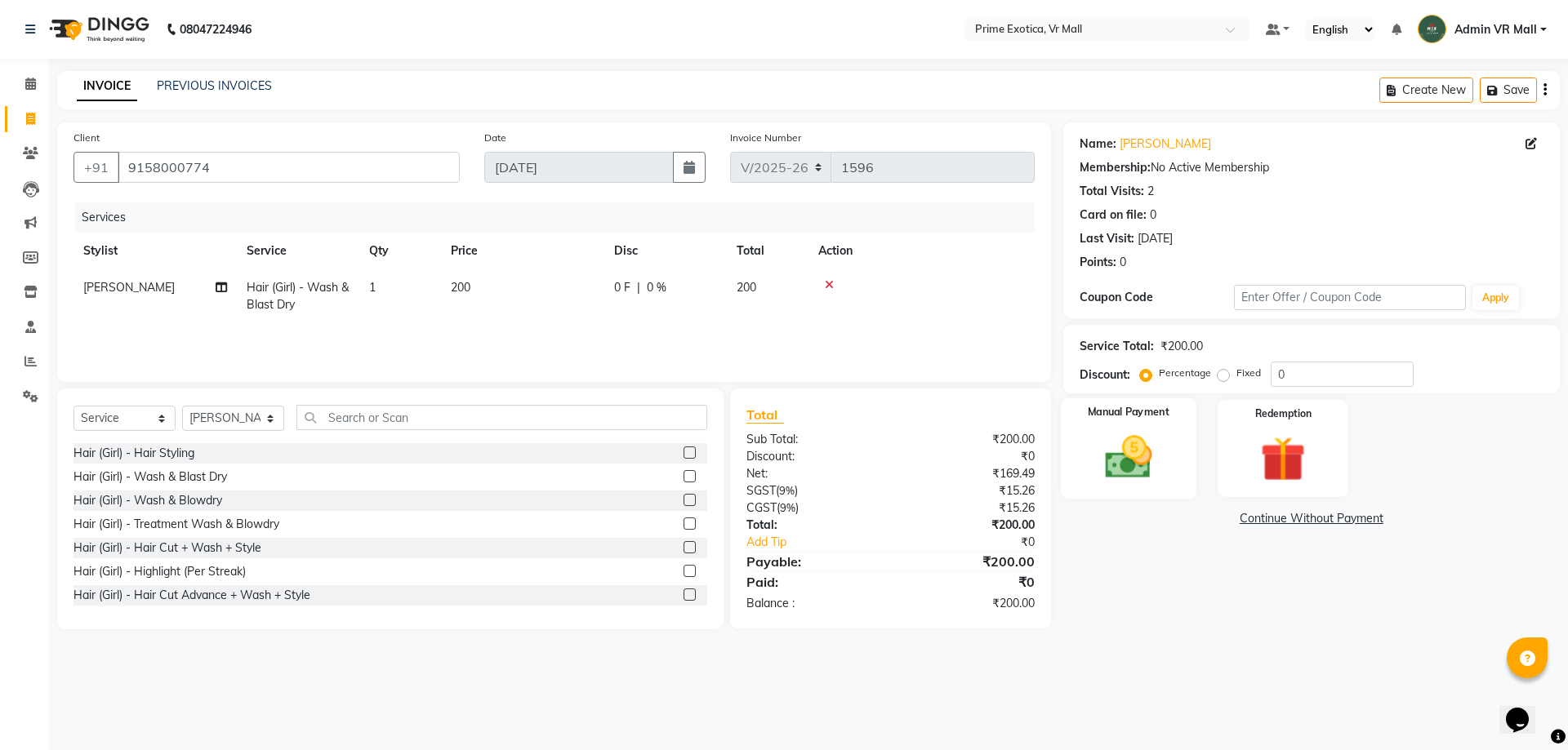
click at [1137, 453] on img at bounding box center [1128, 457] width 76 height 54
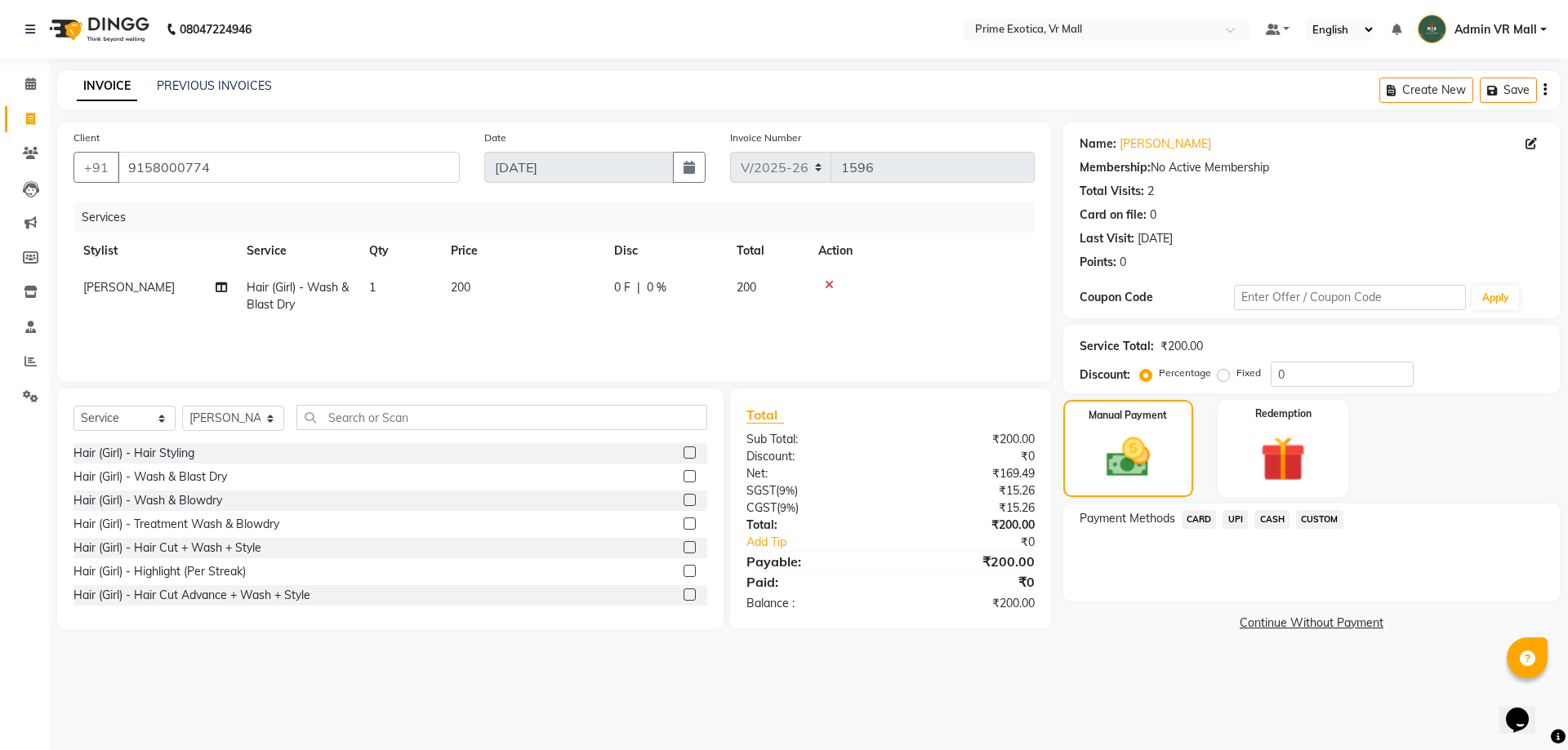
click at [1241, 525] on span "UPI" at bounding box center [1235, 520] width 25 height 18
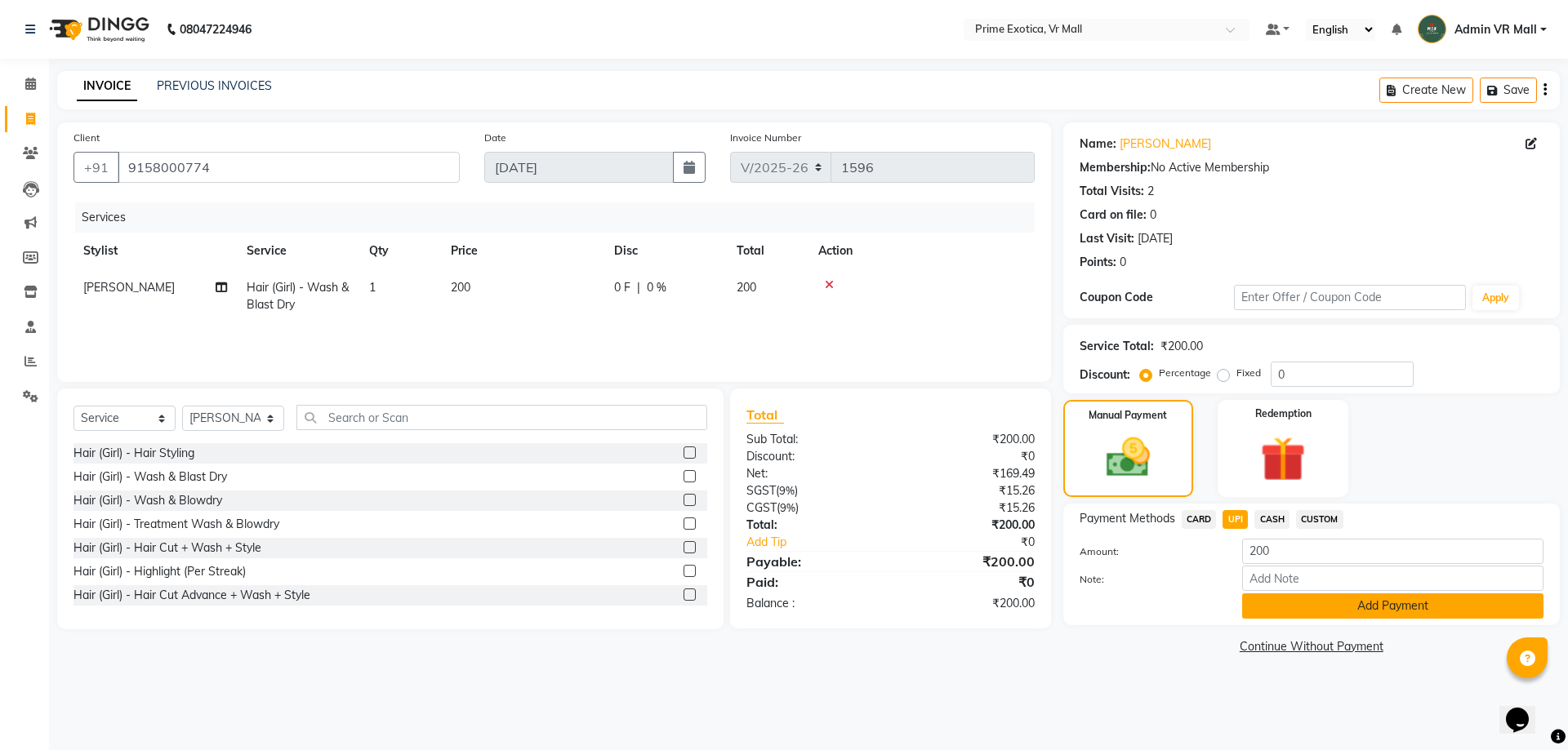
click at [1389, 608] on button "Add Payment" at bounding box center [1393, 606] width 301 height 25
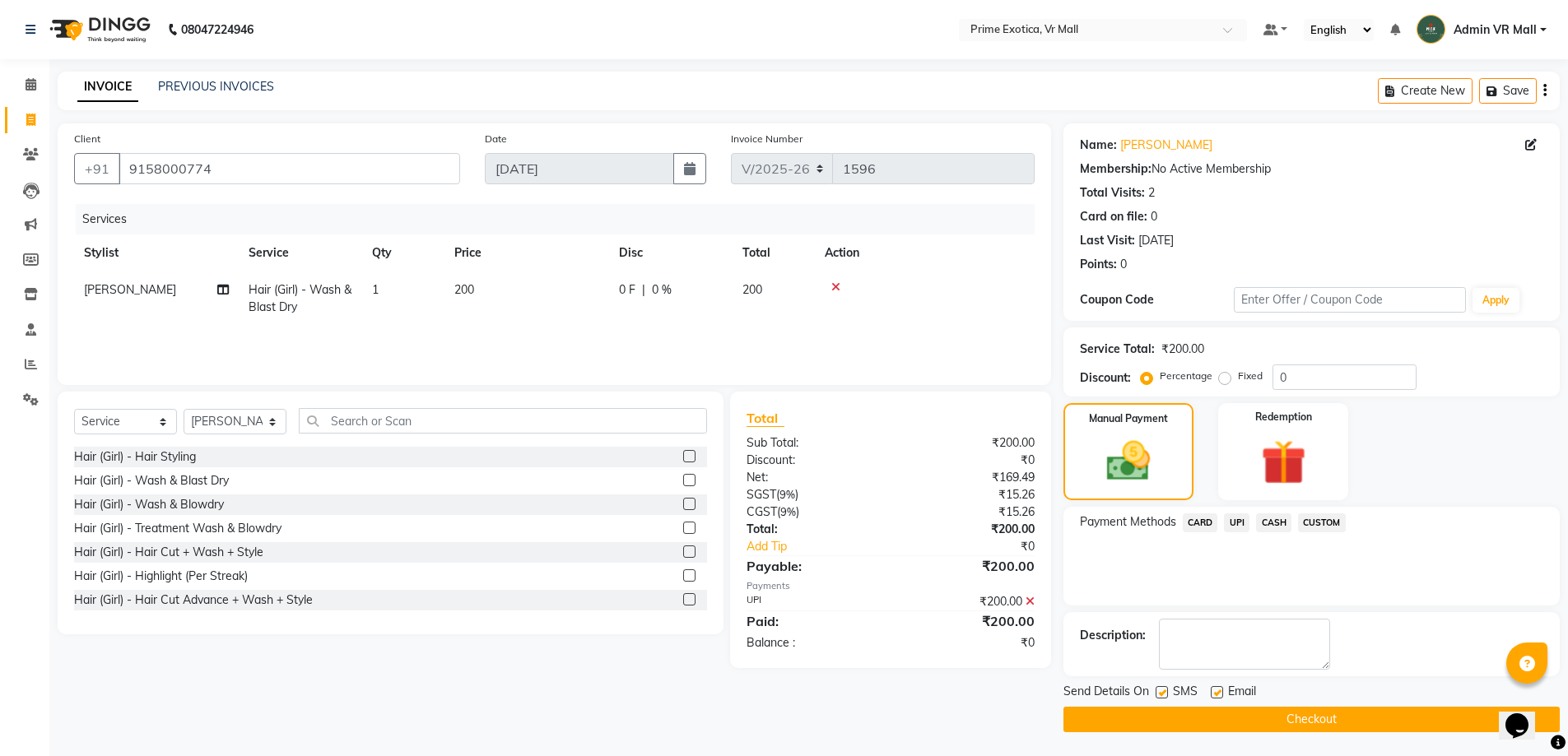
scroll to position [1, 0]
click at [1311, 722] on button "Checkout" at bounding box center [1311, 719] width 496 height 25
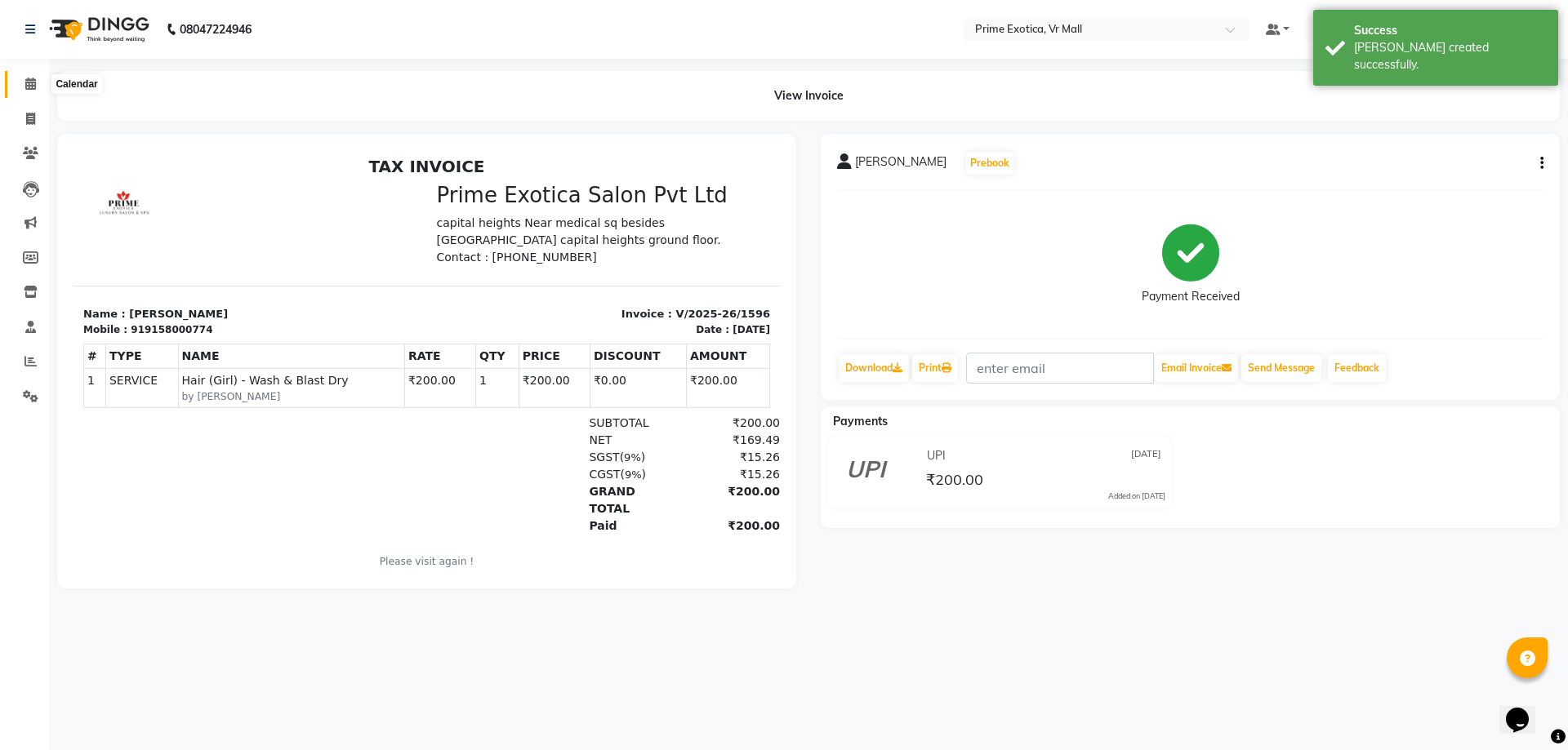
click at [28, 86] on icon at bounding box center [30, 84] width 11 height 13
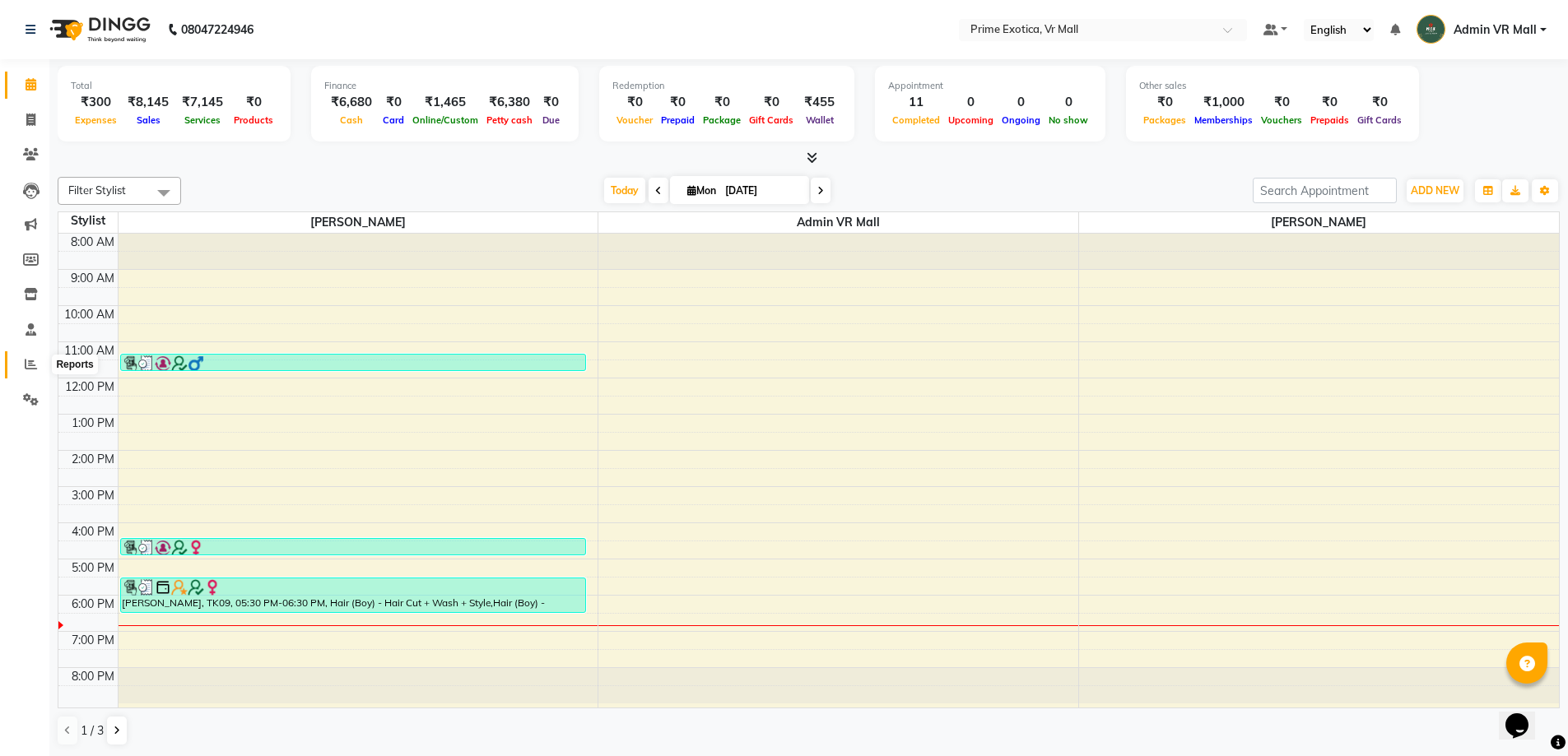
click at [29, 359] on icon at bounding box center [30, 364] width 13 height 13
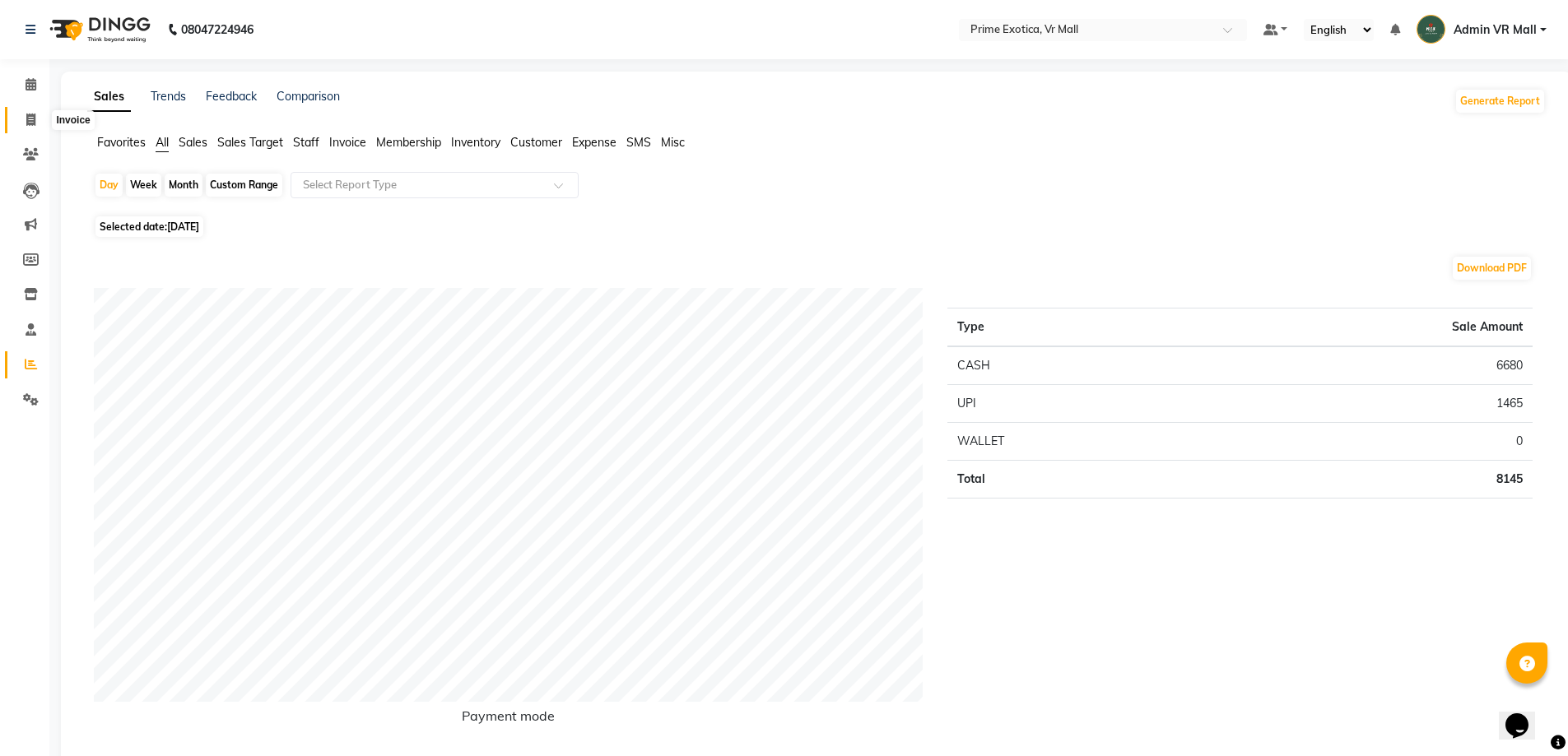
click at [29, 123] on icon at bounding box center [30, 120] width 9 height 13
select select "service"
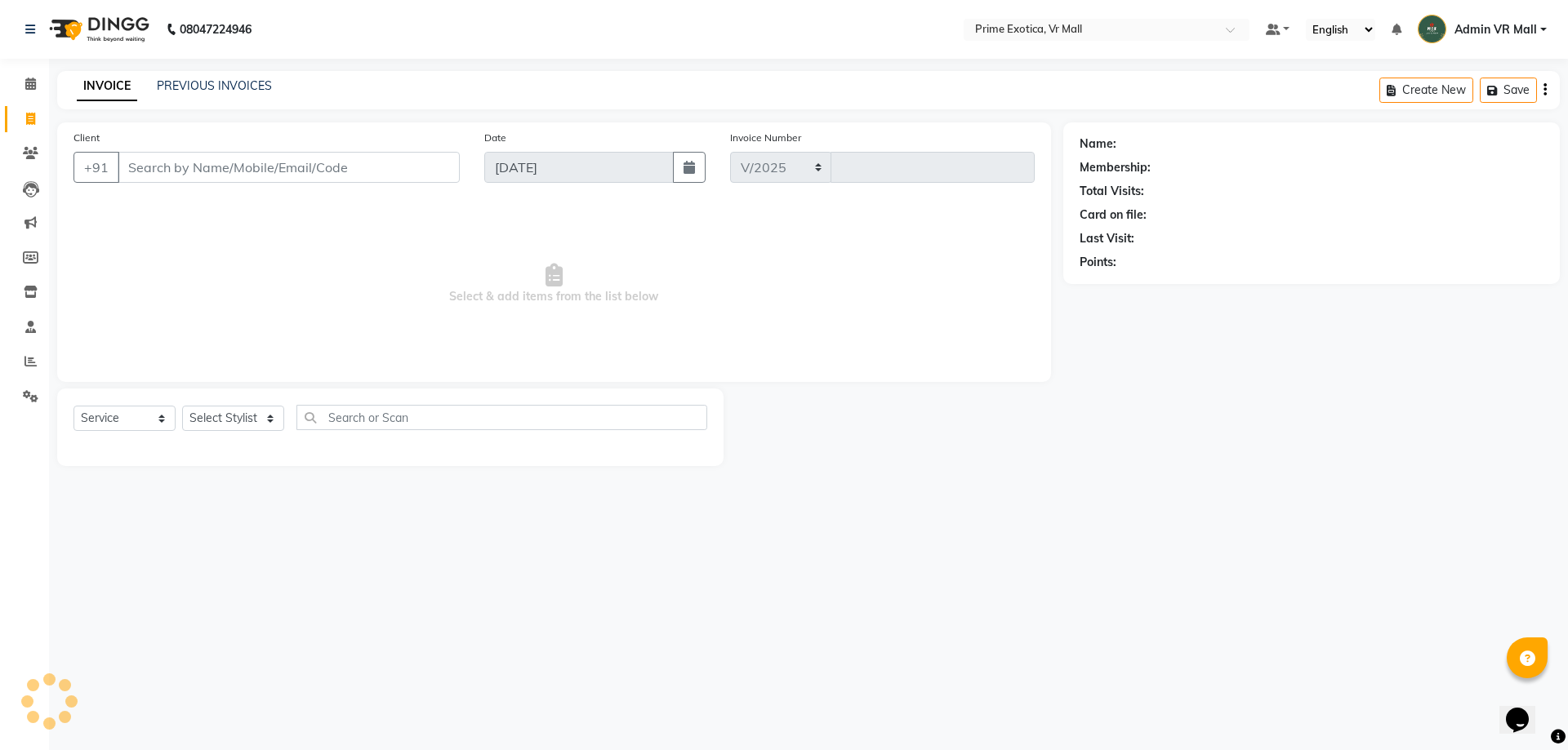
select select "6077"
type input "1597"
click at [284, 414] on select "Select Stylist [PERSON_NAME] Admin VR Mall [PERSON_NAME] [PERSON_NAME] Archana …" at bounding box center [234, 419] width 102 height 25
select select "65217"
click at [183, 406] on select "Select Stylist [PERSON_NAME] Admin VR Mall [PERSON_NAME] [PERSON_NAME] Archana …" at bounding box center [234, 419] width 102 height 25
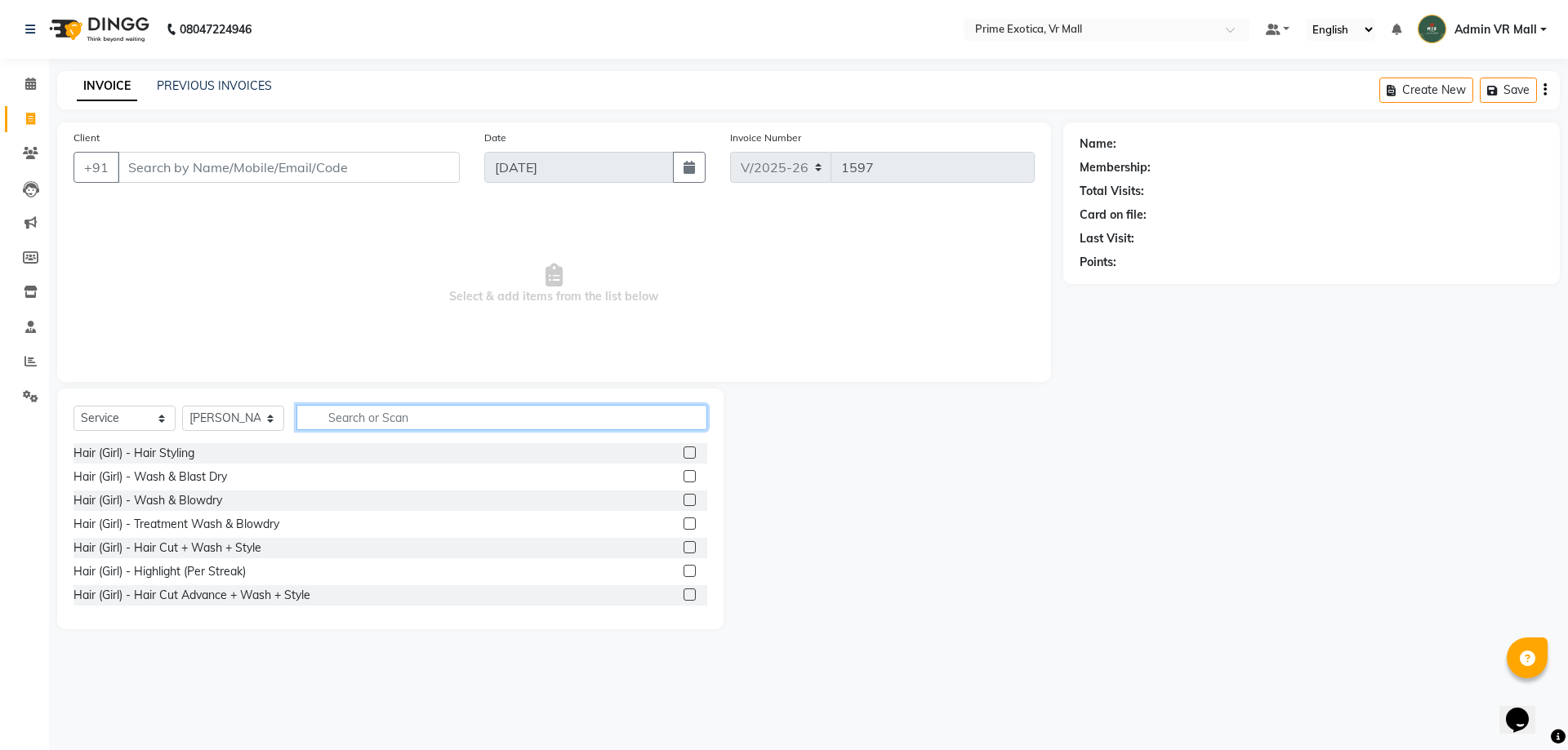
click at [454, 417] on input "text" at bounding box center [501, 418] width 411 height 25
click at [683, 455] on label at bounding box center [689, 453] width 13 height 13
click at [683, 455] on input "checkbox" at bounding box center [688, 454] width 11 height 11
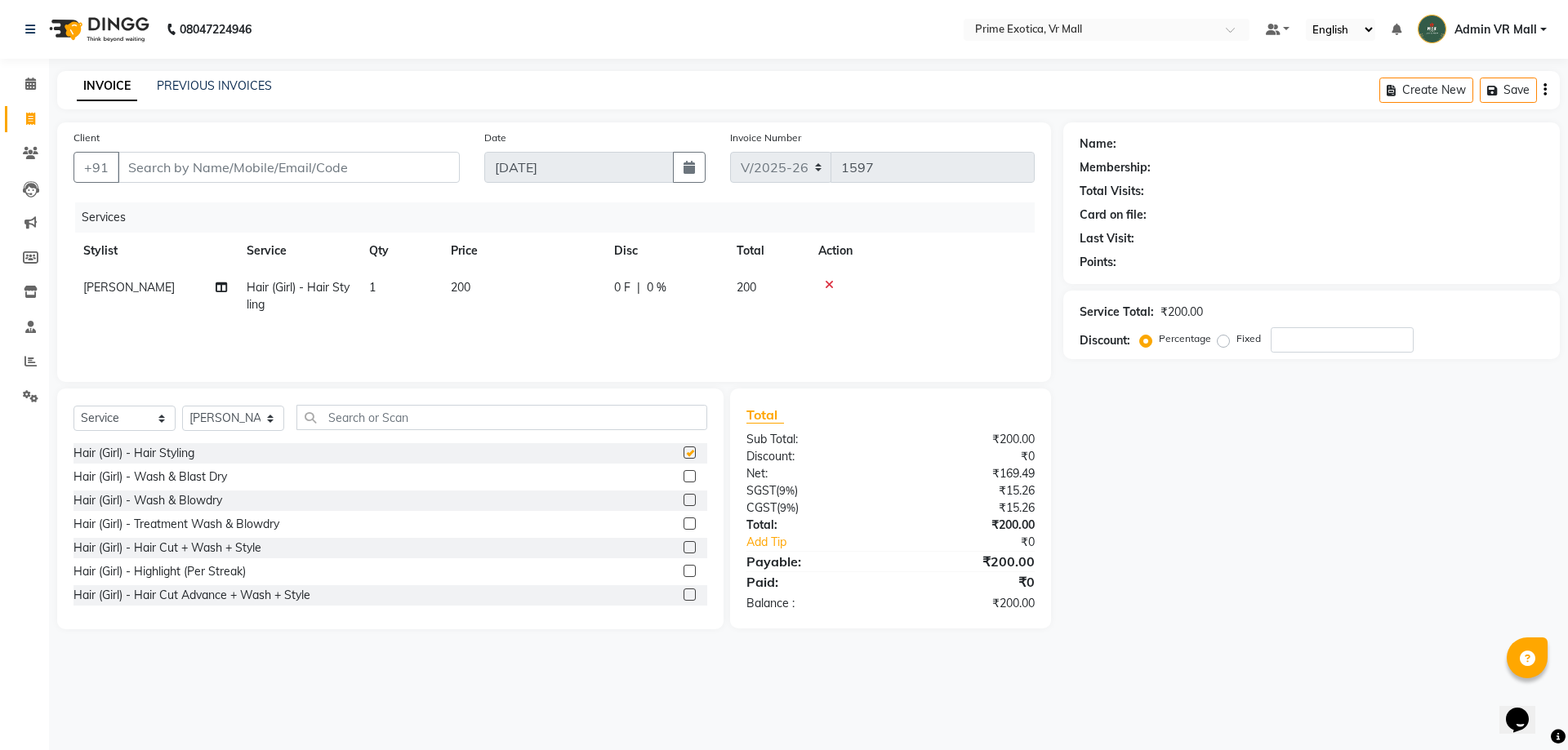
checkbox input "false"
click at [423, 162] on input "Client" at bounding box center [288, 167] width 342 height 31
click at [417, 166] on input "Client" at bounding box center [288, 167] width 342 height 31
click at [383, 179] on input "Client" at bounding box center [288, 167] width 342 height 31
click at [351, 168] on input "Client" at bounding box center [288, 167] width 342 height 31
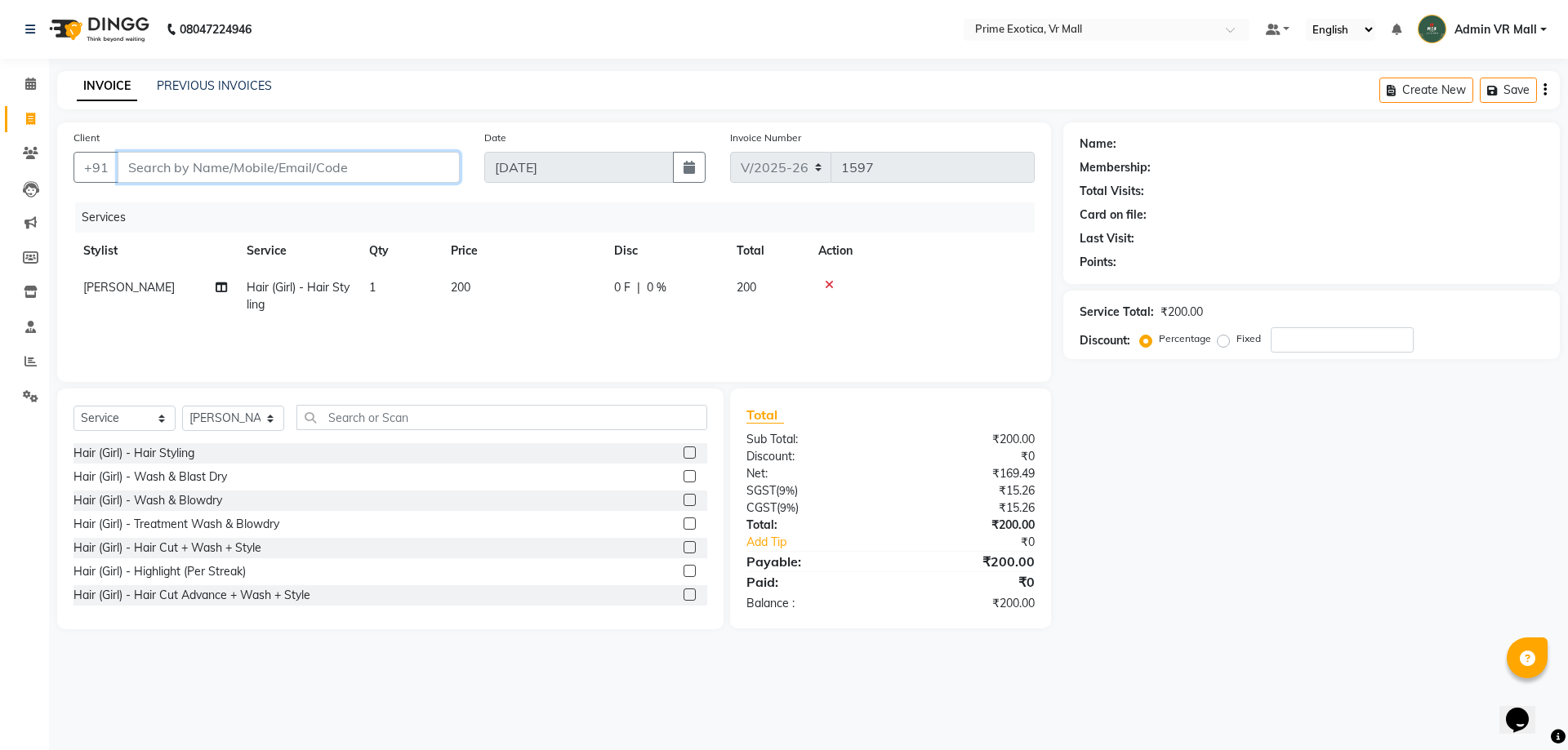
type input "9"
type input "0"
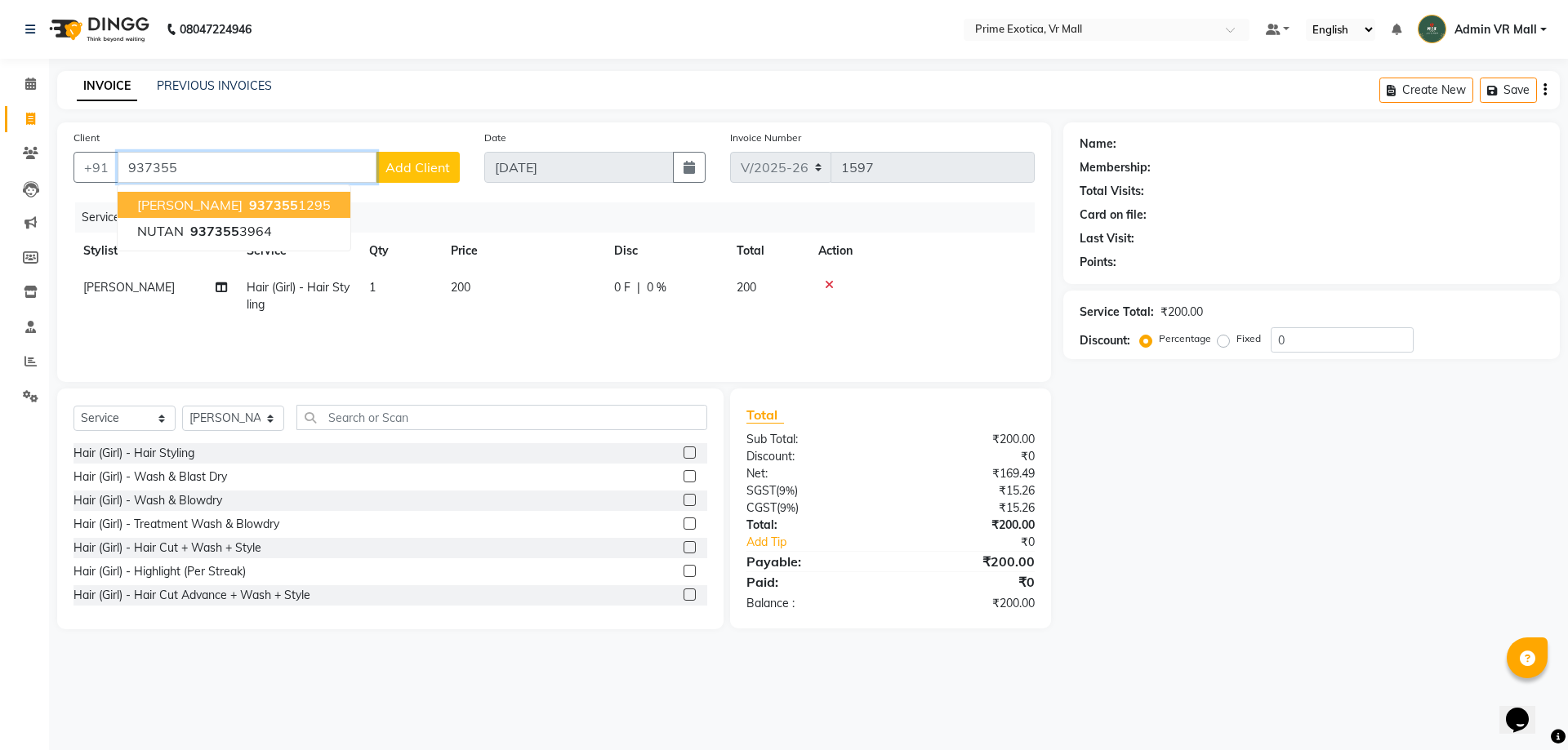
click at [249, 208] on span "937355" at bounding box center [274, 205] width 49 height 17
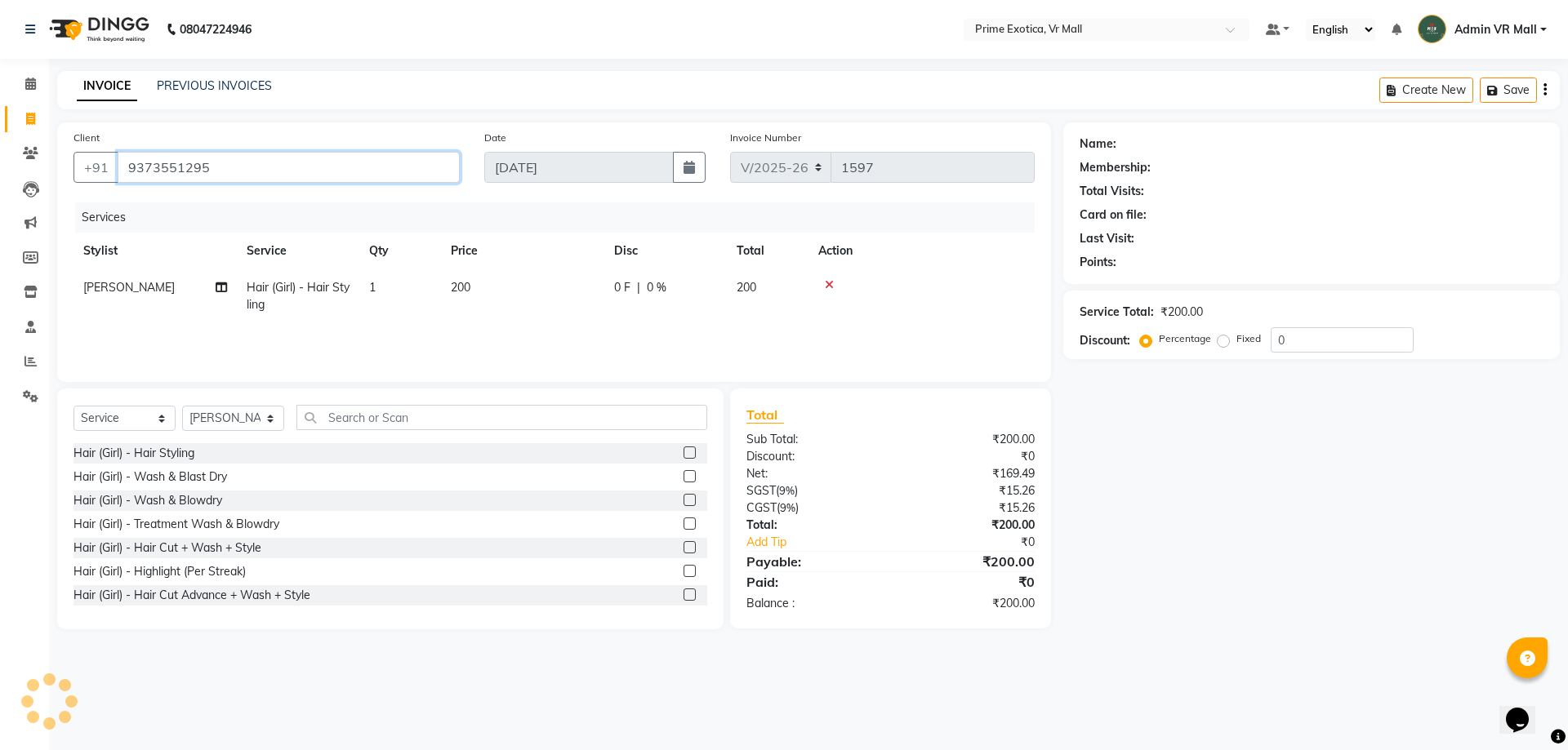
type input "9373551295"
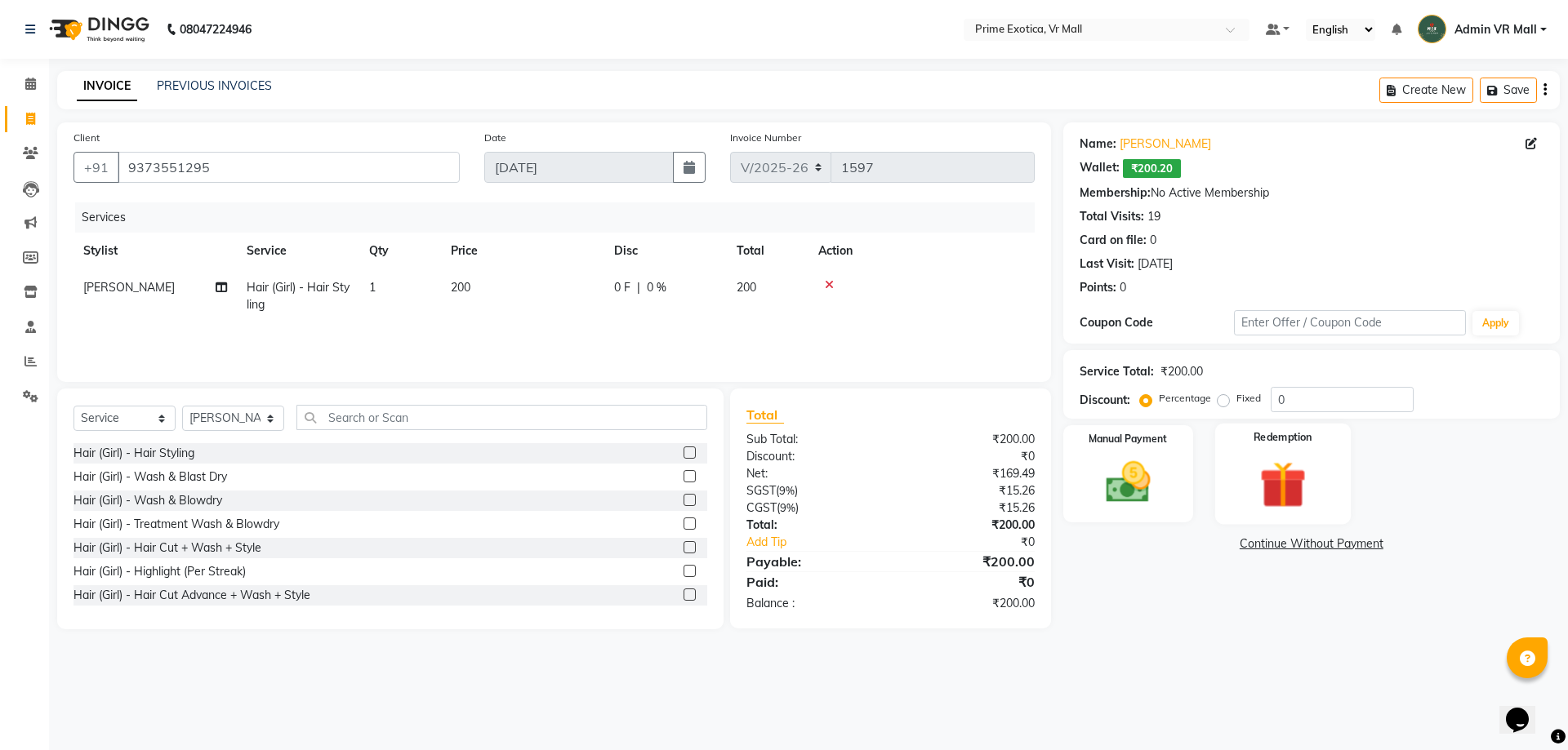
click at [1283, 488] on img at bounding box center [1283, 484] width 76 height 58
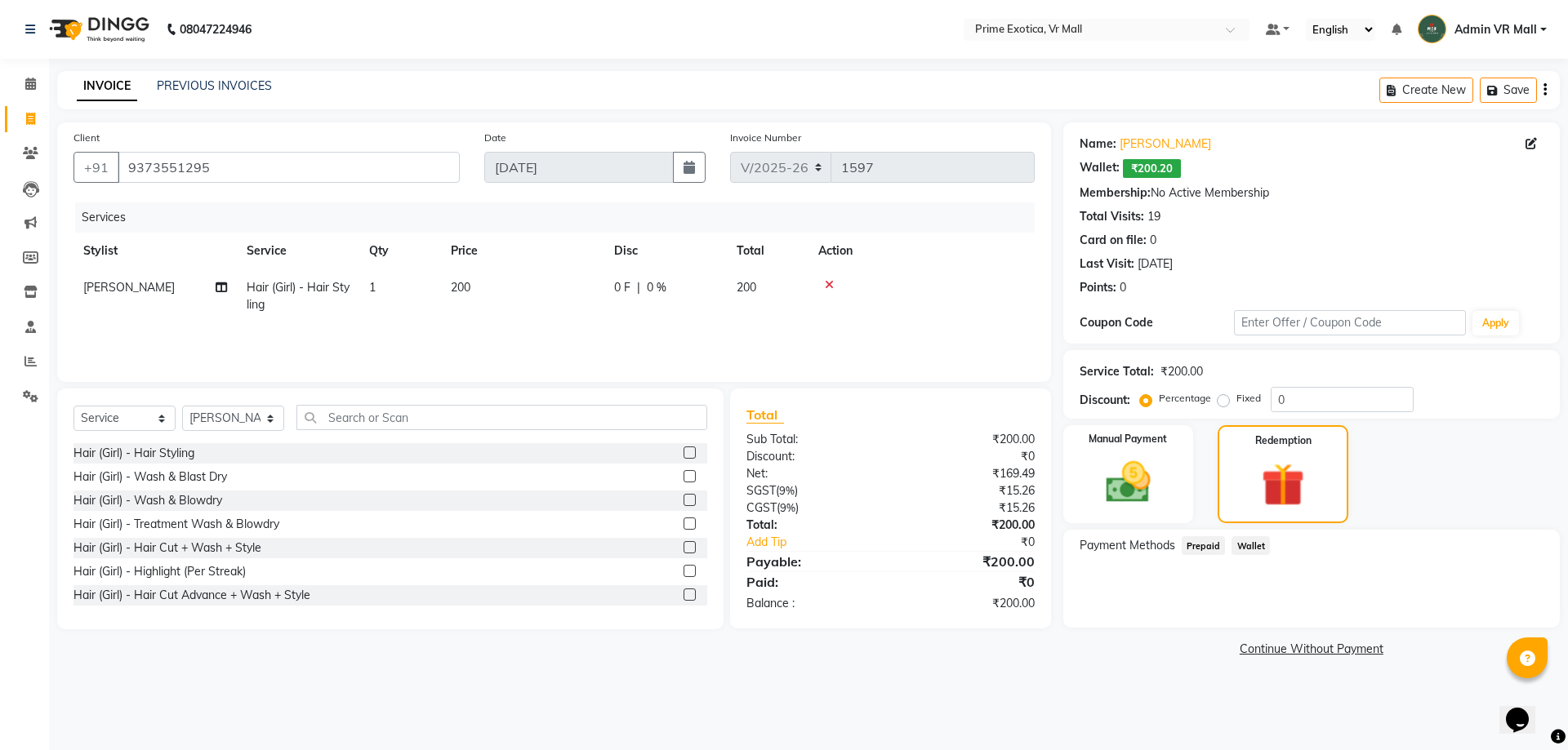
click at [1249, 547] on span "Wallet" at bounding box center [1251, 546] width 39 height 18
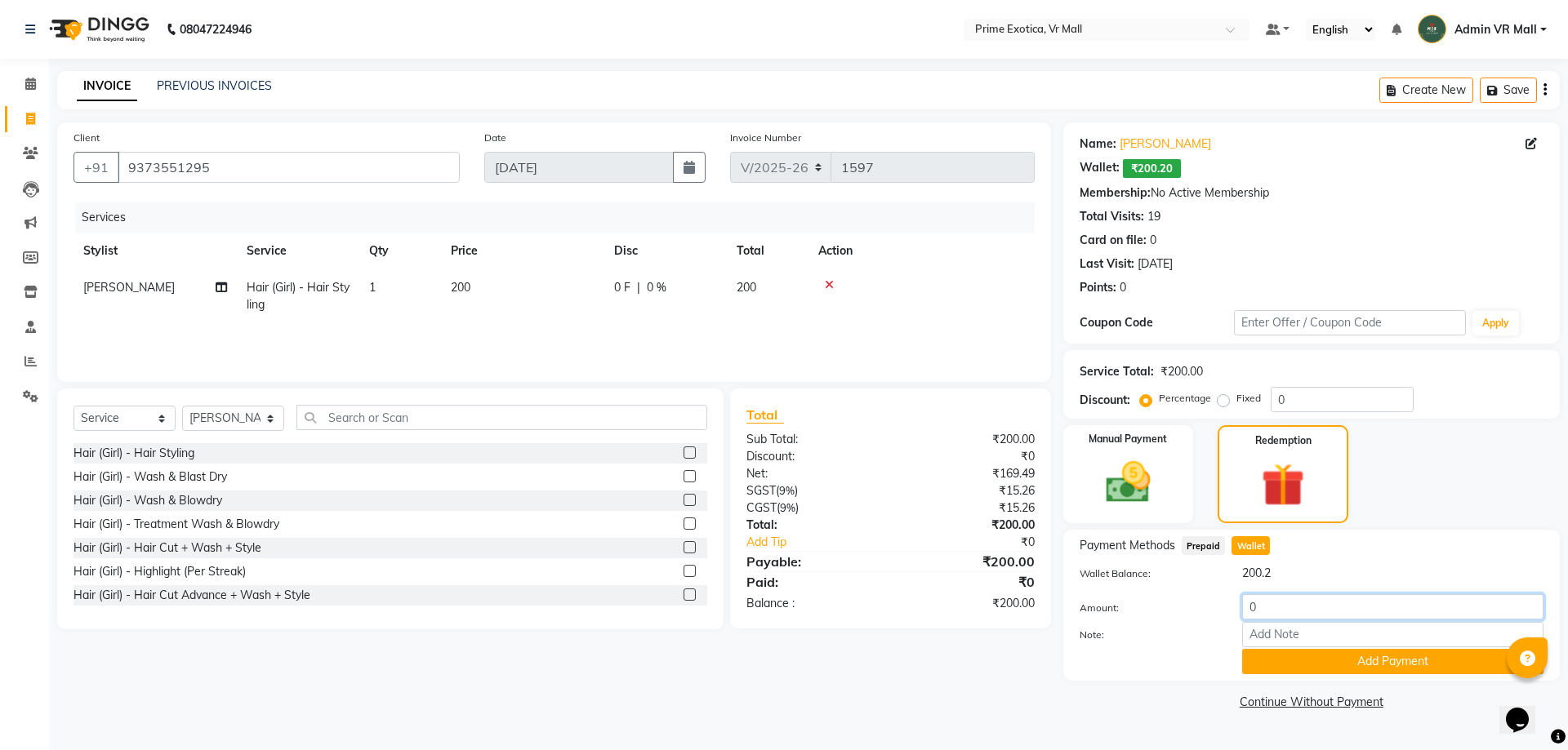
click at [1289, 610] on input "0" at bounding box center [1393, 607] width 301 height 25
type input "200"
click at [1393, 660] on button "Add Payment" at bounding box center [1393, 661] width 301 height 25
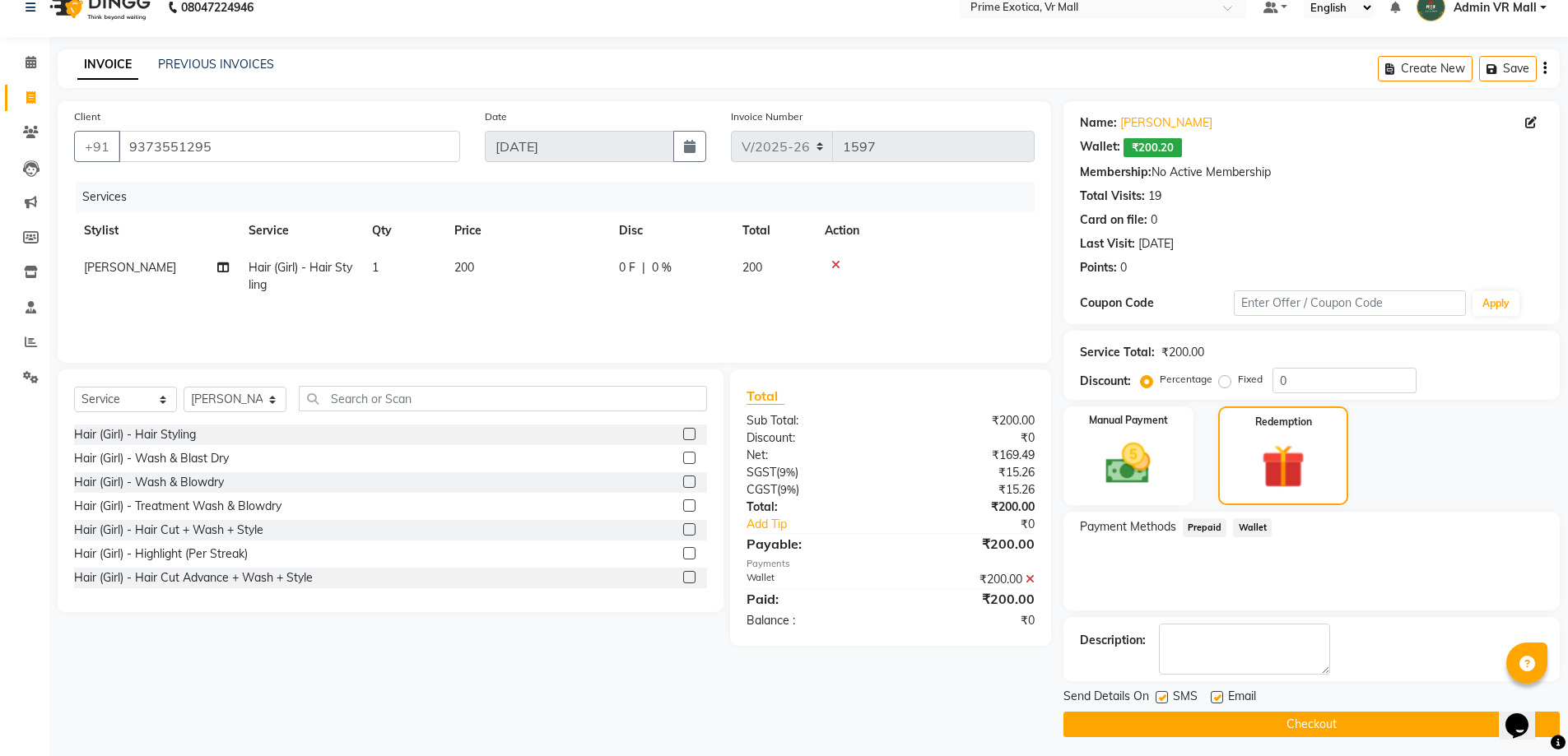
scroll to position [28, 0]
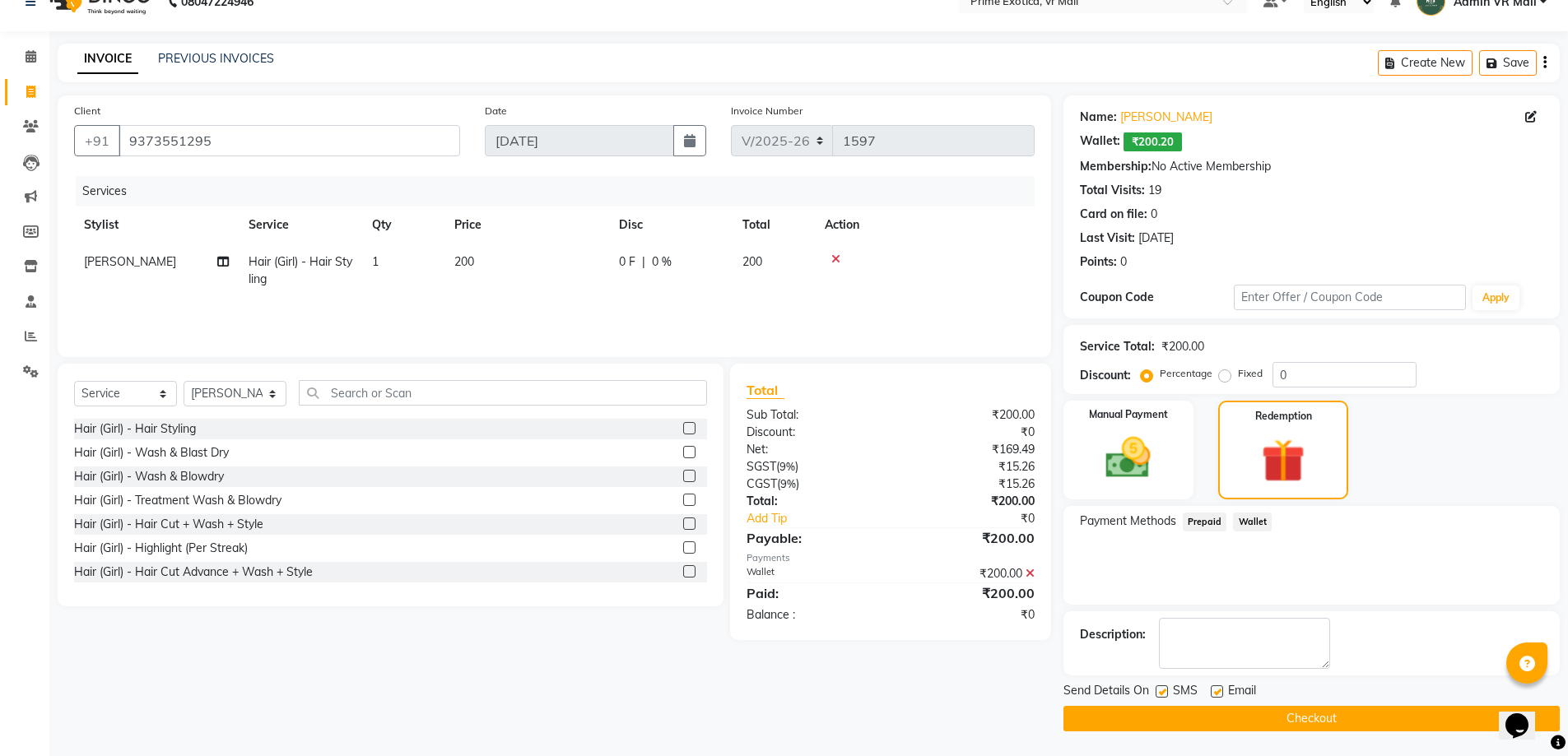
click at [1295, 721] on button "Checkout" at bounding box center [1311, 719] width 496 height 25
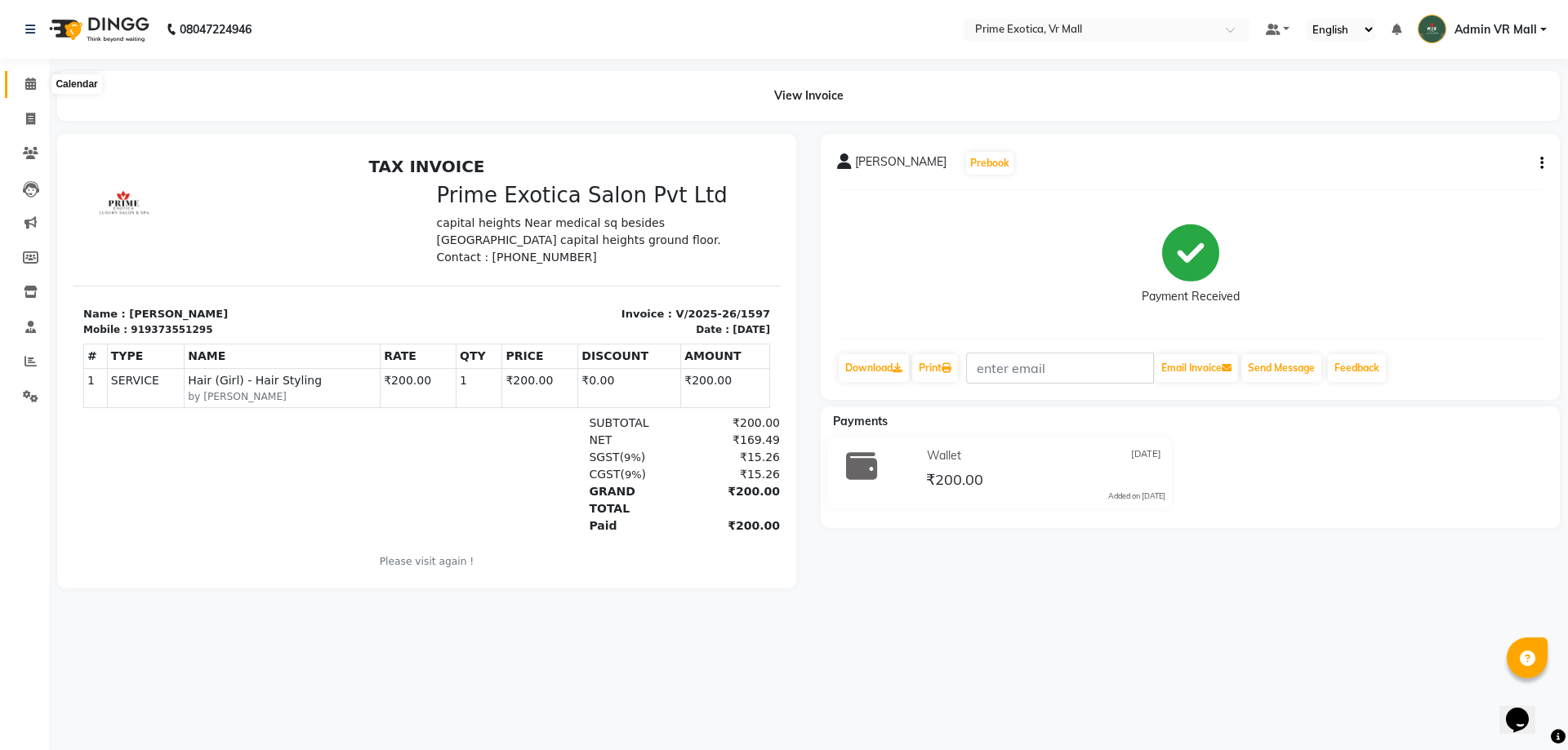
click at [33, 89] on icon at bounding box center [30, 84] width 11 height 13
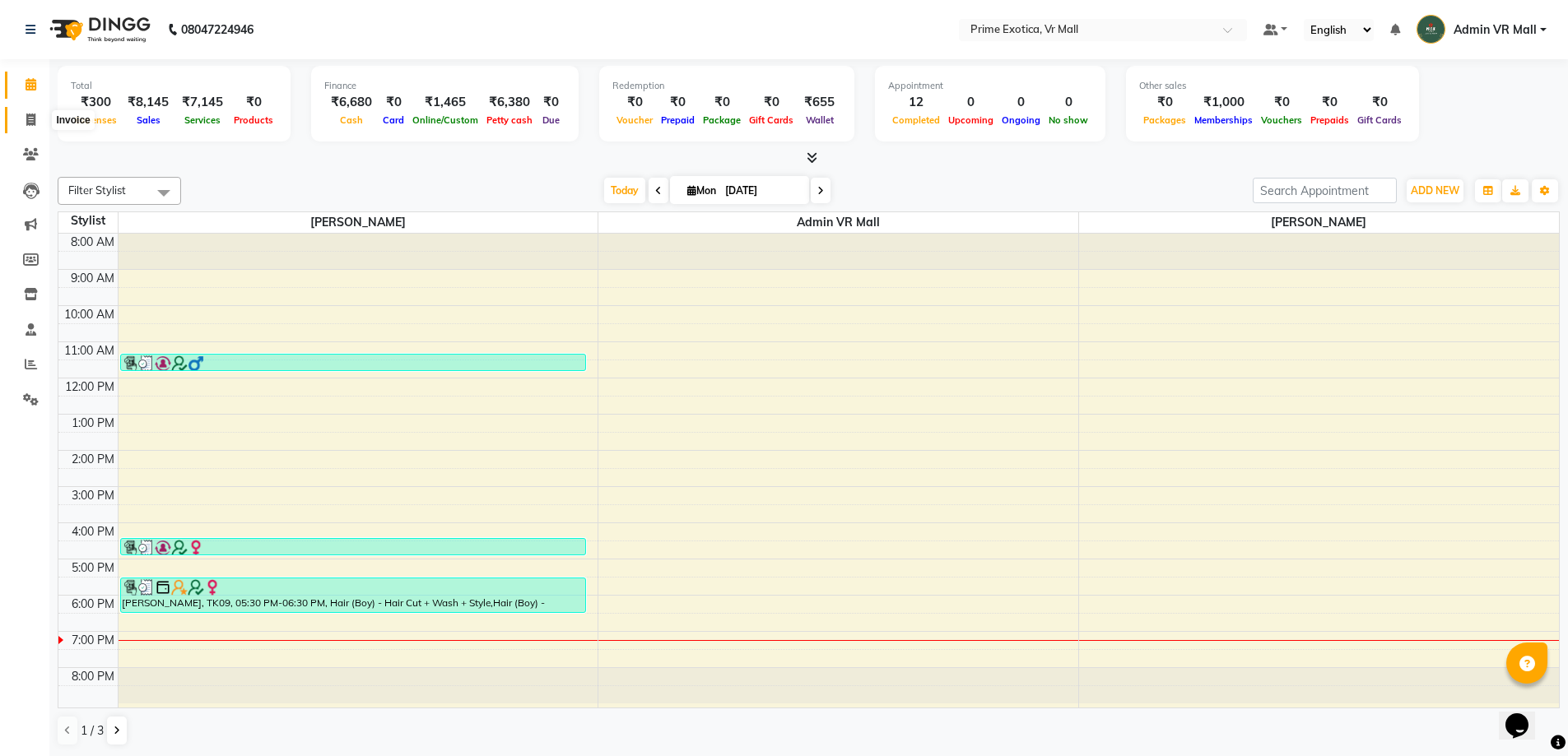
click at [34, 122] on icon at bounding box center [30, 120] width 9 height 13
select select "service"
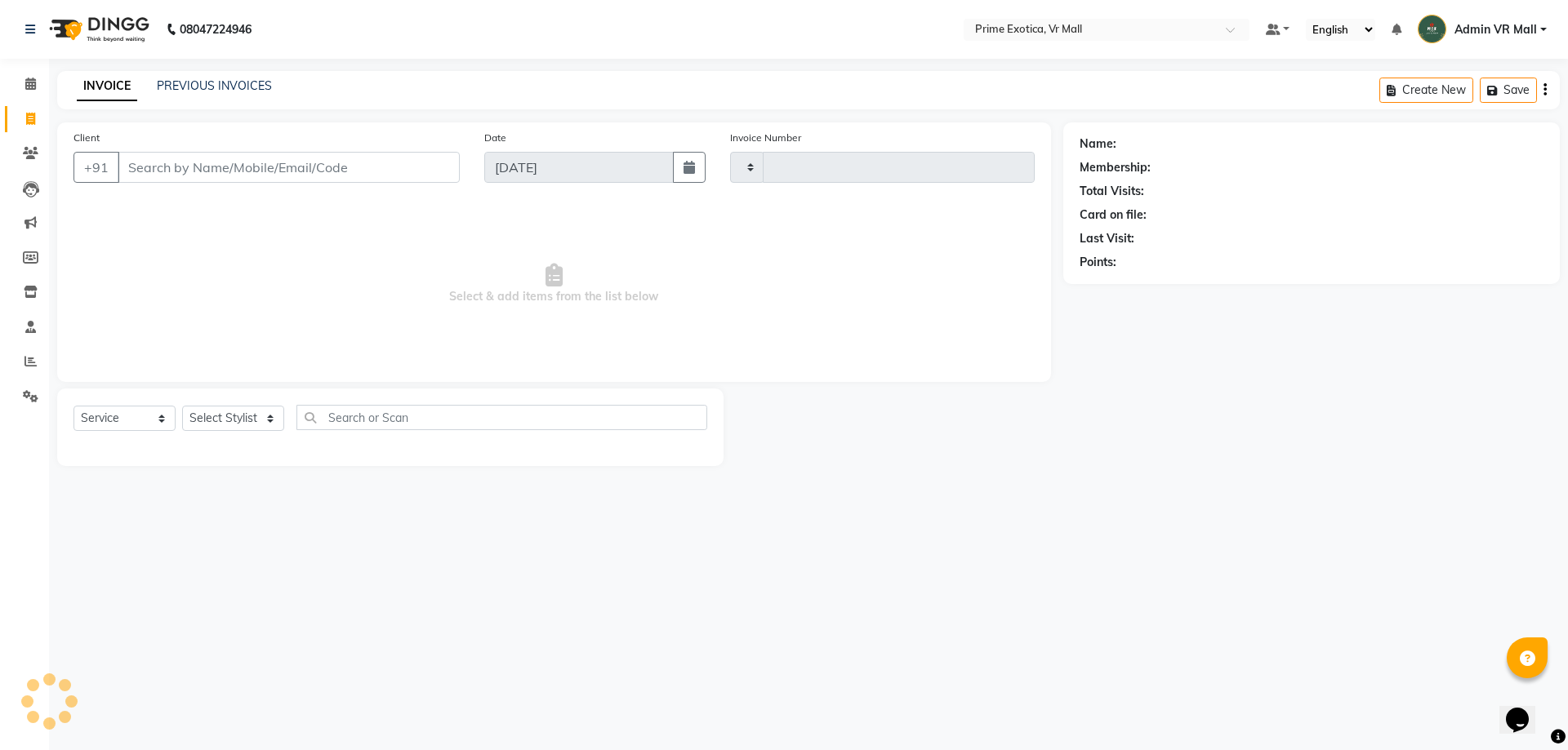
type input "1598"
select select "6077"
click at [255, 78] on div "PREVIOUS INVOICES" at bounding box center [214, 86] width 116 height 17
click at [252, 88] on link "PREVIOUS INVOICES" at bounding box center [214, 86] width 116 height 15
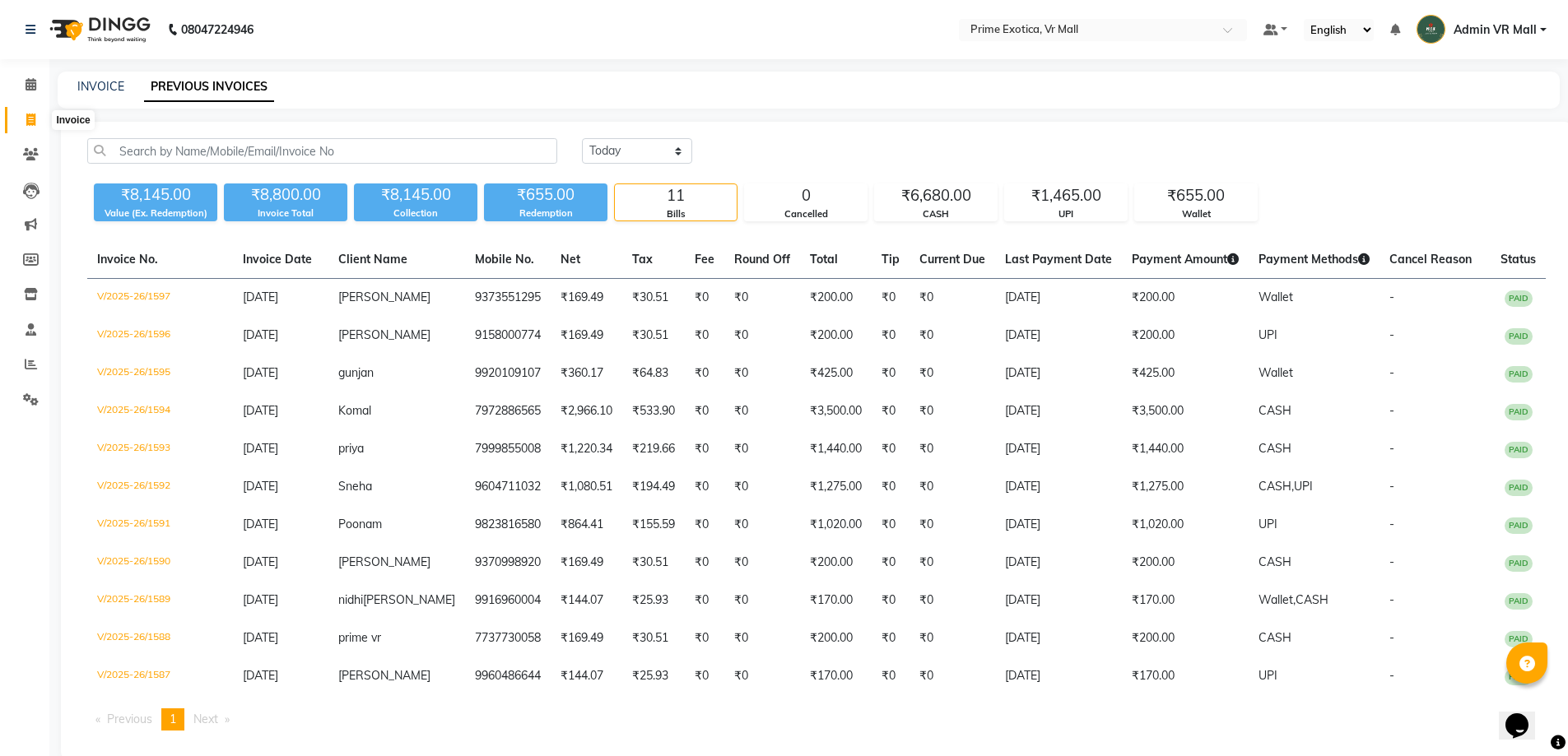
click at [30, 117] on icon at bounding box center [30, 120] width 9 height 13
select select "service"
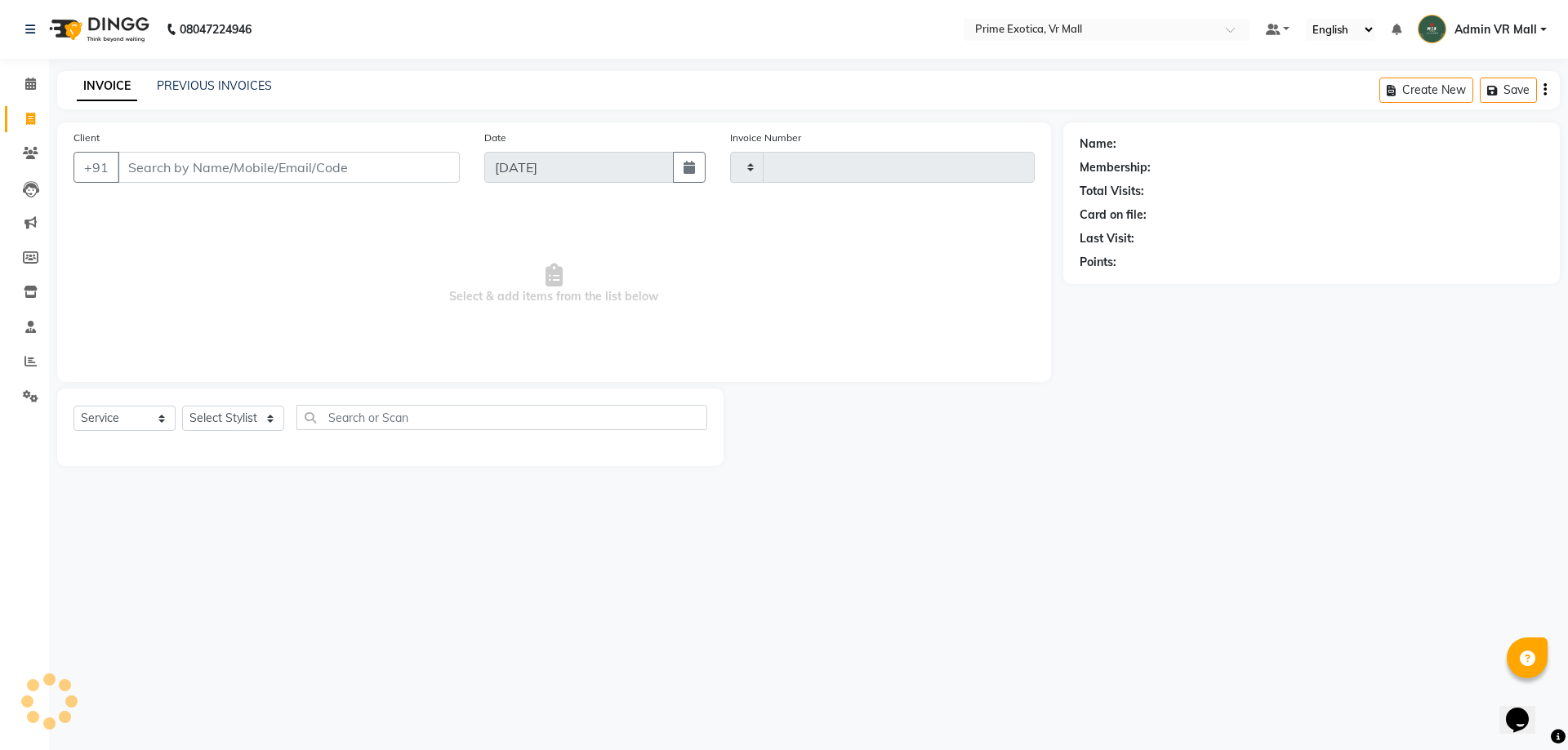
type input "1598"
select select "6077"
click at [35, 81] on icon at bounding box center [30, 84] width 11 height 13
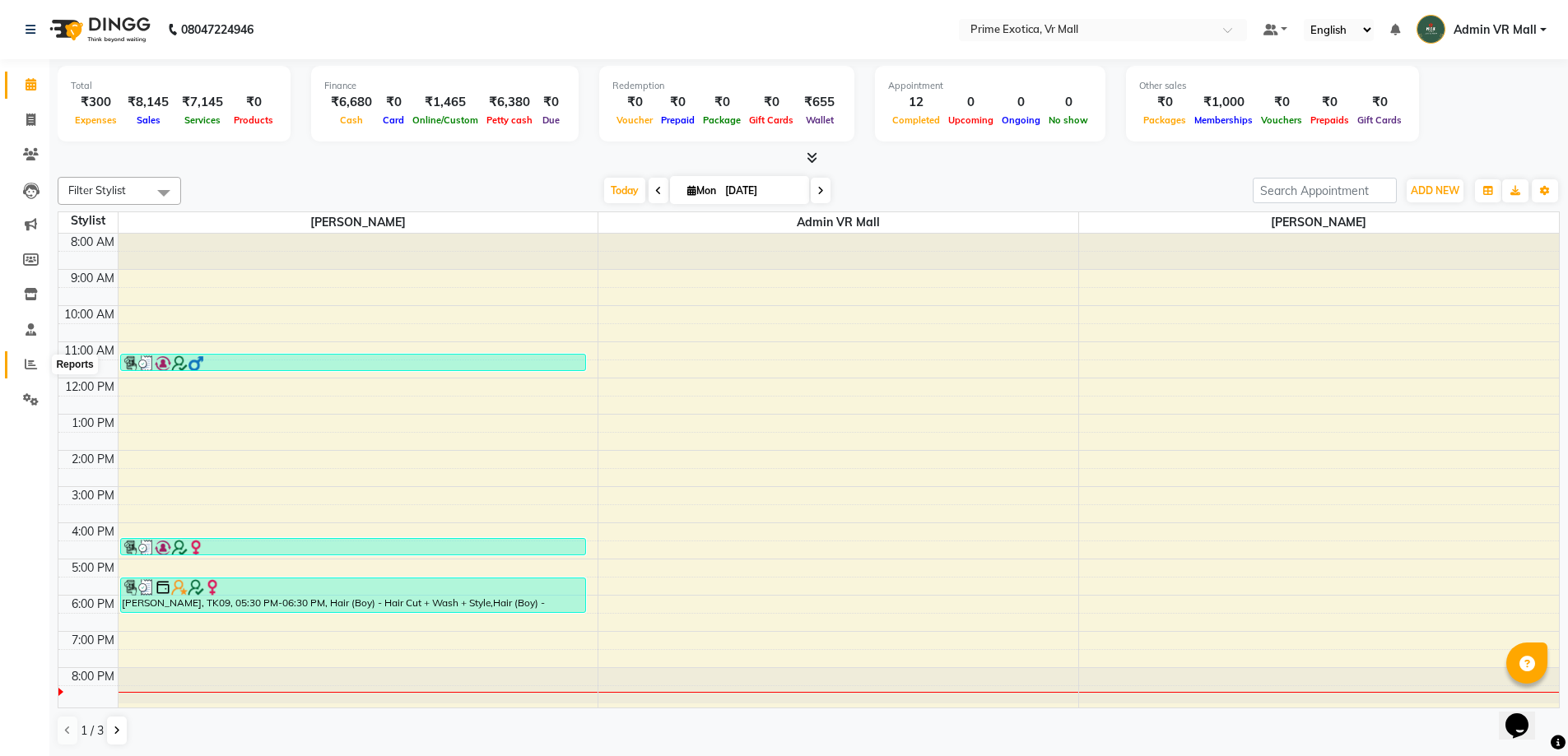
click at [19, 364] on span at bounding box center [31, 364] width 29 height 19
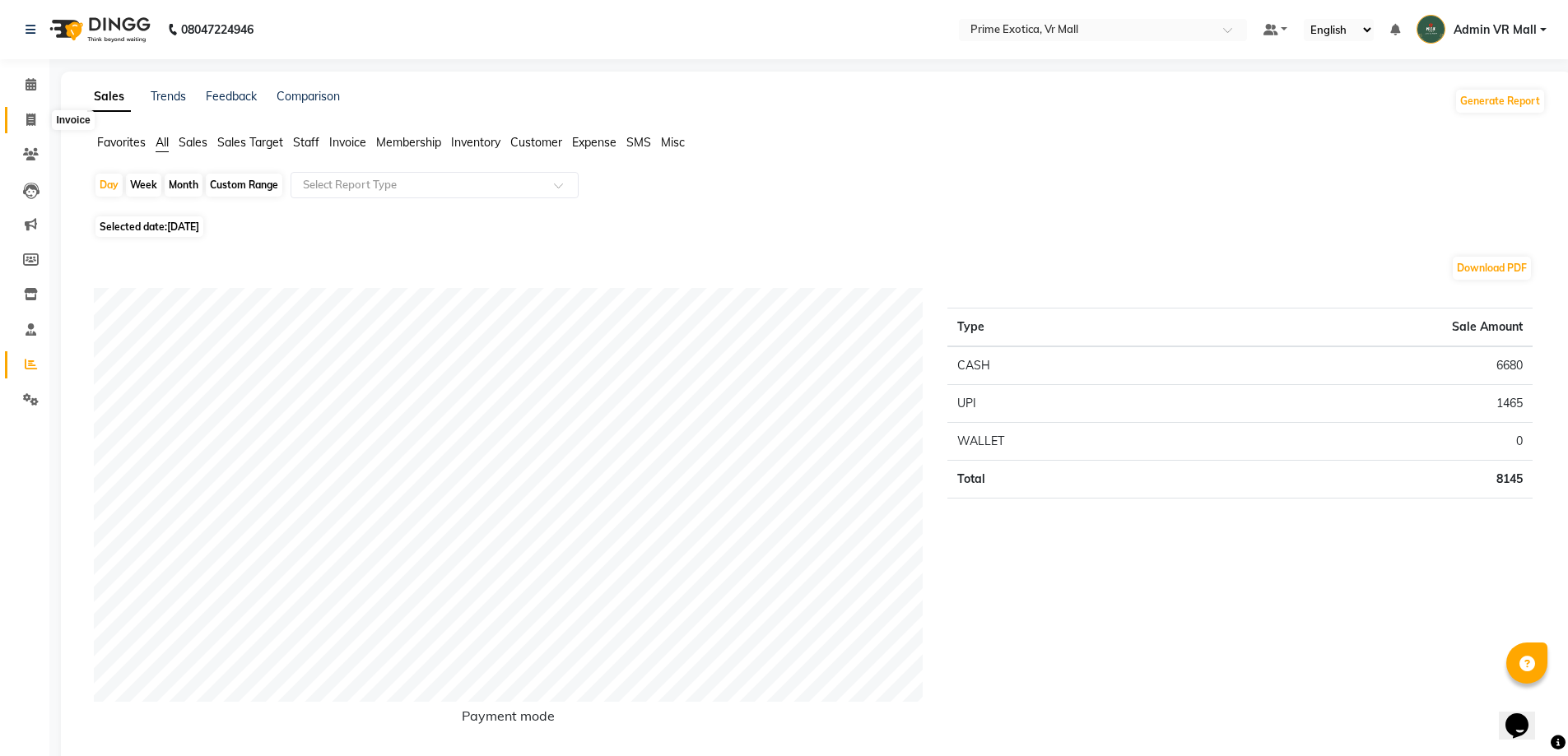
click at [26, 115] on icon at bounding box center [30, 120] width 9 height 13
select select "service"
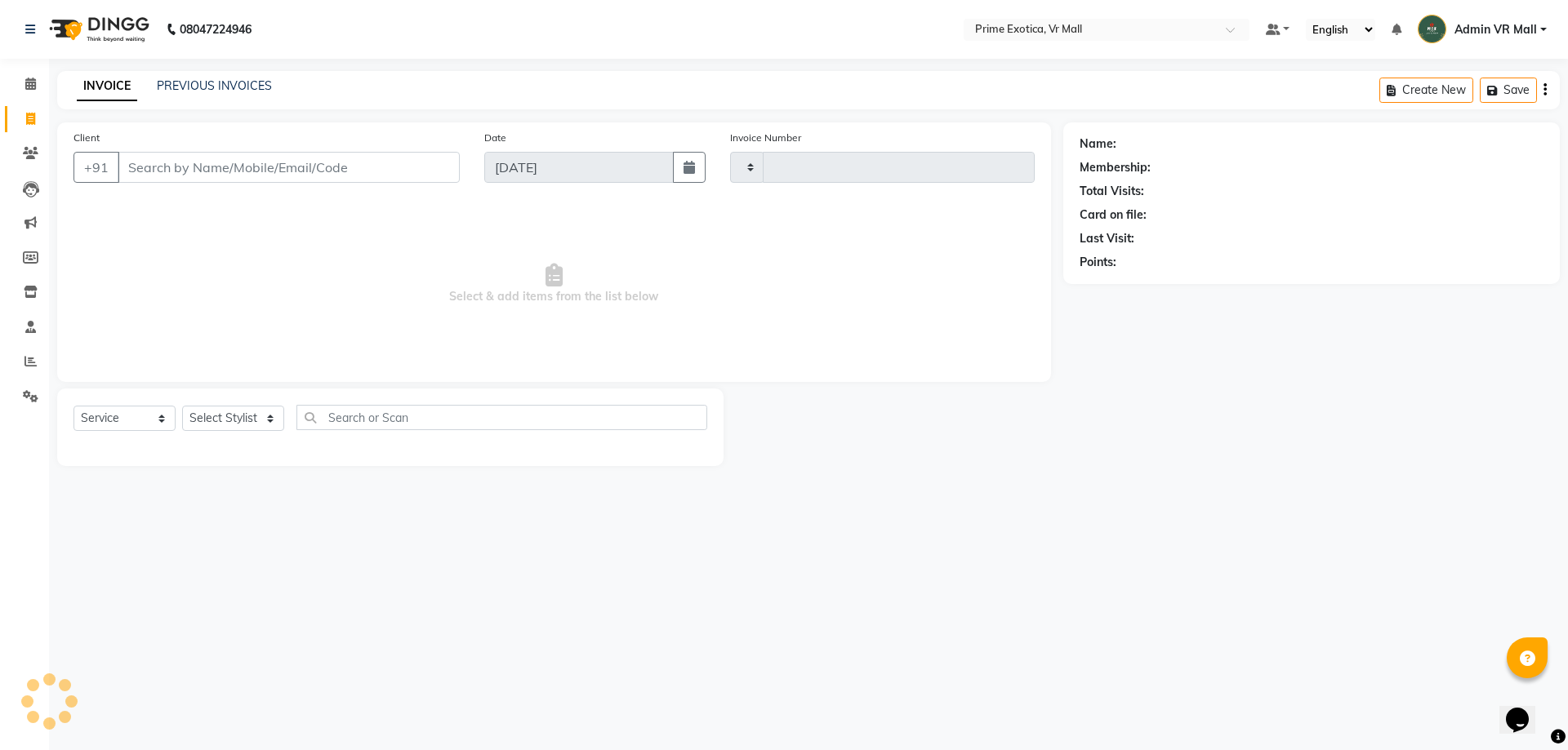
type input "1598"
select select "6077"
click at [225, 79] on link "PREVIOUS INVOICES" at bounding box center [214, 86] width 116 height 15
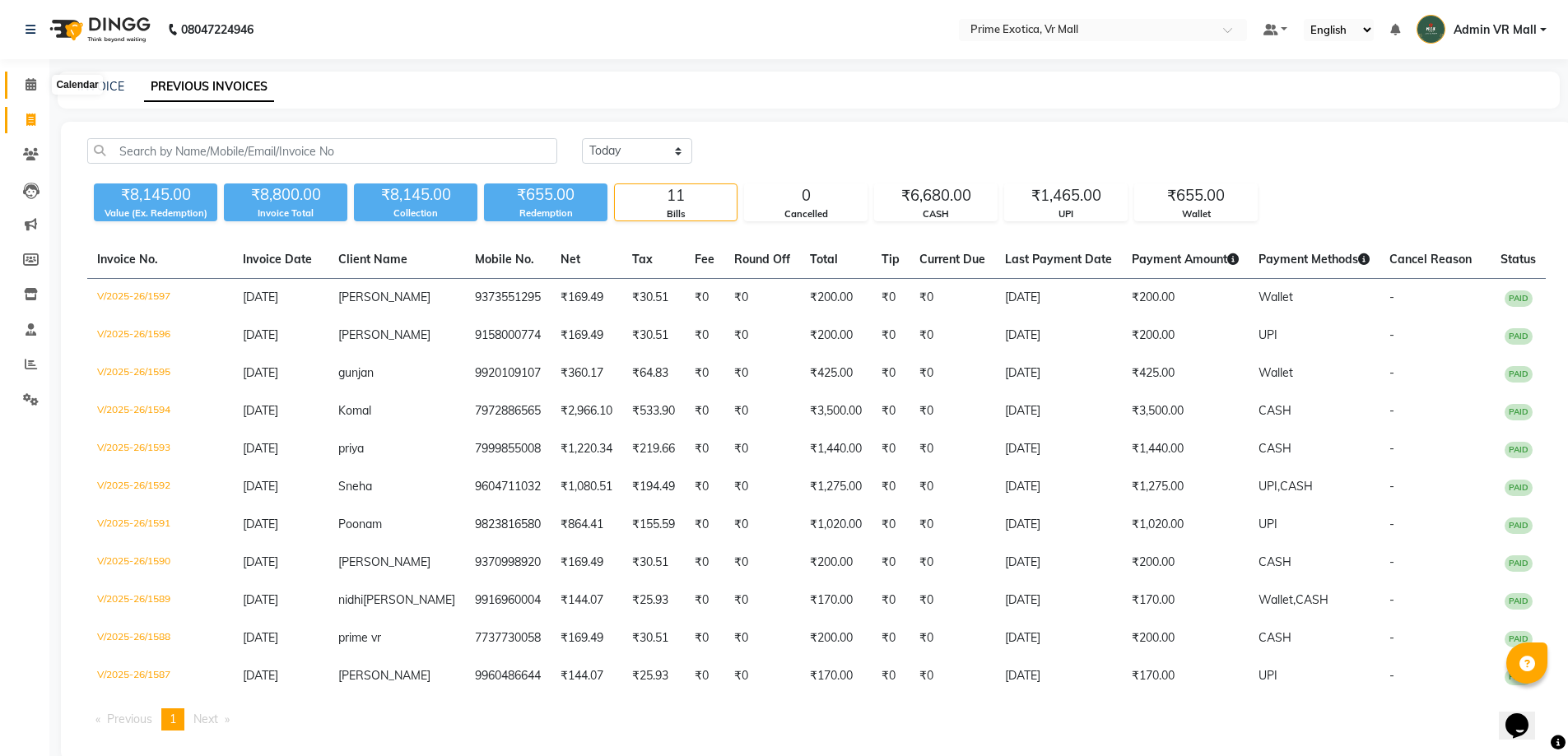
click at [35, 86] on icon at bounding box center [30, 84] width 11 height 13
